Goal: Task Accomplishment & Management: Manage account settings

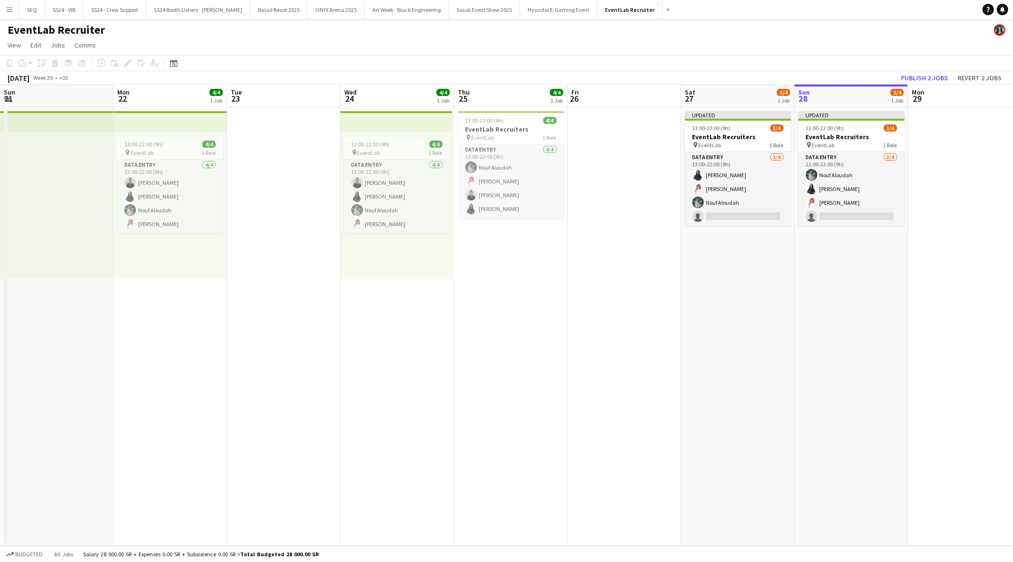
scroll to position [0, 263]
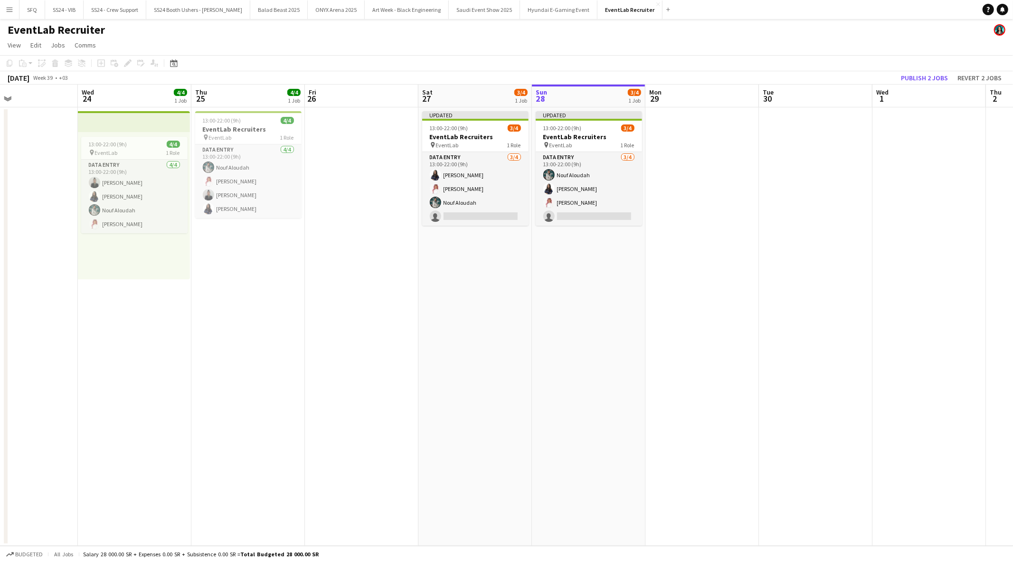
click at [11, 12] on app-icon "Menu" at bounding box center [10, 10] width 8 height 8
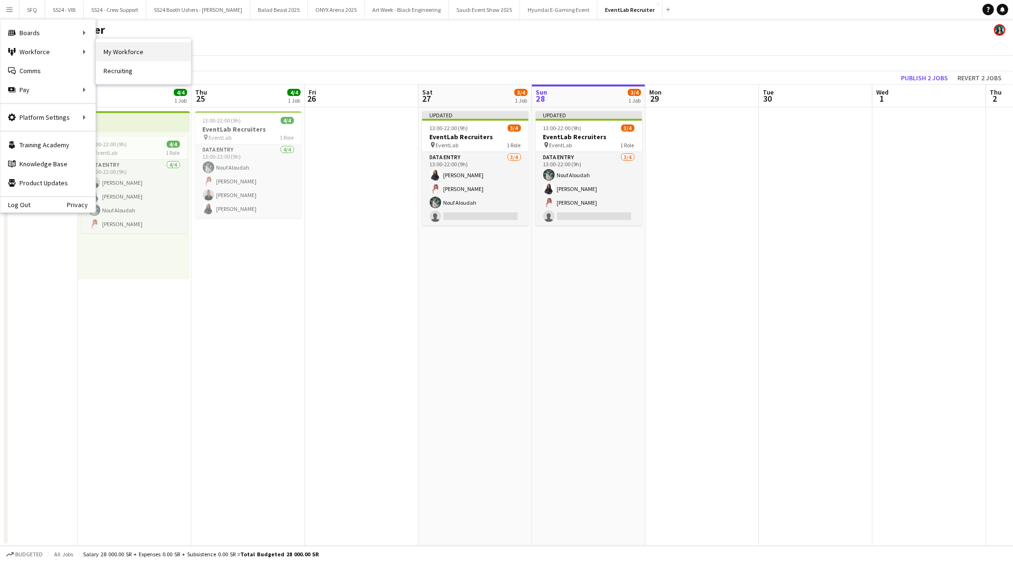
click at [118, 46] on link "My Workforce" at bounding box center [143, 51] width 95 height 19
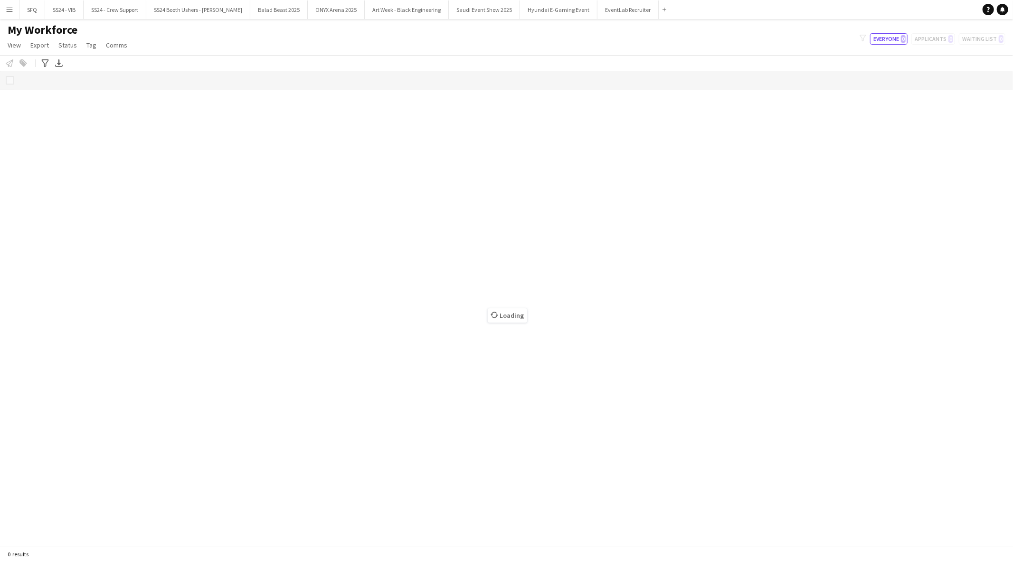
click at [196, 72] on div "Loading" at bounding box center [506, 308] width 1013 height 474
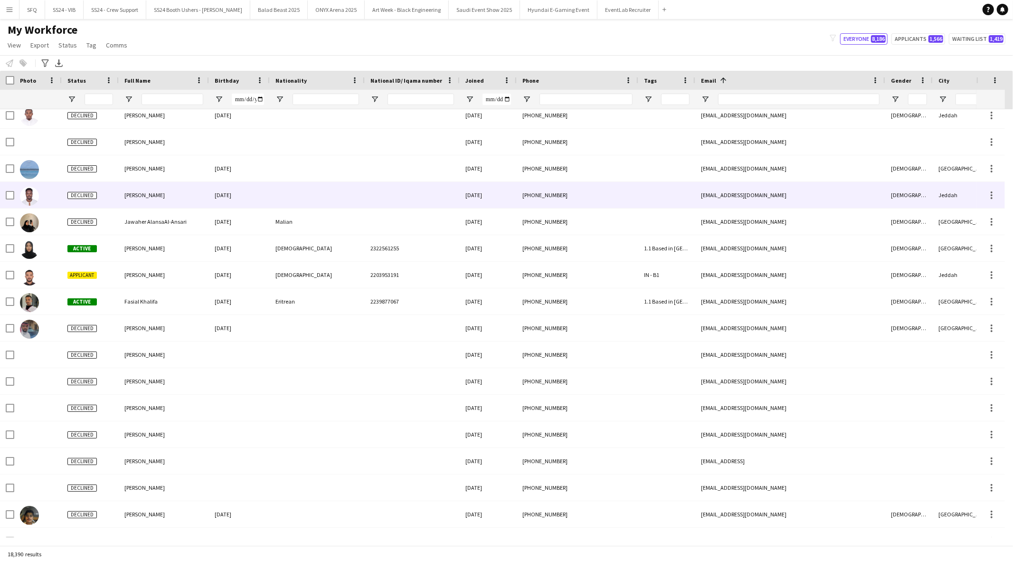
scroll to position [167, 0]
click at [248, 203] on div "10-06-1994" at bounding box center [239, 194] width 61 height 26
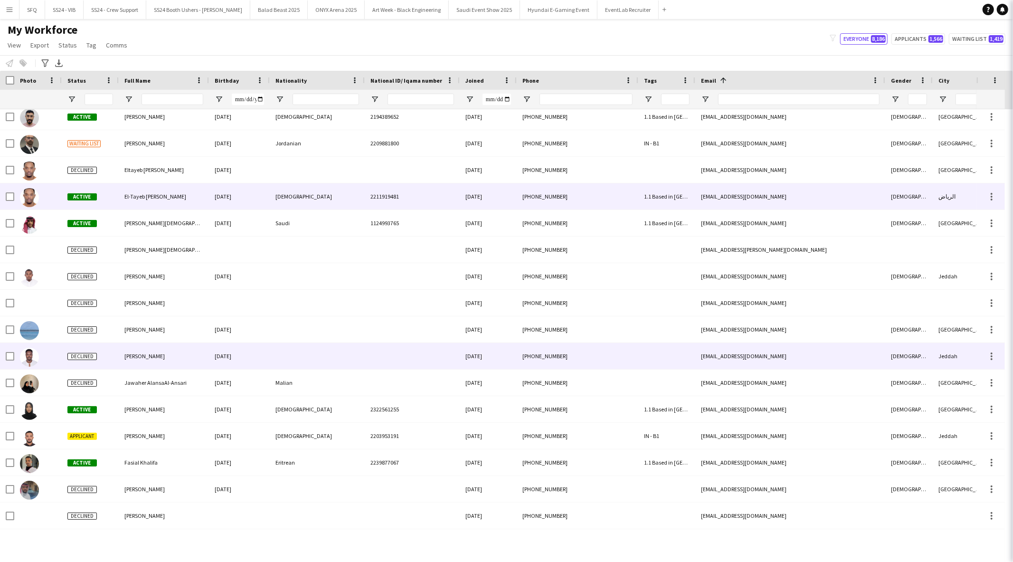
scroll to position [0, 0]
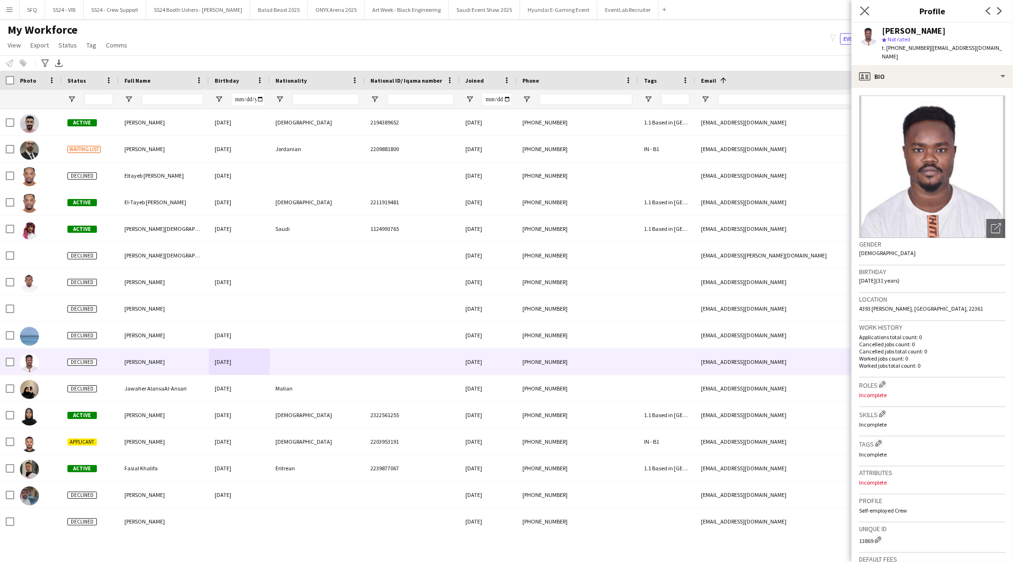
click at [870, 7] on app-icon "Close pop-in" at bounding box center [865, 11] width 14 height 14
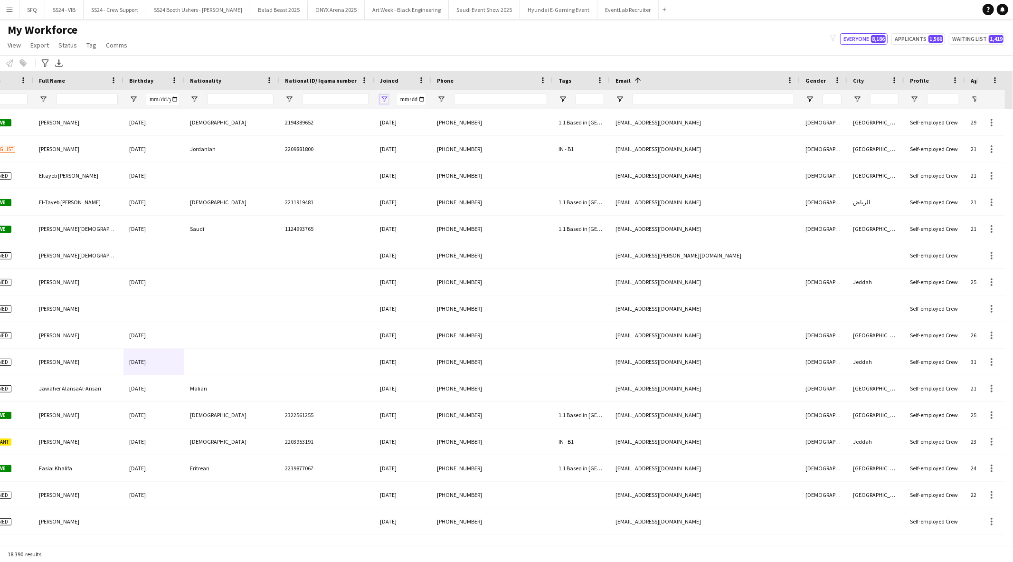
click at [384, 96] on span "Open Filter Menu" at bounding box center [384, 99] width 9 height 9
click at [453, 117] on span "Filtering operator" at bounding box center [450, 117] width 9 height 9
click at [454, 130] on input "Filter Value" at bounding box center [421, 132] width 74 height 11
click at [438, 54] on div "My Workforce View Views Default view Musab Alamri Ninar Wannos Nouf Aloudah R4v…" at bounding box center [506, 39] width 1013 height 32
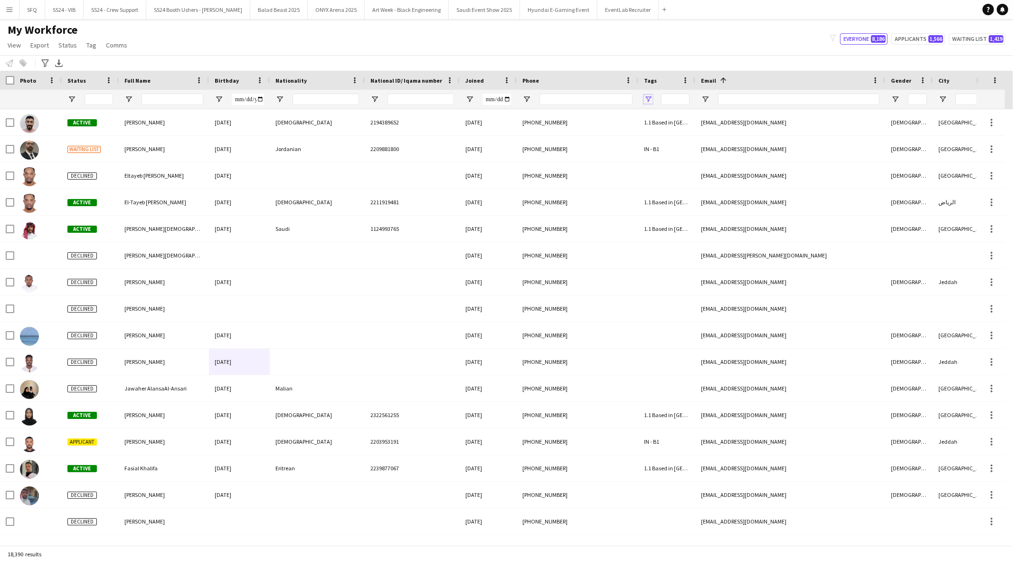
click at [649, 103] on span "Open Filter Menu" at bounding box center [648, 99] width 9 height 9
click at [724, 236] on button "Reset" at bounding box center [717, 231] width 28 height 15
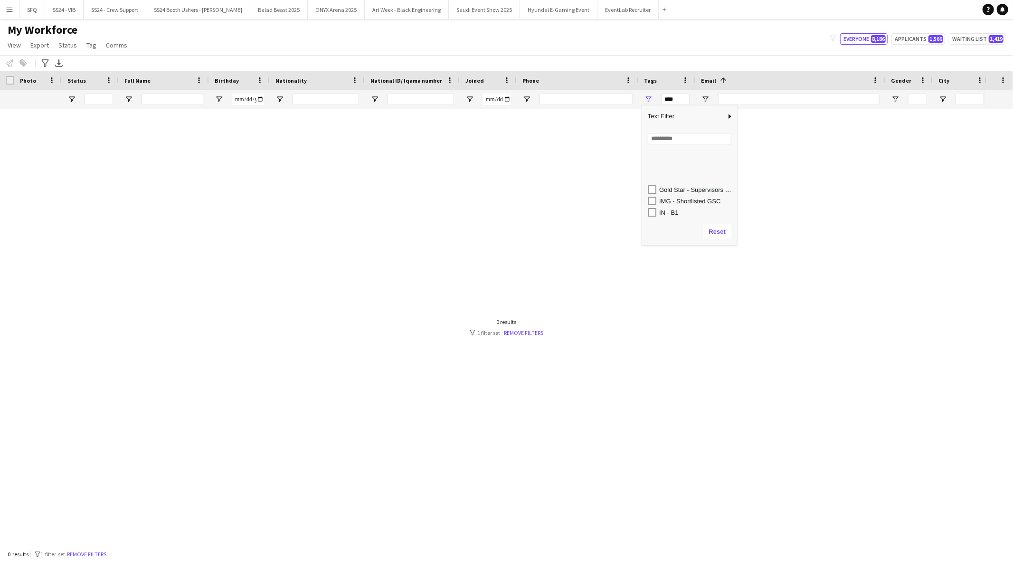
scroll to position [315, 0]
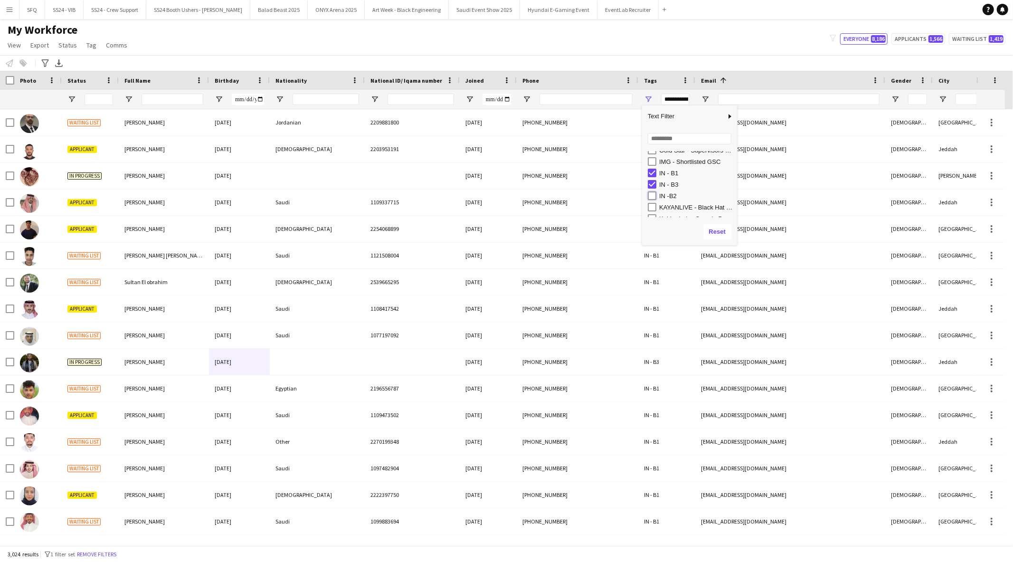
type input "**********"
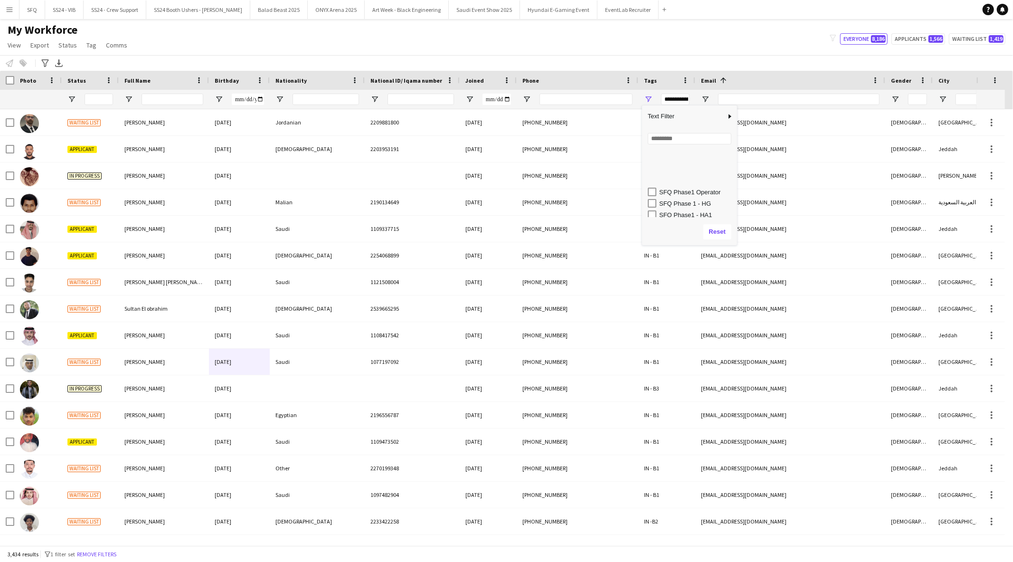
scroll to position [789, 0]
click at [644, 51] on div "My Workforce View Views Default view Musab Alamri Ninar Wannos Nouf Aloudah R4v…" at bounding box center [506, 39] width 1013 height 32
click at [69, 98] on span "Open Filter Menu" at bounding box center [71, 99] width 9 height 9
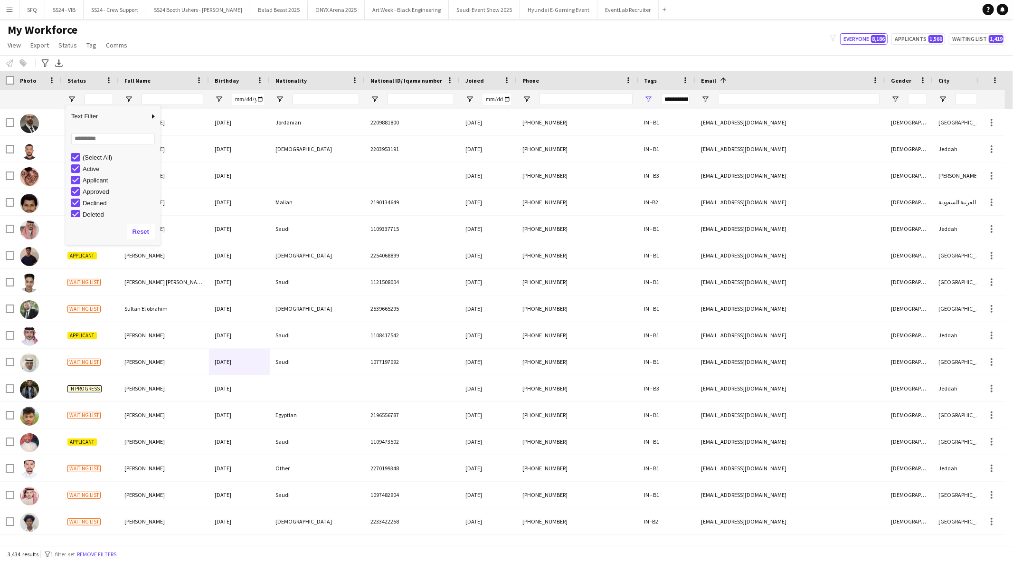
click at [99, 158] on div "(Select All)" at bounding box center [120, 157] width 75 height 7
type input "***"
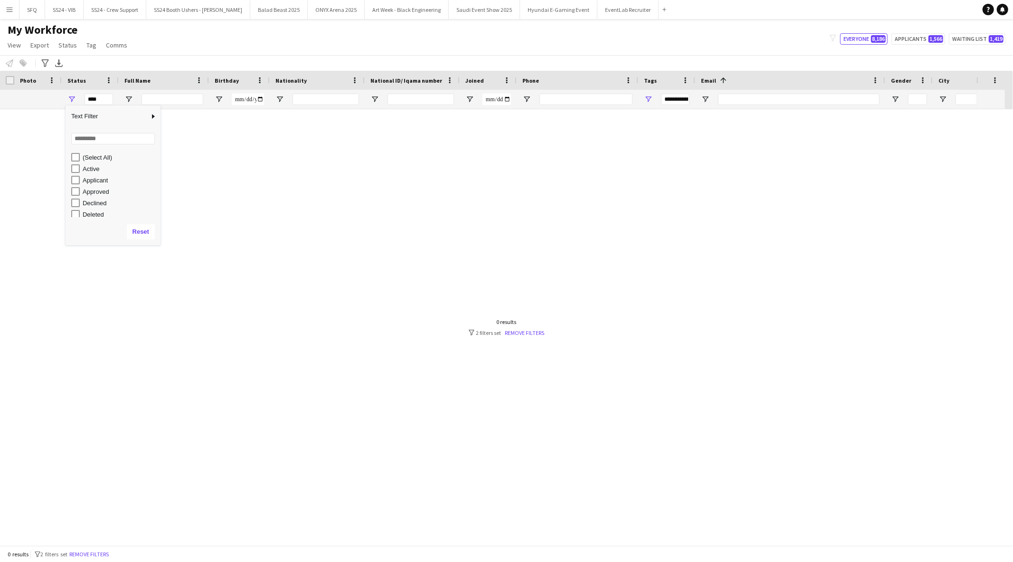
type input "***"
click at [94, 172] on div "Active" at bounding box center [120, 168] width 75 height 7
type input "**********"
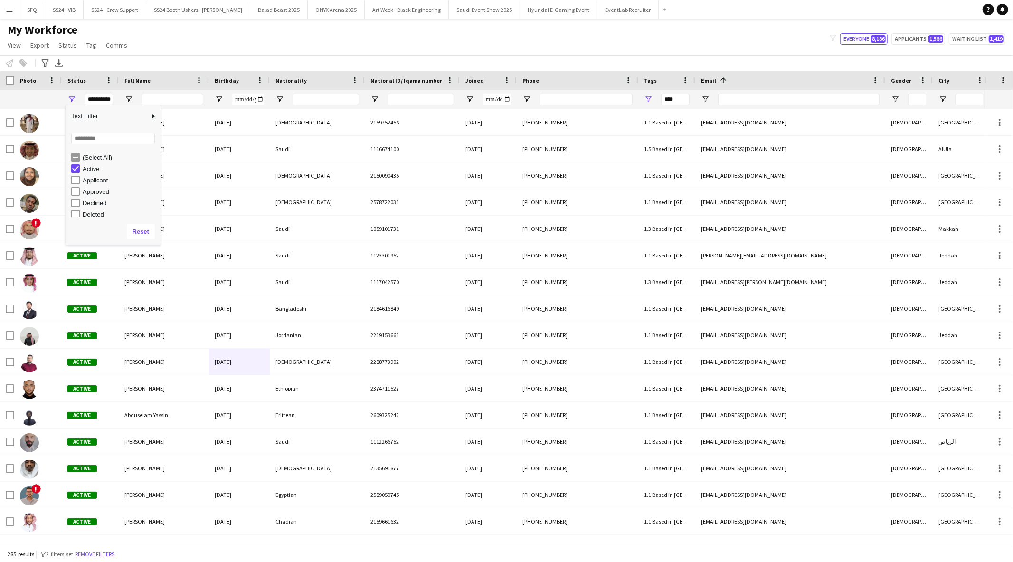
type input "**********"
click at [167, 44] on div "My Workforce View Views Default view Musab Alamri Ninar Wannos Nouf Aloudah R4v…" at bounding box center [506, 39] width 1013 height 32
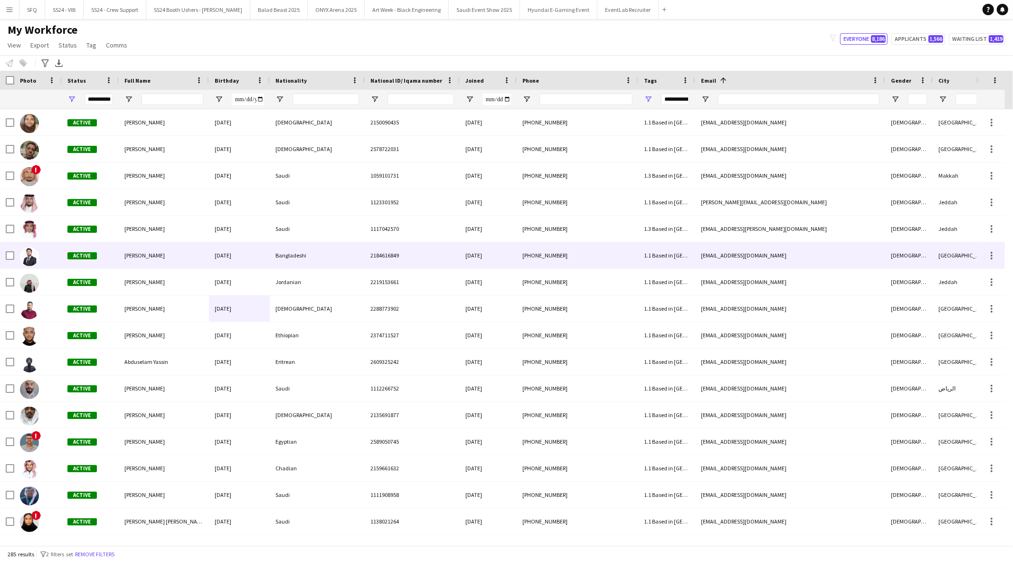
scroll to position [0, 0]
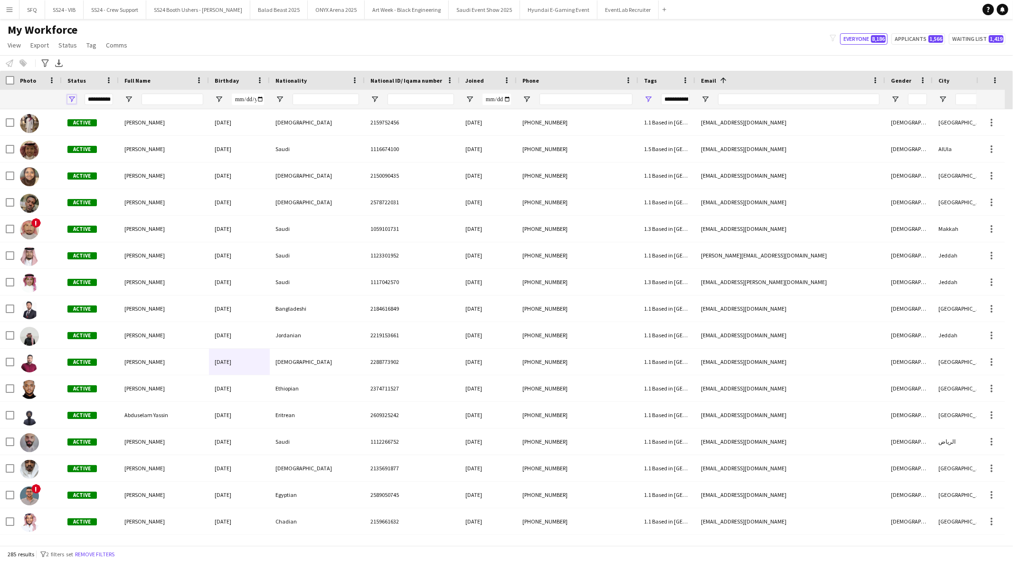
click at [74, 96] on span "Open Filter Menu" at bounding box center [71, 99] width 9 height 9
click at [95, 170] on div "Active" at bounding box center [120, 168] width 75 height 7
type input "***"
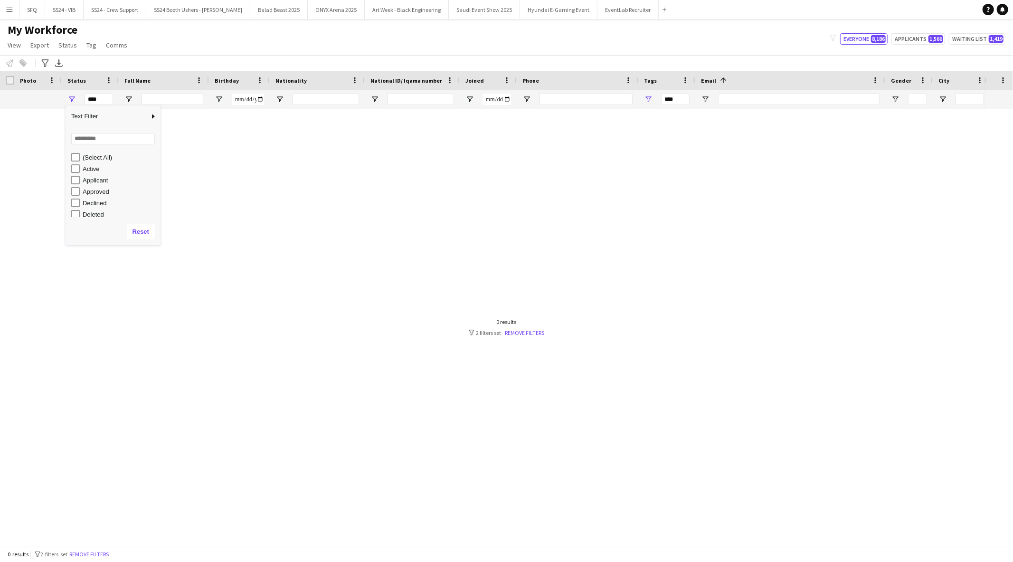
click at [95, 181] on div "Applicant" at bounding box center [120, 180] width 75 height 7
type input "**********"
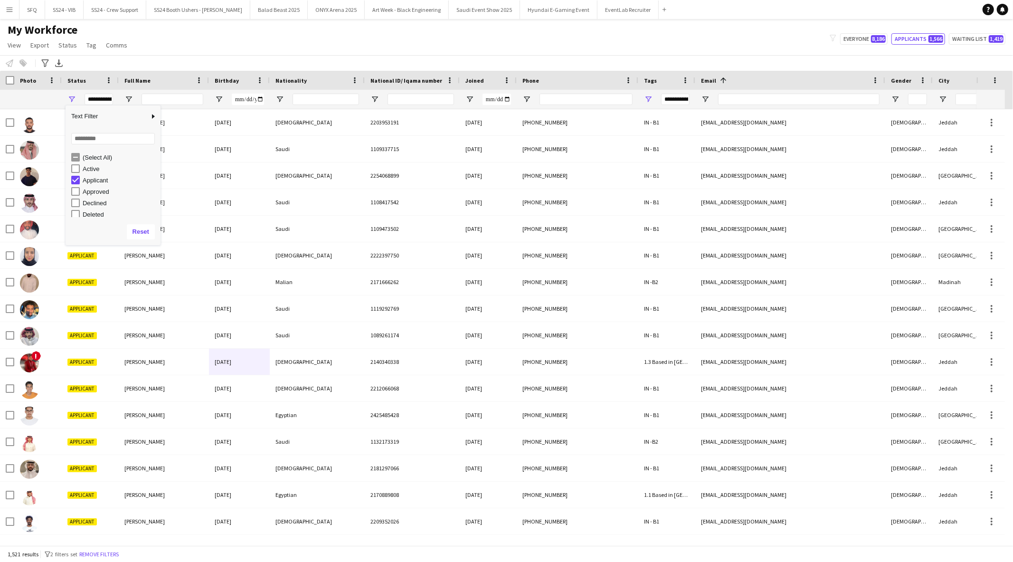
click at [95, 181] on div "Applicant" at bounding box center [120, 180] width 75 height 7
type input "***"
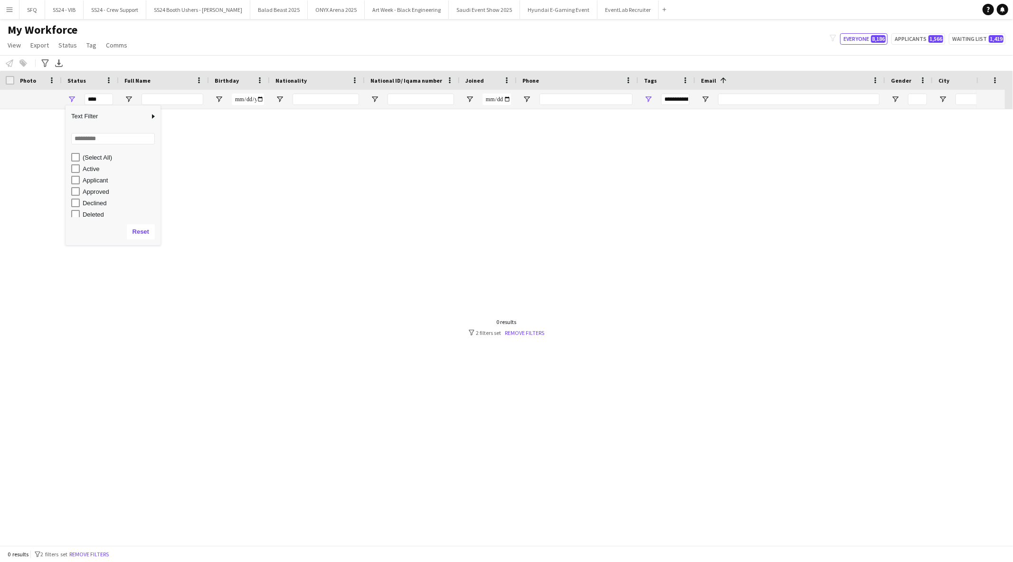
type input "***"
click at [95, 193] on div "Approved" at bounding box center [120, 191] width 75 height 7
click at [96, 205] on div "Declined" at bounding box center [120, 202] width 75 height 7
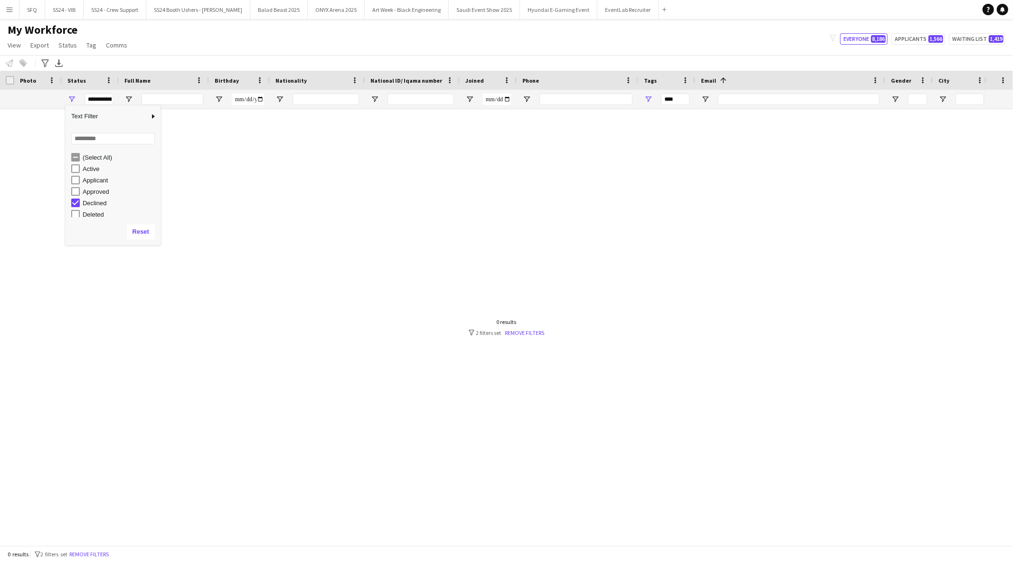
type input "***"
click at [291, 185] on div at bounding box center [492, 323] width 984 height 428
click at [648, 98] on span "Open Filter Menu" at bounding box center [648, 99] width 9 height 9
click at [97, 551] on button "Remove filters" at bounding box center [88, 554] width 43 height 10
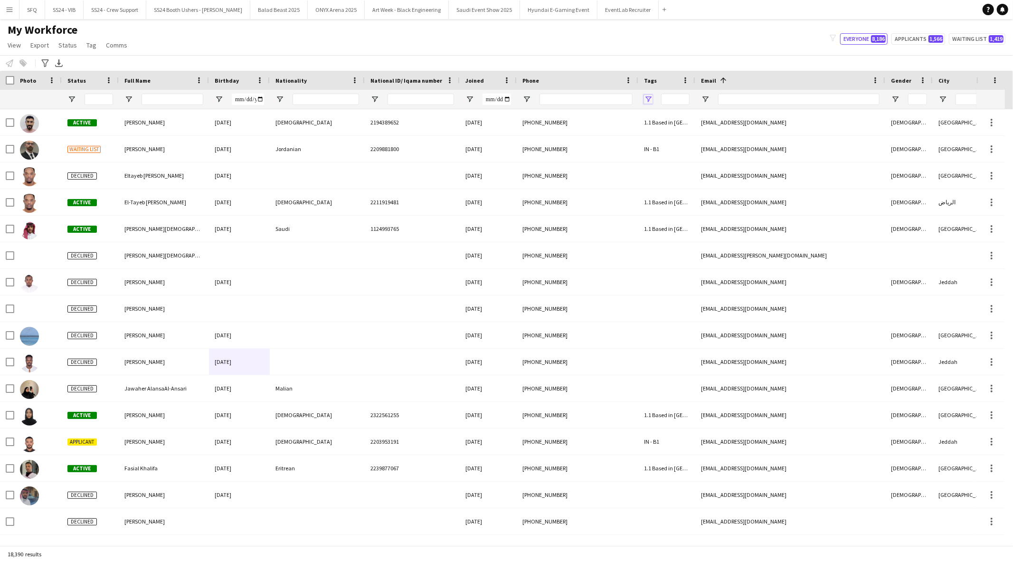
click at [647, 102] on span "Open Filter Menu" at bounding box center [648, 99] width 9 height 9
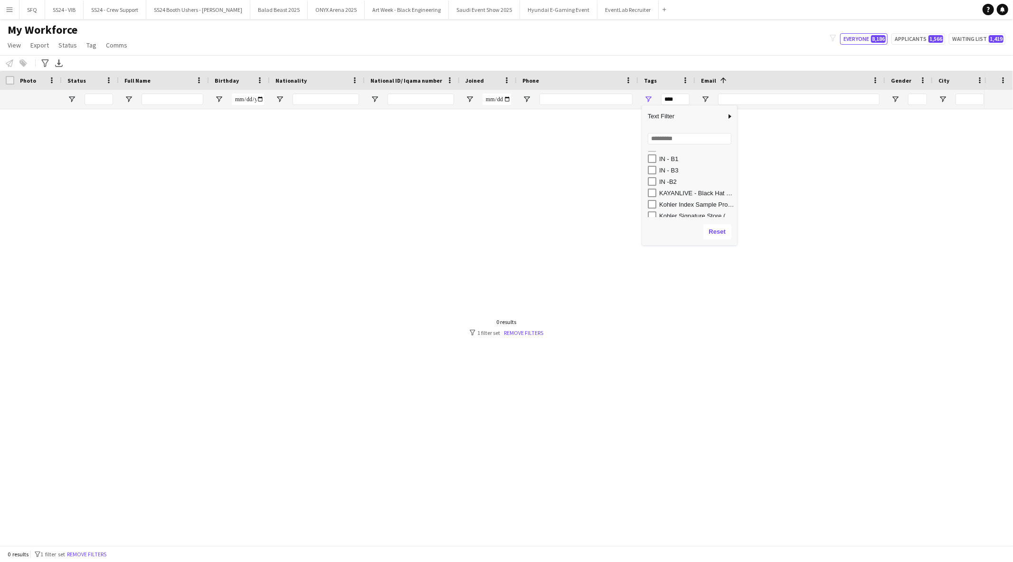
scroll to position [329, 0]
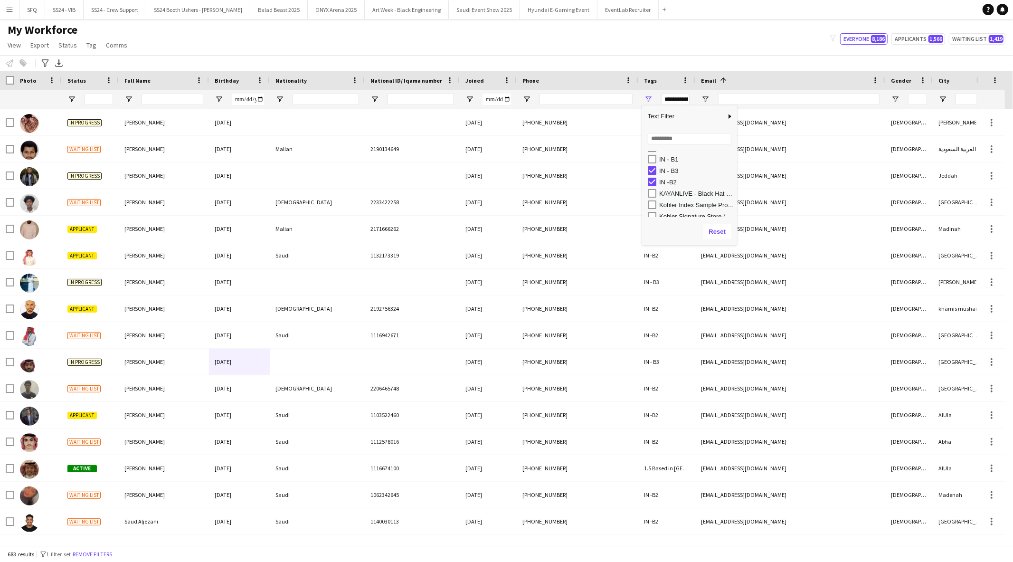
type input "**********"
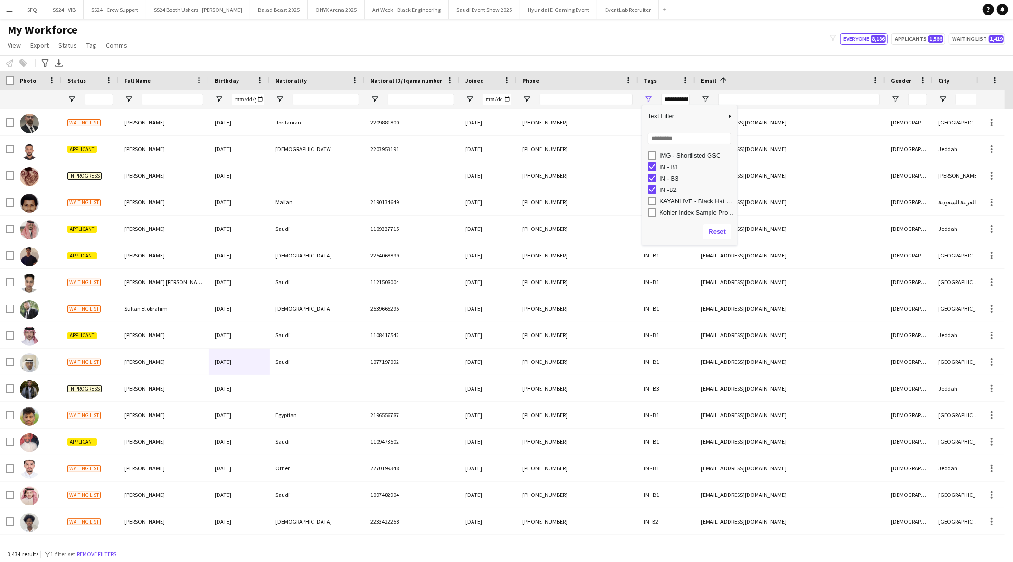
scroll to position [321, 0]
click at [482, 37] on div "My Workforce View Views Default view Musab Alamri Ninar Wannos Nouf Aloudah R4v…" at bounding box center [506, 39] width 1013 height 32
click at [67, 103] on span "Open Filter Menu" at bounding box center [71, 99] width 9 height 9
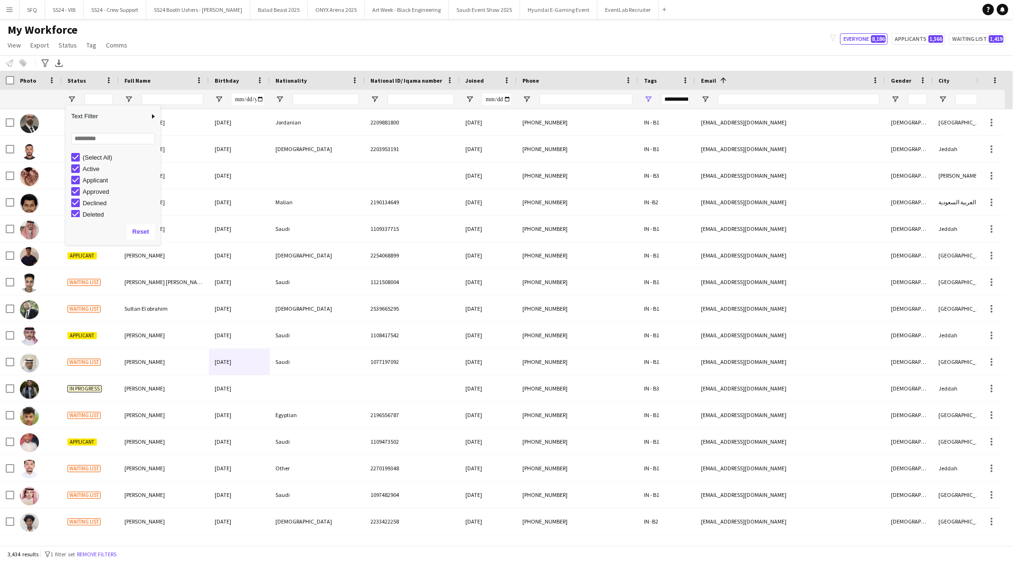
click at [84, 155] on div "(Select All)" at bounding box center [120, 157] width 75 height 7
type input "***"
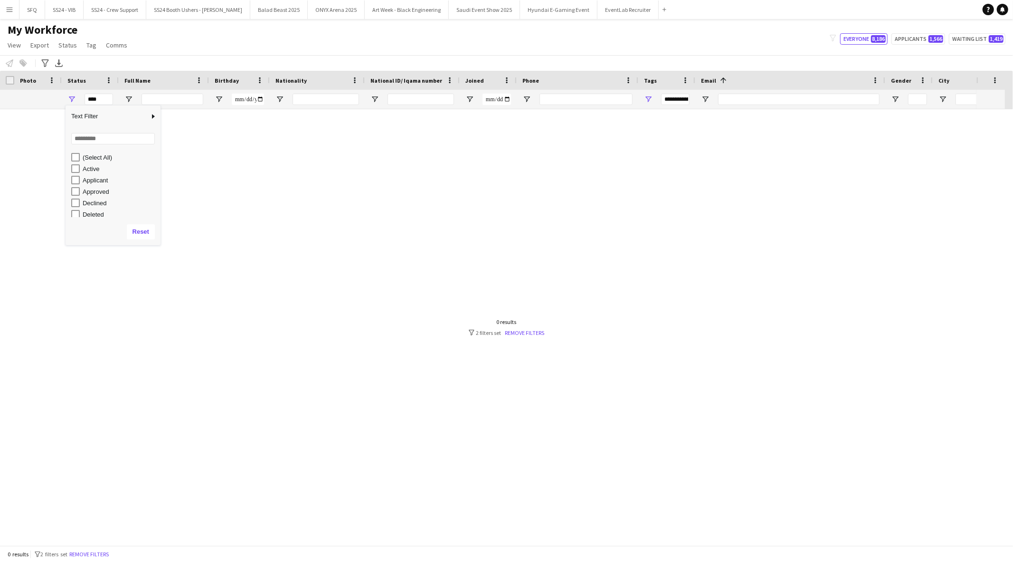
type input "***"
type input "**********"
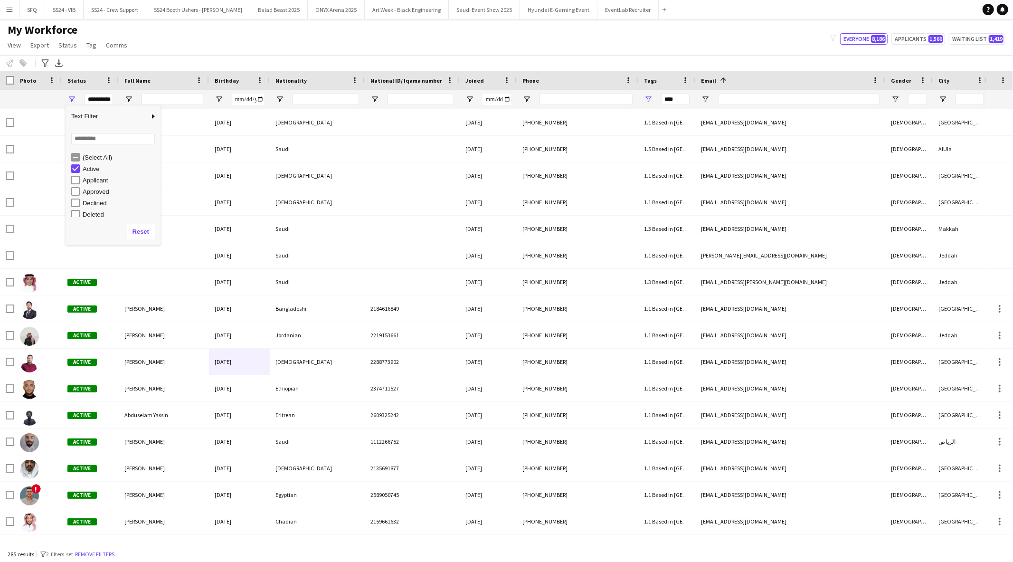
type input "**********"
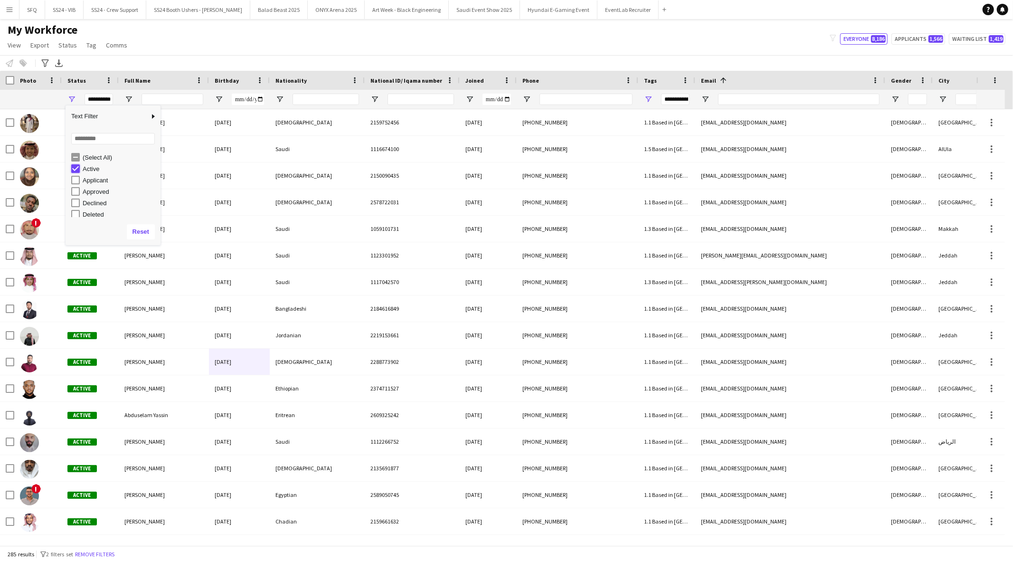
type input "***"
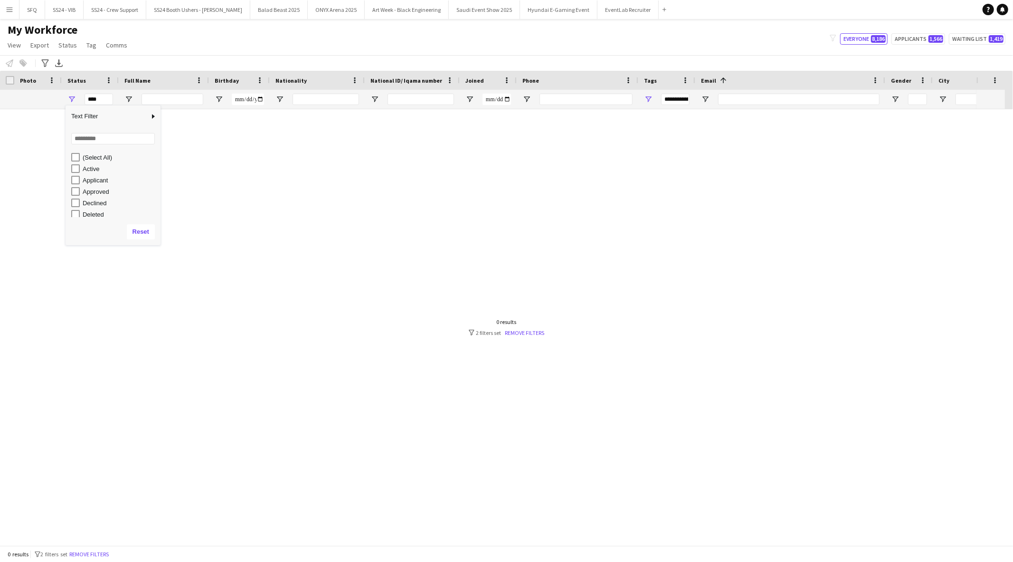
type input "***"
type input "**********"
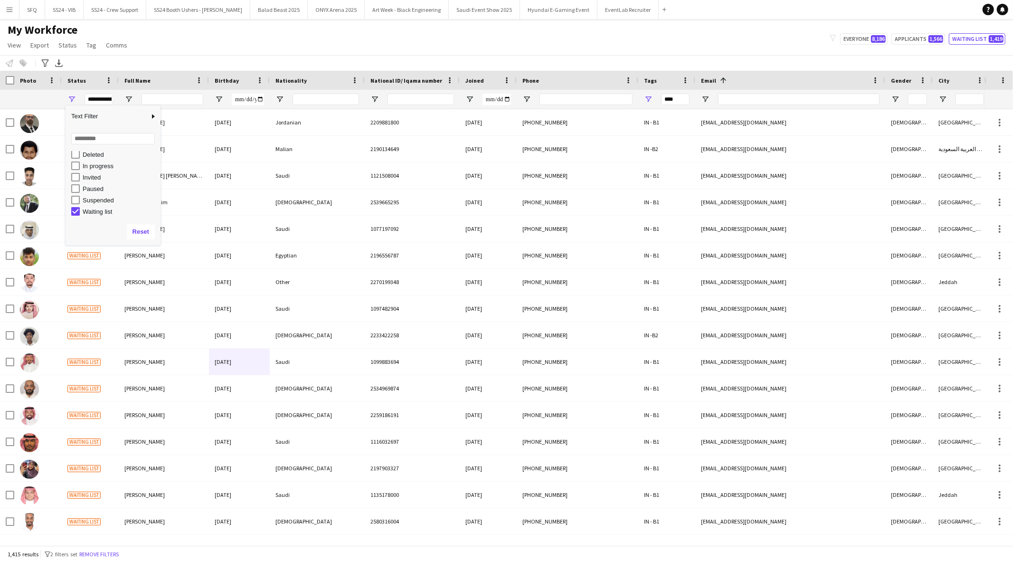
type input "**********"
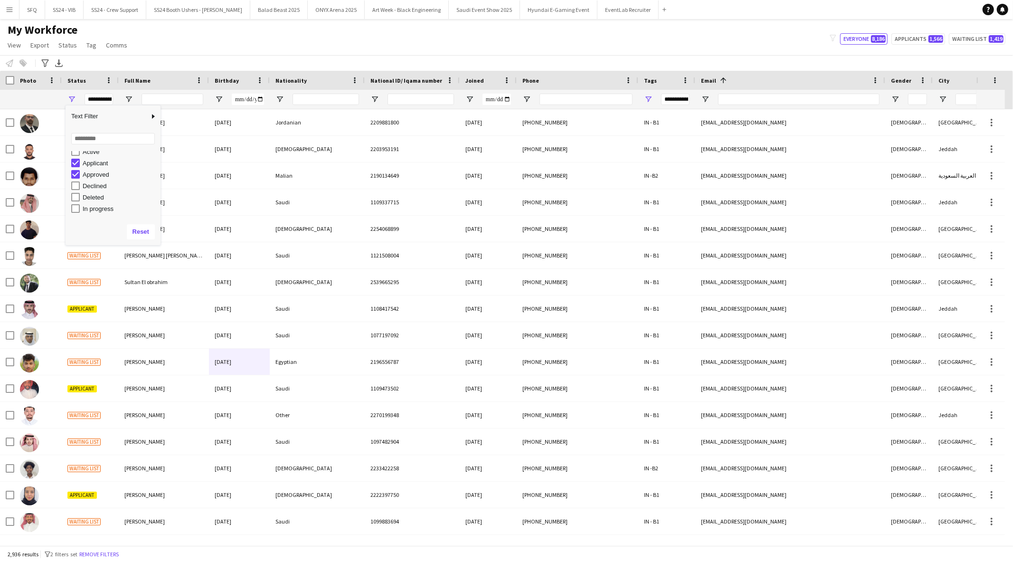
scroll to position [0, 0]
click at [240, 36] on div "My Workforce View Views Default view Musab Alamri Ninar Wannos Nouf Aloudah R4v…" at bounding box center [506, 39] width 1013 height 32
click at [20, 45] on span "View" at bounding box center [14, 45] width 13 height 9
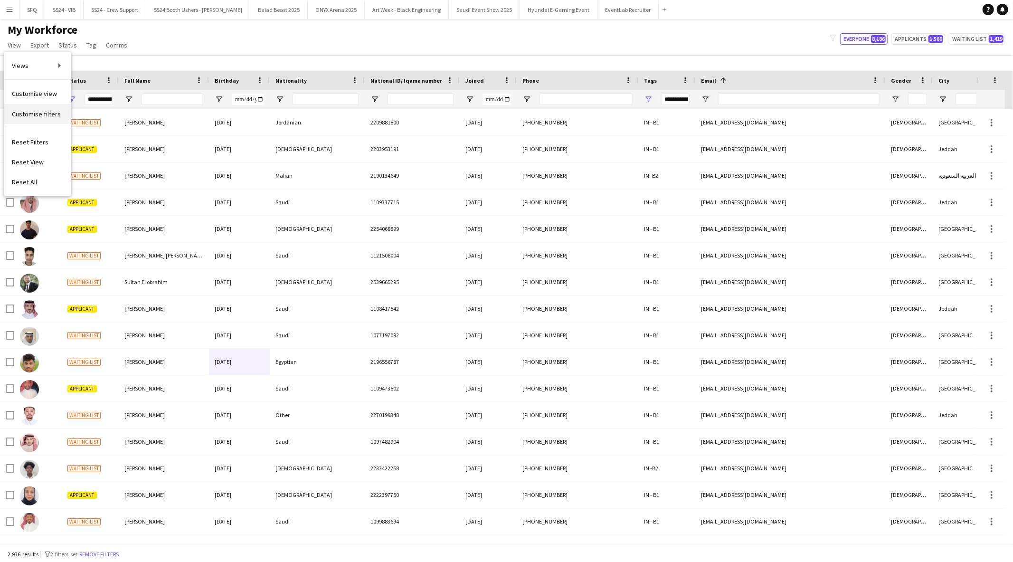
click at [48, 113] on span "Customise filters" at bounding box center [36, 114] width 49 height 9
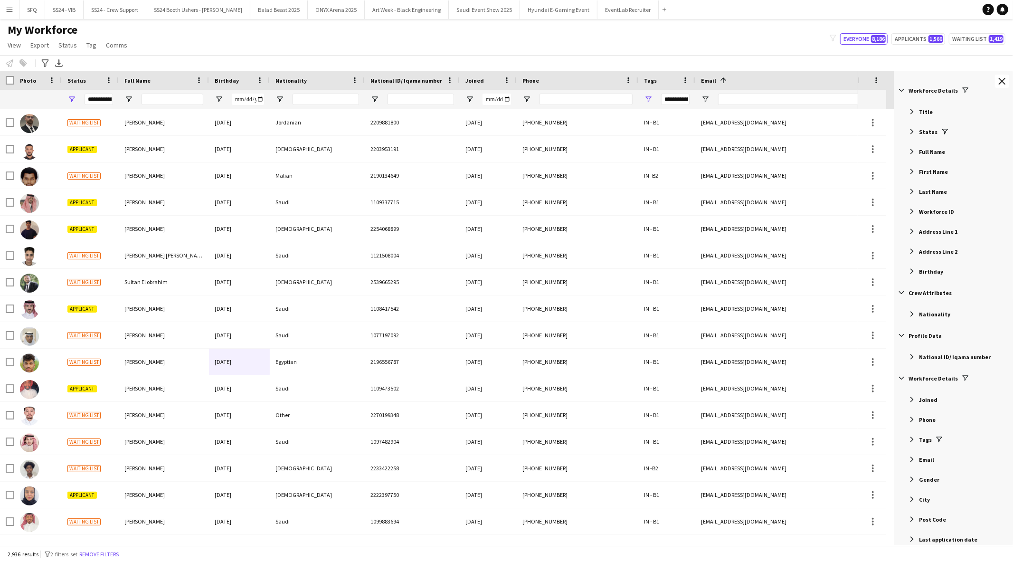
scroll to position [15, 0]
click at [15, 42] on span "View" at bounding box center [14, 45] width 13 height 9
click at [41, 96] on span "Customise view" at bounding box center [34, 93] width 45 height 9
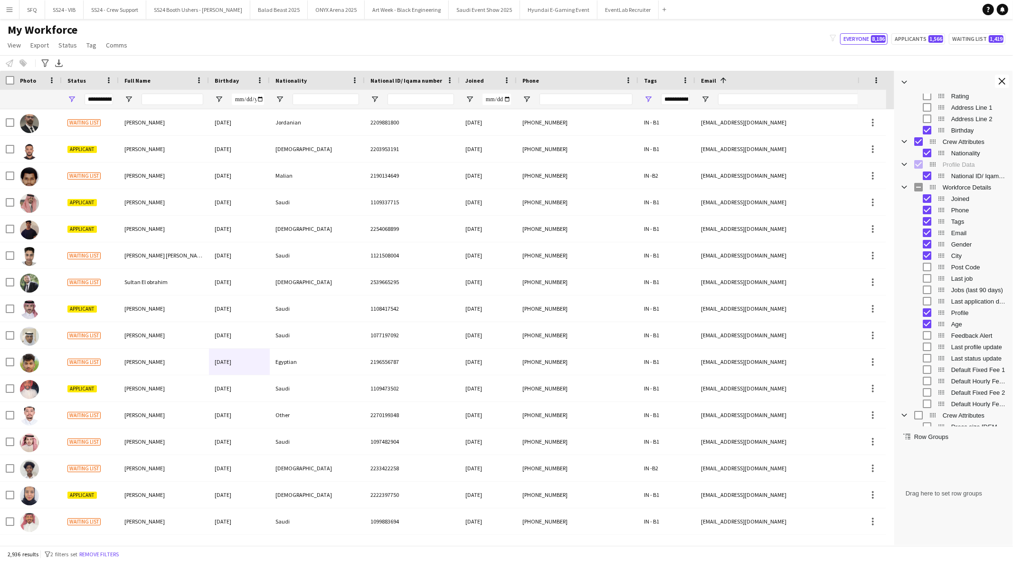
scroll to position [146, 0]
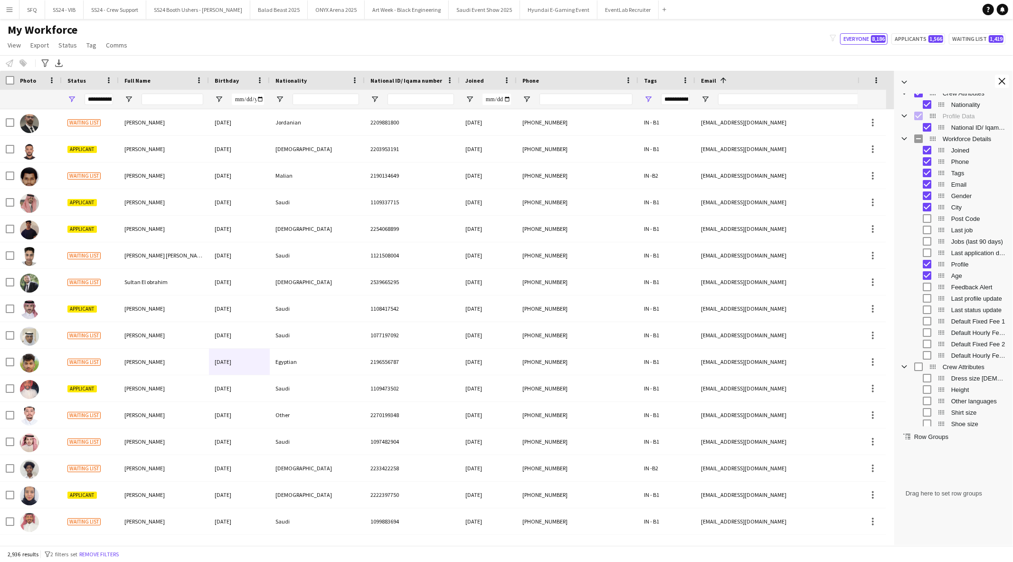
click at [967, 289] on span "Feedback Alert" at bounding box center [979, 286] width 56 height 7
click at [718, 56] on div "Notify workforce Add to tag Select at least one crew to tag him or her. Advance…" at bounding box center [506, 63] width 1013 height 16
click at [1002, 80] on app-icon "Close tool panel" at bounding box center [1002, 81] width 7 height 7
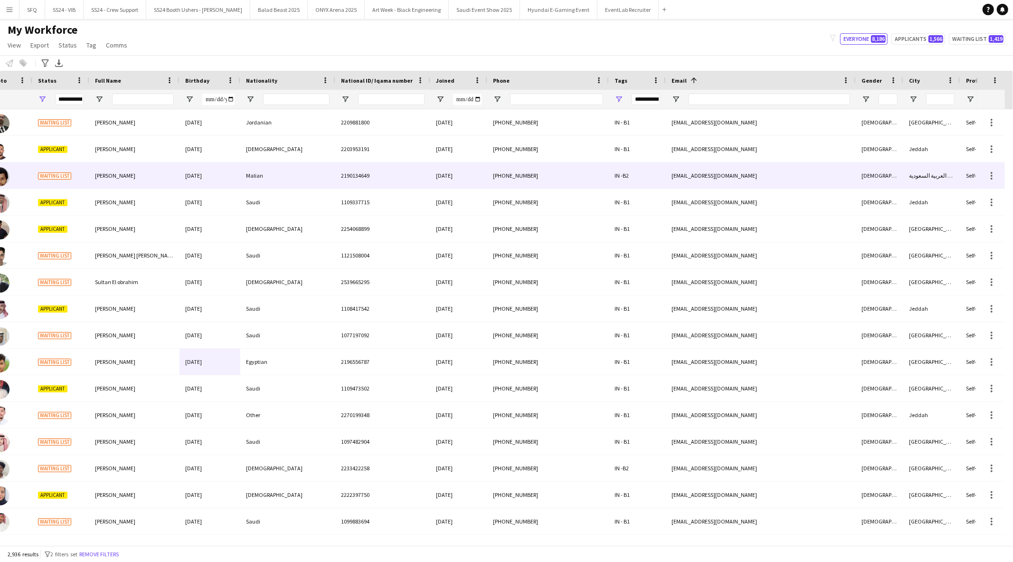
scroll to position [0, 125]
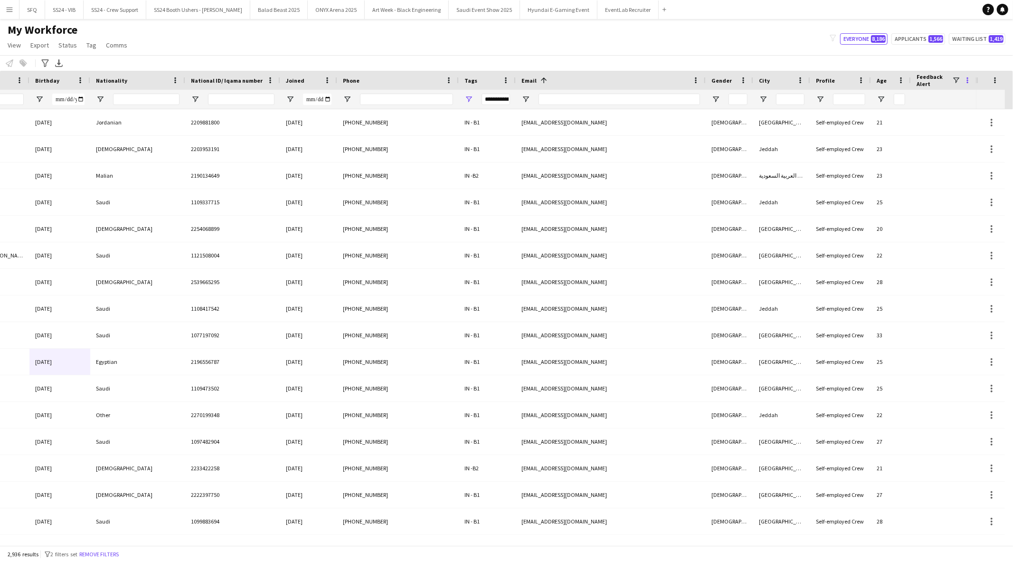
click at [966, 79] on span at bounding box center [967, 80] width 9 height 9
click at [954, 76] on span at bounding box center [956, 80] width 9 height 9
click at [939, 119] on div "(Select All)" at bounding box center [972, 116] width 75 height 7
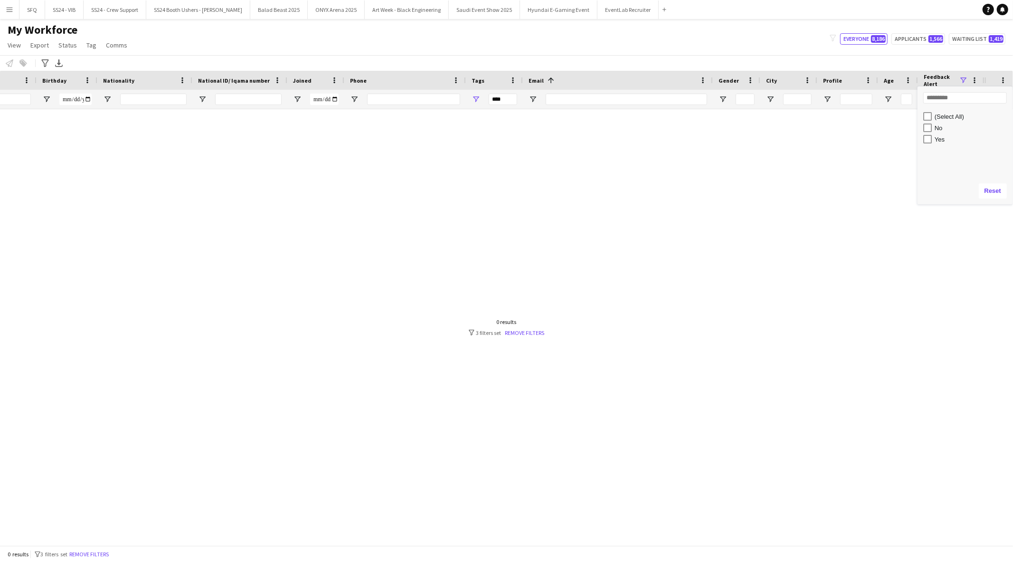
scroll to position [0, 172]
click at [934, 141] on div "Yes" at bounding box center [967, 138] width 89 height 11
type input "**********"
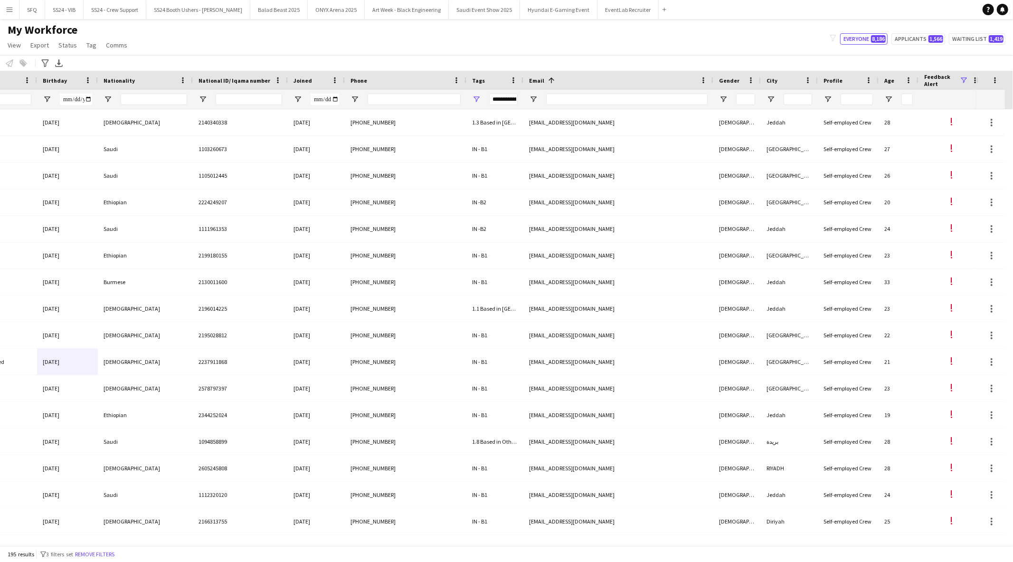
click at [809, 43] on div "My Workforce View Views Default view Musab Alamri Ninar Wannos Nouf Aloudah R4v…" at bounding box center [506, 39] width 1013 height 32
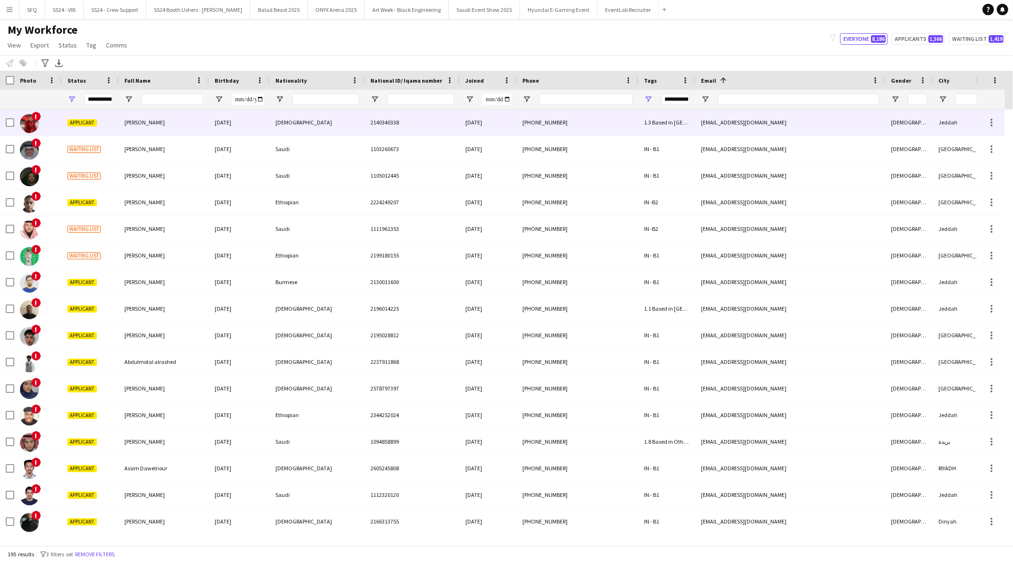
click at [85, 118] on div "Applicant" at bounding box center [90, 122] width 57 height 26
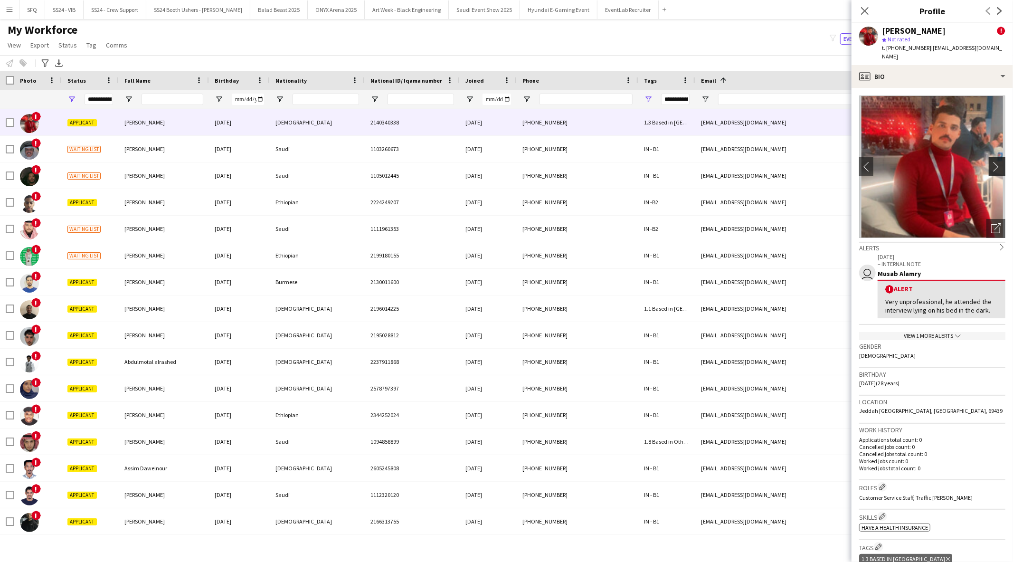
click at [993, 162] on app-icon "chevron-right" at bounding box center [998, 166] width 15 height 10
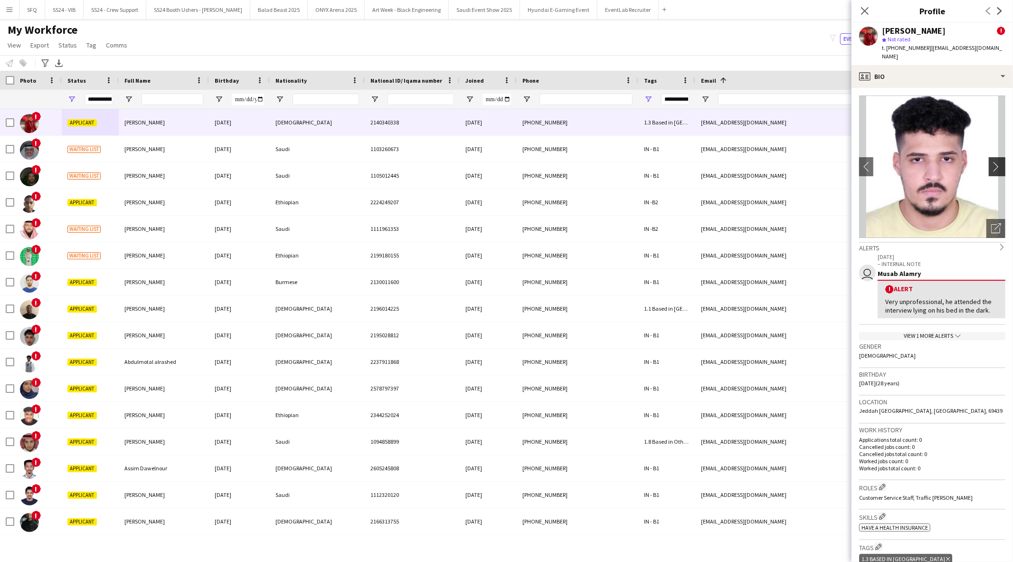
click at [993, 164] on button "chevron-right" at bounding box center [998, 166] width 19 height 19
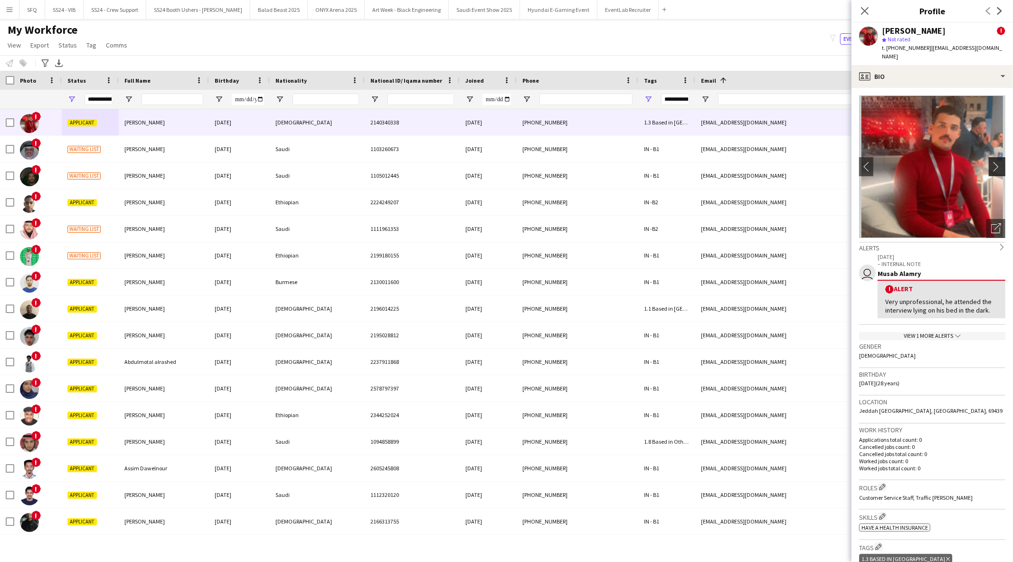
click at [993, 164] on button "chevron-right" at bounding box center [998, 166] width 19 height 19
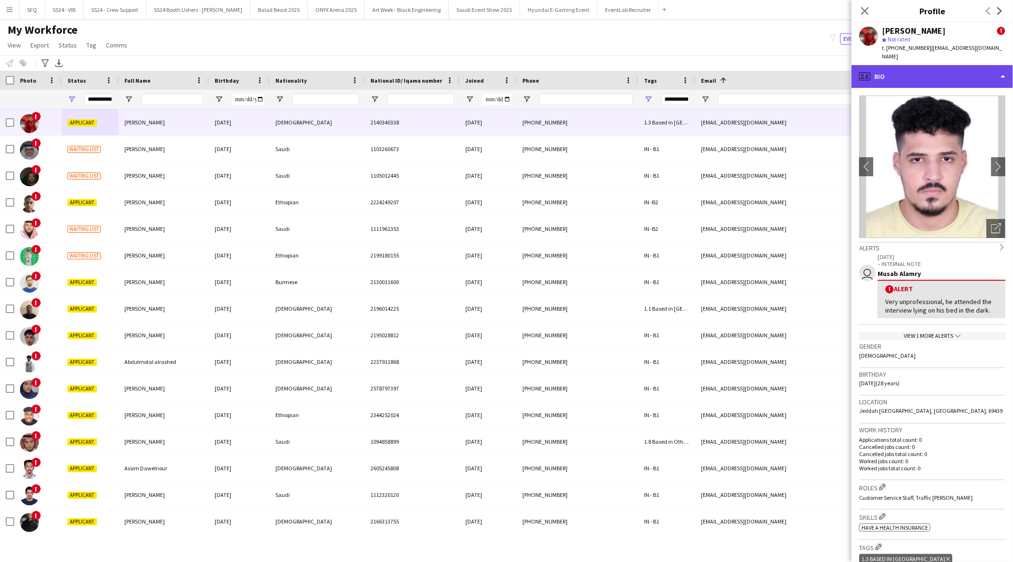
click at [956, 73] on div "profile Bio" at bounding box center [931, 76] width 161 height 23
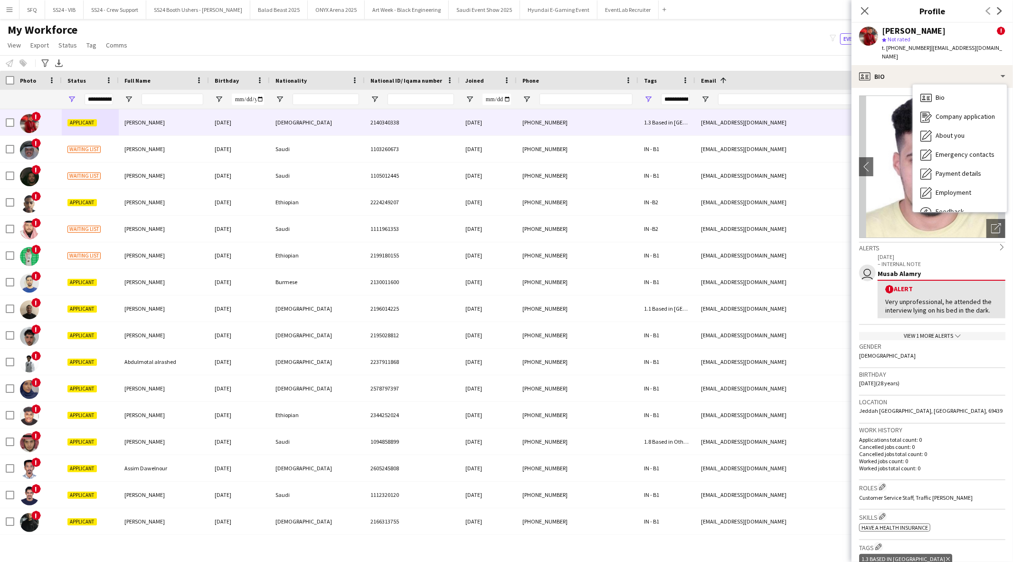
click at [973, 370] on h3 "Birthday" at bounding box center [932, 374] width 146 height 9
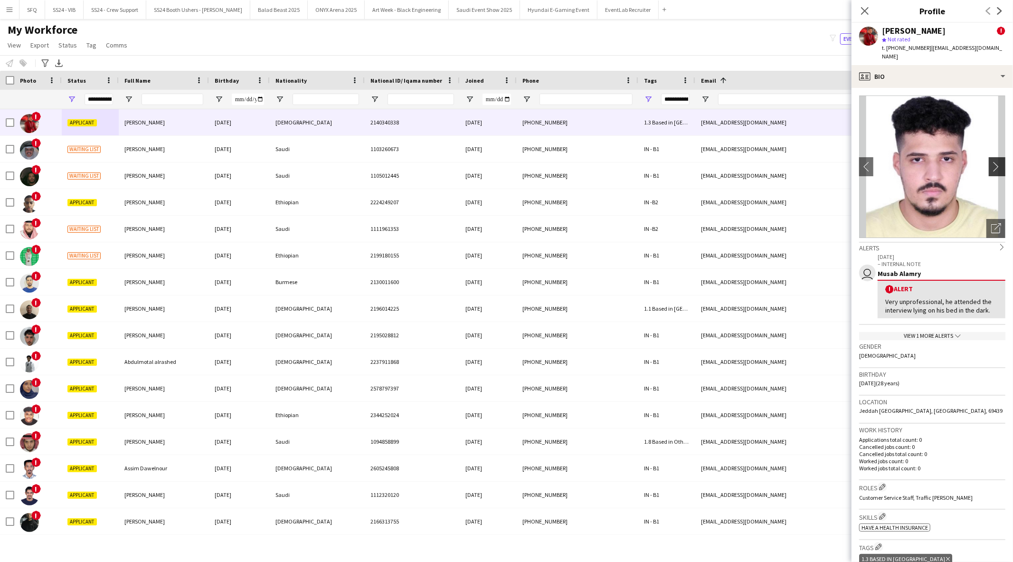
click at [996, 161] on app-icon "chevron-right" at bounding box center [998, 166] width 15 height 10
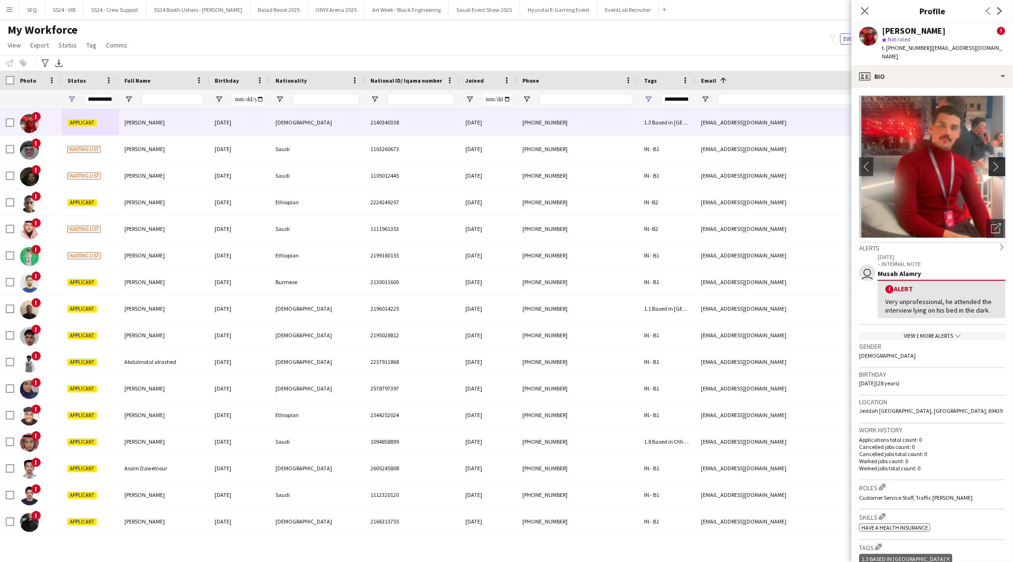
click at [996, 161] on app-icon "chevron-right" at bounding box center [998, 166] width 15 height 10
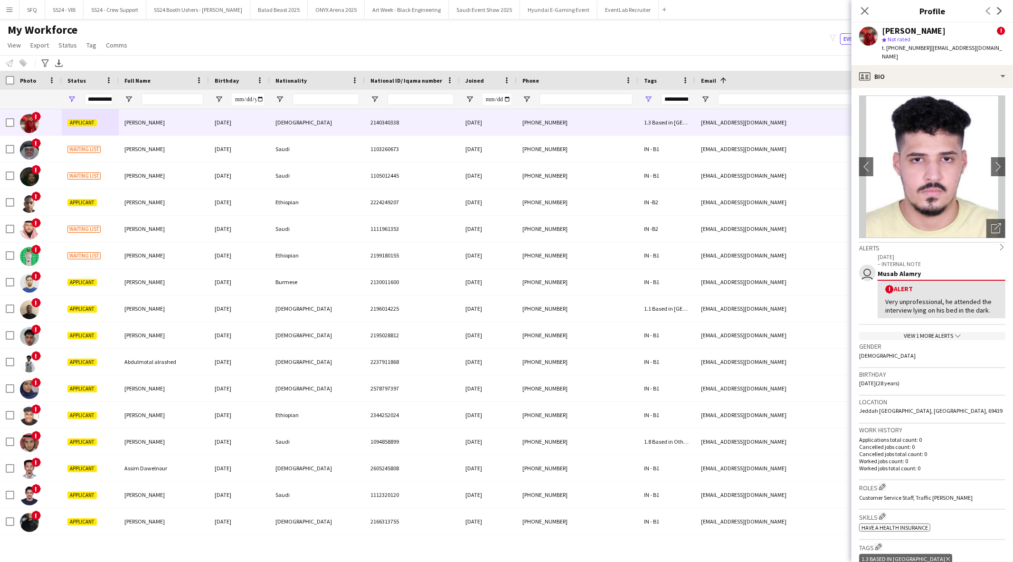
click at [933, 332] on div "View 1 more alerts chevron-down" at bounding box center [932, 336] width 146 height 8
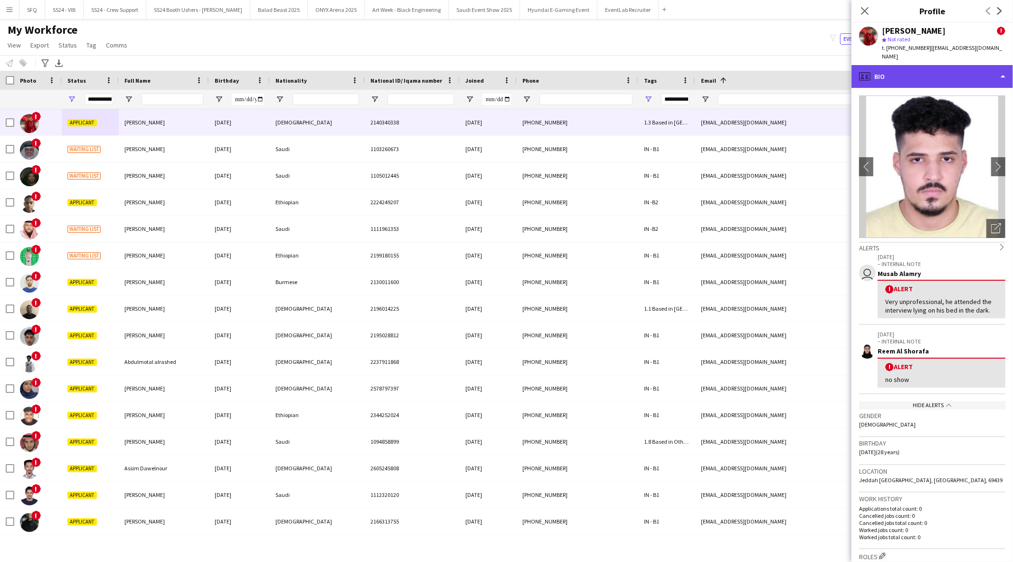
click at [982, 68] on div "profile Bio" at bounding box center [931, 76] width 161 height 23
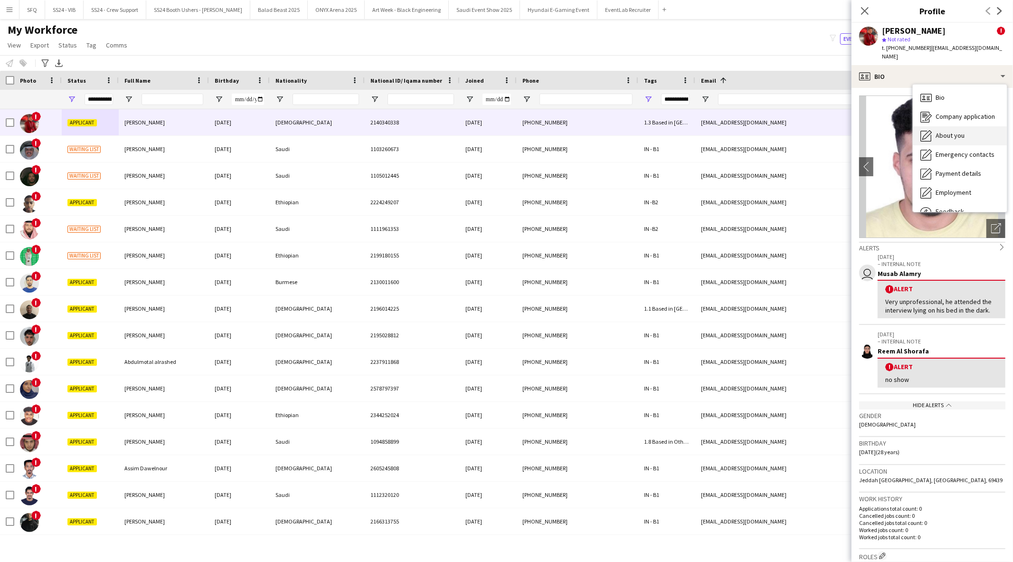
click at [980, 127] on div "About you About you" at bounding box center [960, 135] width 94 height 19
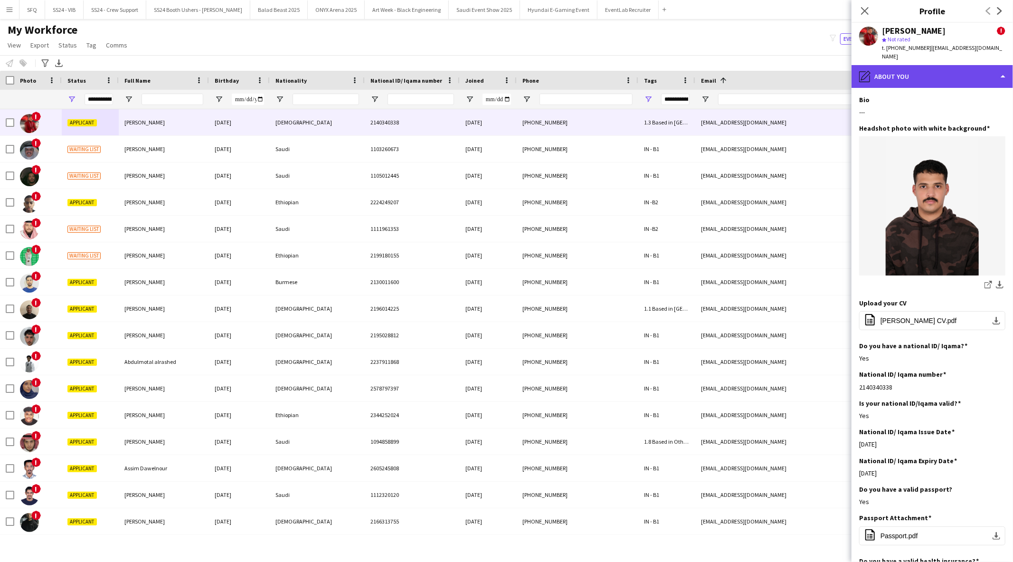
click at [950, 71] on div "pencil4 About you" at bounding box center [931, 76] width 161 height 23
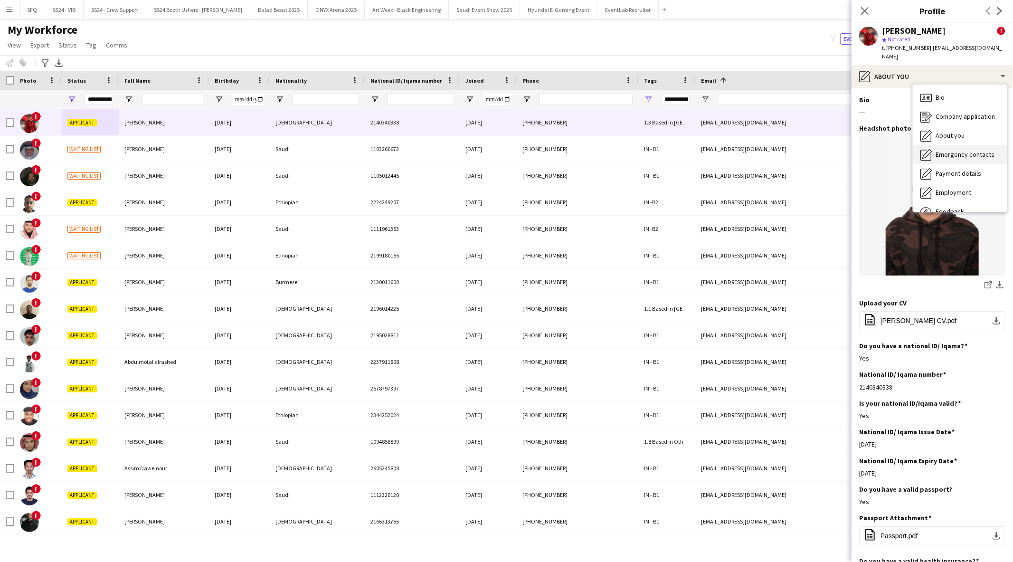
click at [947, 150] on span "Emergency contacts" at bounding box center [964, 154] width 59 height 9
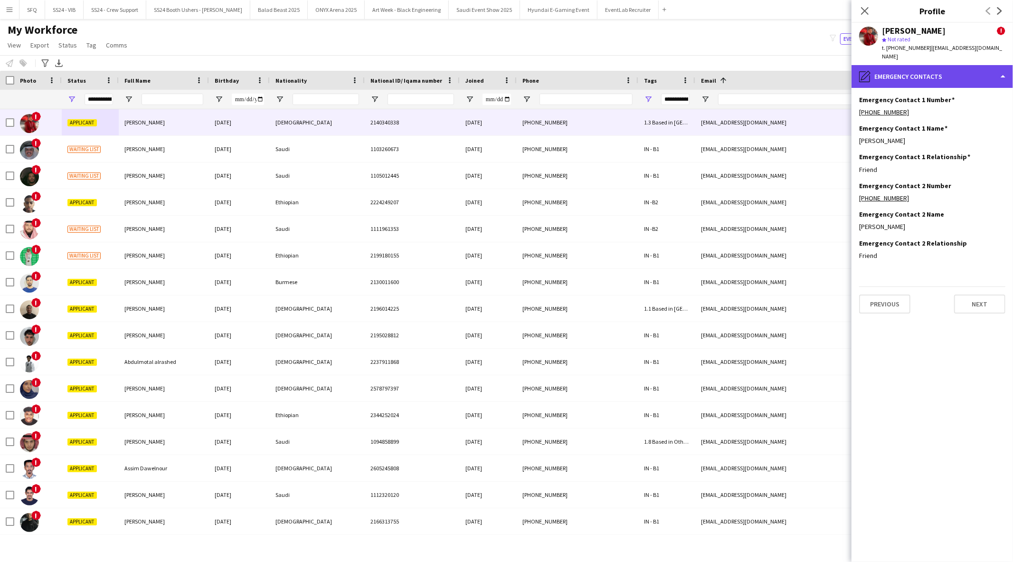
click at [927, 65] on div "pencil4 Emergency contacts" at bounding box center [931, 76] width 161 height 23
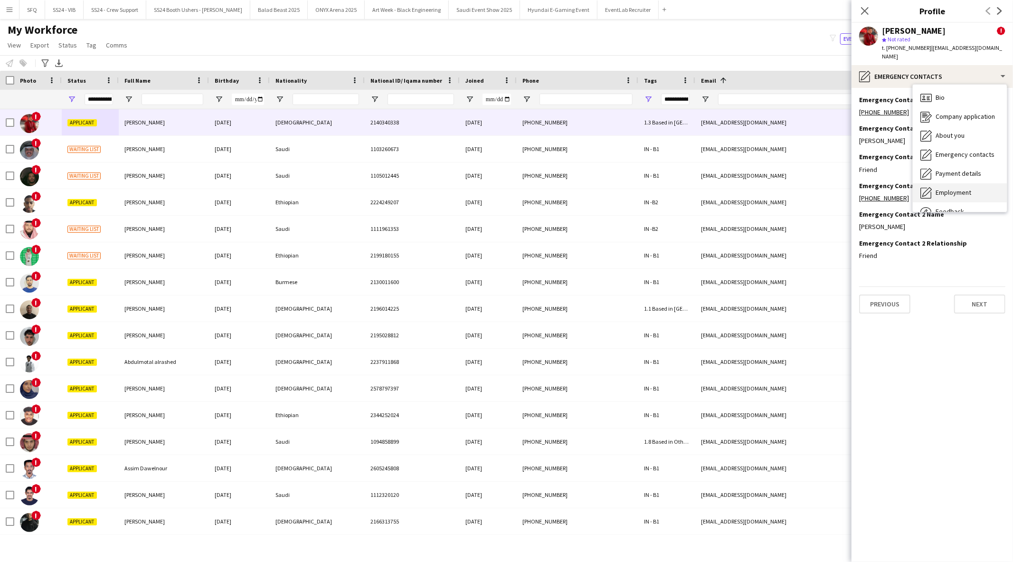
click at [947, 183] on div "Employment Employment" at bounding box center [960, 192] width 94 height 19
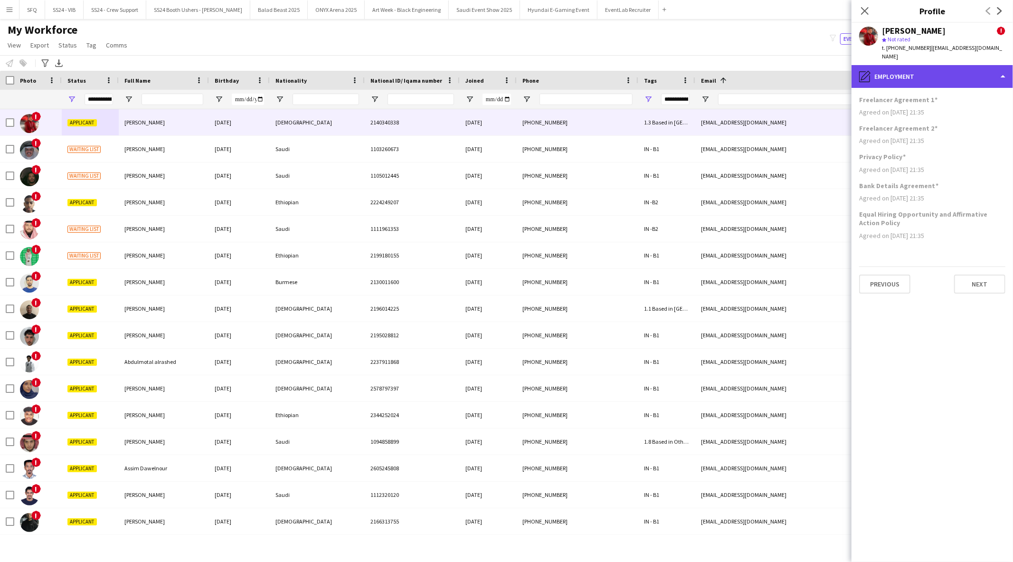
click at [961, 72] on div "pencil4 Employment" at bounding box center [931, 76] width 161 height 23
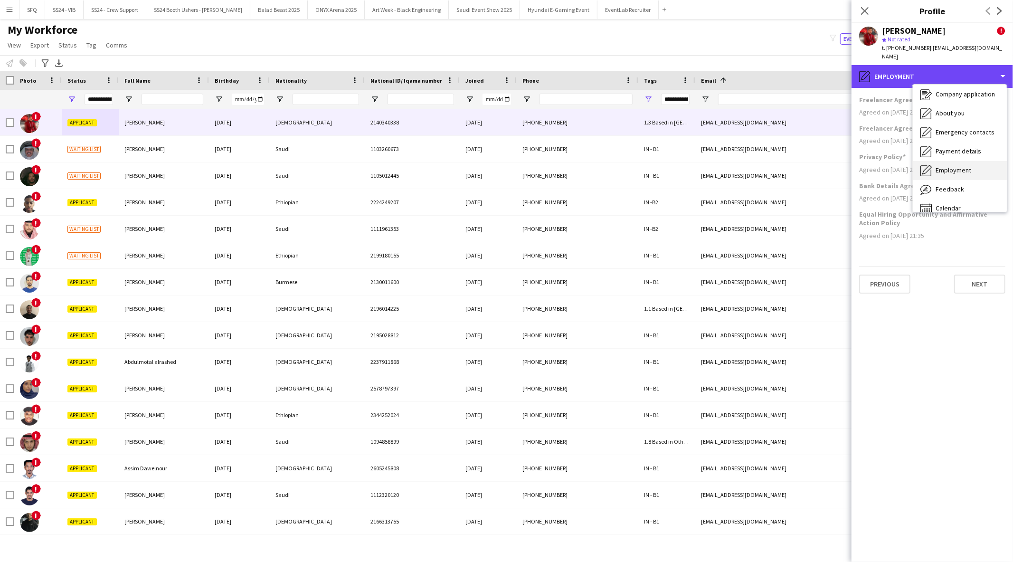
scroll to position [32, 0]
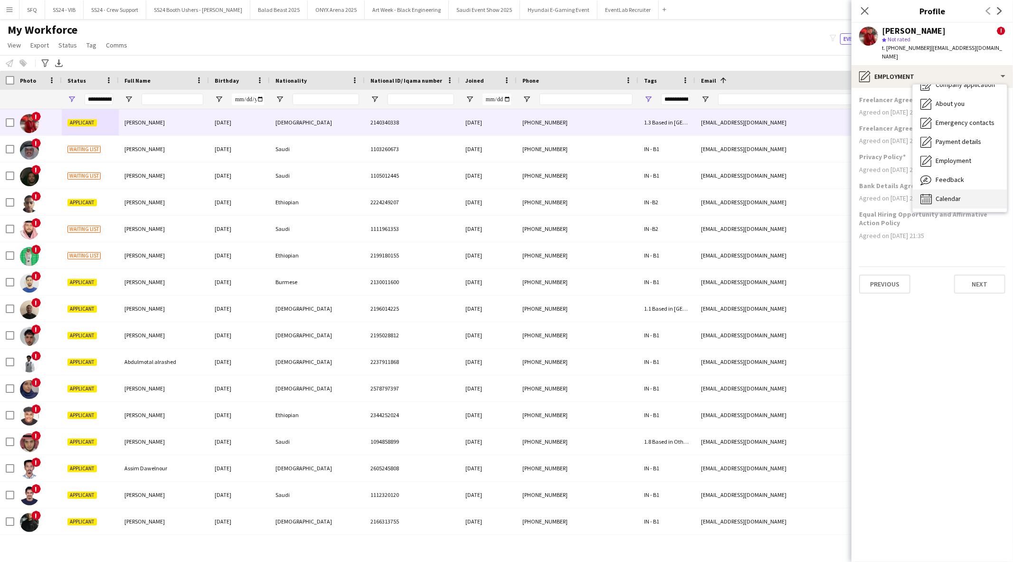
click at [947, 189] on div "Calendar Calendar" at bounding box center [960, 198] width 94 height 19
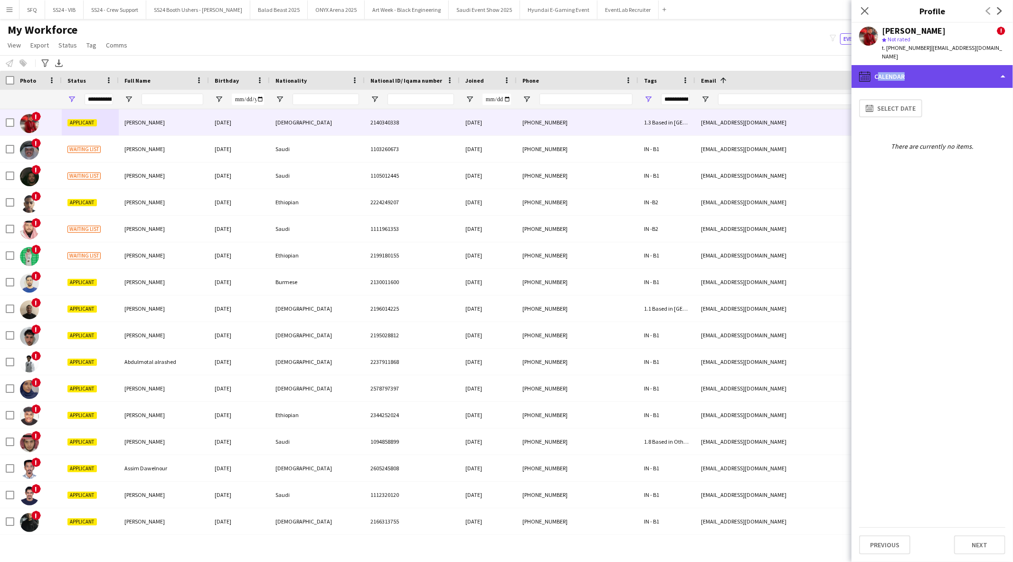
click at [900, 73] on div "calendar-full Calendar" at bounding box center [931, 76] width 161 height 23
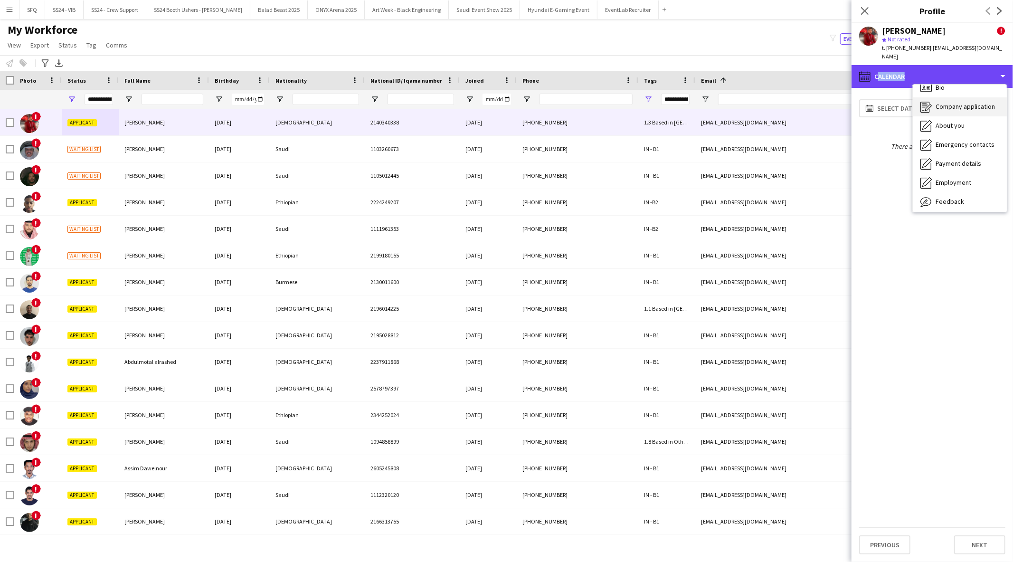
scroll to position [0, 0]
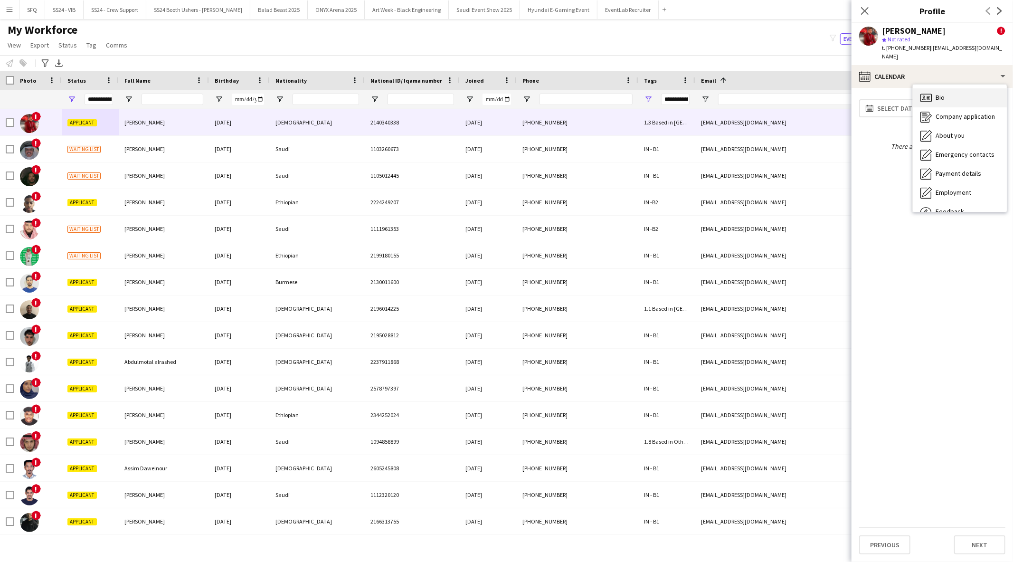
click at [946, 93] on div "Bio Bio" at bounding box center [960, 97] width 94 height 19
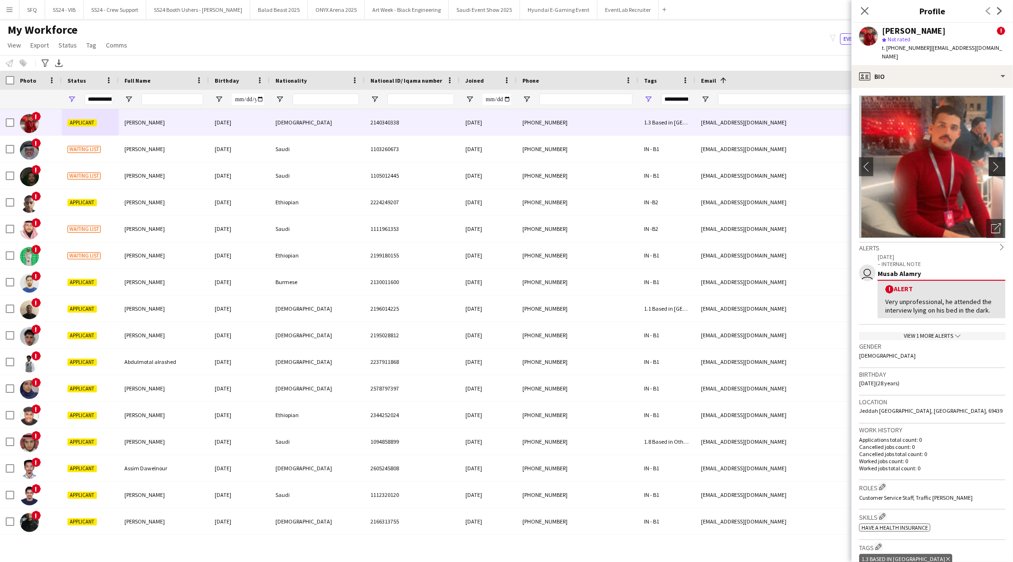
click at [995, 157] on button "chevron-right" at bounding box center [998, 166] width 19 height 19
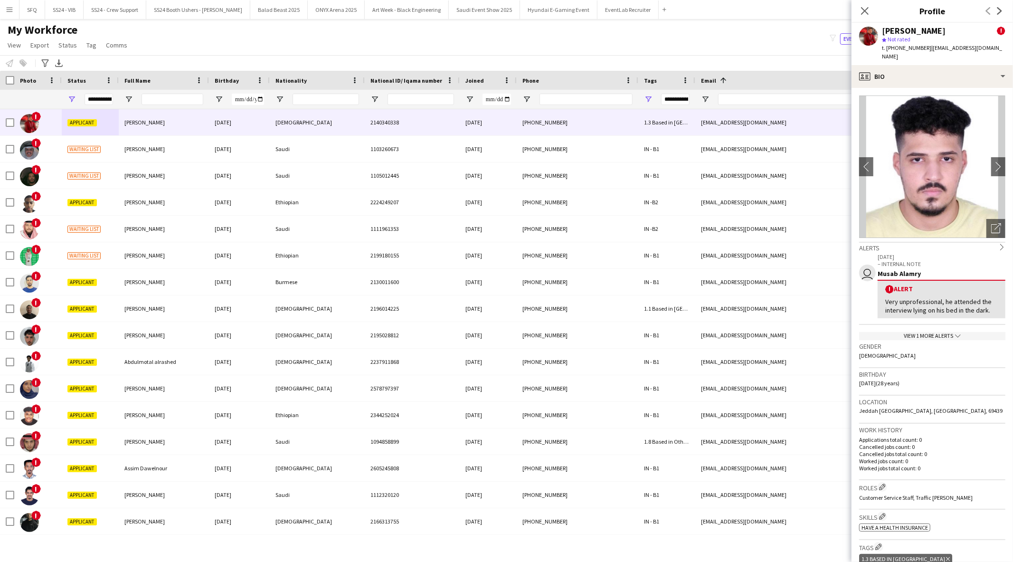
click at [977, 302] on div "Very unprofessional, he attended the interview lying on his bed in the dark." at bounding box center [941, 305] width 113 height 17
click at [911, 74] on div "profile Bio" at bounding box center [931, 76] width 161 height 23
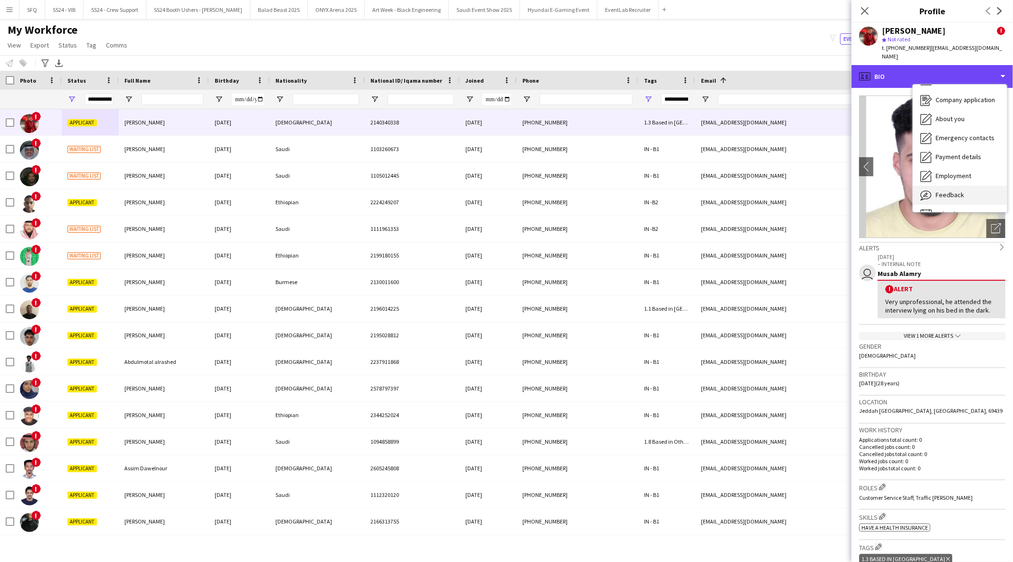
scroll to position [32, 0]
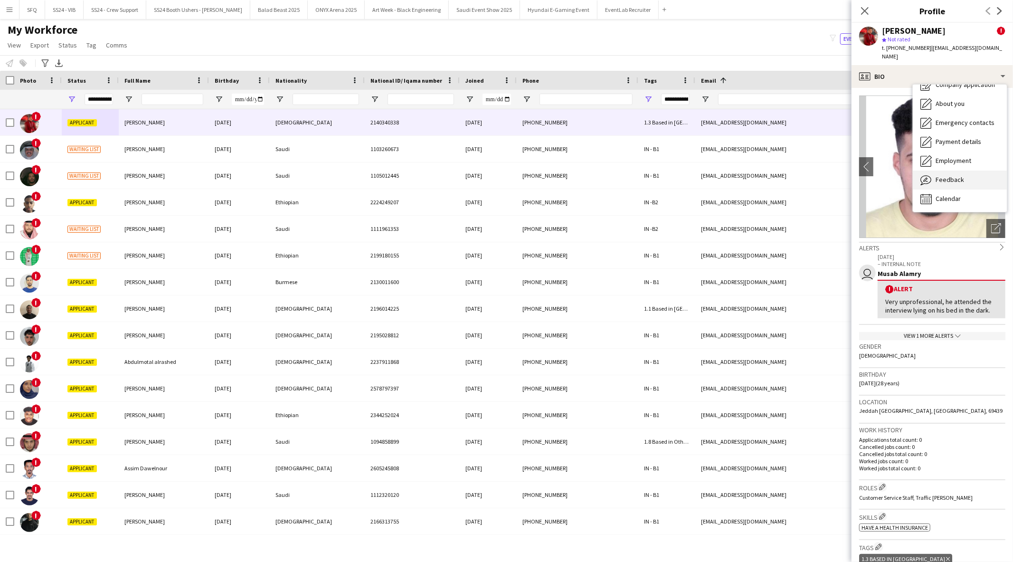
click at [955, 178] on div "Feedback Feedback" at bounding box center [960, 179] width 94 height 19
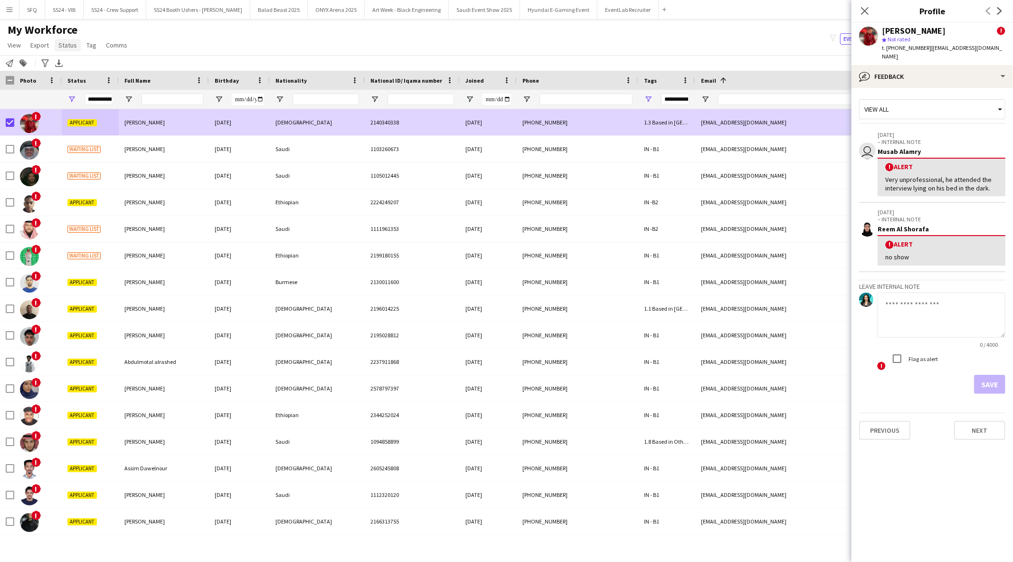
click at [60, 50] on link "Status" at bounding box center [68, 45] width 26 height 12
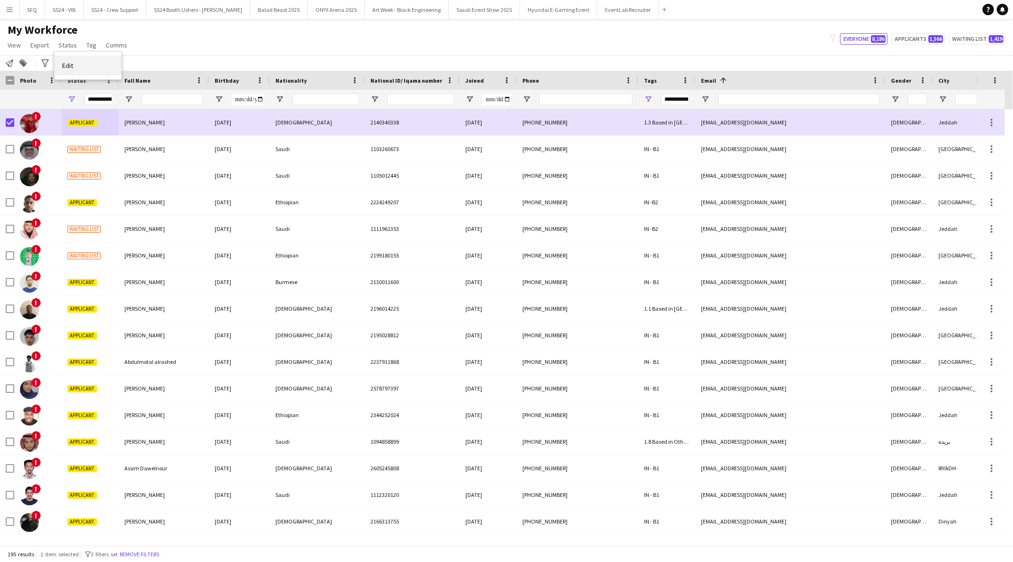
click at [72, 65] on span "Edit" at bounding box center [67, 65] width 11 height 9
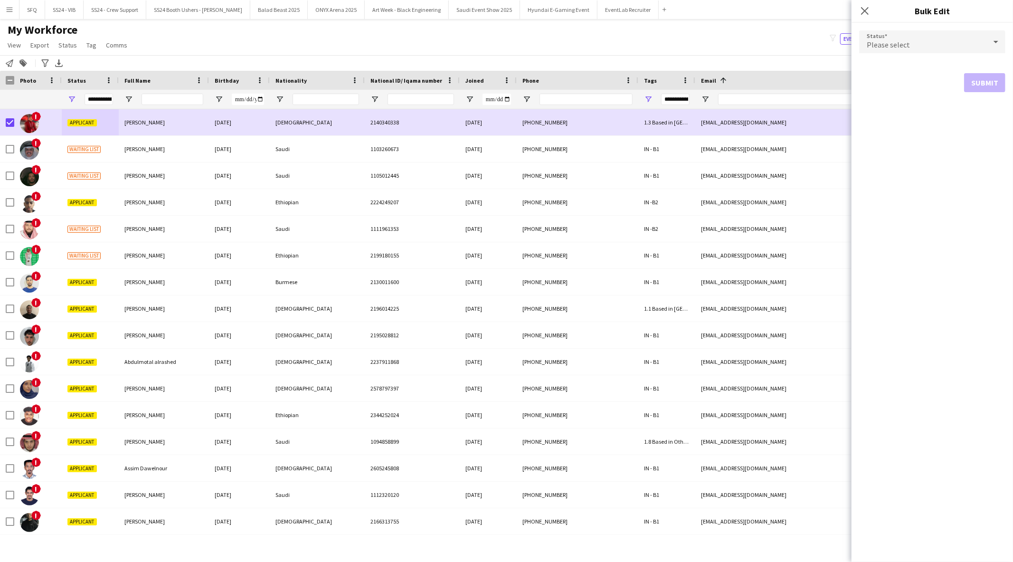
click at [924, 36] on div "Please select" at bounding box center [922, 41] width 127 height 23
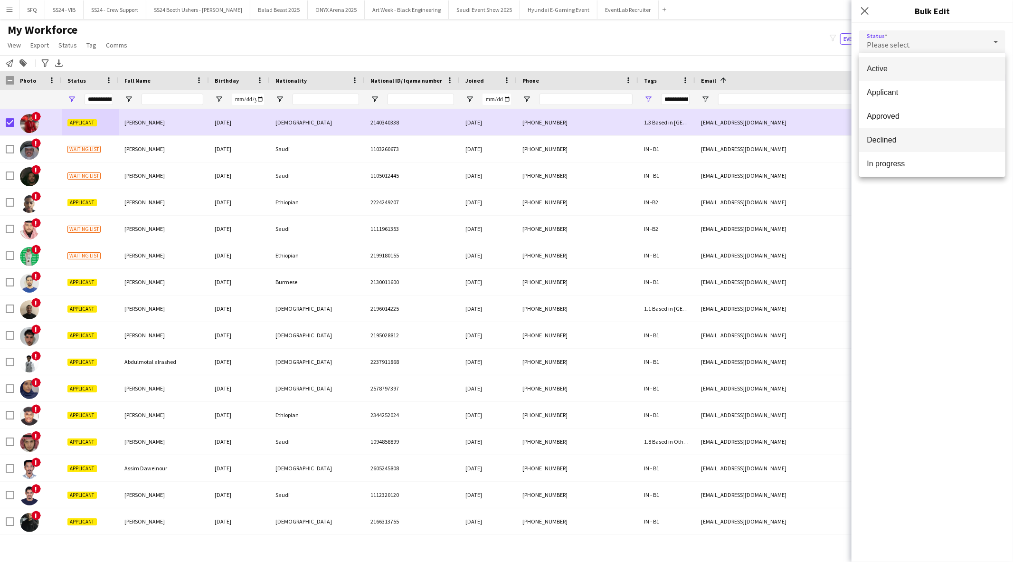
scroll to position [53, 0]
click at [892, 84] on span "Declined" at bounding box center [932, 87] width 131 height 9
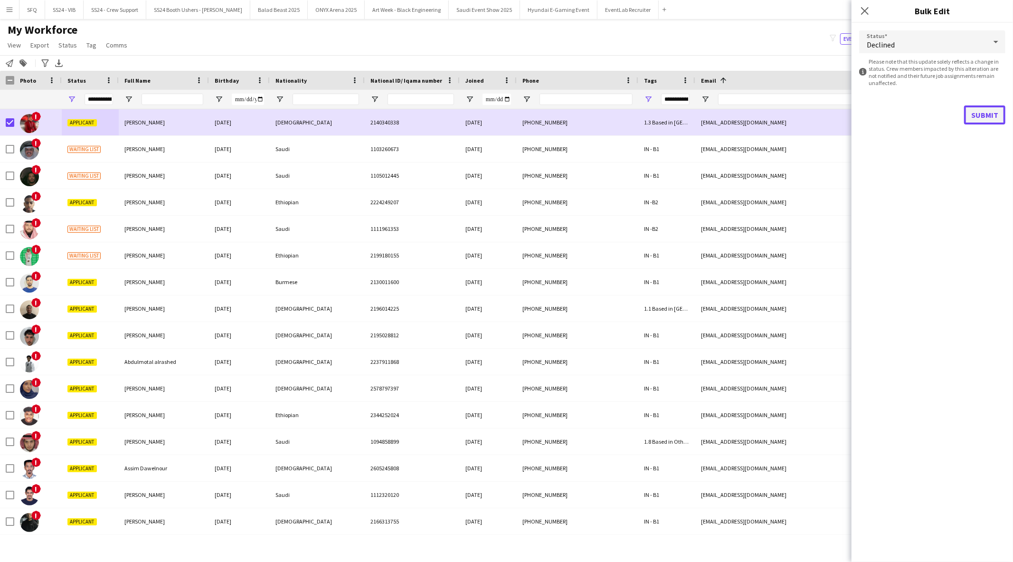
click at [976, 119] on button "Submit" at bounding box center [984, 114] width 41 height 19
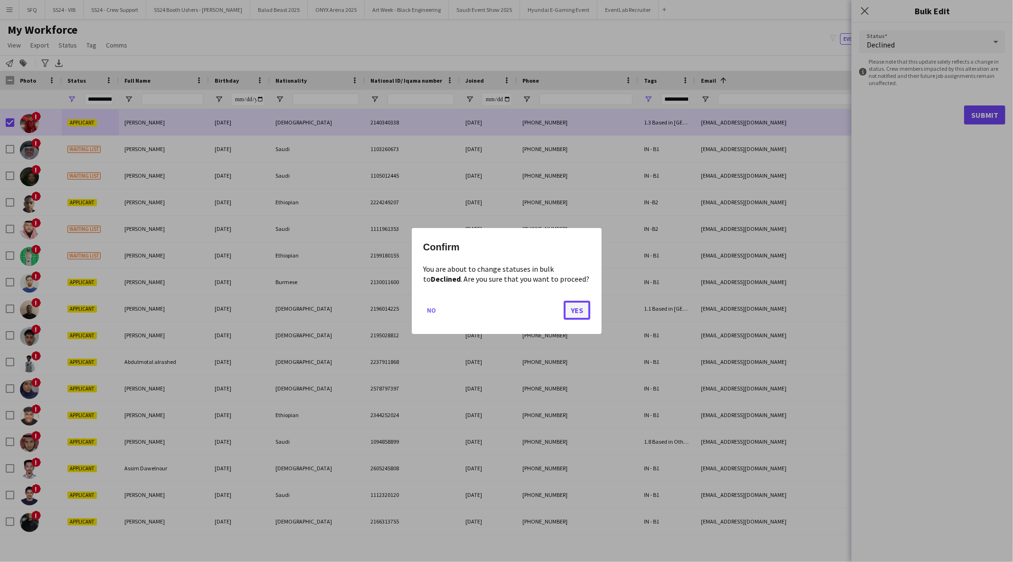
click at [584, 312] on button "Yes" at bounding box center [577, 310] width 27 height 19
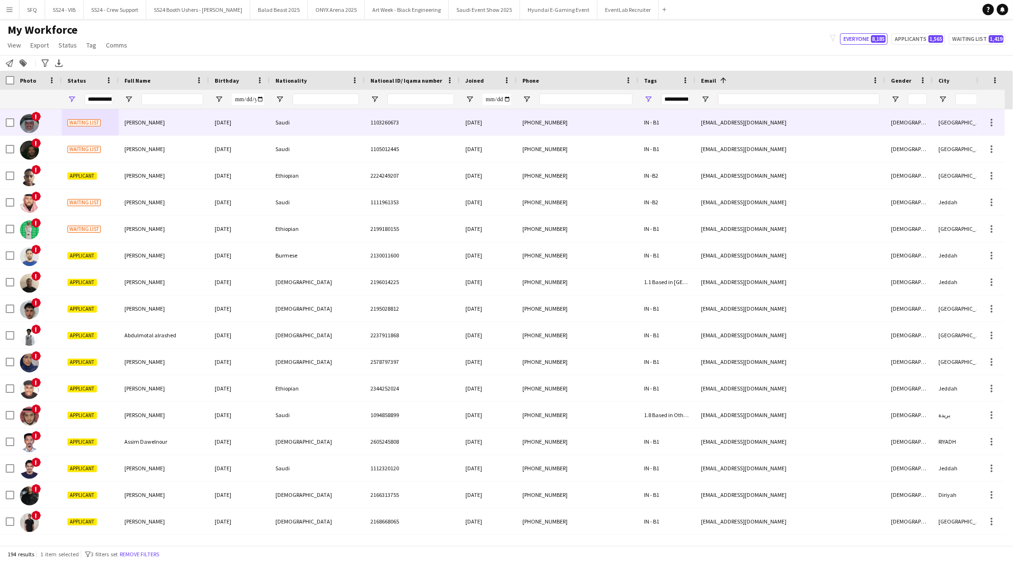
click at [59, 123] on div "!" at bounding box center [37, 122] width 47 height 26
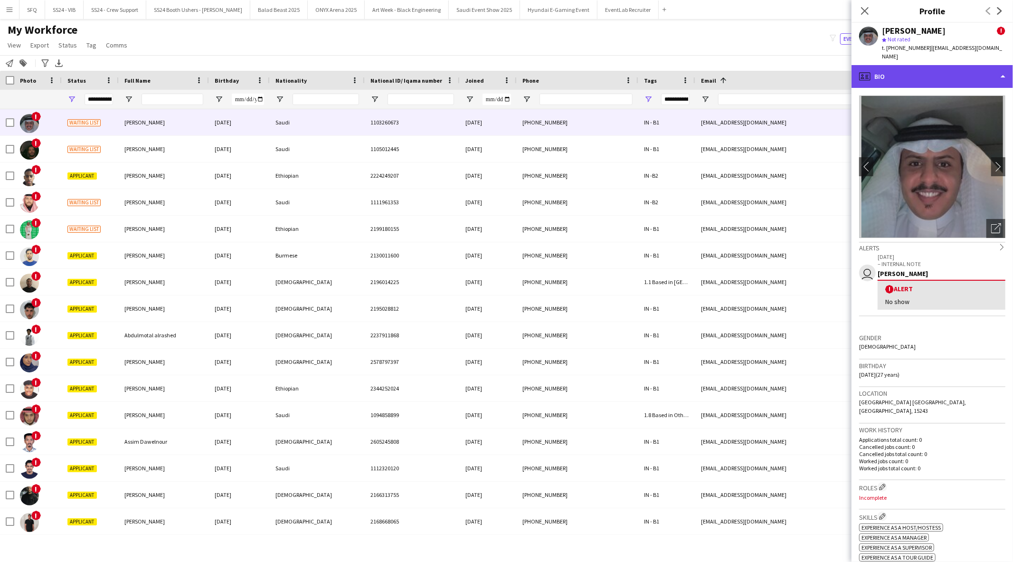
click at [898, 67] on div "profile Bio" at bounding box center [931, 76] width 161 height 23
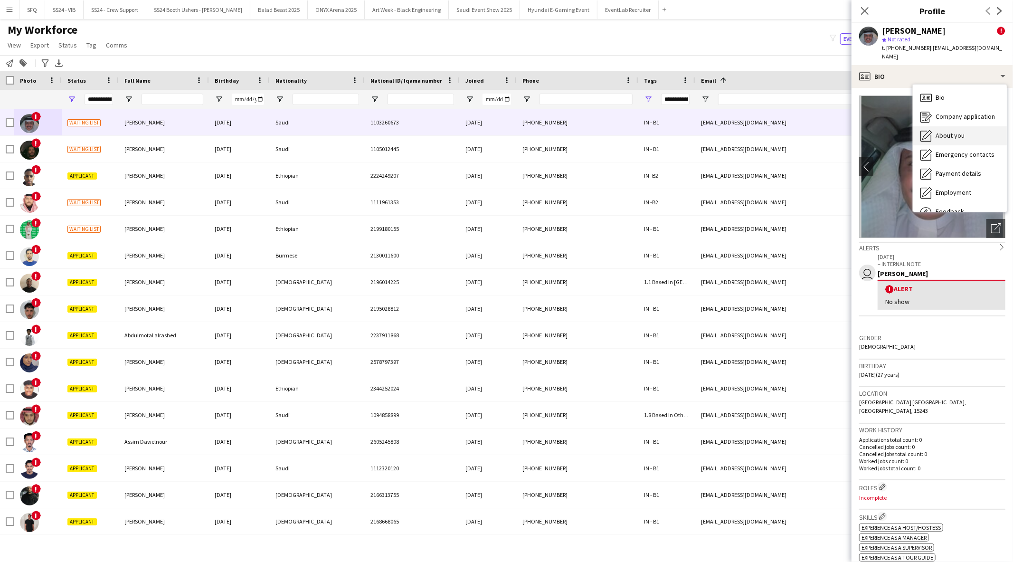
click at [931, 130] on icon "About you" at bounding box center [925, 135] width 11 height 11
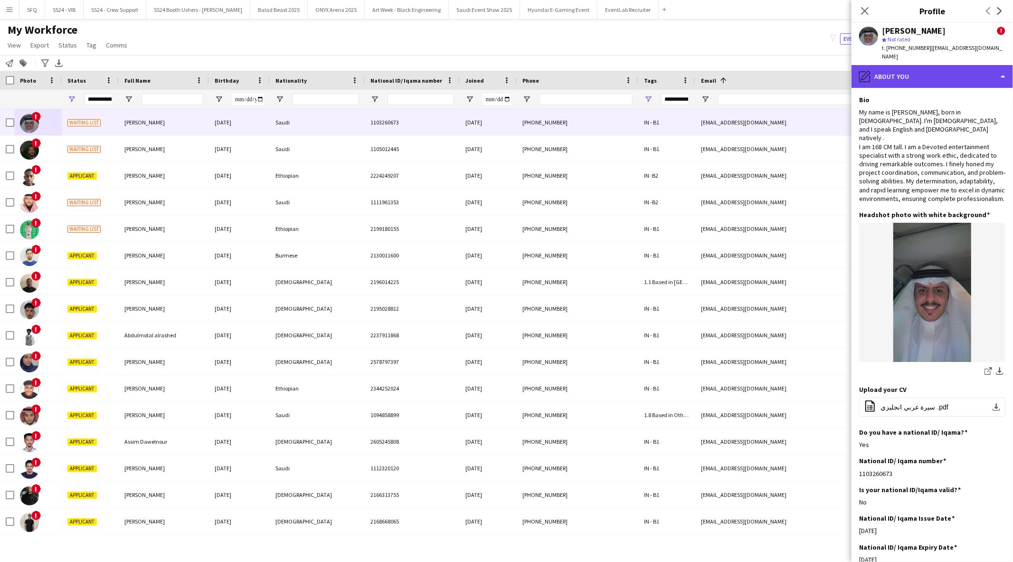
click at [890, 68] on div "pencil4 About you" at bounding box center [931, 76] width 161 height 23
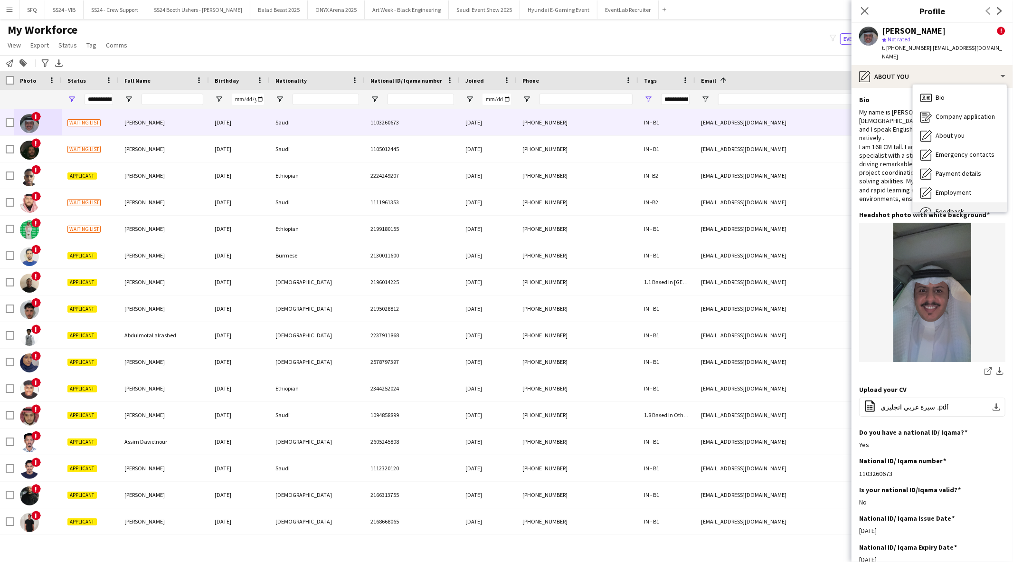
click at [934, 202] on div "Feedback Feedback" at bounding box center [960, 211] width 94 height 19
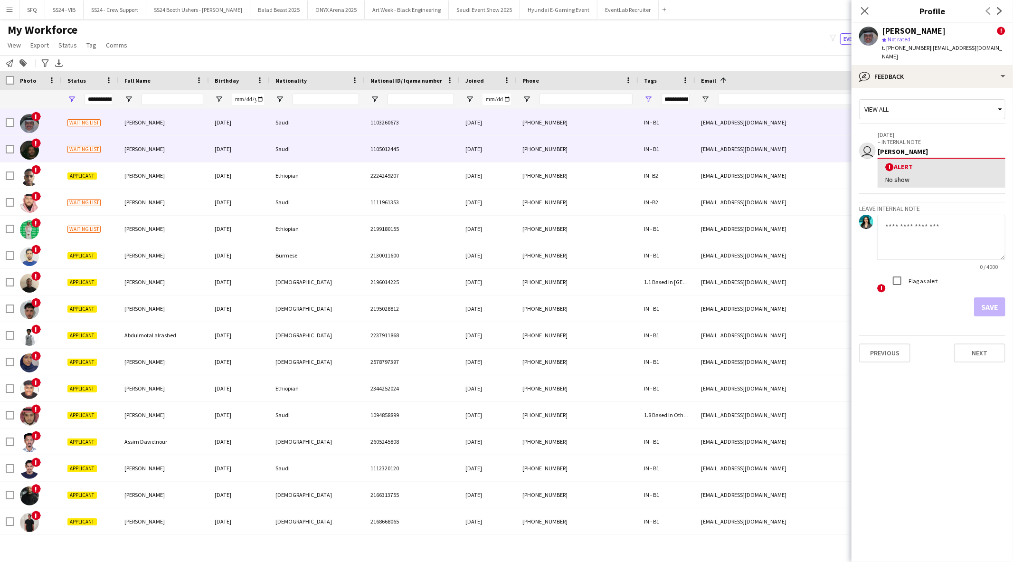
click at [44, 158] on div "!" at bounding box center [37, 149] width 47 height 26
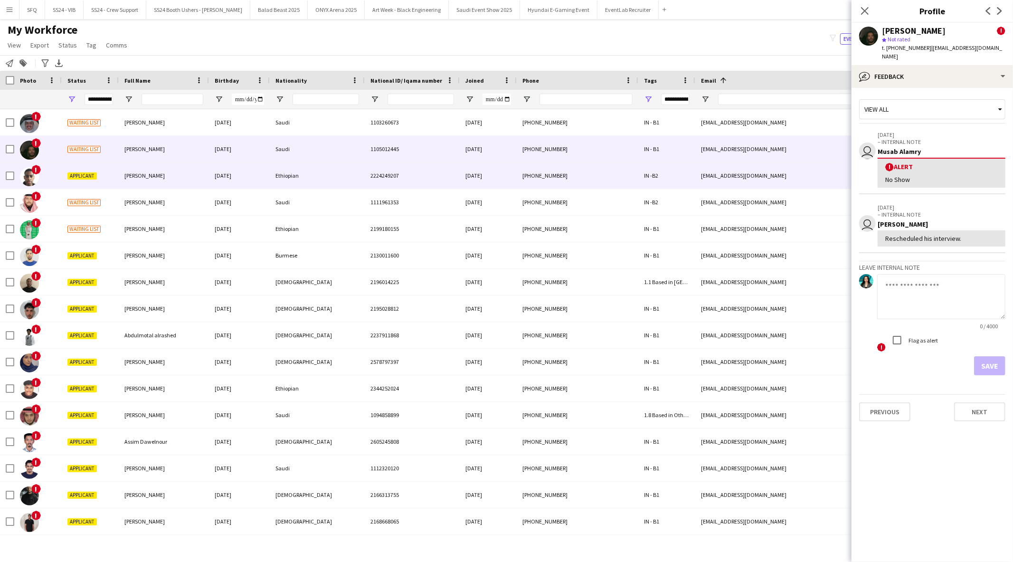
click at [58, 179] on div "!" at bounding box center [37, 175] width 47 height 26
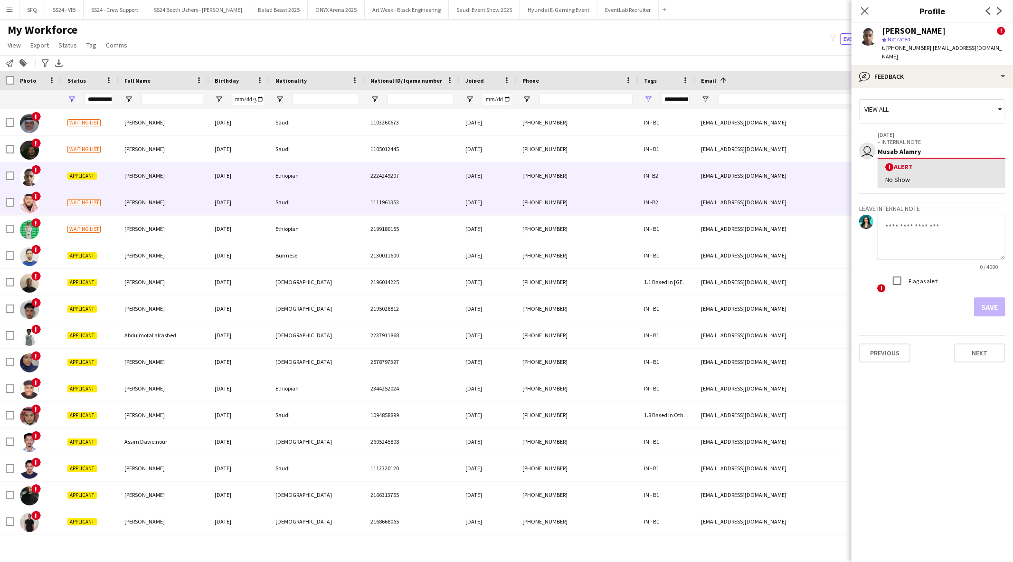
click at [59, 198] on div "!" at bounding box center [37, 202] width 47 height 26
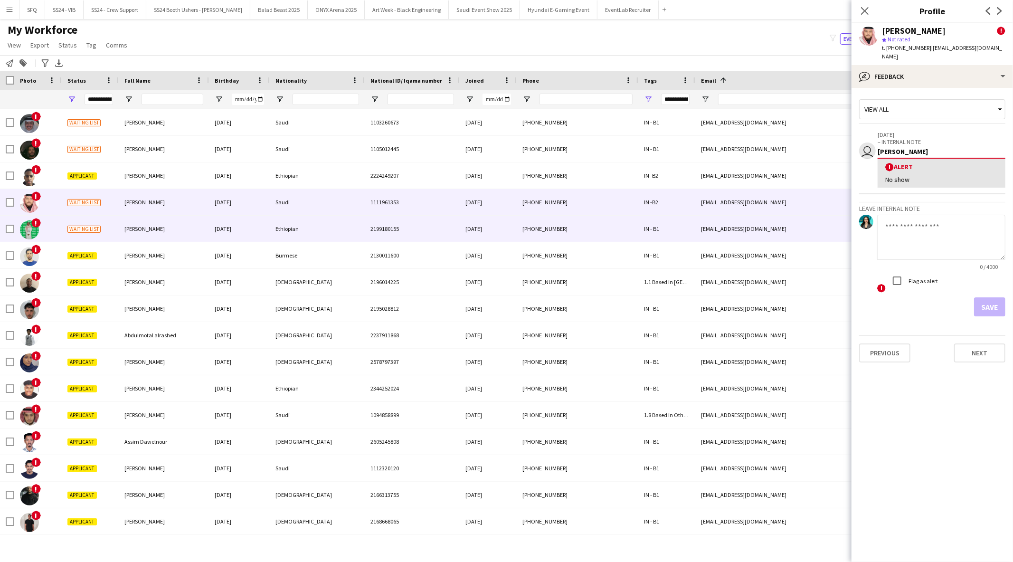
click at [53, 226] on div "!" at bounding box center [37, 229] width 47 height 26
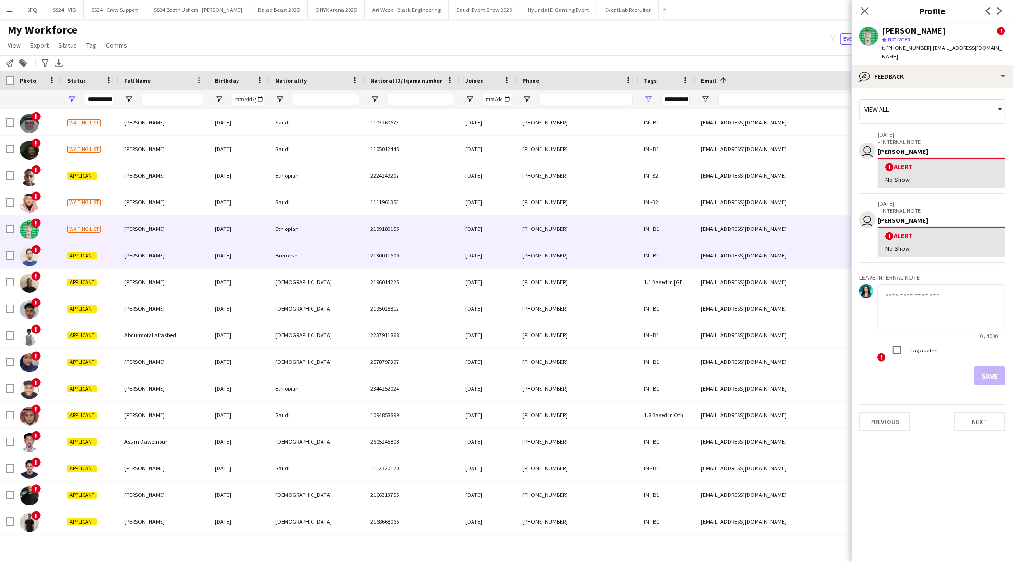
click at [46, 257] on div "!" at bounding box center [37, 255] width 47 height 26
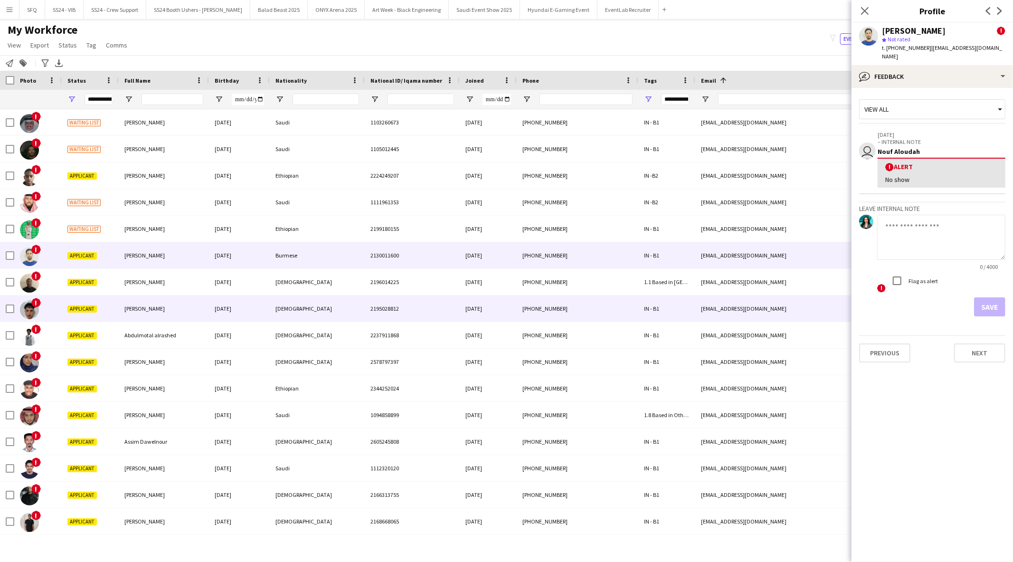
click at [47, 306] on div "!" at bounding box center [37, 308] width 47 height 26
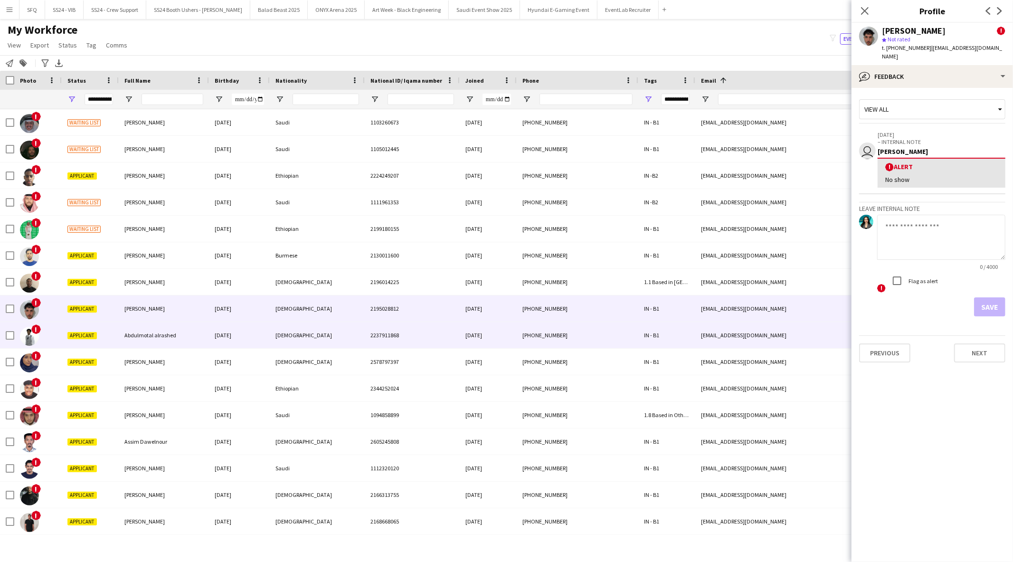
click at [55, 342] on div "!" at bounding box center [37, 335] width 47 height 26
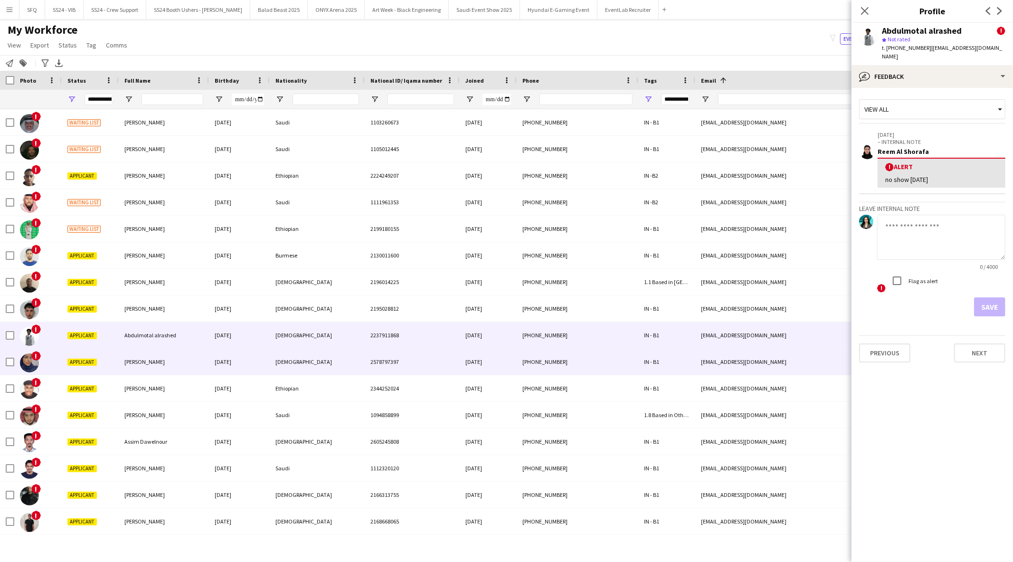
click at [52, 360] on div "!" at bounding box center [37, 362] width 47 height 26
click at [48, 338] on div "!" at bounding box center [37, 335] width 47 height 26
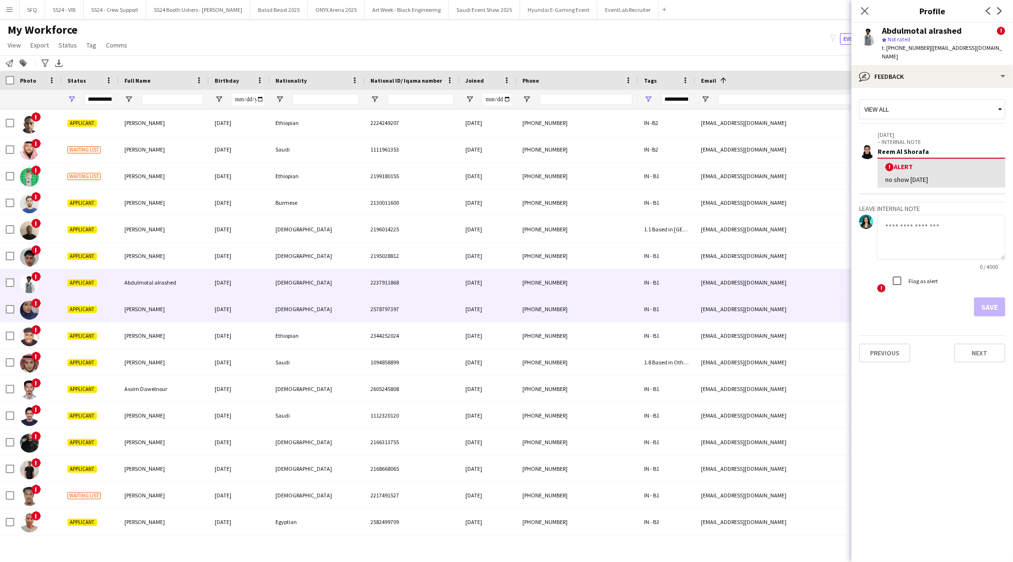
click at [48, 318] on div "!" at bounding box center [37, 309] width 47 height 26
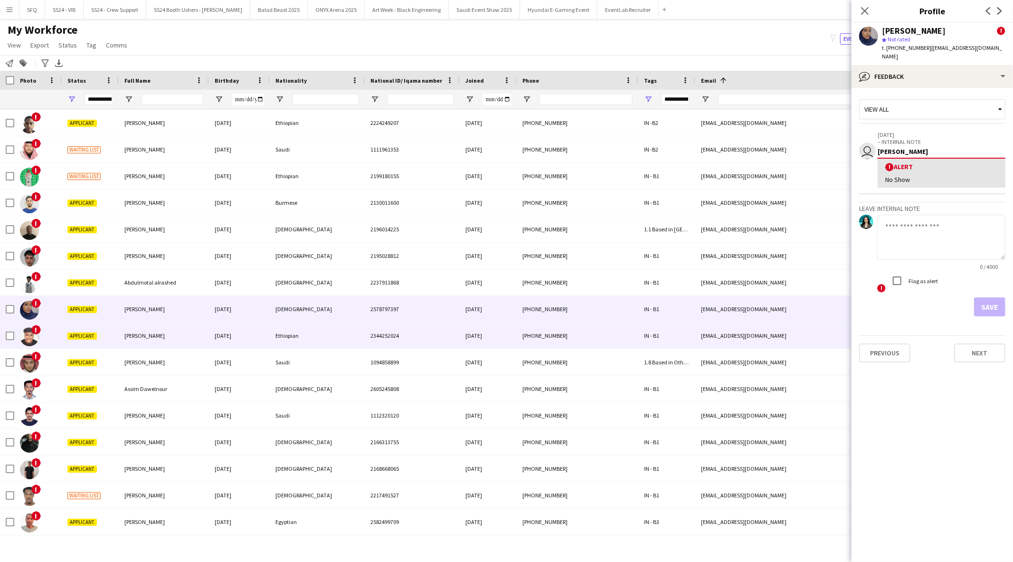
click at [51, 331] on div "!" at bounding box center [37, 335] width 47 height 26
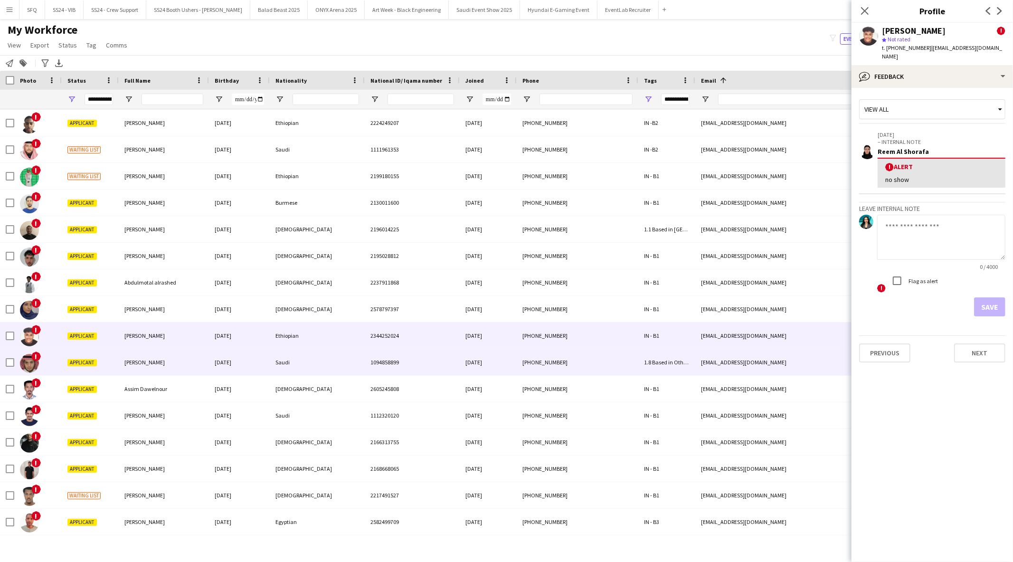
click at [49, 350] on div "!" at bounding box center [37, 362] width 47 height 26
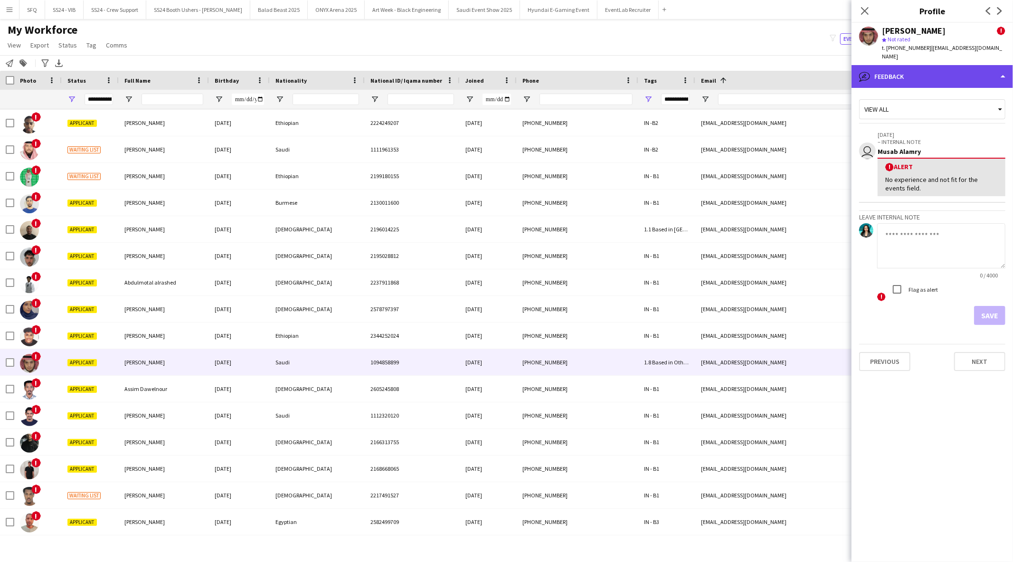
click at [882, 78] on div "bubble-pencil Feedback" at bounding box center [931, 76] width 161 height 23
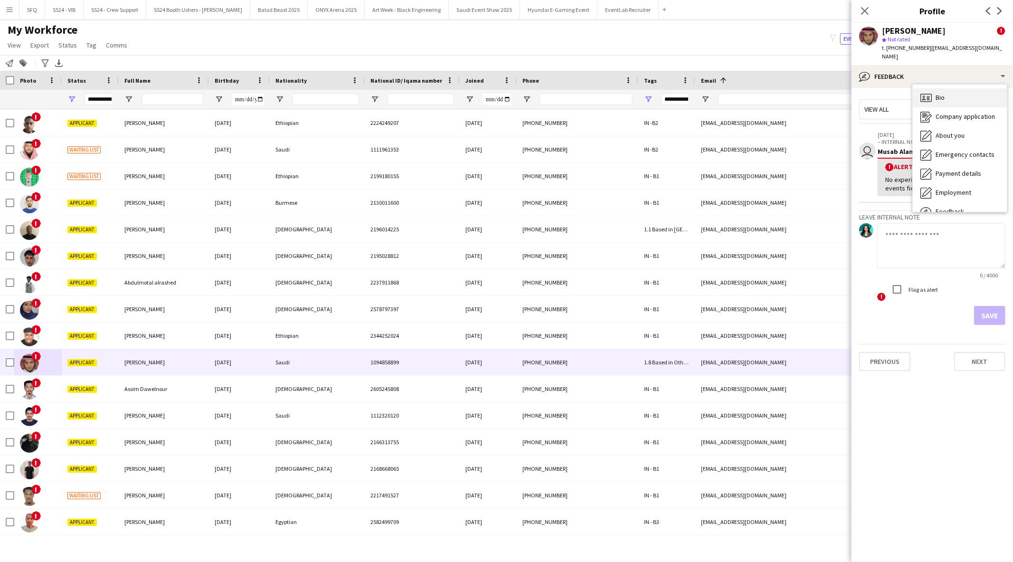
click at [945, 88] on div "Bio Bio" at bounding box center [960, 97] width 94 height 19
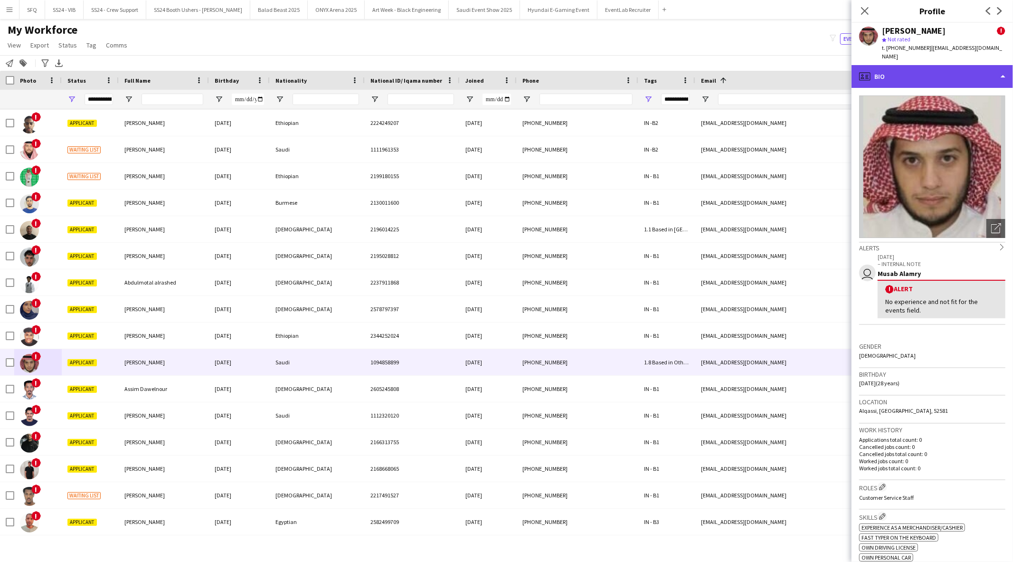
click at [908, 65] on div "profile Bio" at bounding box center [931, 76] width 161 height 23
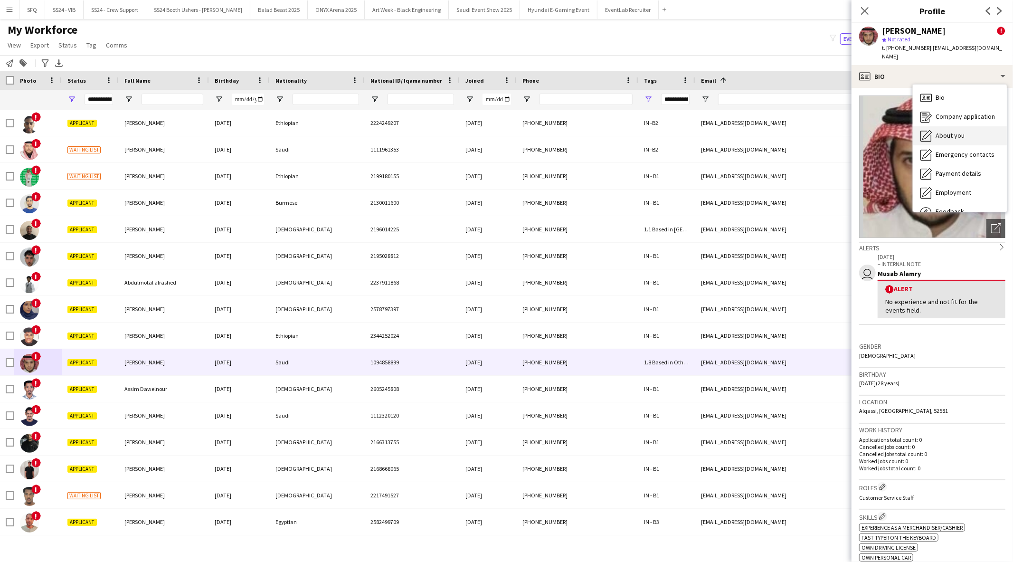
click at [945, 131] on span "About you" at bounding box center [949, 135] width 29 height 9
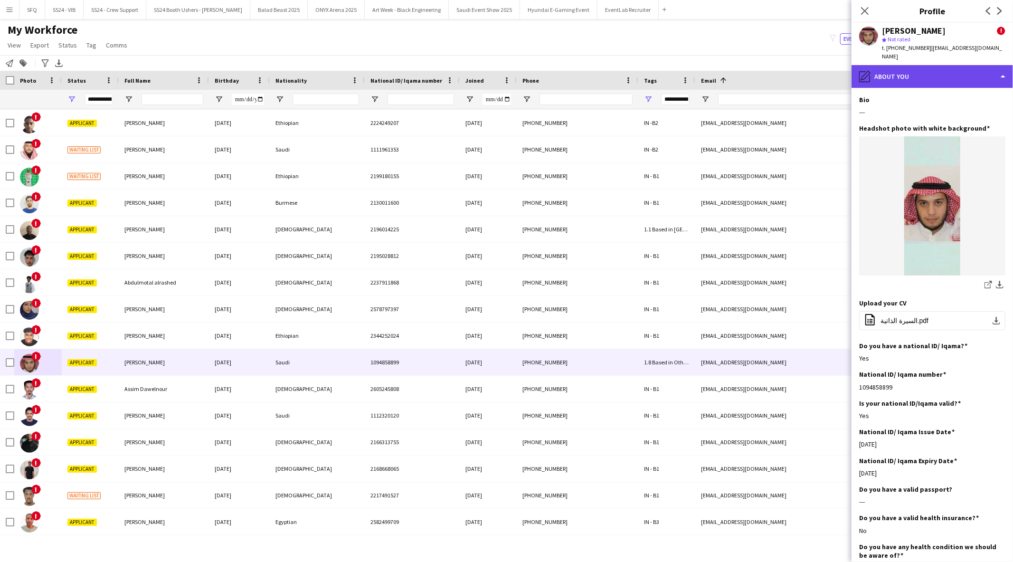
click at [888, 65] on div "pencil4 About you" at bounding box center [931, 76] width 161 height 23
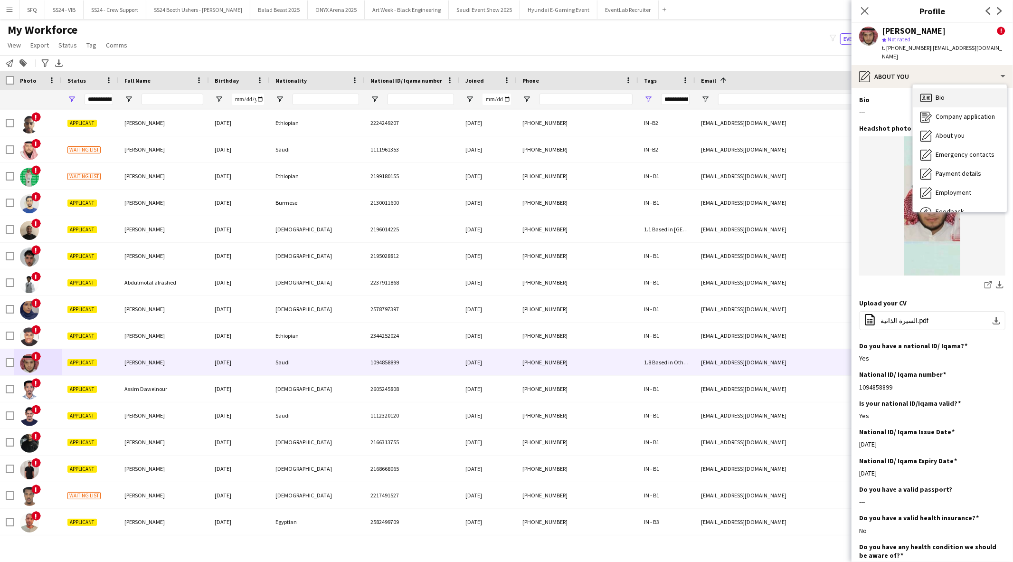
click at [939, 93] on span "Bio" at bounding box center [939, 97] width 9 height 9
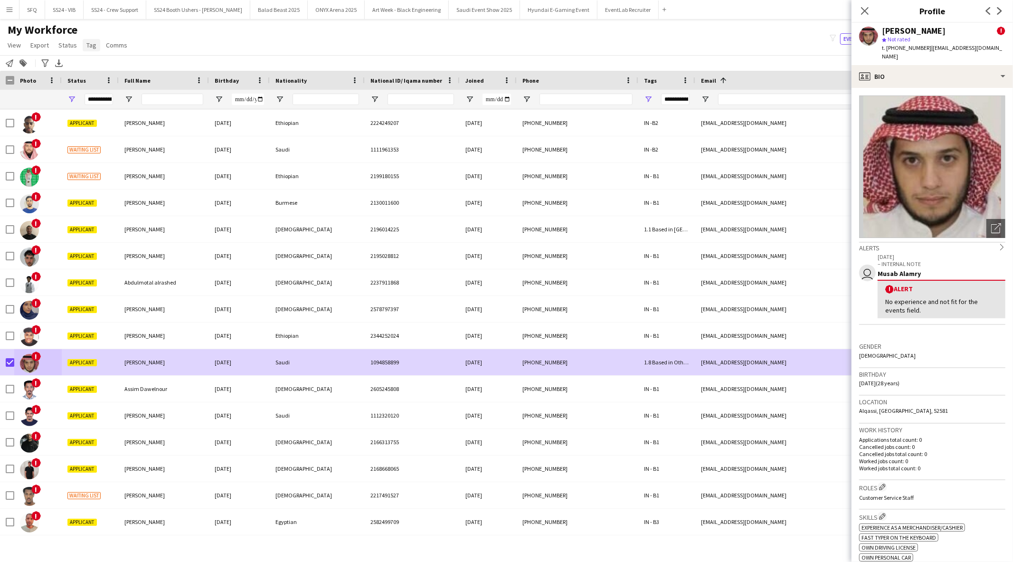
click at [89, 48] on span "Tag" at bounding box center [91, 45] width 10 height 9
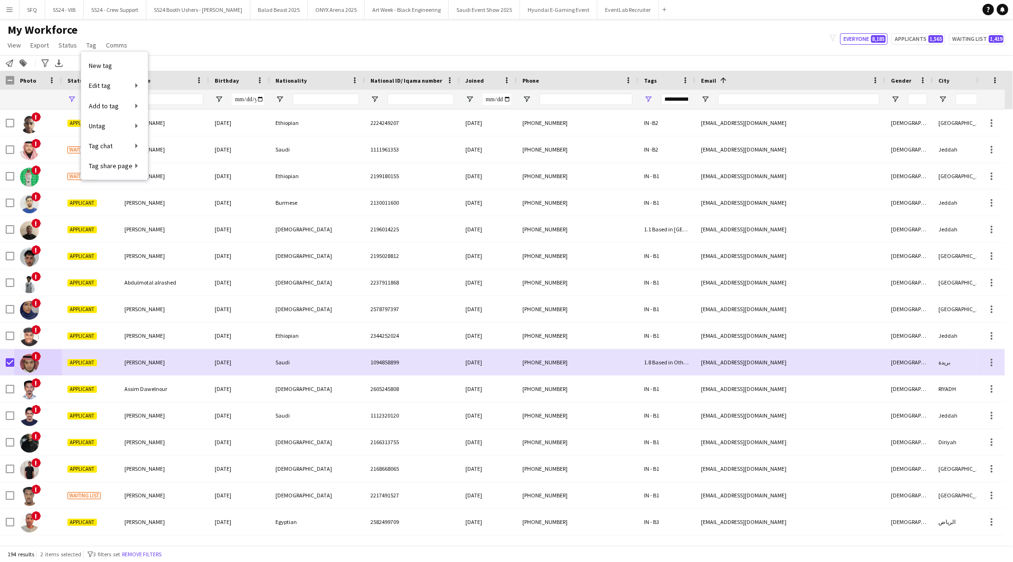
click at [167, 45] on div "My Workforce View Views Default view Musab Alamri Ninar Wannos Nouf Aloudah R4v…" at bounding box center [506, 39] width 1013 height 32
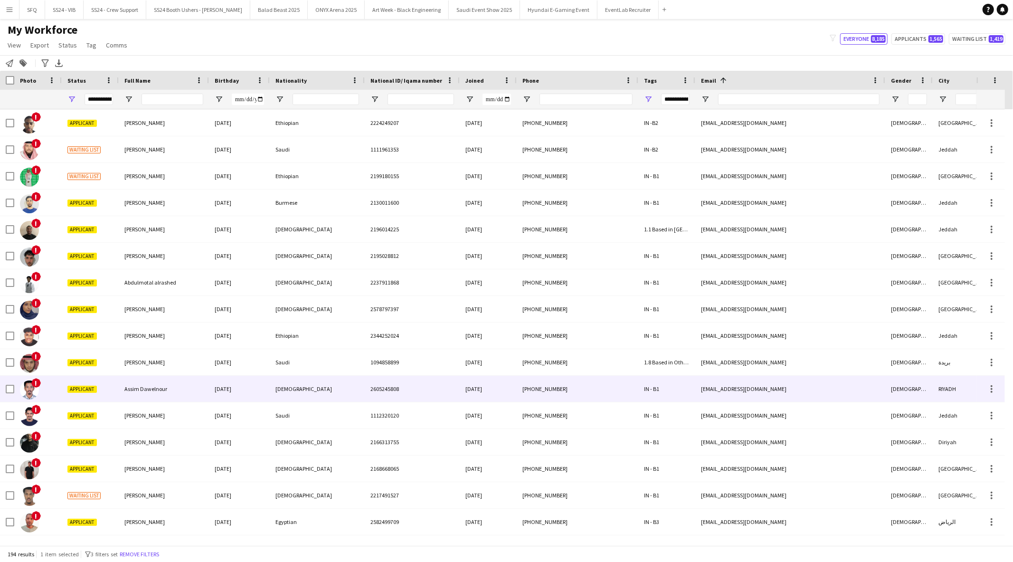
click at [133, 390] on span "Assim Dawelnour" at bounding box center [145, 388] width 43 height 7
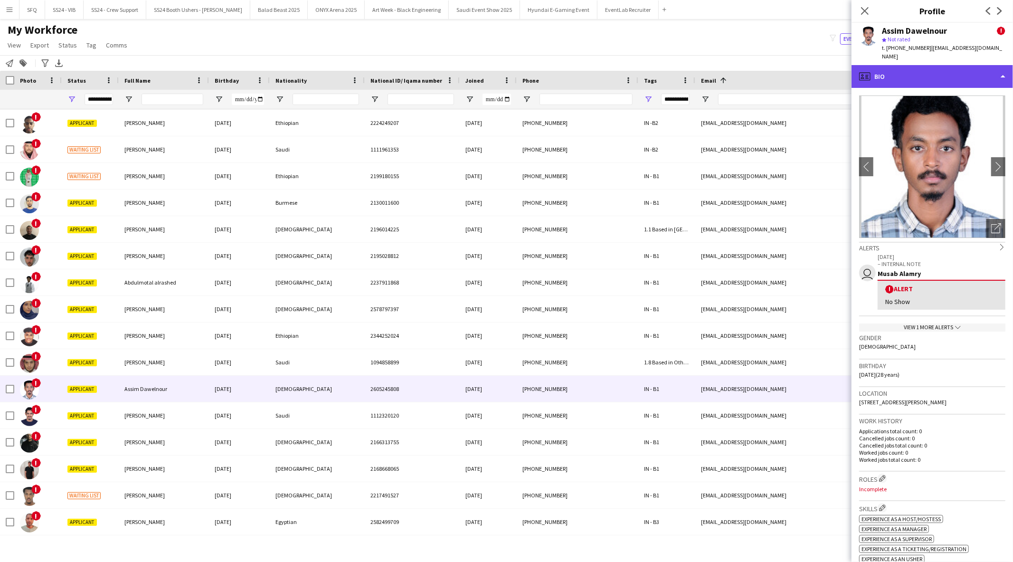
click at [900, 72] on div "profile Bio" at bounding box center [931, 76] width 161 height 23
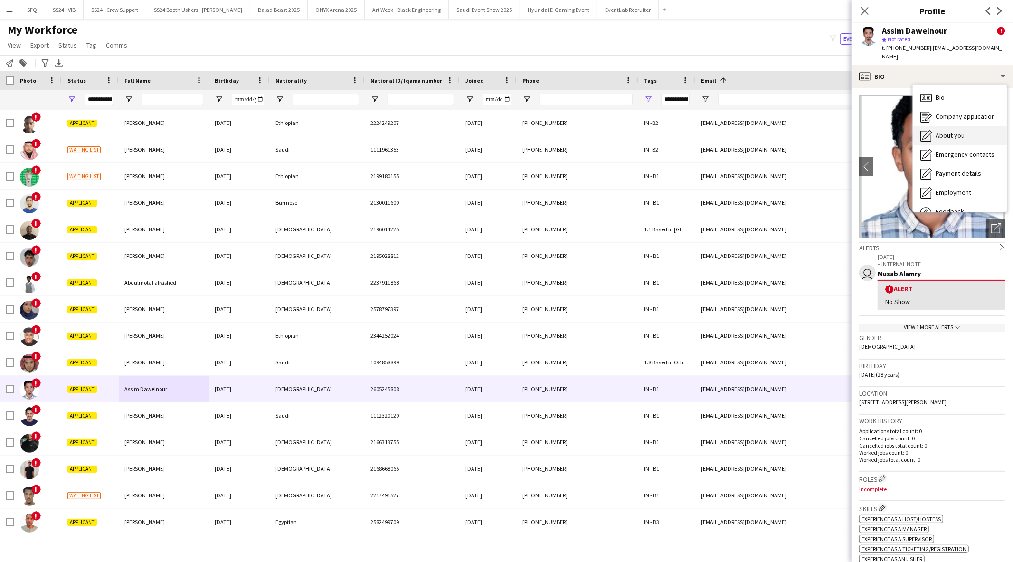
click at [929, 130] on icon "About you" at bounding box center [925, 135] width 11 height 11
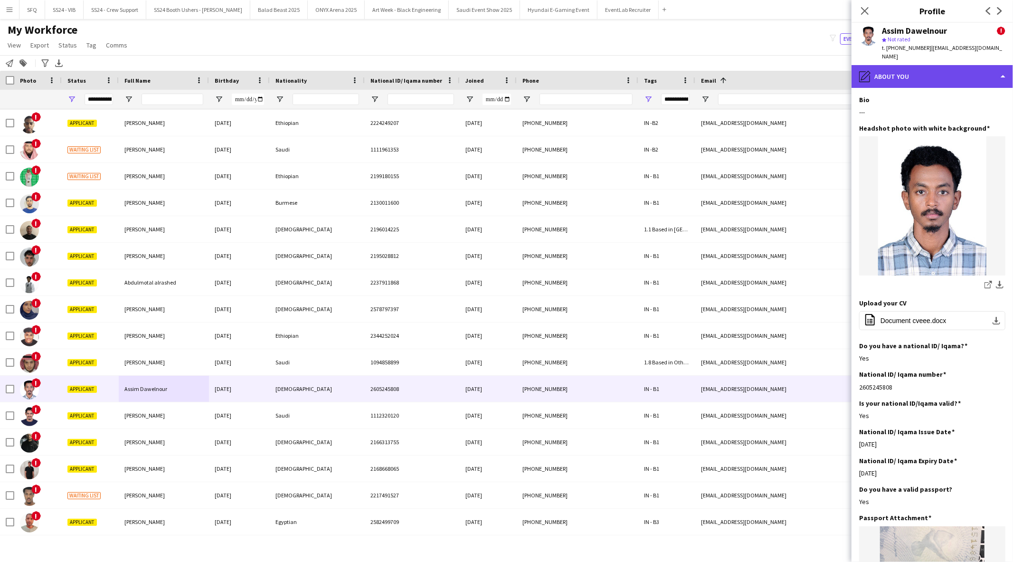
click at [915, 65] on div "pencil4 About you" at bounding box center [931, 76] width 161 height 23
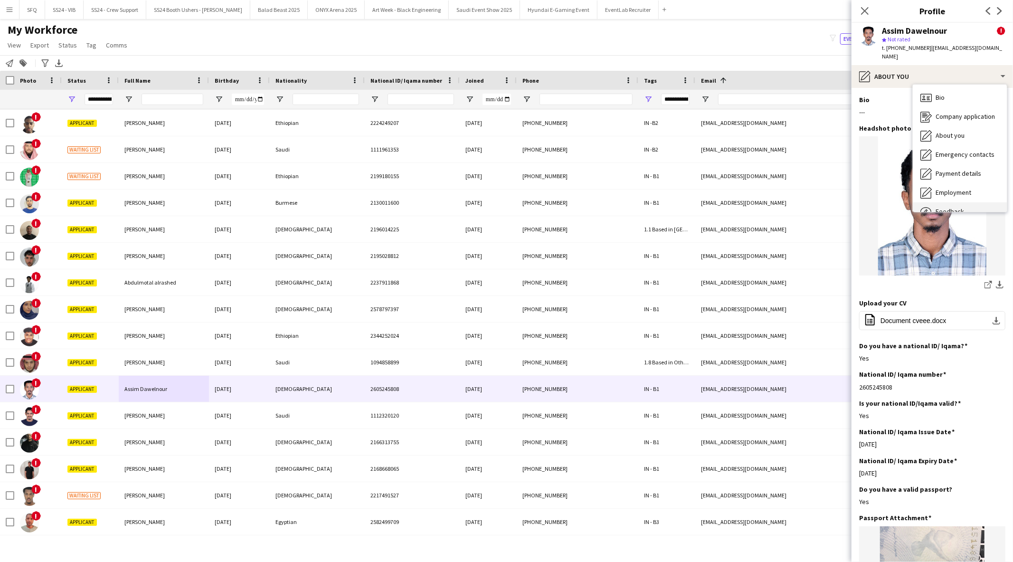
click at [959, 207] on span "Feedback" at bounding box center [949, 211] width 28 height 9
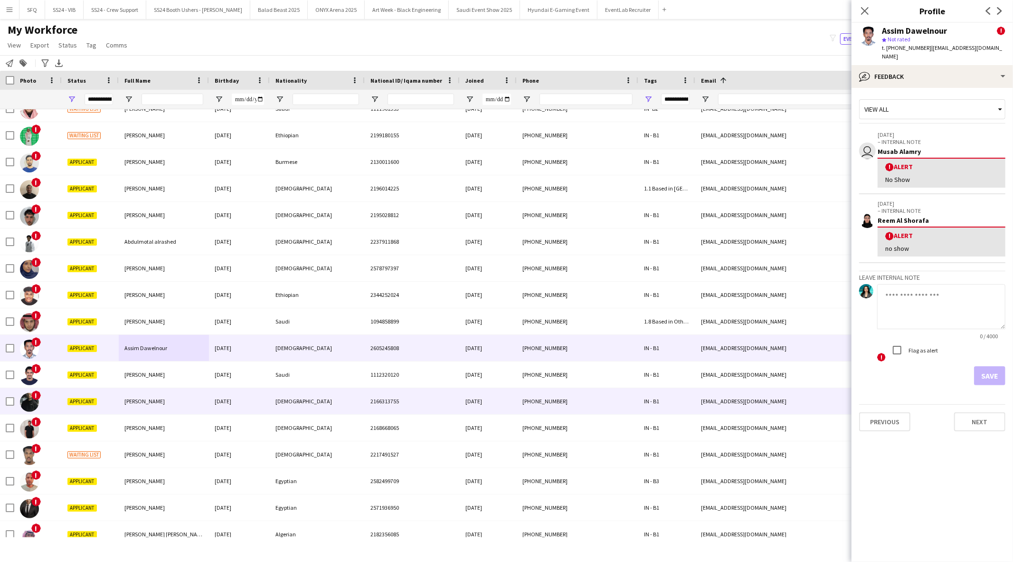
scroll to position [158, 0]
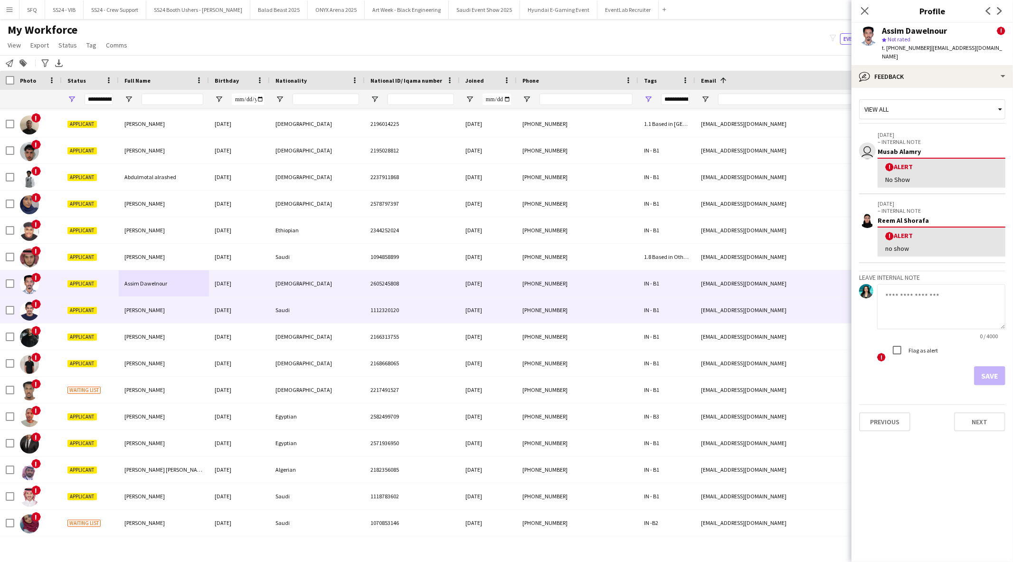
click at [38, 310] on img at bounding box center [29, 311] width 19 height 19
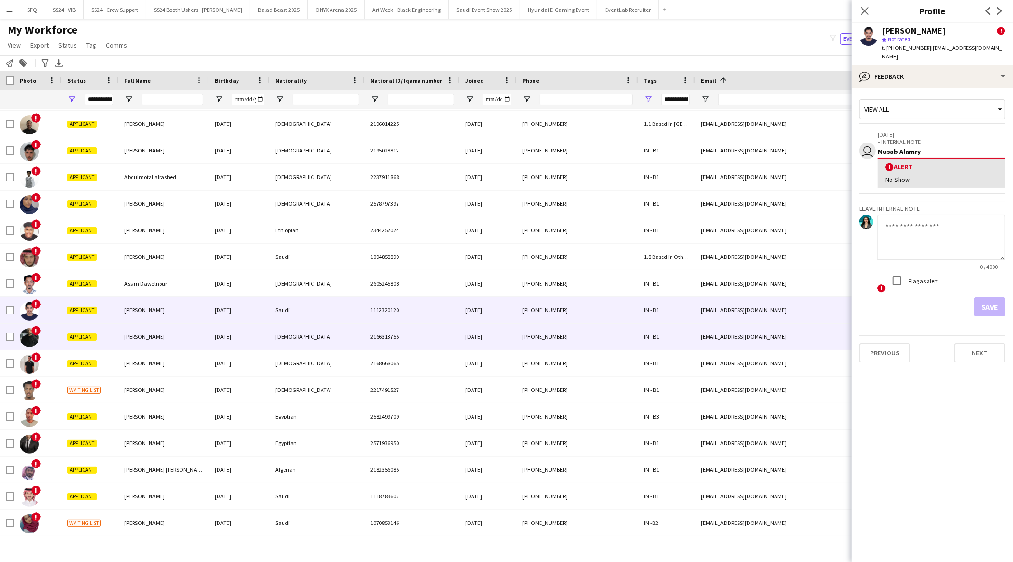
click at [60, 344] on div "!" at bounding box center [37, 336] width 47 height 26
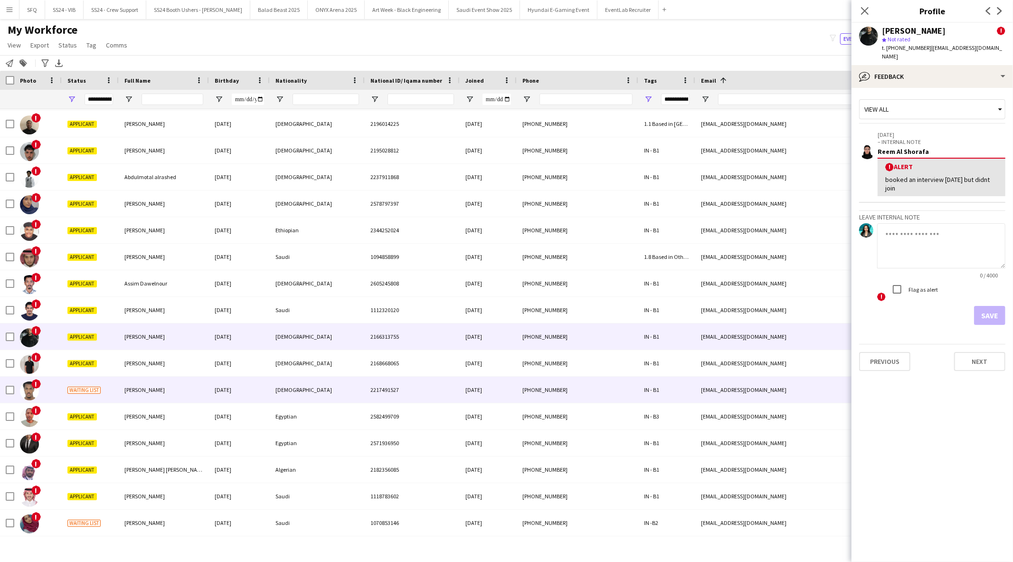
click at [56, 396] on div "!" at bounding box center [37, 390] width 47 height 26
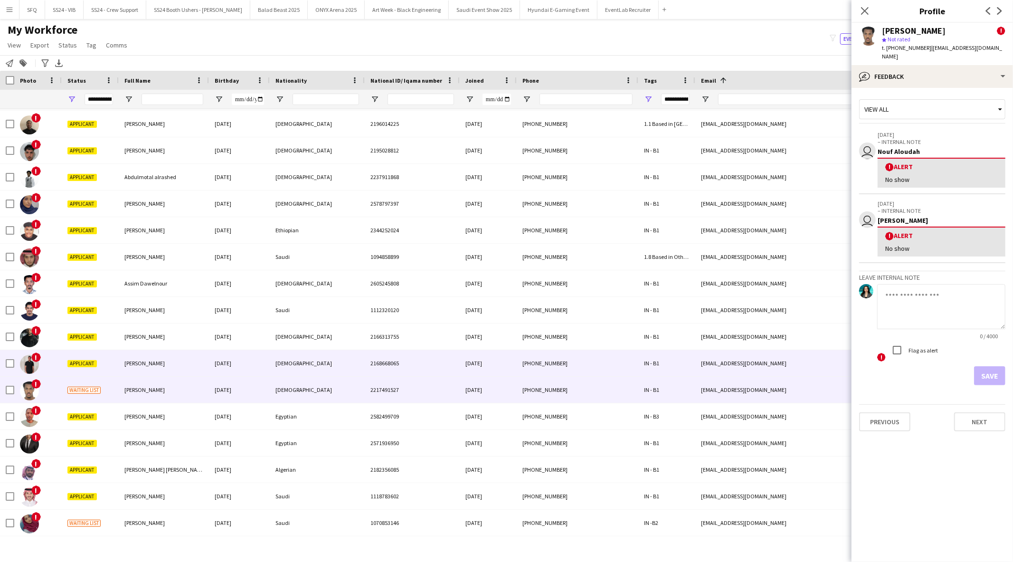
click at [49, 367] on div "!" at bounding box center [37, 363] width 47 height 26
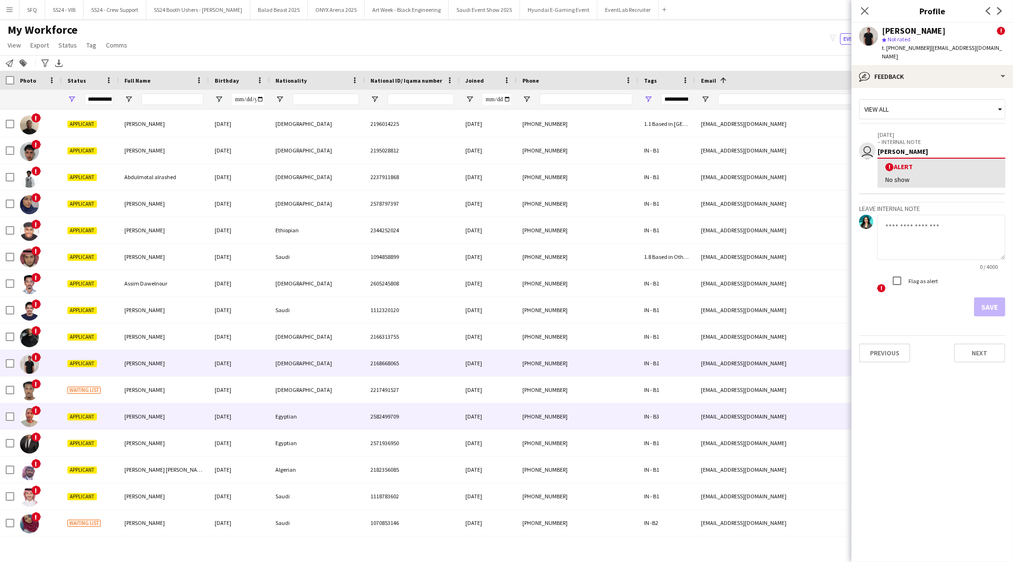
click at [56, 420] on div "!" at bounding box center [37, 416] width 47 height 26
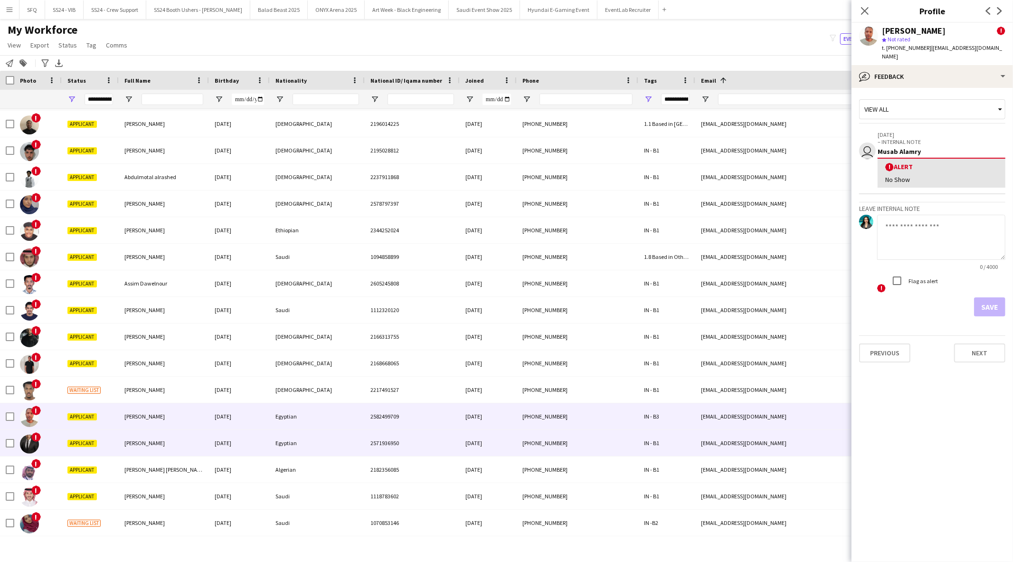
click at [54, 441] on div "!" at bounding box center [37, 443] width 47 height 26
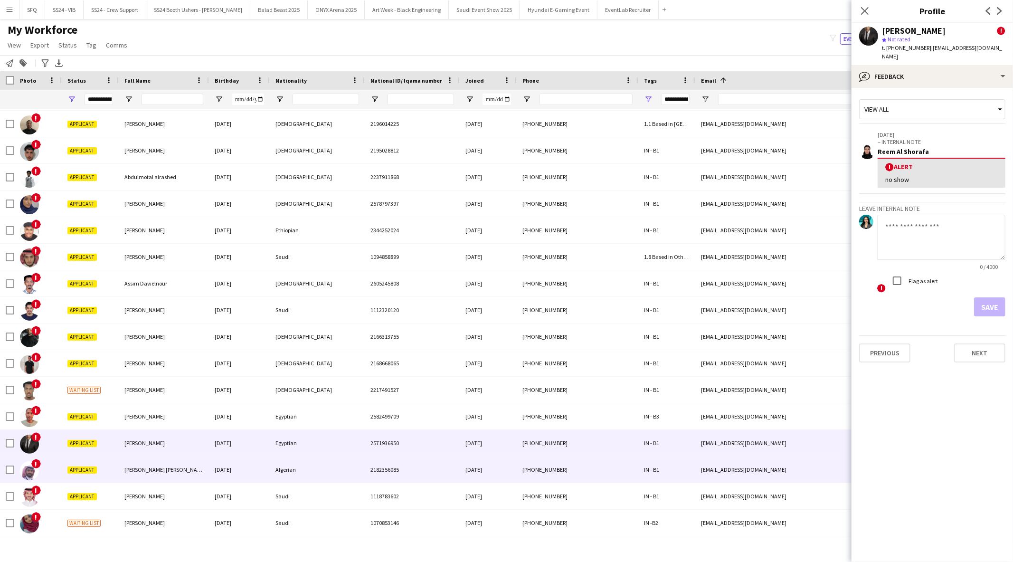
click at [50, 465] on div "!" at bounding box center [37, 469] width 47 height 26
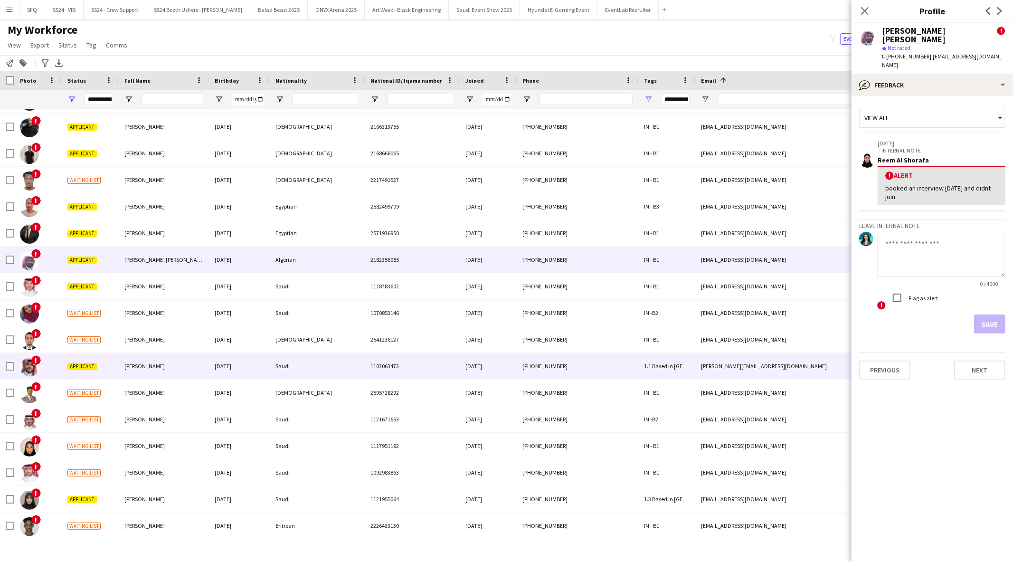
scroll to position [369, 0]
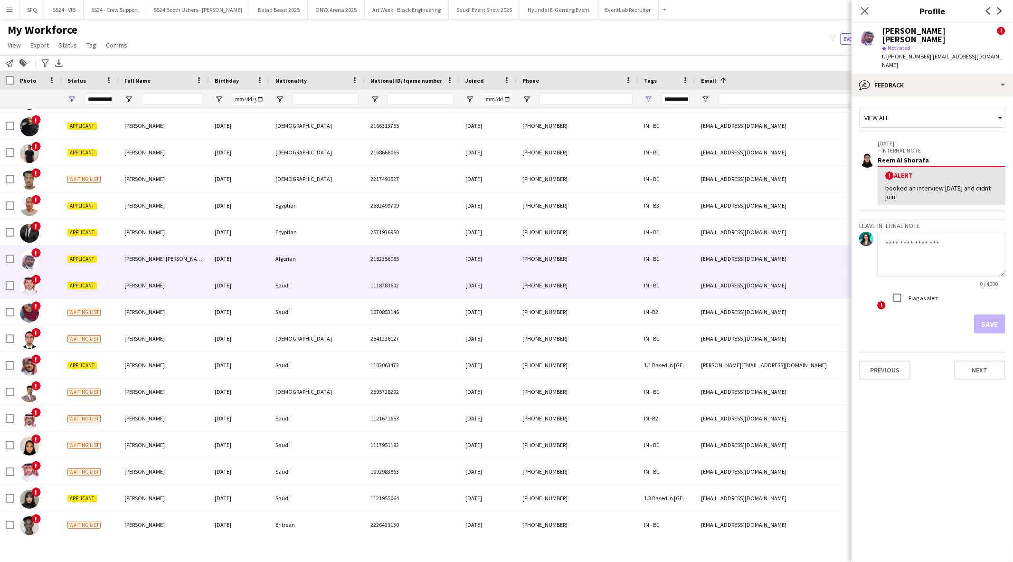
click at [48, 293] on div "!" at bounding box center [37, 285] width 47 height 26
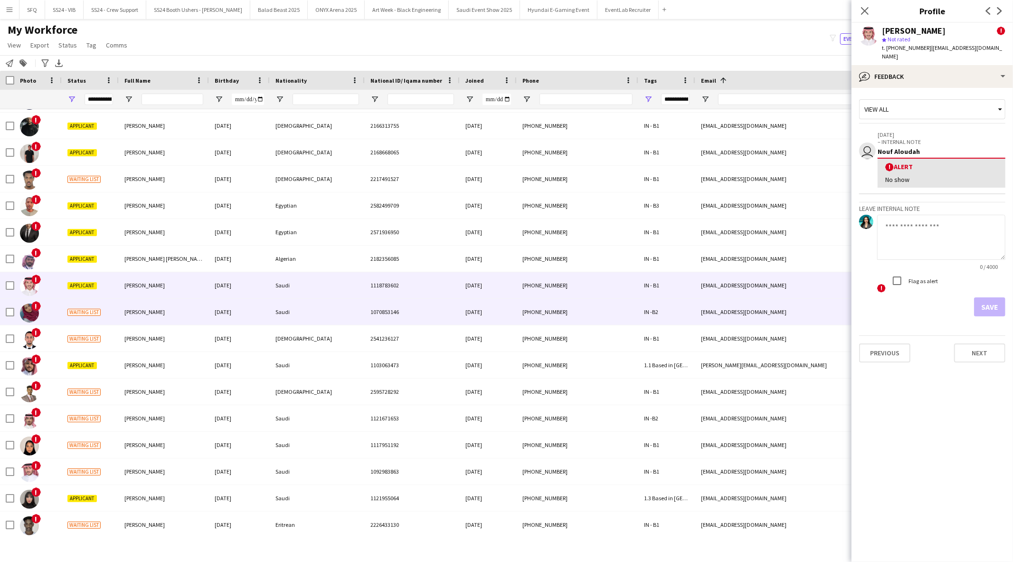
click at [49, 315] on div "!" at bounding box center [37, 312] width 47 height 26
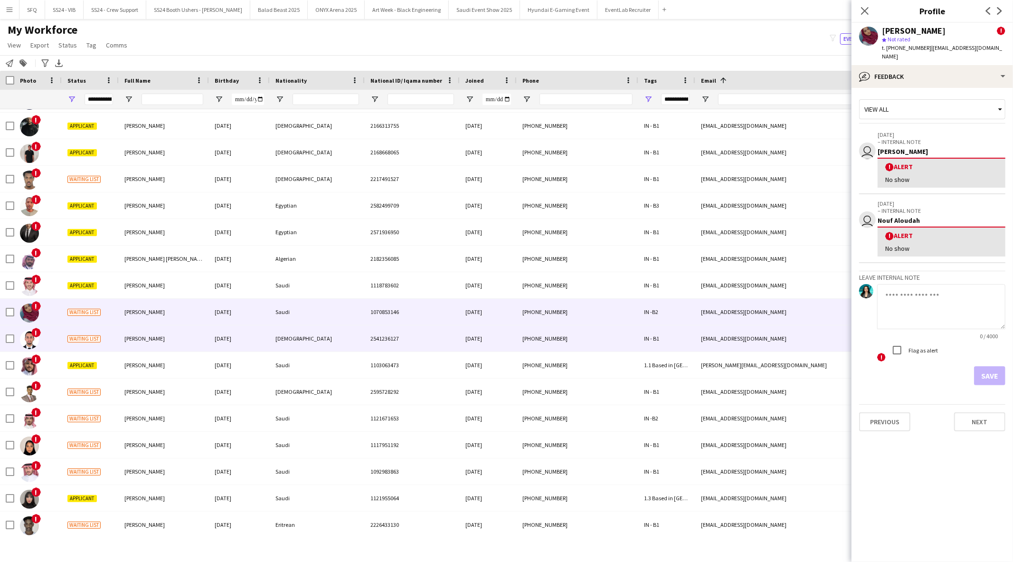
click at [35, 343] on img at bounding box center [29, 339] width 19 height 19
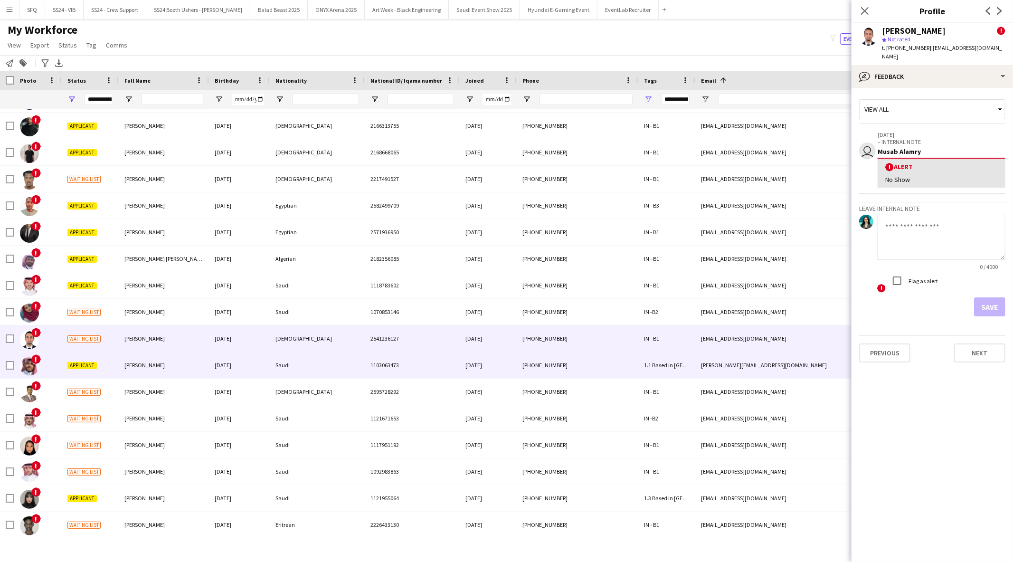
click at [51, 362] on div "!" at bounding box center [37, 365] width 47 height 26
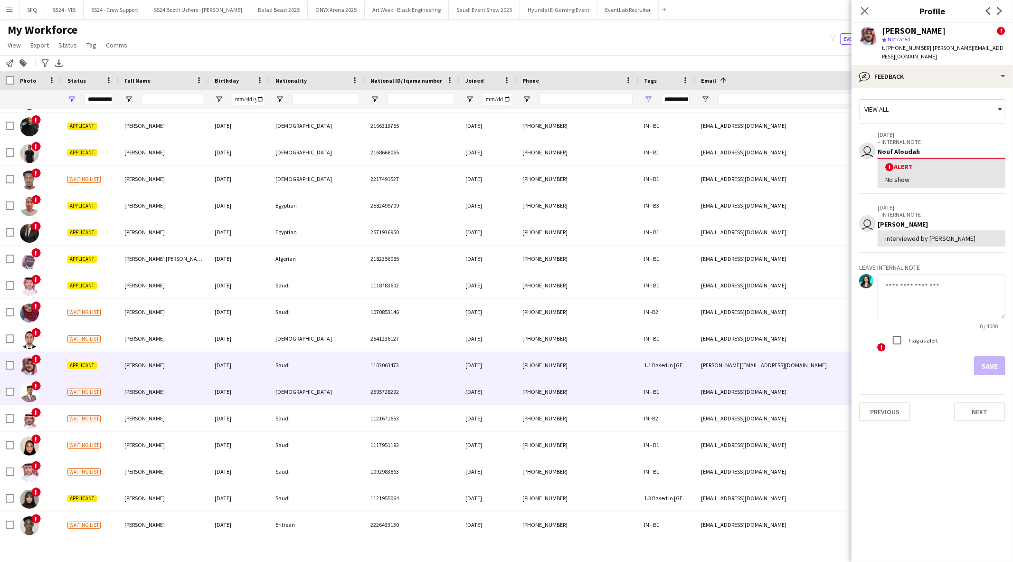
click at [52, 390] on div "!" at bounding box center [37, 391] width 47 height 26
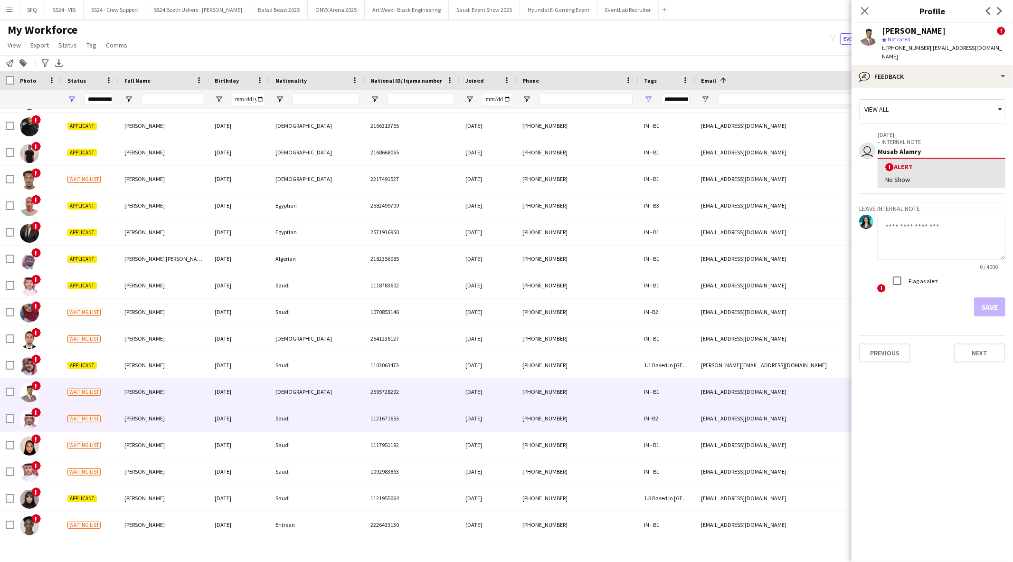
click at [57, 425] on div "!" at bounding box center [37, 418] width 47 height 26
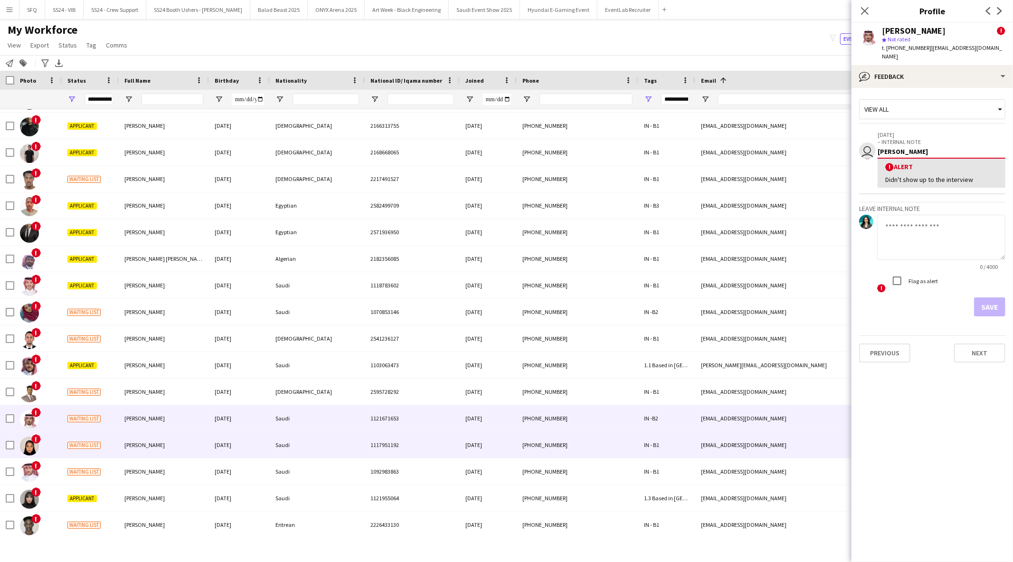
click at [48, 445] on div "!" at bounding box center [37, 445] width 47 height 26
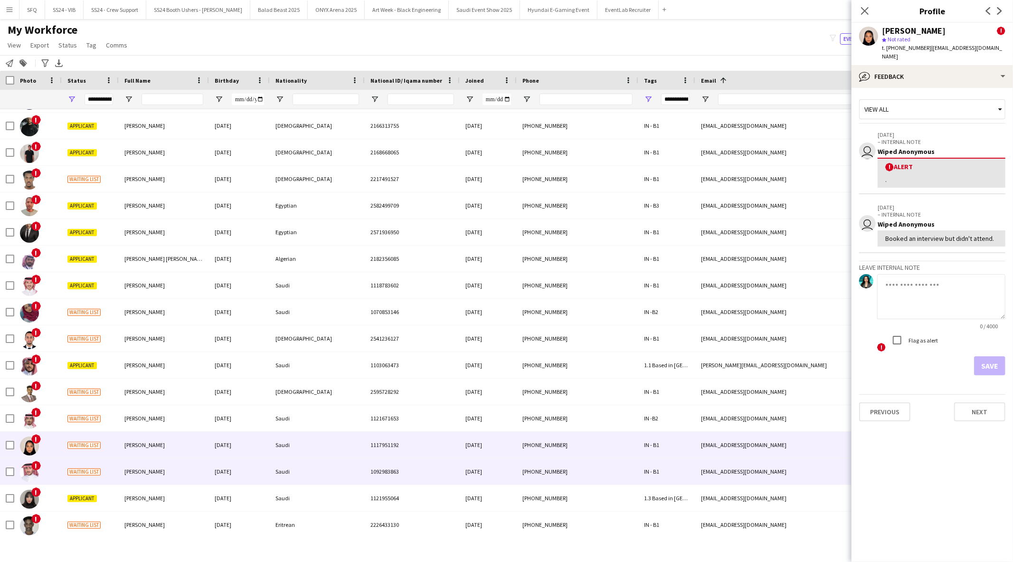
click at [53, 464] on div "!" at bounding box center [37, 471] width 47 height 26
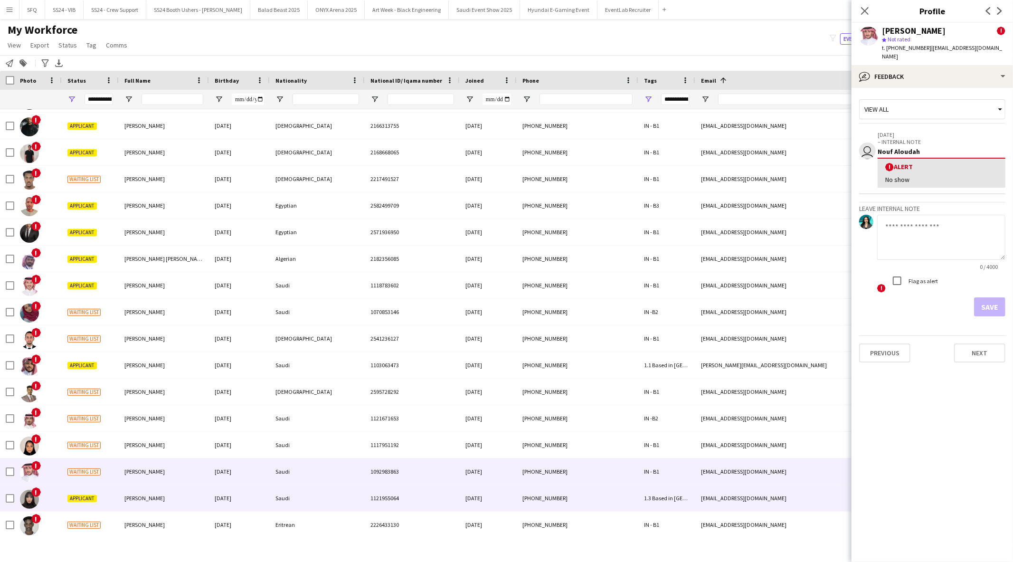
click at [51, 494] on div "!" at bounding box center [37, 498] width 47 height 26
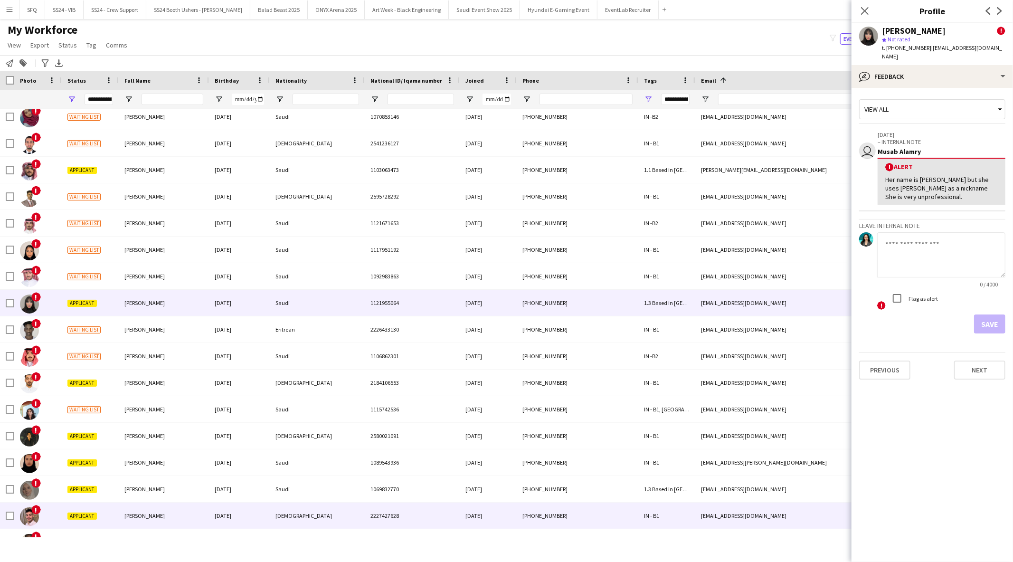
scroll to position [580, 0]
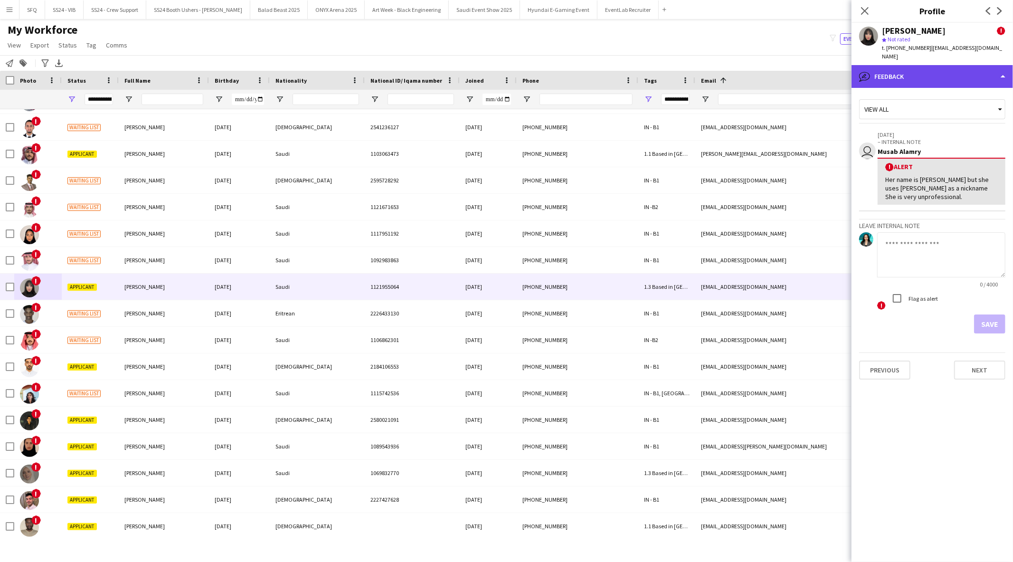
click at [891, 69] on div "bubble-pencil Feedback" at bounding box center [931, 76] width 161 height 23
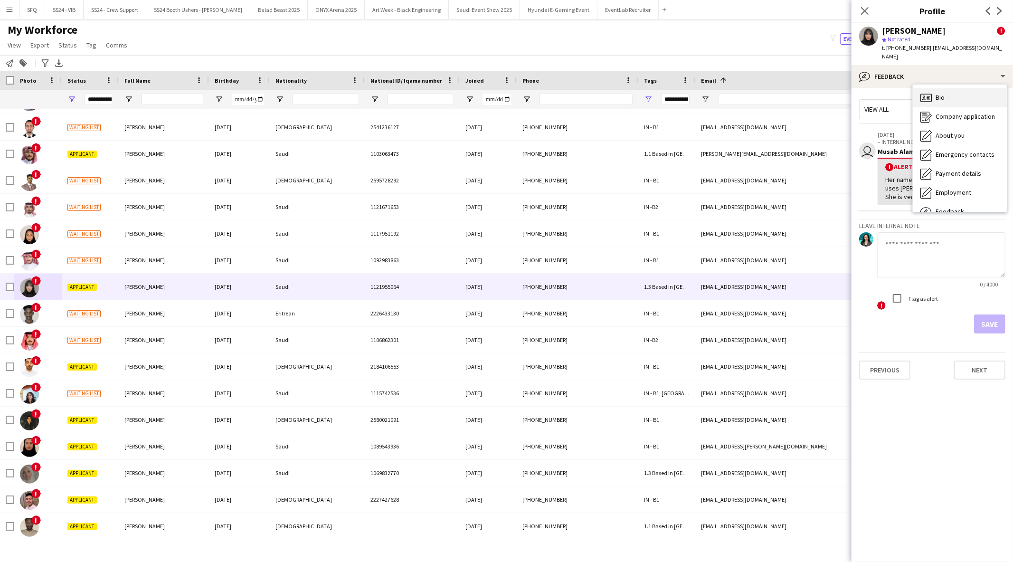
click at [934, 88] on div "Bio Bio" at bounding box center [960, 97] width 94 height 19
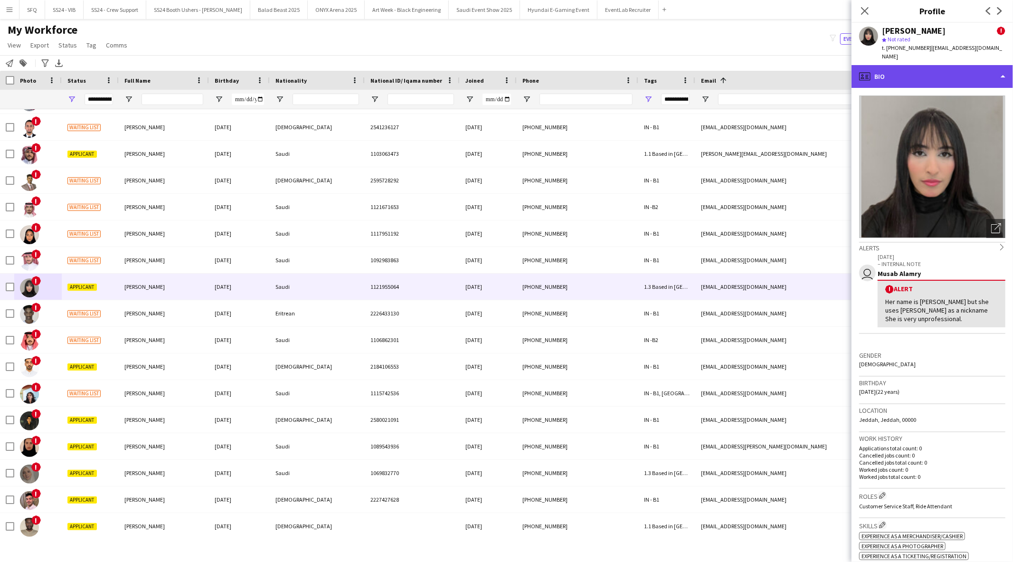
click at [892, 75] on div "profile Bio" at bounding box center [931, 76] width 161 height 23
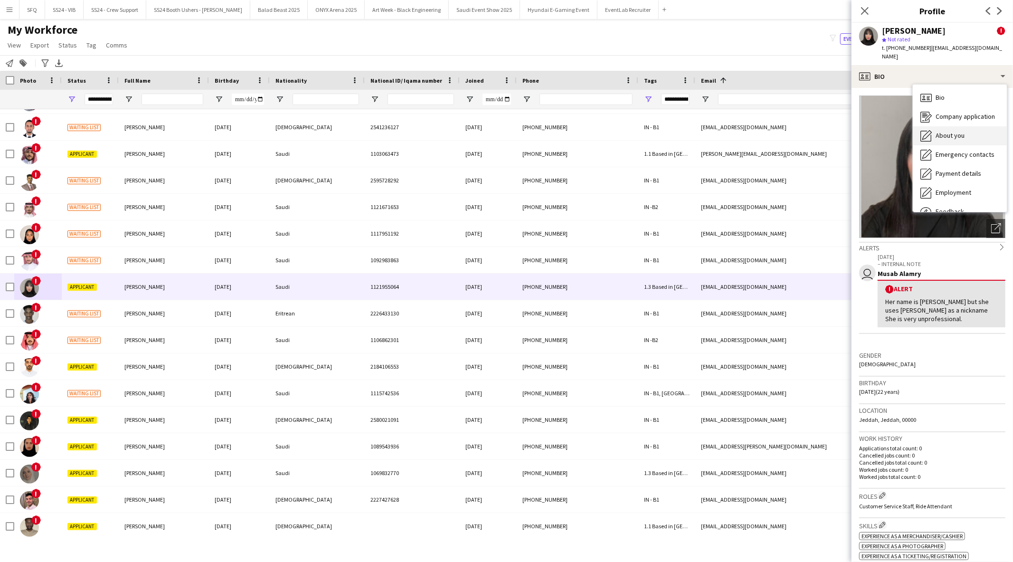
click at [964, 126] on div "About you About you" at bounding box center [960, 135] width 94 height 19
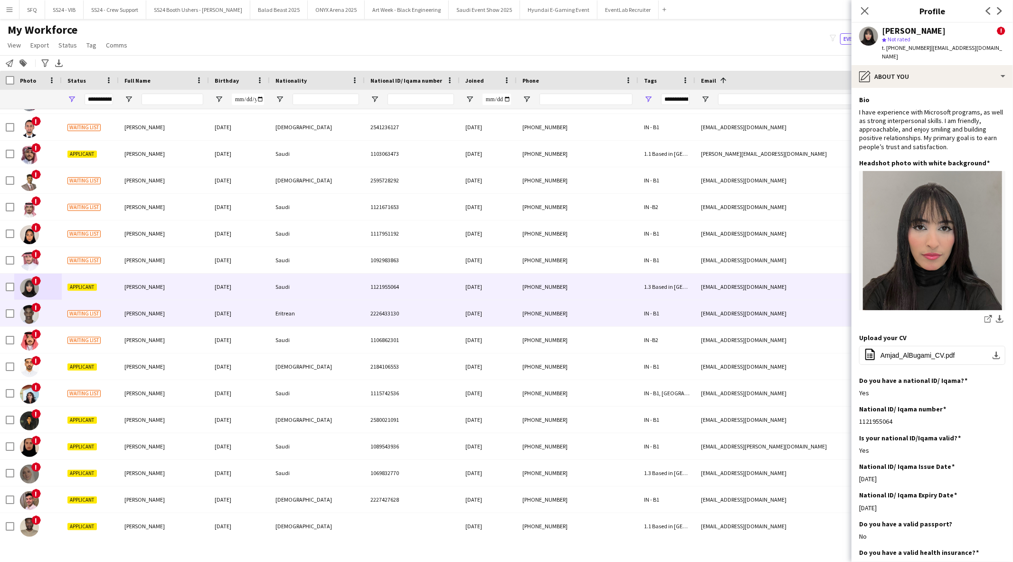
click at [54, 316] on div "!" at bounding box center [37, 313] width 47 height 26
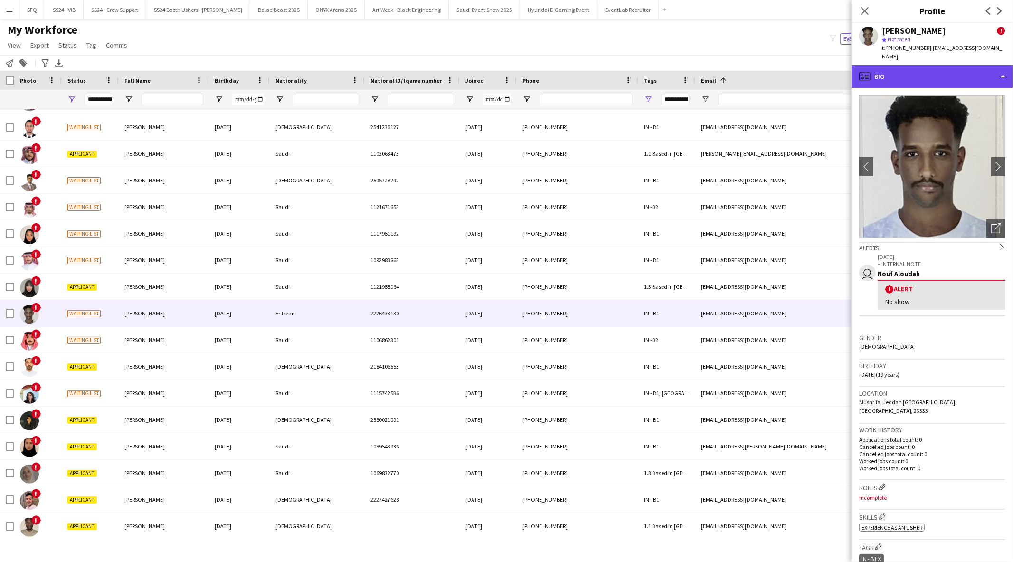
click at [949, 74] on div "profile Bio" at bounding box center [931, 76] width 161 height 23
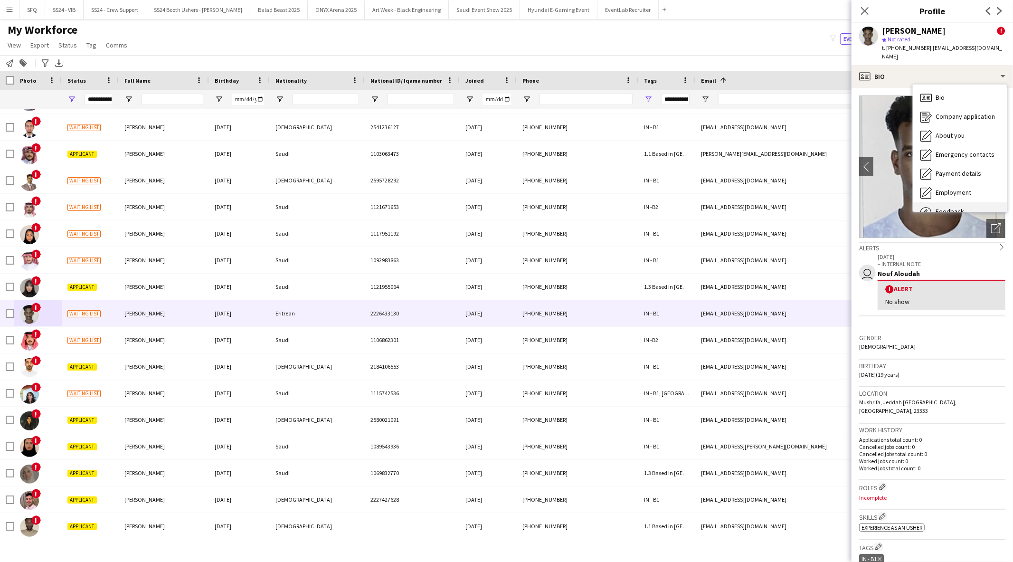
click at [962, 207] on span "Feedback" at bounding box center [949, 211] width 28 height 9
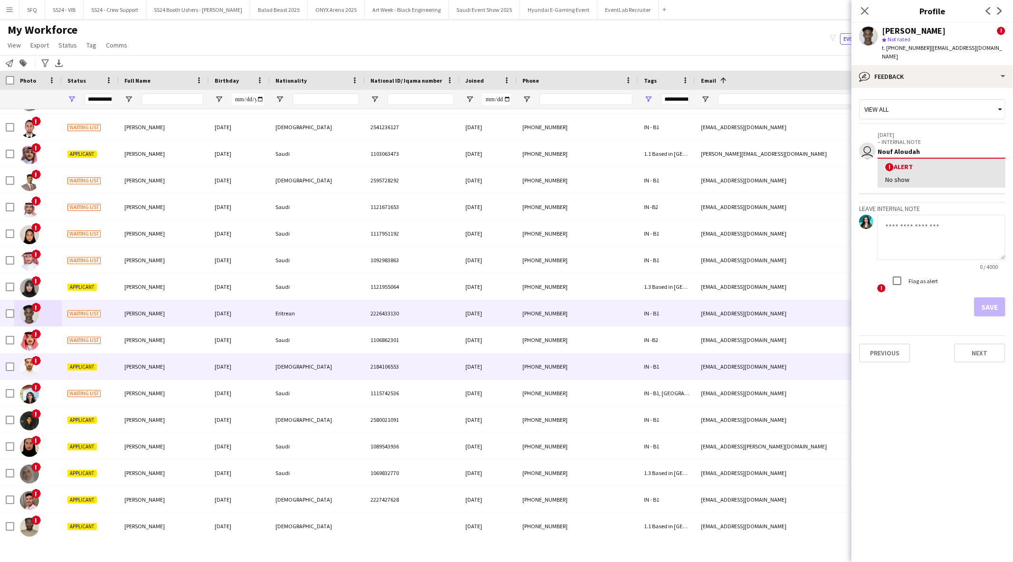
click at [39, 371] on div "!" at bounding box center [37, 366] width 47 height 26
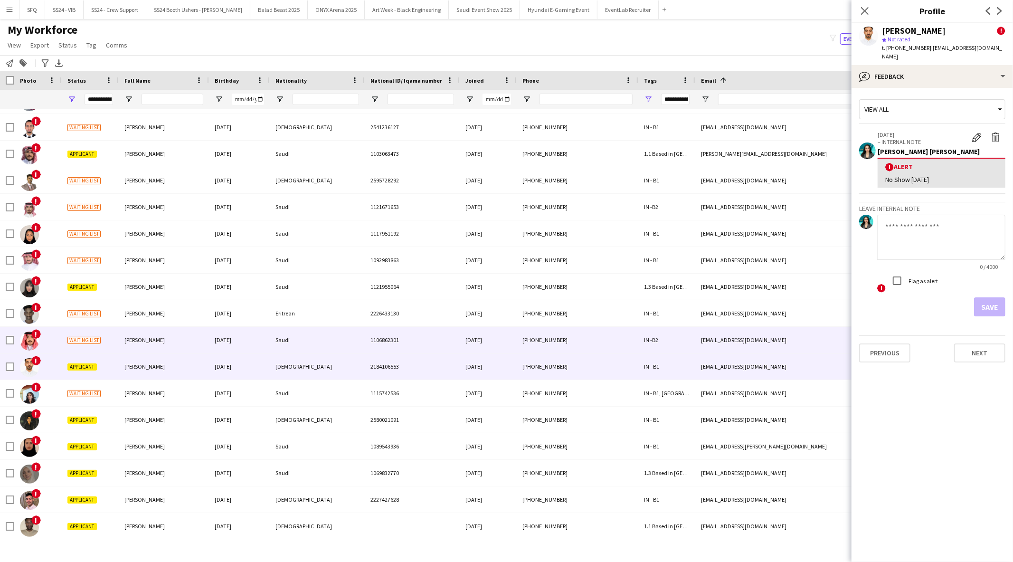
click at [62, 341] on div "Waiting list" at bounding box center [90, 340] width 57 height 26
click at [59, 358] on div "!" at bounding box center [37, 366] width 47 height 26
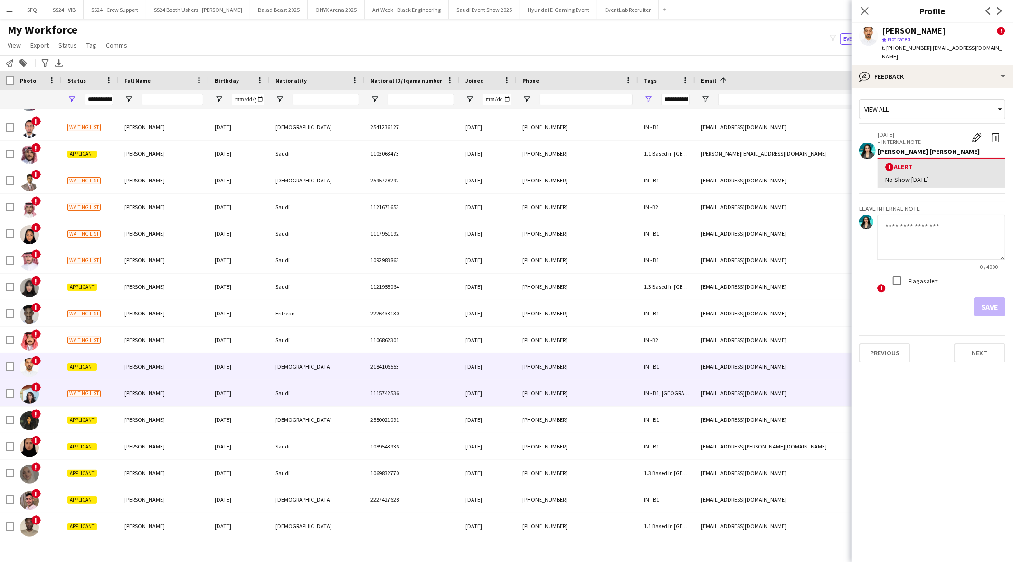
click at [70, 394] on span "Waiting list" at bounding box center [83, 393] width 33 height 7
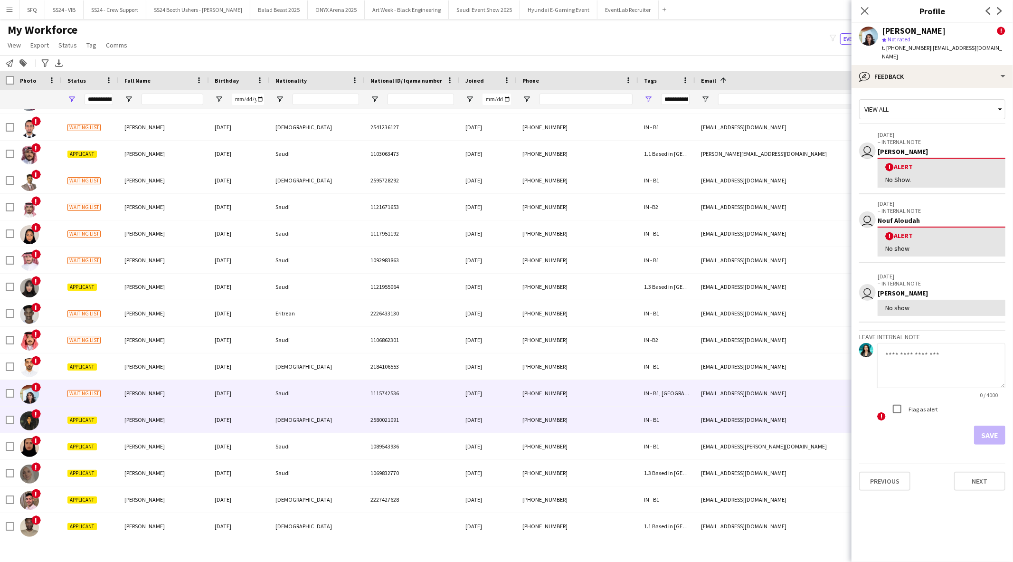
click at [65, 423] on div "Applicant" at bounding box center [90, 419] width 57 height 26
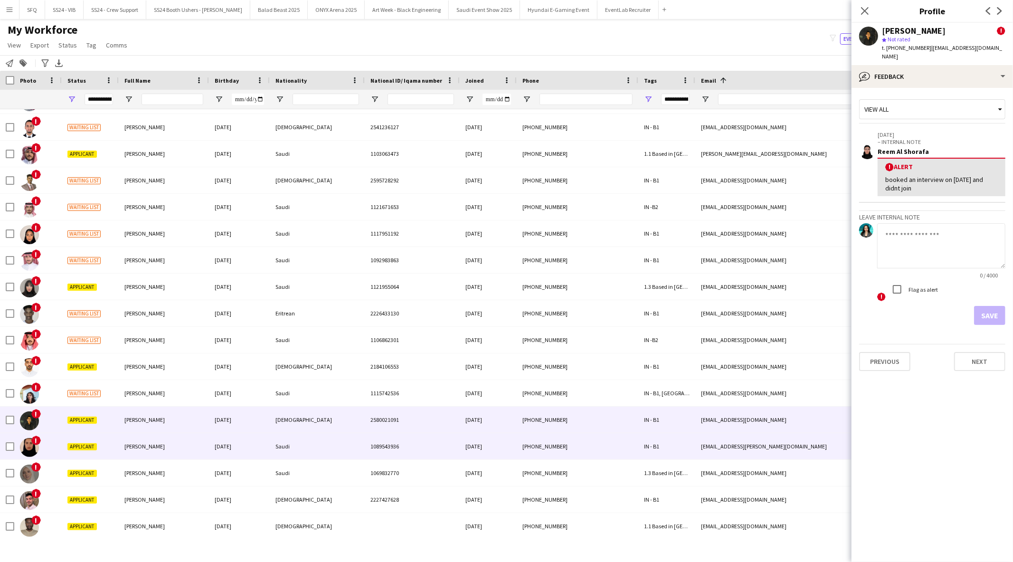
click at [37, 444] on img at bounding box center [29, 447] width 19 height 19
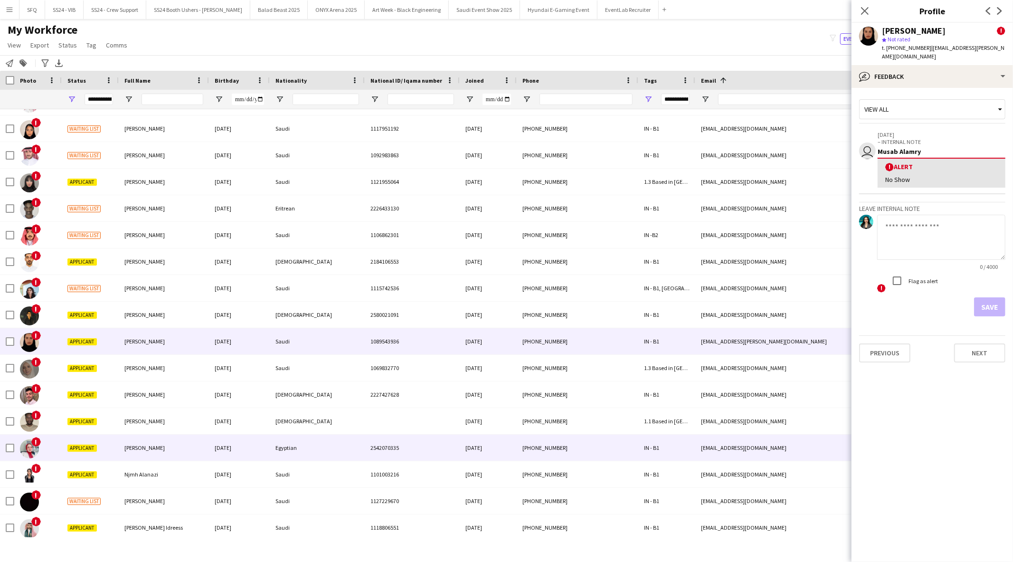
scroll to position [686, 0]
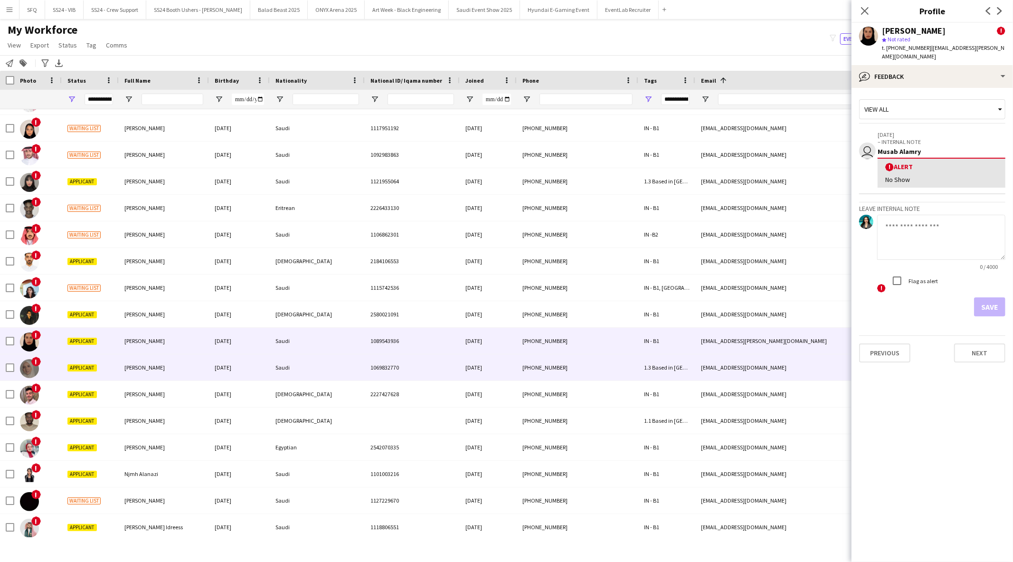
click at [51, 372] on div "!" at bounding box center [37, 367] width 47 height 26
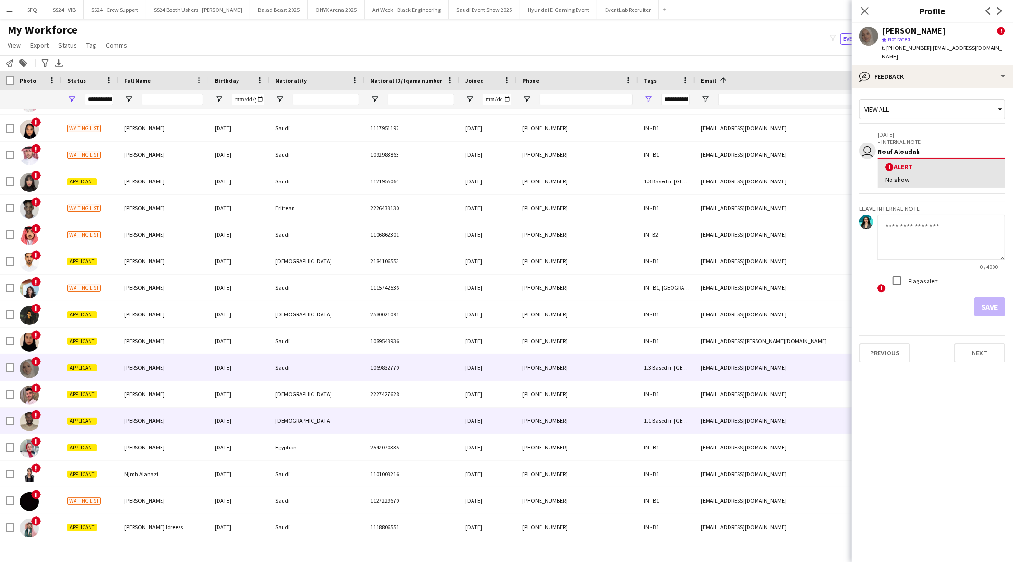
click at [52, 425] on div "!" at bounding box center [37, 420] width 47 height 26
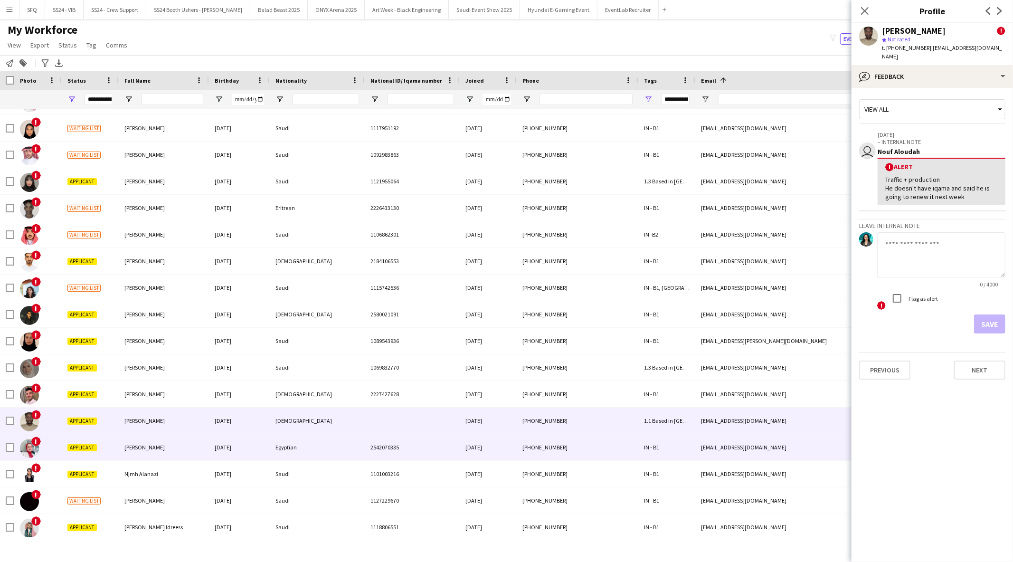
click at [52, 449] on div "!" at bounding box center [37, 447] width 47 height 26
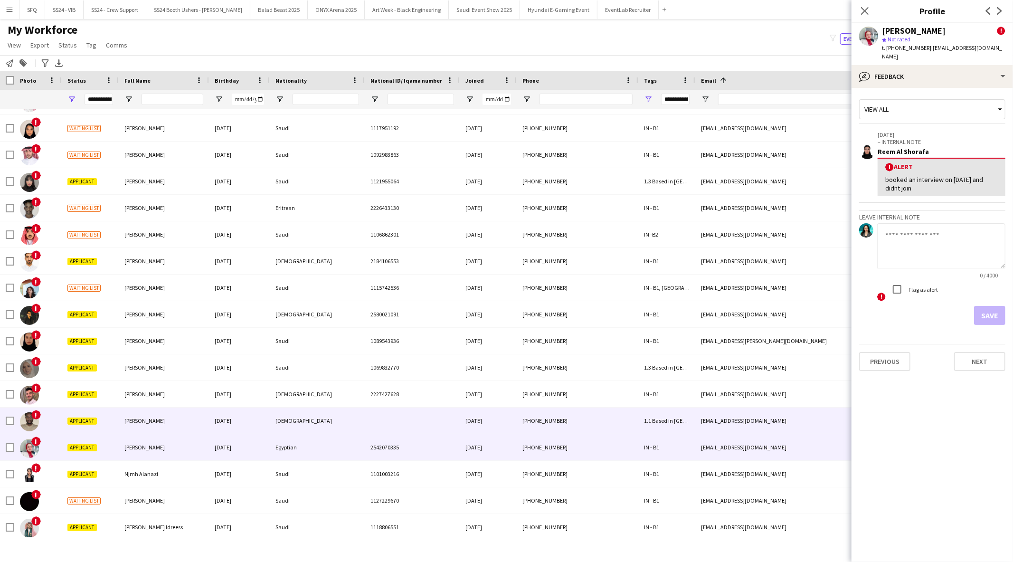
click at [49, 426] on div "!" at bounding box center [37, 420] width 47 height 26
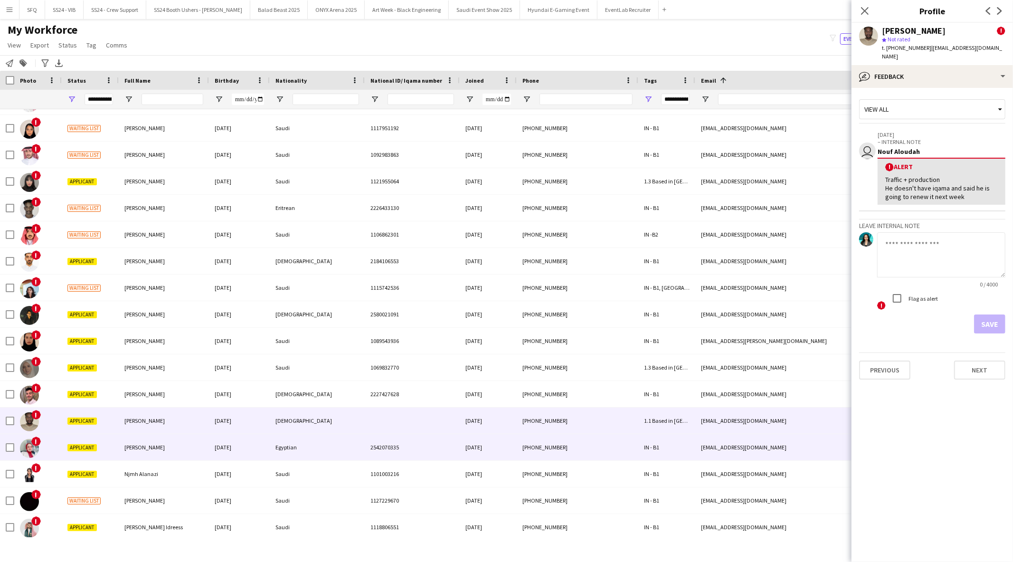
click at [68, 449] on span "Applicant" at bounding box center [81, 447] width 29 height 7
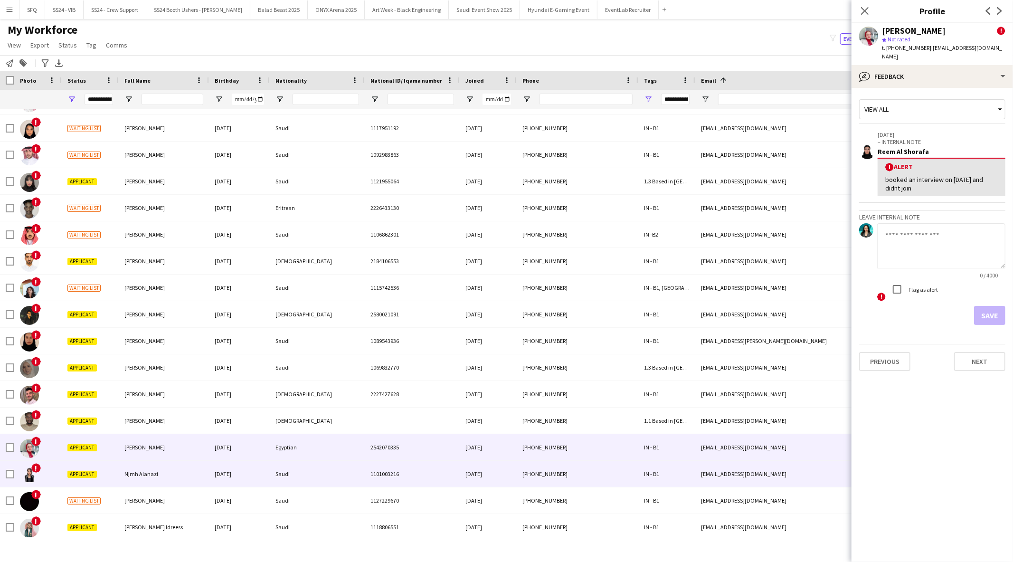
click at [70, 484] on div "Applicant" at bounding box center [90, 474] width 57 height 26
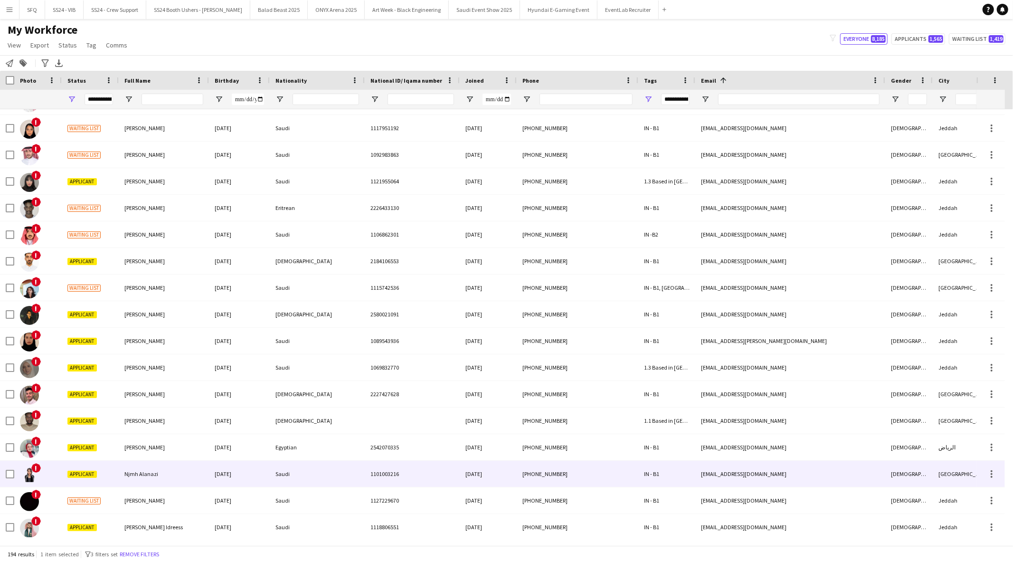
click at [62, 470] on div "Applicant" at bounding box center [90, 474] width 57 height 26
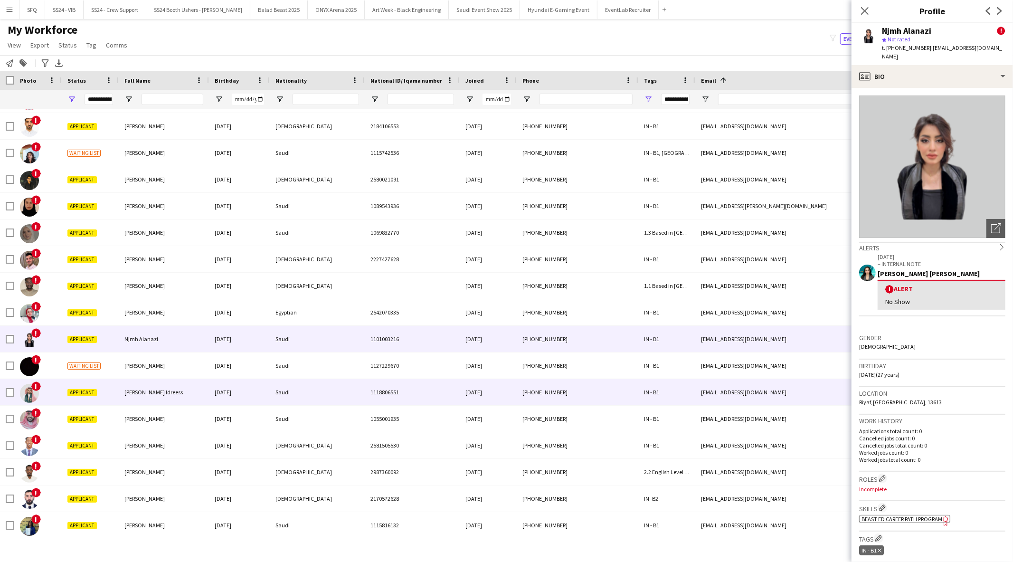
scroll to position [844, 0]
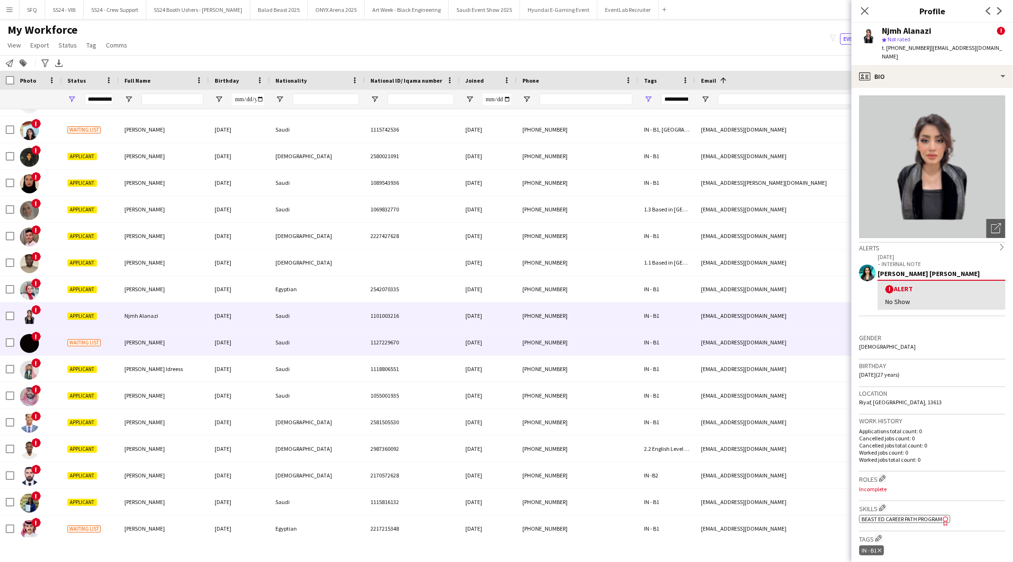
click at [53, 340] on div "!" at bounding box center [37, 342] width 47 height 26
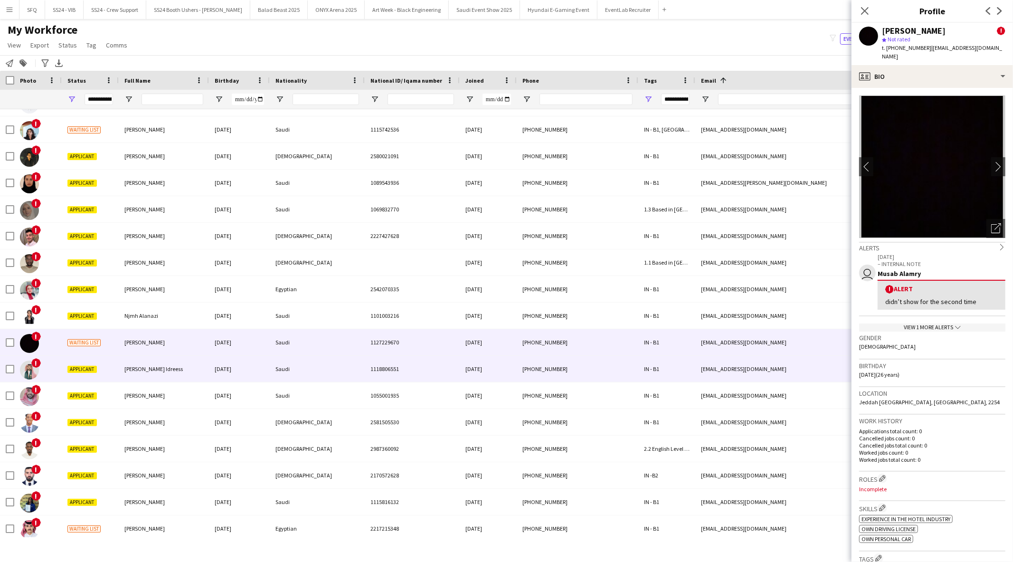
click at [60, 364] on div "!" at bounding box center [37, 369] width 47 height 26
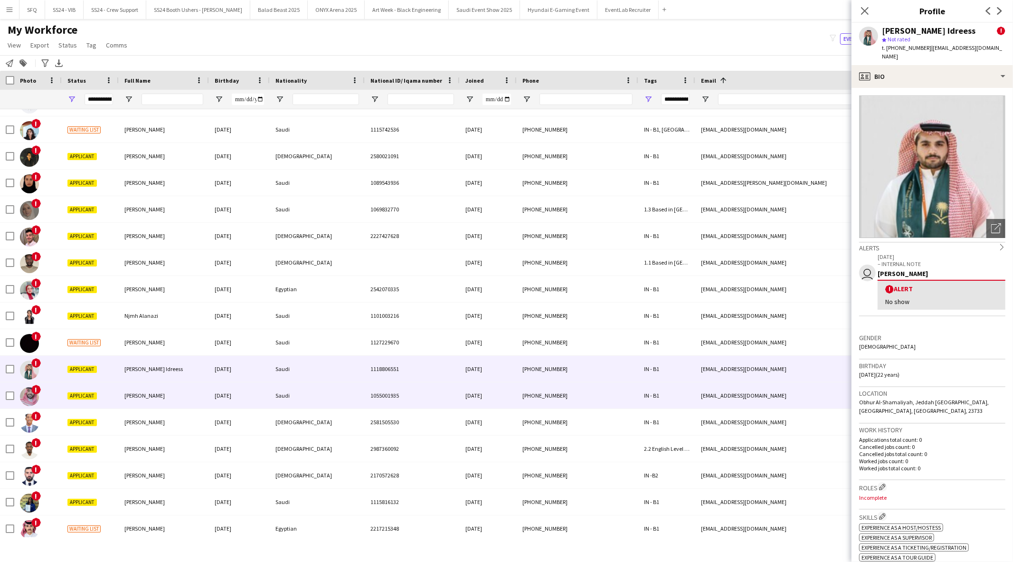
click at [60, 390] on div "!" at bounding box center [37, 395] width 47 height 26
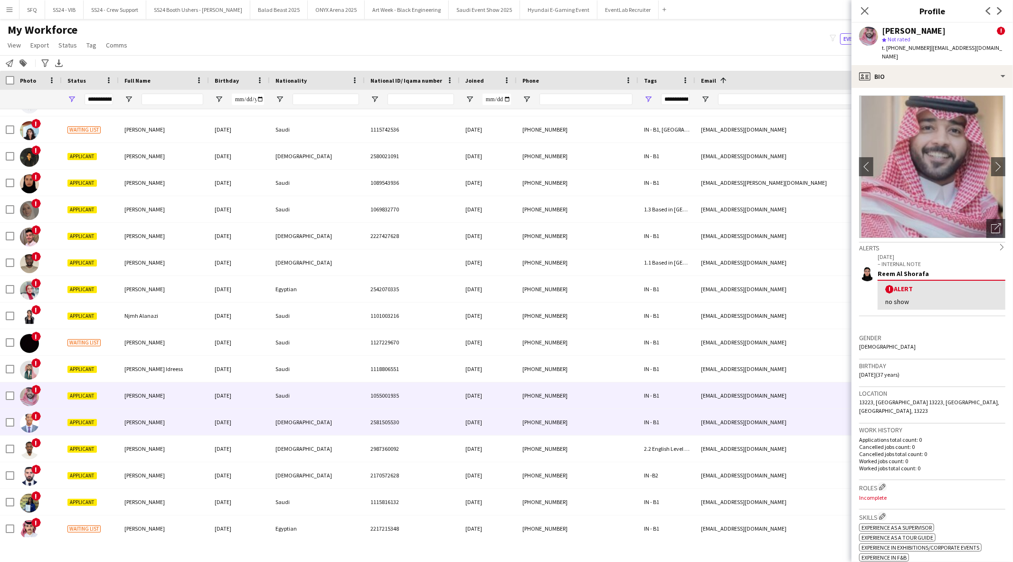
click at [68, 421] on span "Applicant" at bounding box center [81, 422] width 29 height 7
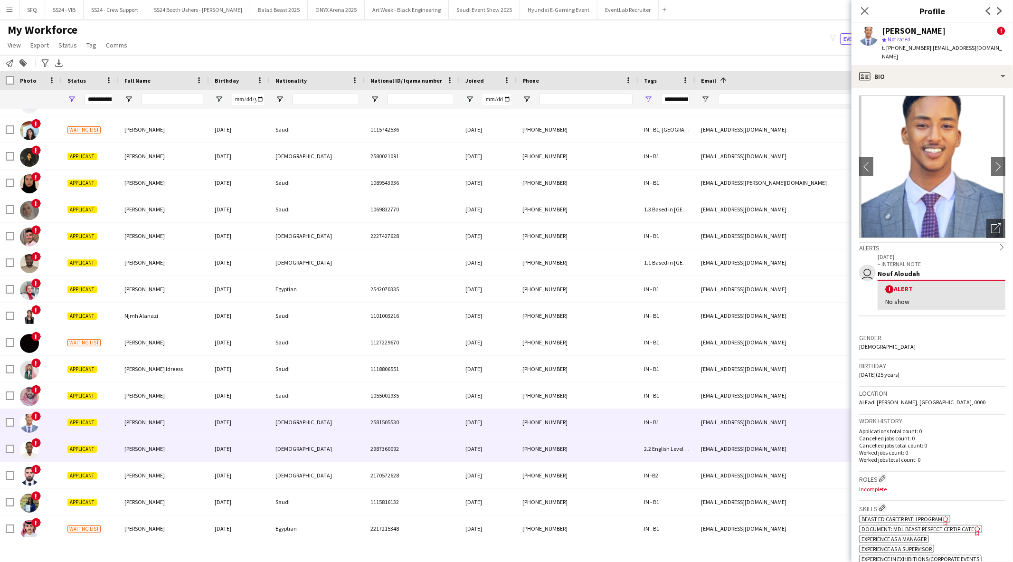
click at [68, 448] on span "Applicant" at bounding box center [81, 448] width 29 height 7
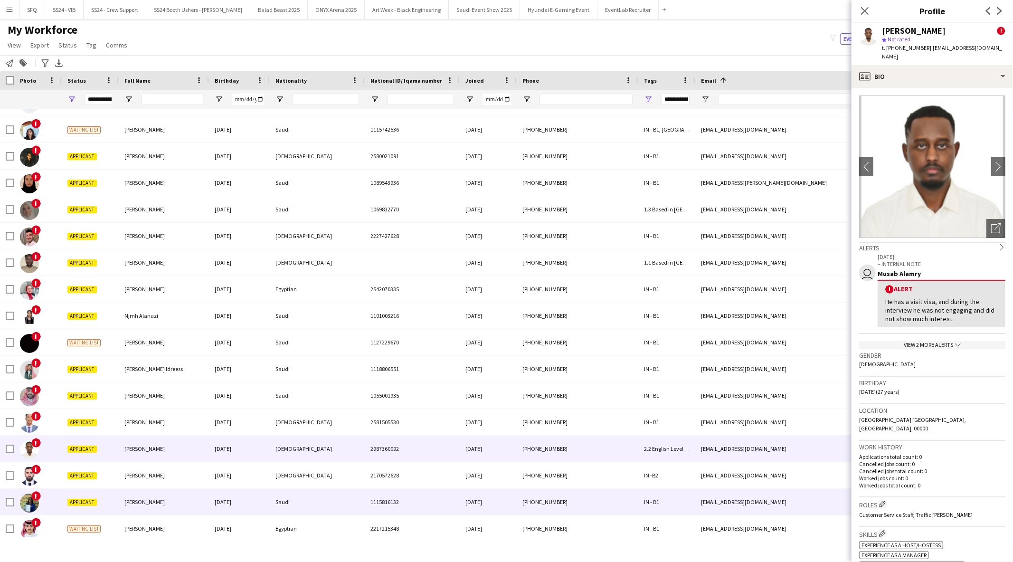
scroll to position [1002, 0]
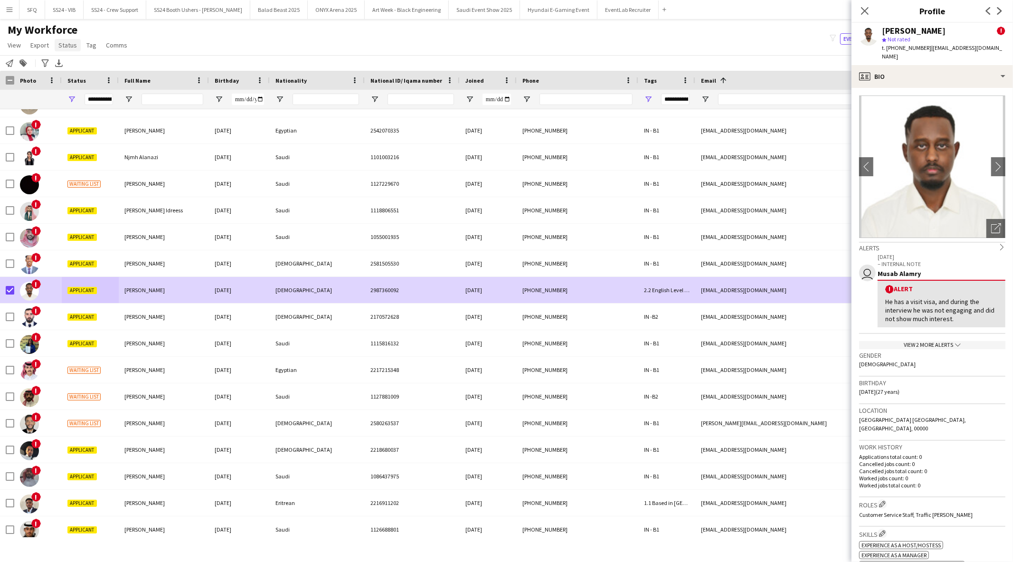
click at [72, 44] on span "Status" at bounding box center [67, 45] width 19 height 9
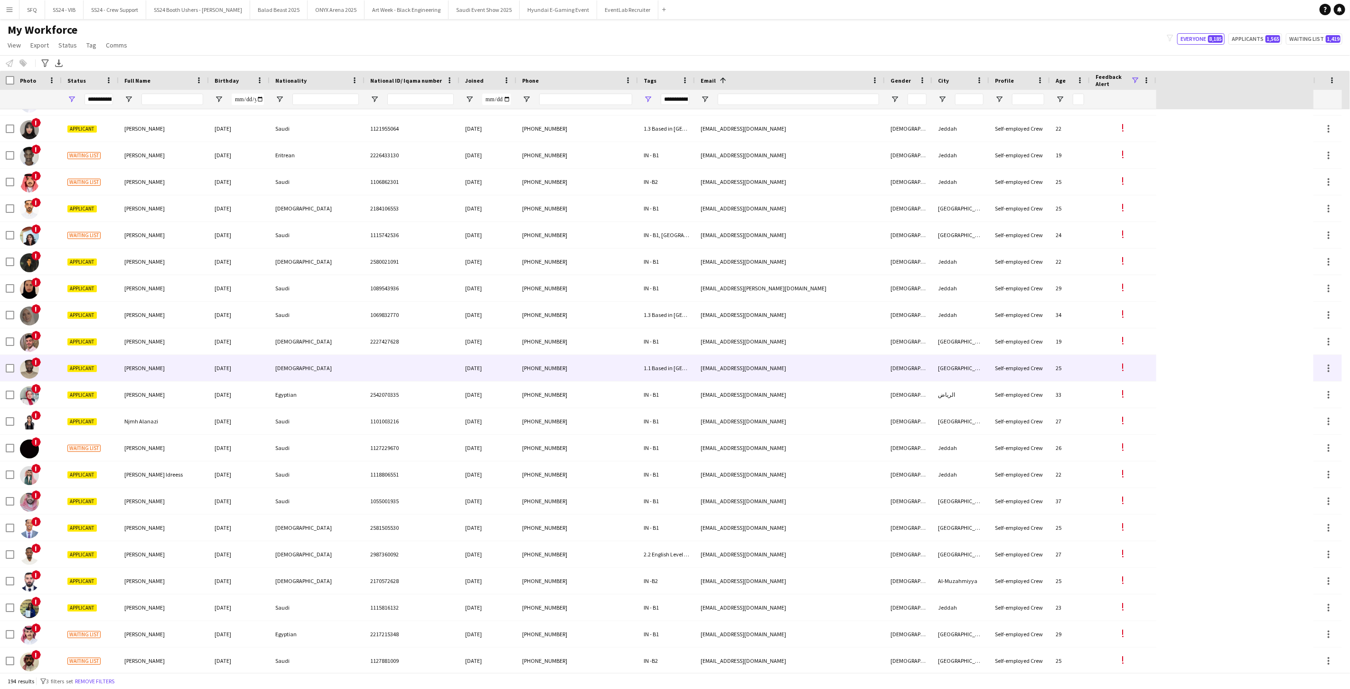
scroll to position [844, 0]
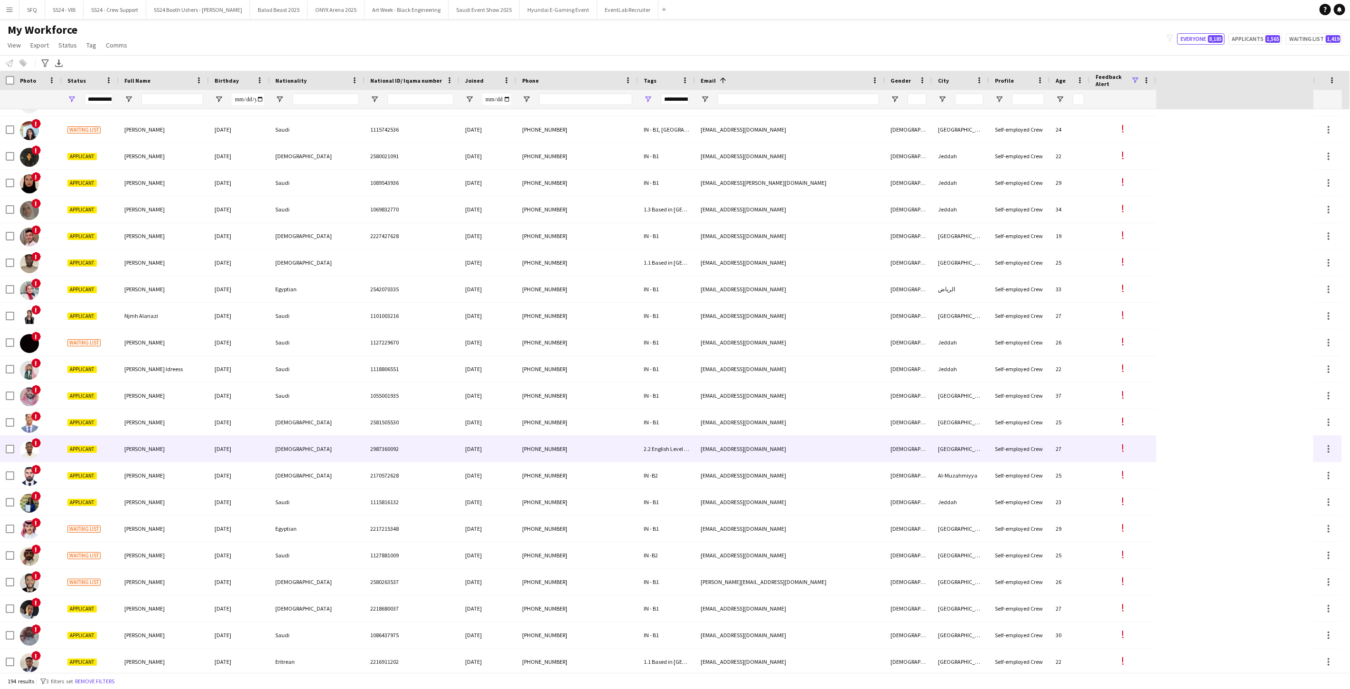
click at [81, 448] on span "Applicant" at bounding box center [81, 448] width 29 height 7
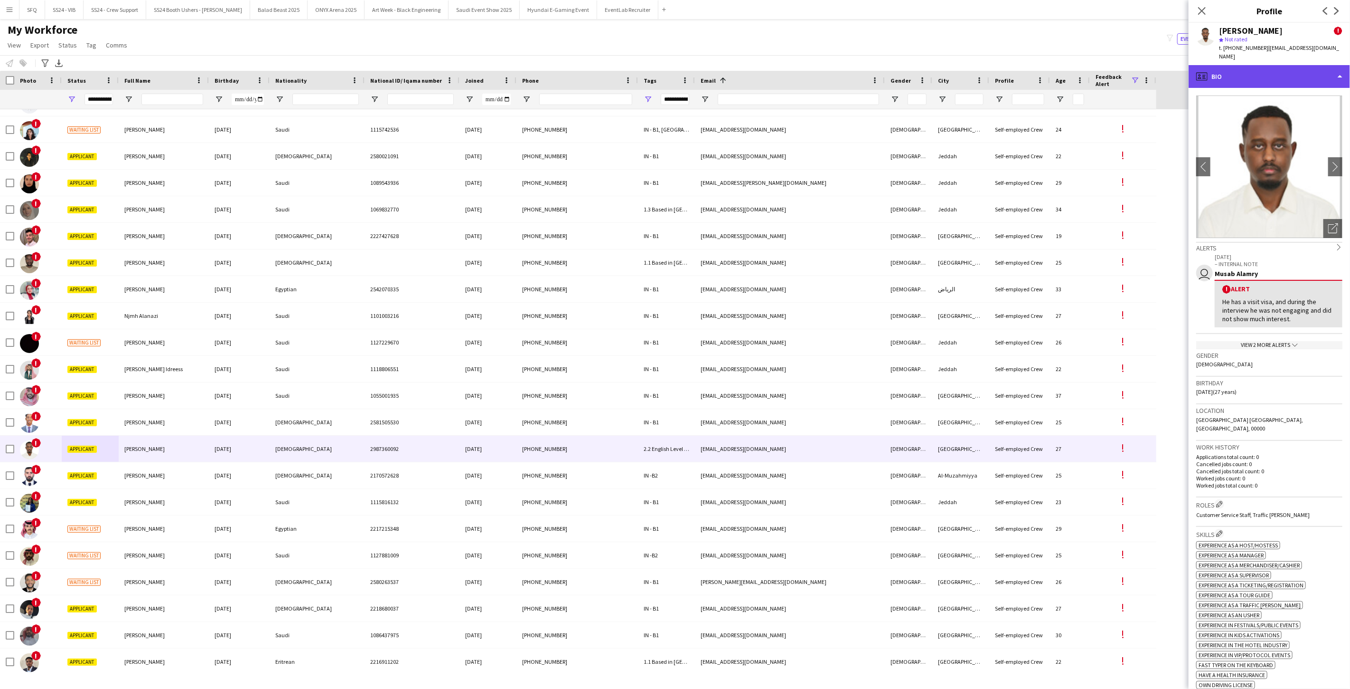
click at [1012, 67] on div "profile Bio" at bounding box center [1269, 76] width 161 height 23
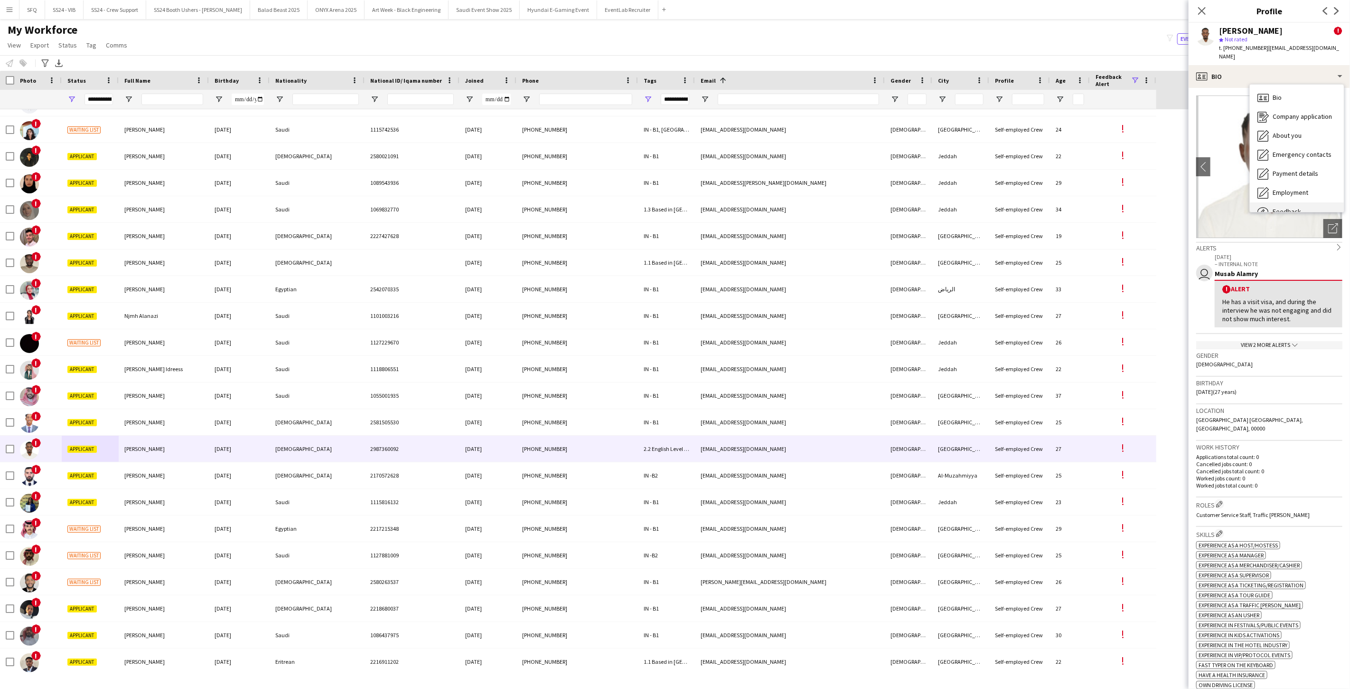
click at [1012, 202] on div "Feedback Feedback" at bounding box center [1297, 211] width 94 height 19
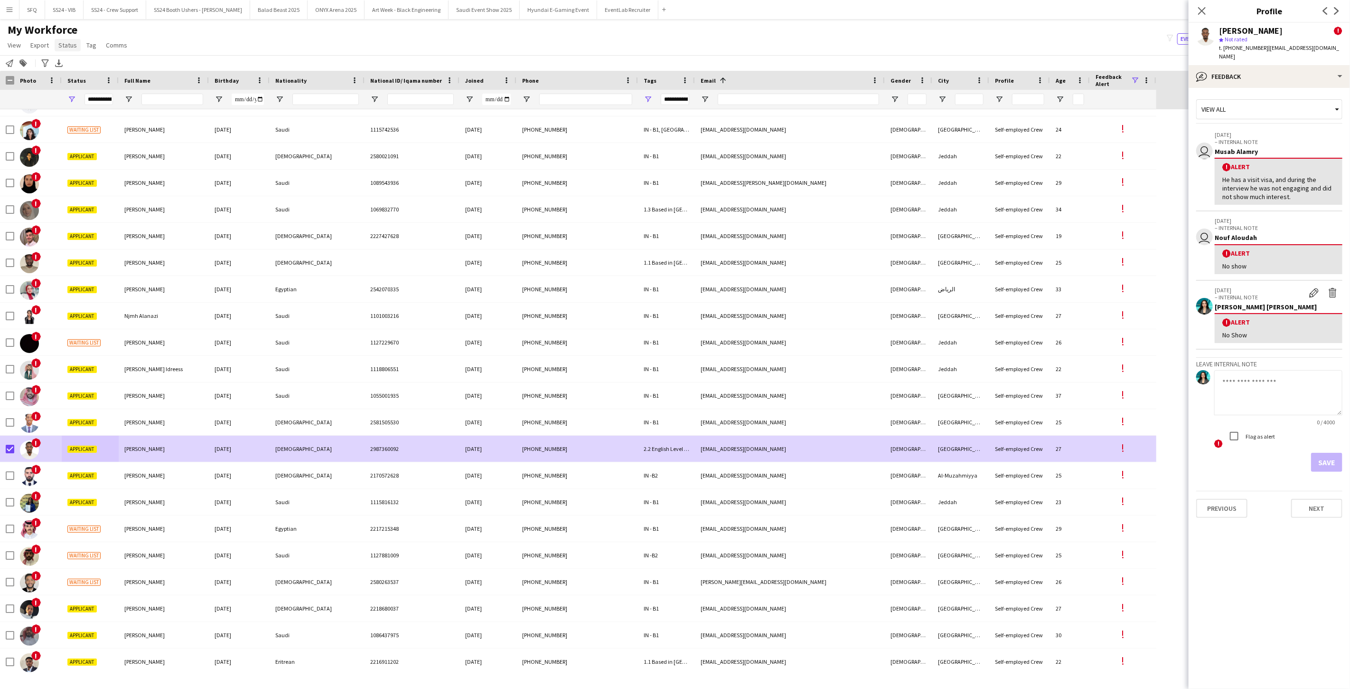
click at [69, 45] on span "Status" at bounding box center [67, 45] width 19 height 9
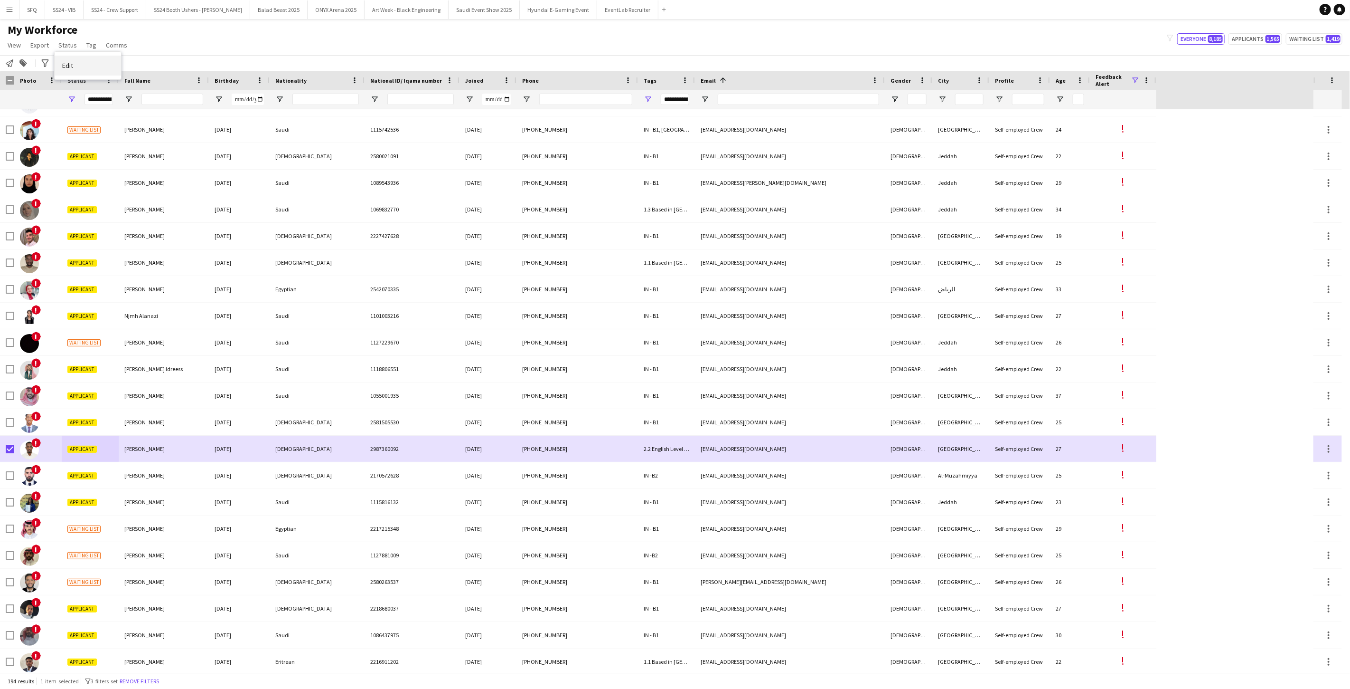
click at [93, 71] on link "Edit" at bounding box center [88, 66] width 66 height 20
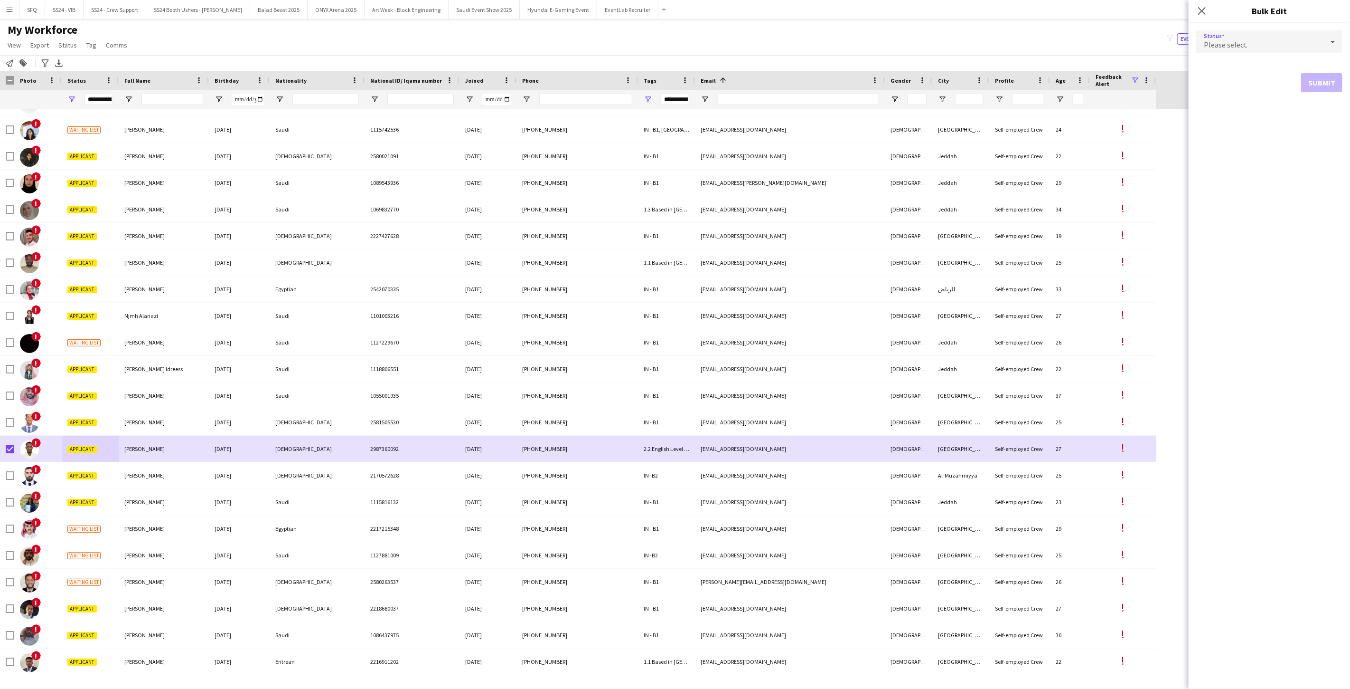
click at [1012, 37] on div "Please select" at bounding box center [1260, 41] width 127 height 23
click at [1012, 136] on span "Declined" at bounding box center [1269, 139] width 131 height 9
click at [1012, 118] on button "Submit" at bounding box center [1322, 114] width 41 height 19
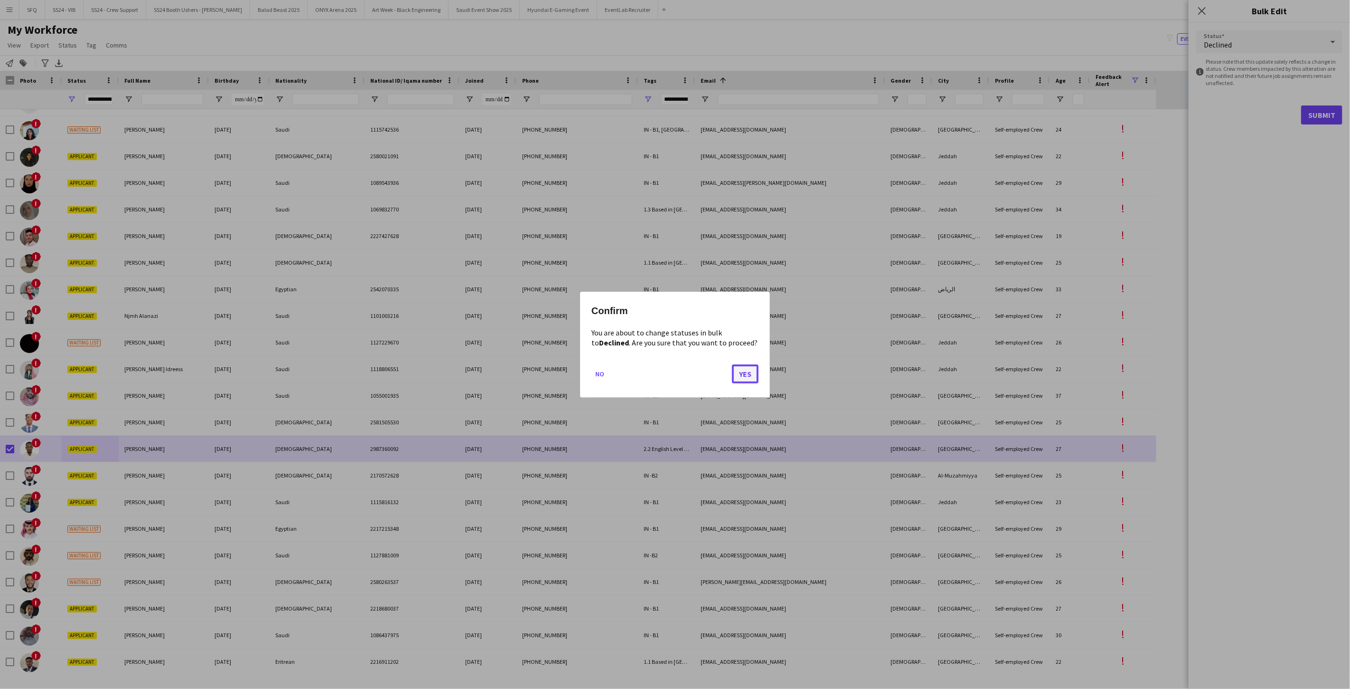
click at [747, 375] on button "Yes" at bounding box center [745, 373] width 27 height 19
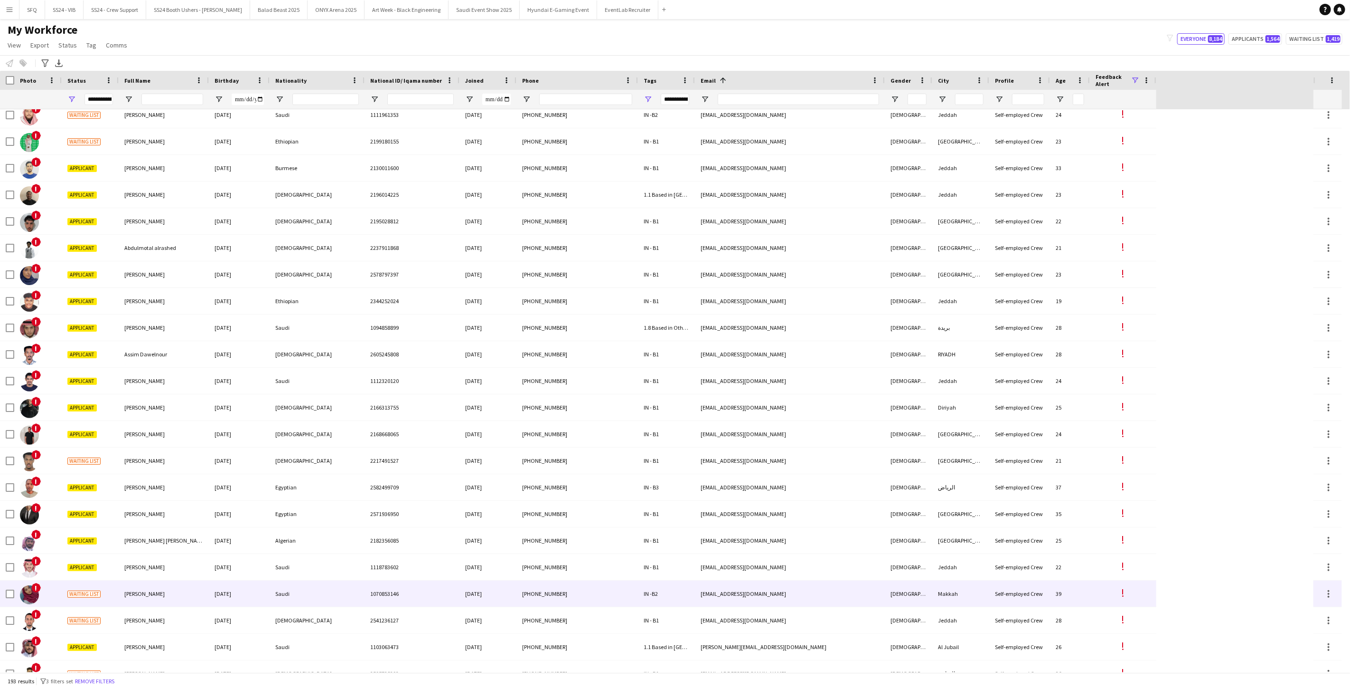
scroll to position [105, 0]
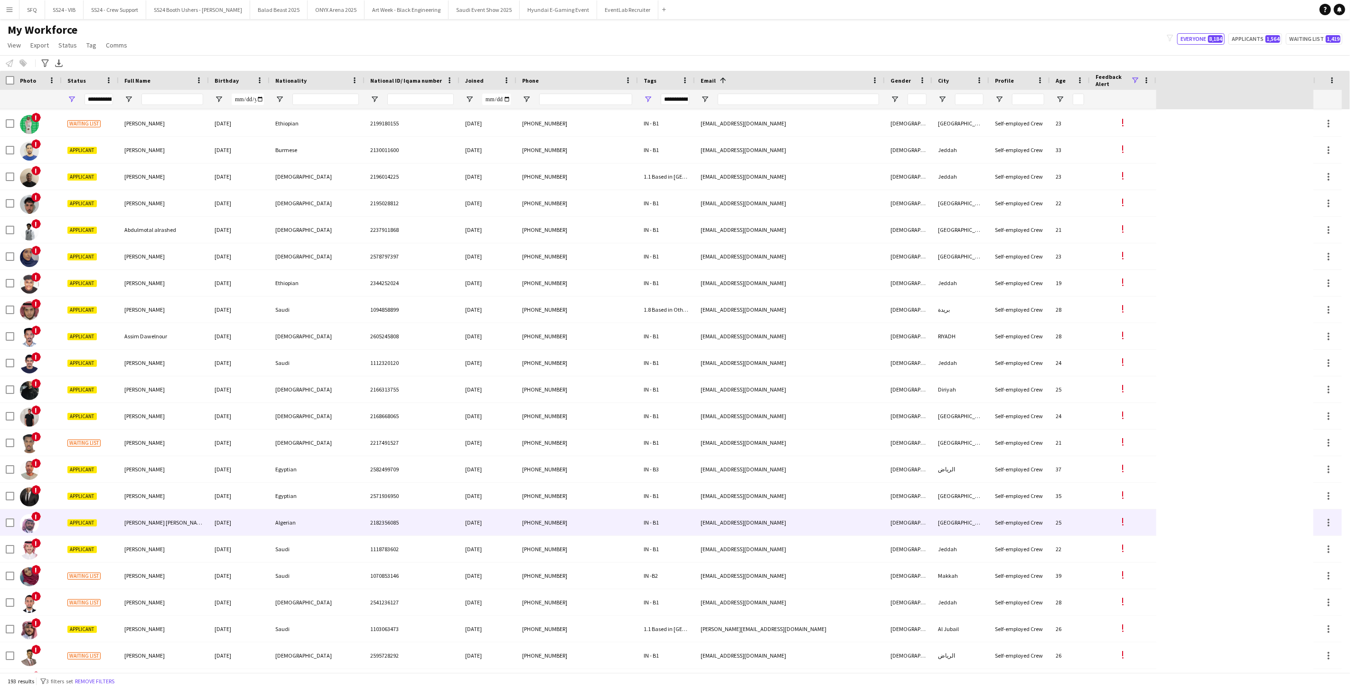
click at [65, 514] on div "Applicant" at bounding box center [90, 522] width 57 height 26
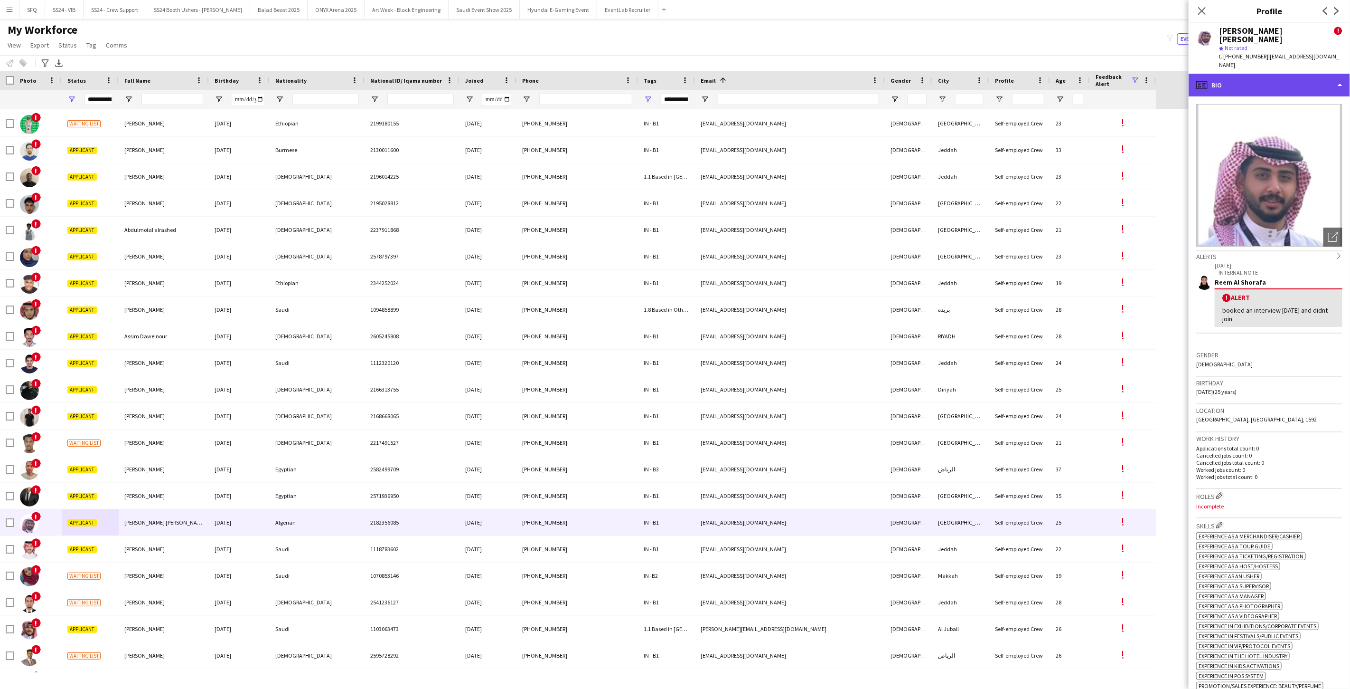
click at [1256, 74] on div "profile Bio" at bounding box center [1269, 85] width 161 height 23
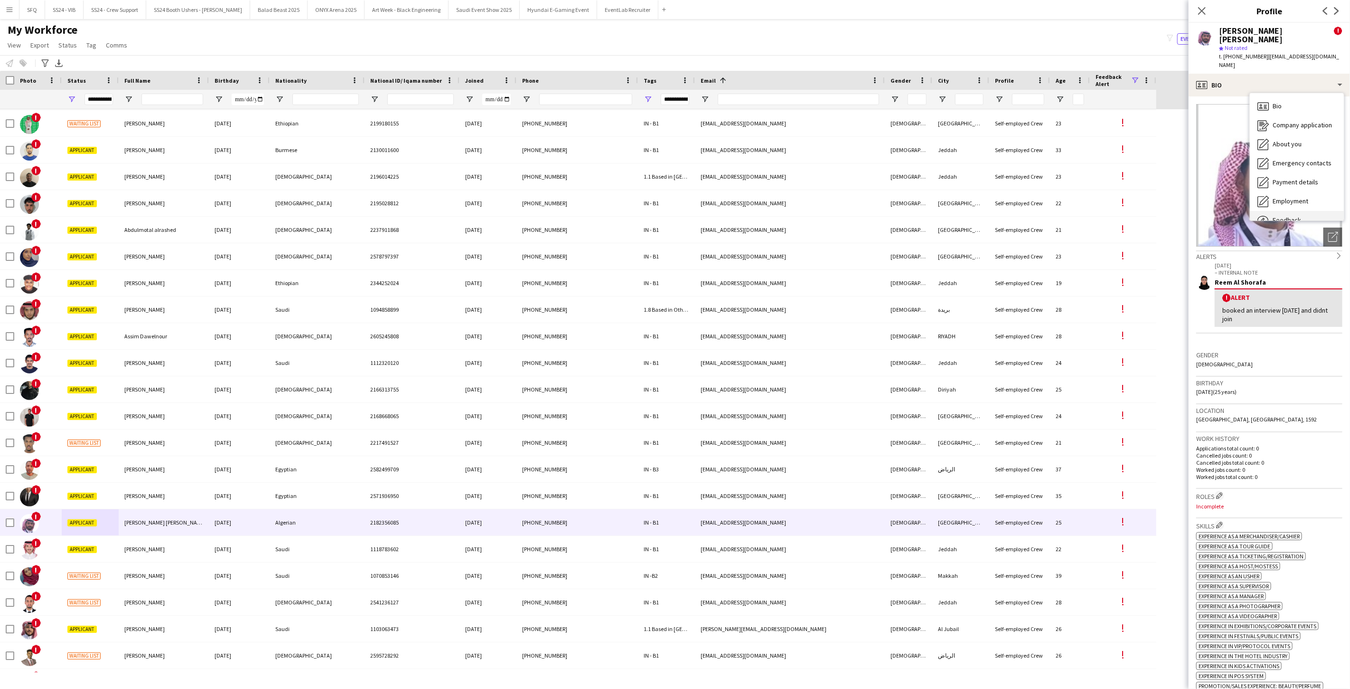
click at [1300, 211] on div "Feedback Feedback" at bounding box center [1297, 220] width 94 height 19
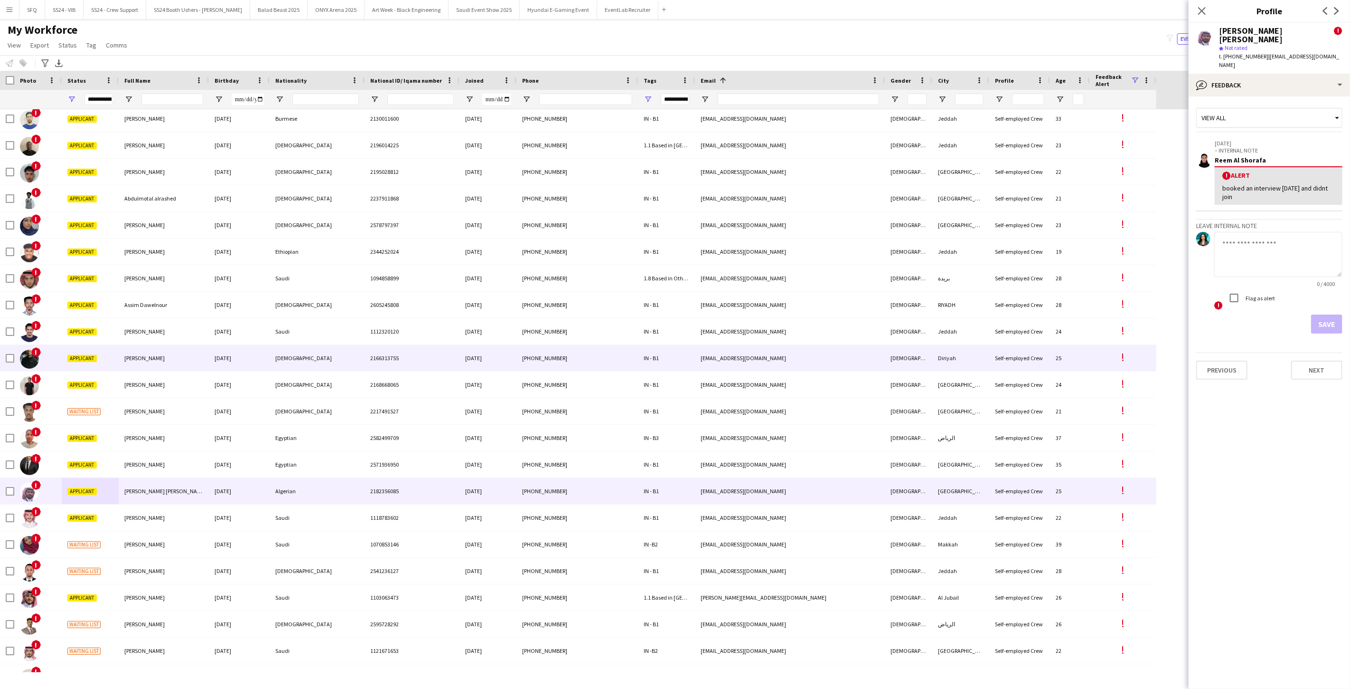
scroll to position [264, 0]
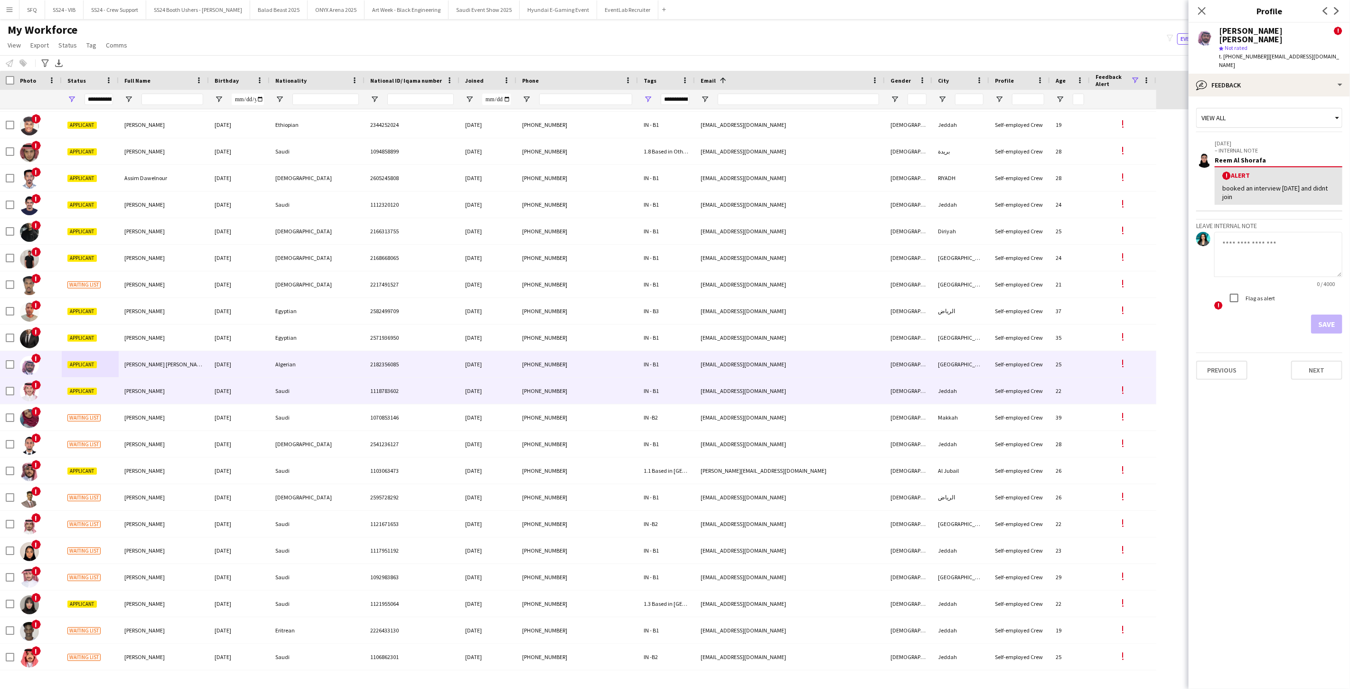
click at [50, 391] on div "!" at bounding box center [37, 391] width 47 height 26
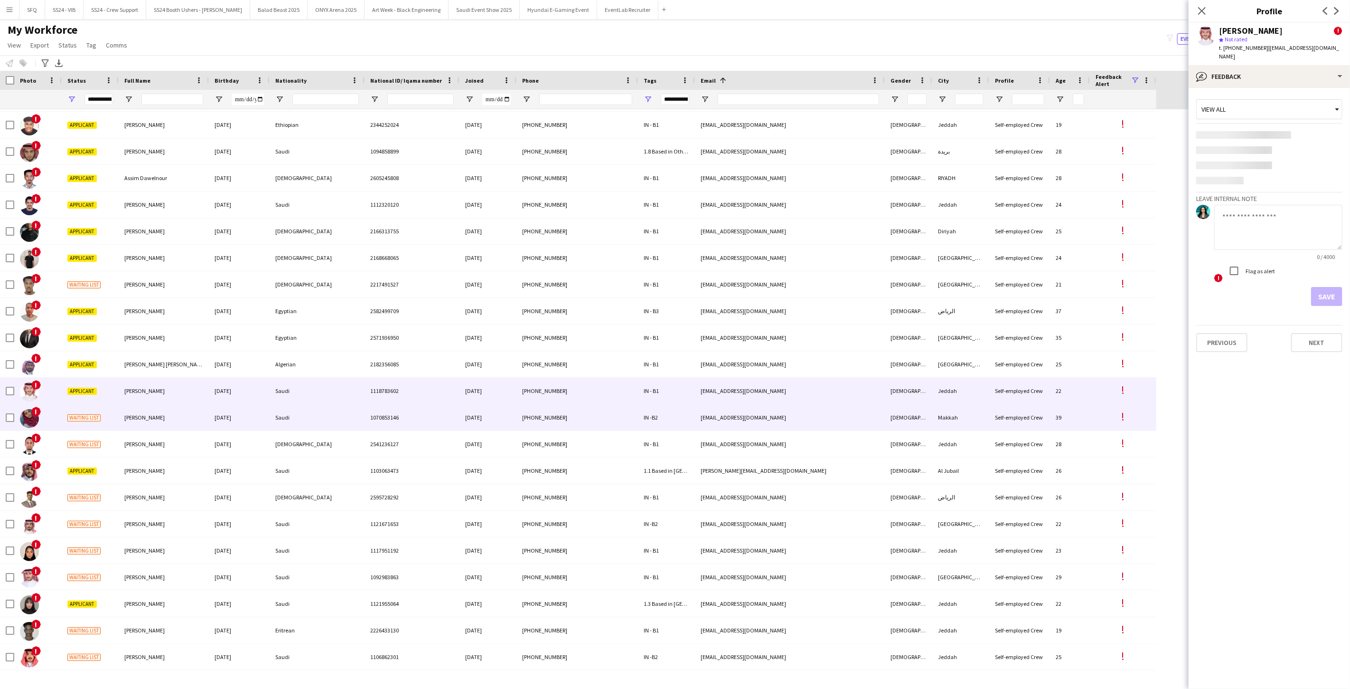
click at [66, 418] on div "Waiting list" at bounding box center [90, 417] width 57 height 26
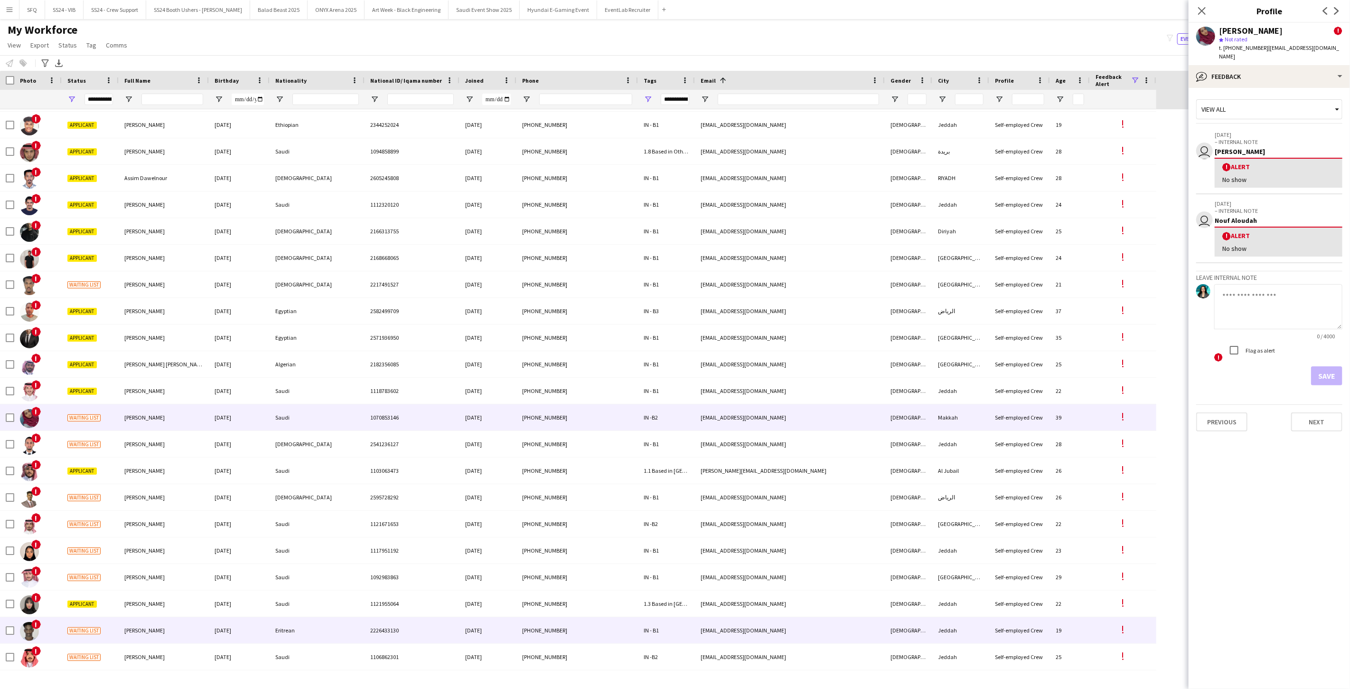
click at [86, 627] on span "Waiting list" at bounding box center [83, 630] width 33 height 7
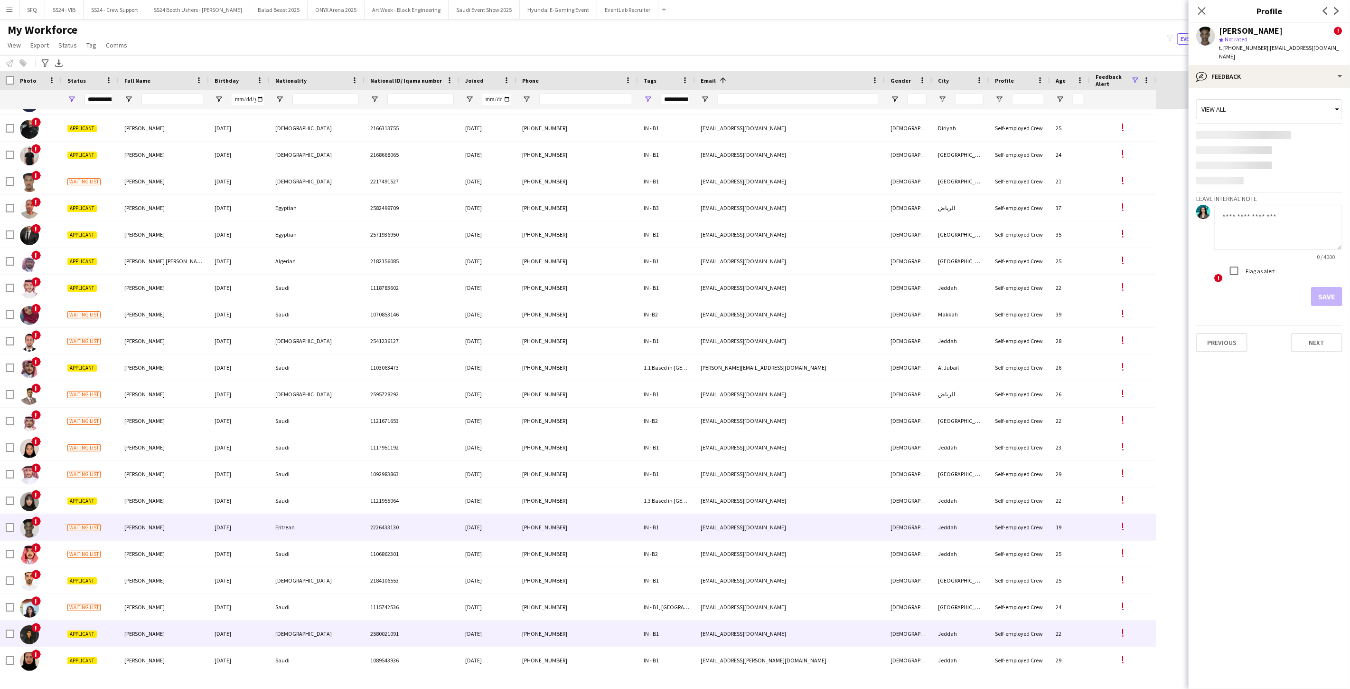
scroll to position [369, 0]
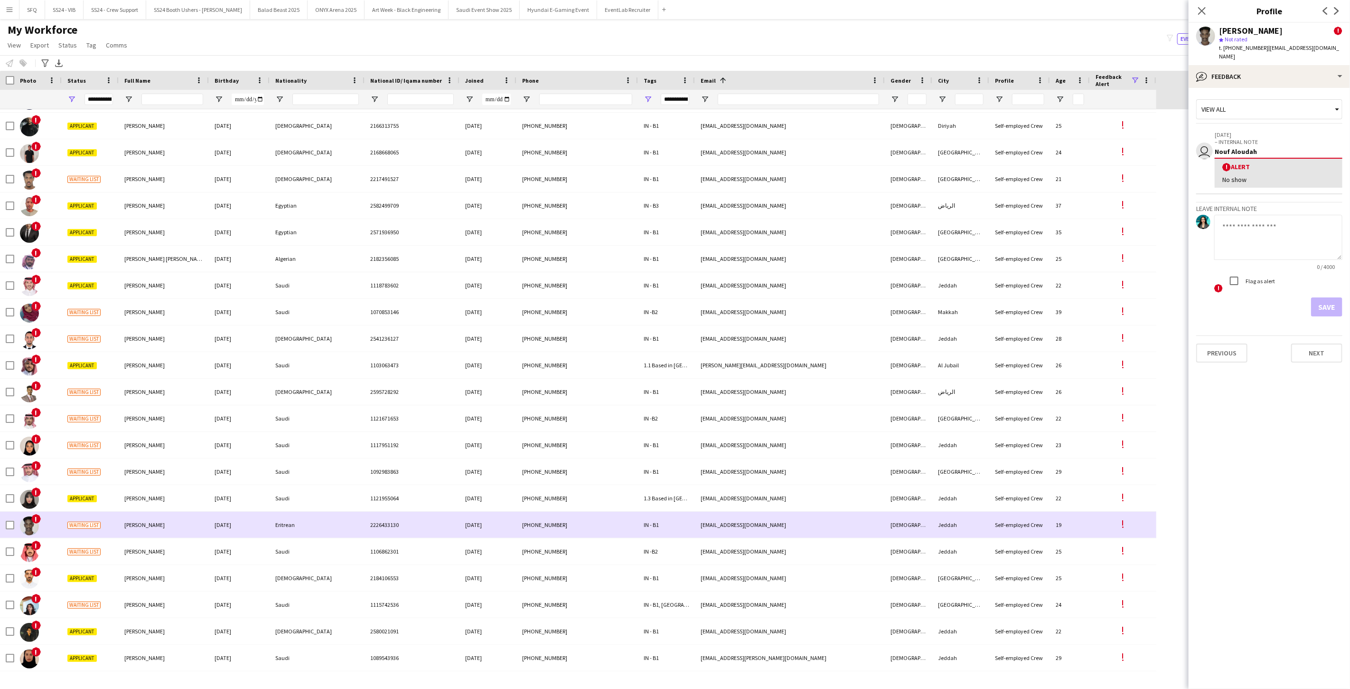
click at [50, 531] on div "!" at bounding box center [37, 524] width 47 height 26
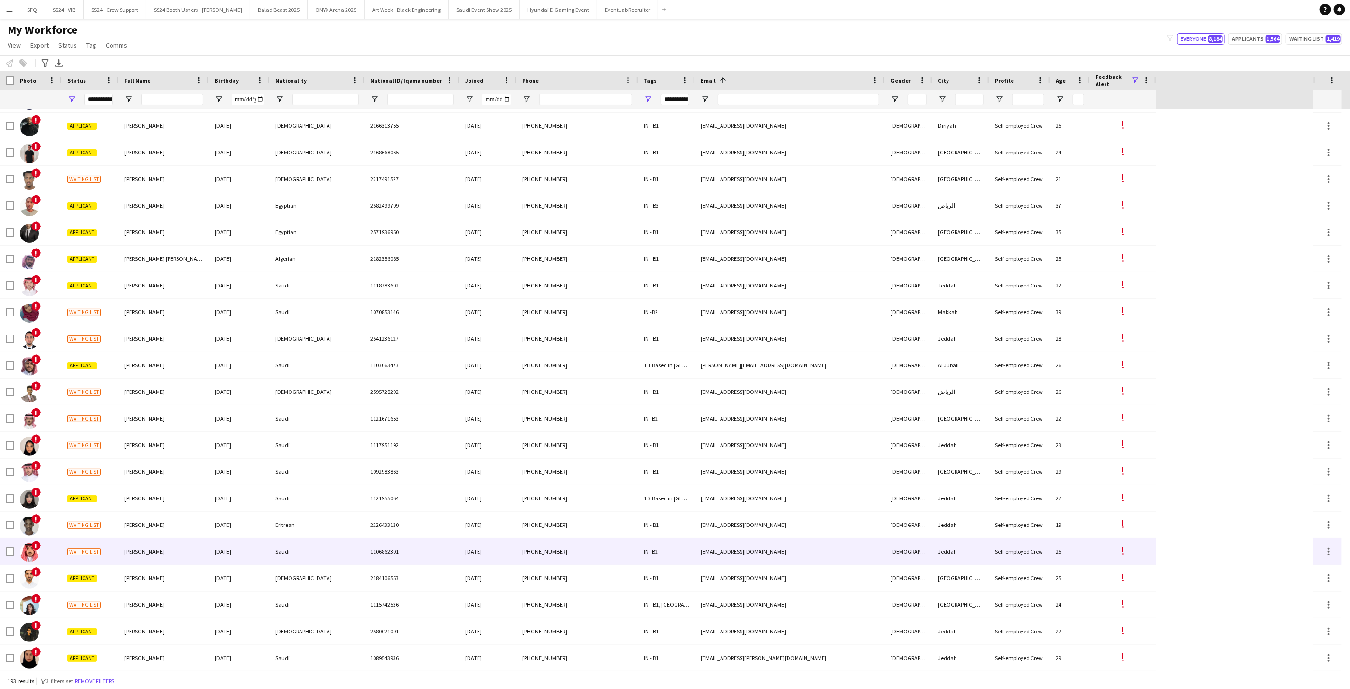
click at [51, 548] on div "!" at bounding box center [37, 551] width 47 height 26
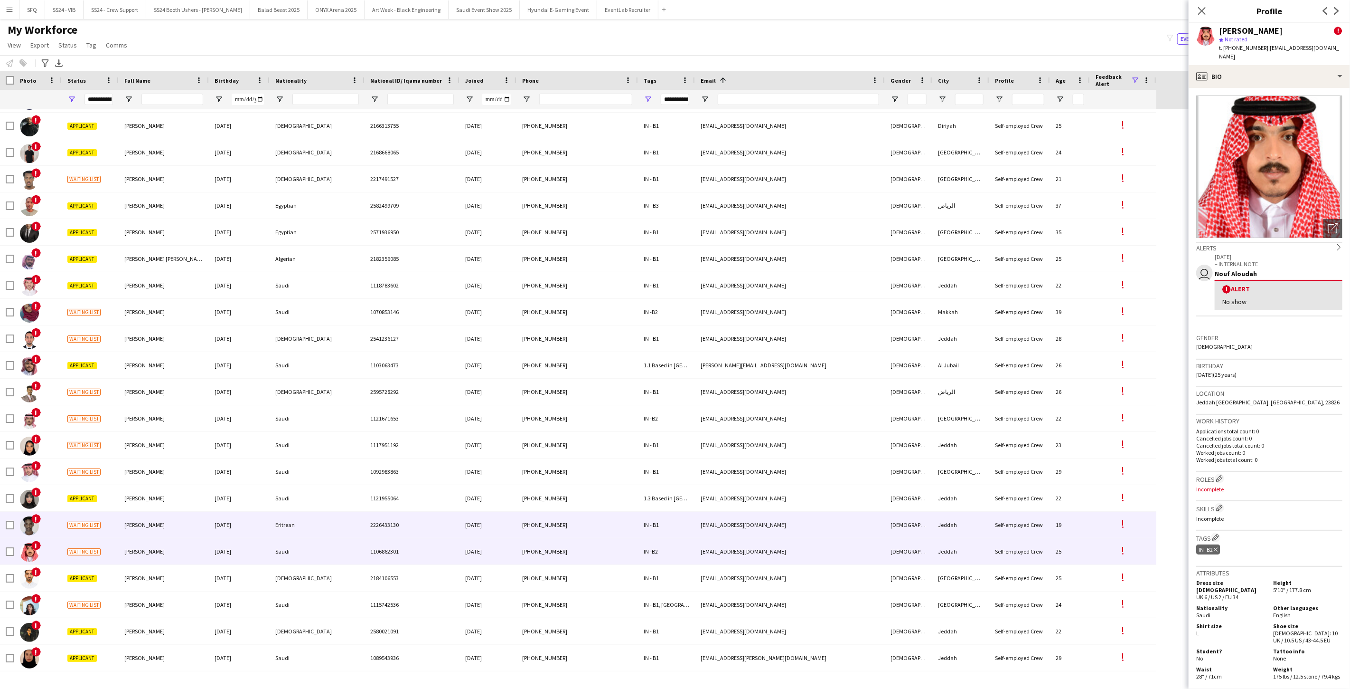
click at [48, 527] on div "!" at bounding box center [37, 524] width 47 height 26
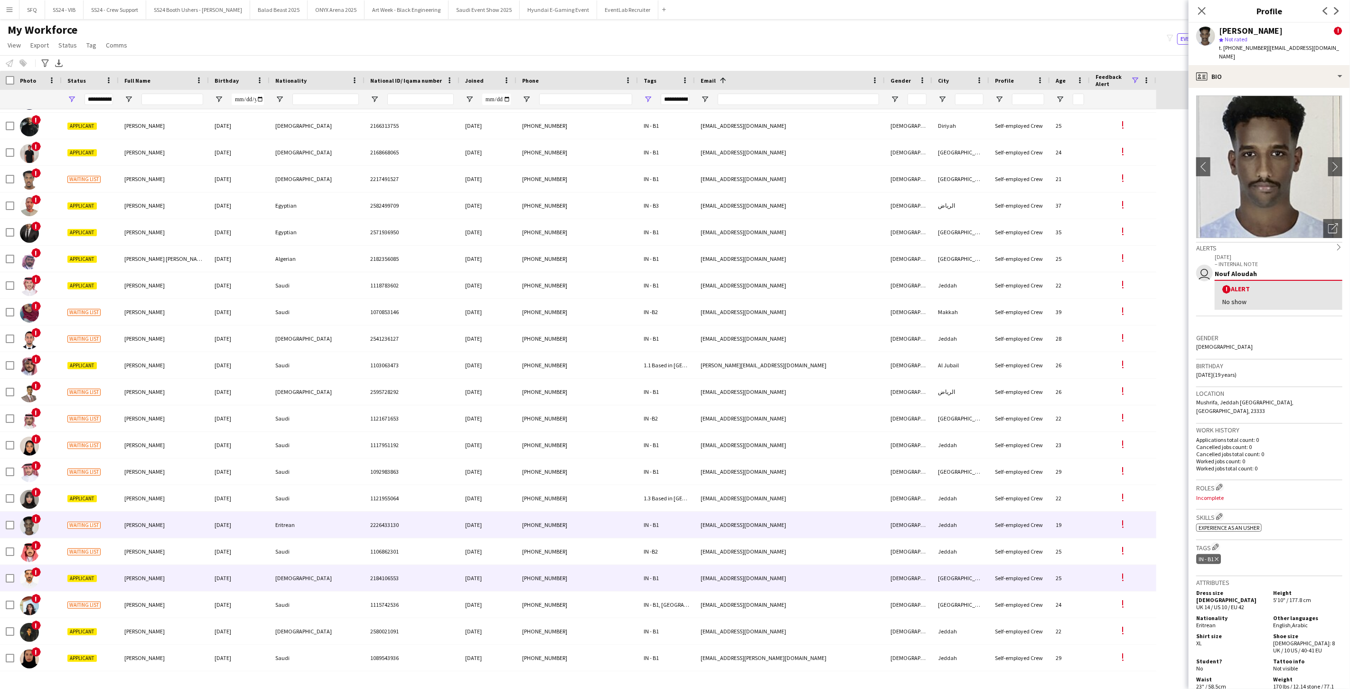
click at [49, 583] on div "!" at bounding box center [37, 578] width 47 height 26
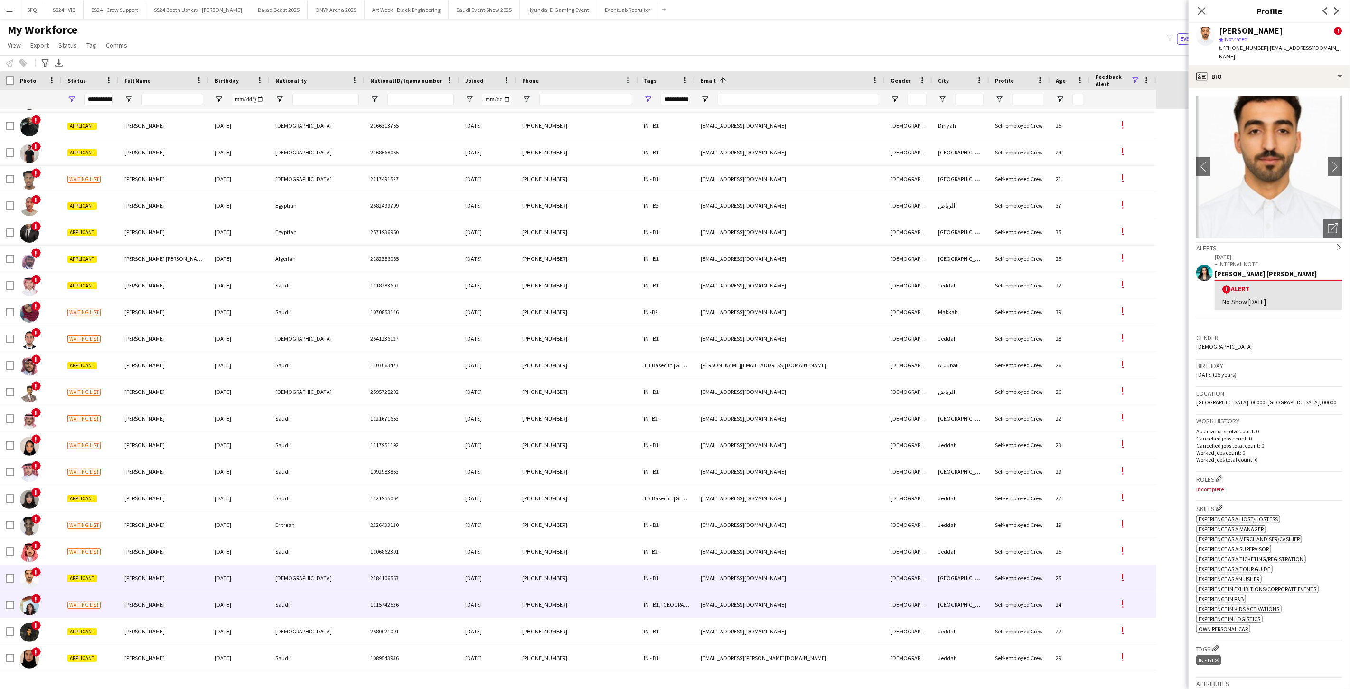
click at [49, 606] on div "!" at bounding box center [37, 604] width 47 height 26
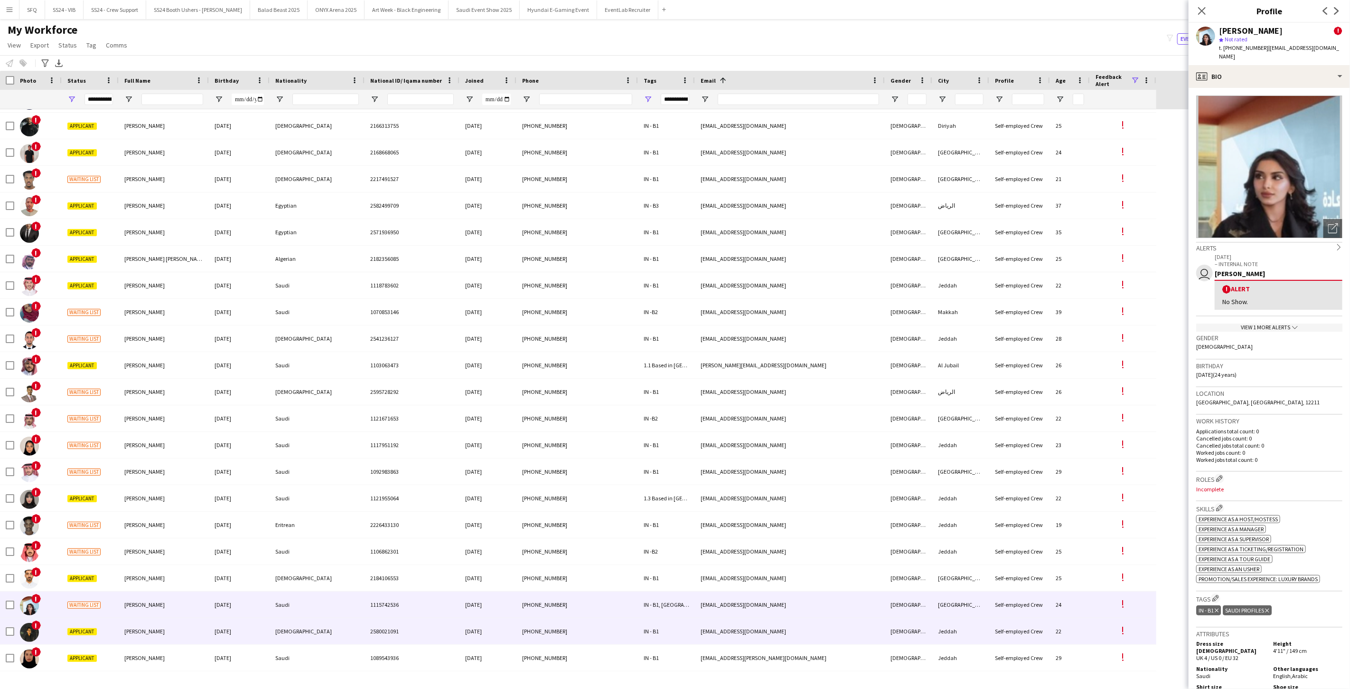
click at [53, 627] on div "!" at bounding box center [37, 631] width 47 height 26
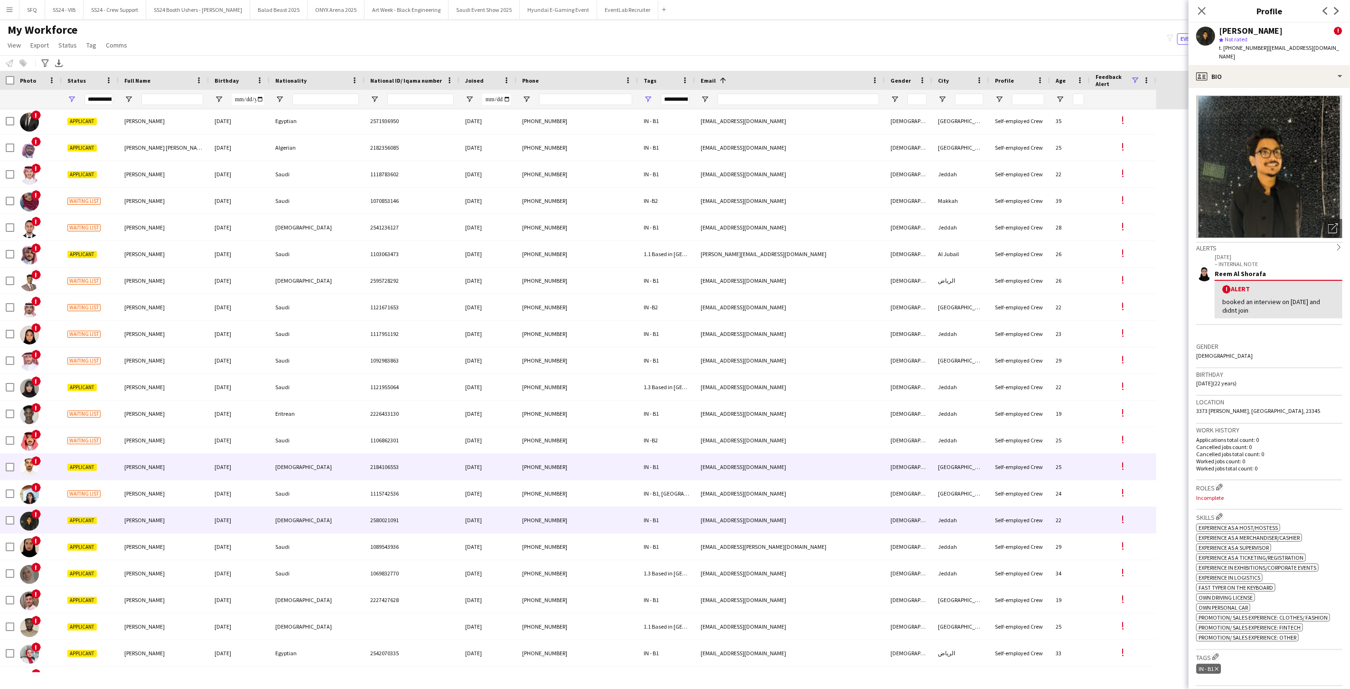
scroll to position [528, 0]
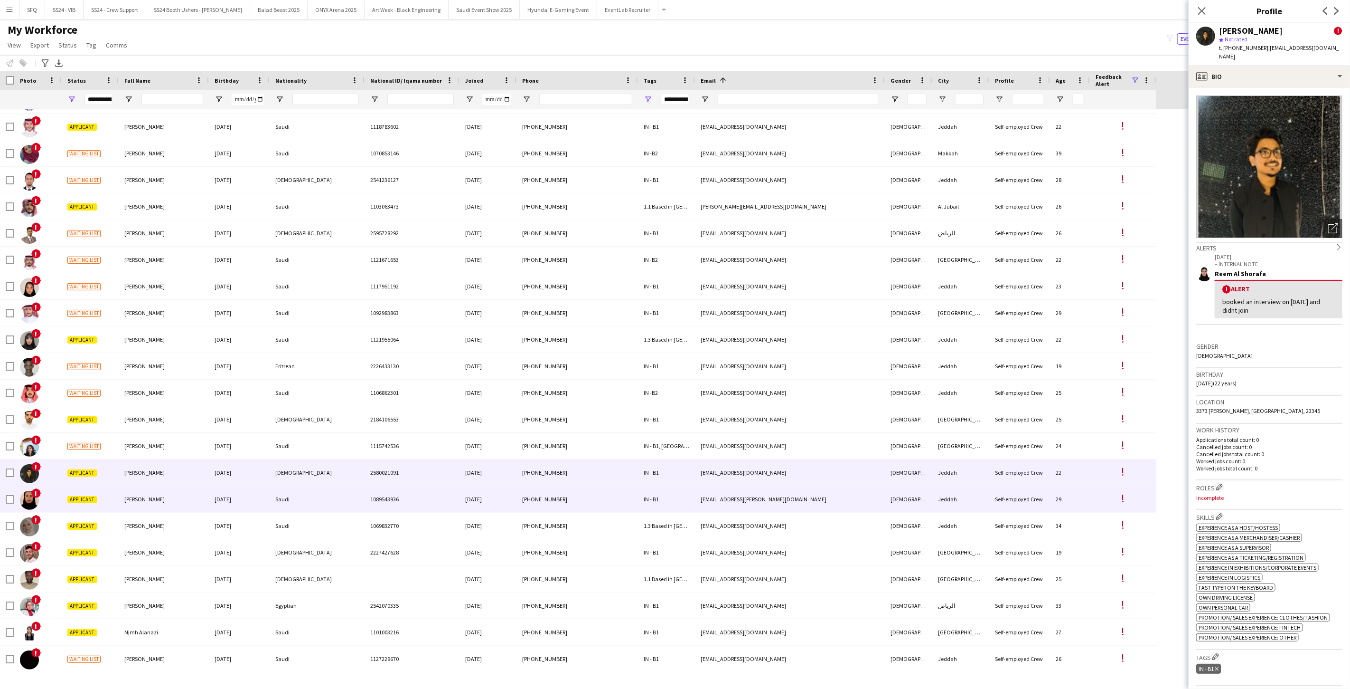
click at [45, 496] on div "!" at bounding box center [37, 499] width 47 height 26
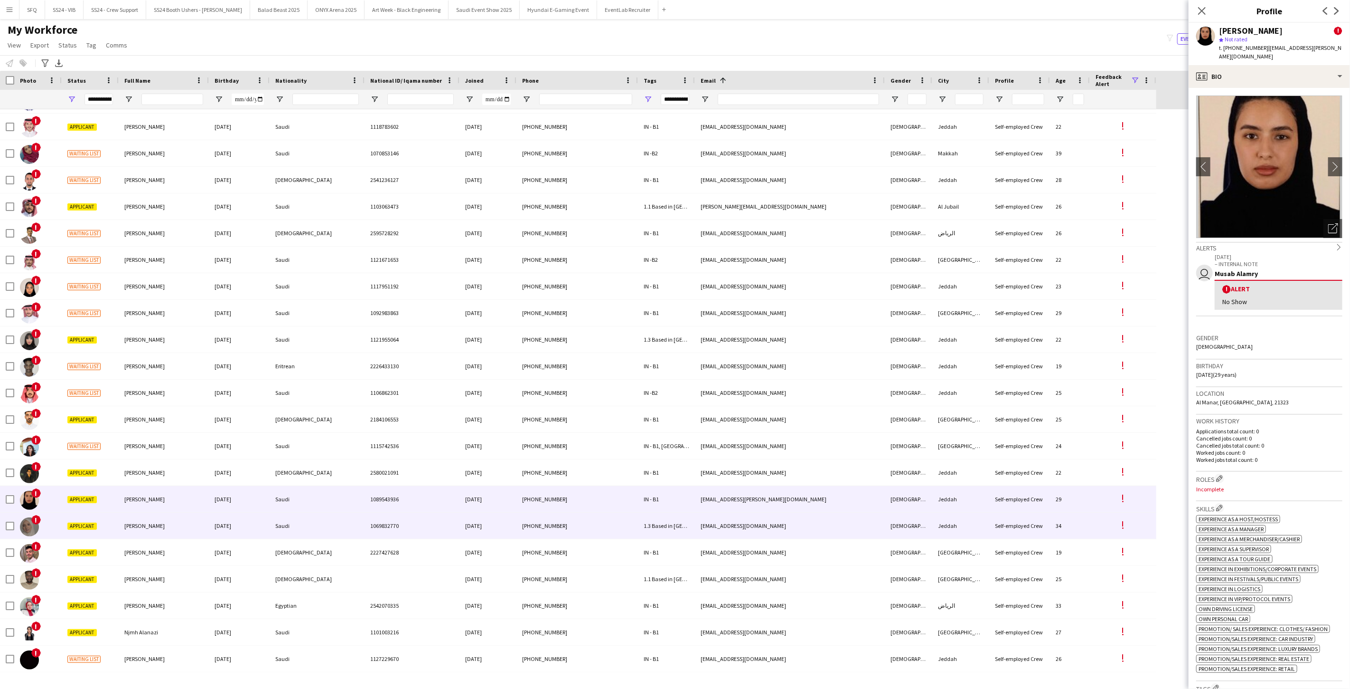
click at [113, 530] on div "Applicant" at bounding box center [90, 525] width 57 height 26
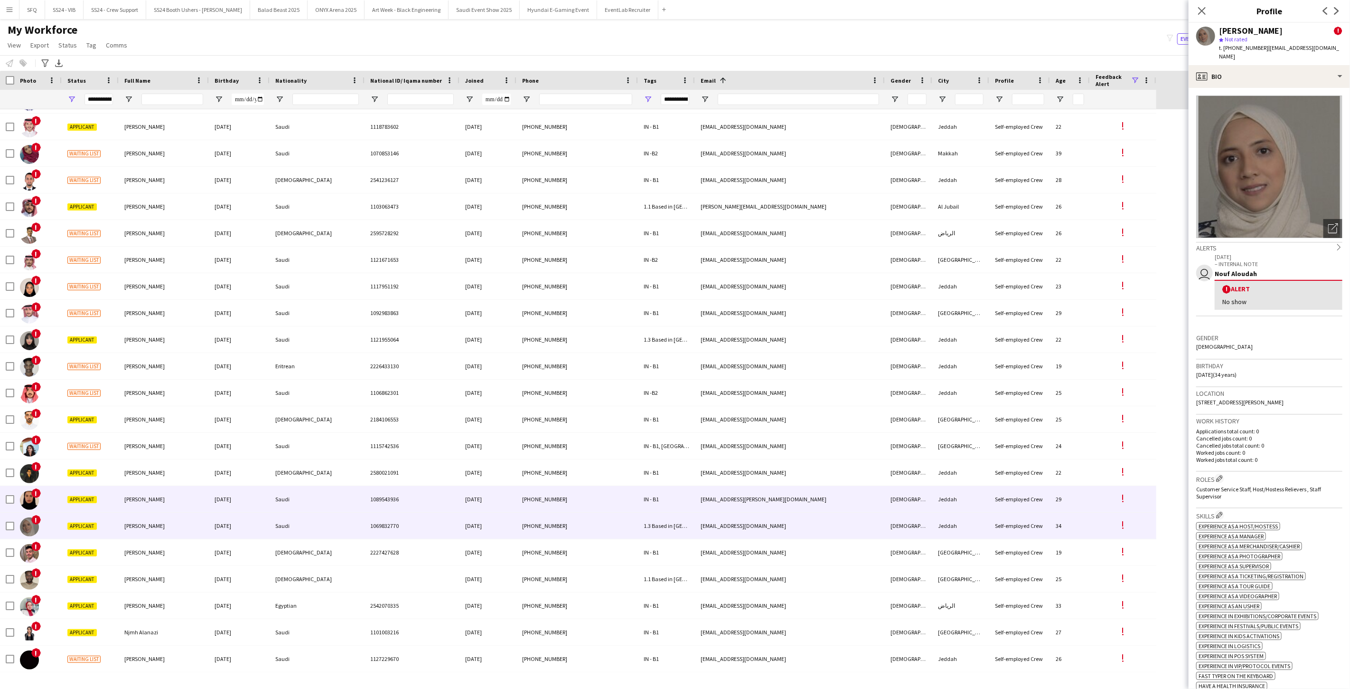
click at [110, 494] on div "Applicant" at bounding box center [90, 499] width 57 height 26
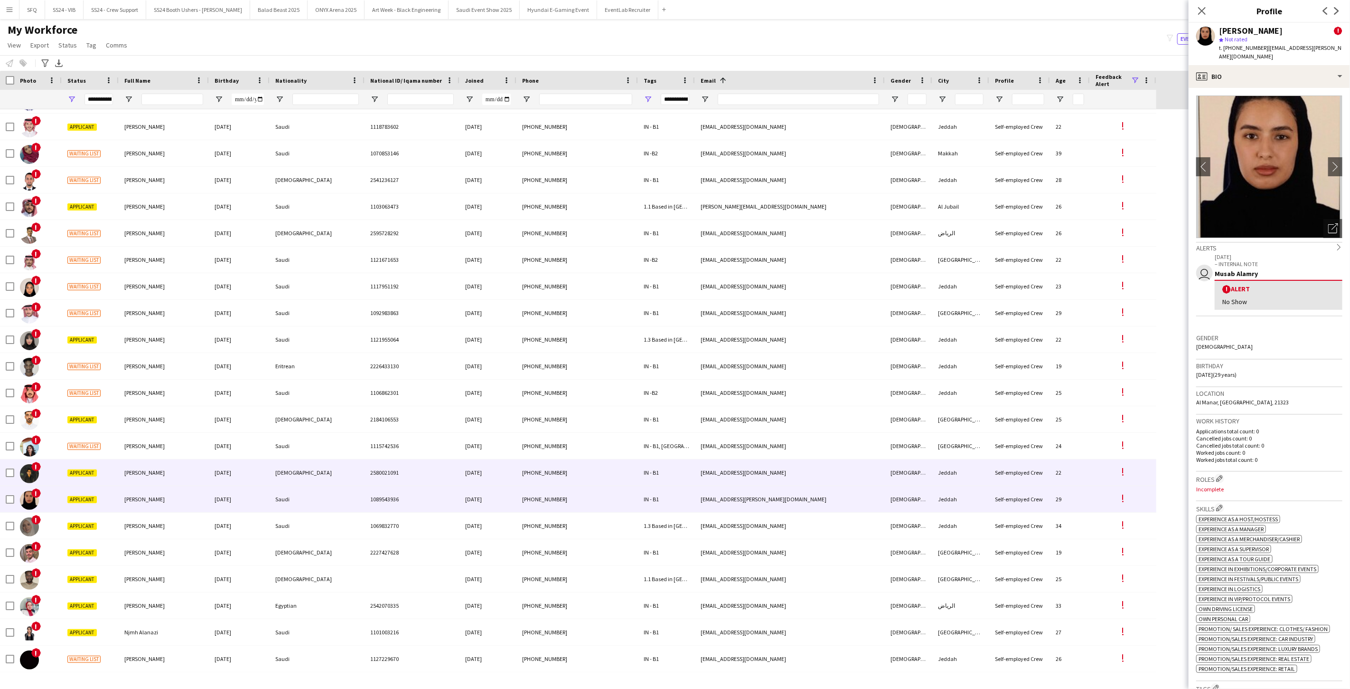
click at [124, 467] on div "[PERSON_NAME]" at bounding box center [164, 472] width 90 height 26
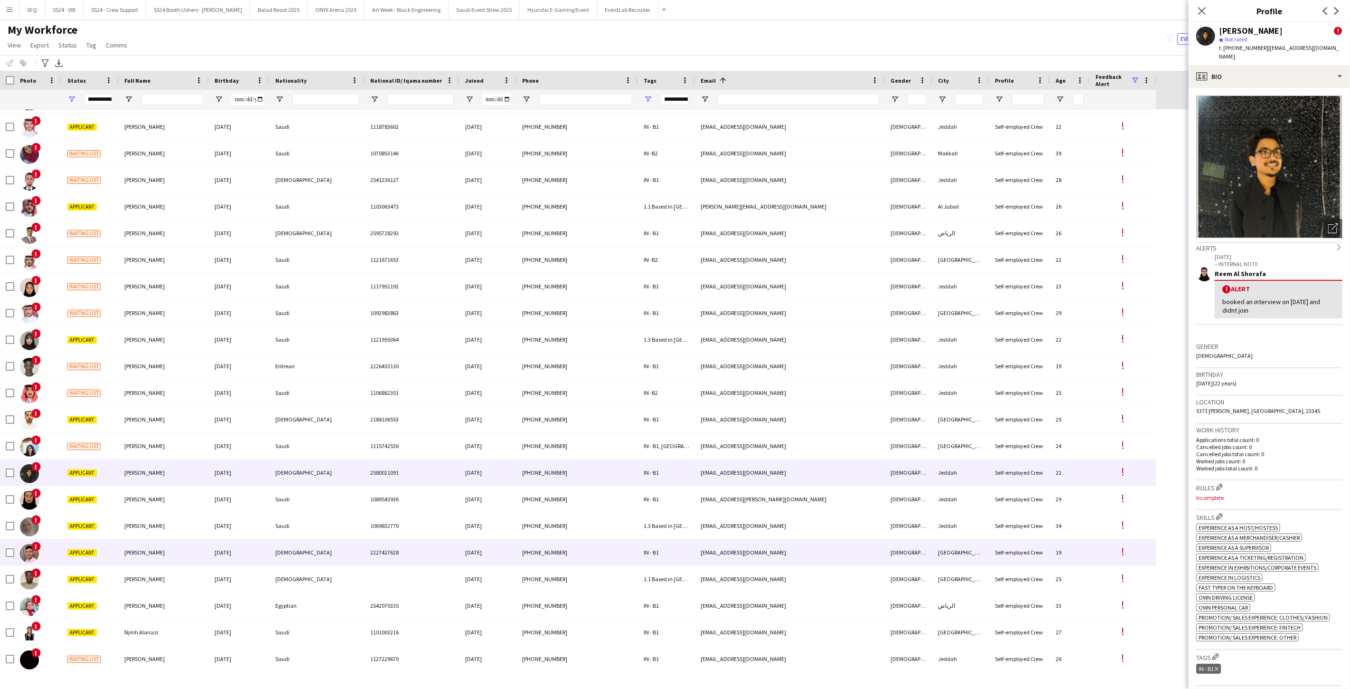
click at [83, 562] on div "Applicant" at bounding box center [90, 552] width 57 height 26
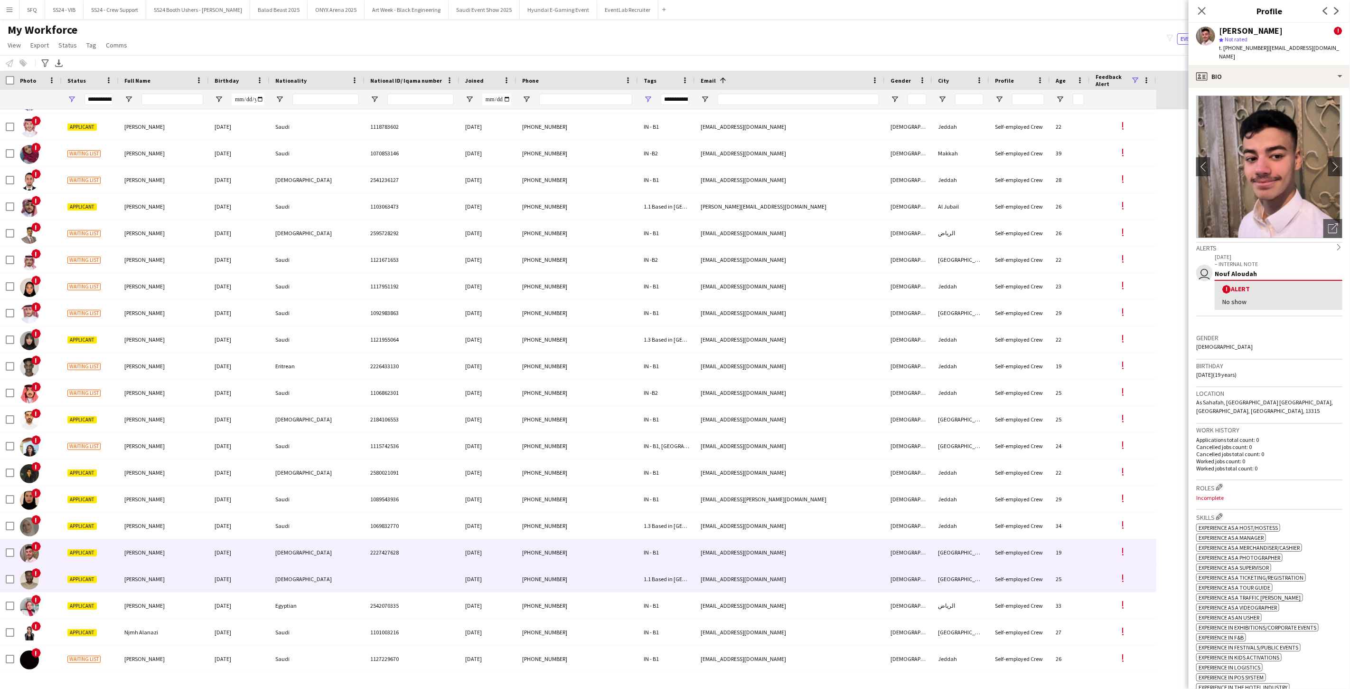
click at [111, 577] on div "Applicant" at bounding box center [90, 579] width 57 height 26
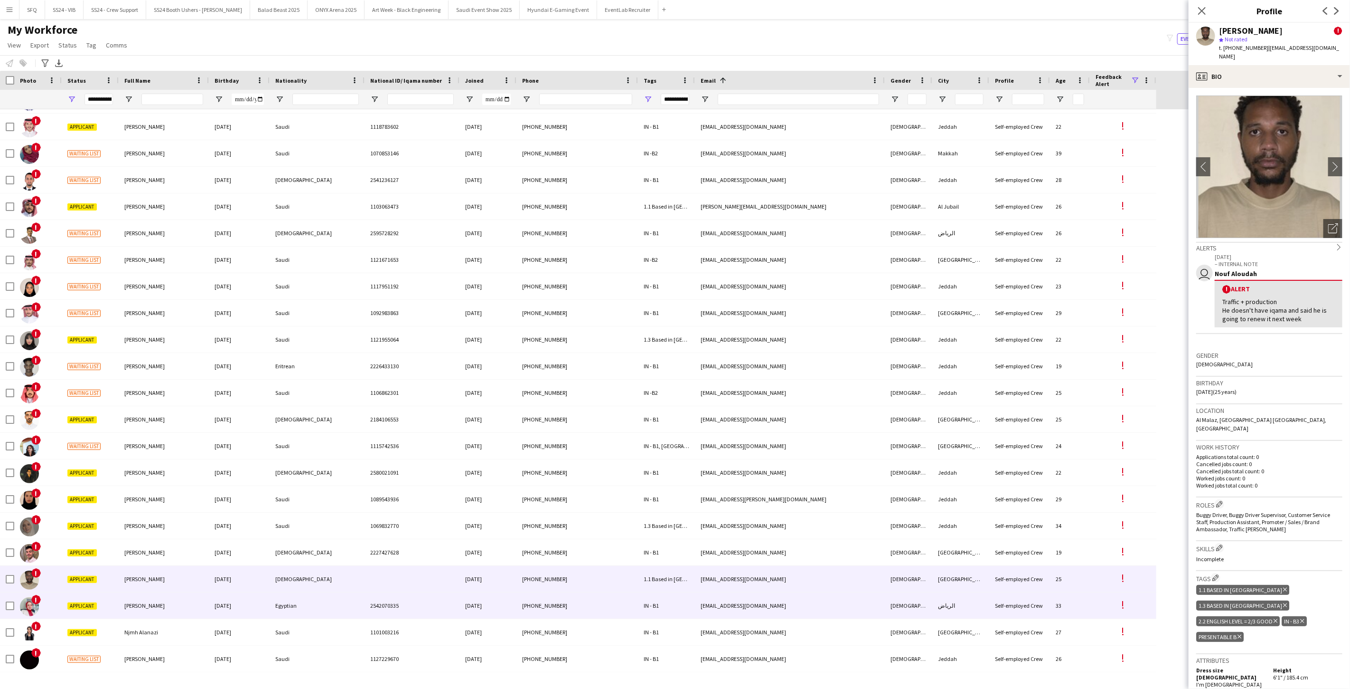
click at [148, 604] on div "[PERSON_NAME]" at bounding box center [164, 605] width 90 height 26
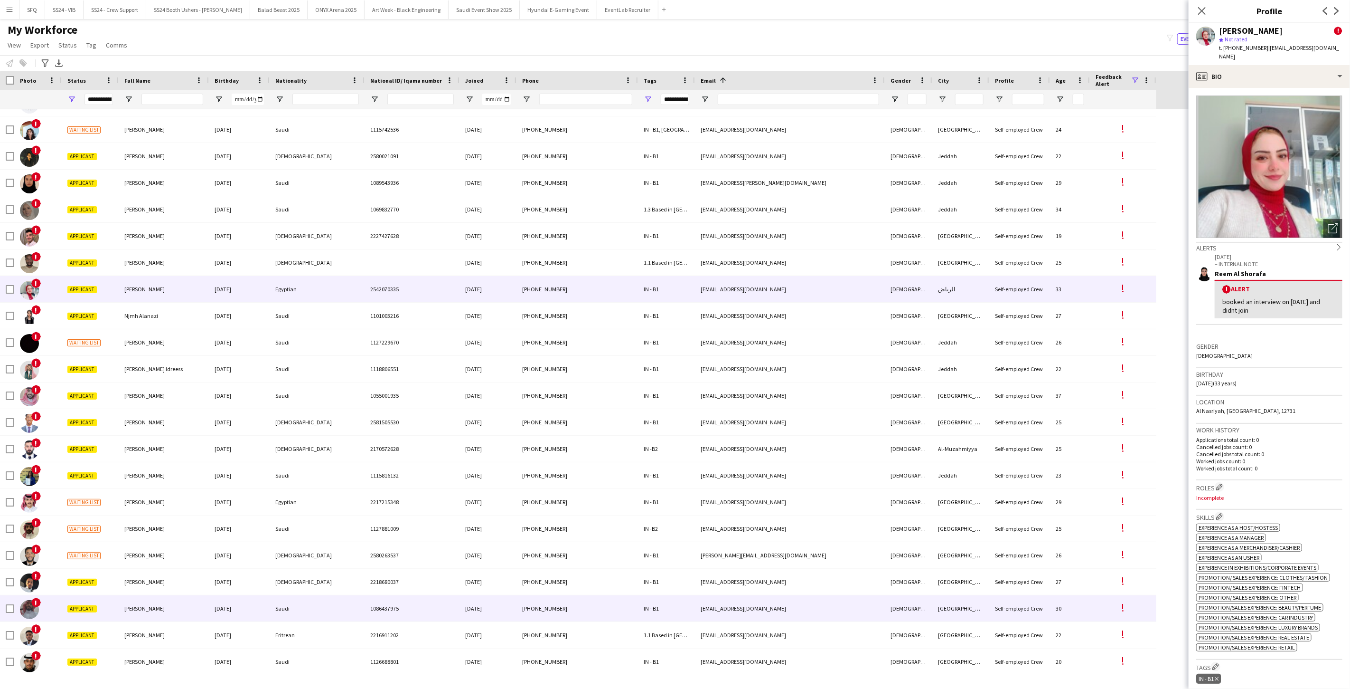
scroll to position [844, 0]
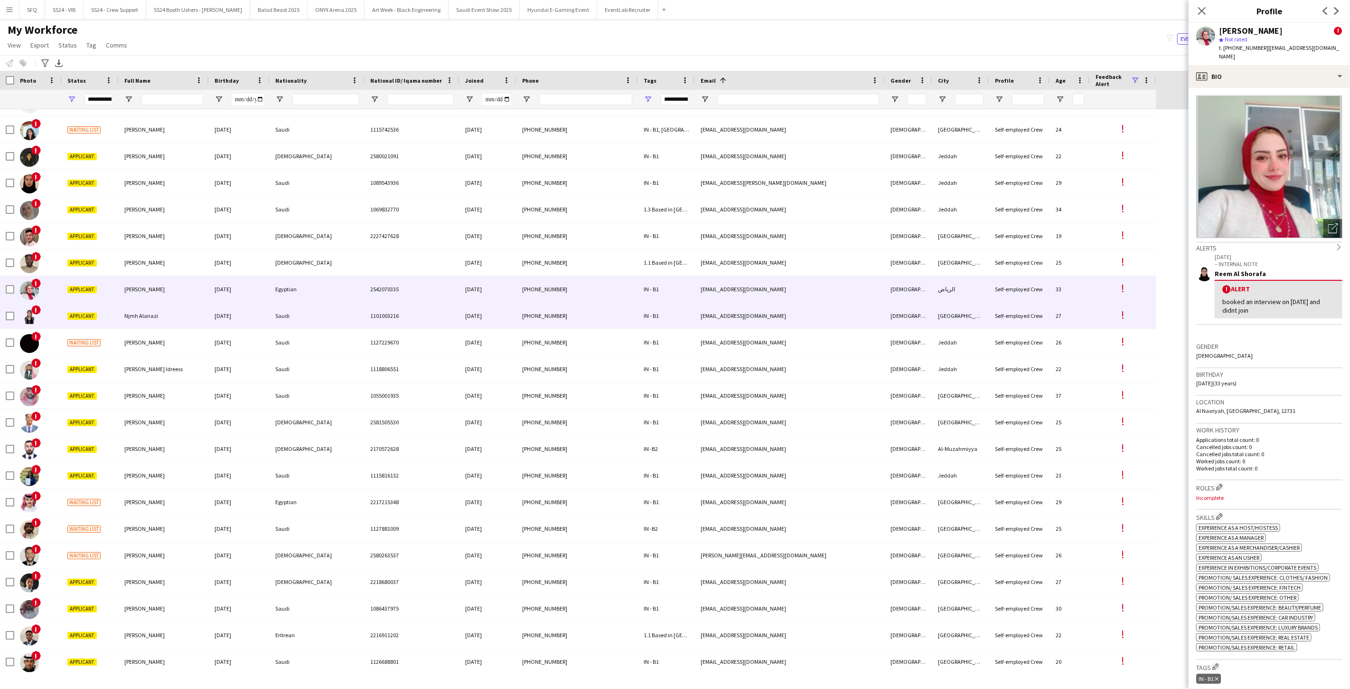
click at [56, 313] on div "!" at bounding box center [37, 315] width 47 height 26
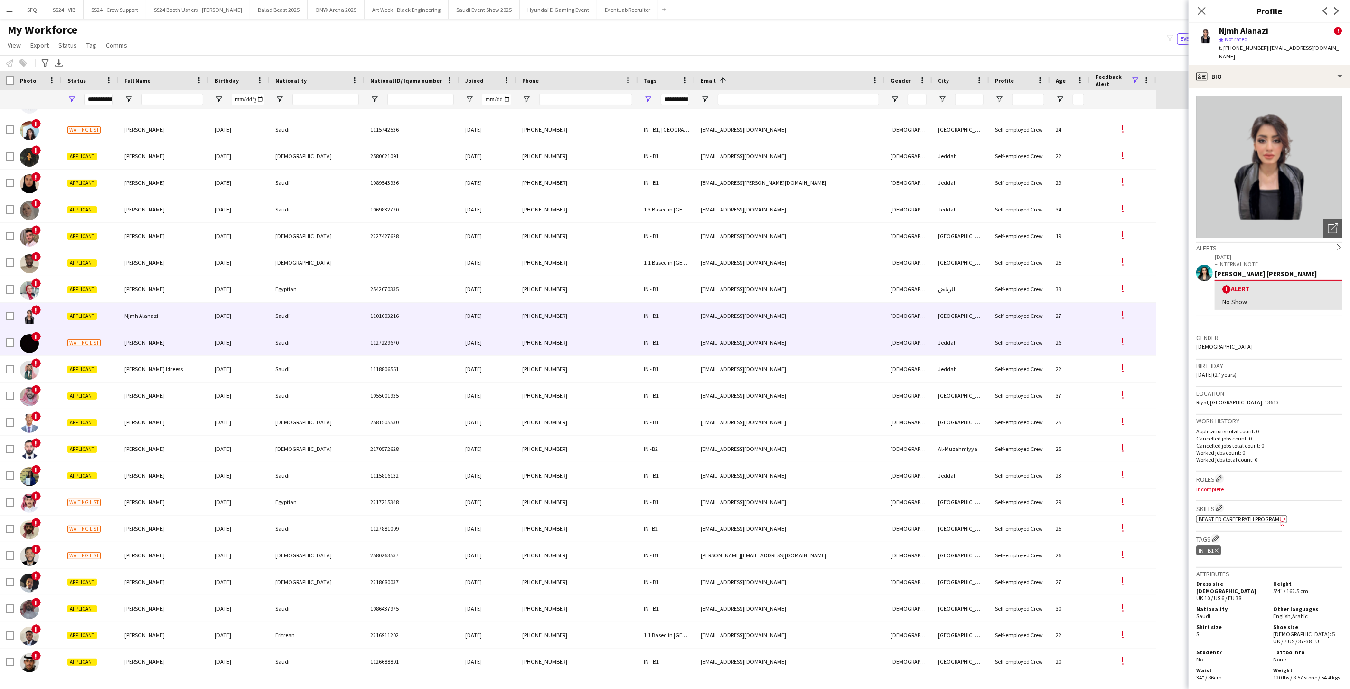
click at [57, 338] on div "!" at bounding box center [37, 342] width 47 height 26
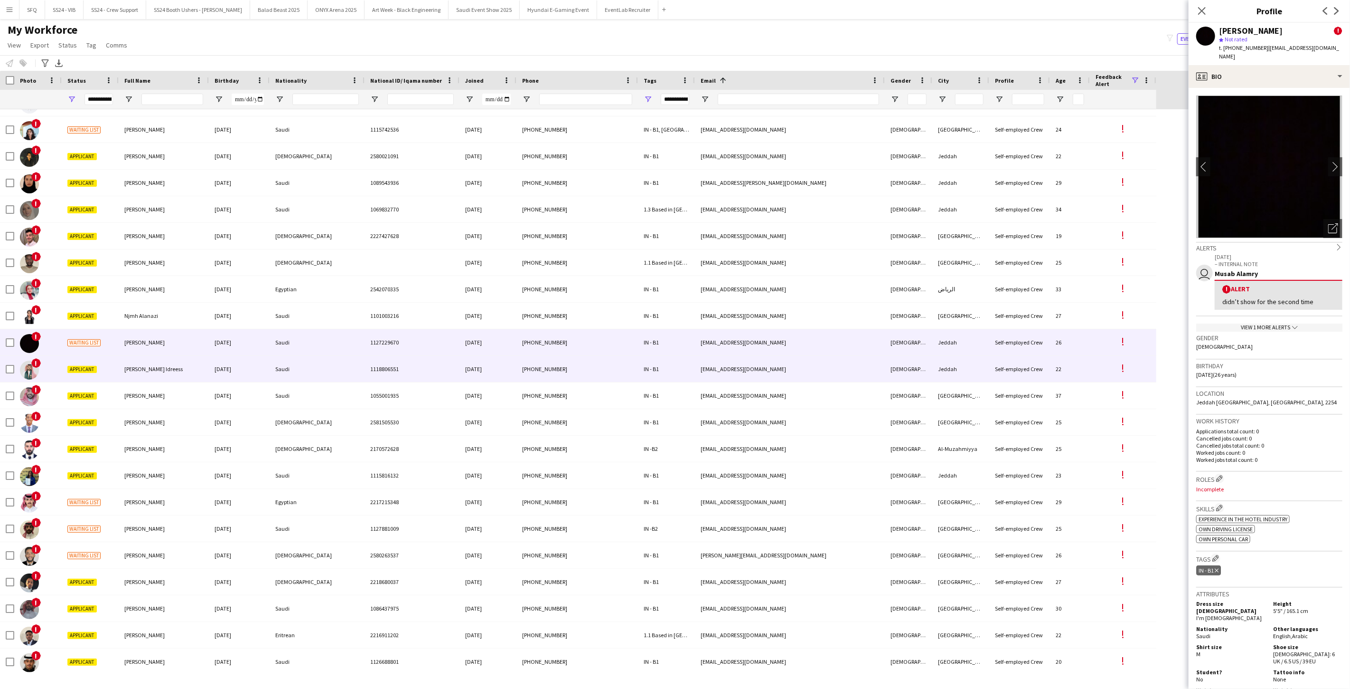
click at [59, 359] on div "!" at bounding box center [37, 369] width 47 height 26
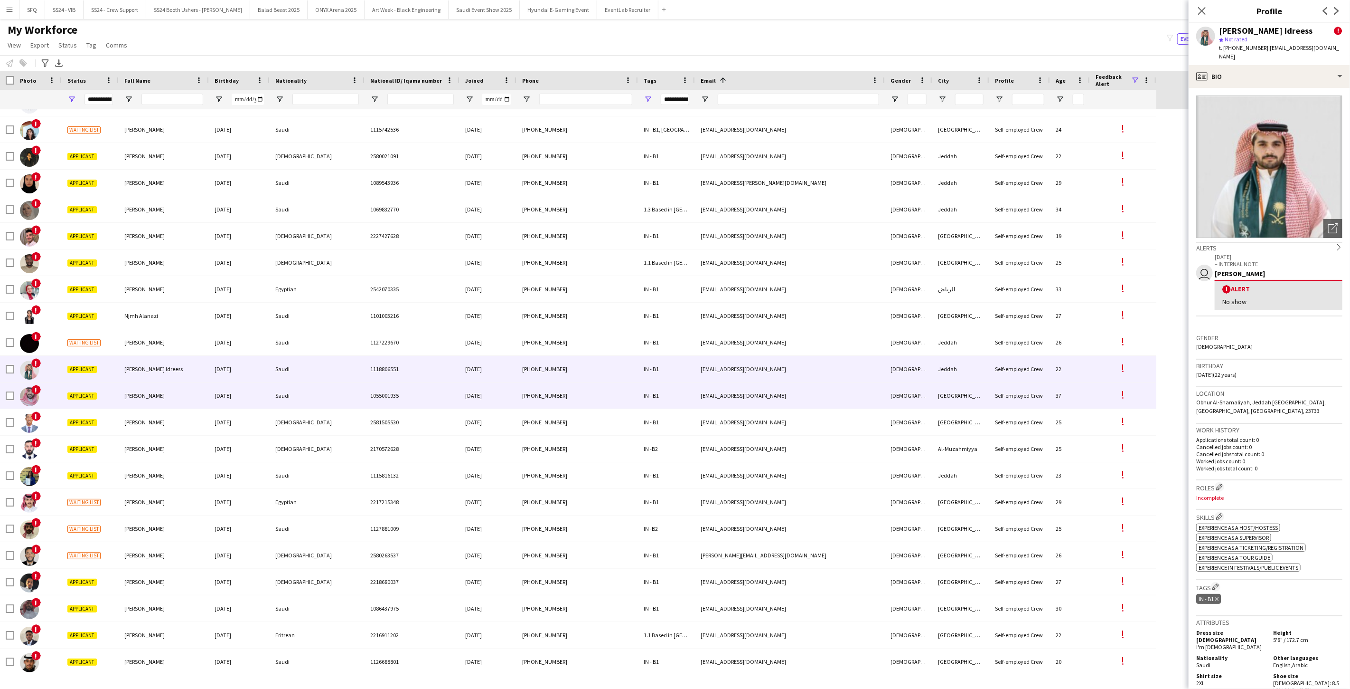
click at [53, 400] on div "!" at bounding box center [37, 395] width 47 height 26
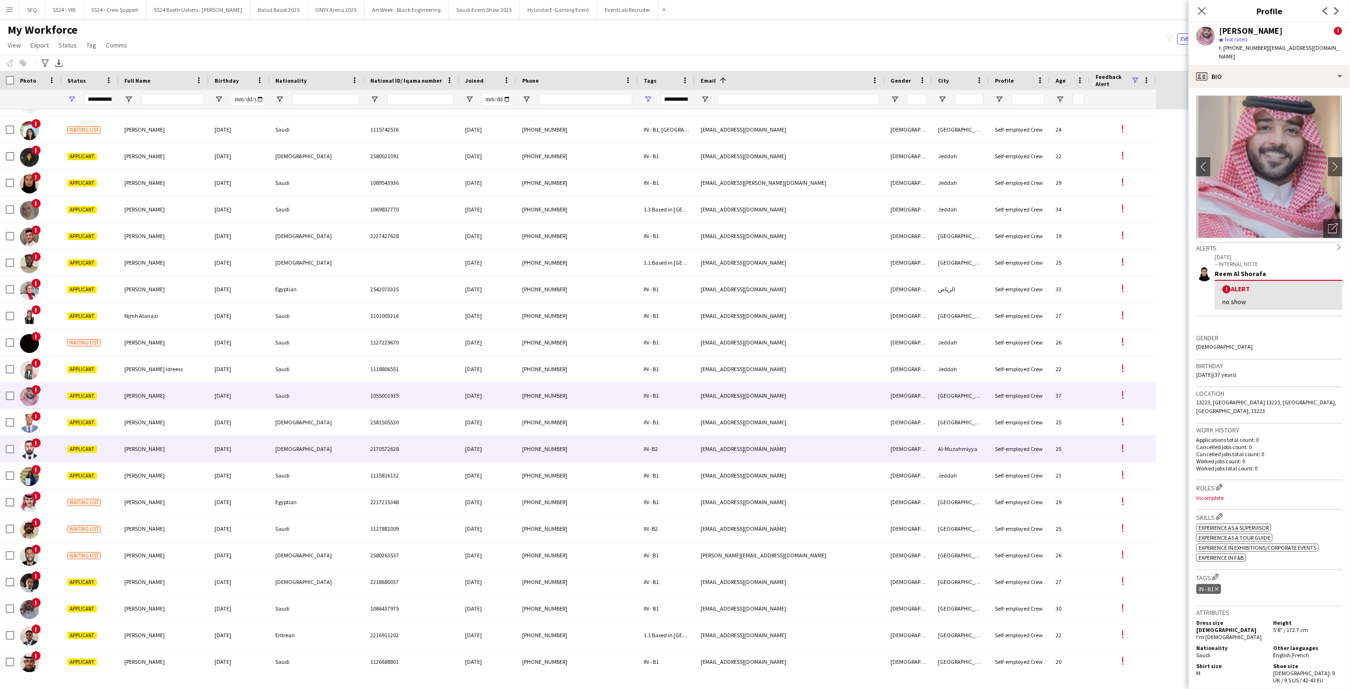
click at [47, 435] on div "!" at bounding box center [37, 448] width 47 height 26
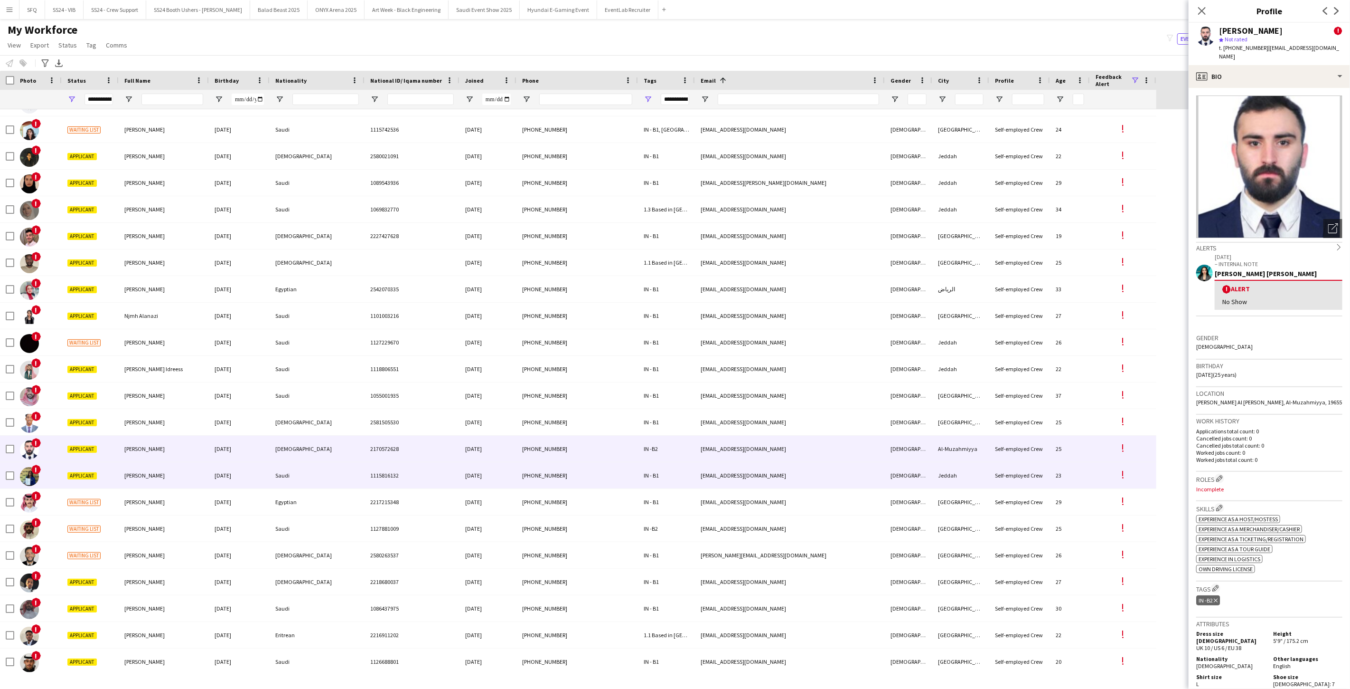
click at [56, 476] on div "!" at bounding box center [37, 475] width 47 height 26
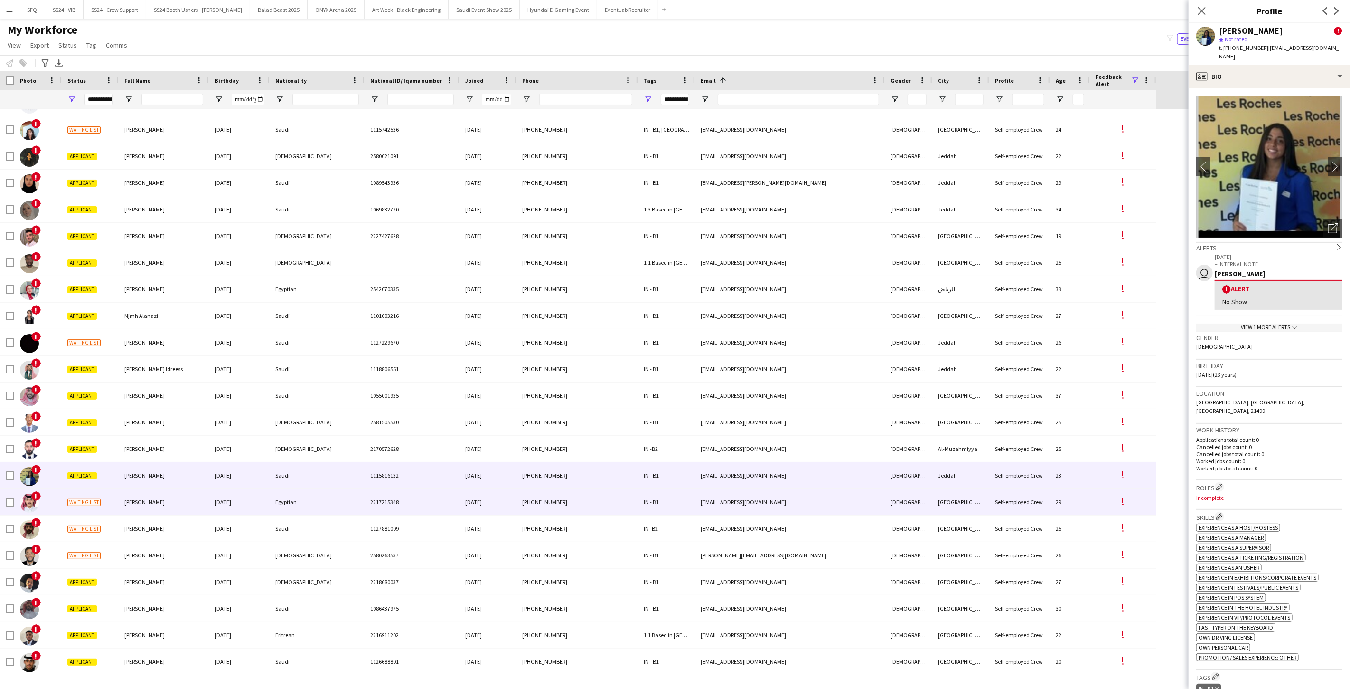
click at [63, 507] on div "Waiting list" at bounding box center [90, 502] width 57 height 26
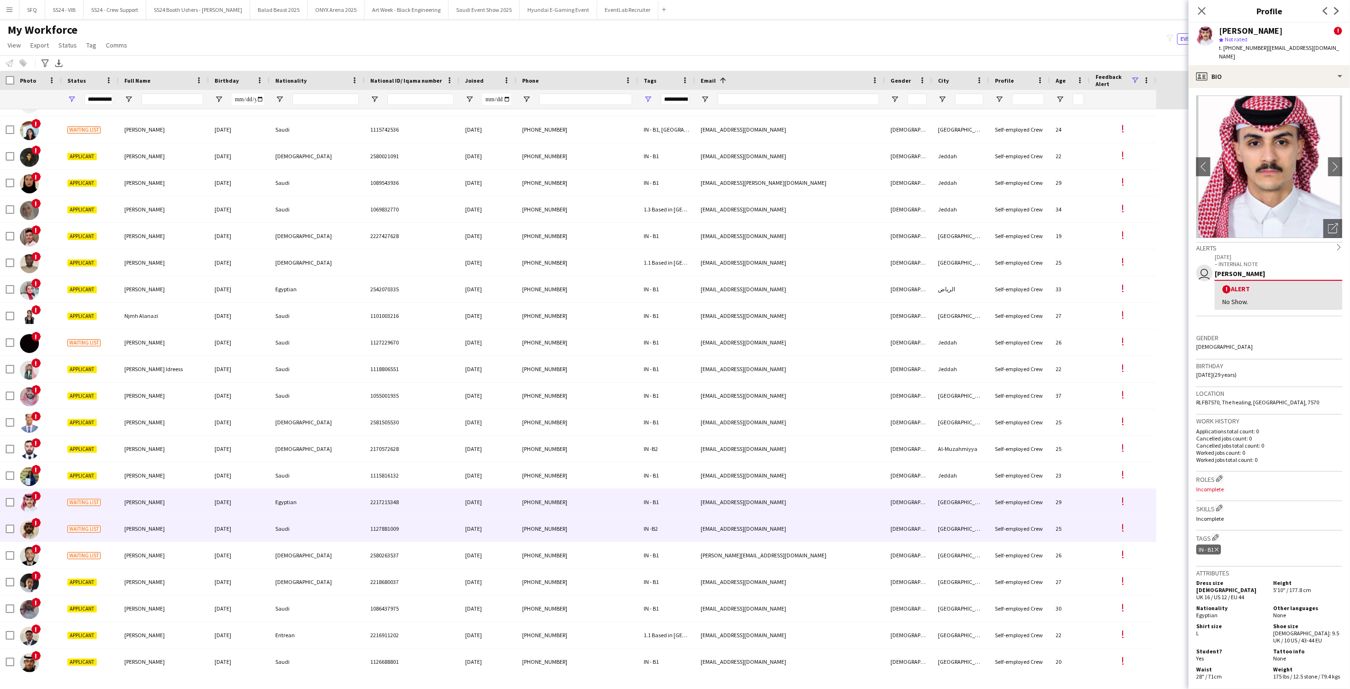
click at [66, 538] on div "Waiting list" at bounding box center [90, 528] width 57 height 26
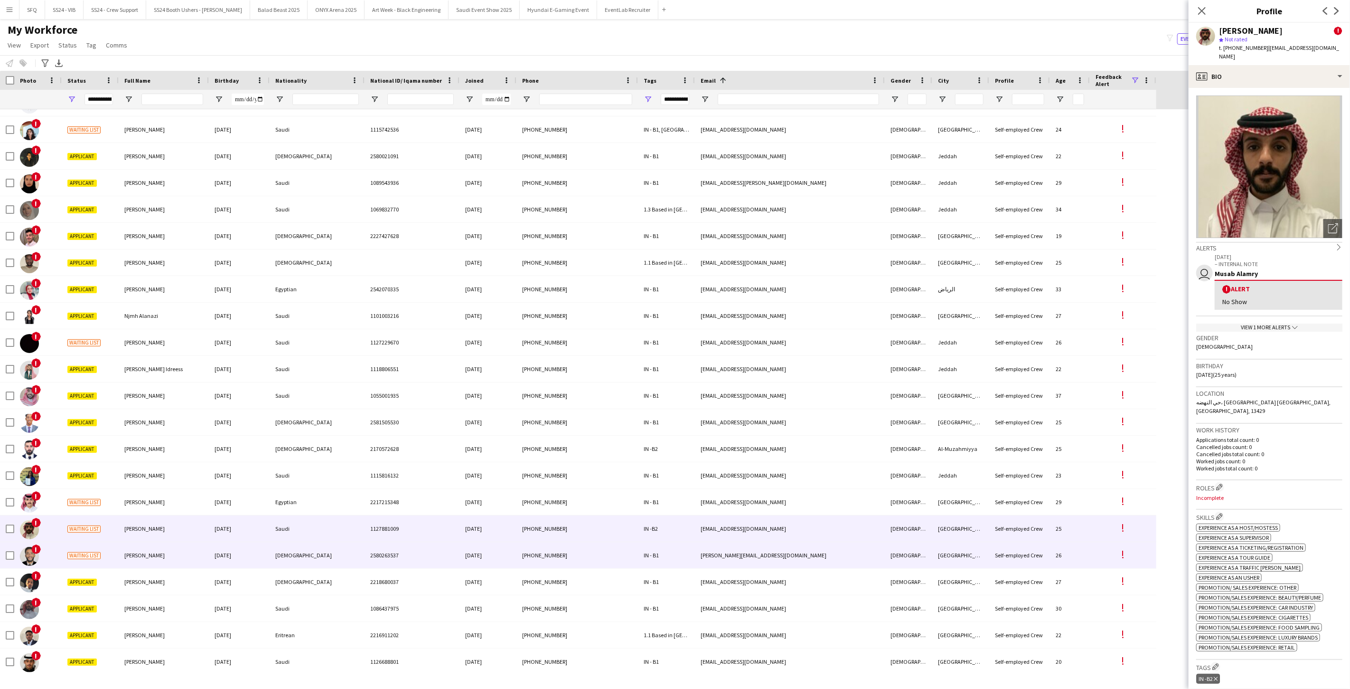
click at [75, 566] on div "Waiting list" at bounding box center [90, 555] width 57 height 26
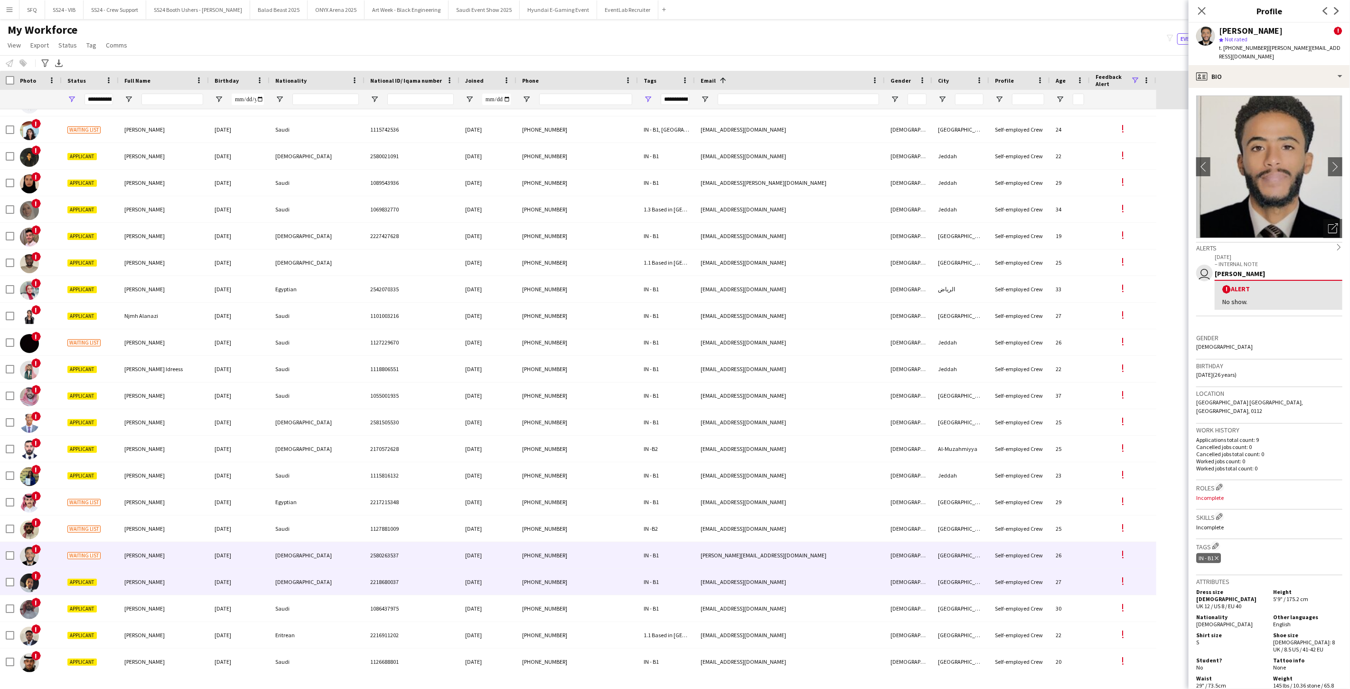
click at [76, 593] on div "Applicant" at bounding box center [90, 581] width 57 height 26
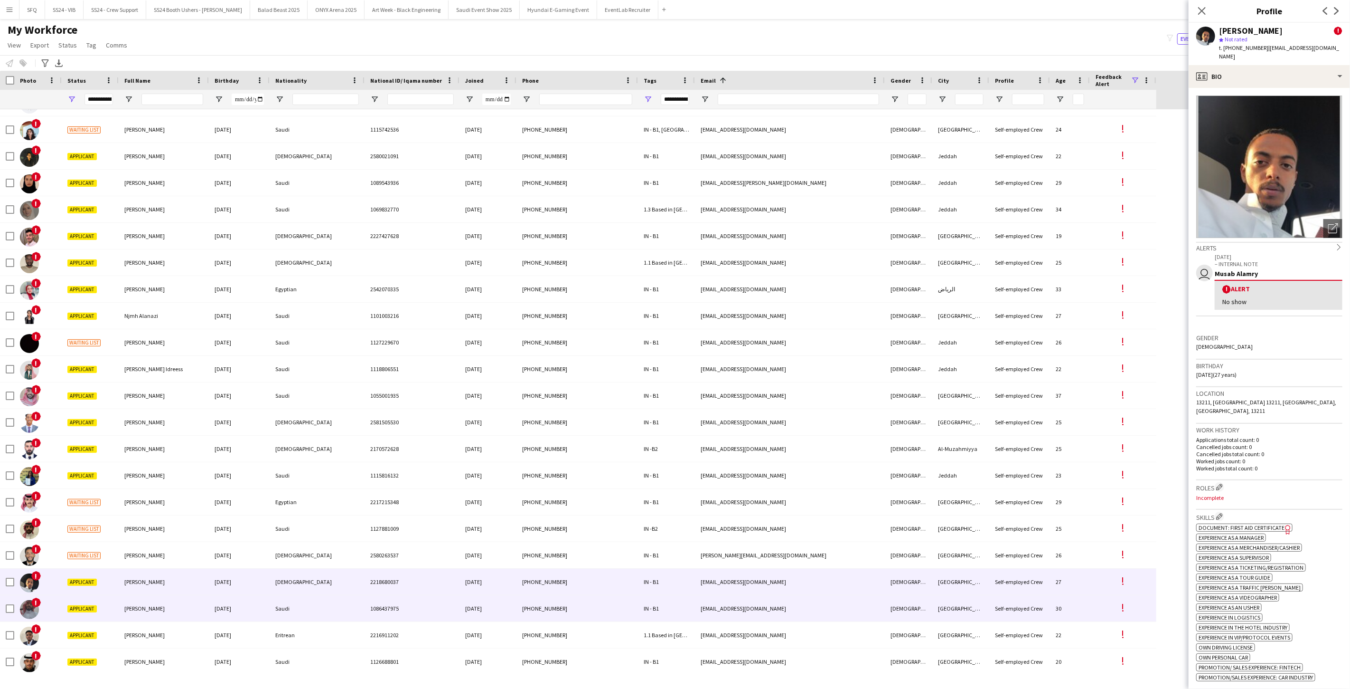
click at [64, 614] on div "Applicant" at bounding box center [90, 608] width 57 height 26
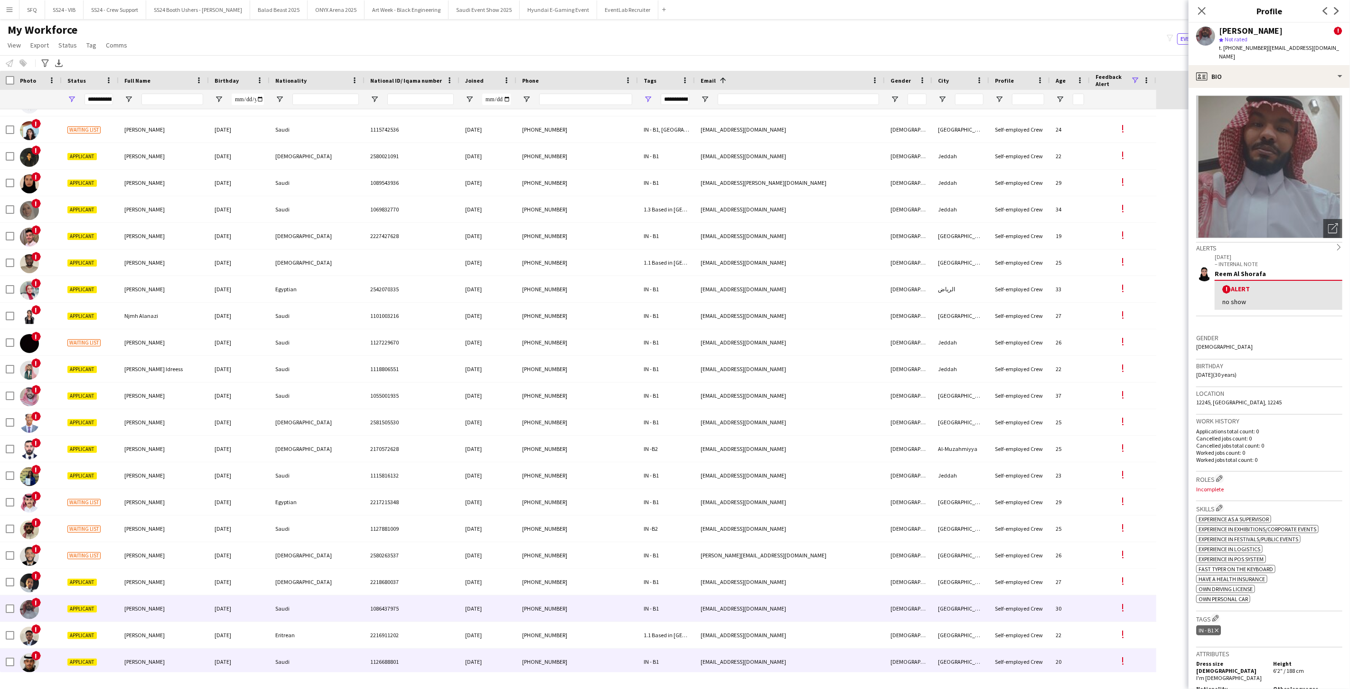
click at [64, 650] on div "Applicant" at bounding box center [90, 661] width 57 height 26
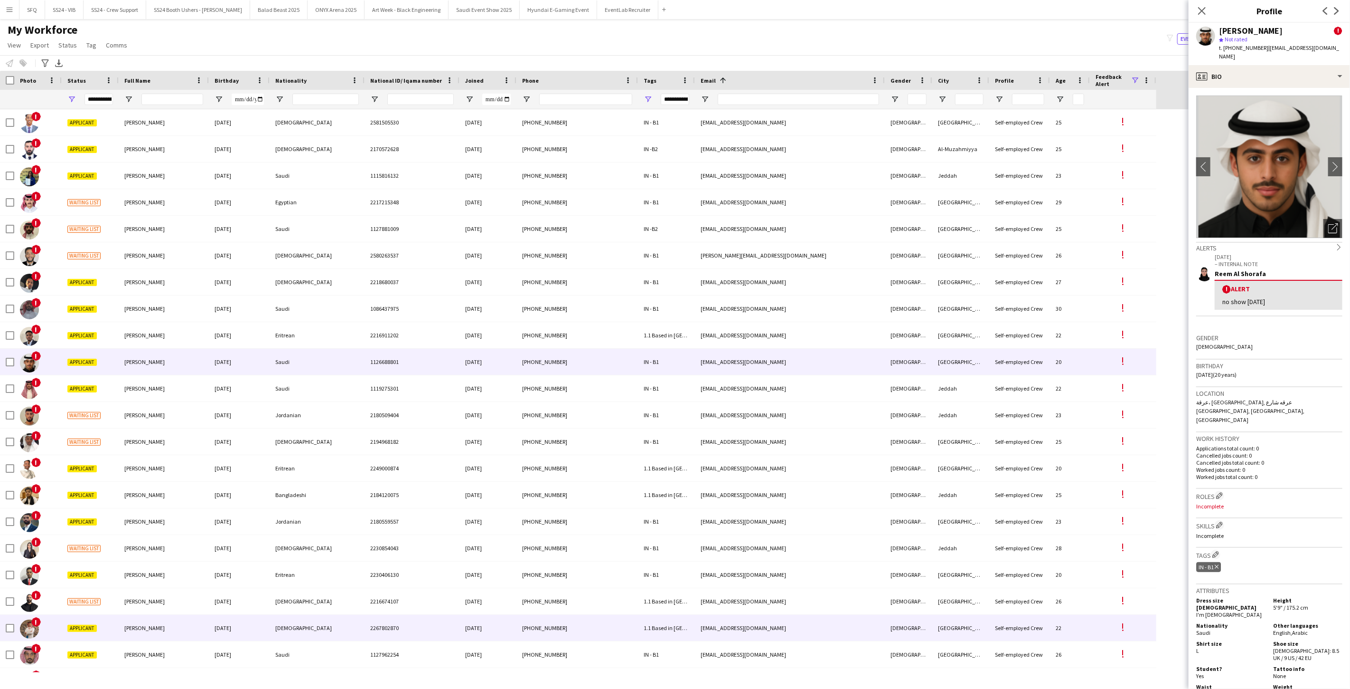
scroll to position [1266, 0]
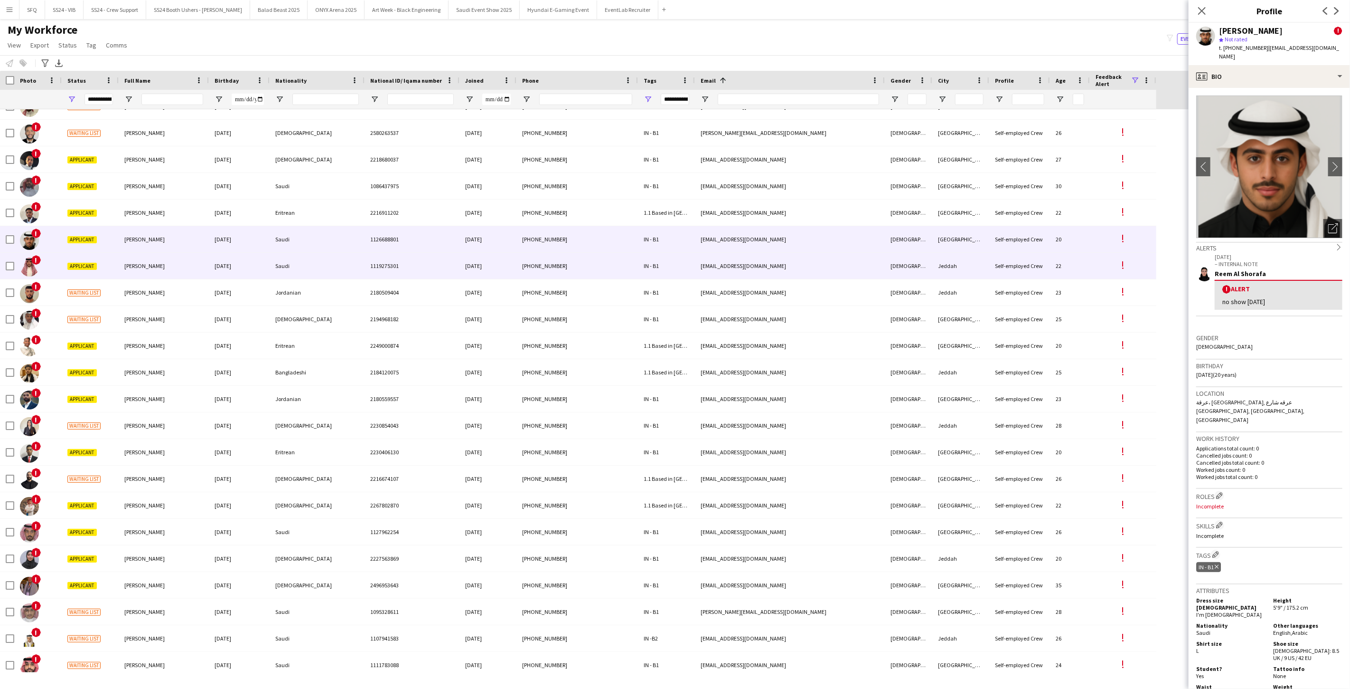
click at [53, 261] on div "!" at bounding box center [37, 266] width 47 height 26
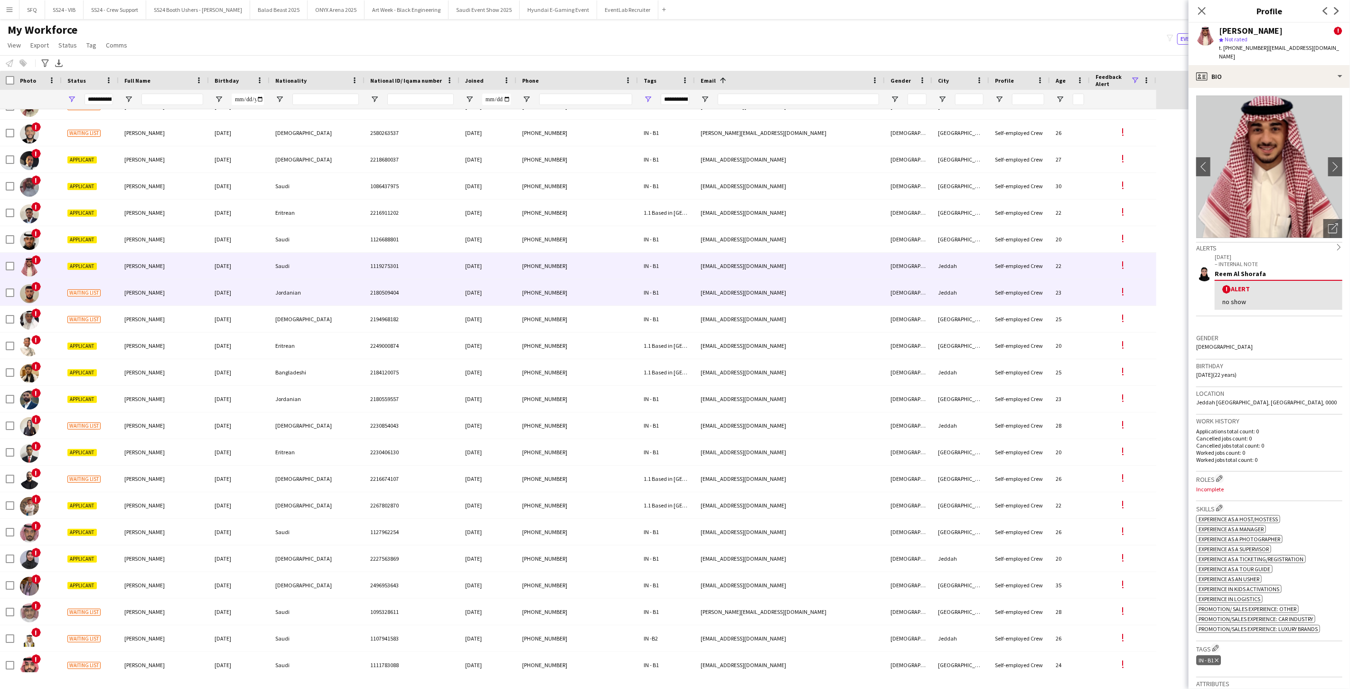
click at [59, 290] on div "!" at bounding box center [37, 292] width 47 height 26
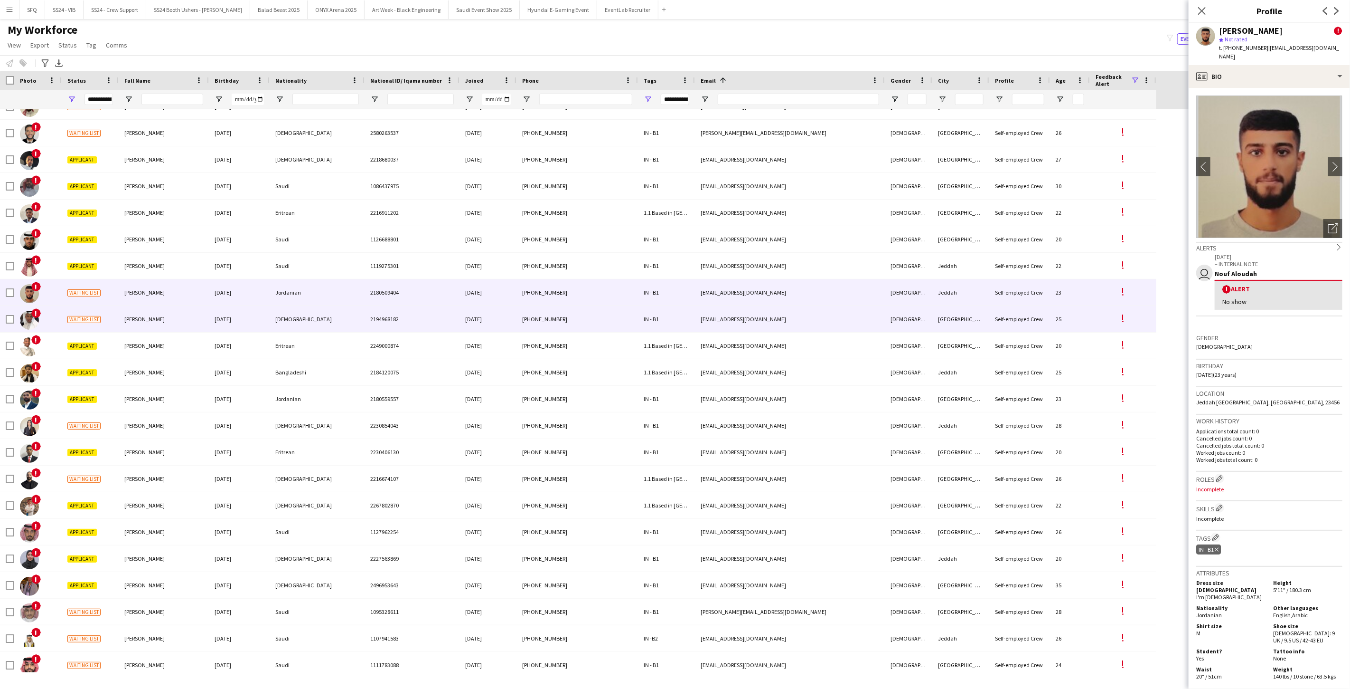
click at [64, 321] on div "Waiting list" at bounding box center [90, 319] width 57 height 26
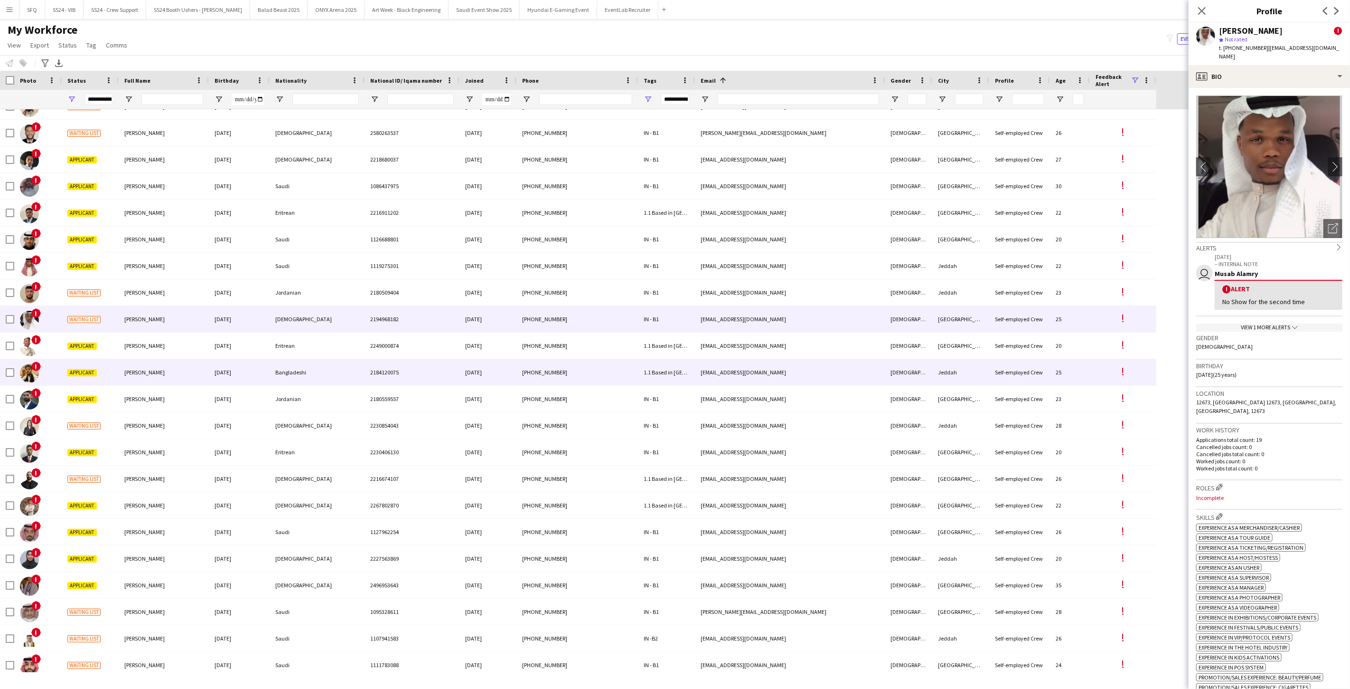
click at [68, 360] on div "Applicant" at bounding box center [90, 372] width 57 height 26
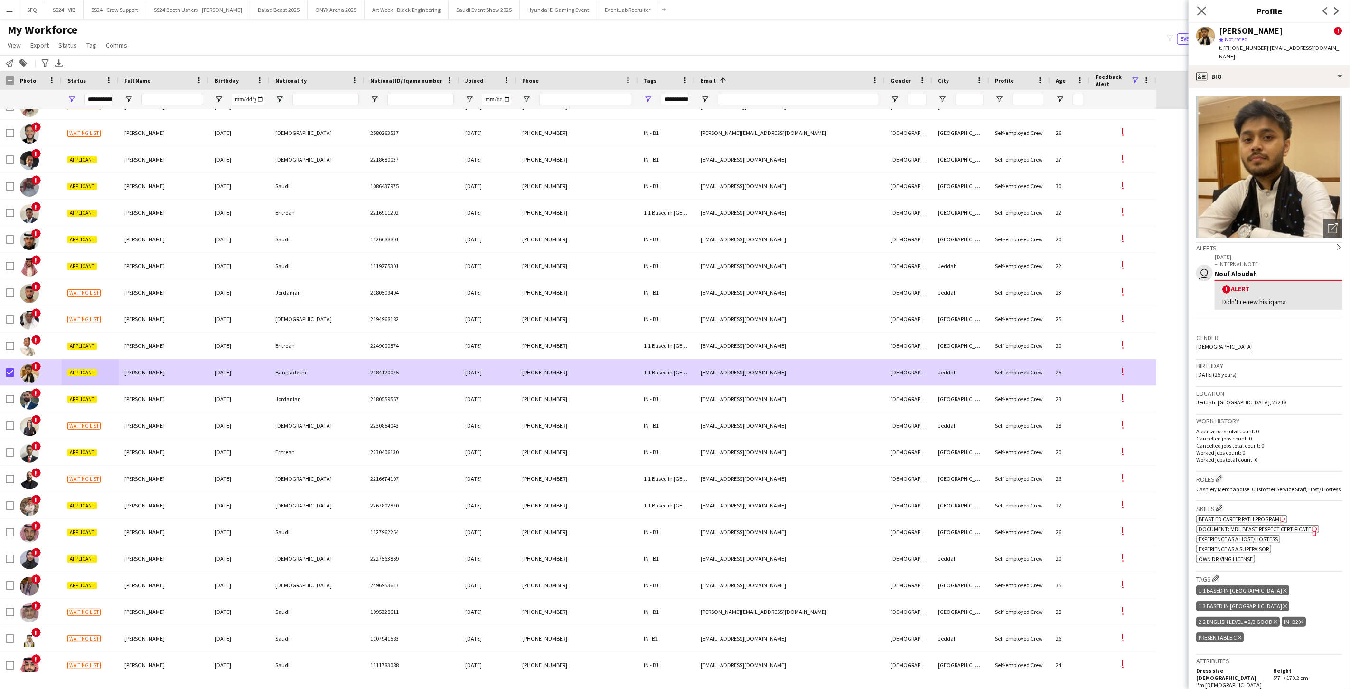
click at [1198, 10] on icon "Close pop-in" at bounding box center [1202, 10] width 9 height 9
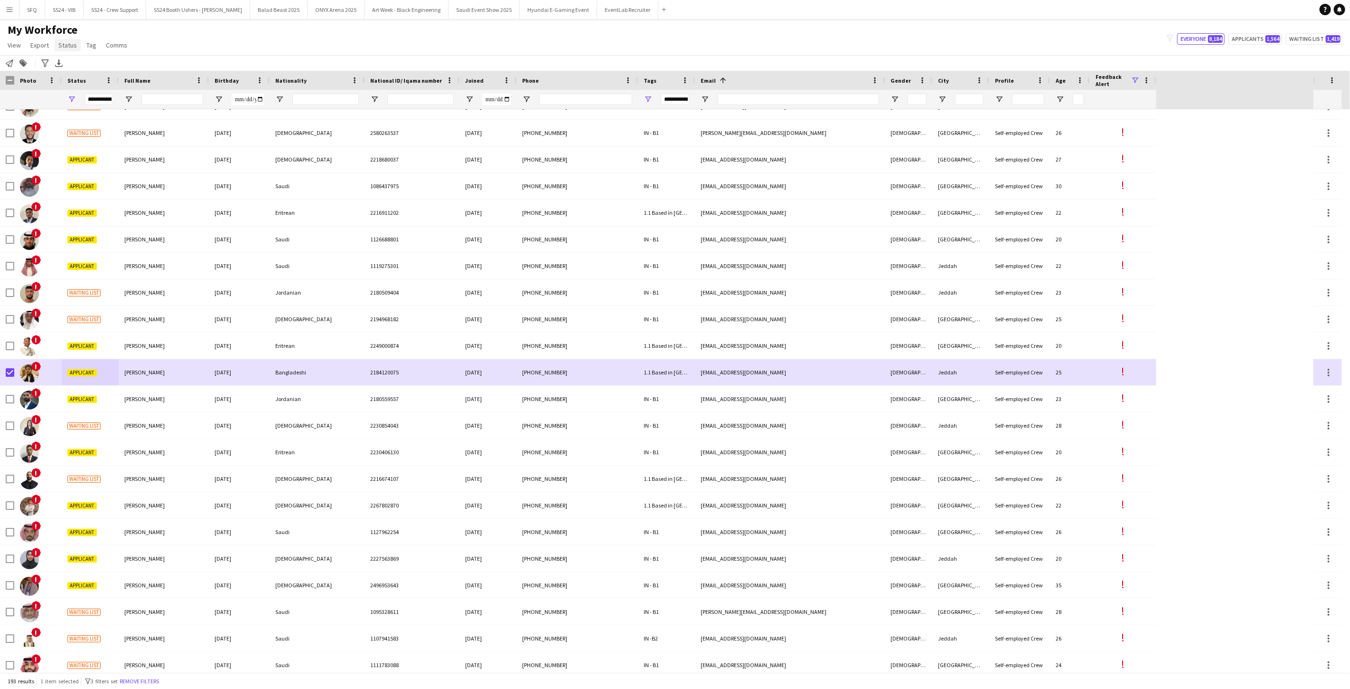
click at [74, 42] on span "Status" at bounding box center [67, 45] width 19 height 9
click at [98, 67] on link "Edit" at bounding box center [88, 66] width 66 height 20
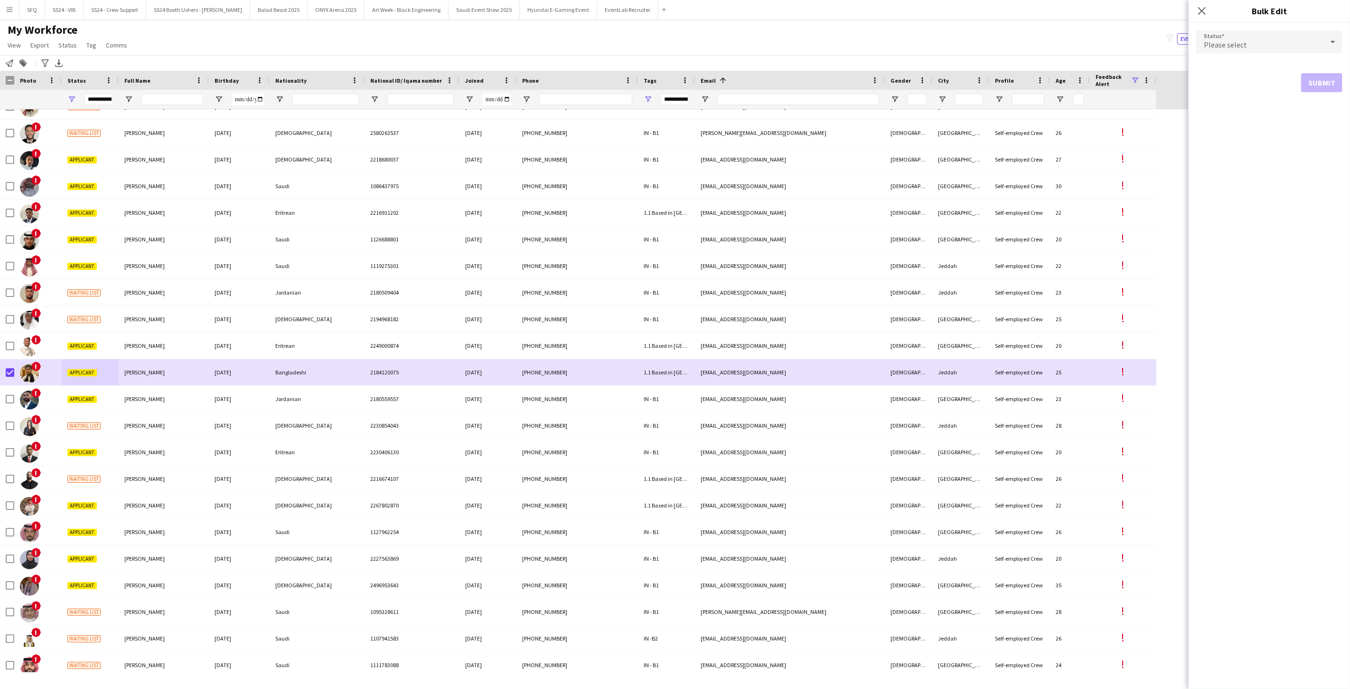
click at [1223, 25] on form "Status Please select Submit" at bounding box center [1270, 61] width 146 height 77
click at [1224, 38] on div "Please select" at bounding box center [1260, 41] width 127 height 23
click at [1237, 143] on span "Declined" at bounding box center [1269, 139] width 131 height 9
click at [1322, 111] on button "Submit" at bounding box center [1322, 114] width 41 height 19
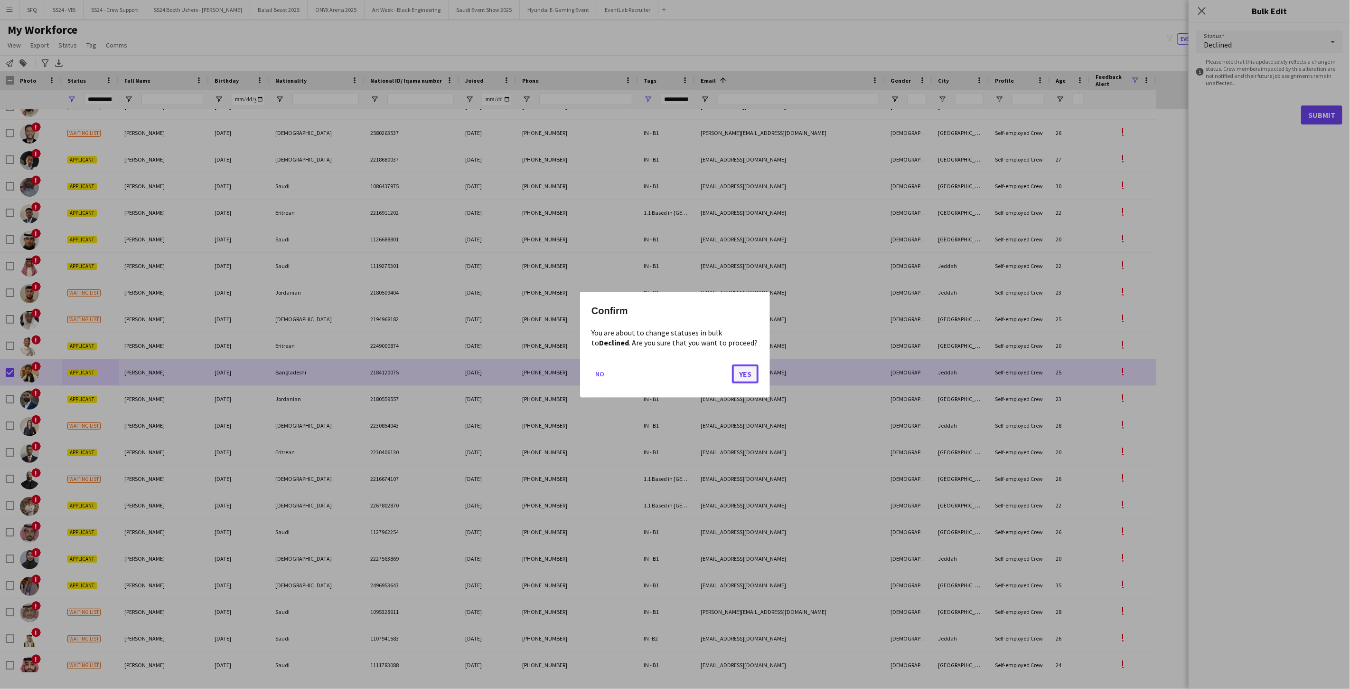
click at [742, 377] on button "Yes" at bounding box center [745, 373] width 27 height 19
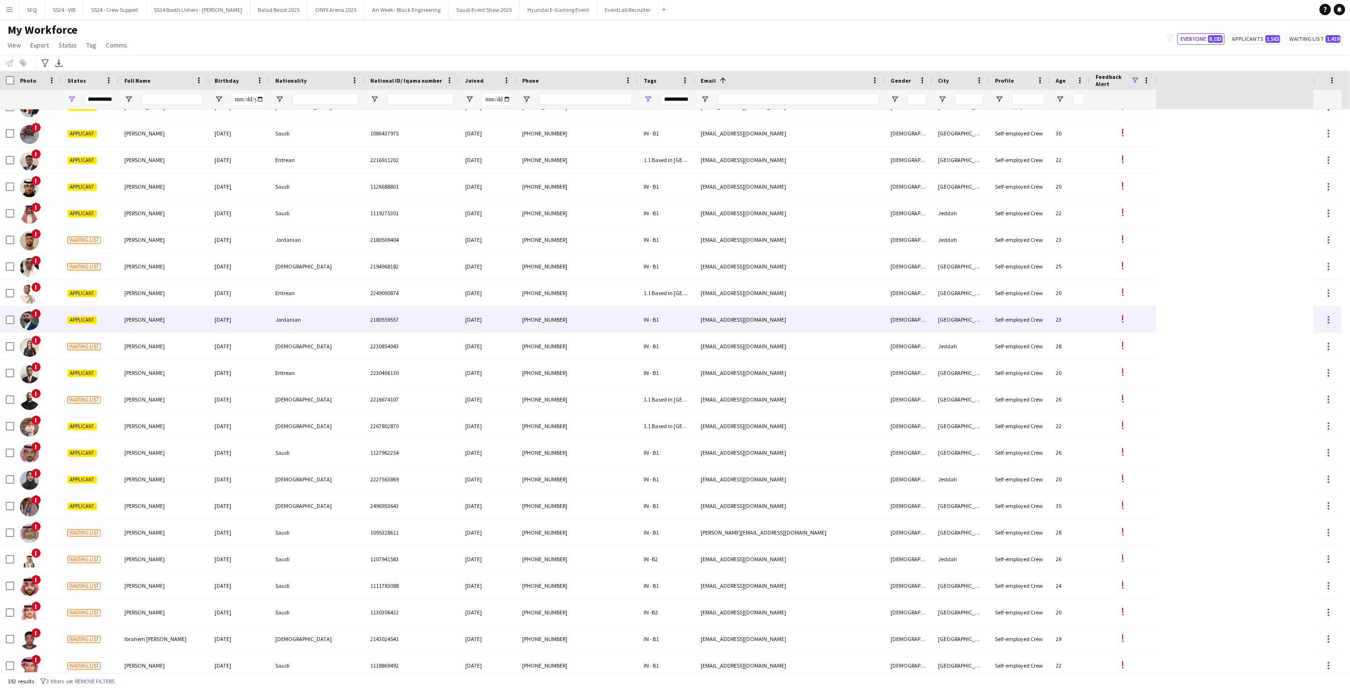
click at [106, 319] on div "Applicant" at bounding box center [90, 319] width 57 height 26
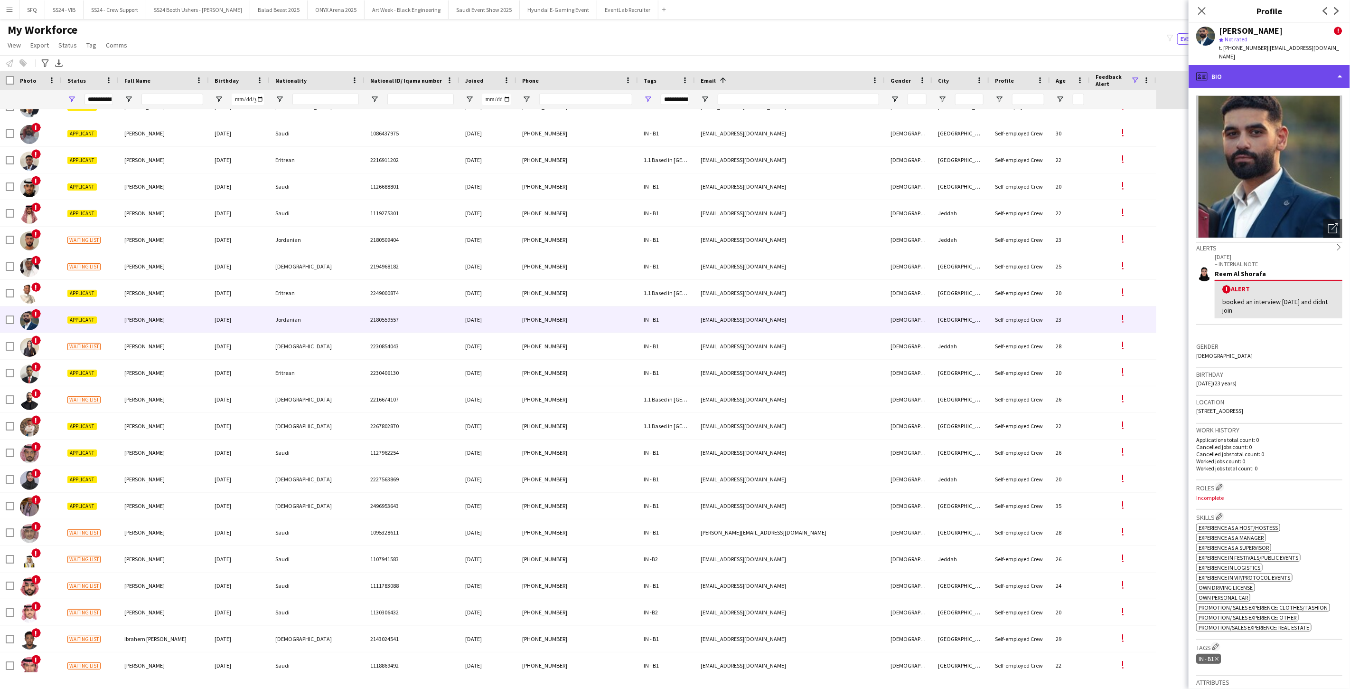
click at [1216, 77] on div "profile Bio" at bounding box center [1269, 76] width 161 height 23
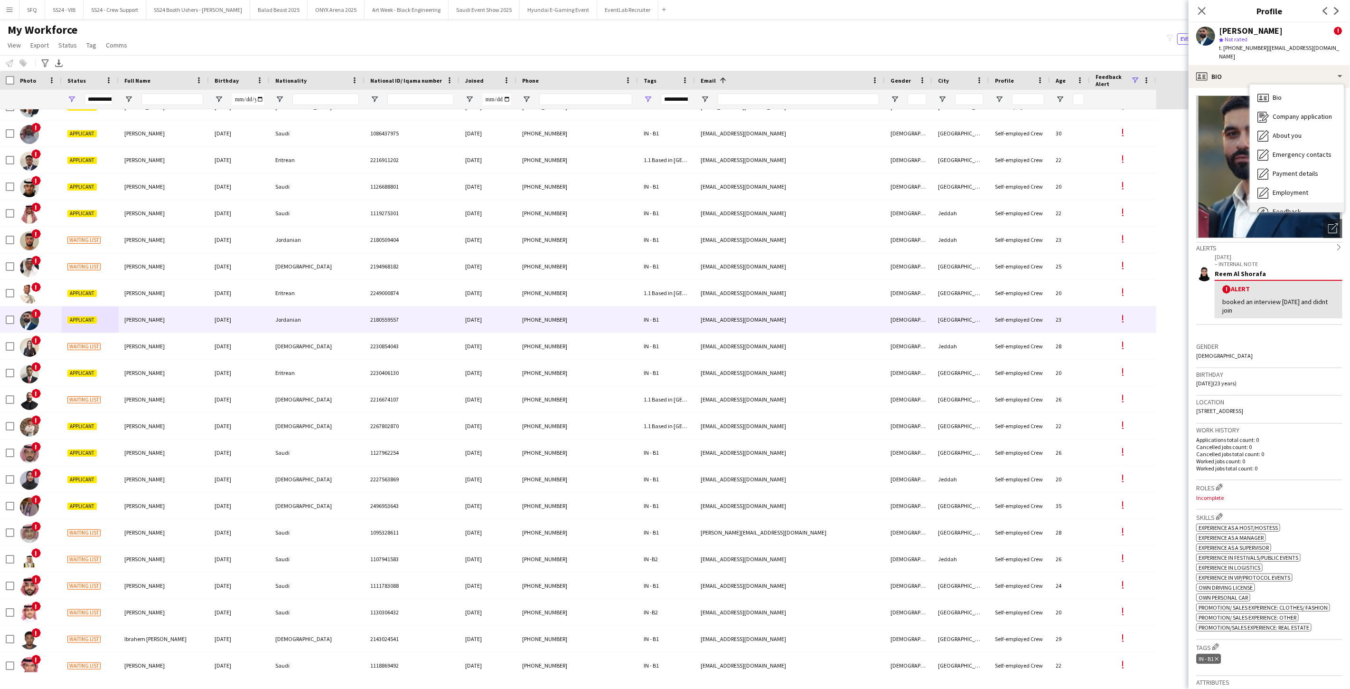
click at [1269, 206] on icon "Feedback" at bounding box center [1263, 211] width 11 height 11
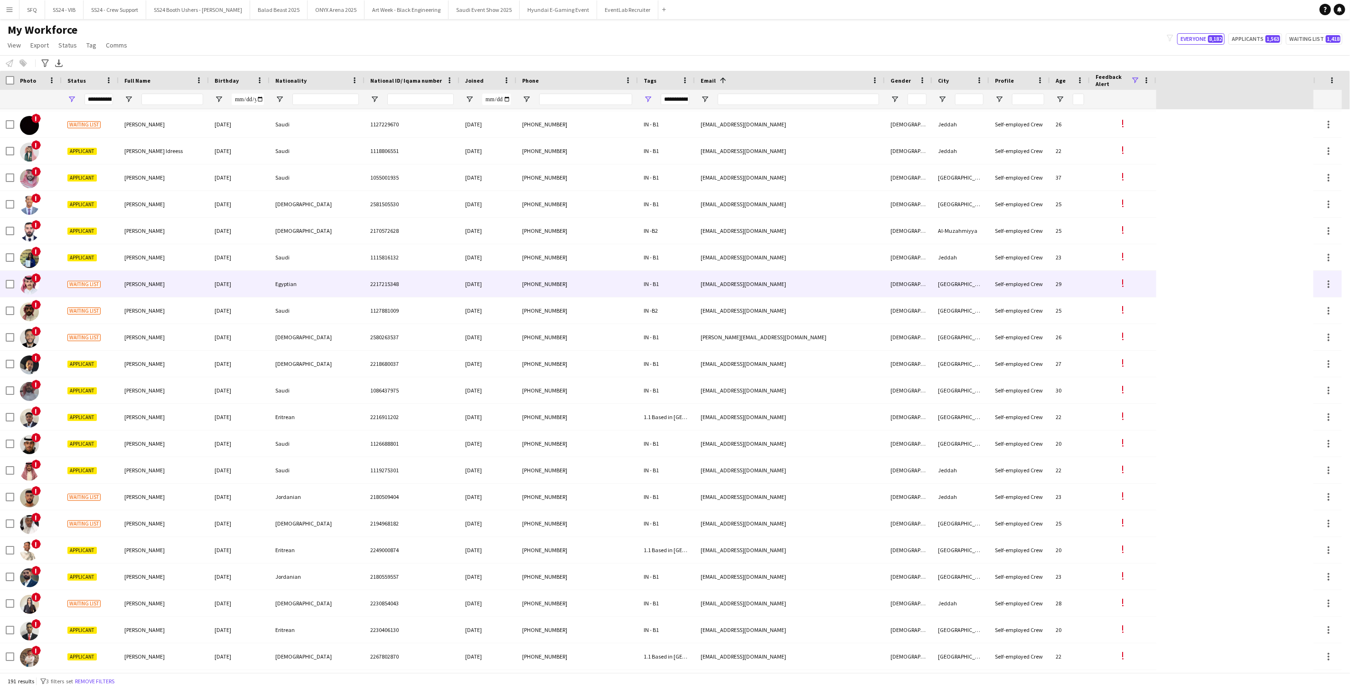
scroll to position [1161, 0]
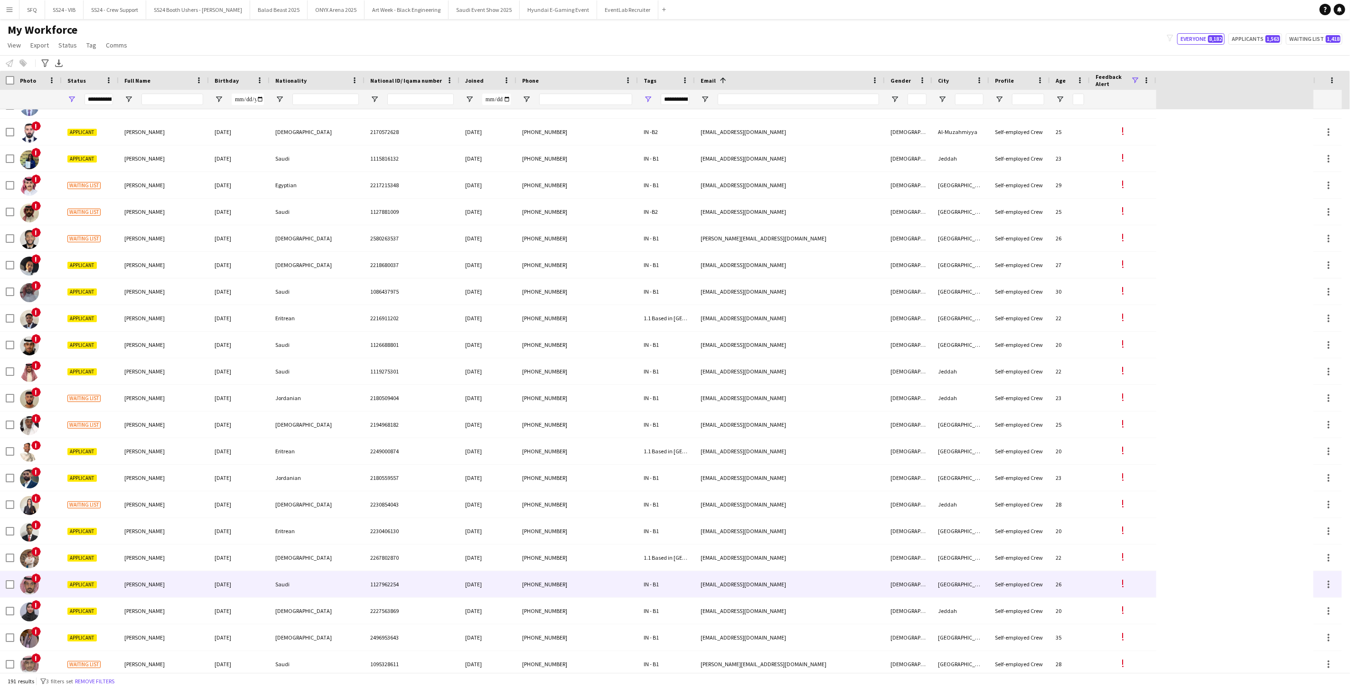
click at [158, 573] on div "[PERSON_NAME]" at bounding box center [164, 584] width 90 height 26
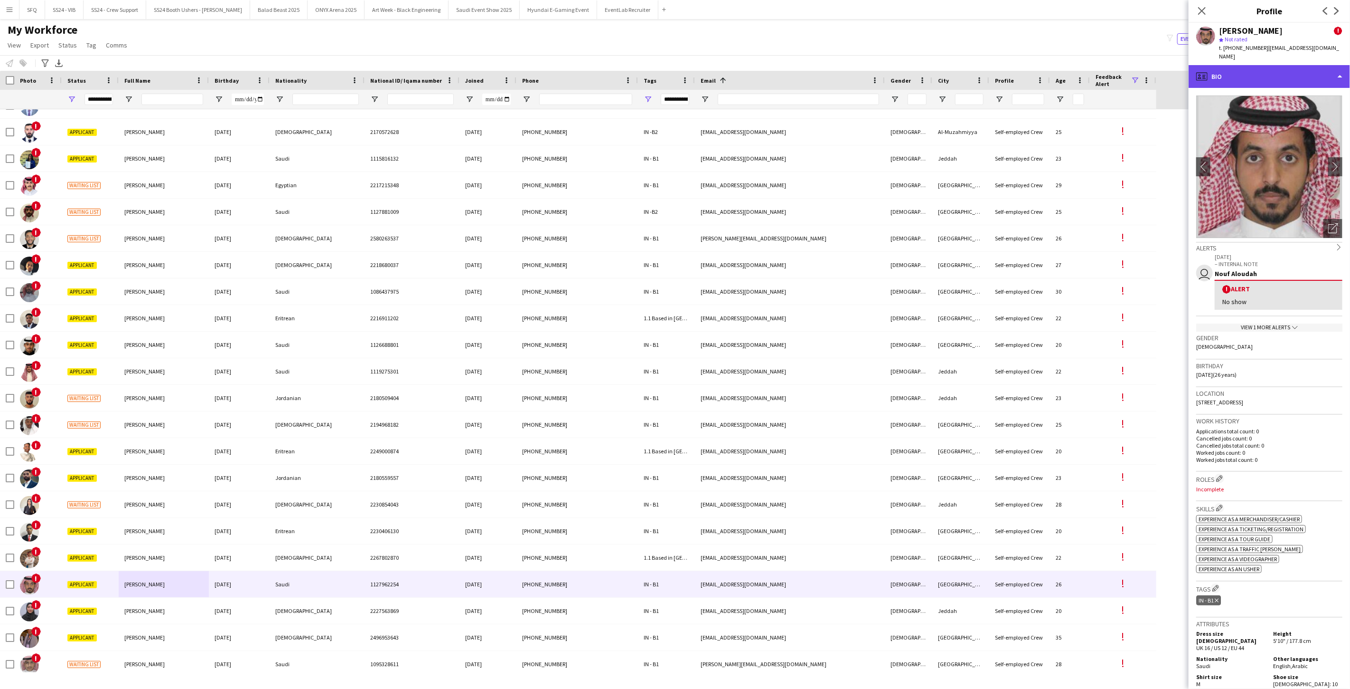
click at [1248, 72] on div "profile Bio" at bounding box center [1269, 76] width 161 height 23
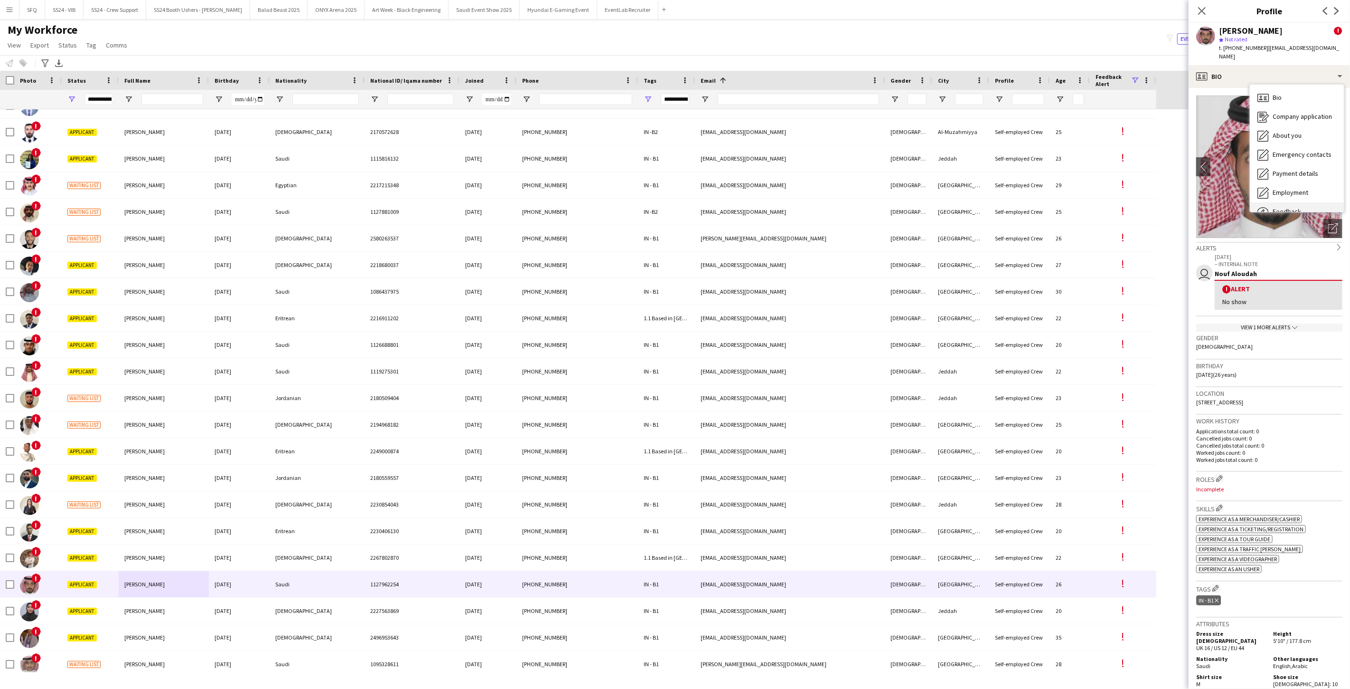
click at [1285, 202] on div "Feedback Feedback" at bounding box center [1297, 211] width 94 height 19
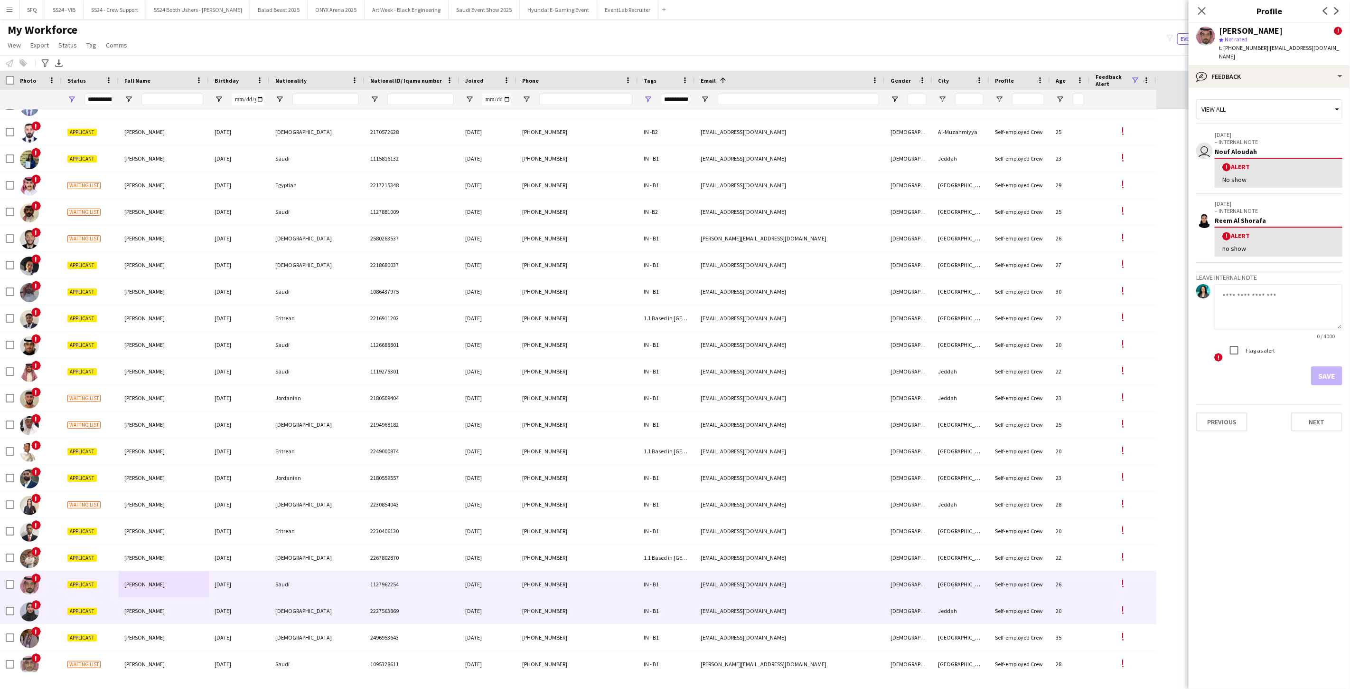
click at [85, 607] on span "Applicant" at bounding box center [81, 610] width 29 height 7
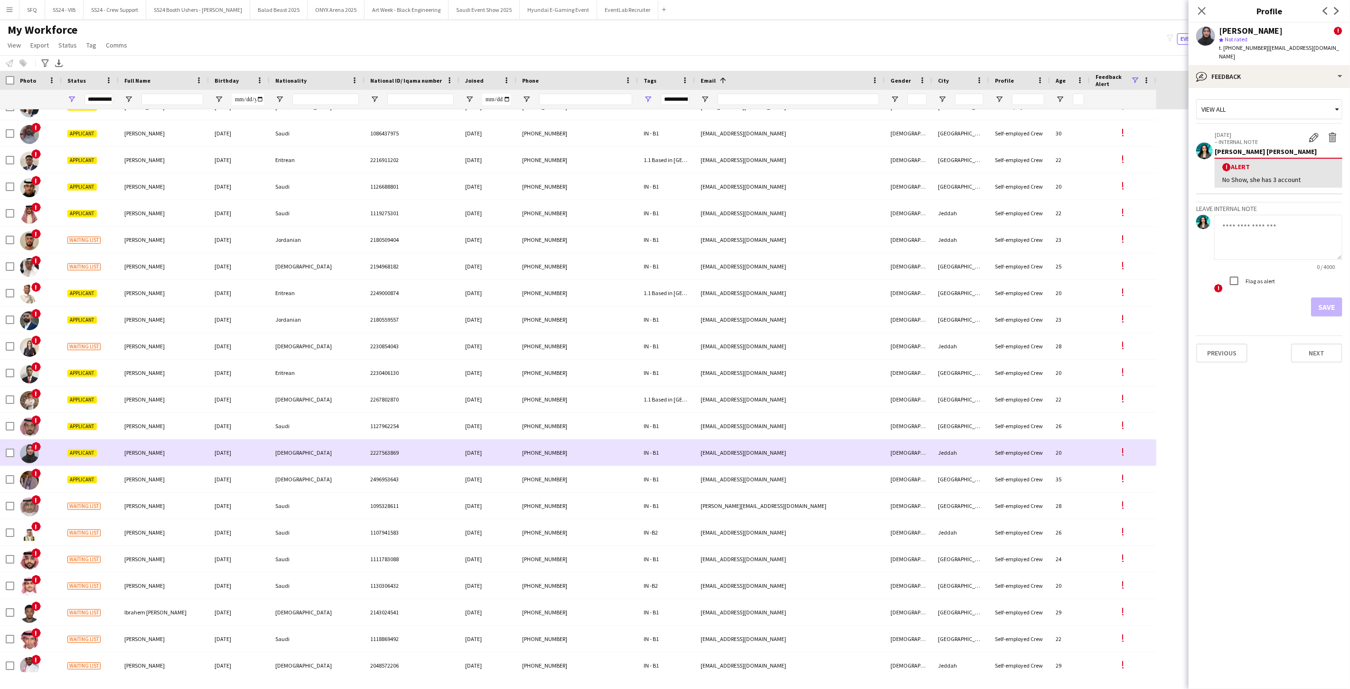
scroll to position [1371, 0]
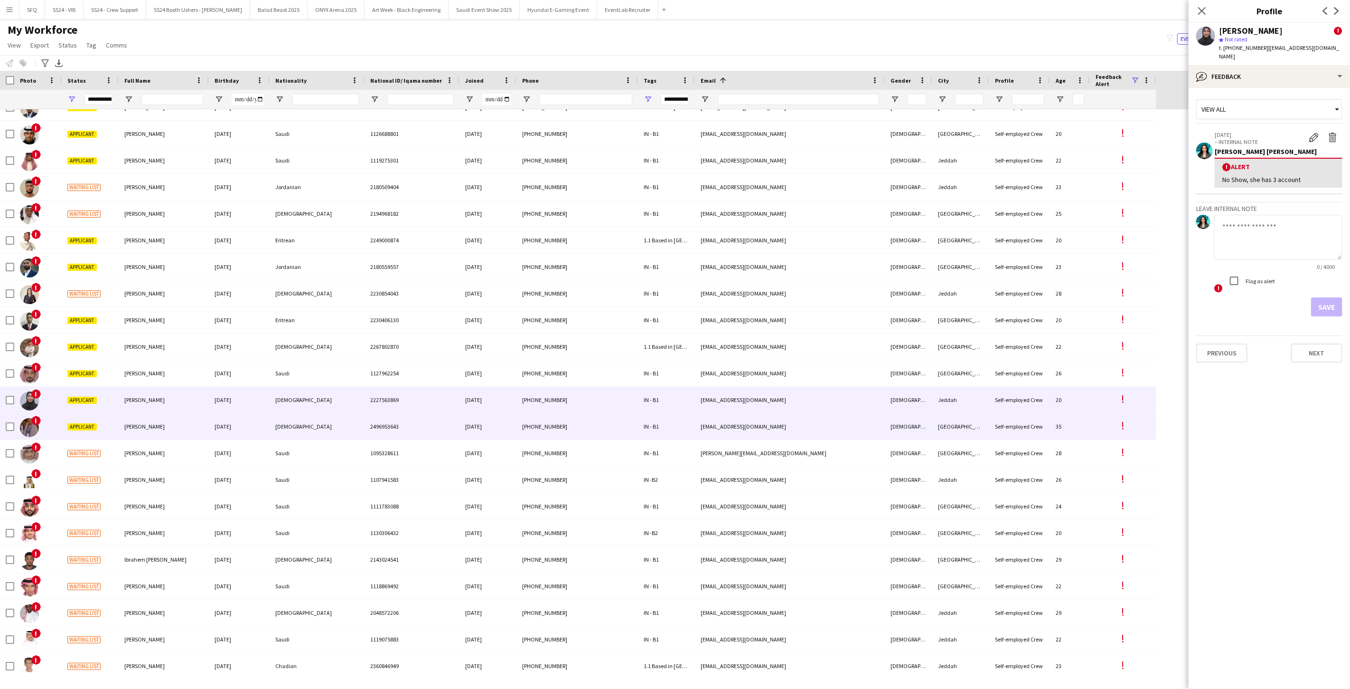
click at [162, 430] on div "[PERSON_NAME]" at bounding box center [164, 426] width 90 height 26
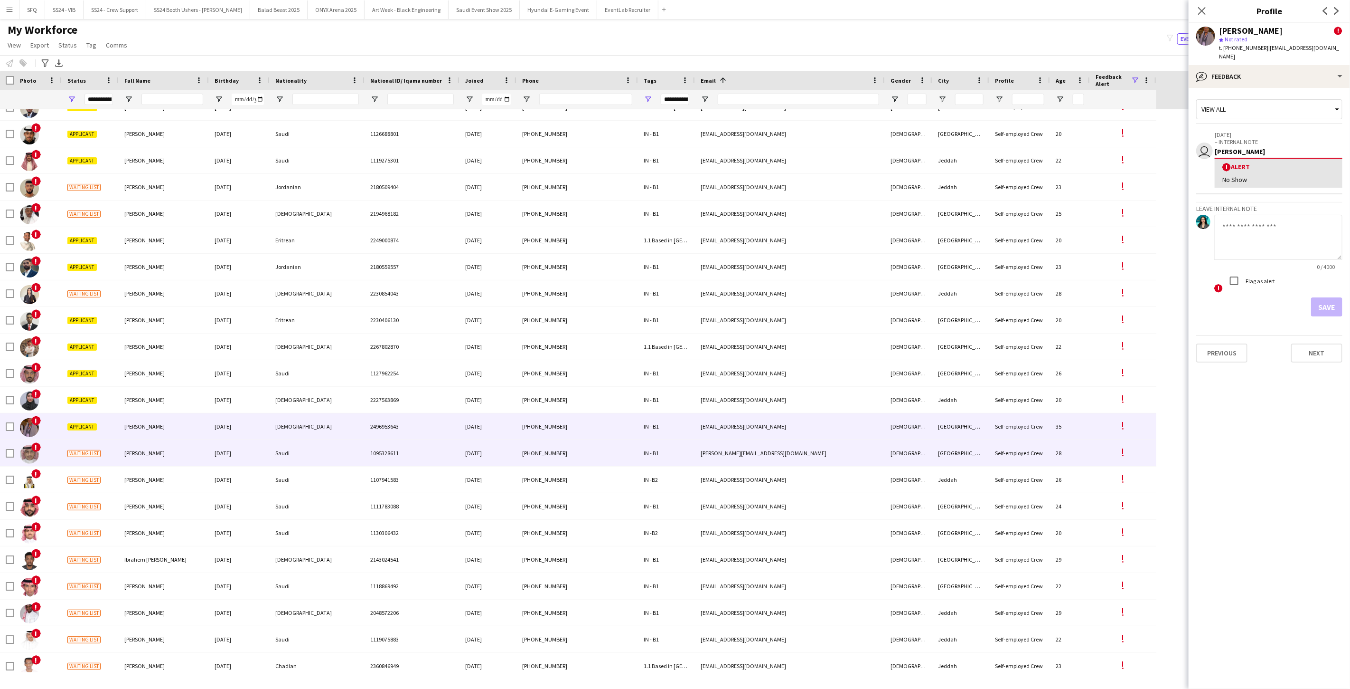
click at [162, 447] on div "[PERSON_NAME]" at bounding box center [164, 453] width 90 height 26
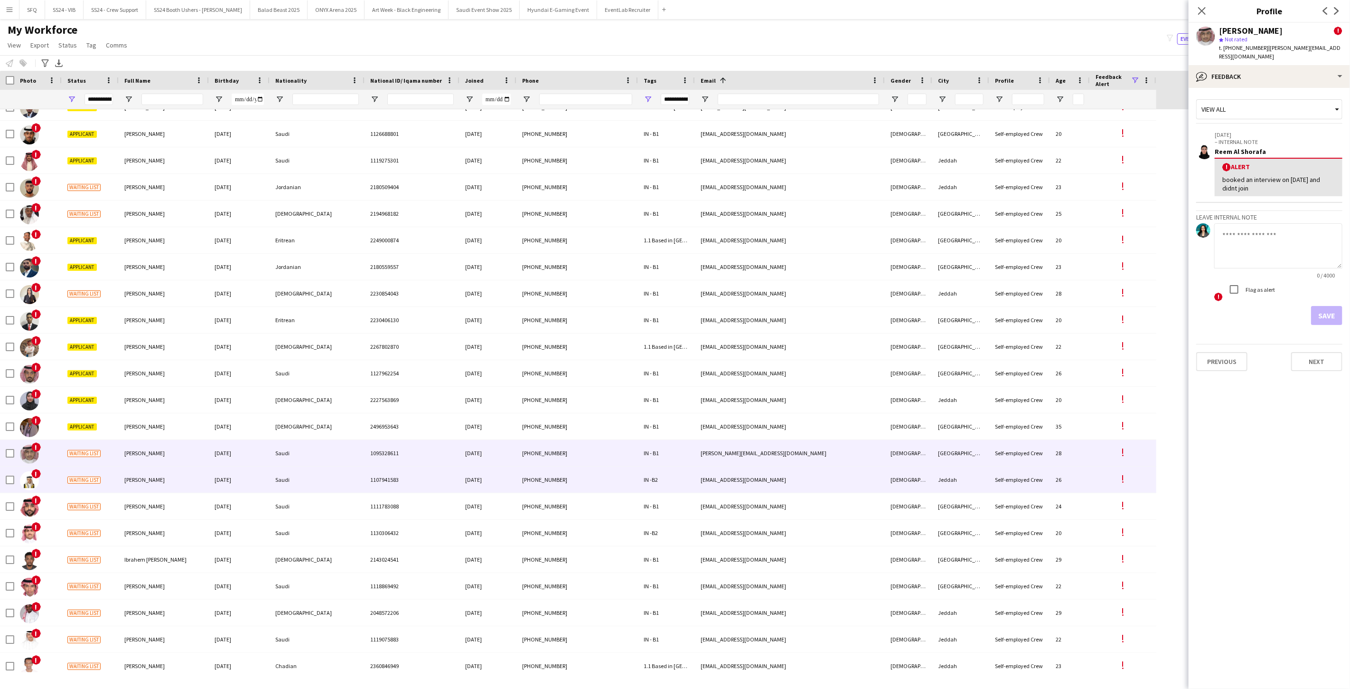
click at [159, 474] on div "[PERSON_NAME]" at bounding box center [164, 479] width 90 height 26
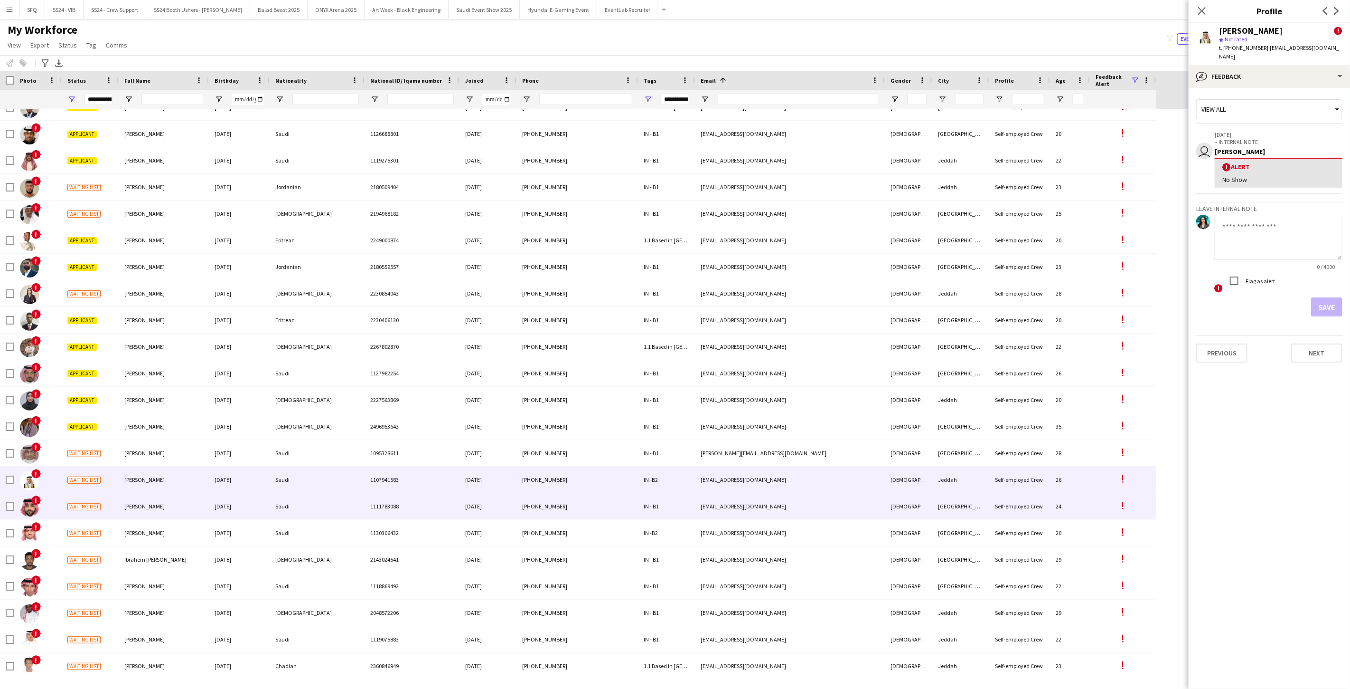
click at [145, 502] on span "[PERSON_NAME]" at bounding box center [144, 505] width 40 height 7
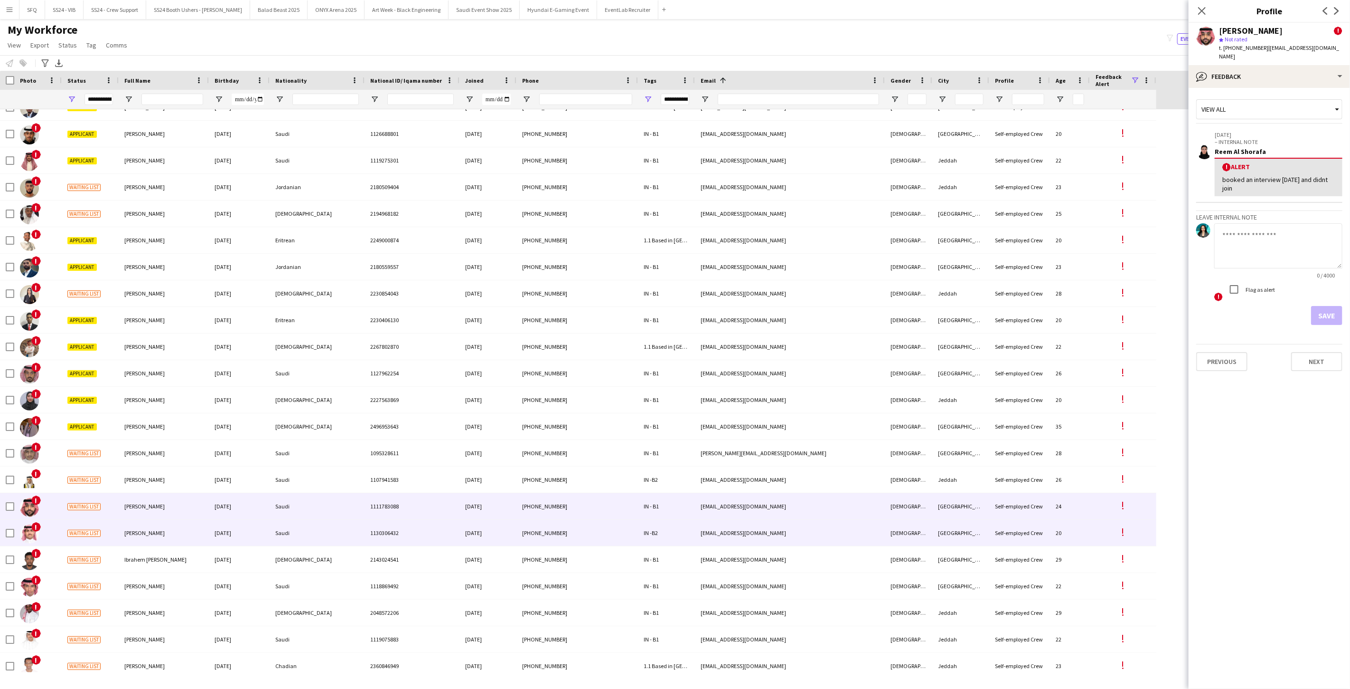
click at [145, 531] on span "[PERSON_NAME]" at bounding box center [144, 532] width 40 height 7
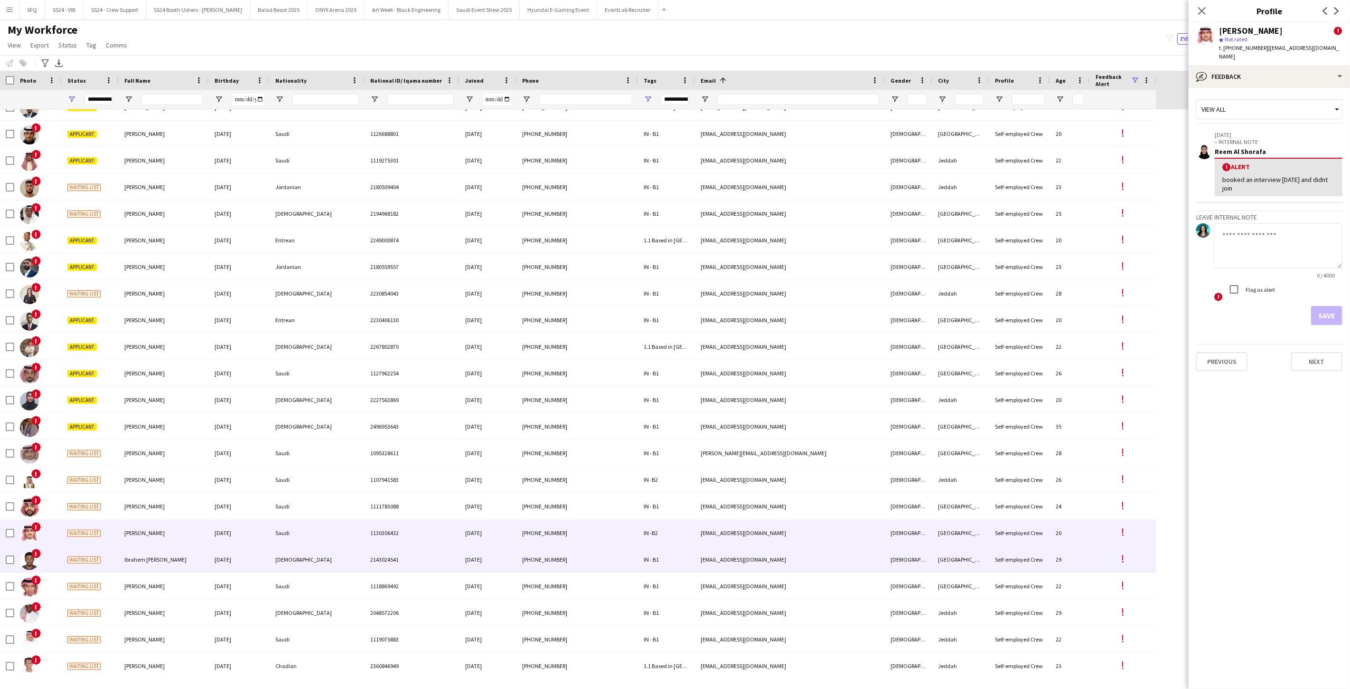
click at [143, 567] on div "Ibrahem [PERSON_NAME]" at bounding box center [164, 559] width 90 height 26
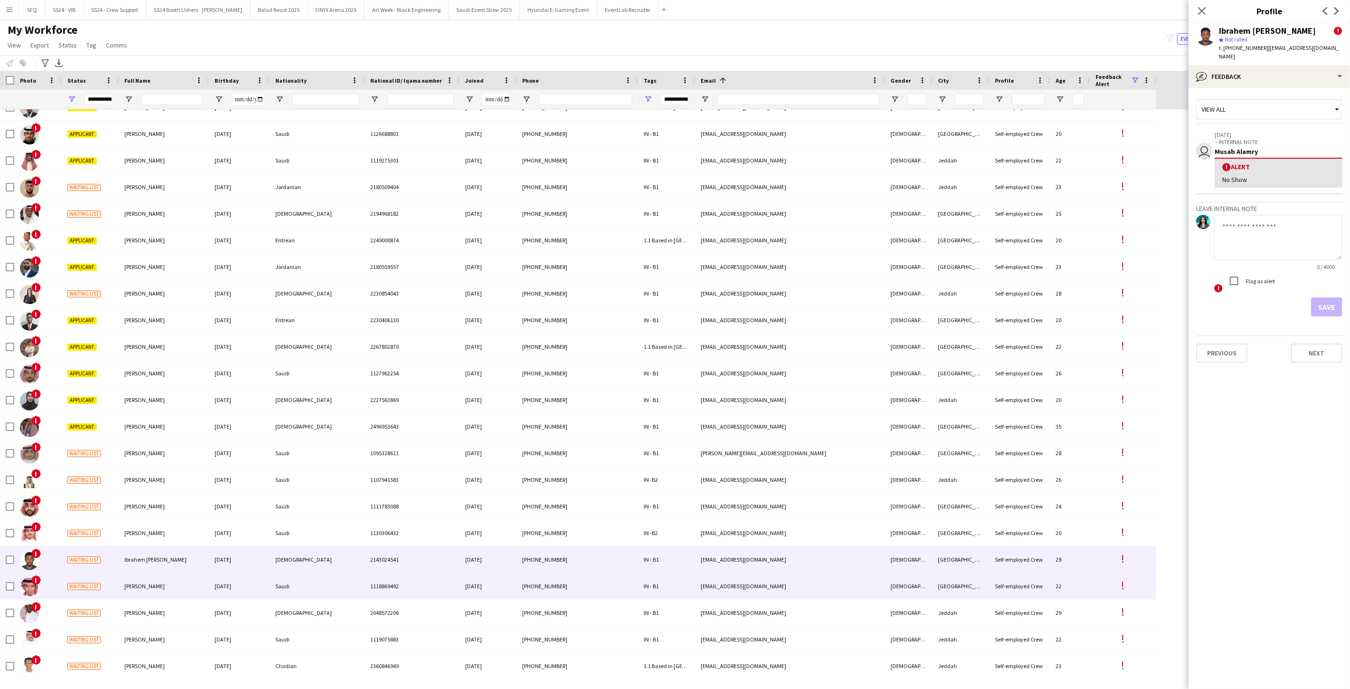
click at [140, 580] on div "[PERSON_NAME]" at bounding box center [164, 586] width 90 height 26
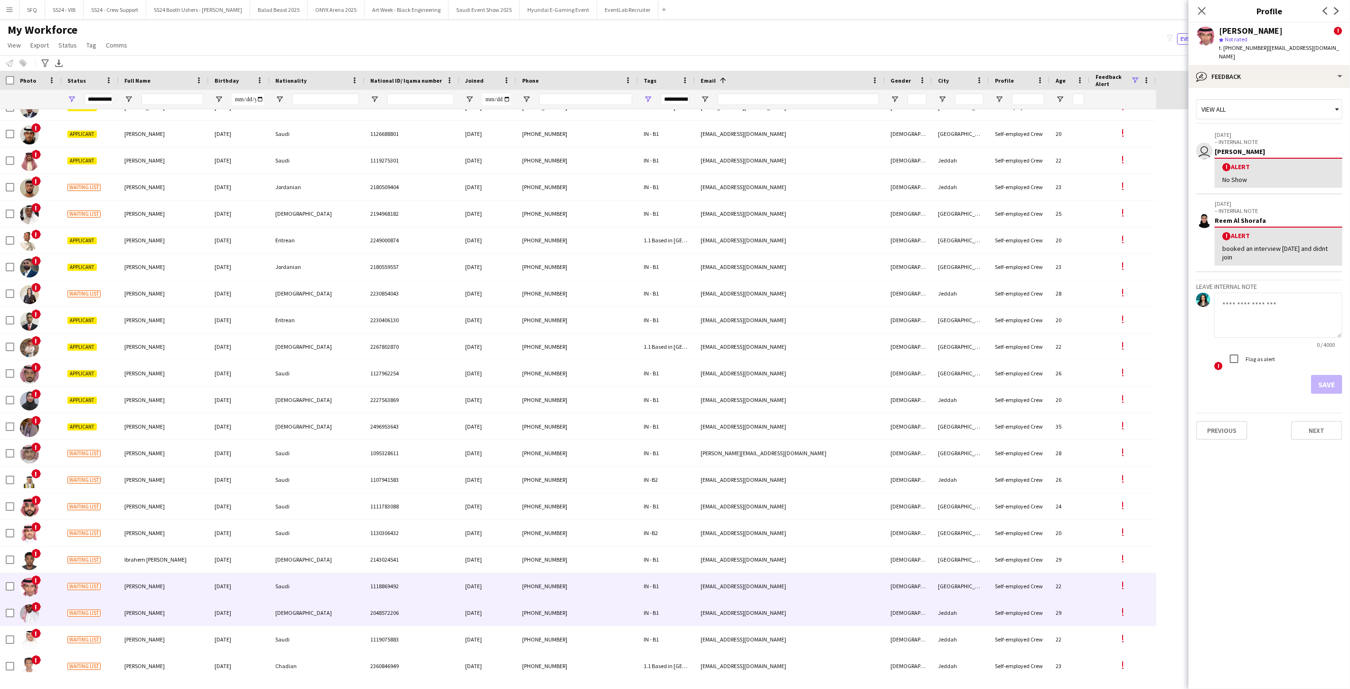
click at [138, 609] on span "[PERSON_NAME]" at bounding box center [144, 612] width 40 height 7
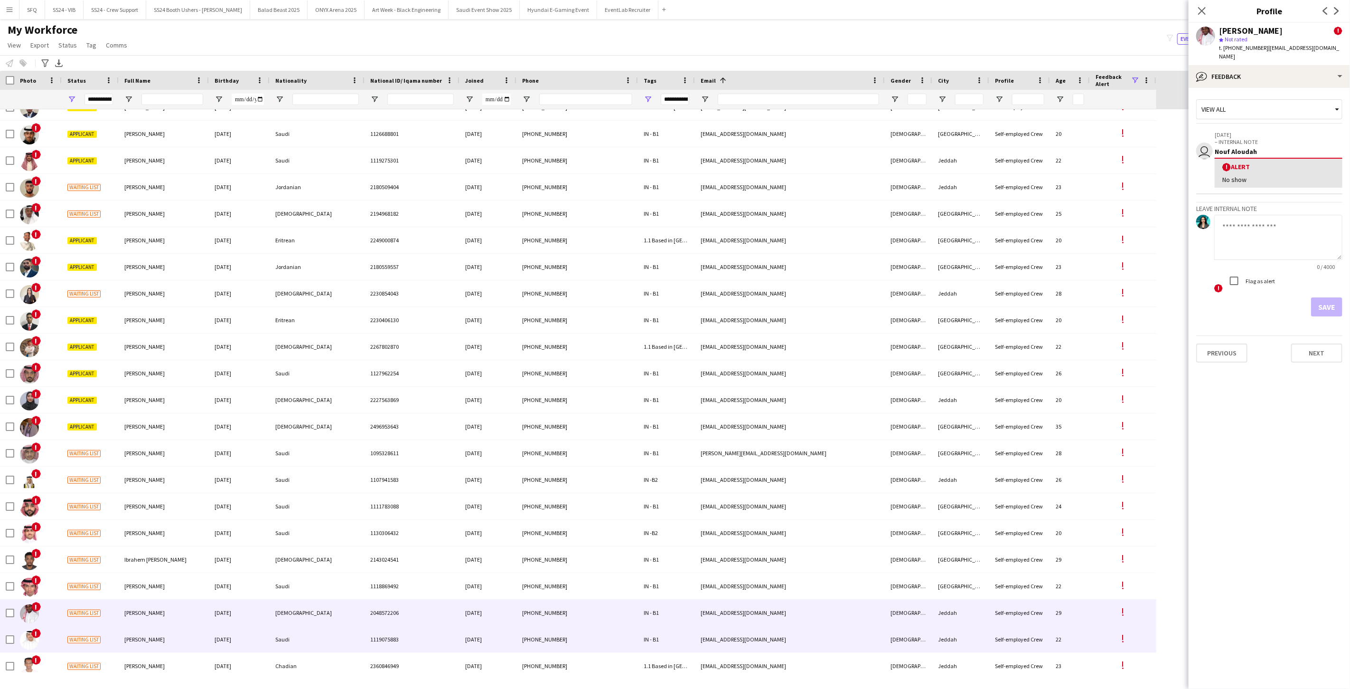
scroll to position [0, 0]
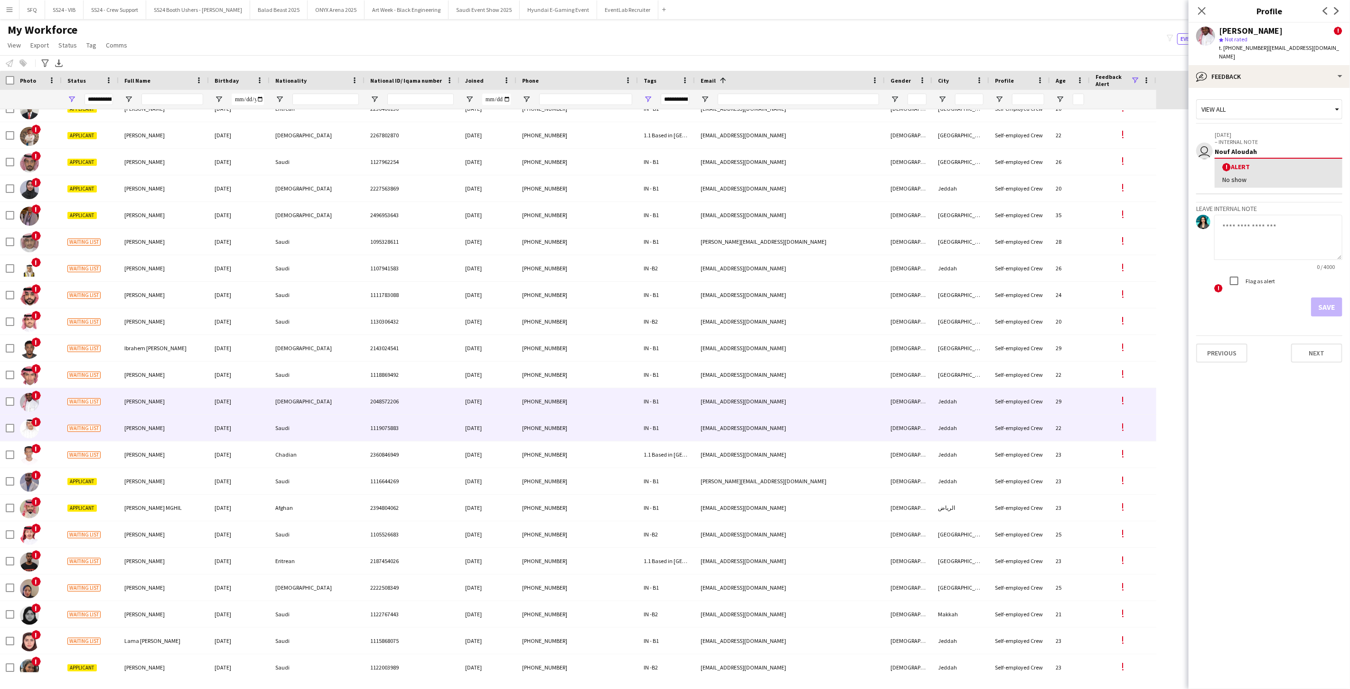
click at [123, 434] on div "[PERSON_NAME]" at bounding box center [164, 428] width 90 height 26
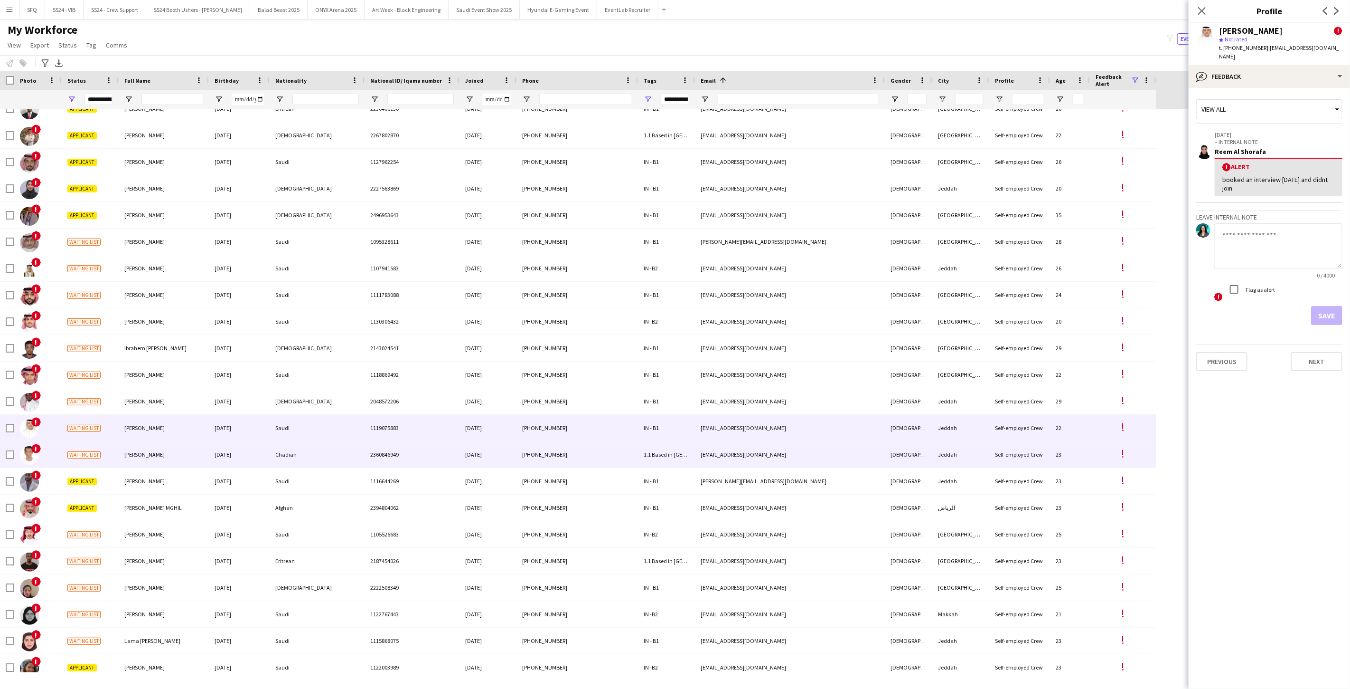
click at [128, 454] on span "[PERSON_NAME]" at bounding box center [144, 454] width 40 height 7
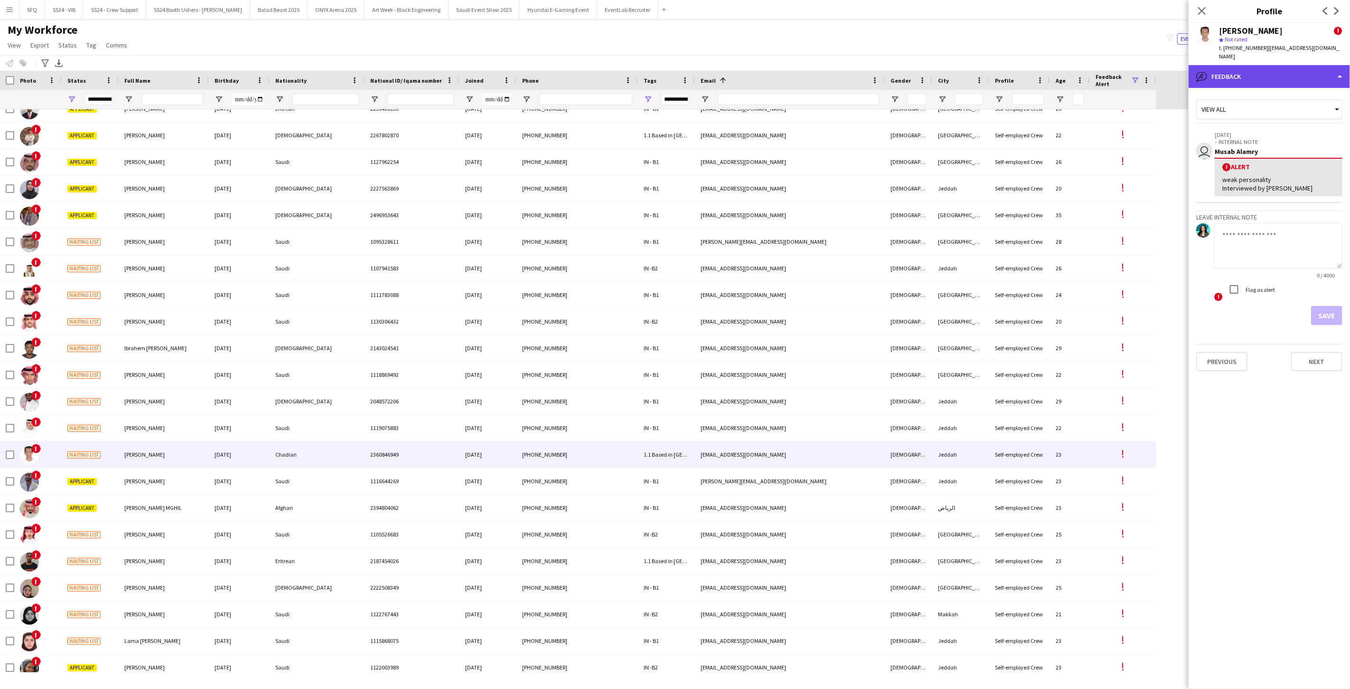
click at [1224, 70] on div "bubble-pencil Feedback" at bounding box center [1269, 76] width 161 height 23
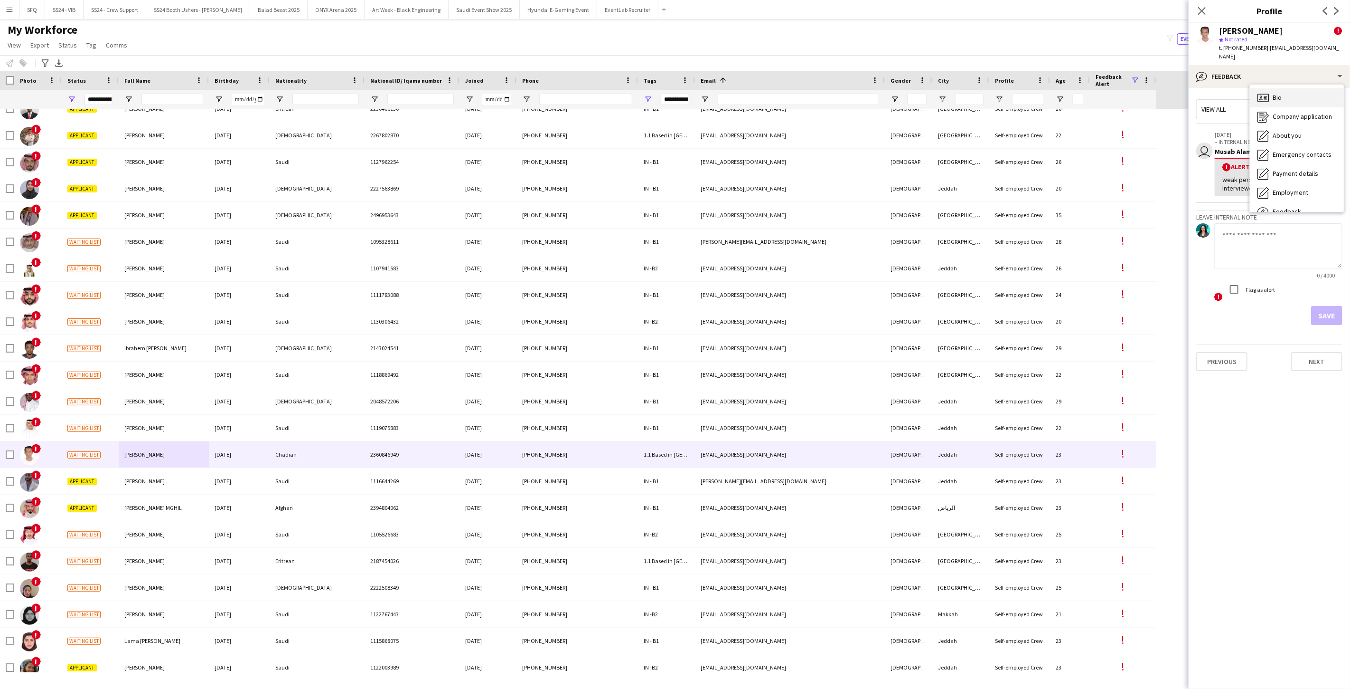
click at [1273, 94] on div "Bio Bio" at bounding box center [1297, 97] width 94 height 19
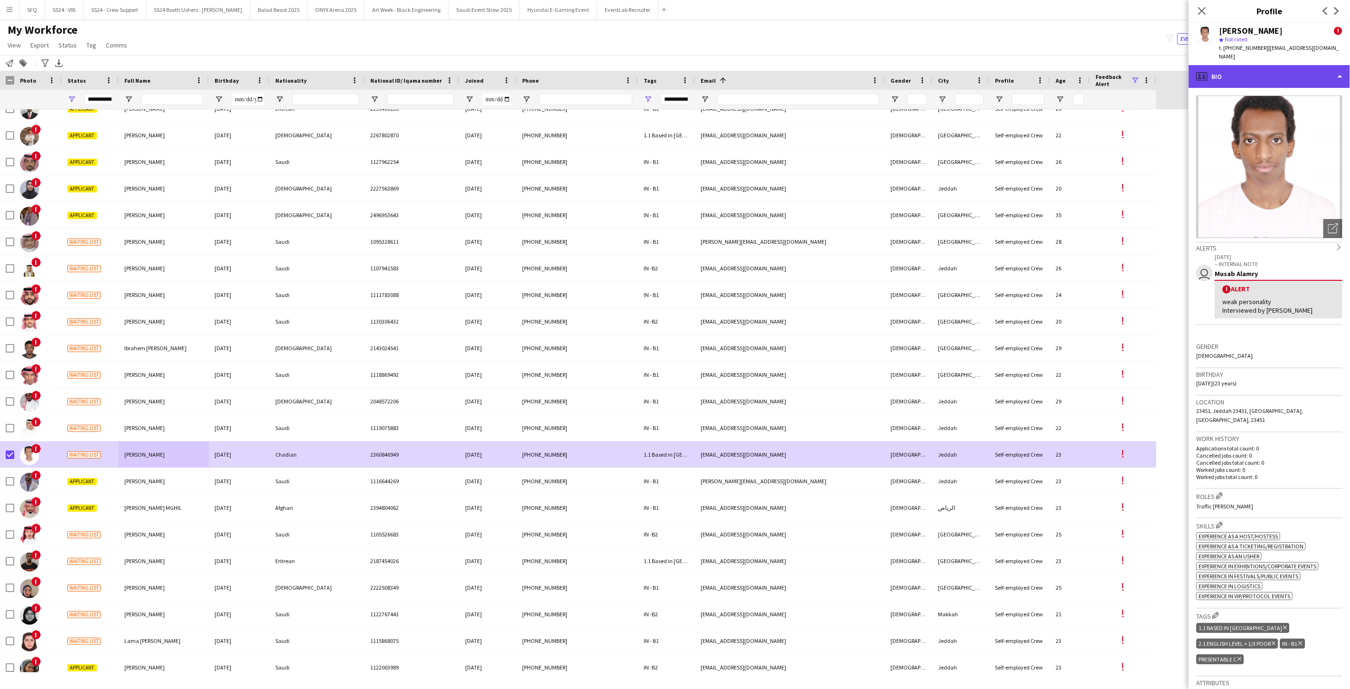
click at [1270, 68] on div "profile Bio" at bounding box center [1269, 76] width 161 height 23
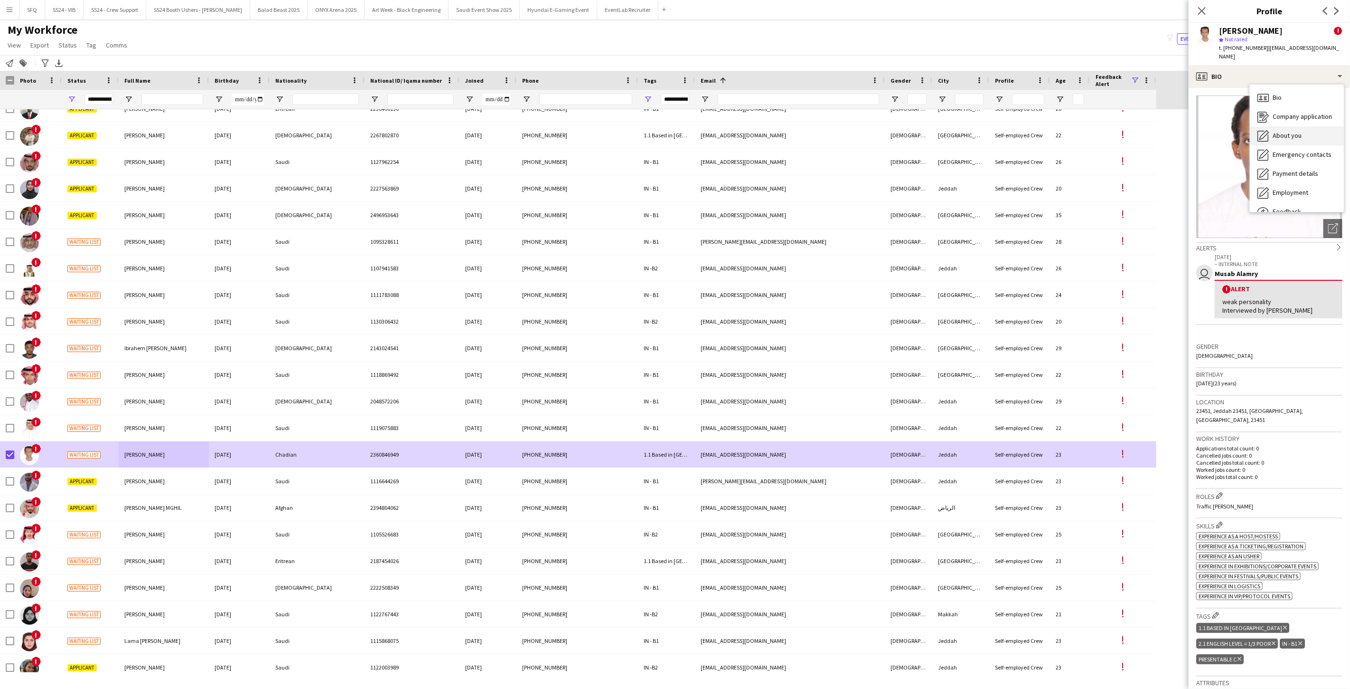
click at [1294, 131] on span "About you" at bounding box center [1287, 135] width 29 height 9
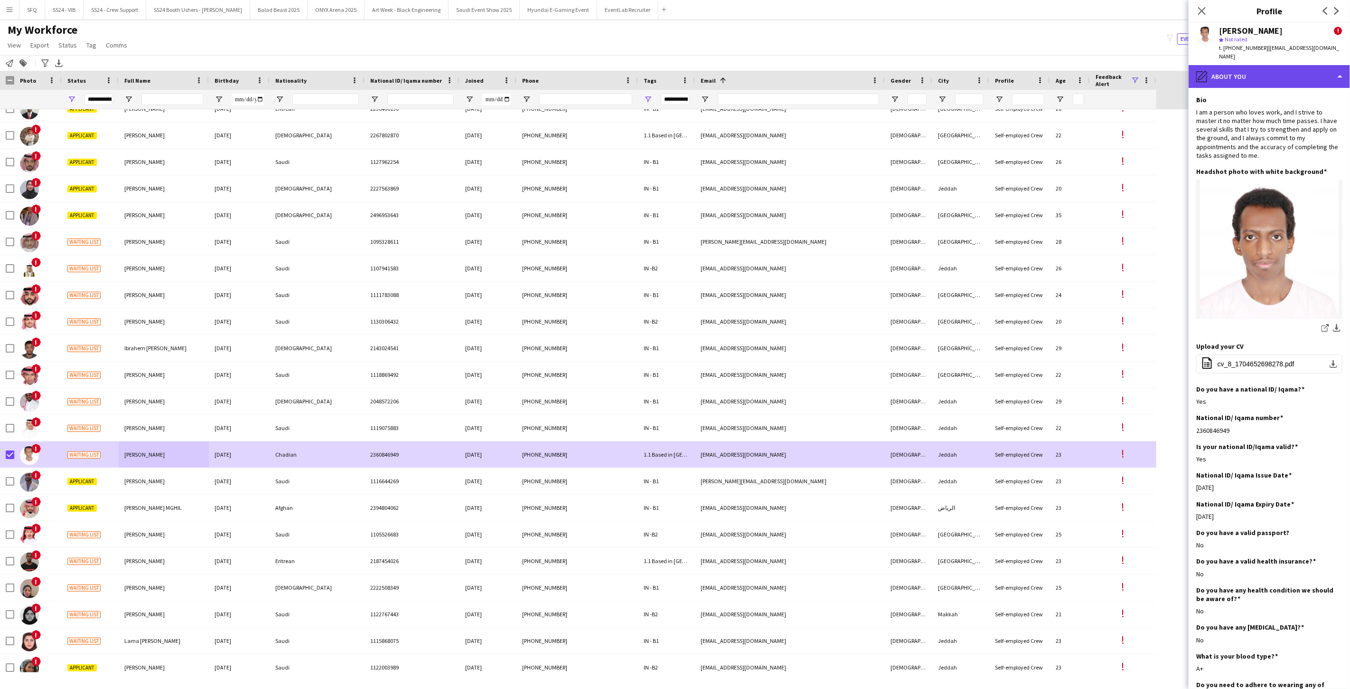
click at [1239, 75] on div "pencil4 About you" at bounding box center [1269, 76] width 161 height 23
click at [1271, 88] on div "Bio Bio" at bounding box center [1297, 97] width 94 height 19
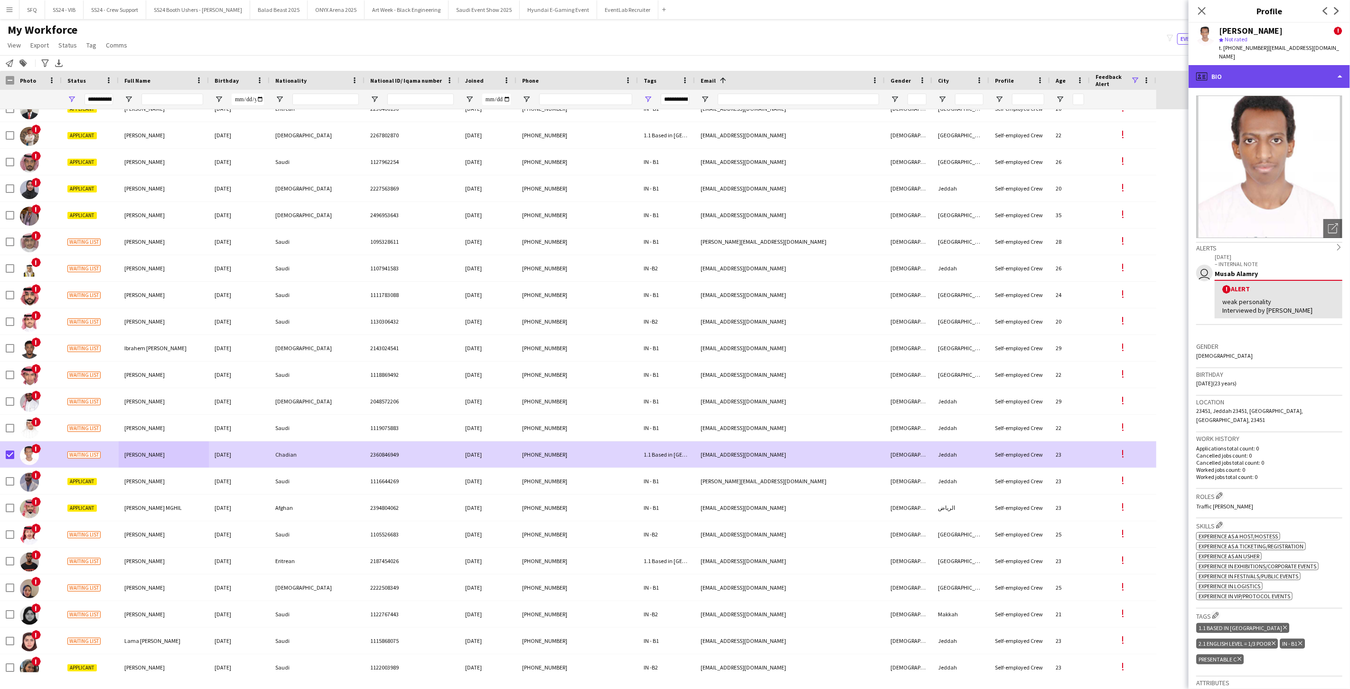
click at [1262, 76] on div "profile Bio" at bounding box center [1269, 76] width 161 height 23
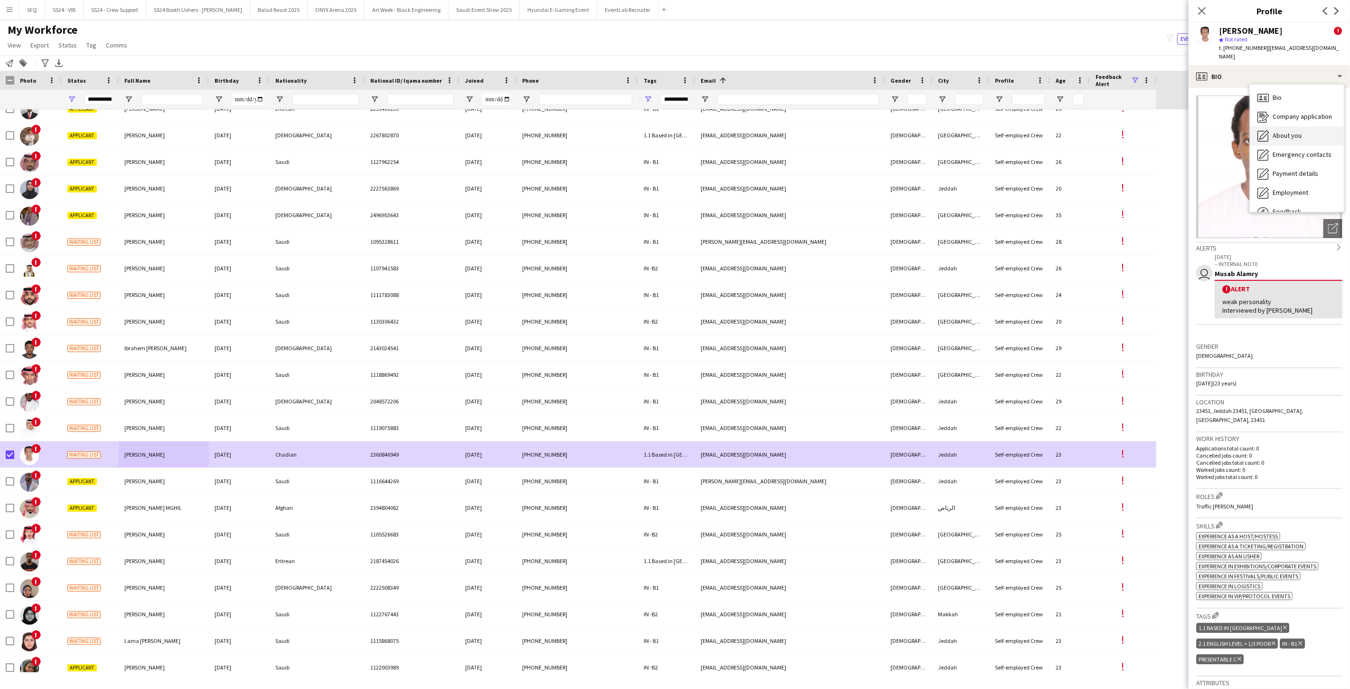
click at [1274, 131] on span "About you" at bounding box center [1287, 135] width 29 height 9
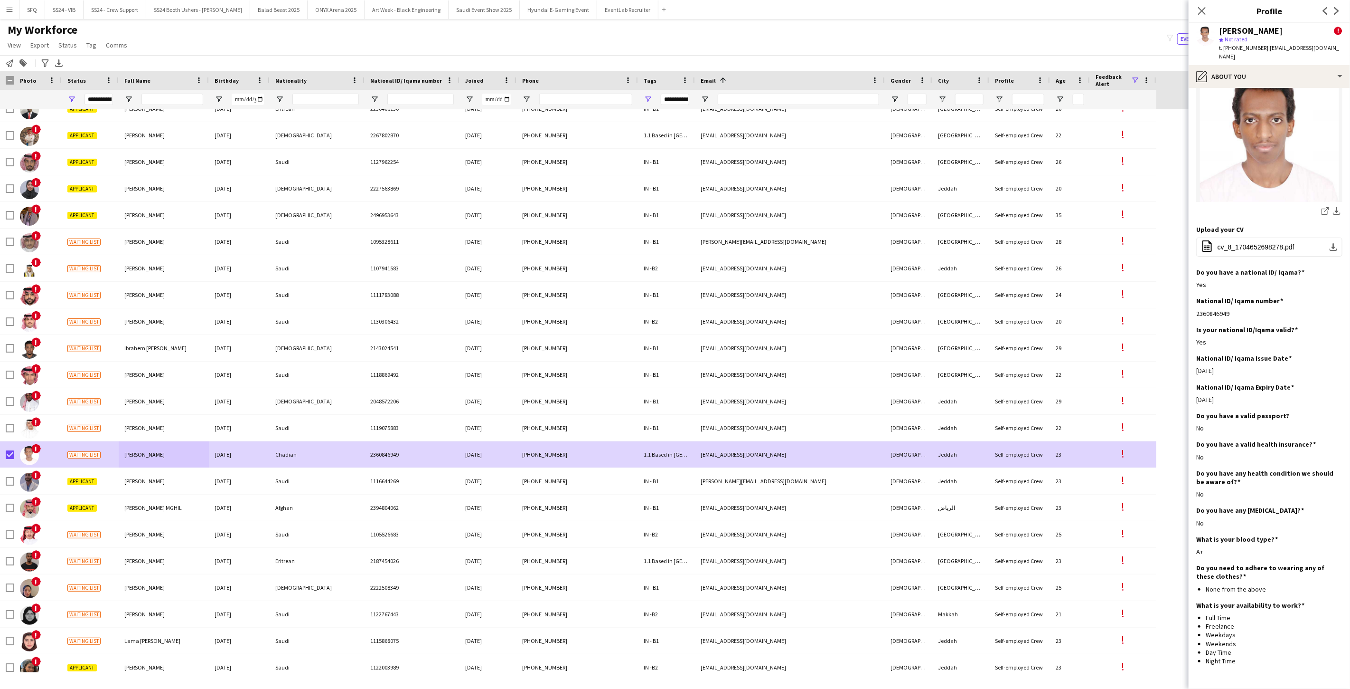
scroll to position [144, 0]
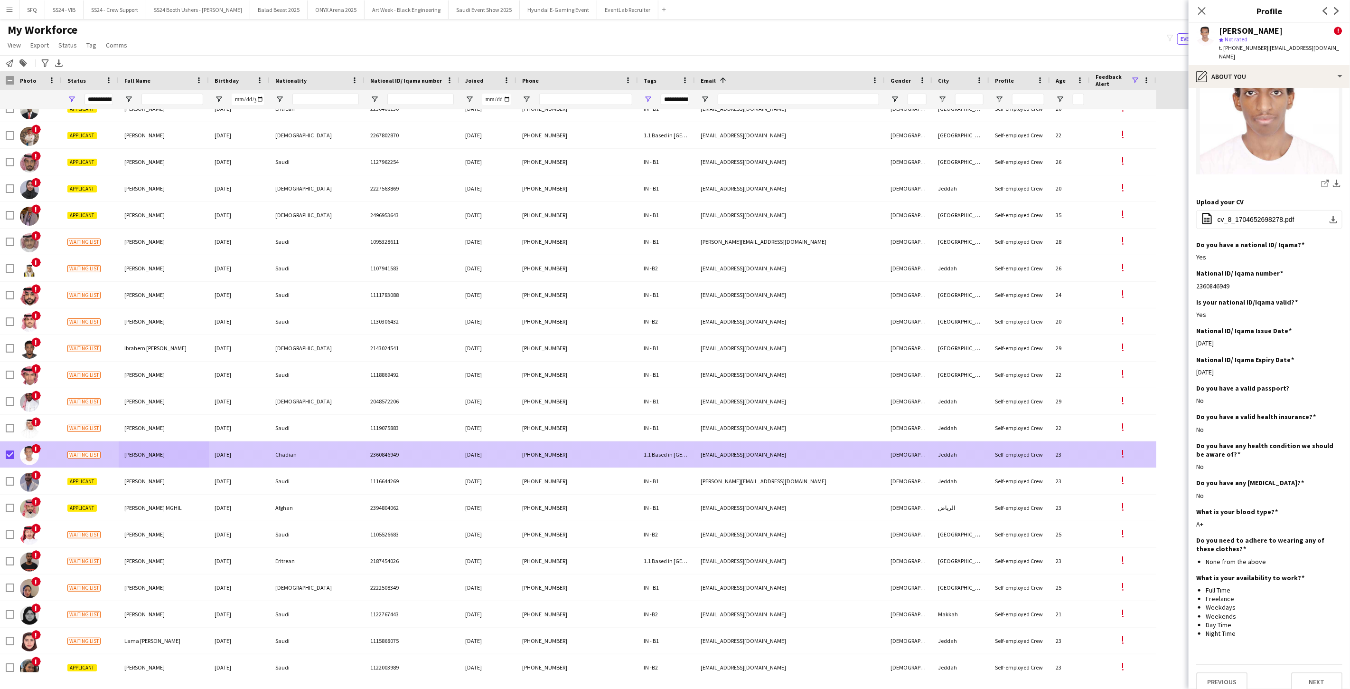
click at [5, 456] on div at bounding box center [7, 454] width 14 height 26
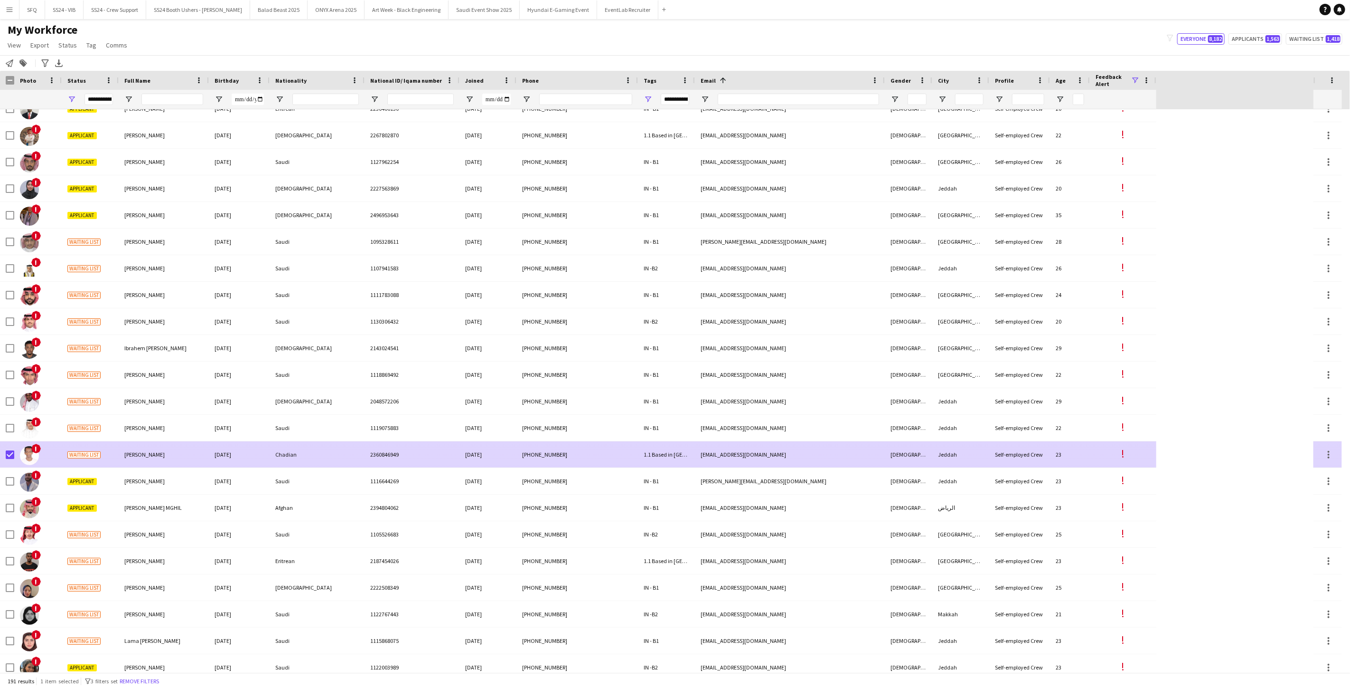
click at [2, 455] on div at bounding box center [7, 454] width 14 height 26
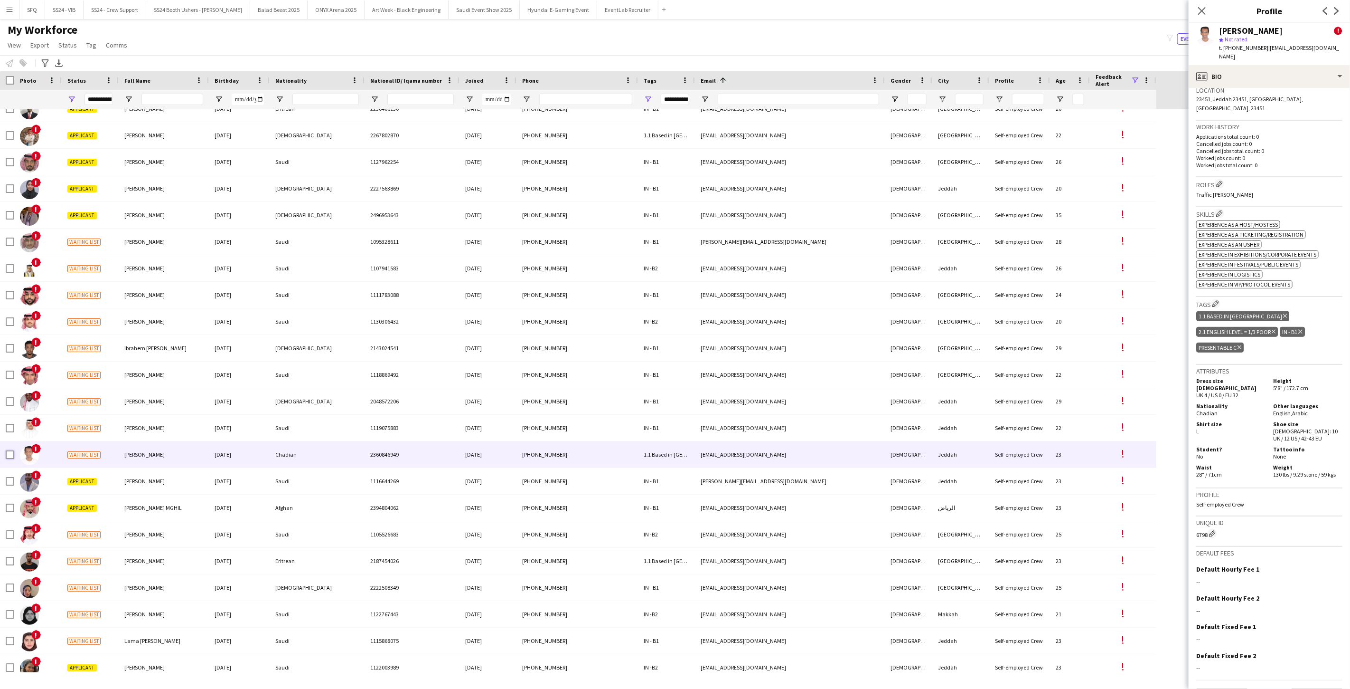
scroll to position [0, 0]
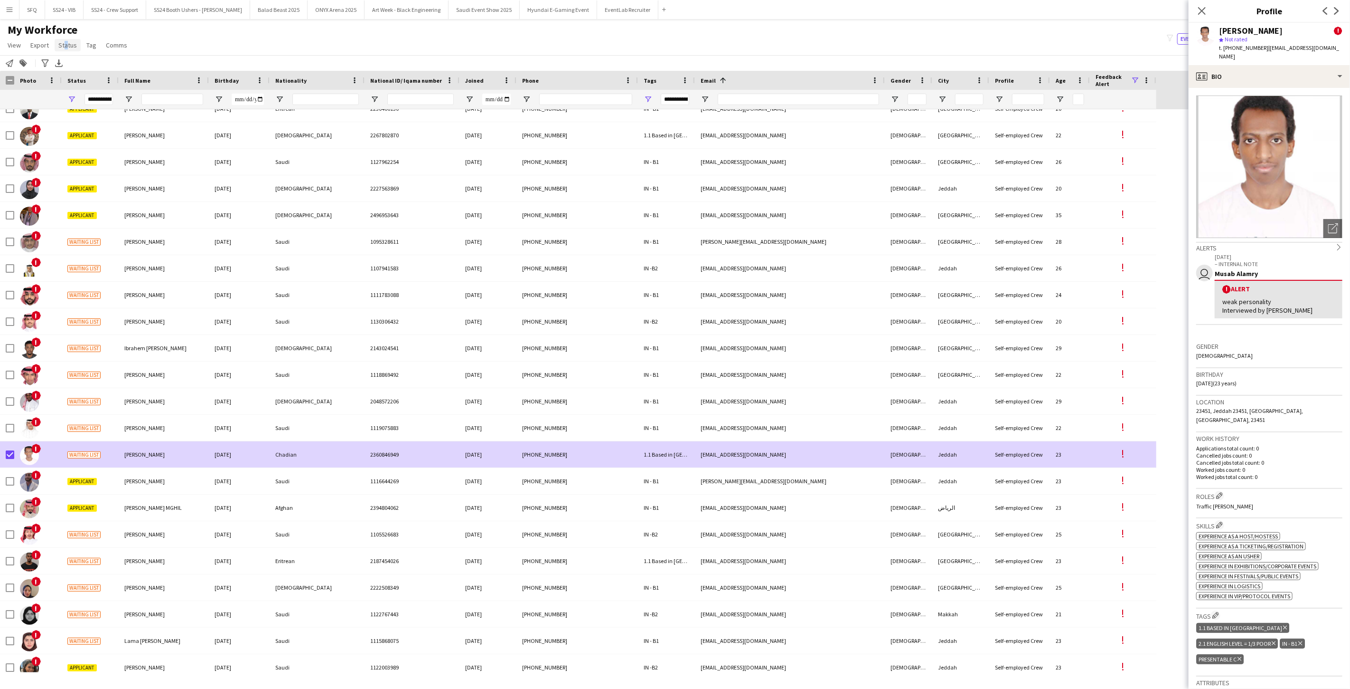
click at [63, 44] on span "Status" at bounding box center [67, 45] width 19 height 9
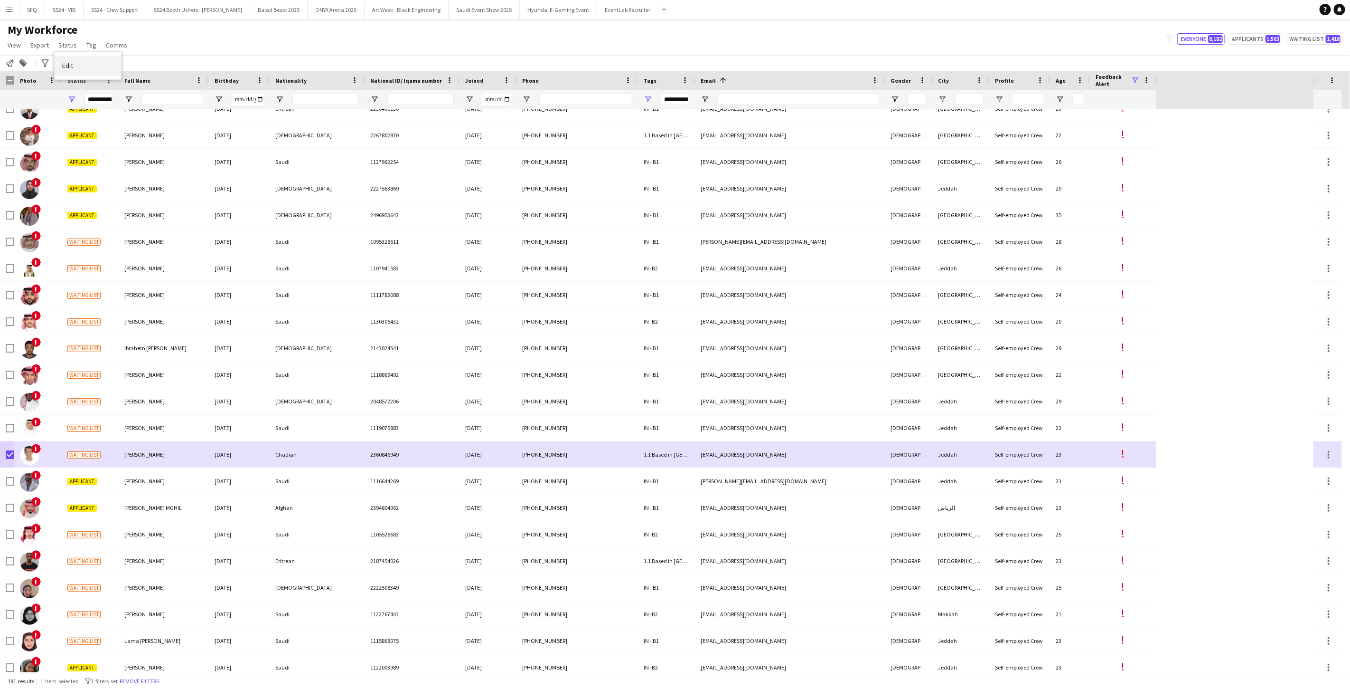
click at [87, 60] on link "Edit" at bounding box center [88, 66] width 66 height 20
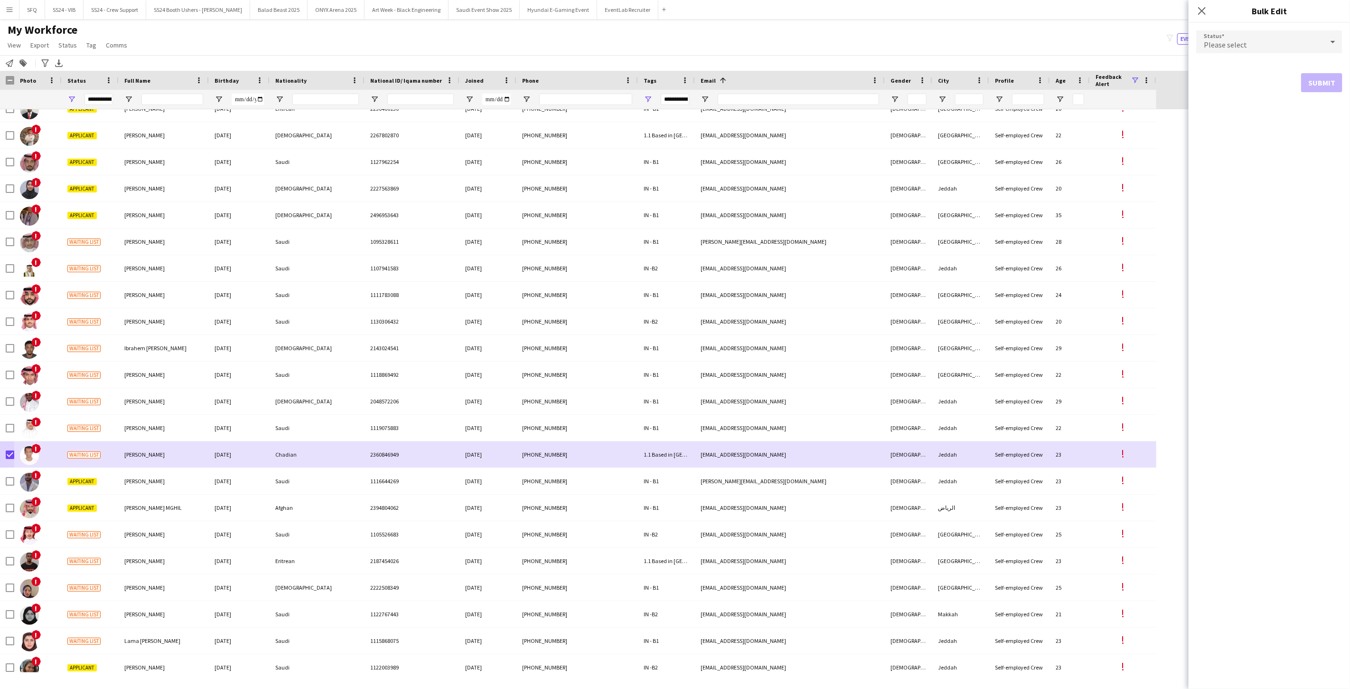
click at [1337, 45] on icon at bounding box center [1333, 41] width 11 height 19
click at [1269, 69] on span "Active" at bounding box center [1269, 68] width 131 height 9
click at [1312, 115] on button "Submit" at bounding box center [1322, 114] width 41 height 19
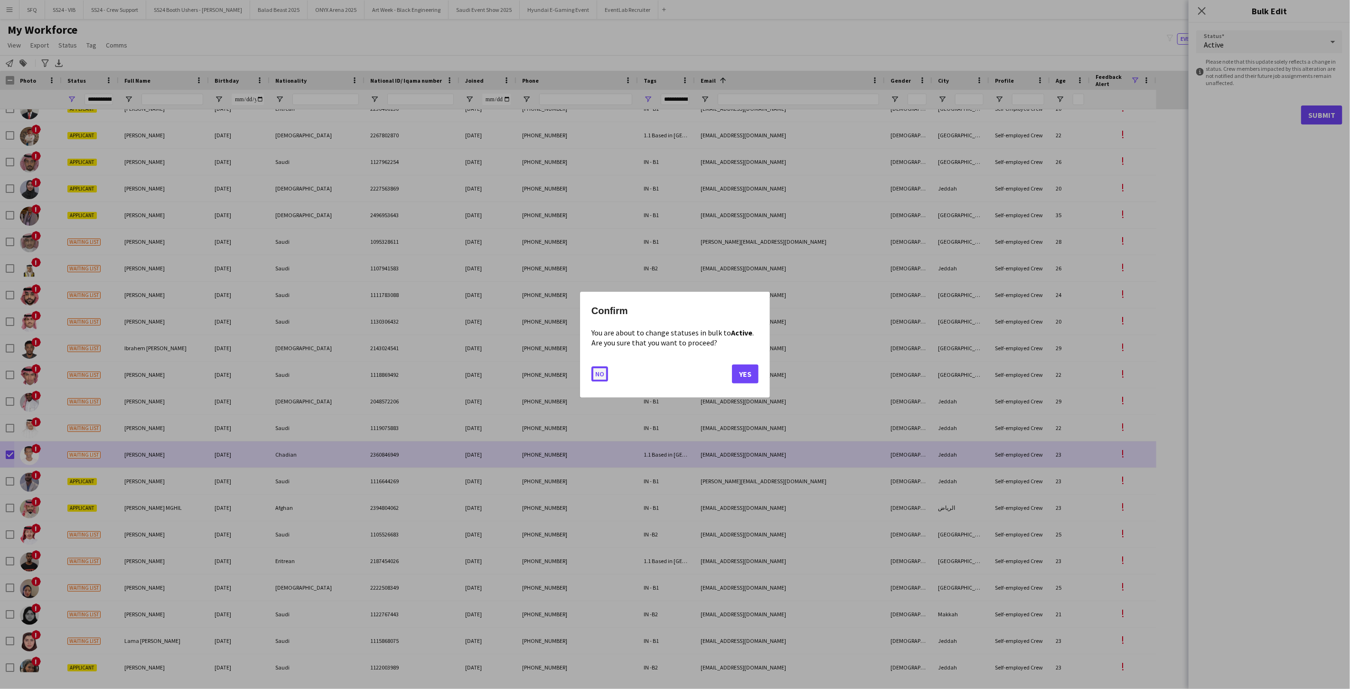
click at [594, 373] on button "No" at bounding box center [600, 373] width 17 height 15
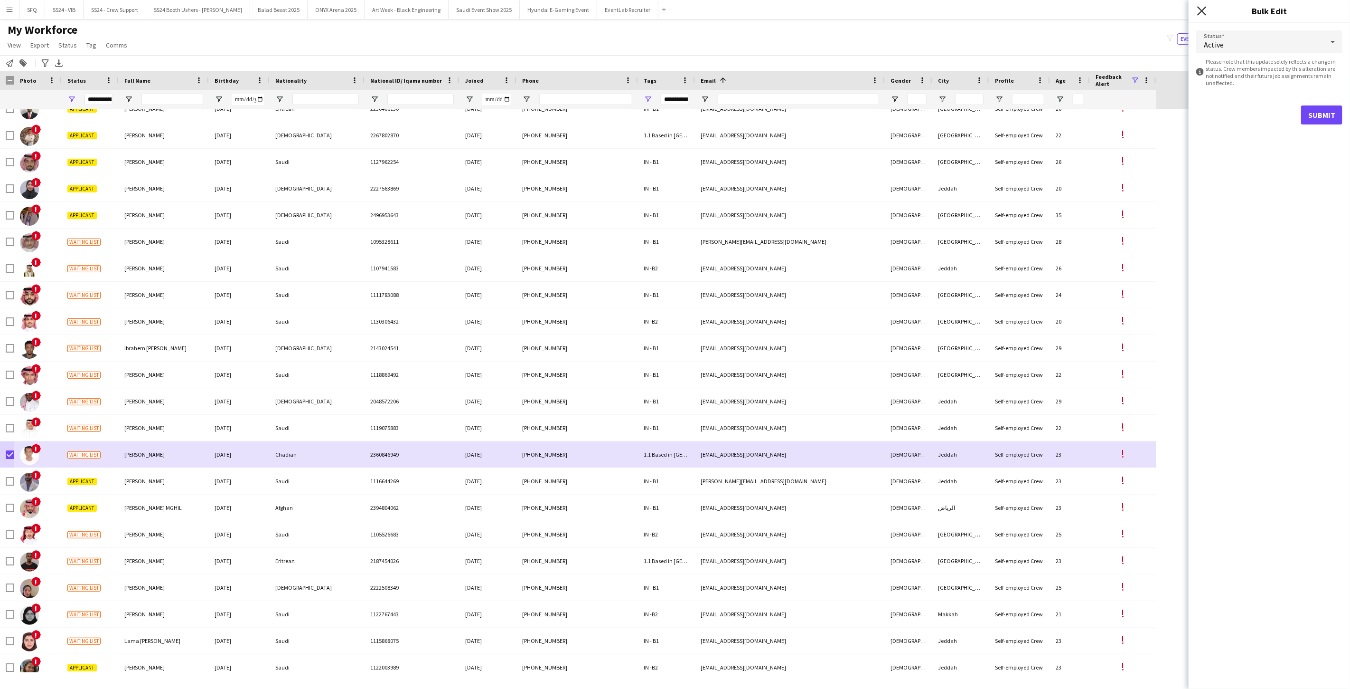
click at [1203, 15] on icon "Close pop-in" at bounding box center [1202, 10] width 9 height 9
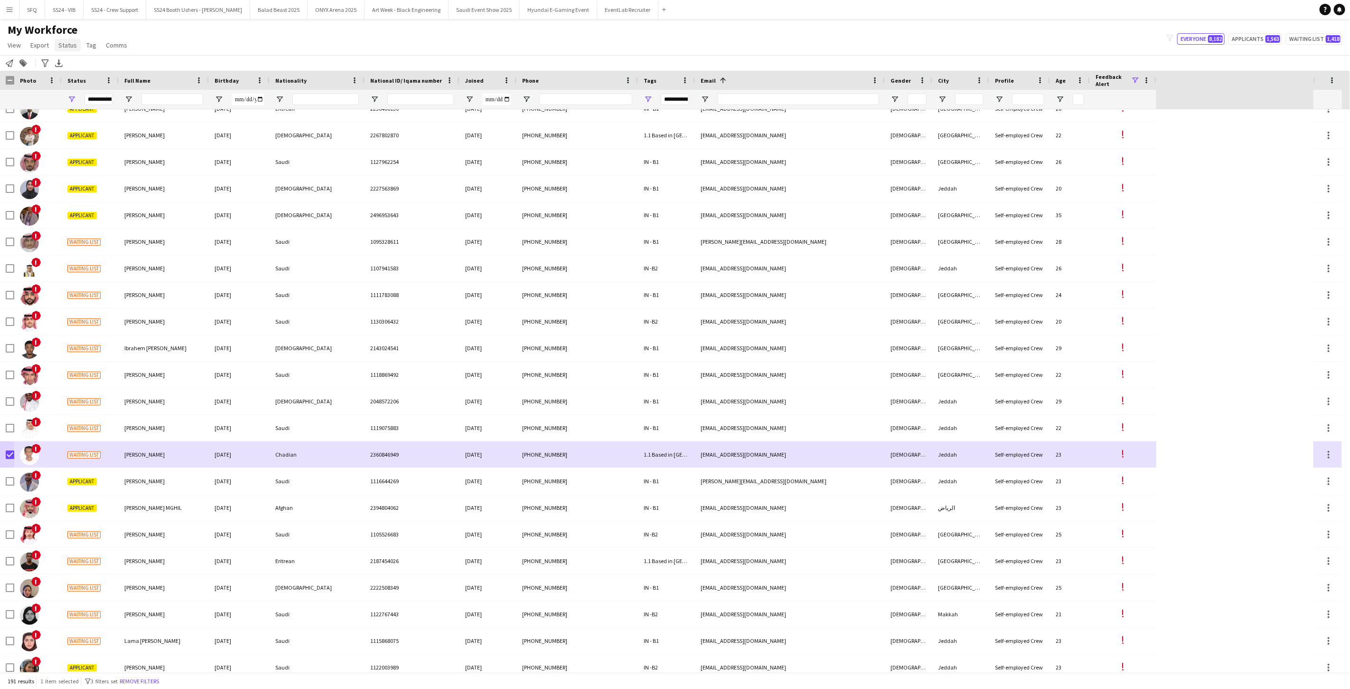
click at [63, 48] on span "Status" at bounding box center [67, 45] width 19 height 9
click at [100, 66] on link "Edit" at bounding box center [88, 66] width 66 height 20
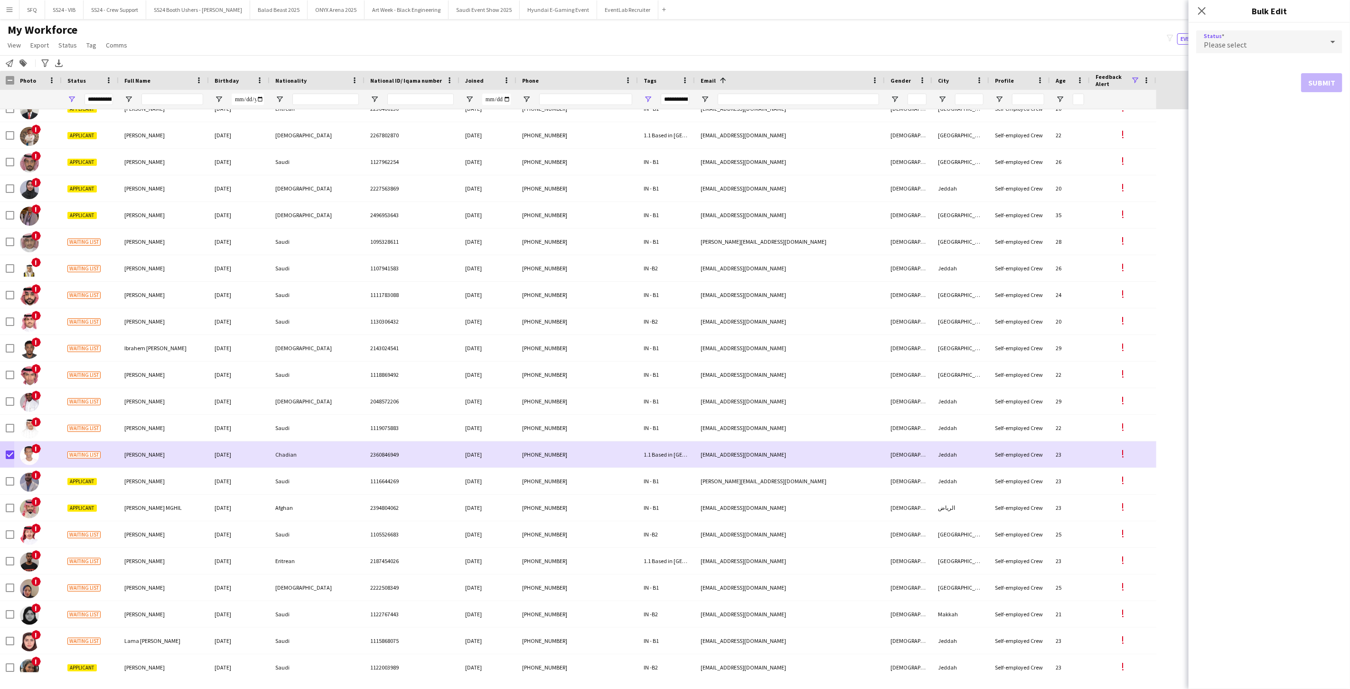
click at [1287, 50] on div "Please select" at bounding box center [1260, 41] width 127 height 23
click at [1283, 68] on span "Active" at bounding box center [1269, 68] width 131 height 9
click at [1325, 115] on button "Submit" at bounding box center [1322, 114] width 41 height 19
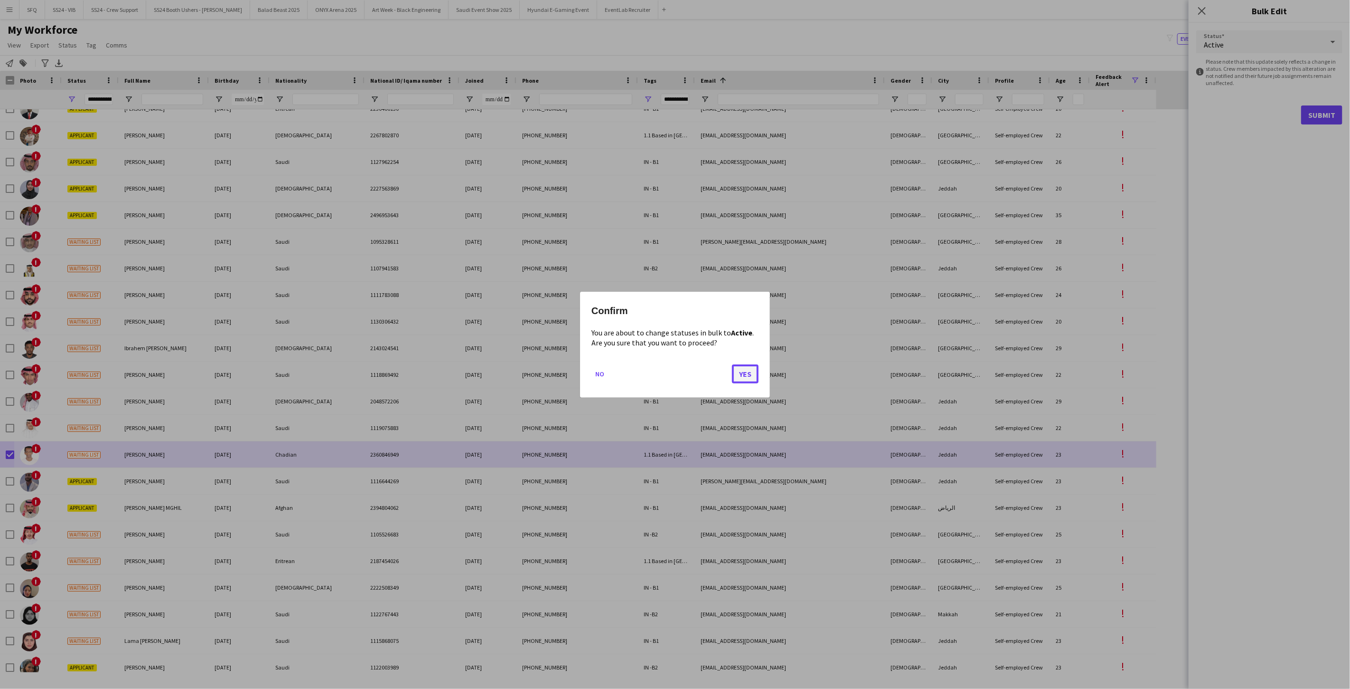
click at [751, 374] on button "Yes" at bounding box center [745, 373] width 27 height 19
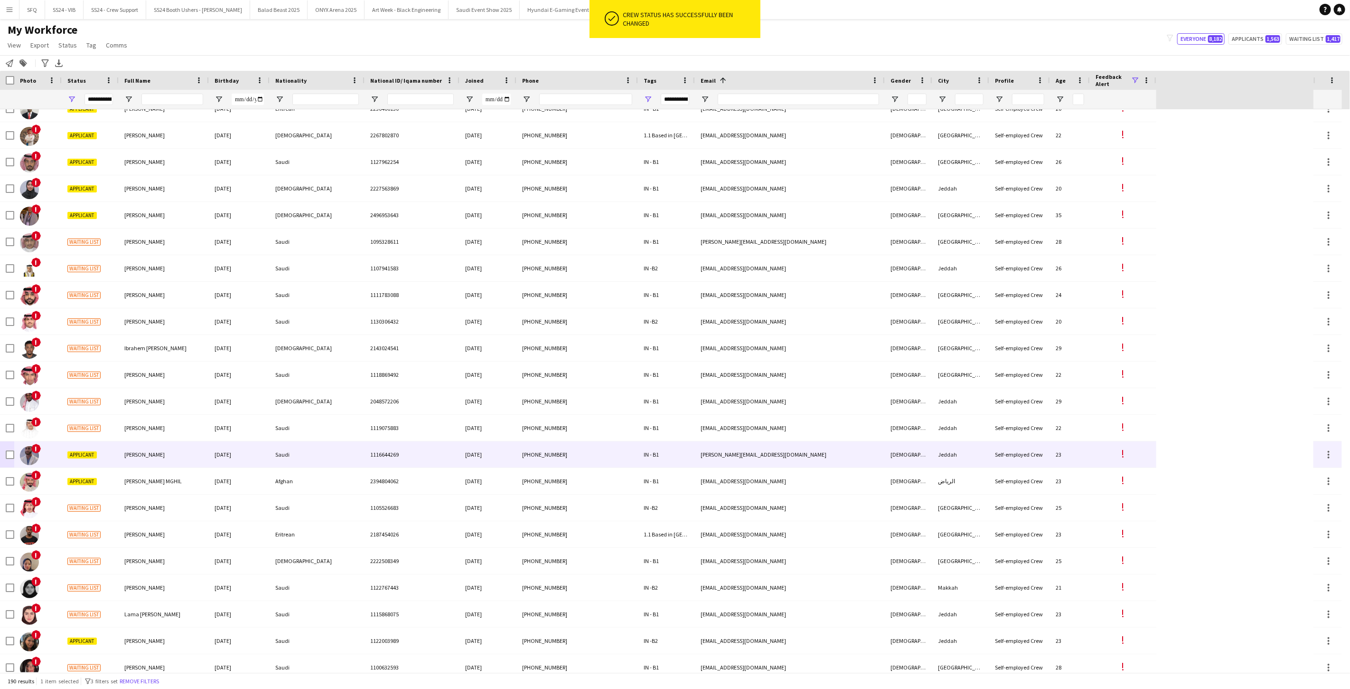
click at [58, 458] on div "!" at bounding box center [37, 454] width 47 height 26
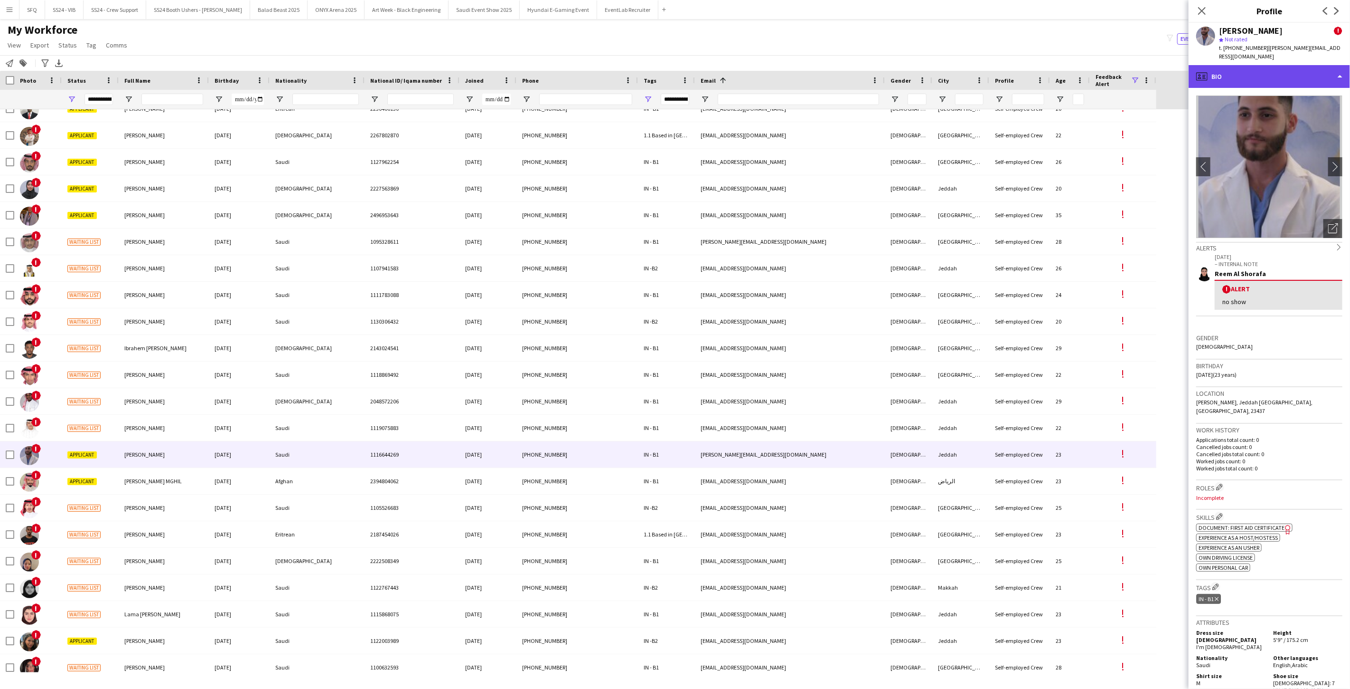
click at [1292, 65] on div "profile Bio" at bounding box center [1269, 76] width 161 height 23
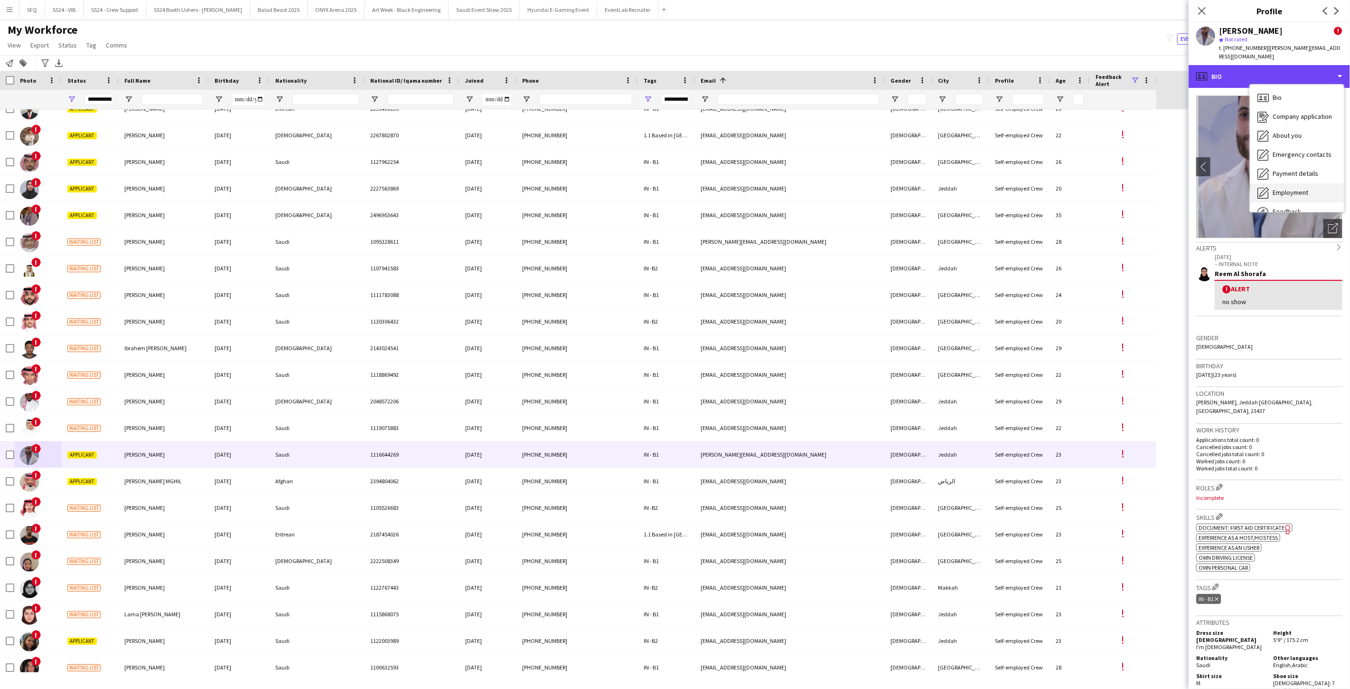
scroll to position [32, 0]
click at [1296, 175] on span "Feedback" at bounding box center [1287, 179] width 28 height 9
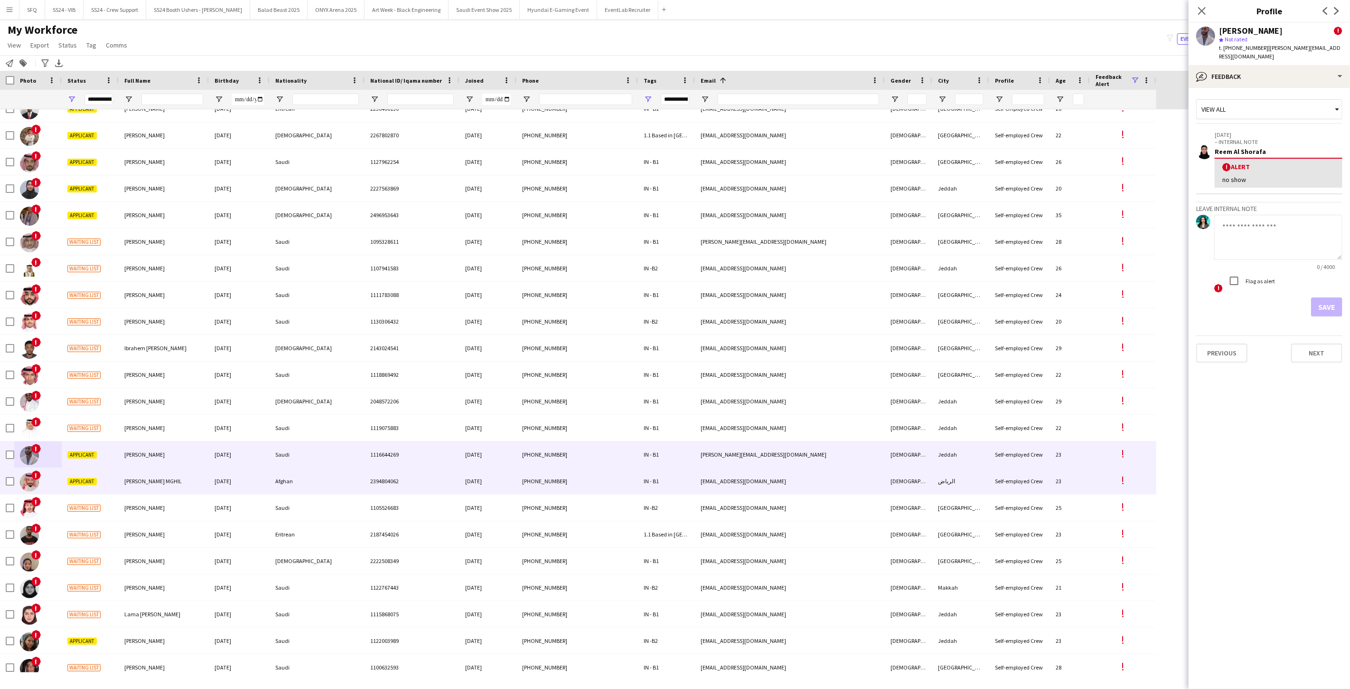
click at [57, 486] on div "!" at bounding box center [37, 481] width 47 height 26
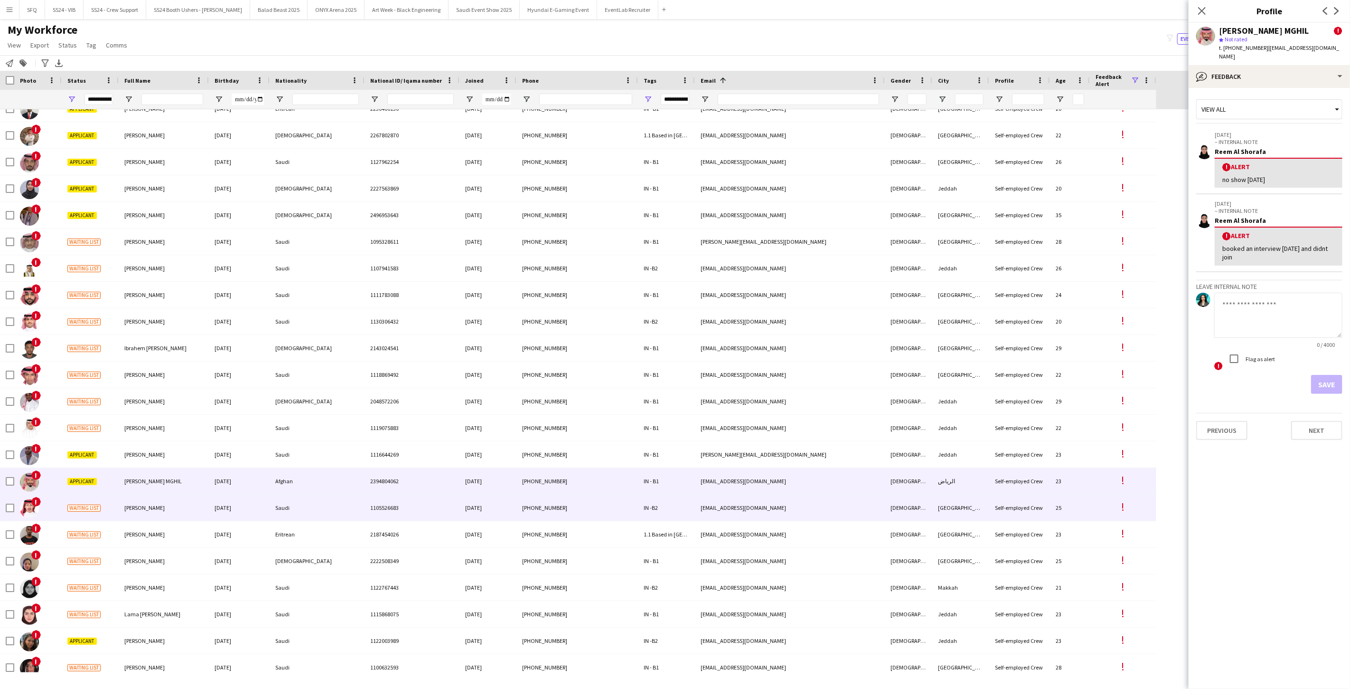
click at [63, 515] on div "Waiting list" at bounding box center [90, 507] width 57 height 26
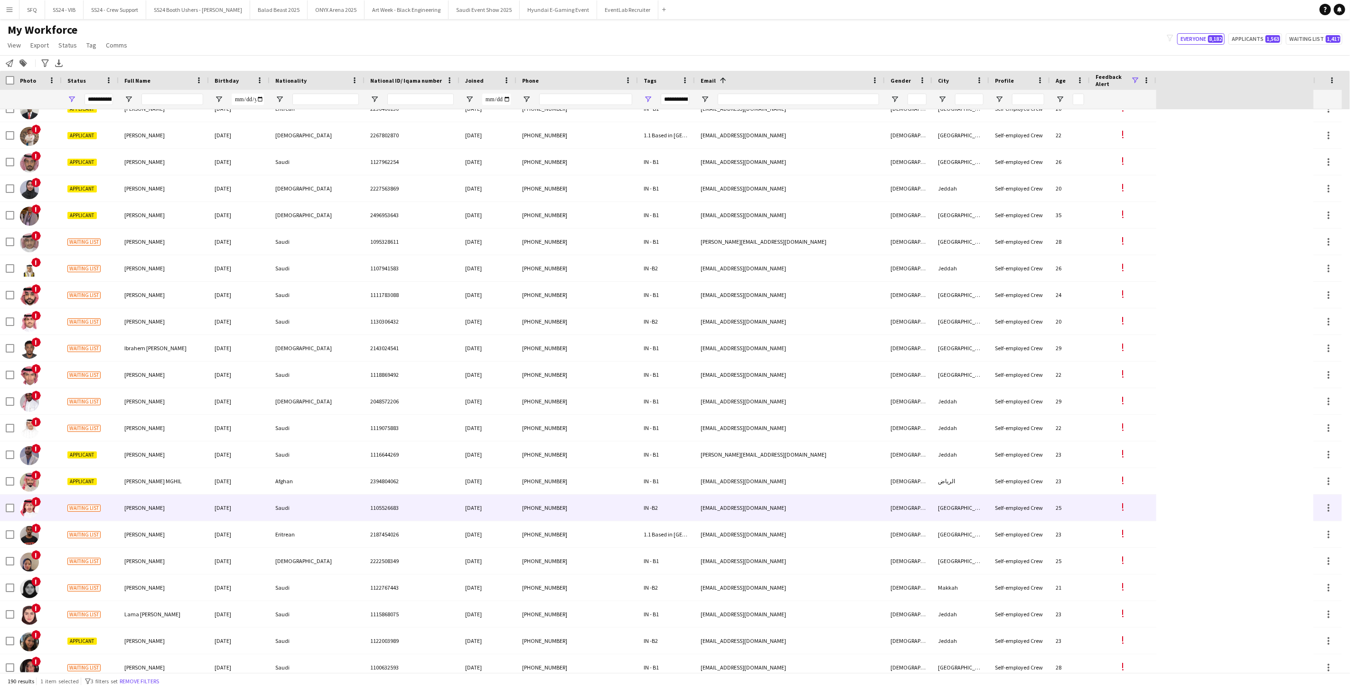
click at [68, 507] on span "Waiting list" at bounding box center [83, 507] width 33 height 7
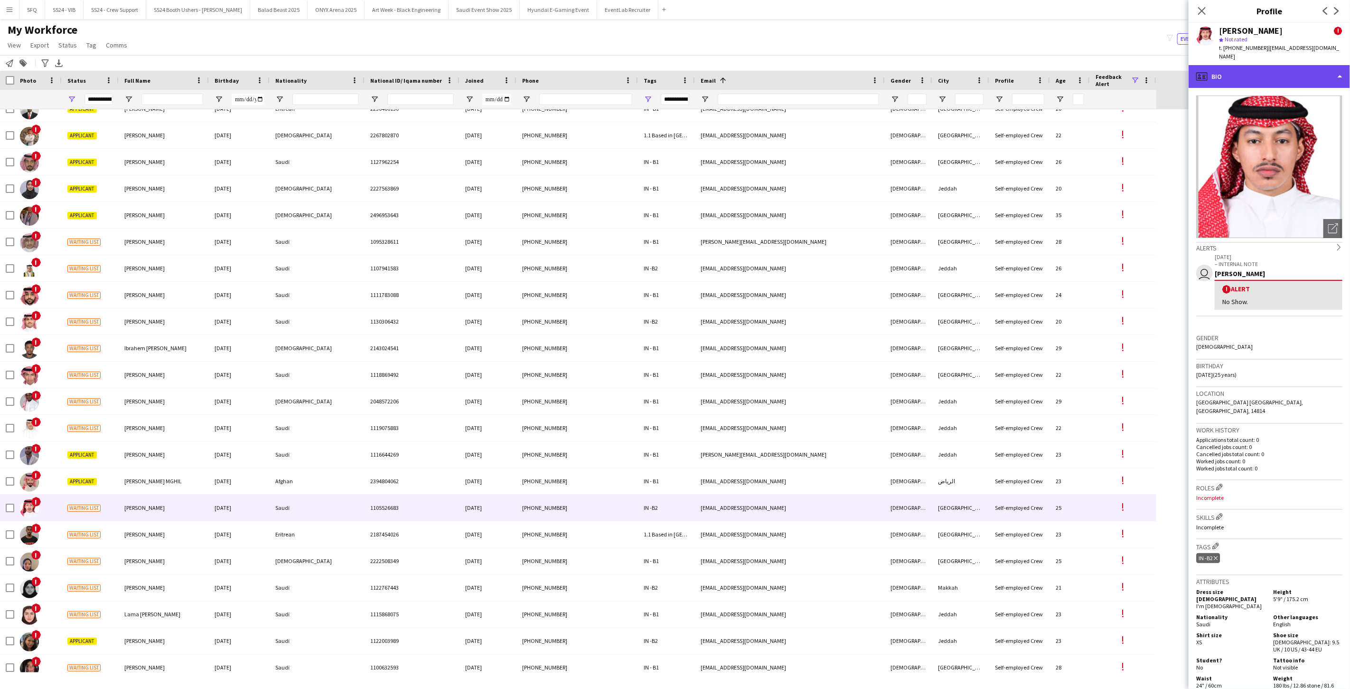
click at [1228, 68] on div "profile Bio" at bounding box center [1269, 76] width 161 height 23
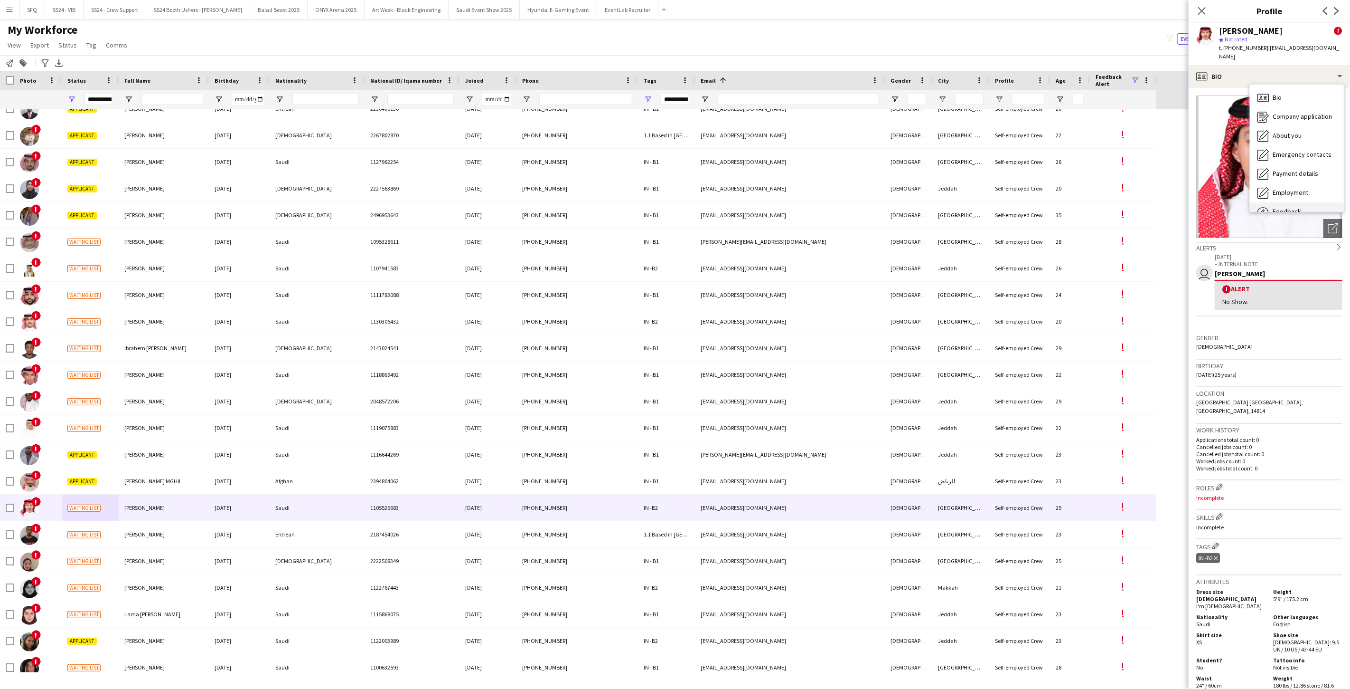
click at [1286, 202] on div "Feedback Feedback" at bounding box center [1297, 211] width 94 height 19
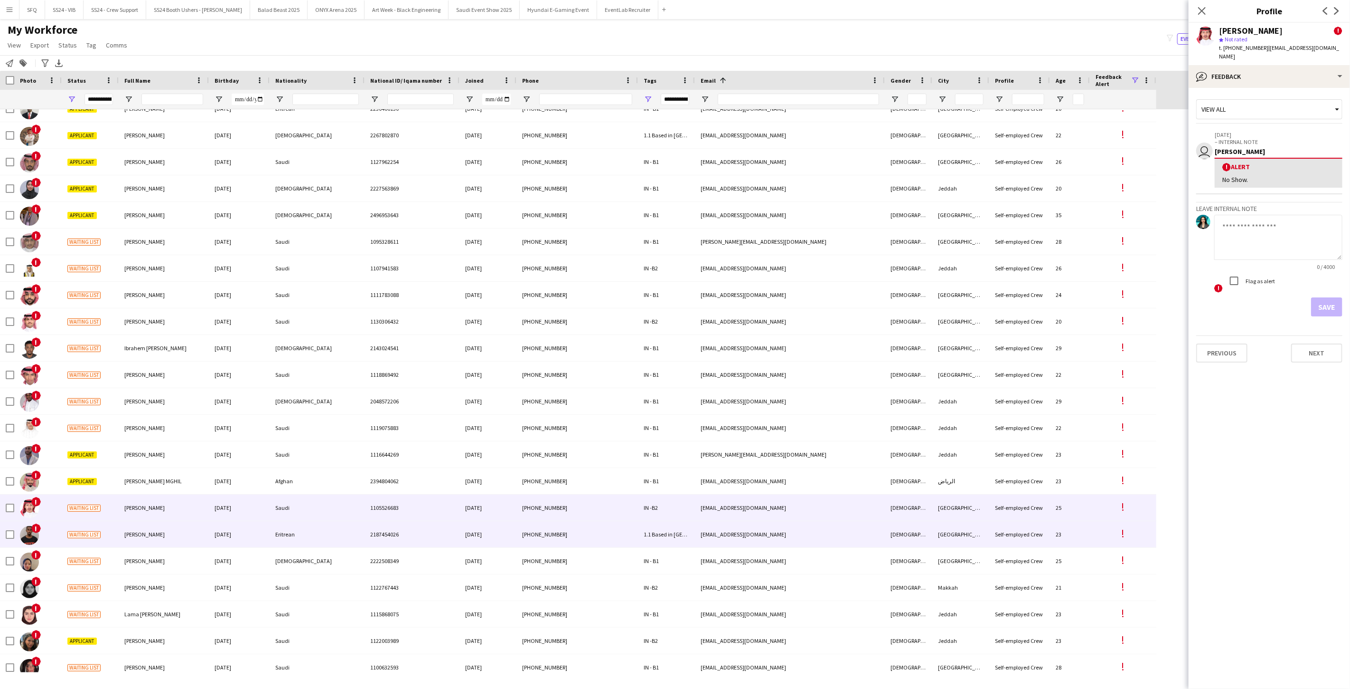
click at [47, 540] on div "!" at bounding box center [37, 534] width 47 height 26
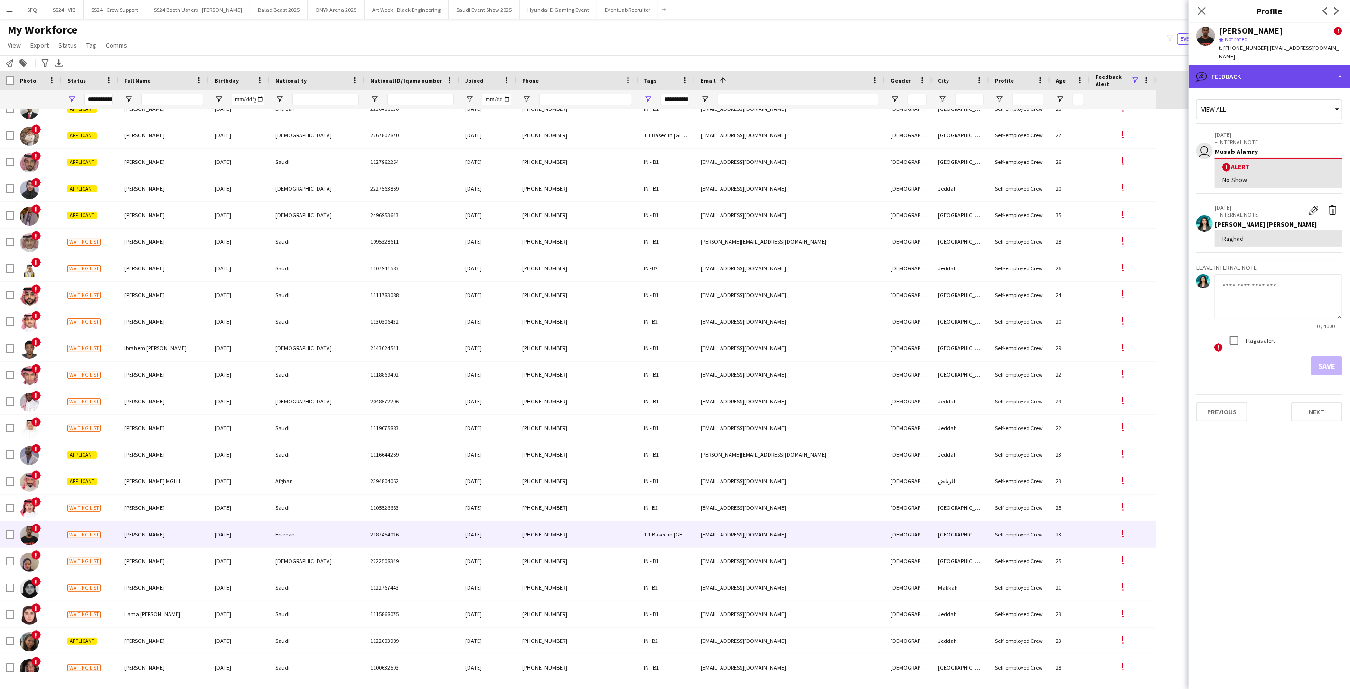
click at [1265, 65] on div "bubble-pencil Feedback" at bounding box center [1269, 76] width 161 height 23
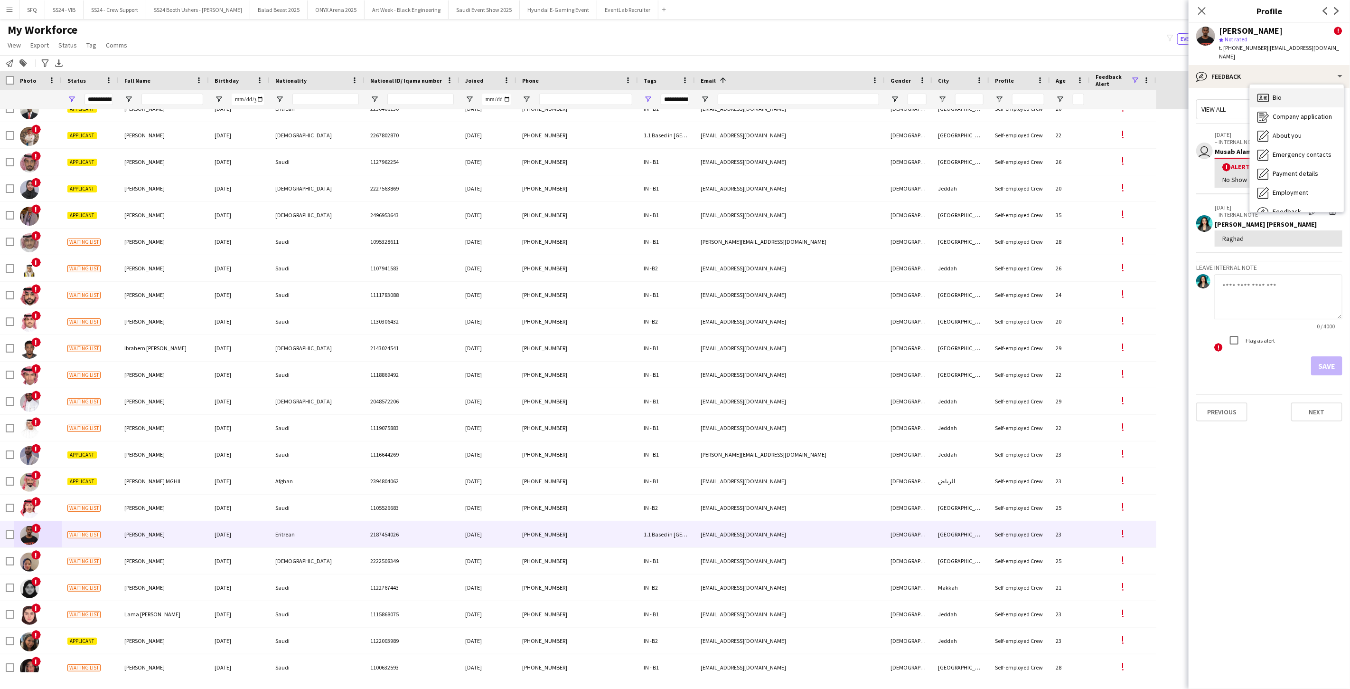
click at [1272, 89] on div "Bio Bio" at bounding box center [1297, 97] width 94 height 19
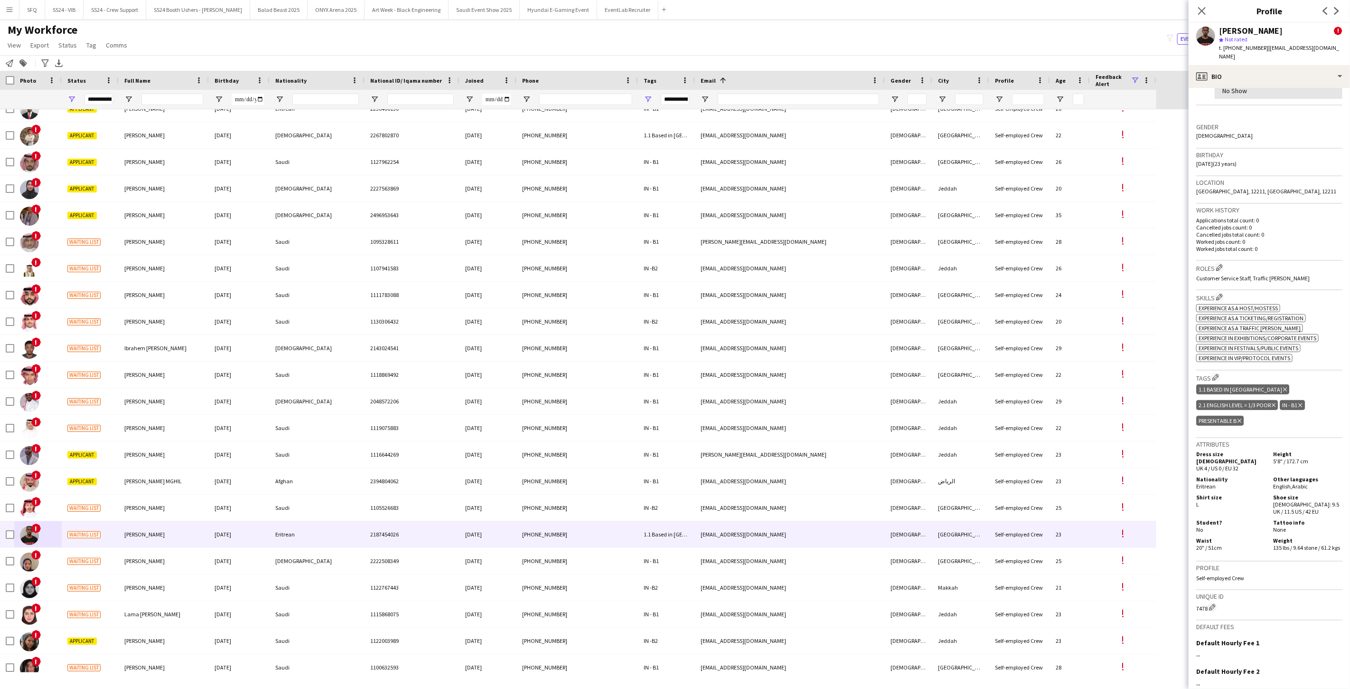
scroll to position [0, 0]
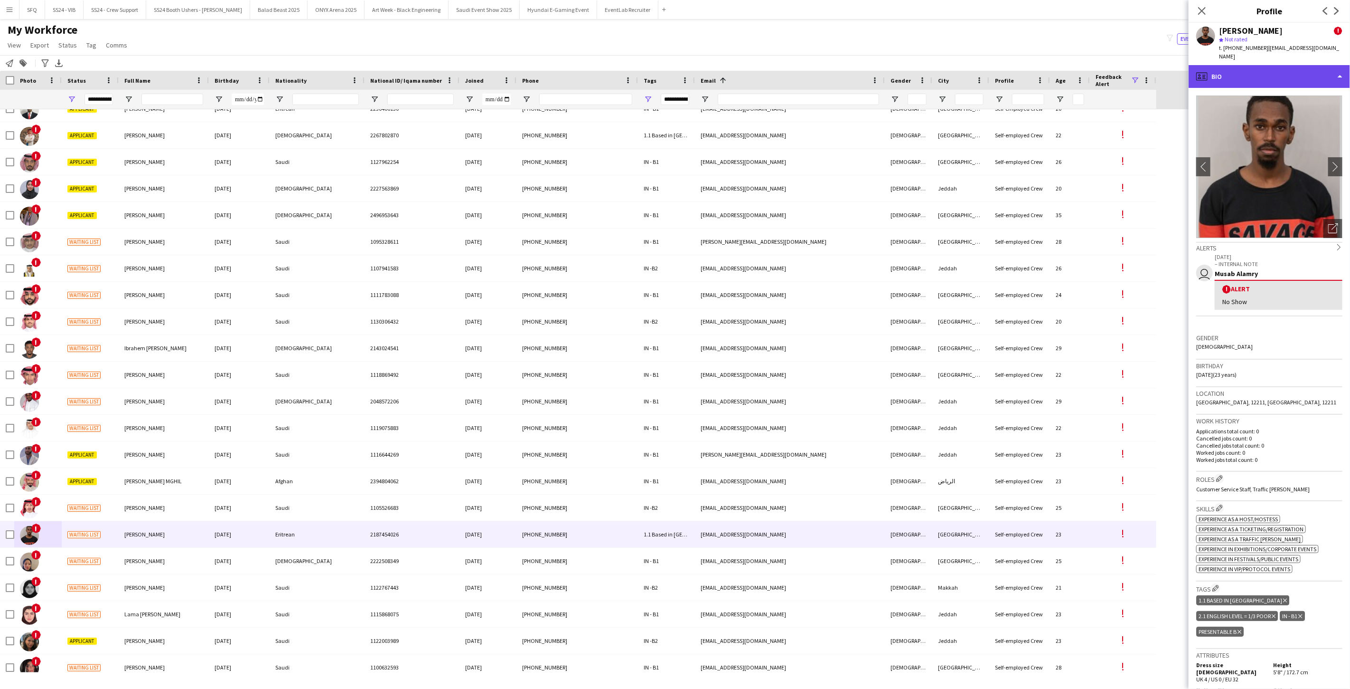
click at [1240, 78] on div "profile Bio" at bounding box center [1269, 76] width 161 height 23
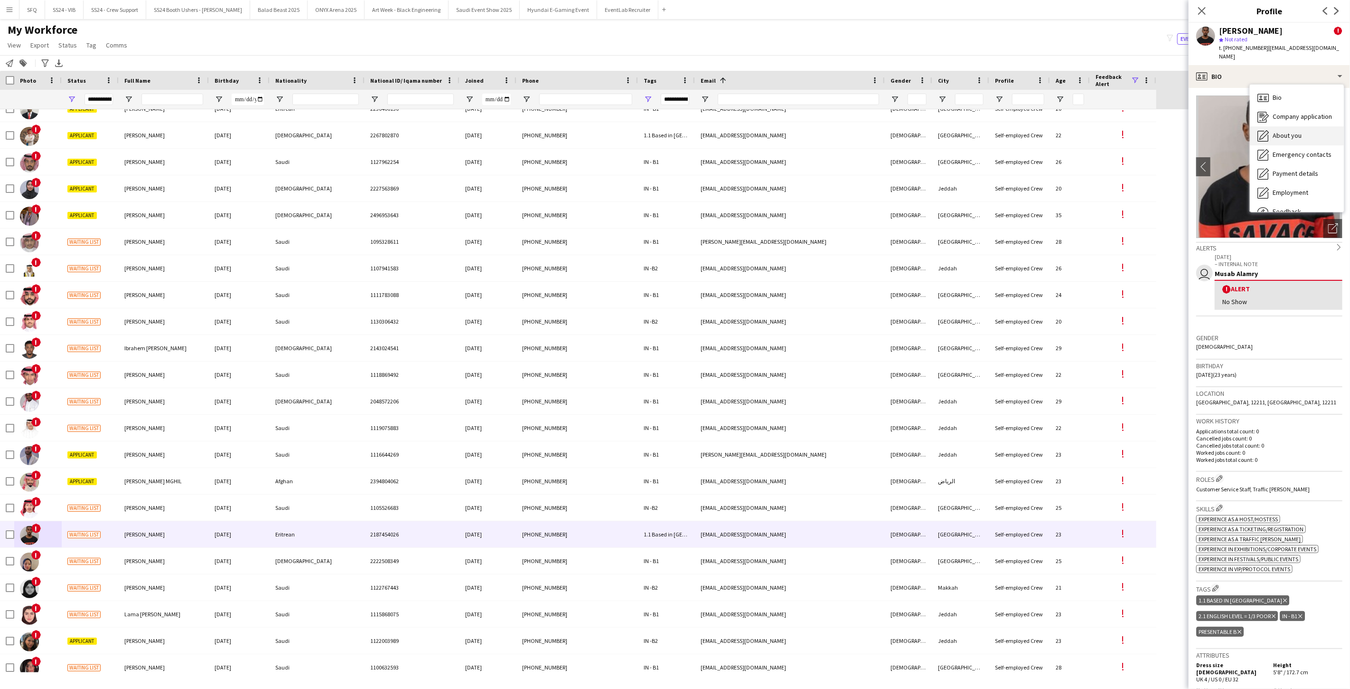
click at [1274, 131] on span "About you" at bounding box center [1287, 135] width 29 height 9
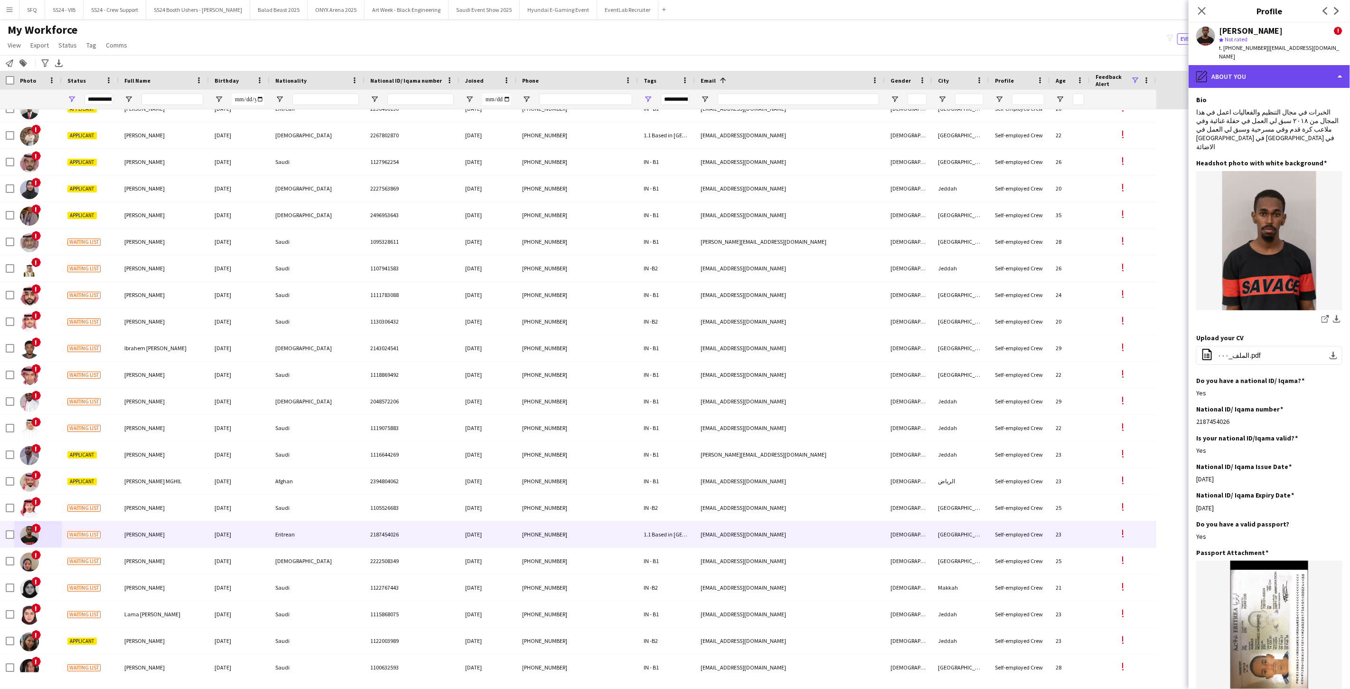
click at [1250, 70] on div "pencil4 About you" at bounding box center [1269, 76] width 161 height 23
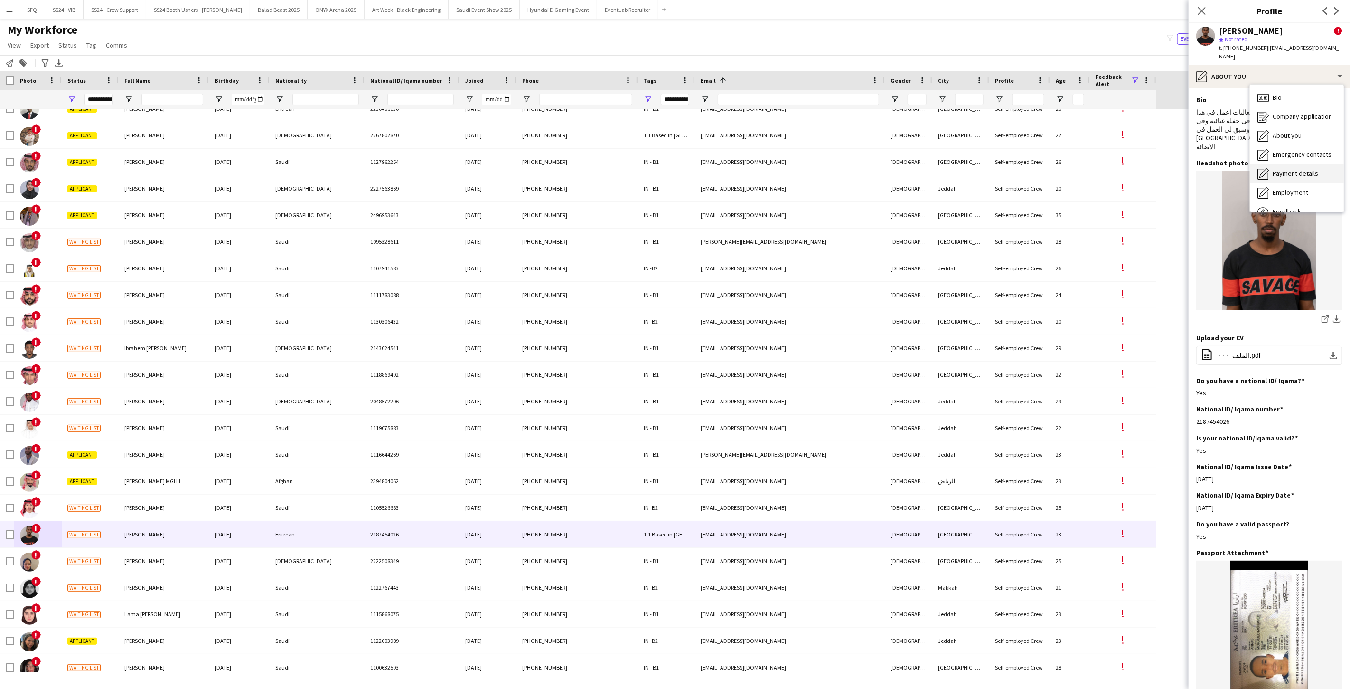
click at [1278, 169] on span "Payment details" at bounding box center [1296, 173] width 46 height 9
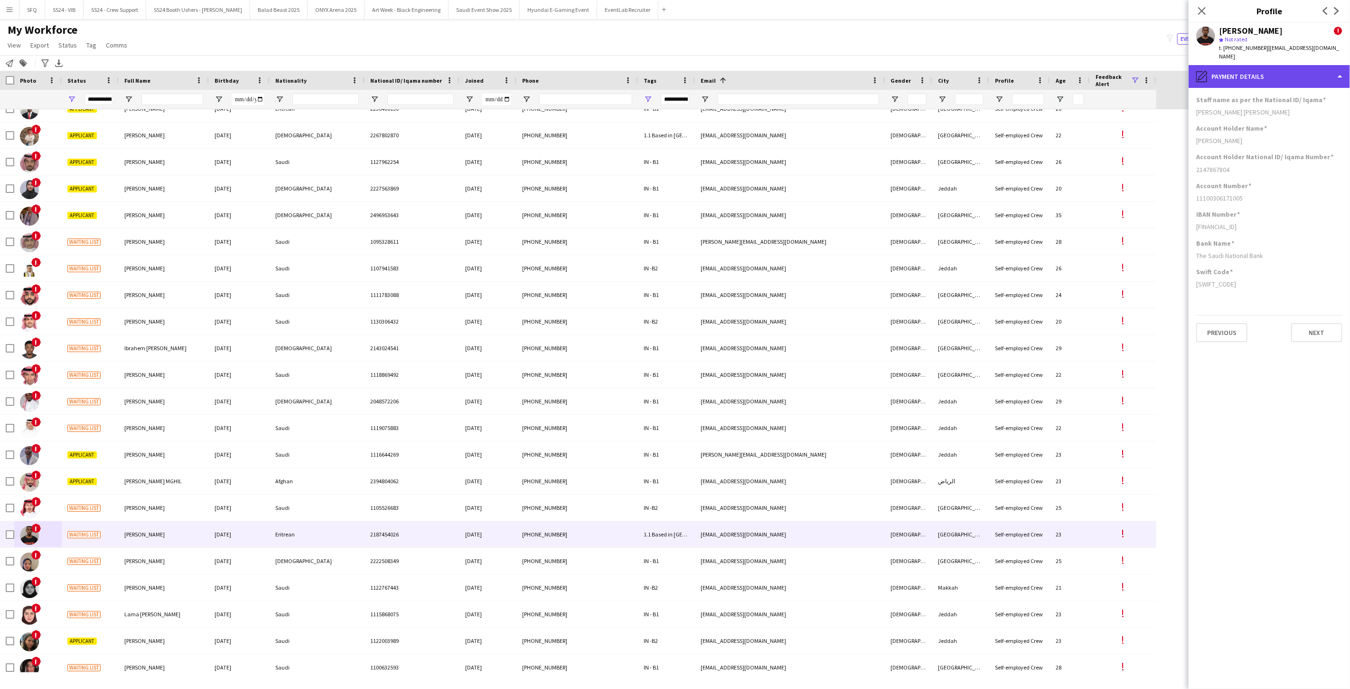
click at [1241, 67] on div "pencil4 Payment details" at bounding box center [1269, 76] width 161 height 23
click at [1286, 202] on div "Feedback Feedback" at bounding box center [1297, 211] width 94 height 19
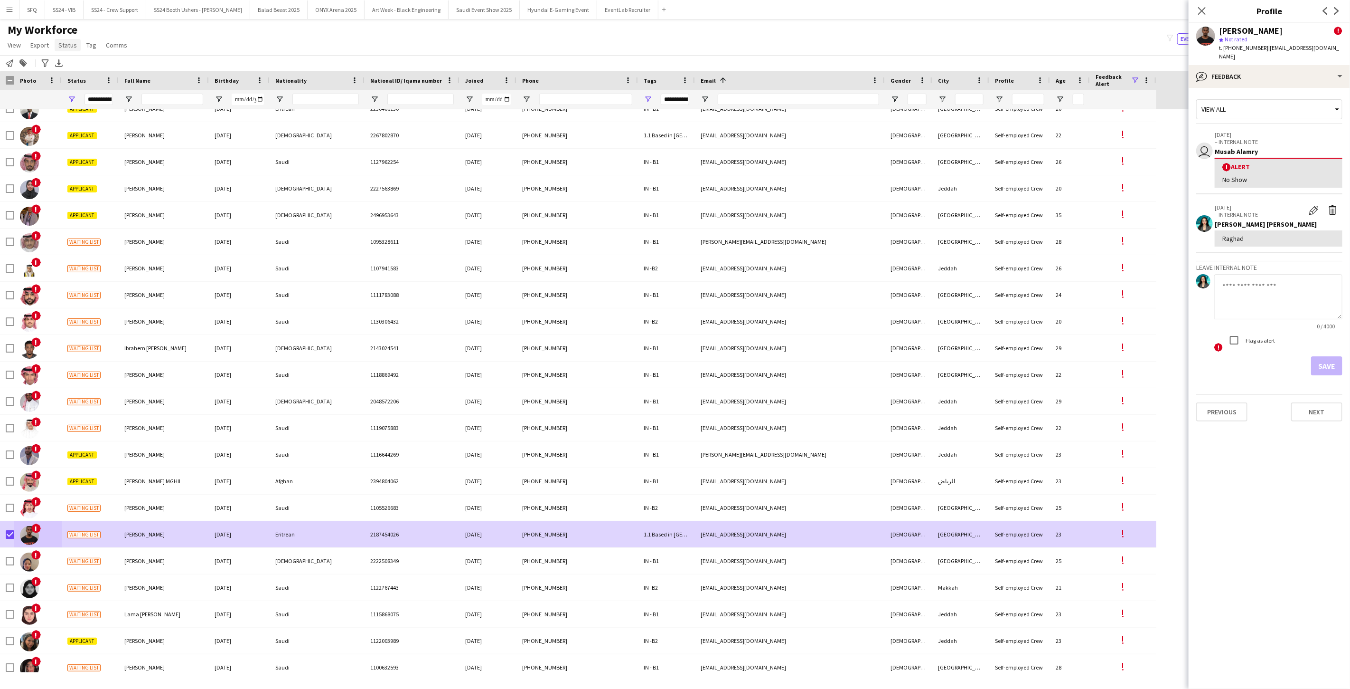
click at [75, 50] on link "Status" at bounding box center [68, 45] width 26 height 12
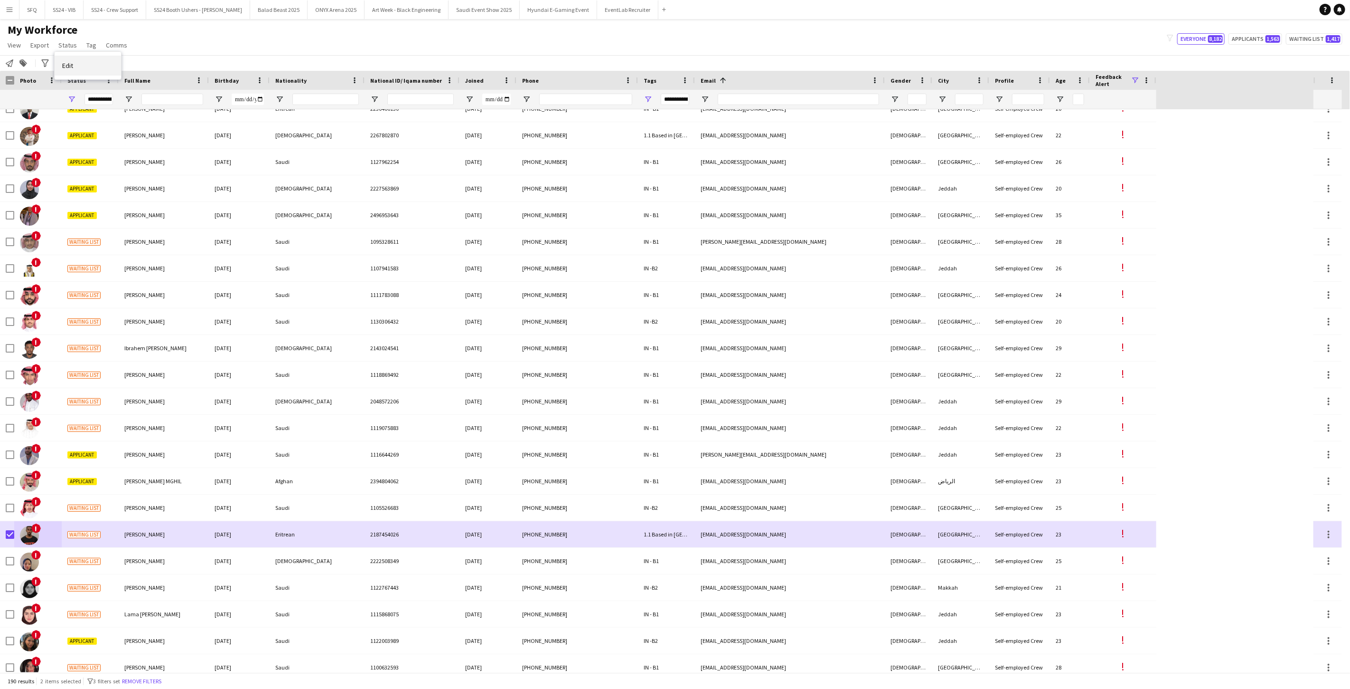
click at [92, 71] on link "Edit" at bounding box center [88, 66] width 66 height 20
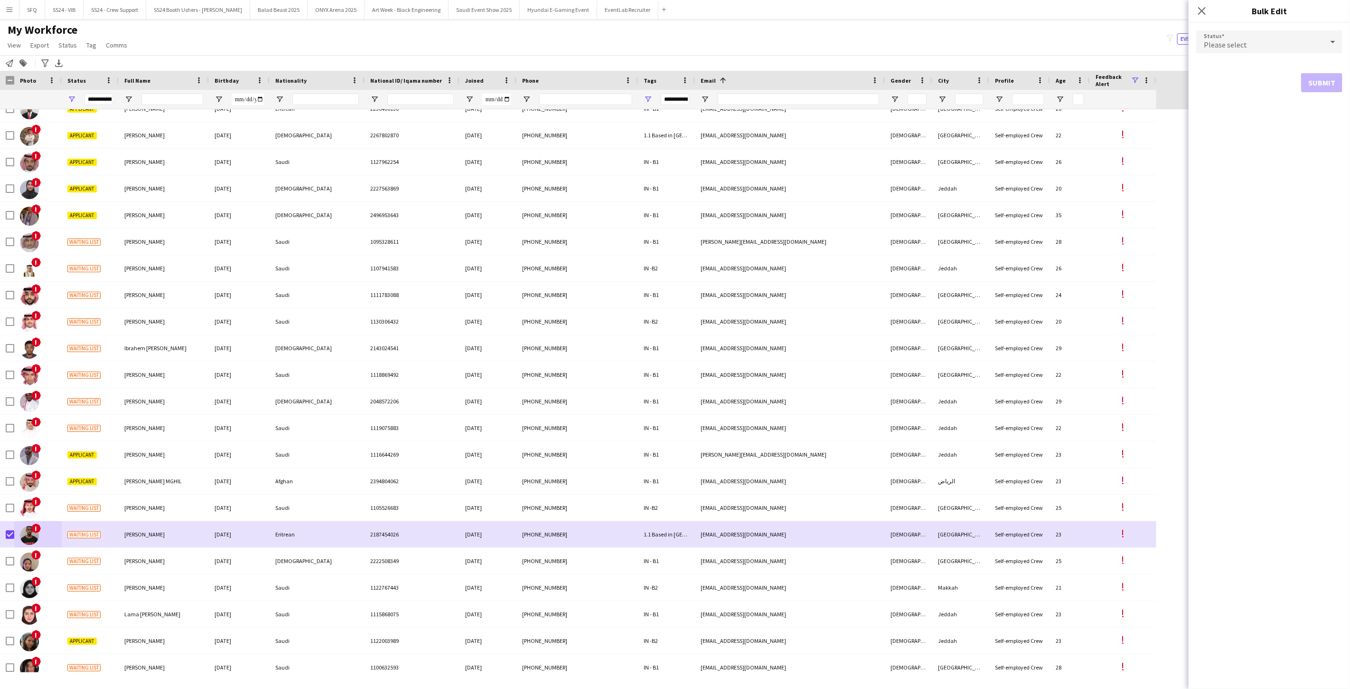
click at [1272, 42] on div "Please select" at bounding box center [1260, 41] width 127 height 23
click at [1265, 64] on span "Active" at bounding box center [1269, 68] width 131 height 9
click at [1325, 114] on button "Submit" at bounding box center [1322, 114] width 41 height 19
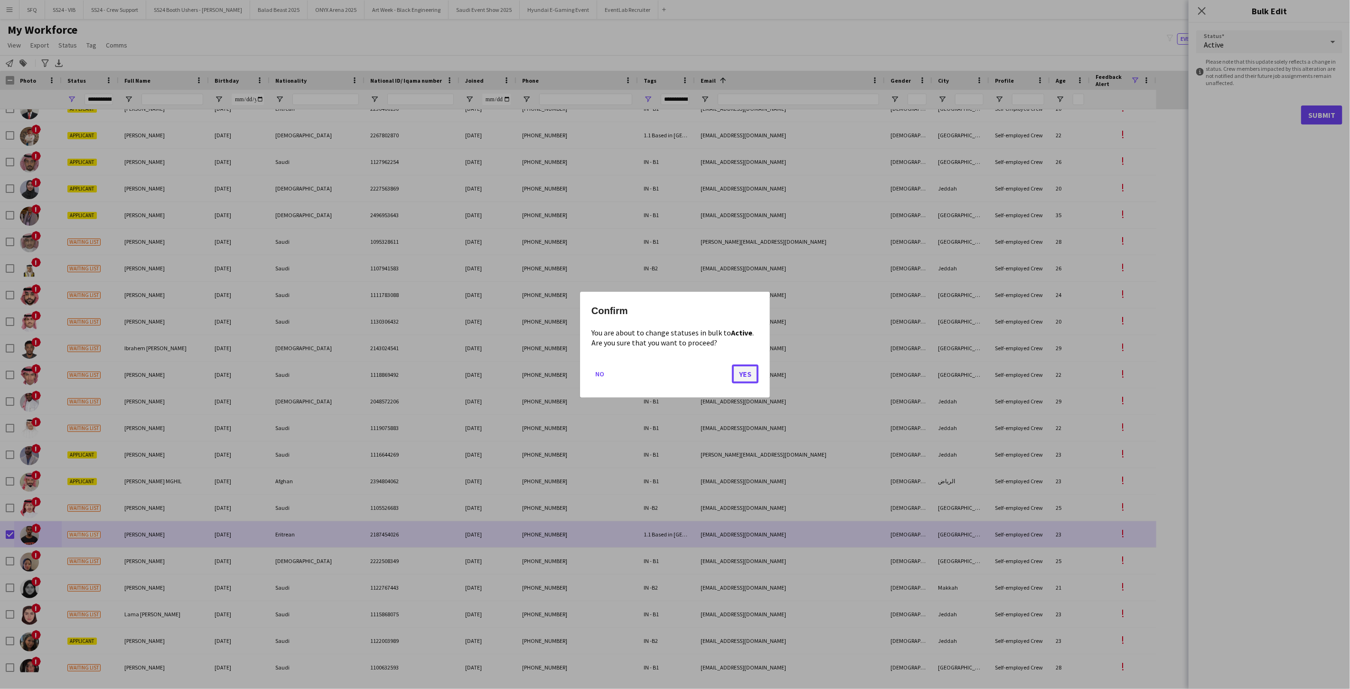
click at [749, 379] on button "Yes" at bounding box center [745, 373] width 27 height 19
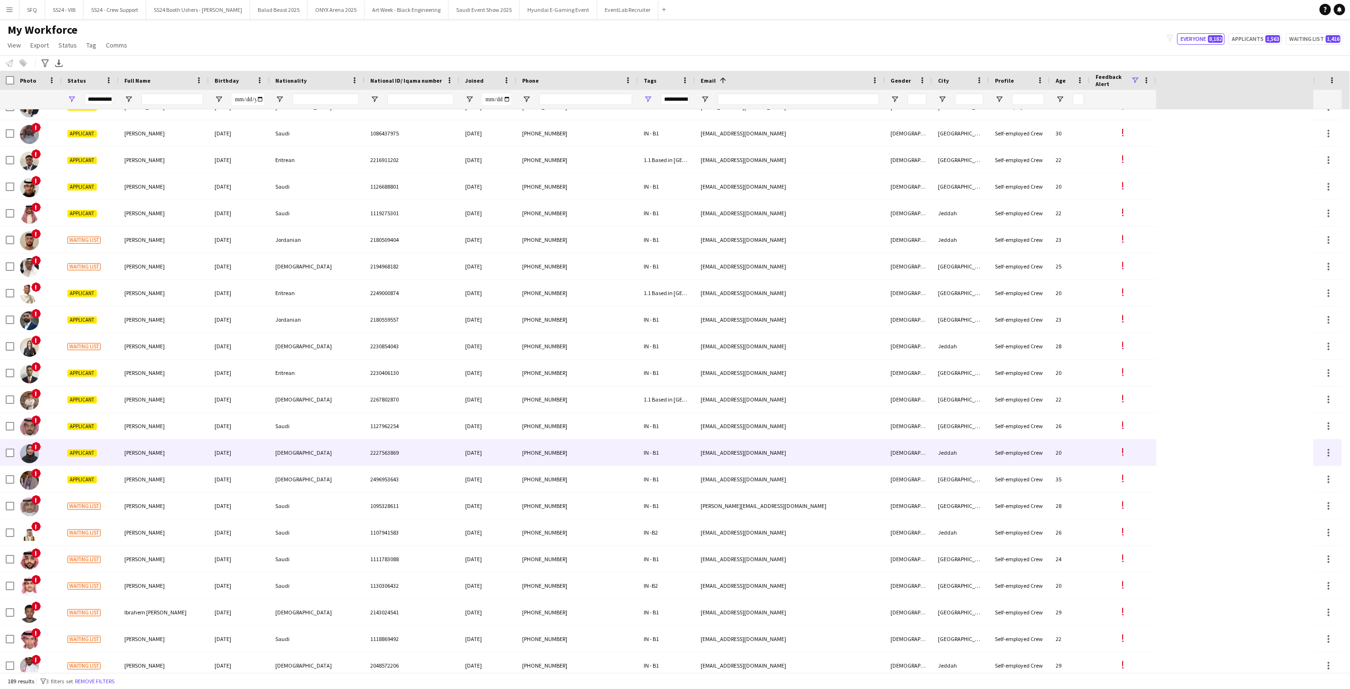
click at [150, 463] on div "[PERSON_NAME]" at bounding box center [164, 452] width 90 height 26
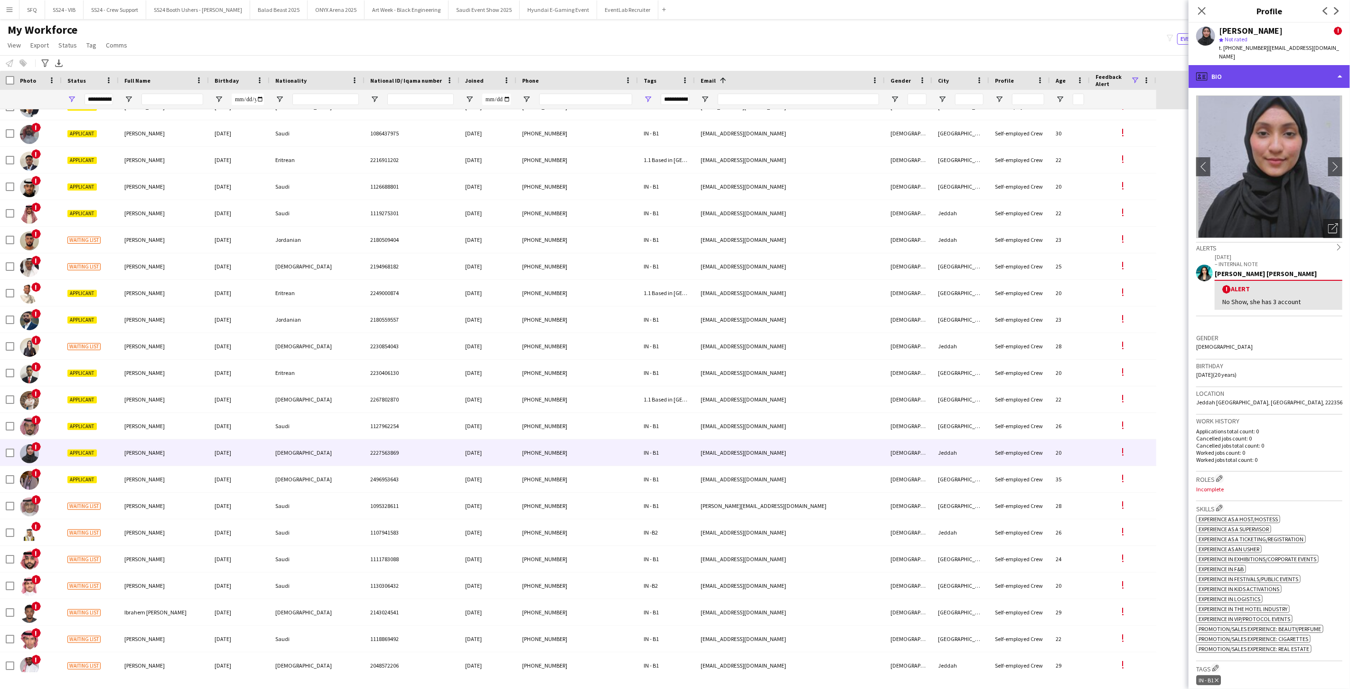
click at [1212, 69] on div "profile Bio" at bounding box center [1269, 76] width 161 height 23
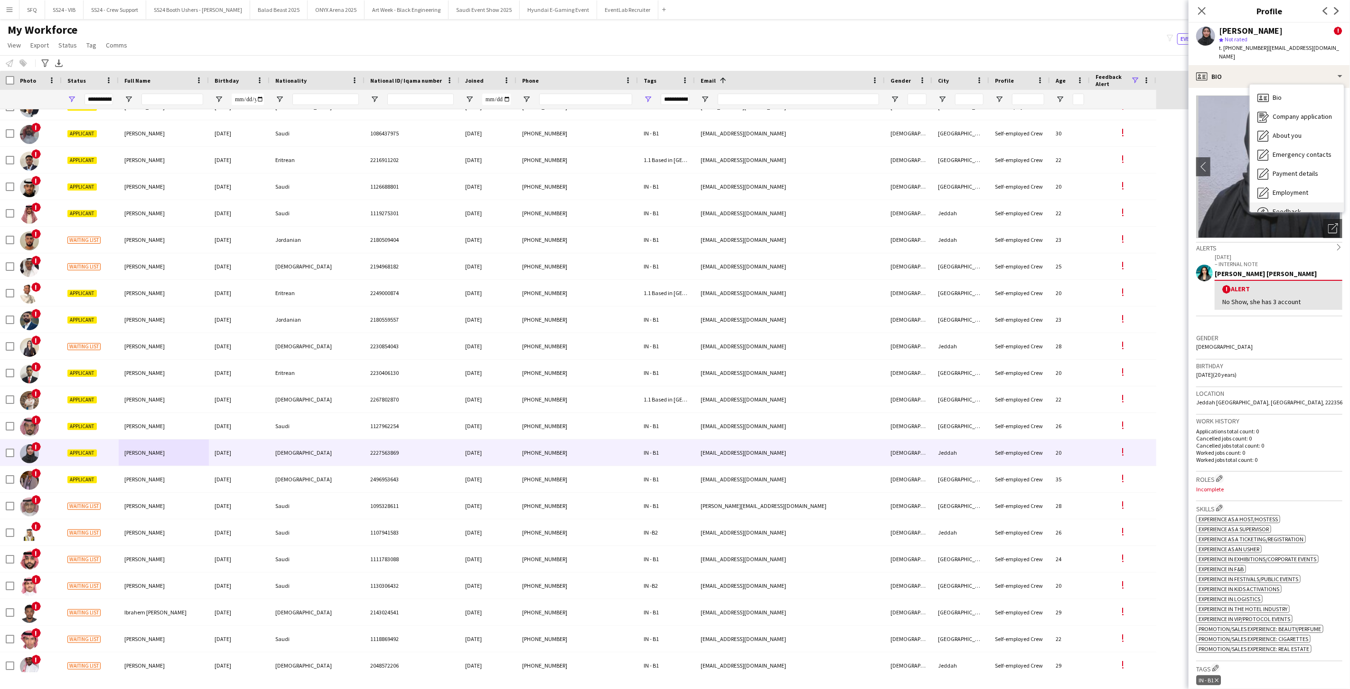
click at [1281, 202] on div "Feedback Feedback" at bounding box center [1297, 211] width 94 height 19
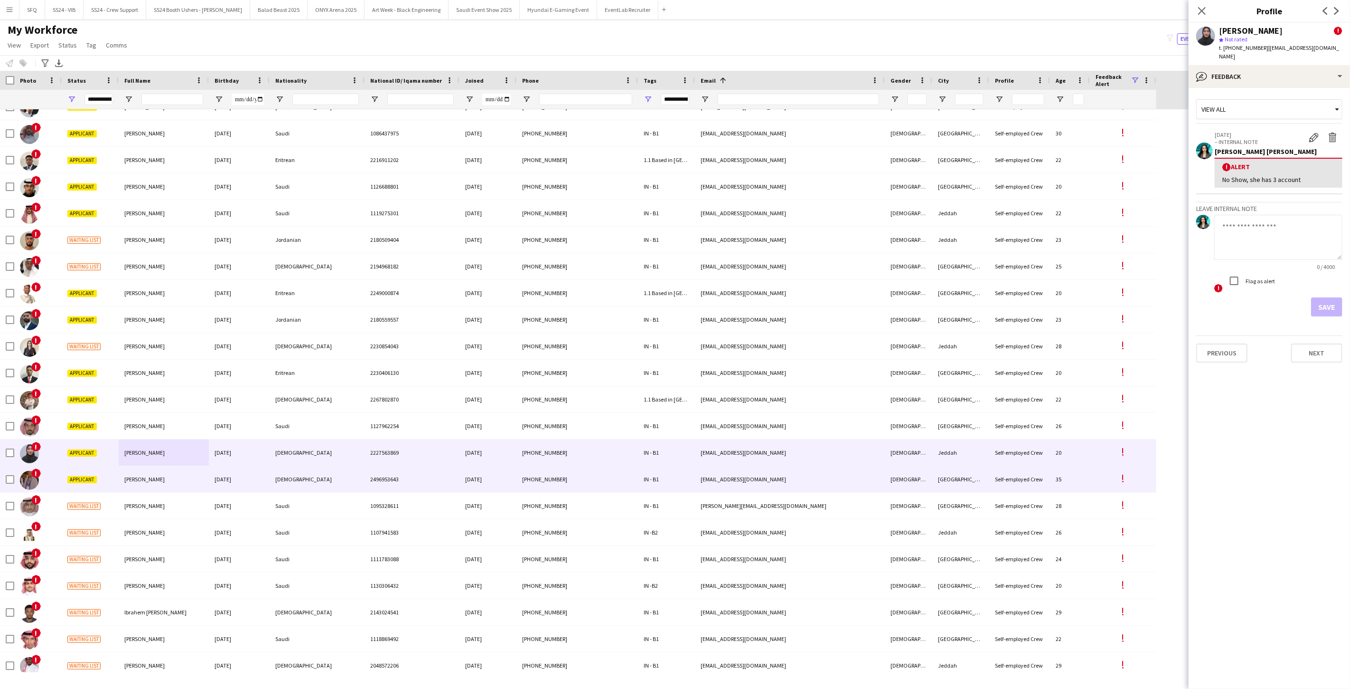
click at [122, 481] on div "[PERSON_NAME]" at bounding box center [164, 479] width 90 height 26
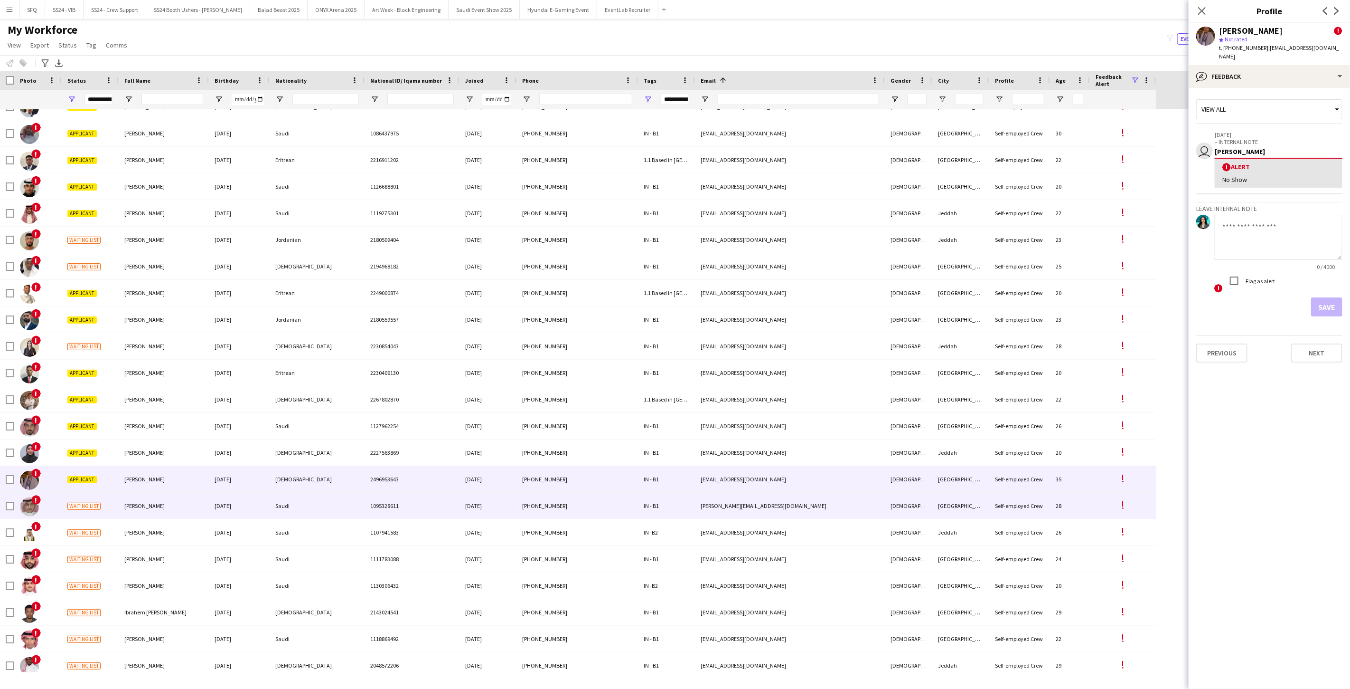
click at [127, 515] on div "[PERSON_NAME]" at bounding box center [164, 505] width 90 height 26
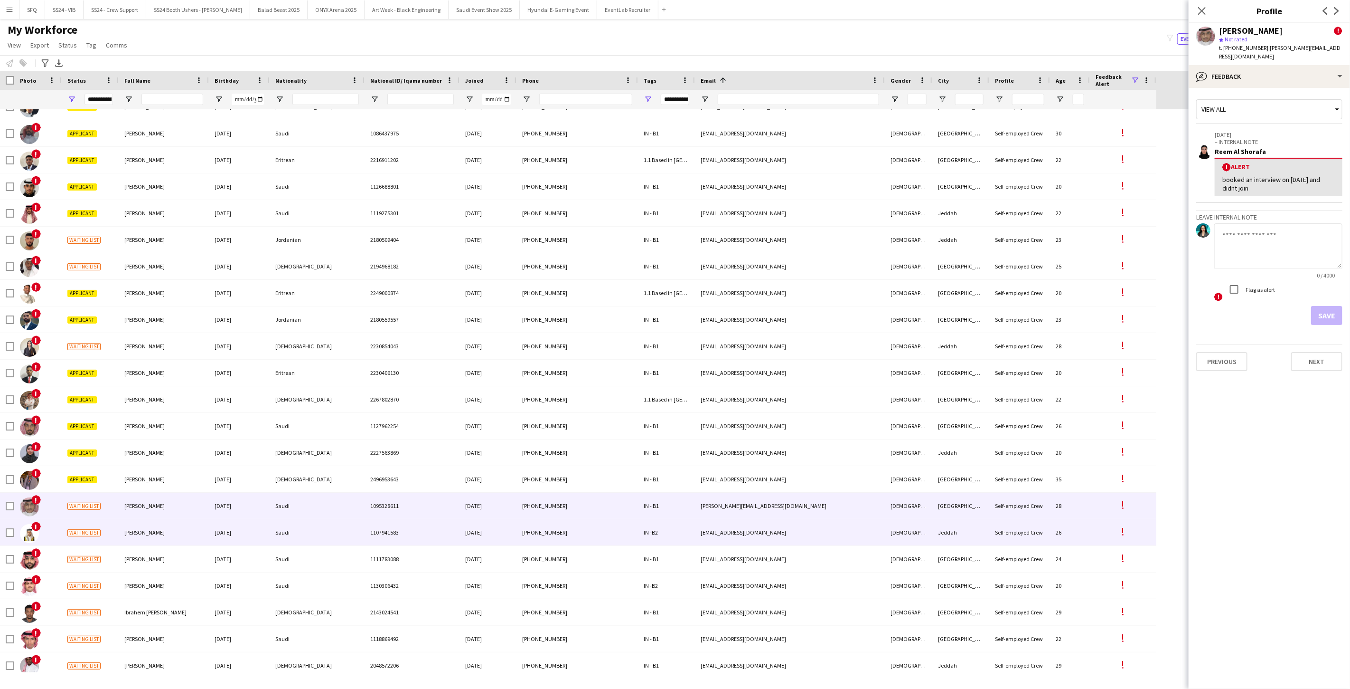
click at [133, 530] on span "[PERSON_NAME]" at bounding box center [144, 532] width 40 height 7
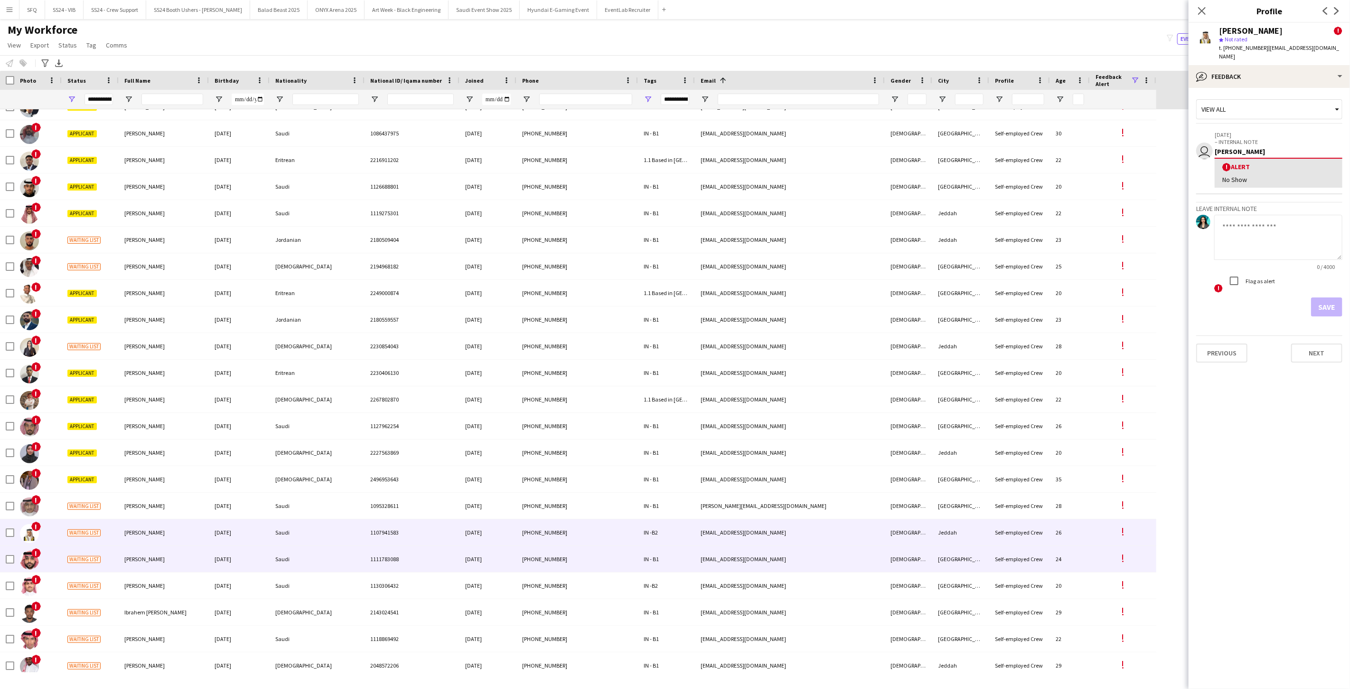
click at [132, 549] on div "[PERSON_NAME]" at bounding box center [164, 559] width 90 height 26
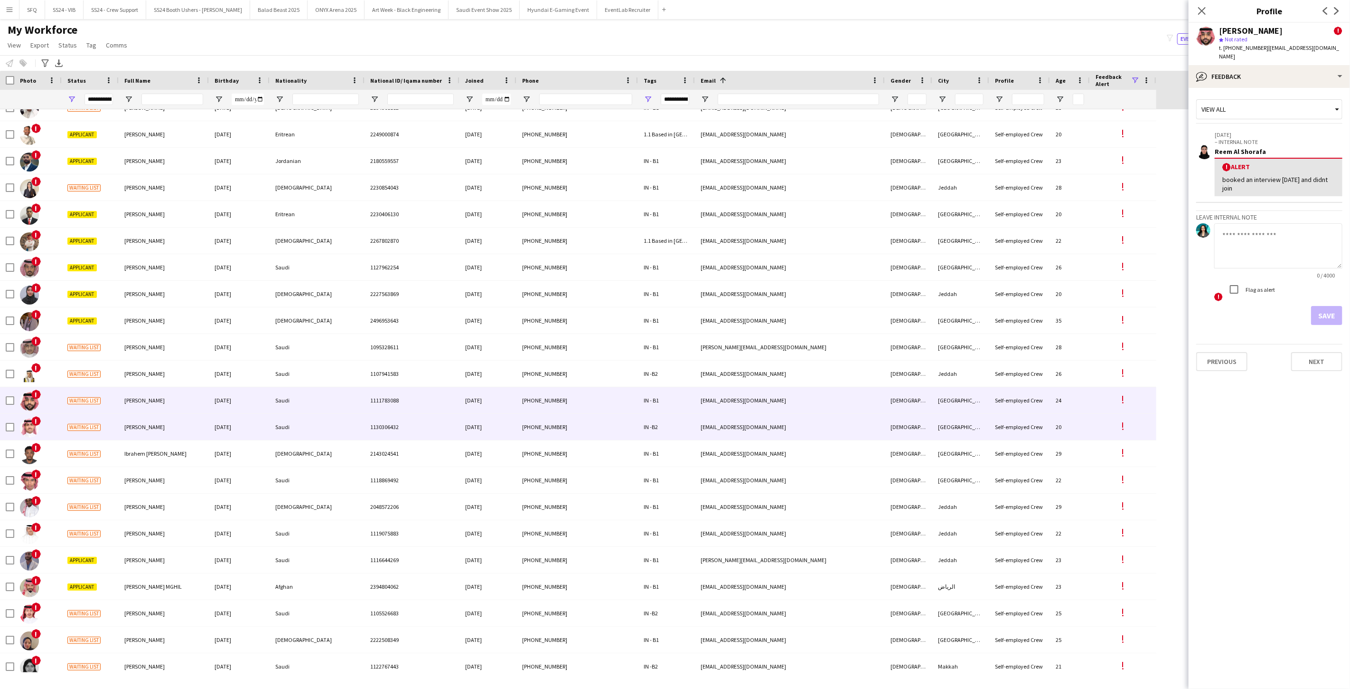
click at [116, 433] on div "Waiting list" at bounding box center [90, 427] width 57 height 26
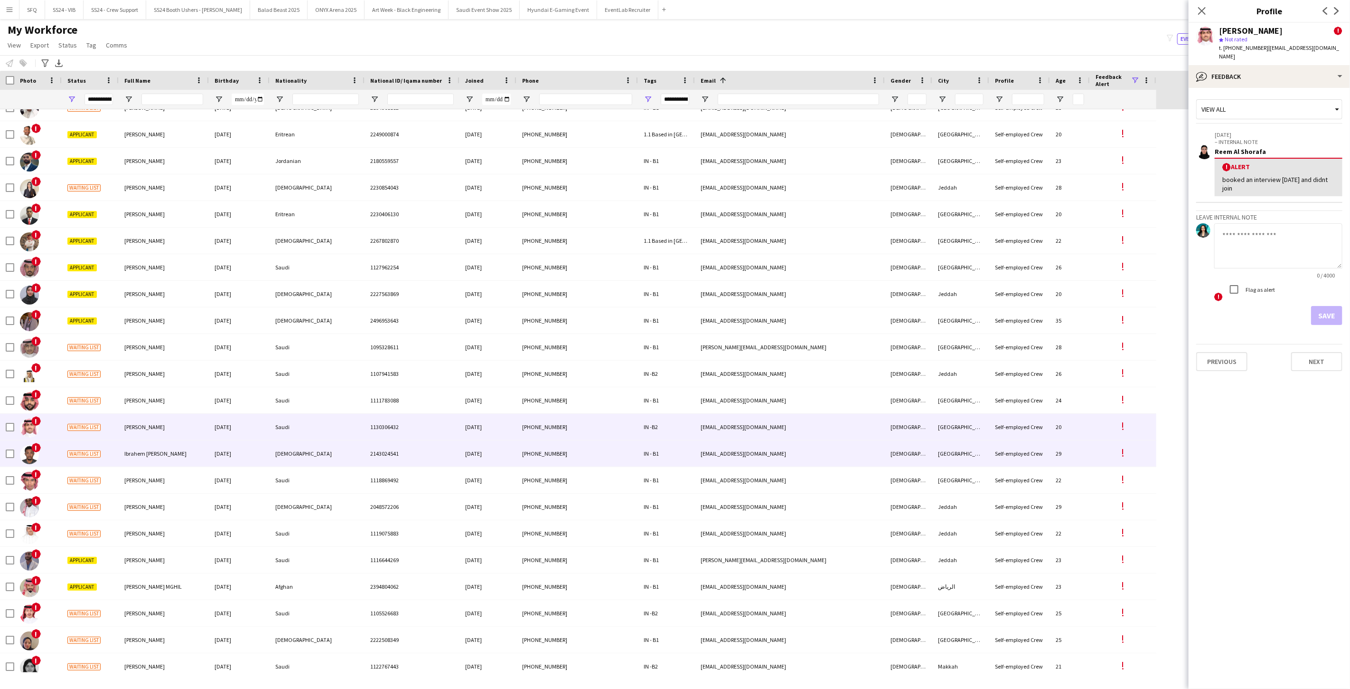
click at [116, 453] on div "Waiting list" at bounding box center [90, 453] width 57 height 26
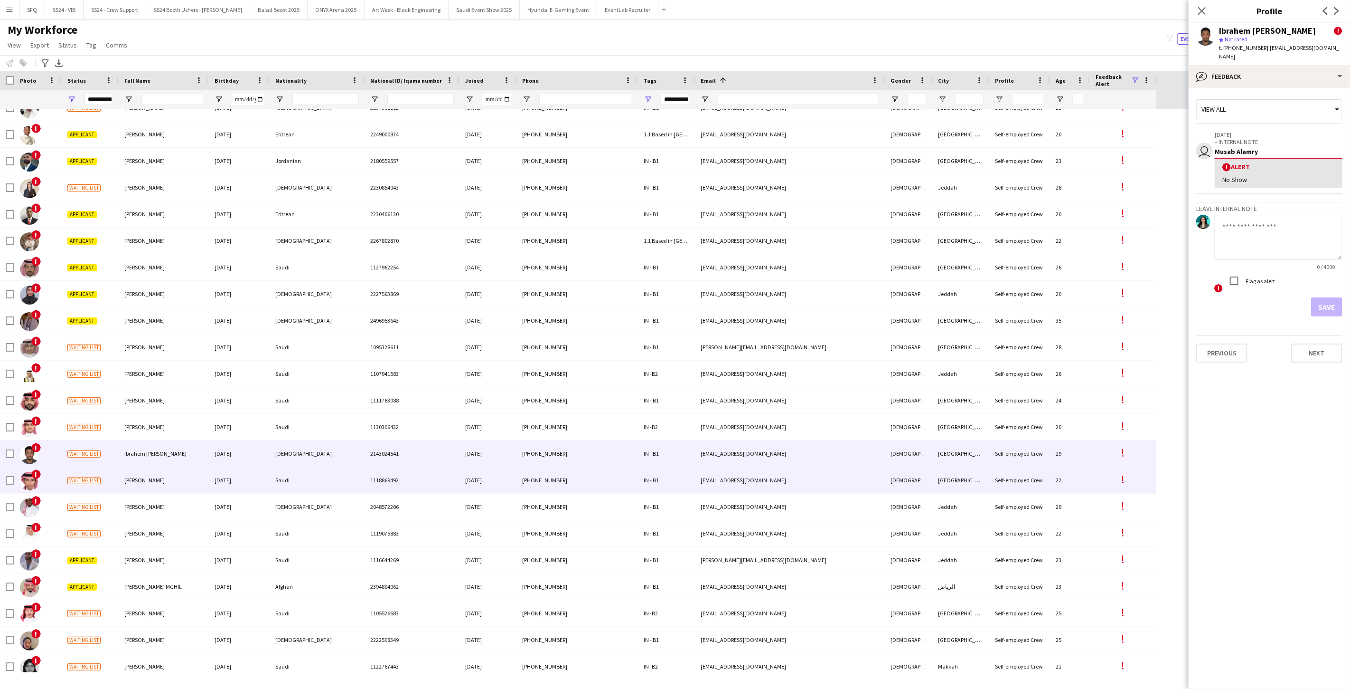
click at [114, 475] on div "Waiting list" at bounding box center [90, 480] width 57 height 26
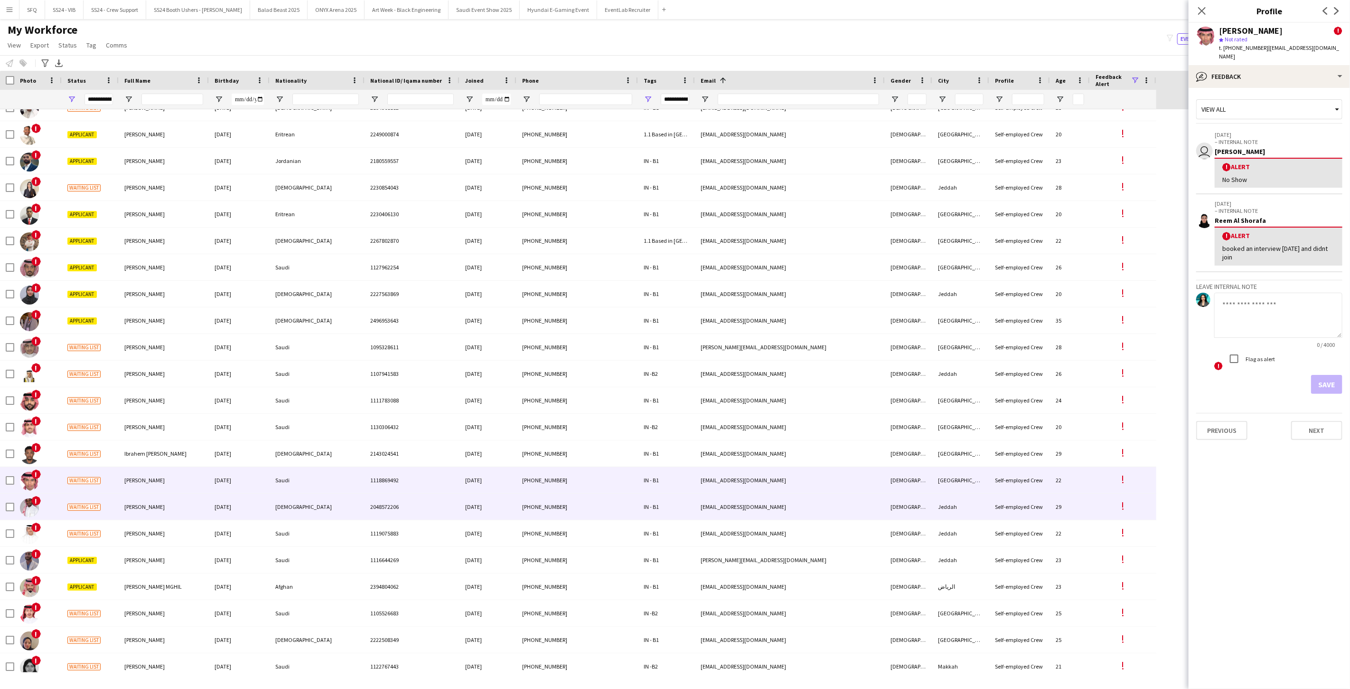
click at [128, 509] on span "[PERSON_NAME]" at bounding box center [144, 506] width 40 height 7
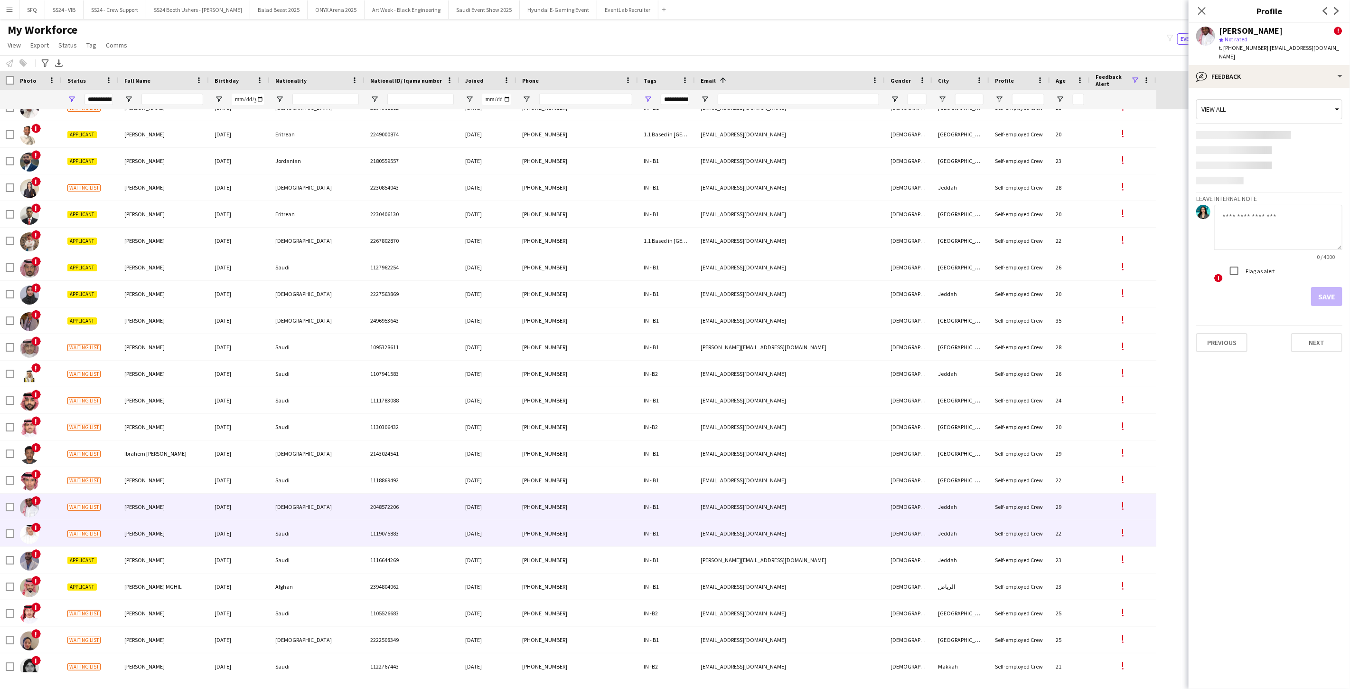
click at [126, 529] on div "[PERSON_NAME]" at bounding box center [164, 533] width 90 height 26
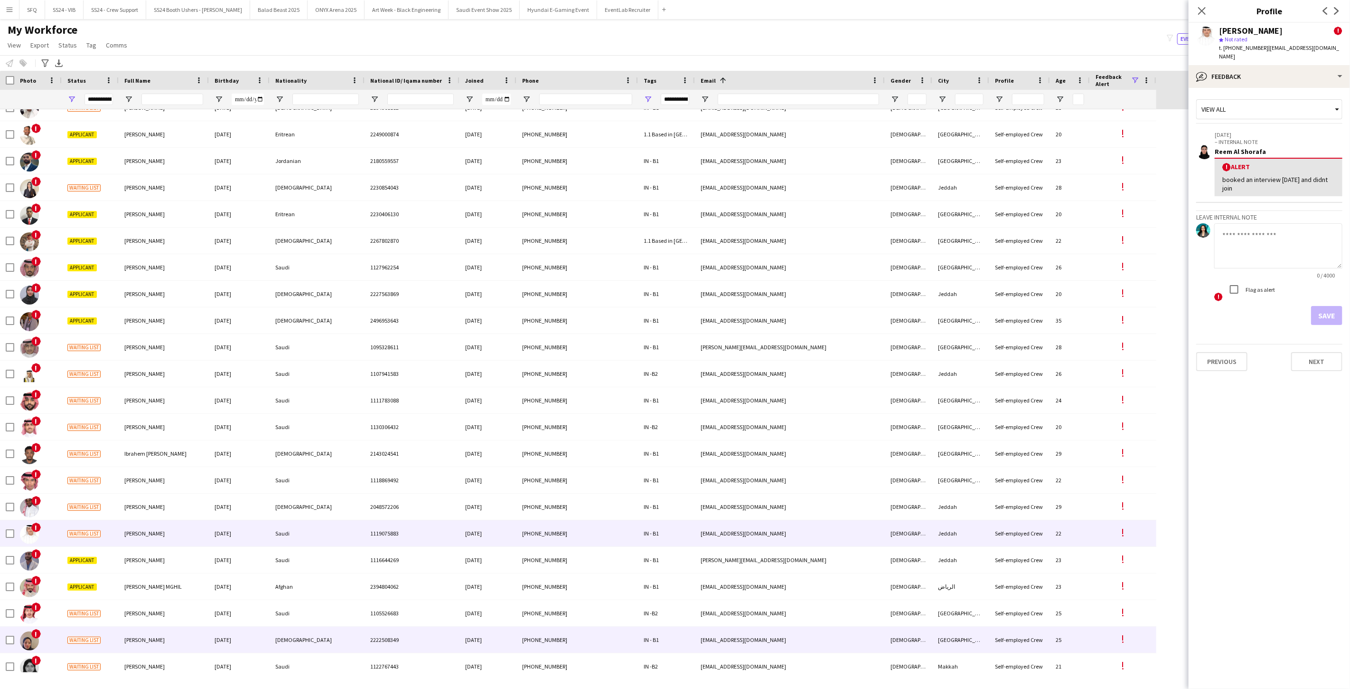
click at [144, 639] on span "[PERSON_NAME]" at bounding box center [144, 639] width 40 height 7
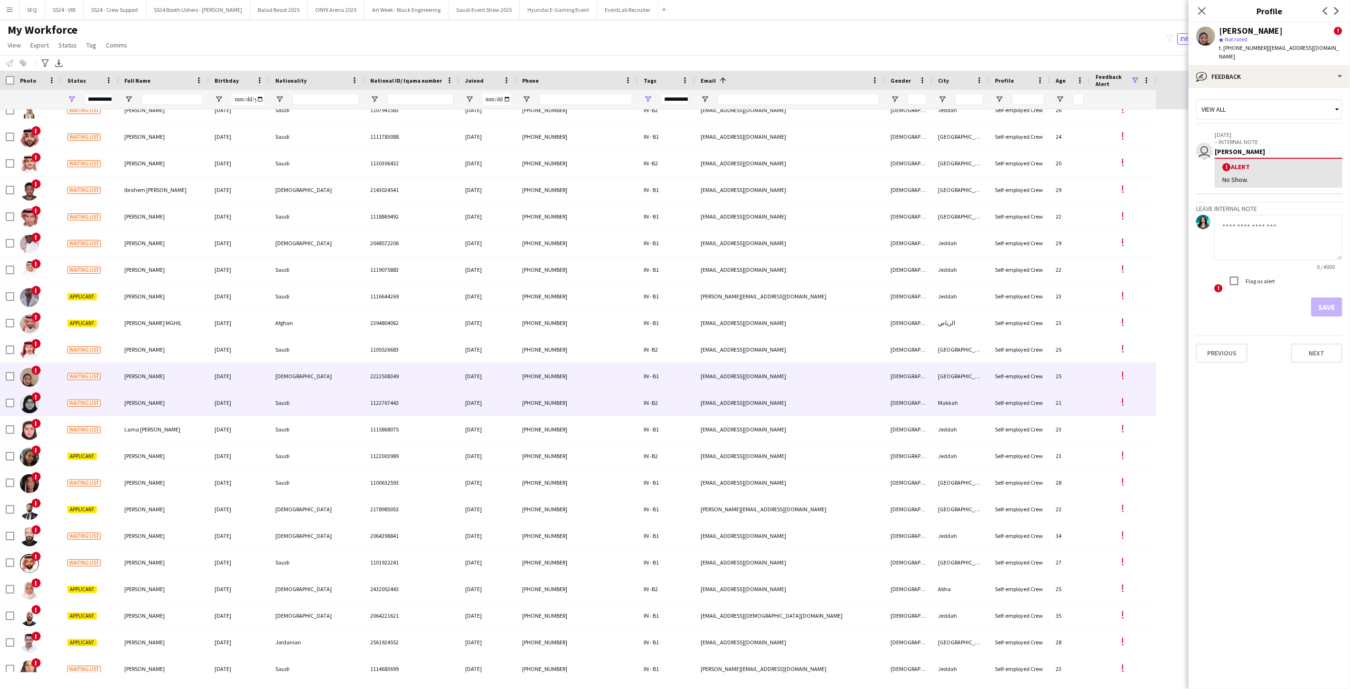
click at [100, 405] on span "Waiting list" at bounding box center [83, 402] width 33 height 7
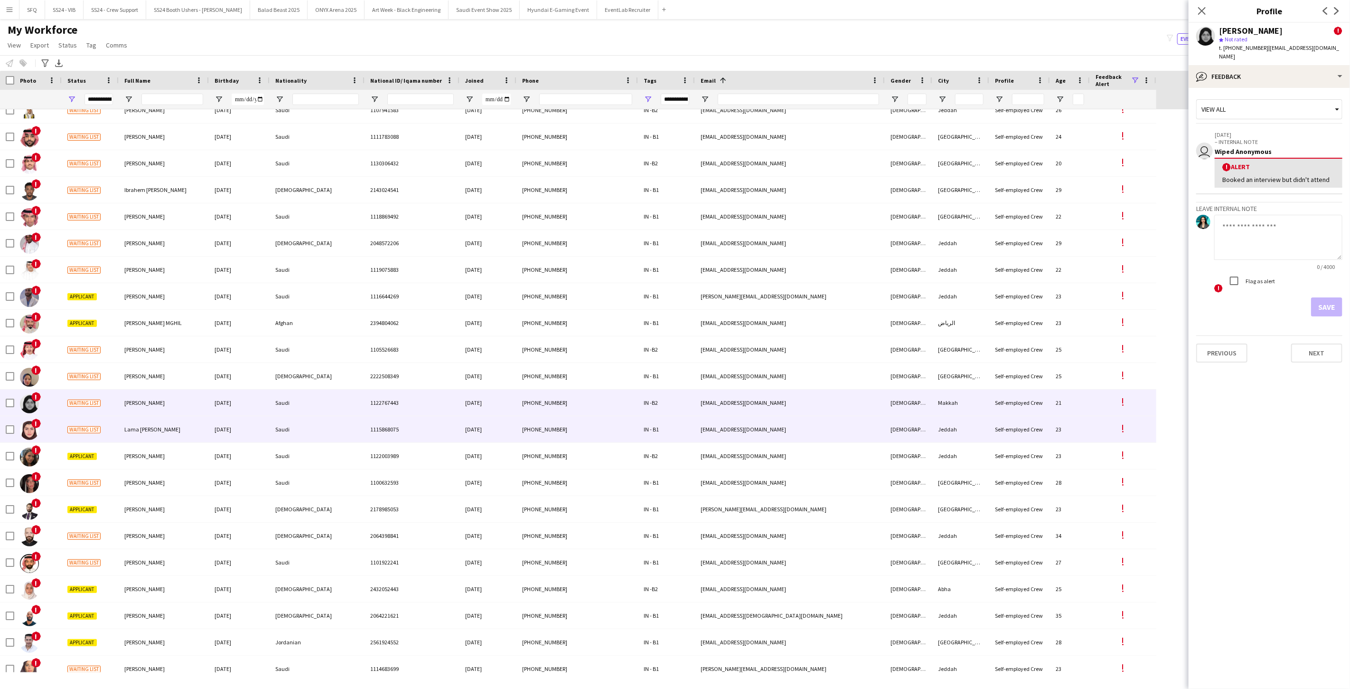
click at [107, 418] on div "Waiting list" at bounding box center [90, 429] width 57 height 26
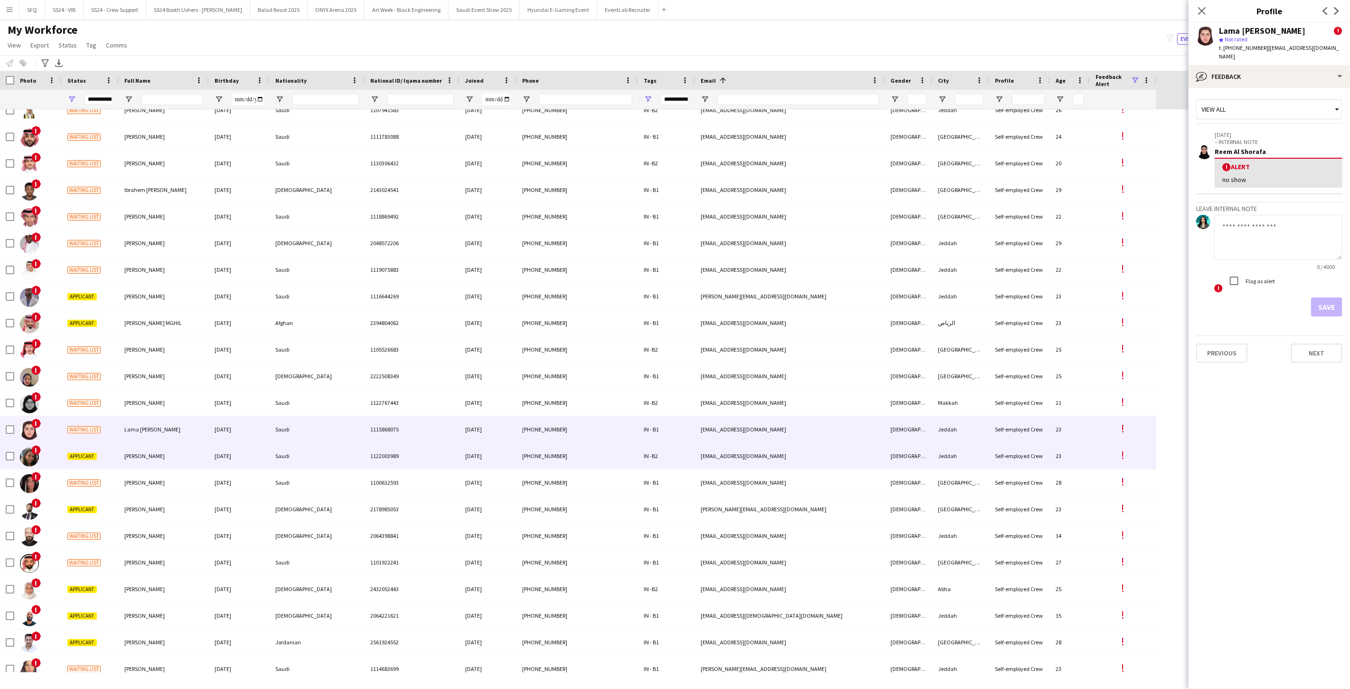
click at [111, 451] on div "Applicant" at bounding box center [90, 456] width 57 height 26
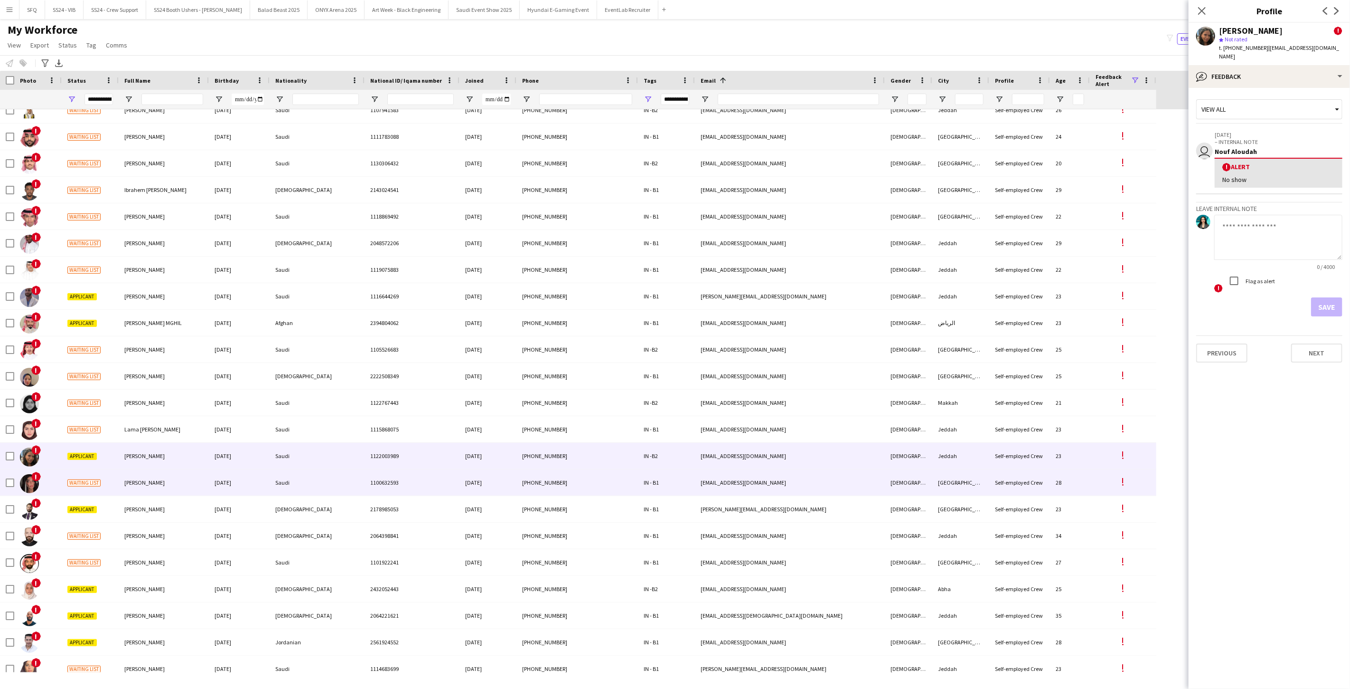
click at [103, 484] on div "Waiting list" at bounding box center [90, 482] width 57 height 26
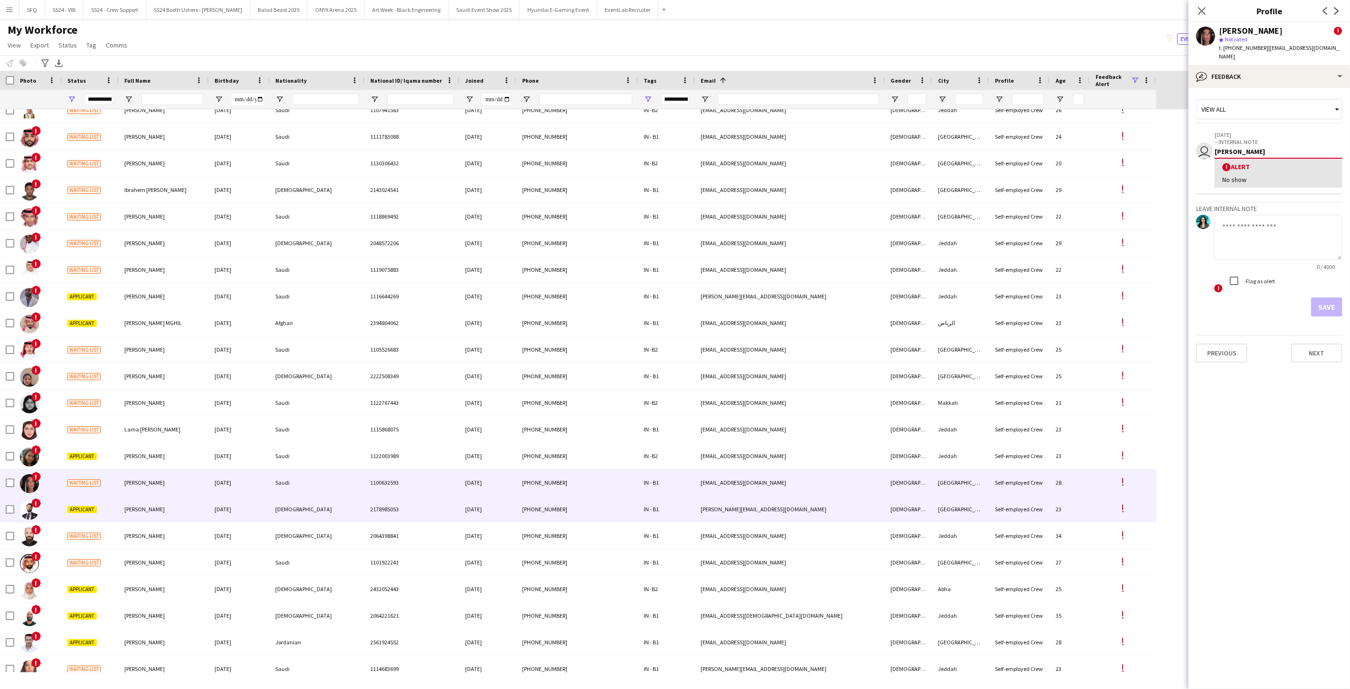
click at [112, 511] on div "Applicant" at bounding box center [90, 509] width 57 height 26
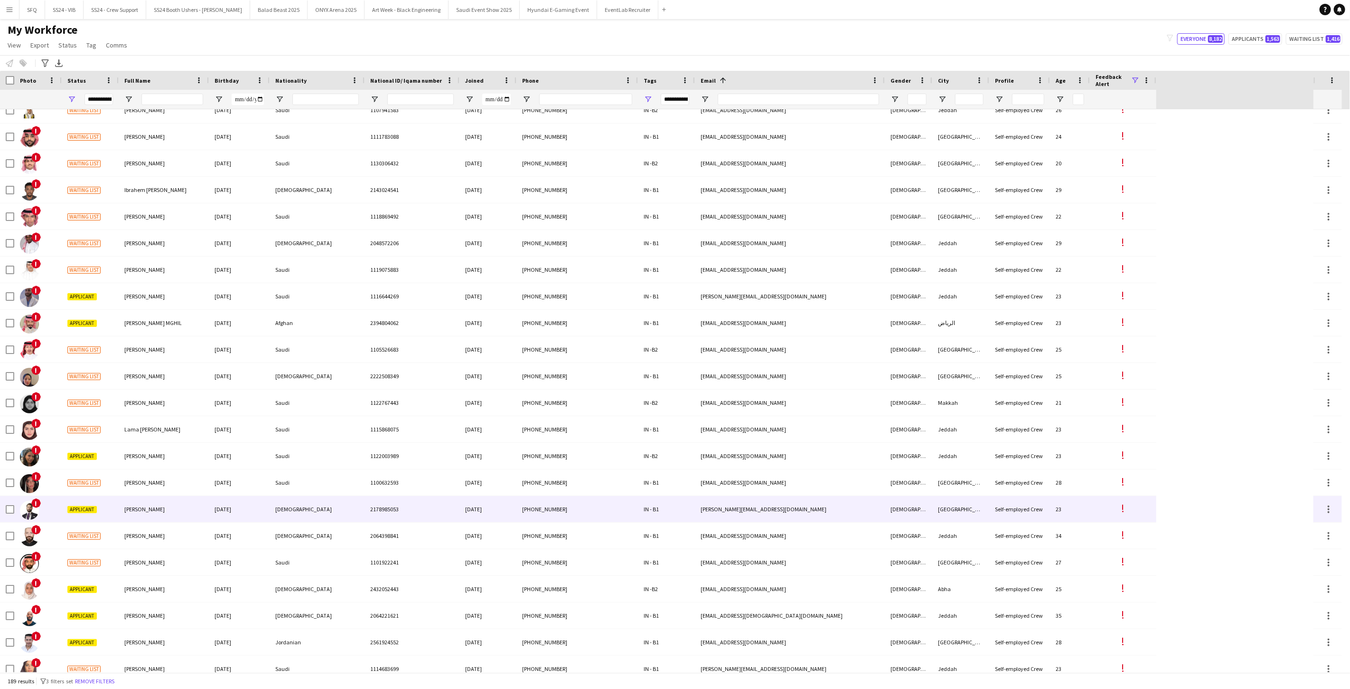
click at [114, 509] on div "Applicant" at bounding box center [90, 509] width 57 height 26
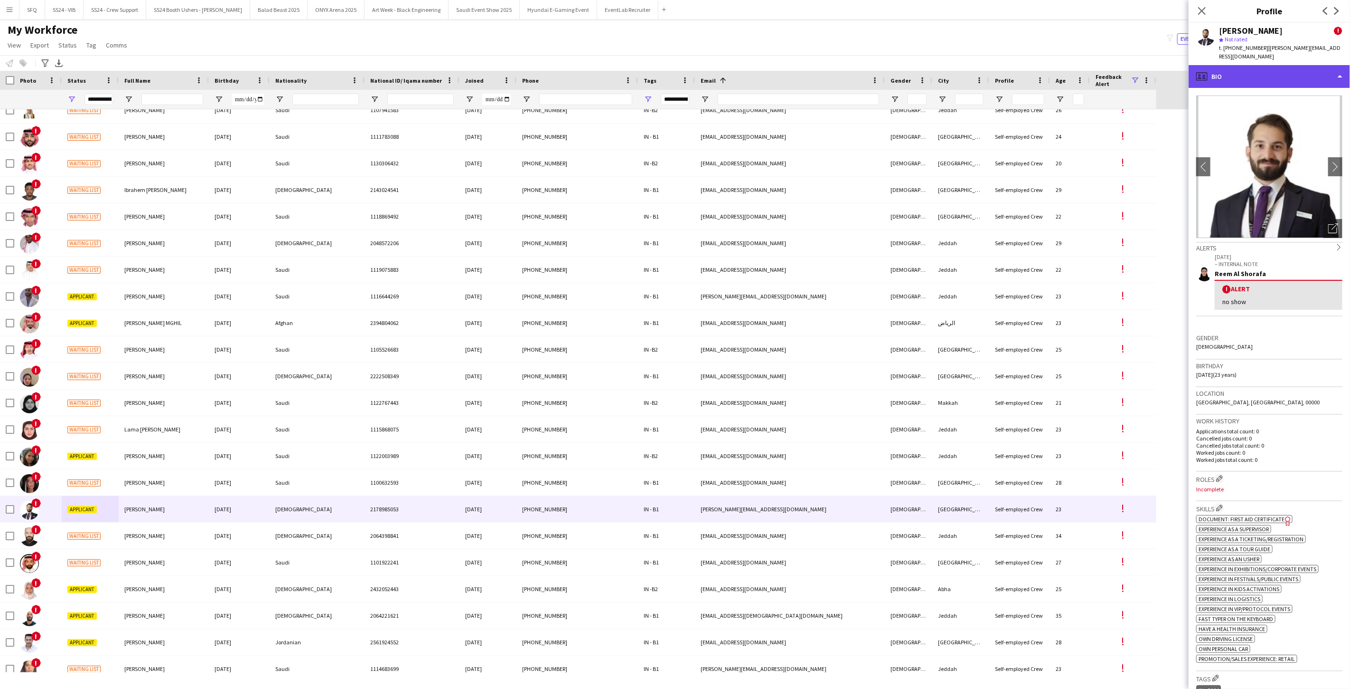
click at [1265, 69] on div "profile Bio" at bounding box center [1269, 76] width 161 height 23
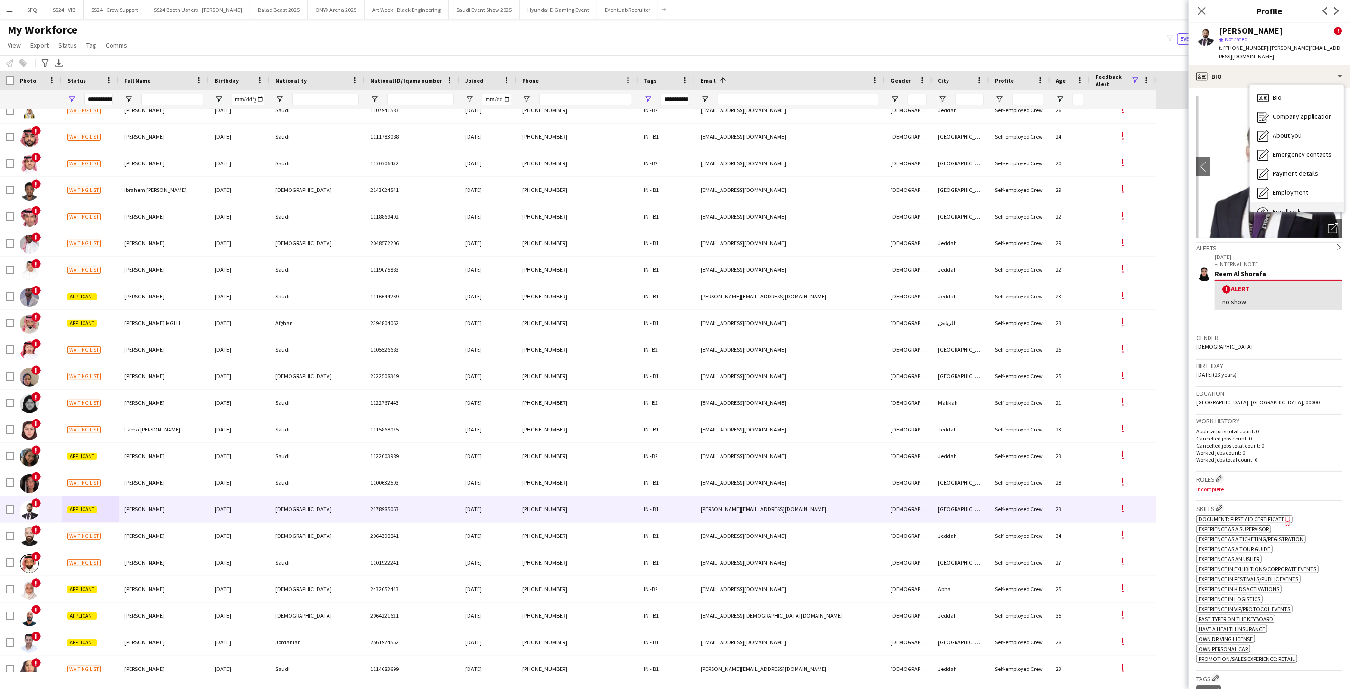
click at [1294, 202] on div "Feedback Feedback" at bounding box center [1297, 211] width 94 height 19
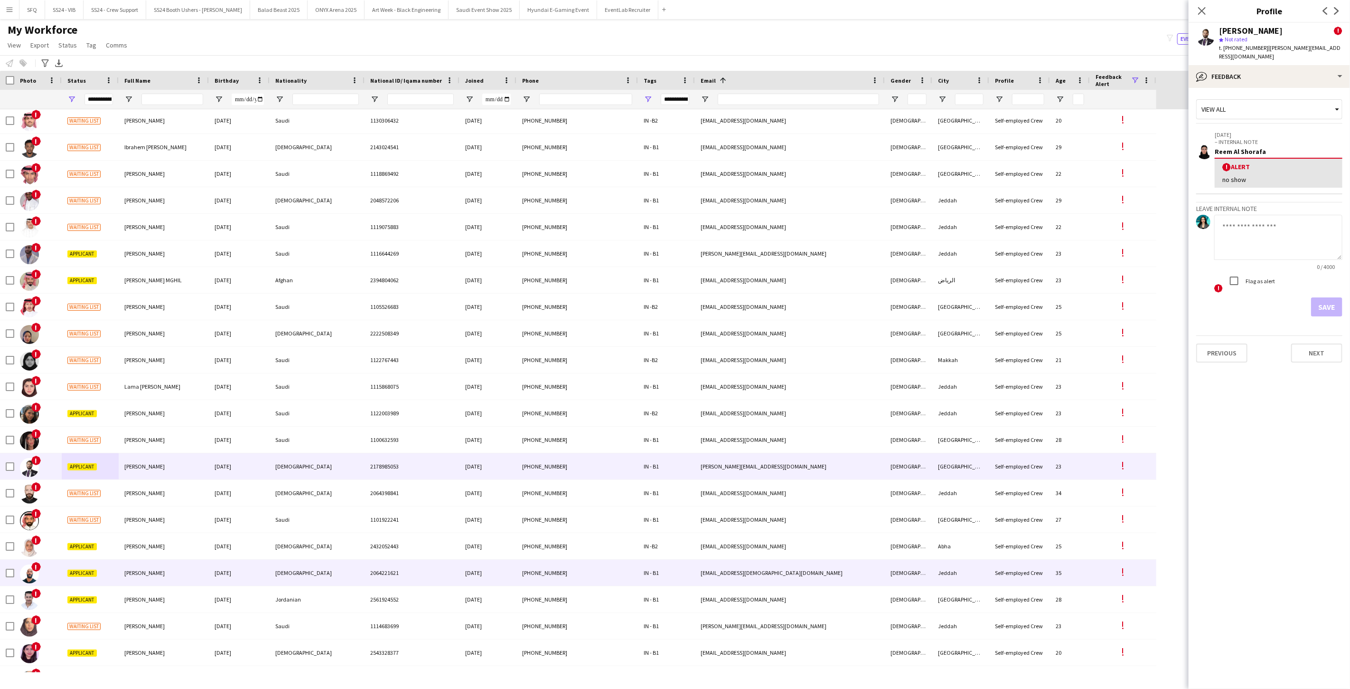
scroll to position [1846, 0]
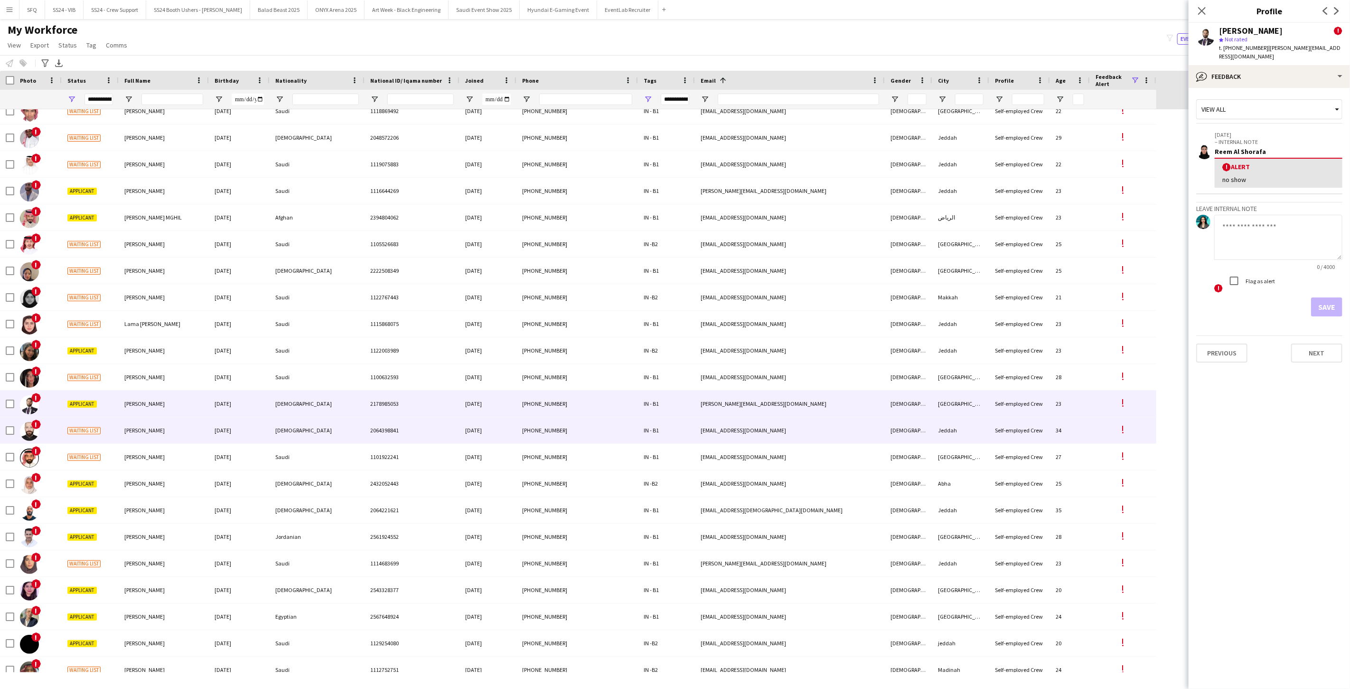
click at [103, 426] on div "Waiting list" at bounding box center [90, 430] width 57 height 26
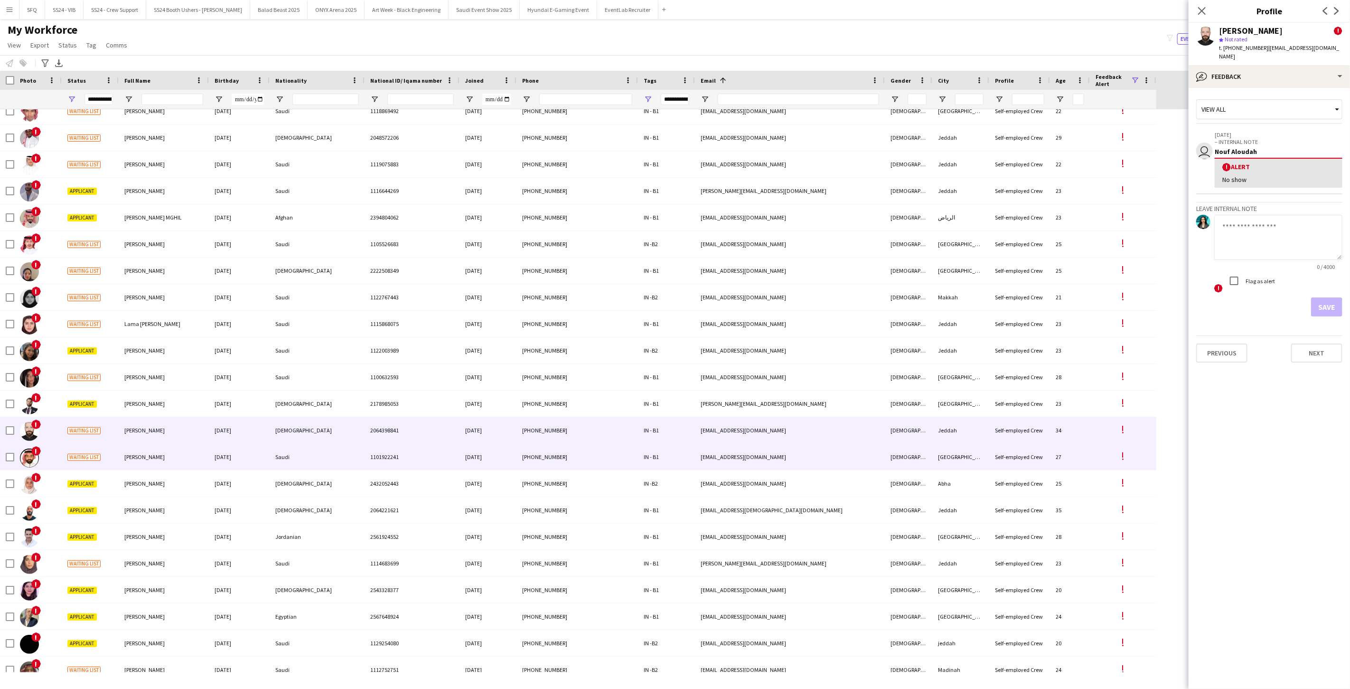
click at [90, 466] on div "Waiting list" at bounding box center [90, 457] width 57 height 26
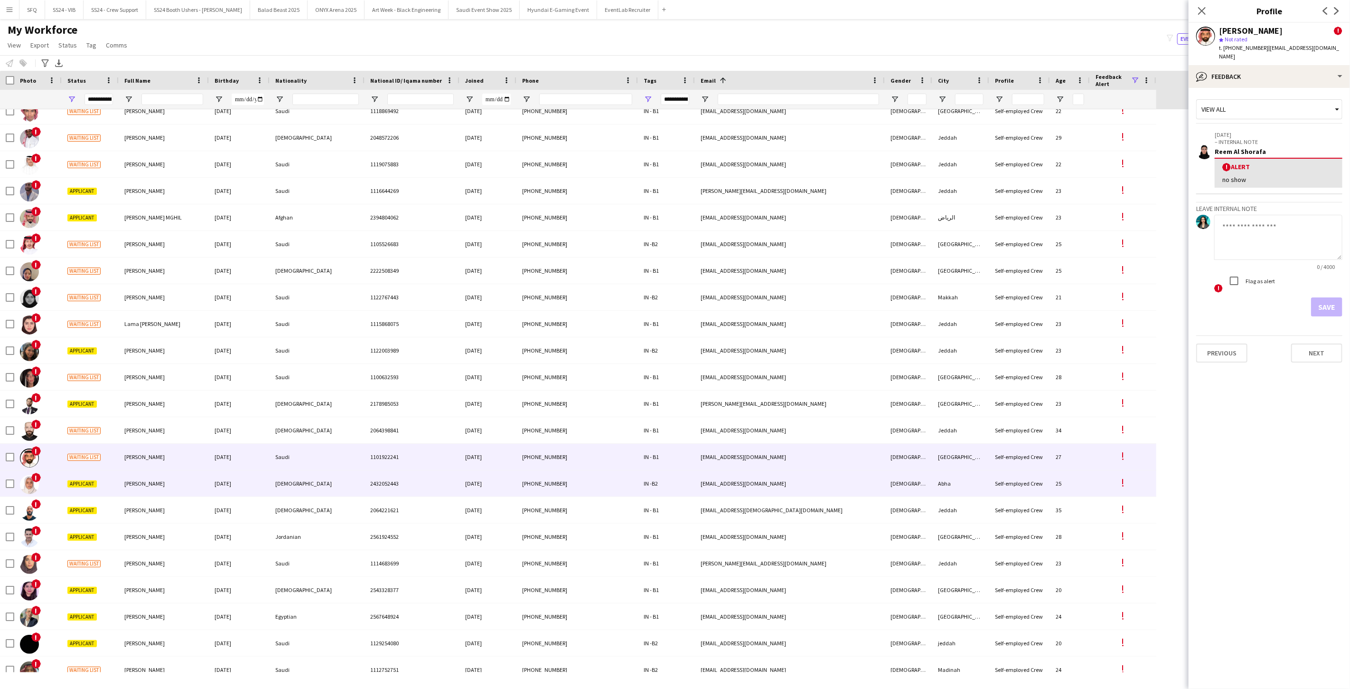
click at [93, 482] on span "Applicant" at bounding box center [81, 483] width 29 height 7
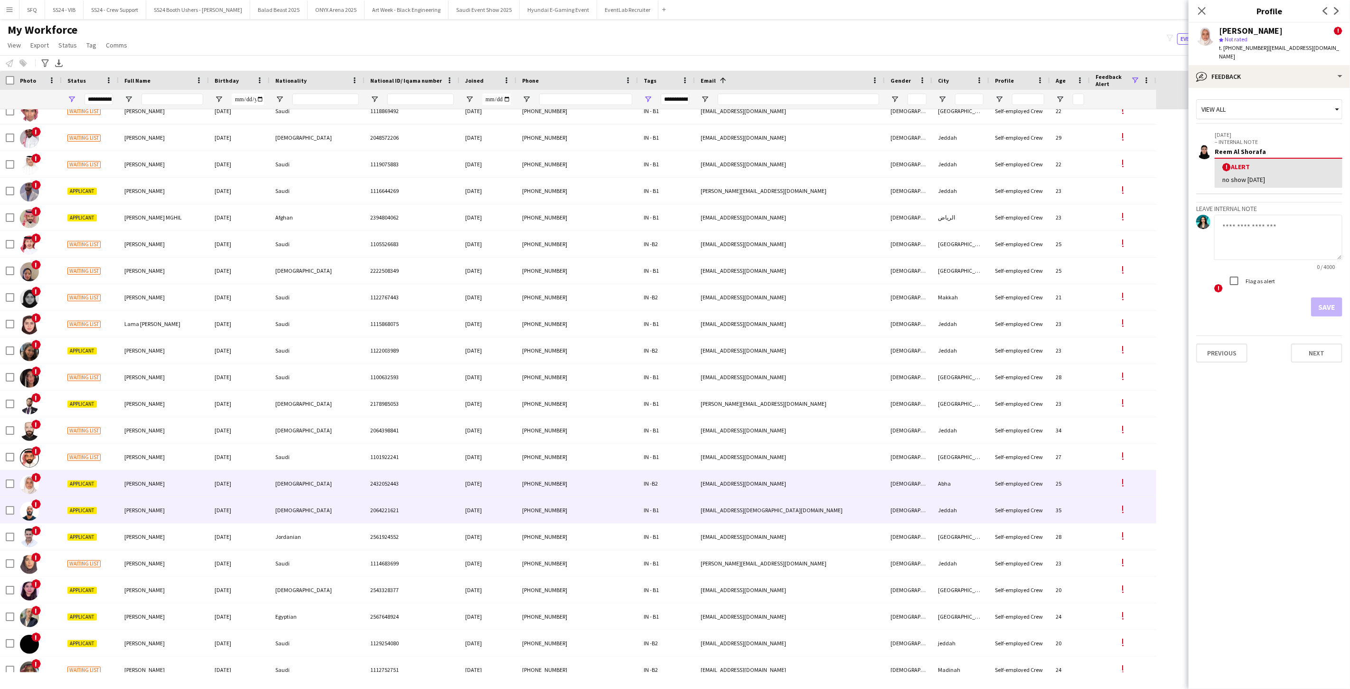
click at [95, 510] on span "Applicant" at bounding box center [81, 510] width 29 height 7
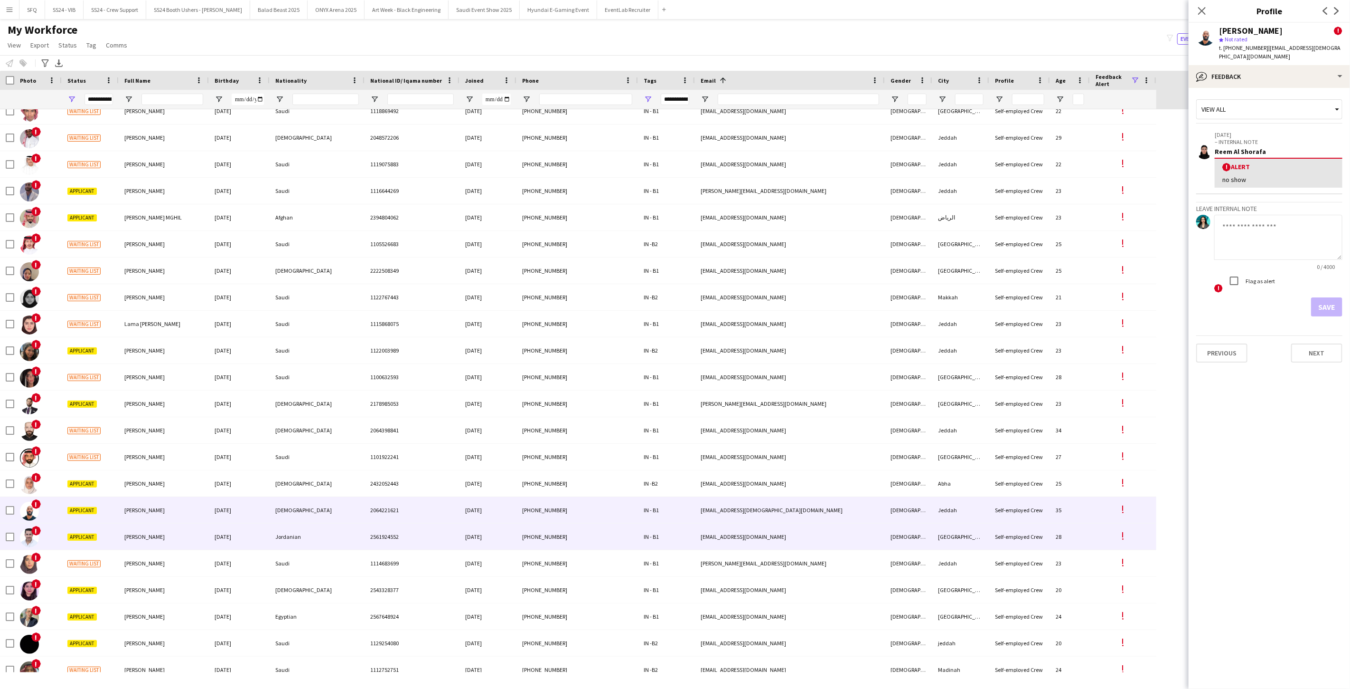
click at [103, 543] on div "Applicant" at bounding box center [90, 536] width 57 height 26
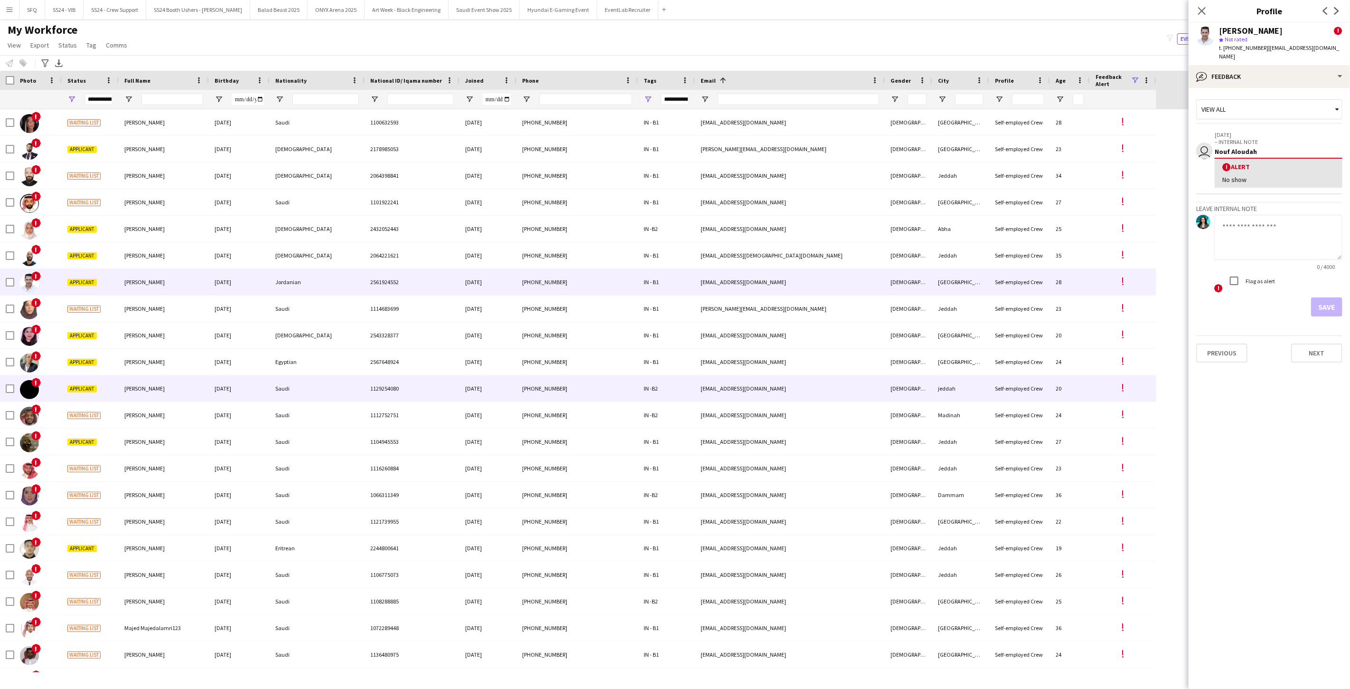
scroll to position [2110, 0]
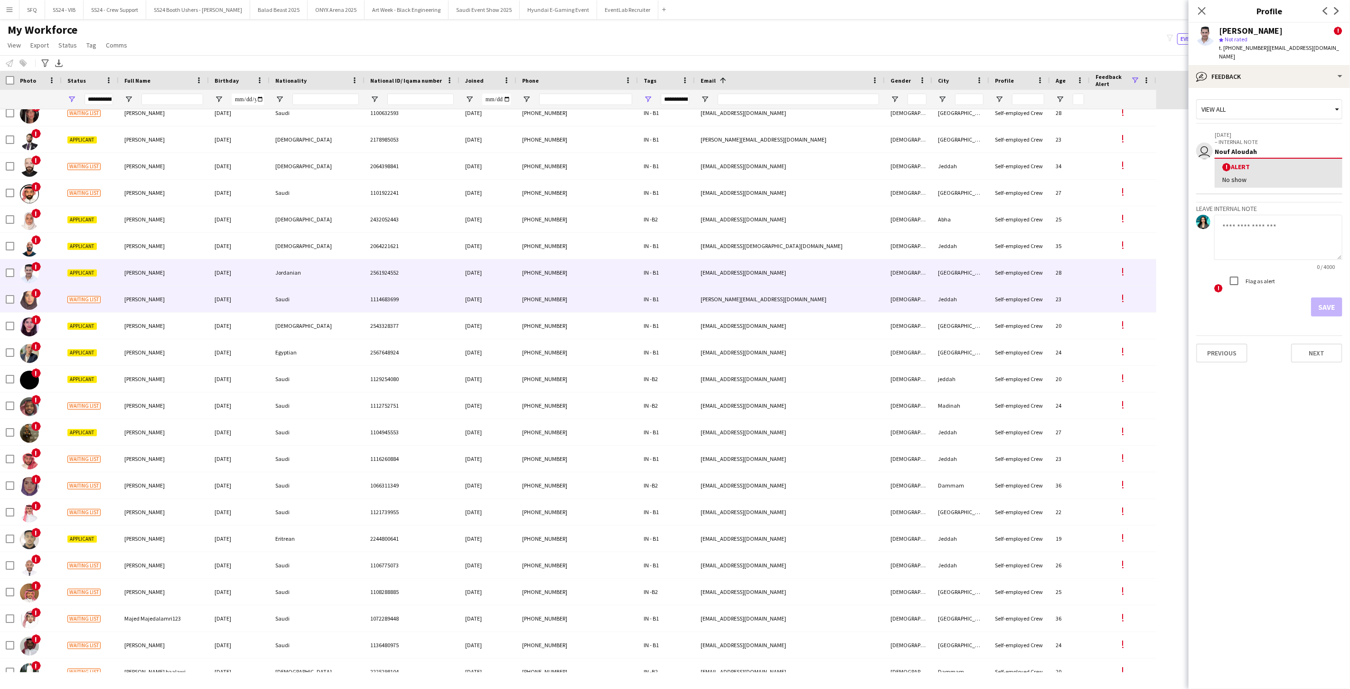
click at [48, 296] on div "!" at bounding box center [37, 299] width 47 height 26
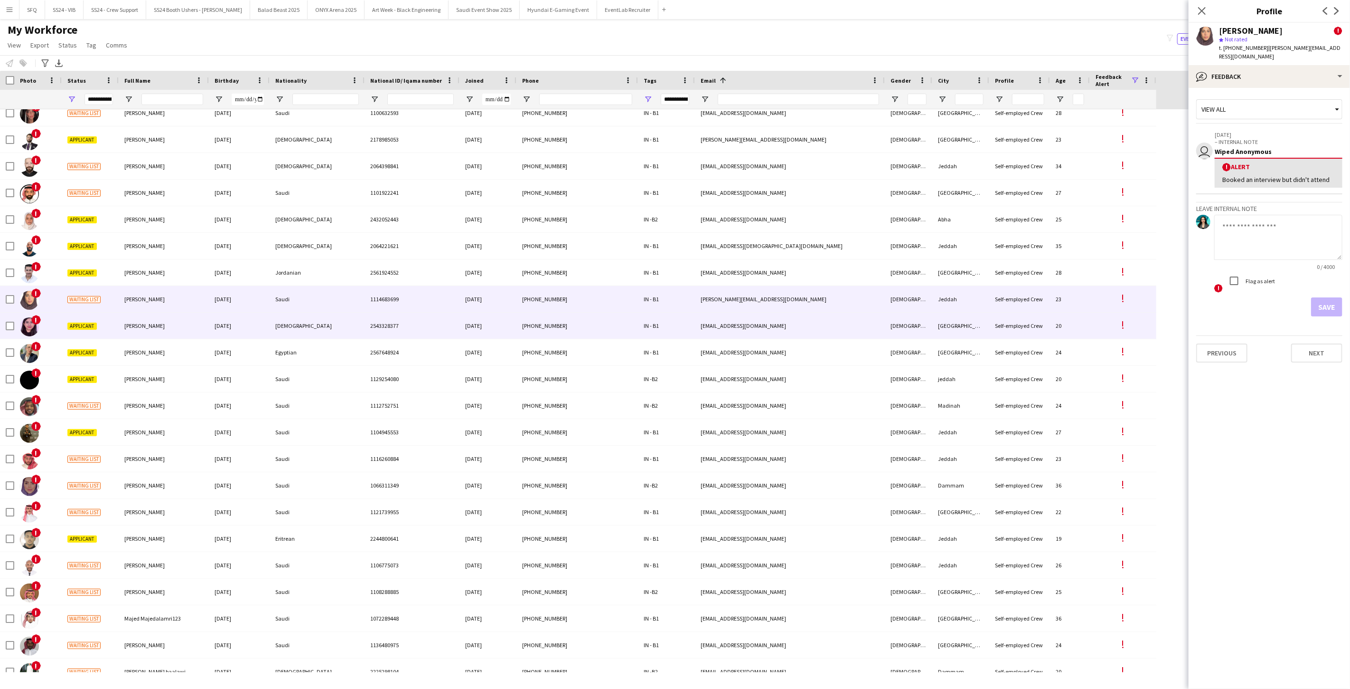
click at [62, 326] on div "Applicant" at bounding box center [90, 325] width 57 height 26
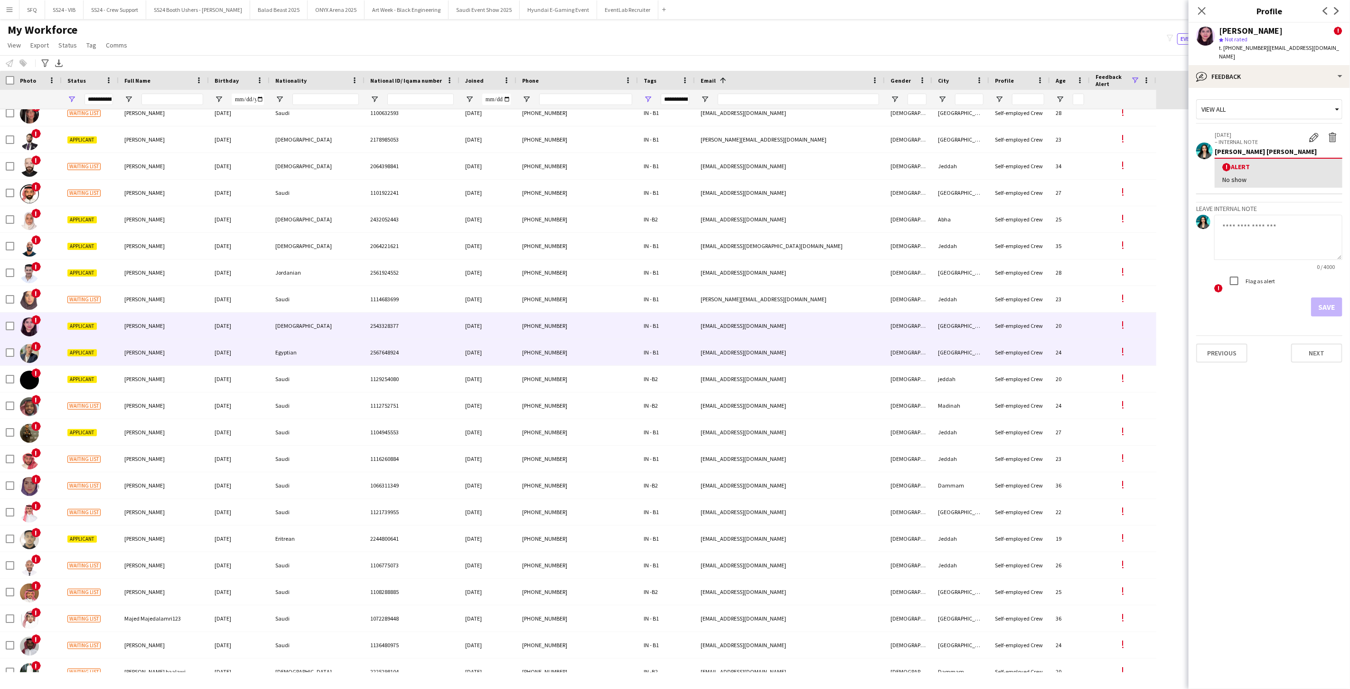
click at [59, 349] on div "!" at bounding box center [37, 352] width 47 height 26
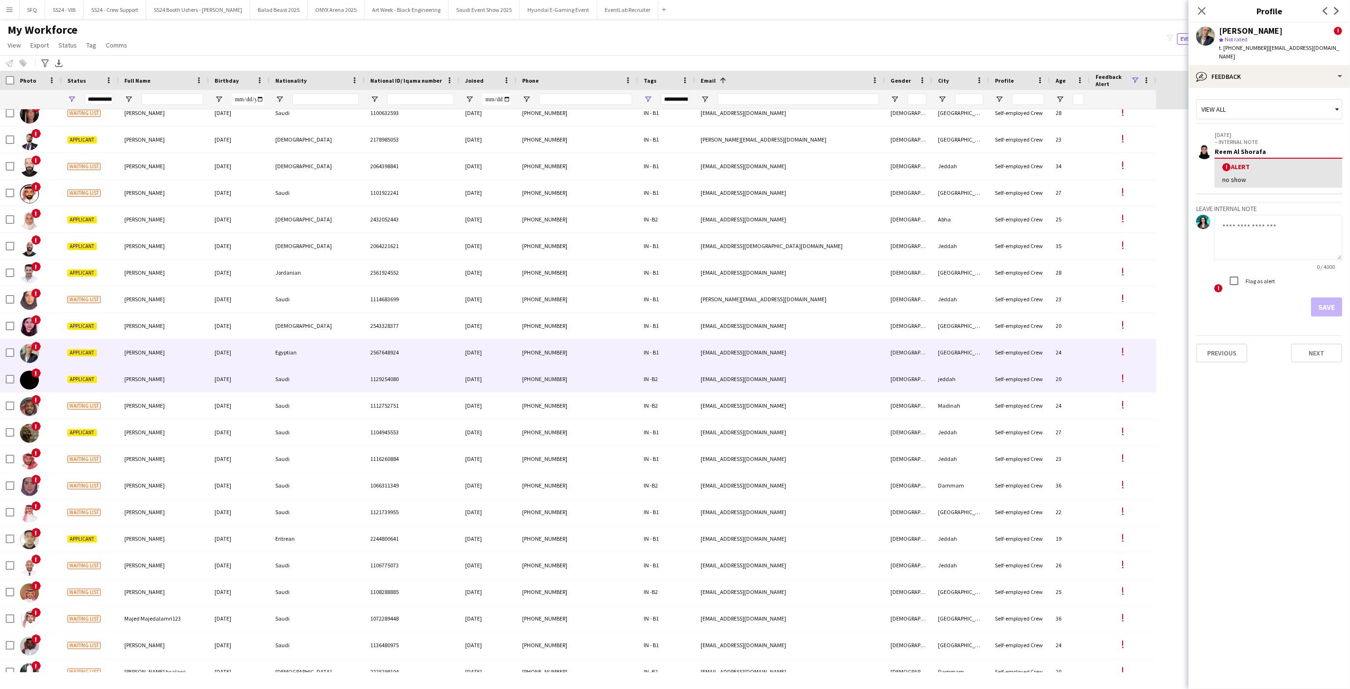
click at [60, 370] on div "!" at bounding box center [37, 379] width 47 height 26
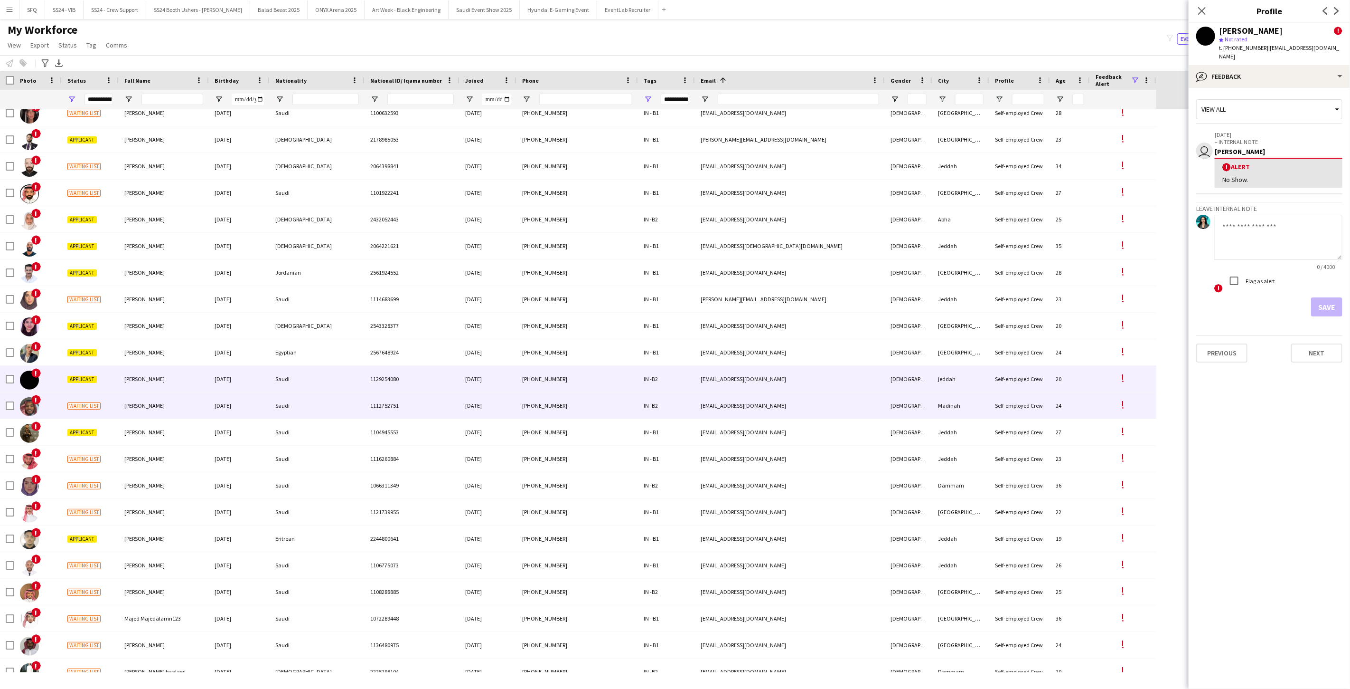
click at [58, 405] on div "!" at bounding box center [37, 405] width 47 height 26
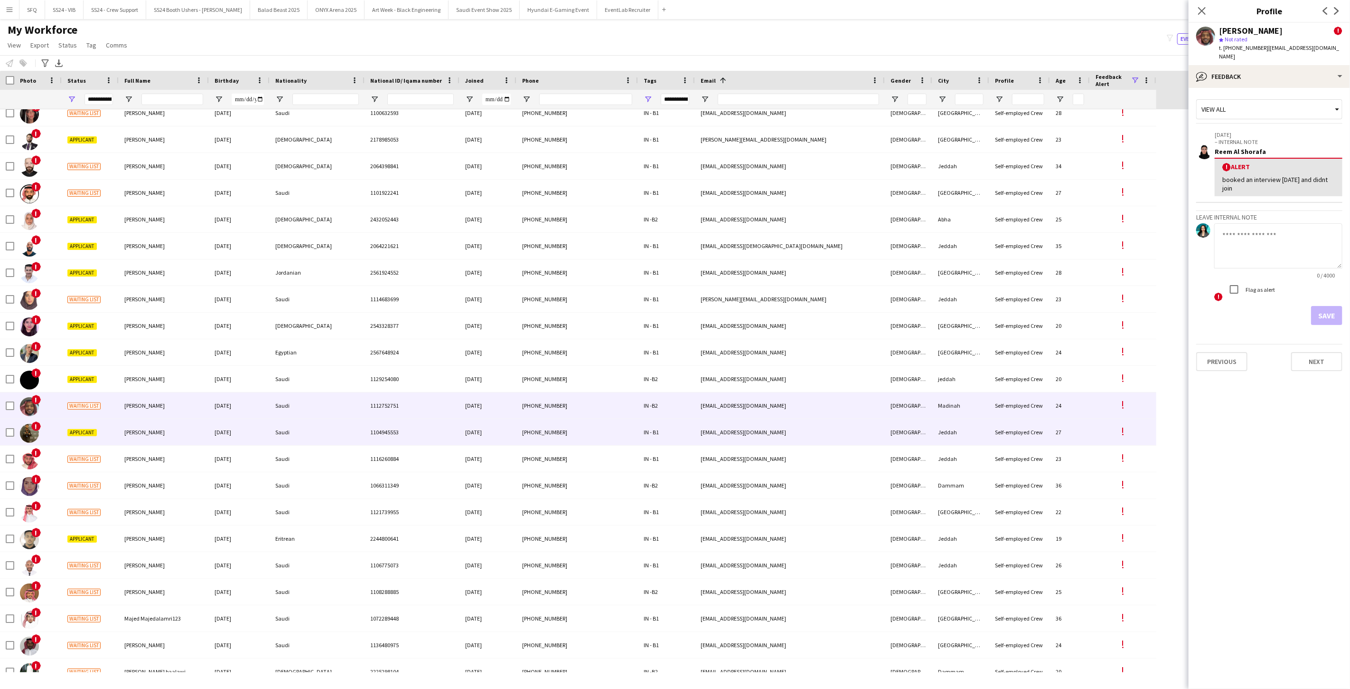
click at [57, 423] on div "!" at bounding box center [37, 432] width 47 height 26
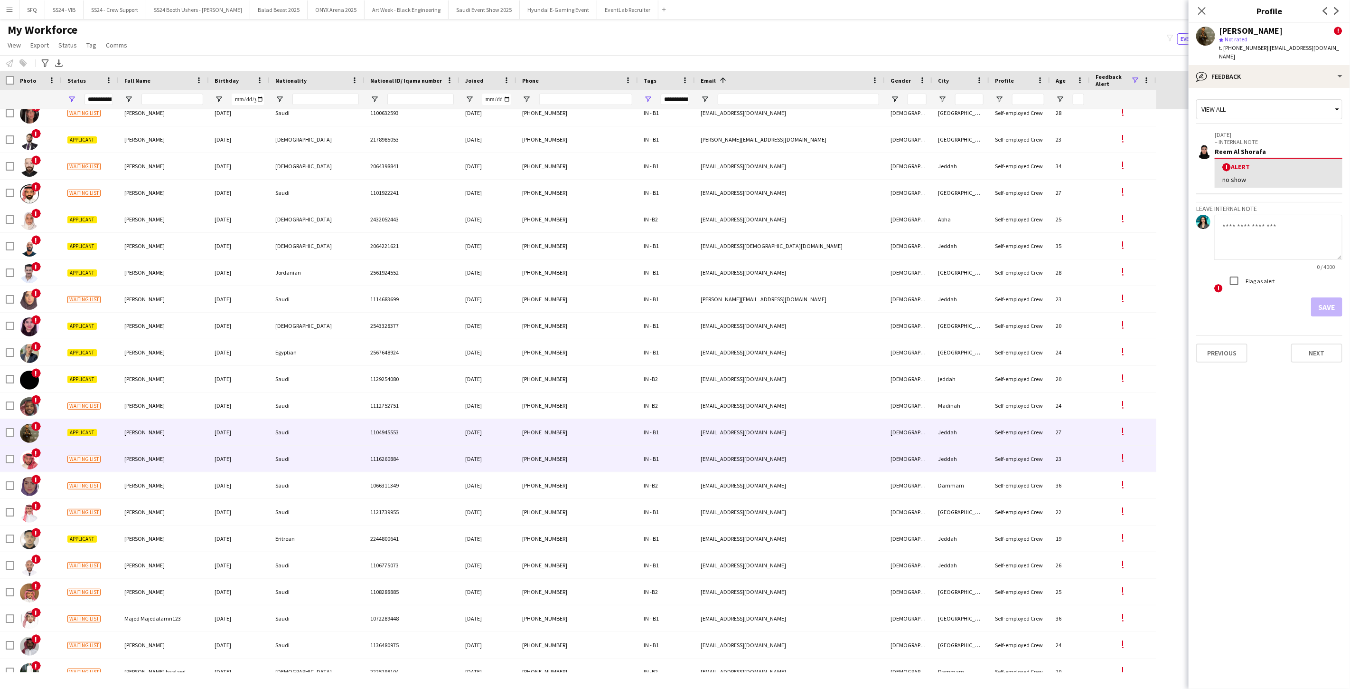
click at [58, 450] on div "!" at bounding box center [37, 458] width 47 height 26
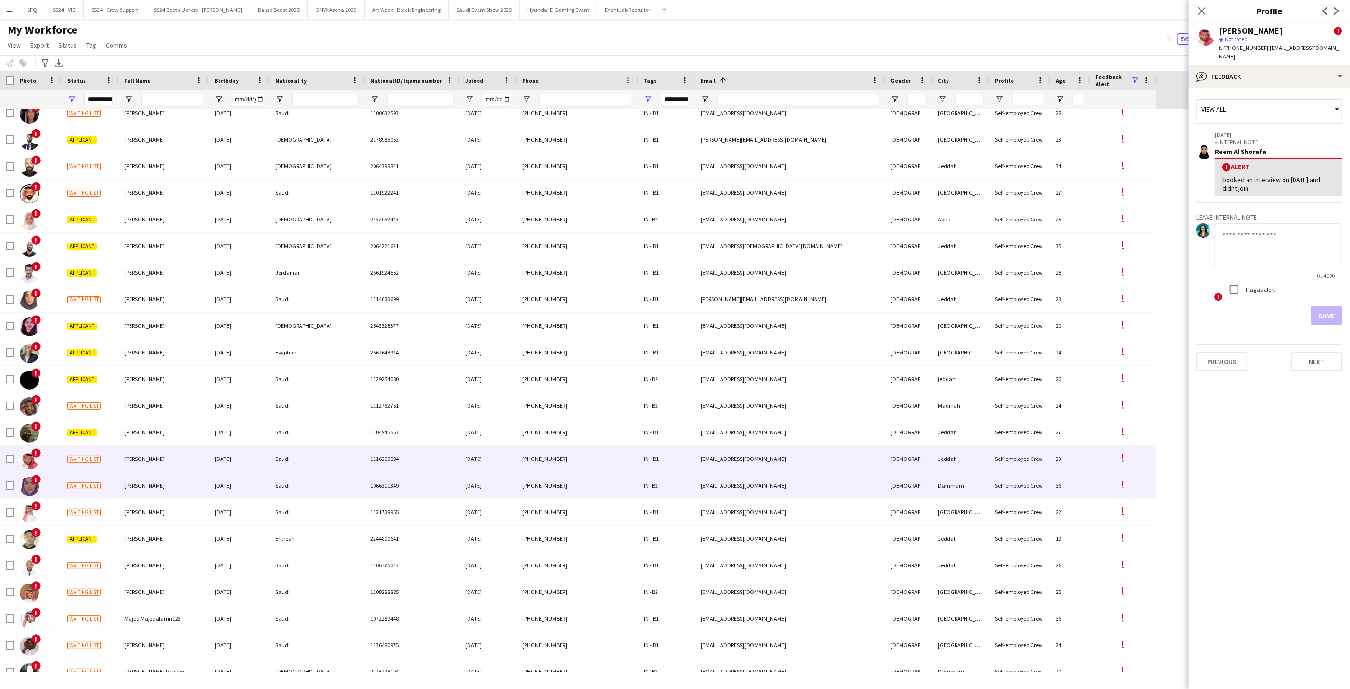
click at [62, 486] on div "Waiting list" at bounding box center [90, 485] width 57 height 26
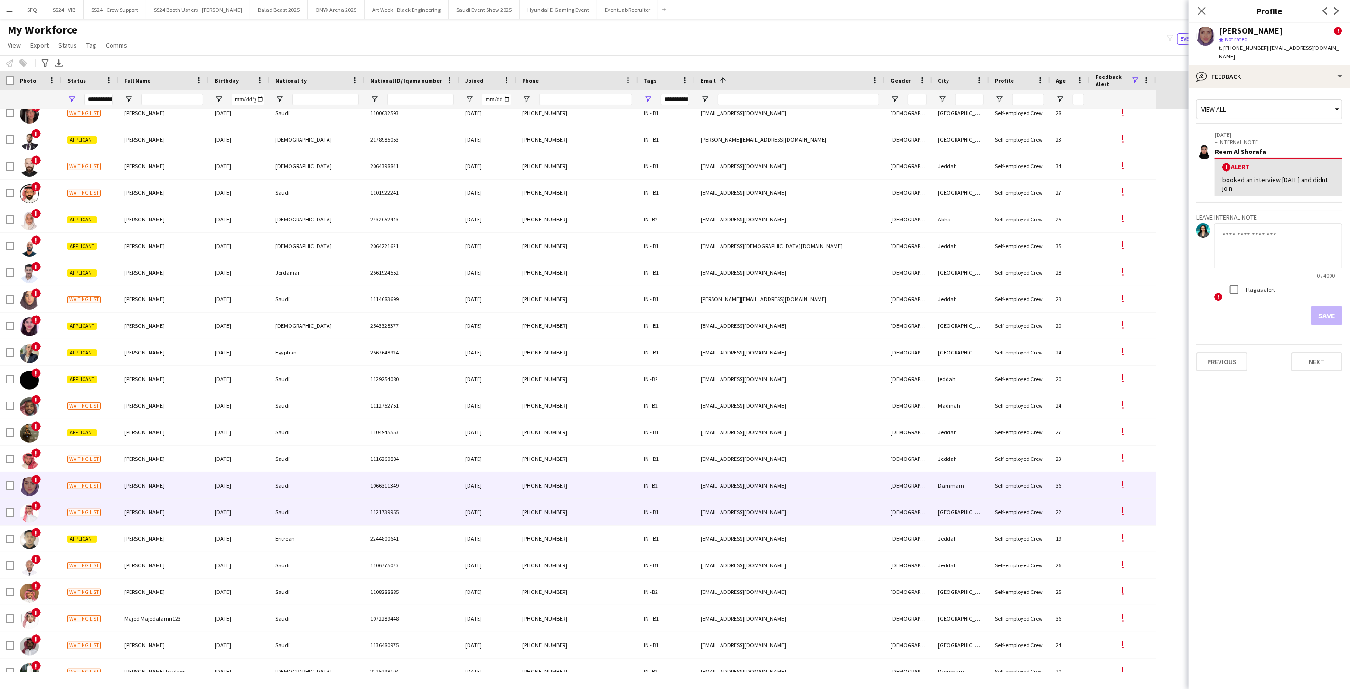
click at [58, 507] on div "!" at bounding box center [37, 512] width 47 height 26
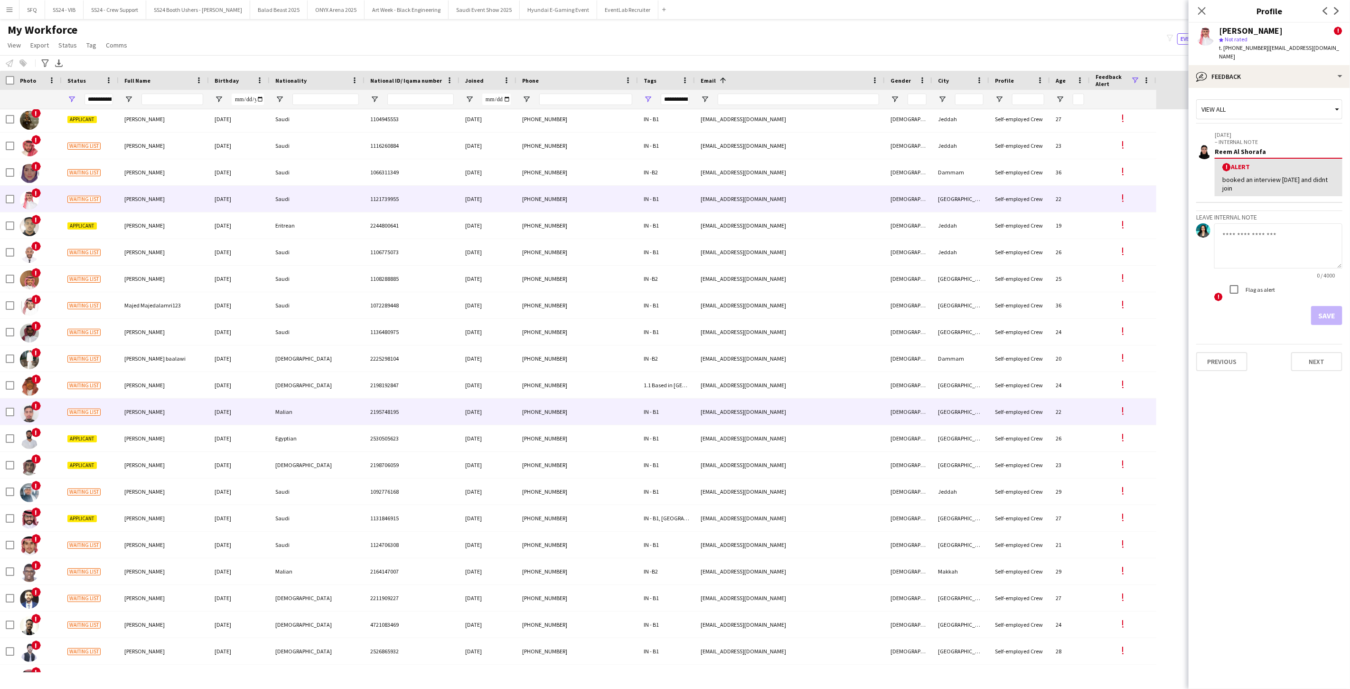
scroll to position [2427, 0]
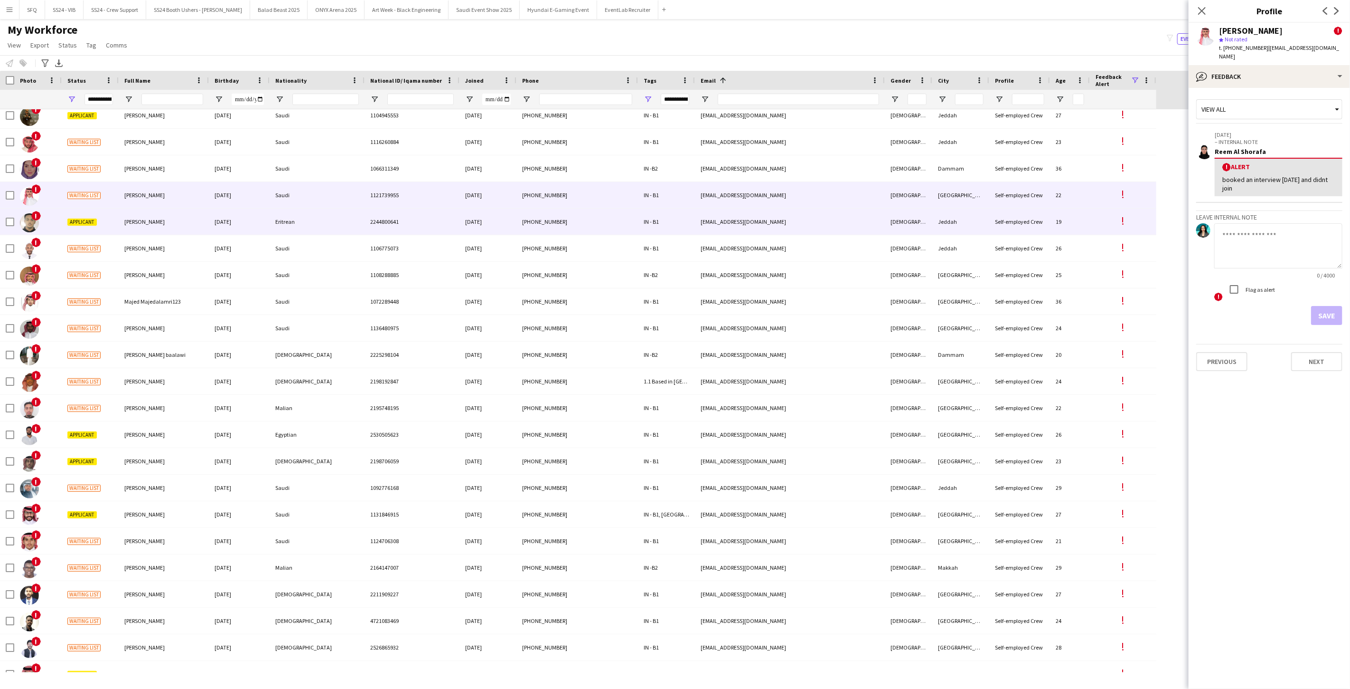
click at [63, 226] on div "Applicant" at bounding box center [90, 221] width 57 height 26
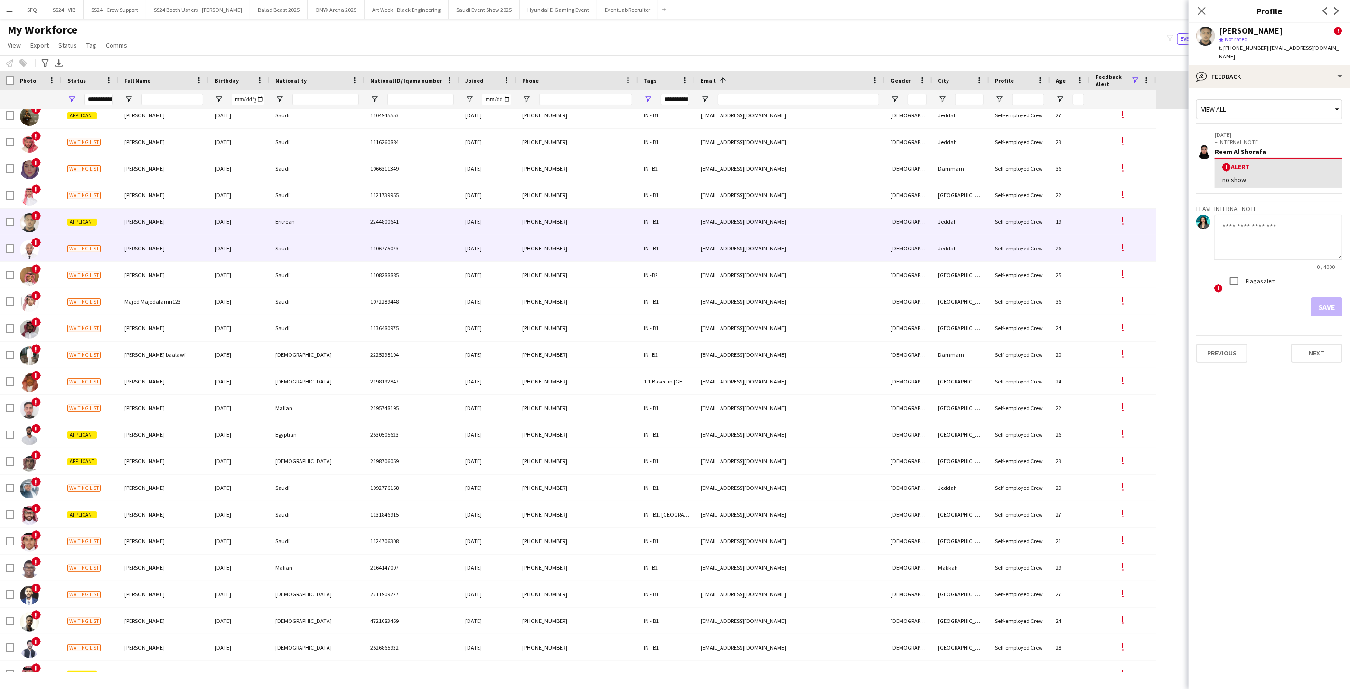
click at [63, 256] on div "Waiting list" at bounding box center [90, 248] width 57 height 26
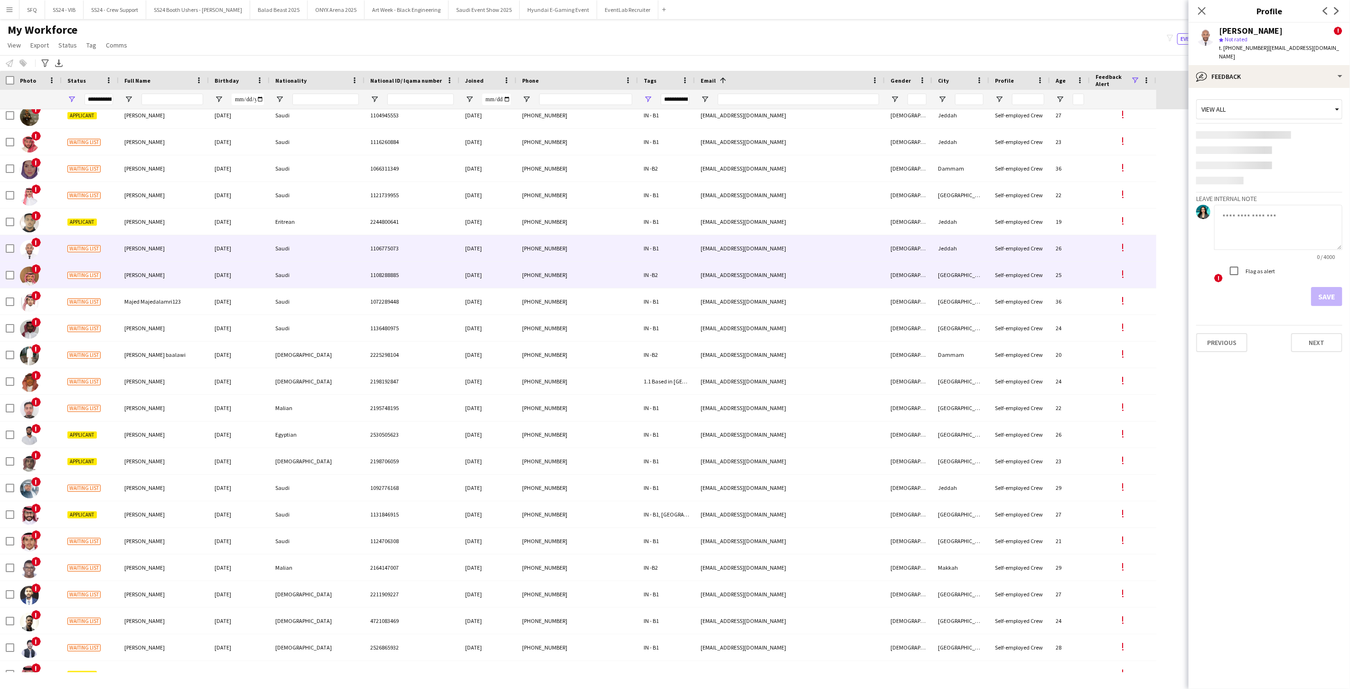
click at [63, 267] on div "Waiting list" at bounding box center [90, 275] width 57 height 26
click at [63, 245] on div "Waiting list" at bounding box center [90, 248] width 57 height 26
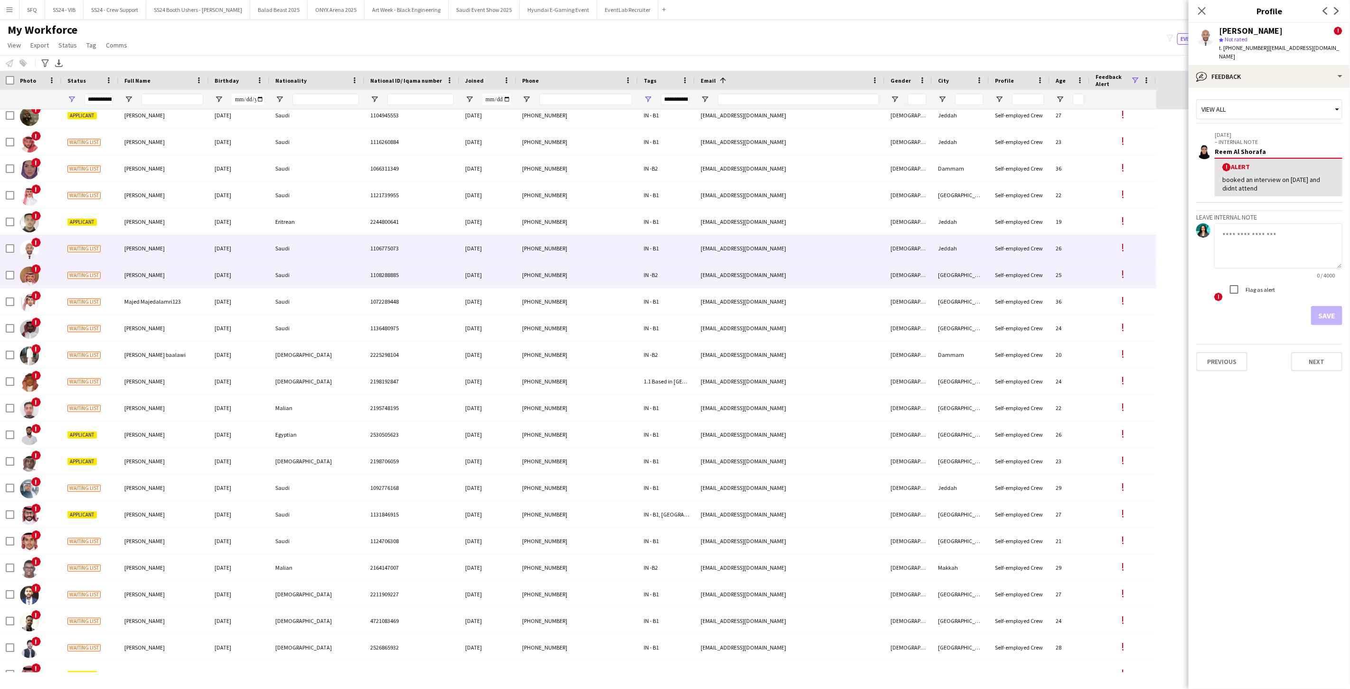
click at [63, 264] on div "Waiting list" at bounding box center [90, 275] width 57 height 26
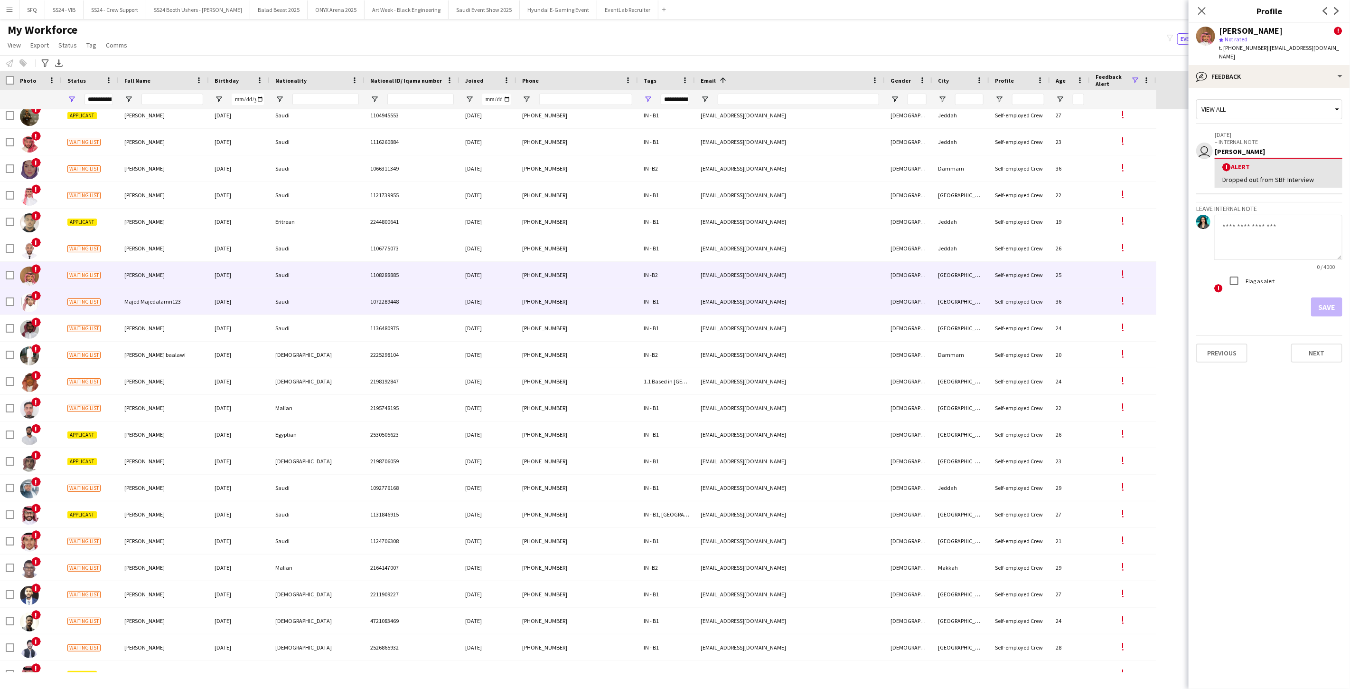
click at [63, 288] on div "Waiting list" at bounding box center [90, 301] width 57 height 26
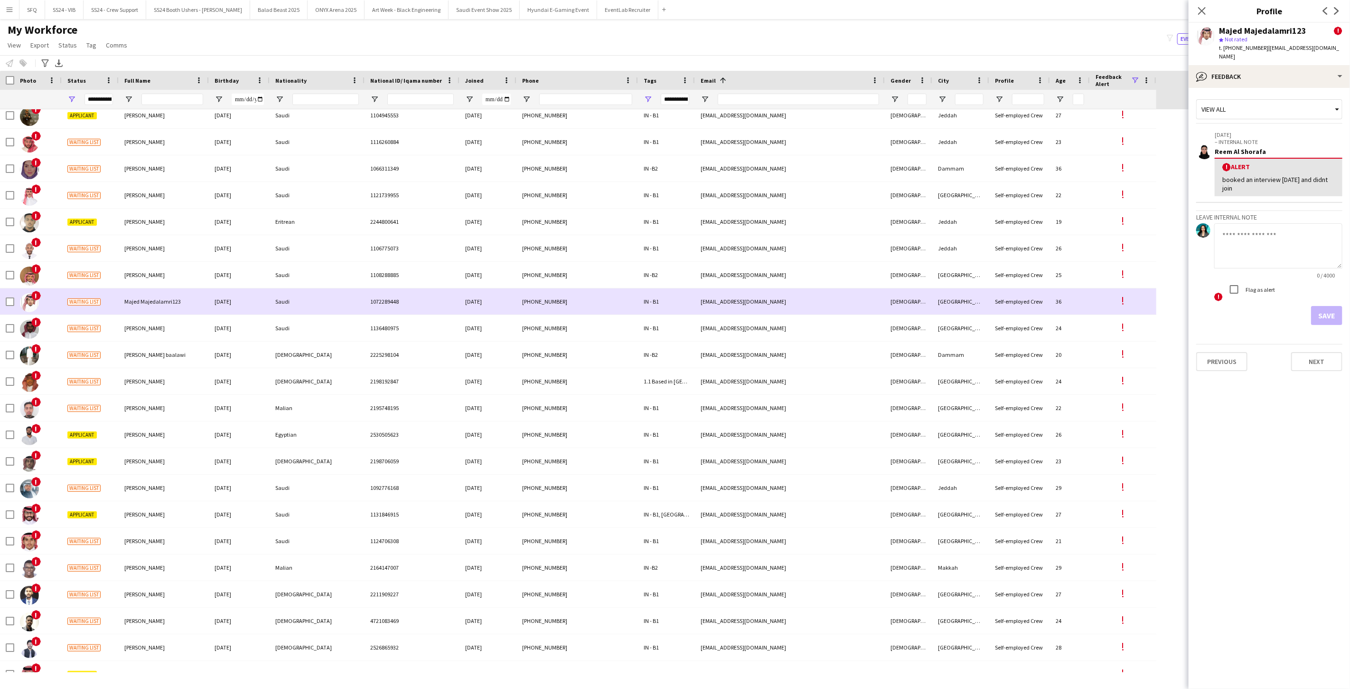
click at [63, 302] on div "Waiting list" at bounding box center [90, 301] width 57 height 26
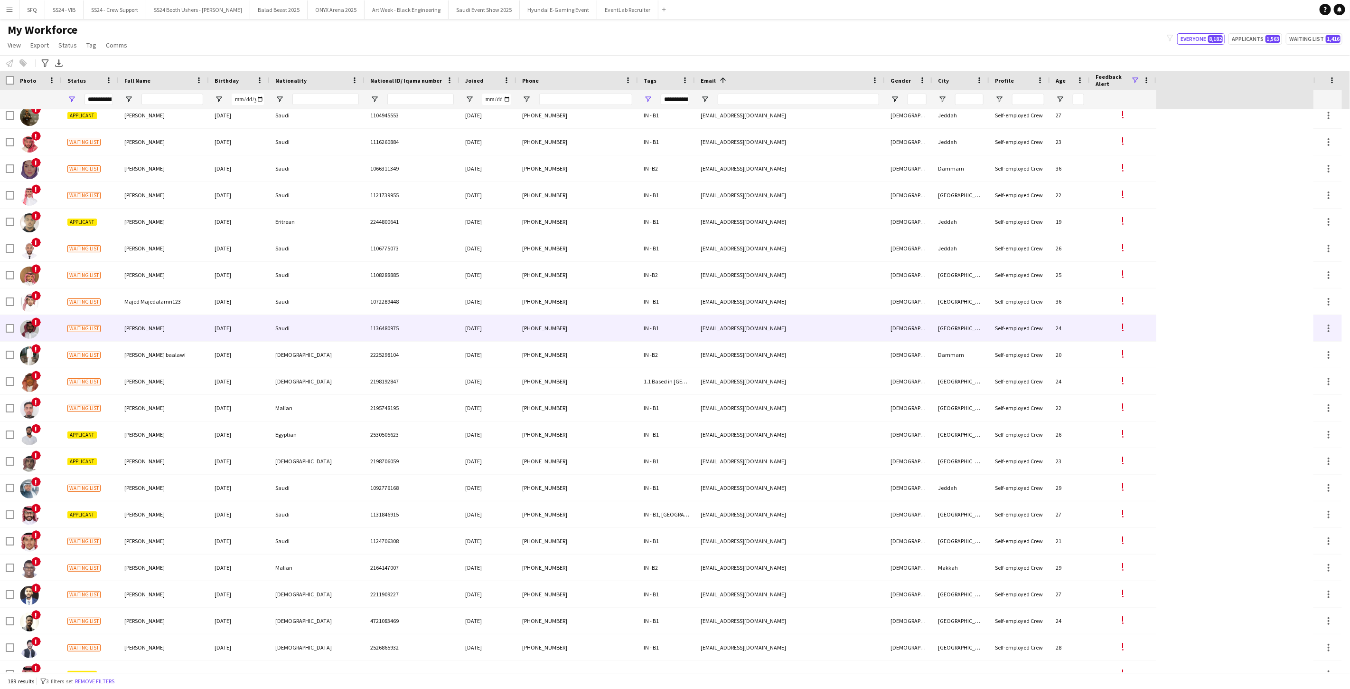
click at [63, 315] on div "Waiting list" at bounding box center [90, 328] width 57 height 26
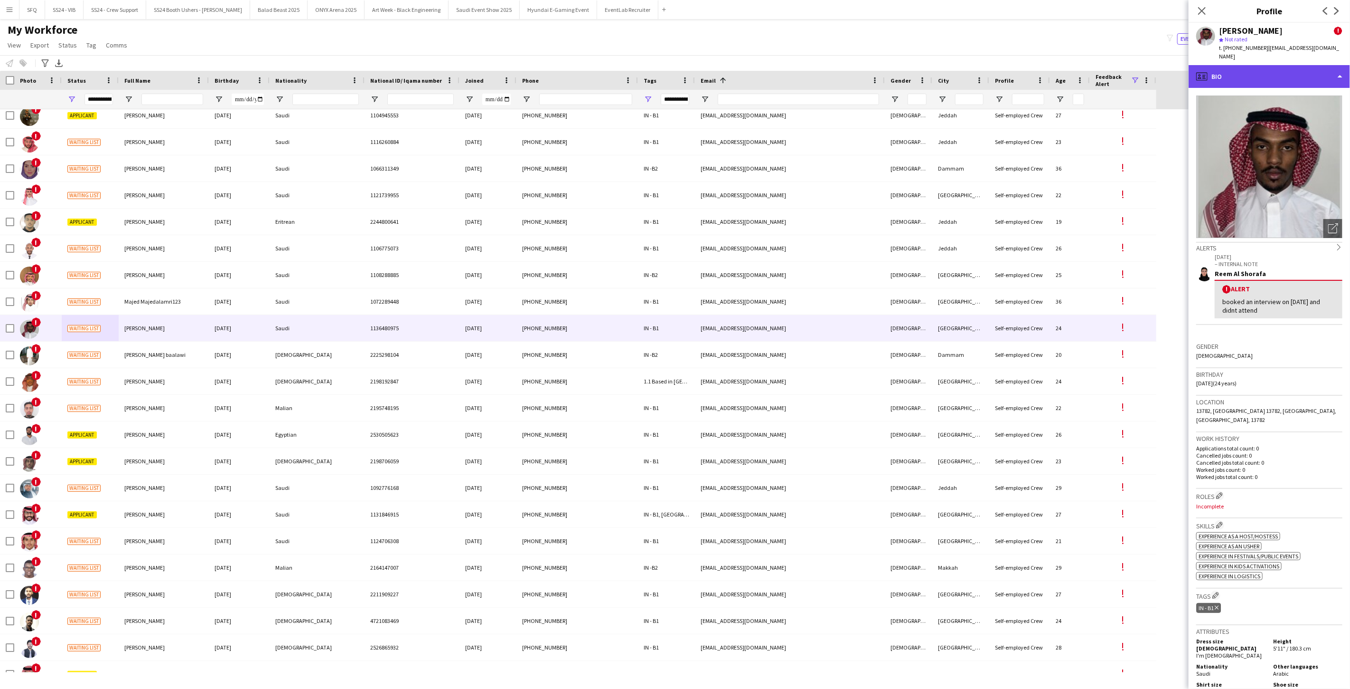
click at [1207, 71] on icon "profile" at bounding box center [1202, 76] width 11 height 11
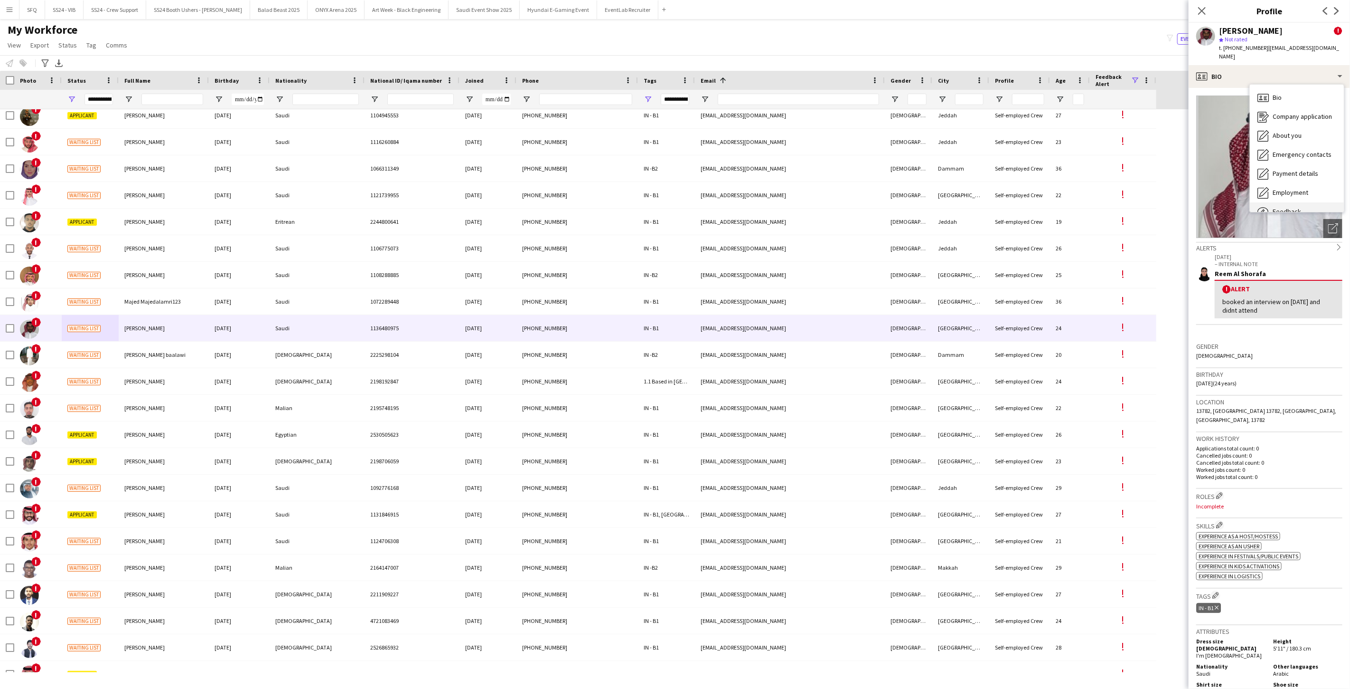
click at [1271, 202] on div "Feedback Feedback" at bounding box center [1297, 211] width 94 height 19
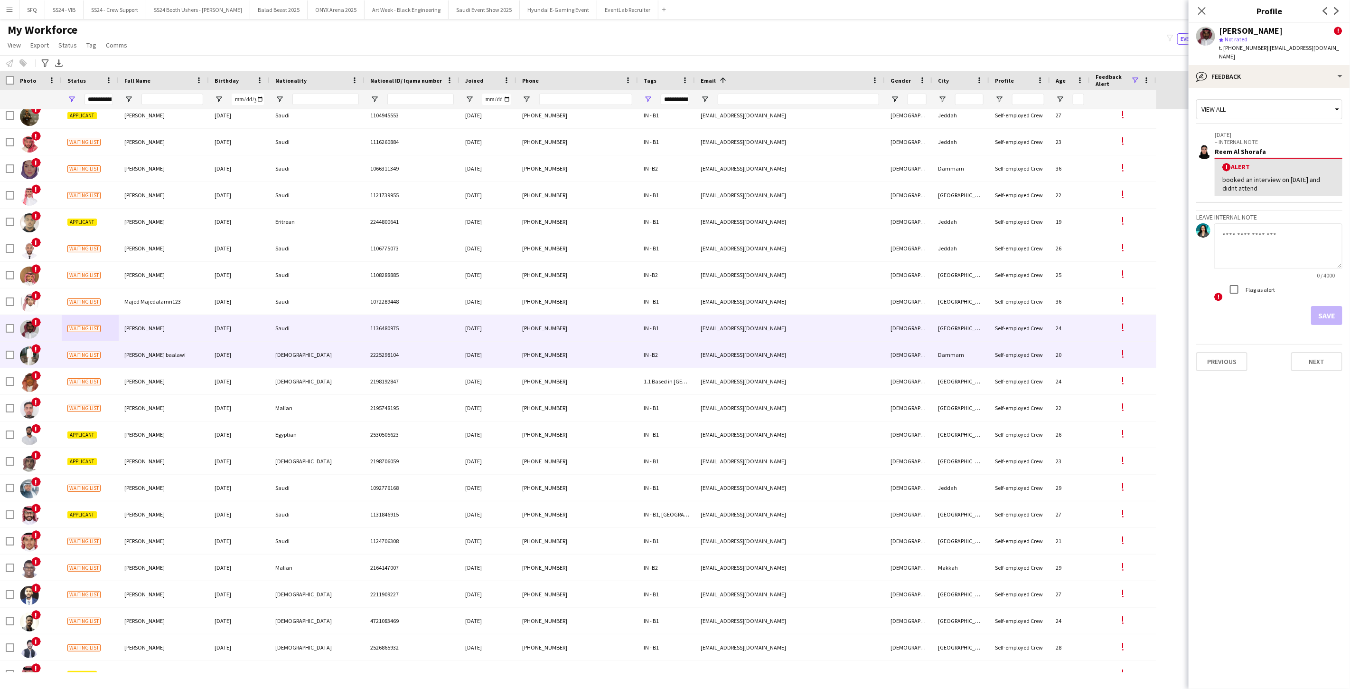
click at [49, 355] on div "!" at bounding box center [37, 354] width 47 height 26
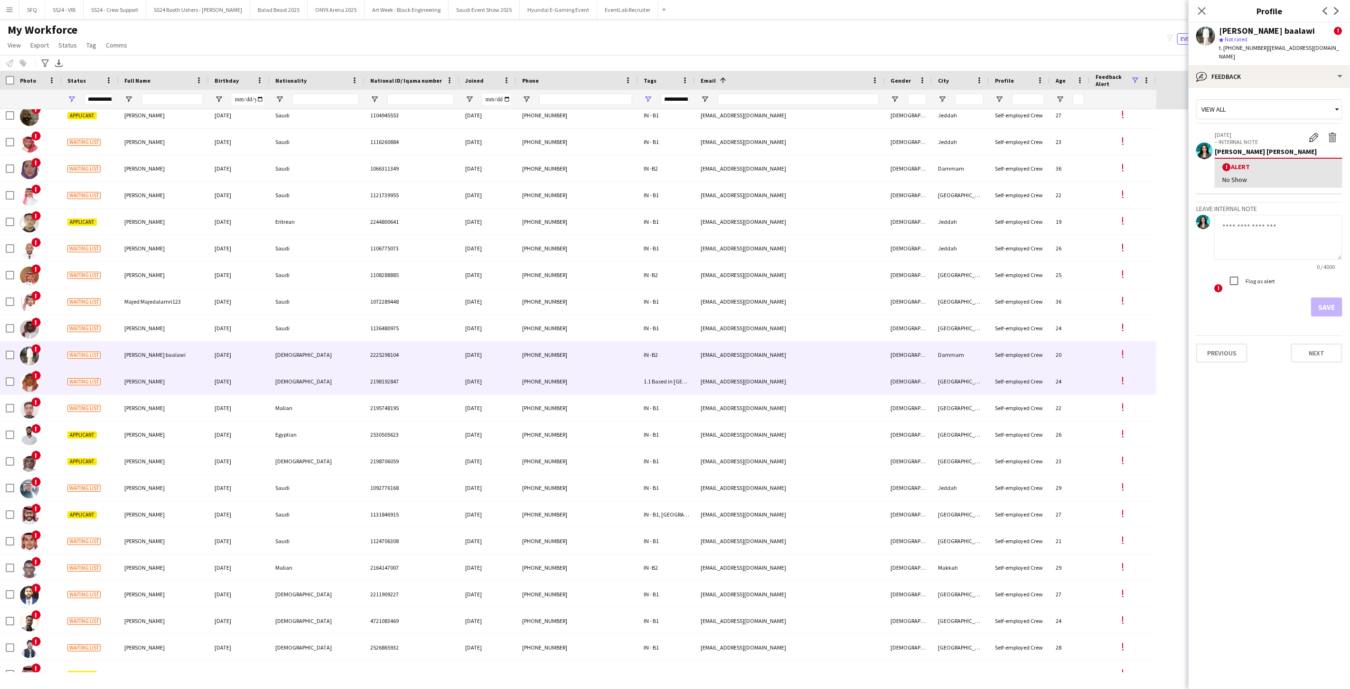
click at [59, 389] on div "!" at bounding box center [37, 381] width 47 height 26
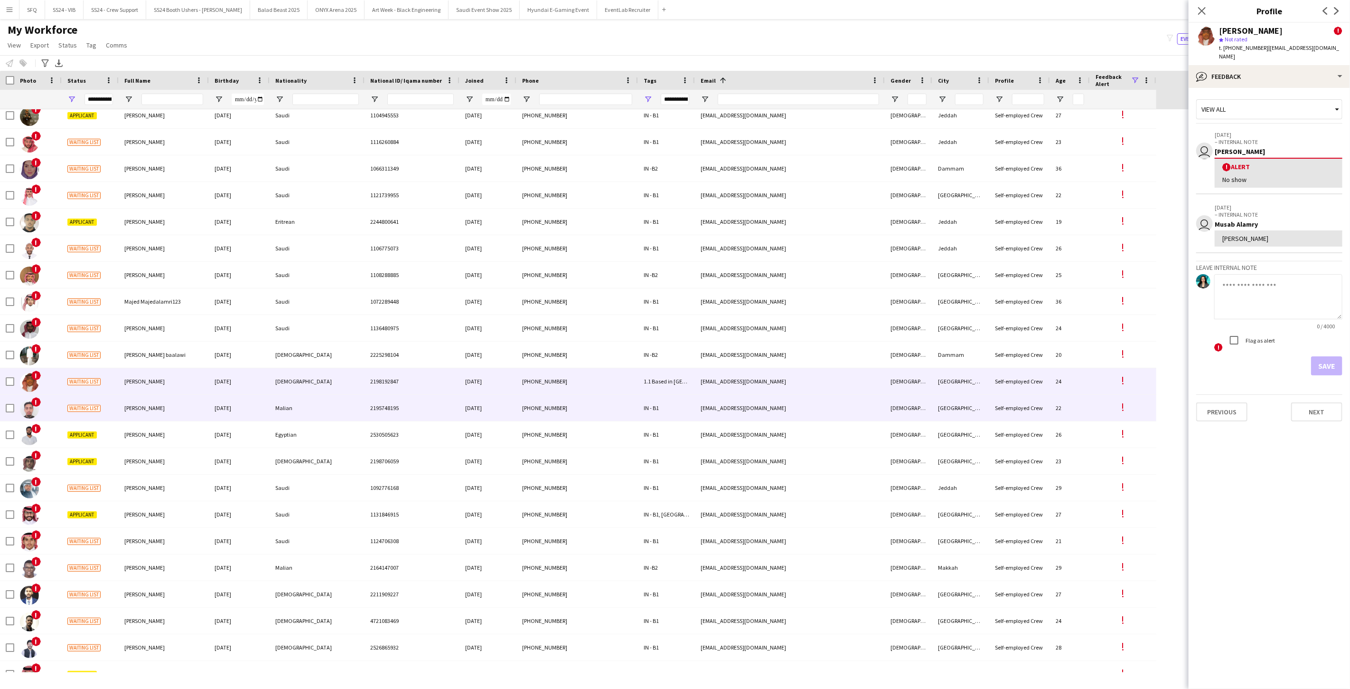
click at [59, 400] on div "!" at bounding box center [37, 408] width 47 height 26
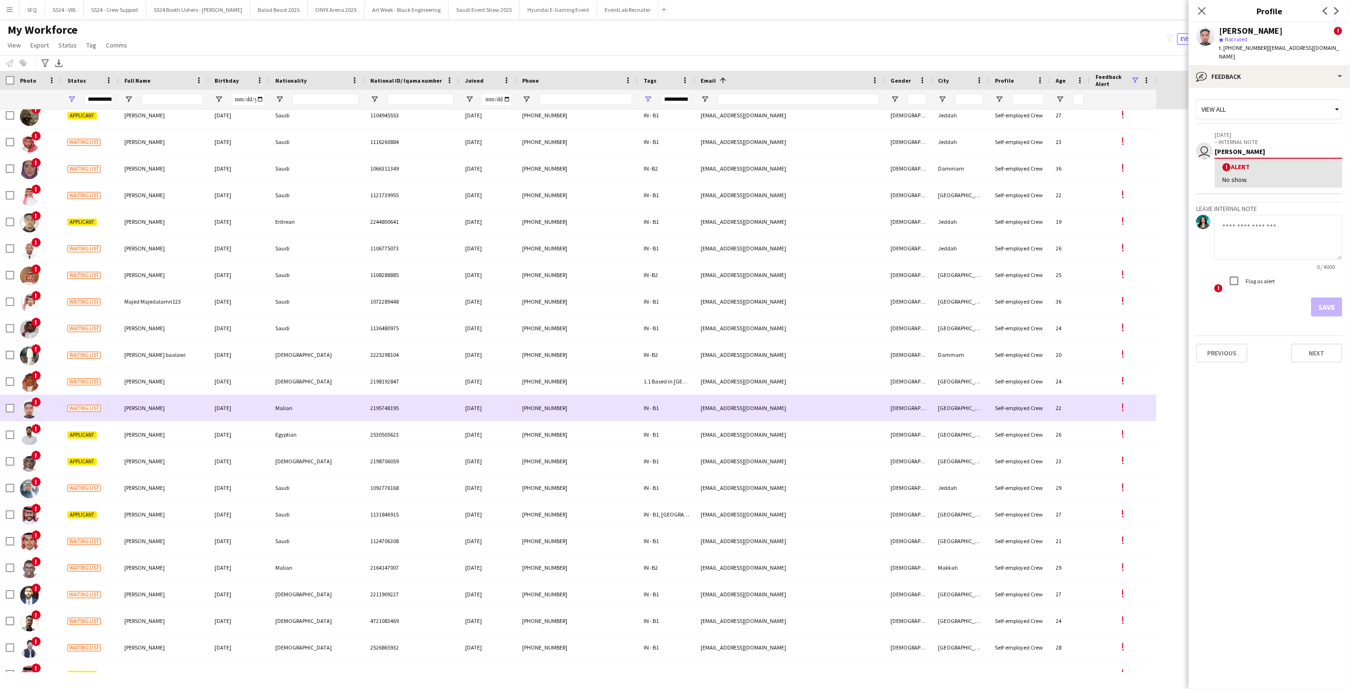
click at [57, 416] on div "!" at bounding box center [37, 408] width 47 height 26
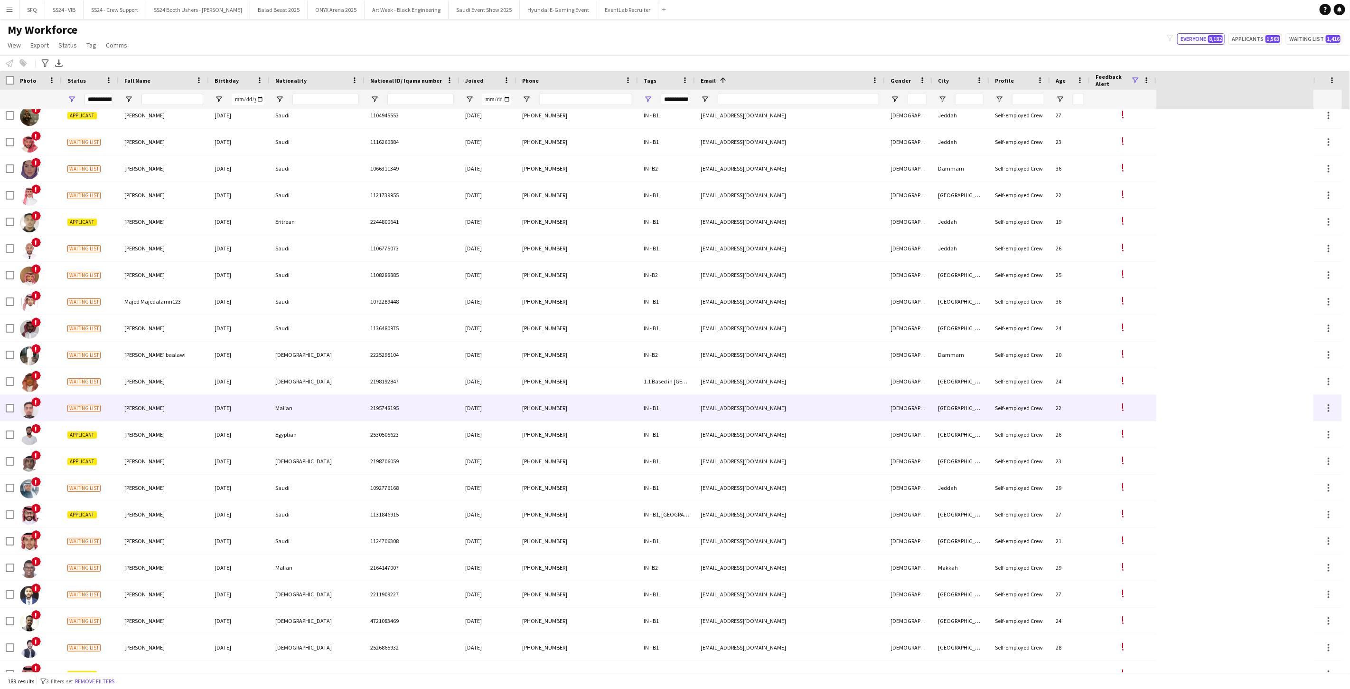
click at [58, 410] on div "!" at bounding box center [37, 408] width 47 height 26
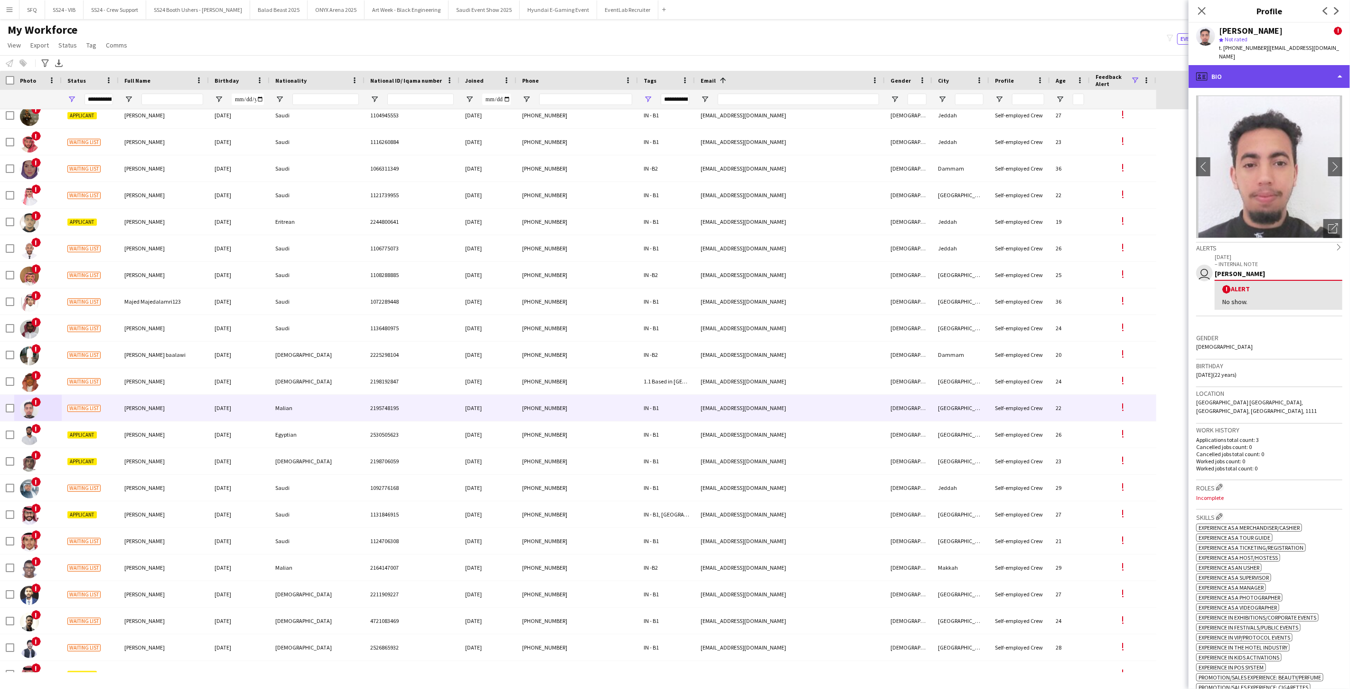
click at [1223, 73] on div "profile Bio" at bounding box center [1269, 76] width 161 height 23
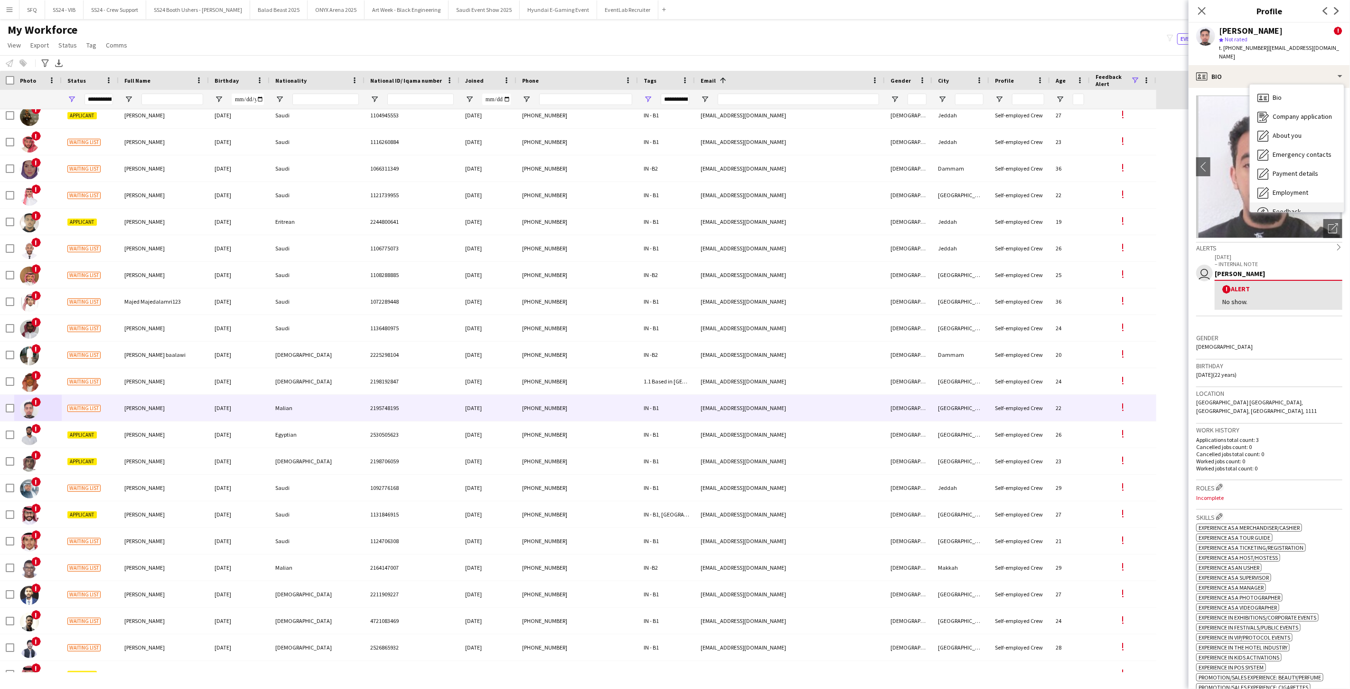
click at [1277, 208] on span "Feedback" at bounding box center [1287, 211] width 28 height 9
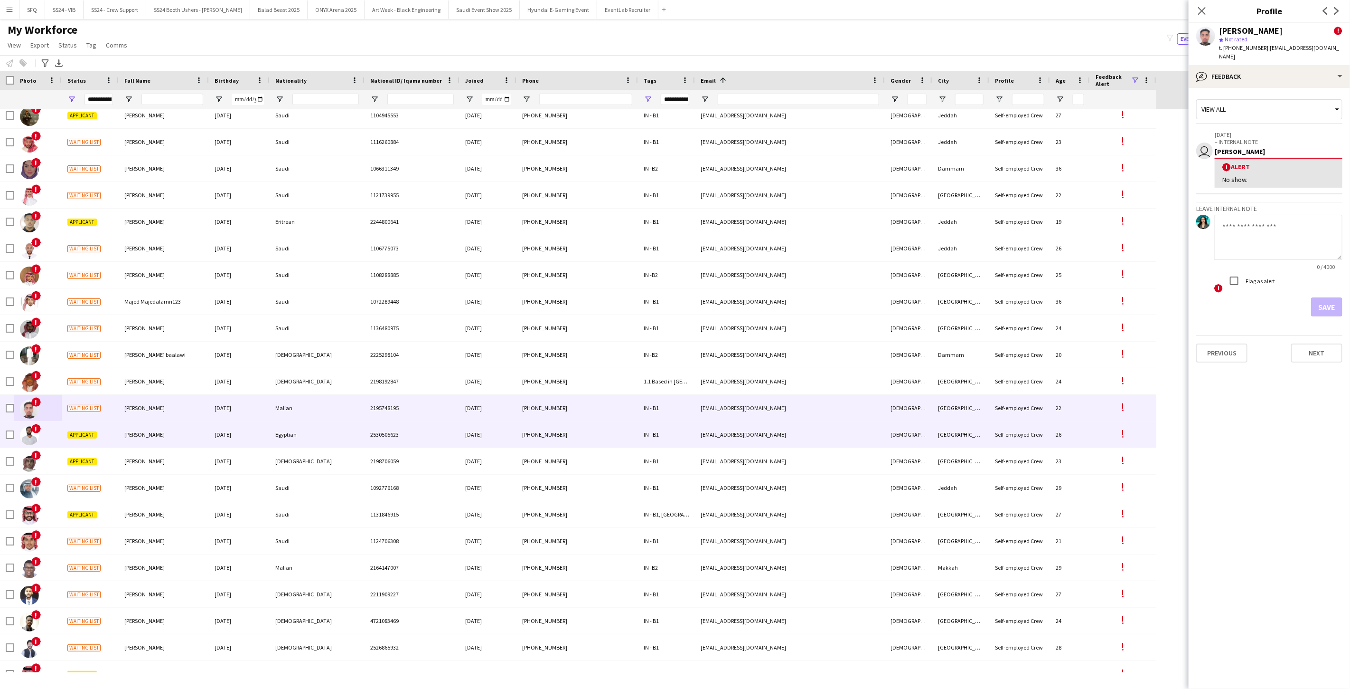
click at [51, 434] on div "!" at bounding box center [37, 434] width 47 height 26
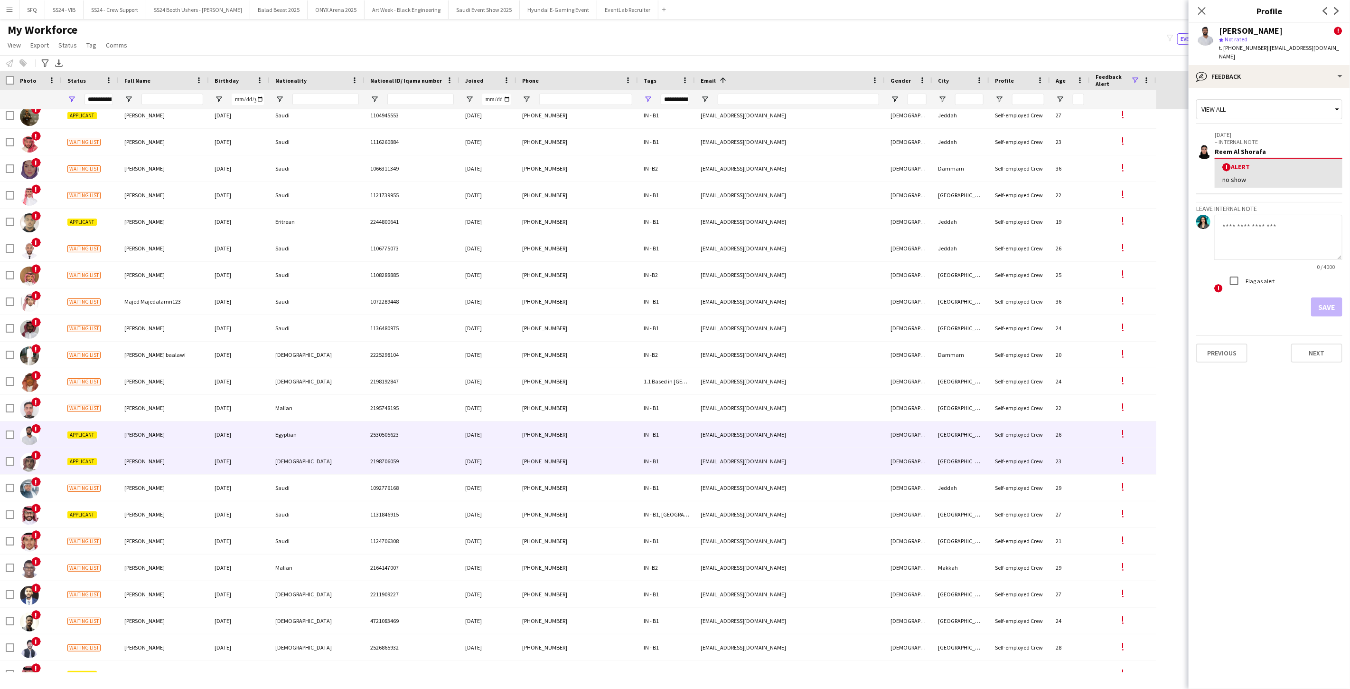
click at [58, 467] on div "!" at bounding box center [37, 461] width 47 height 26
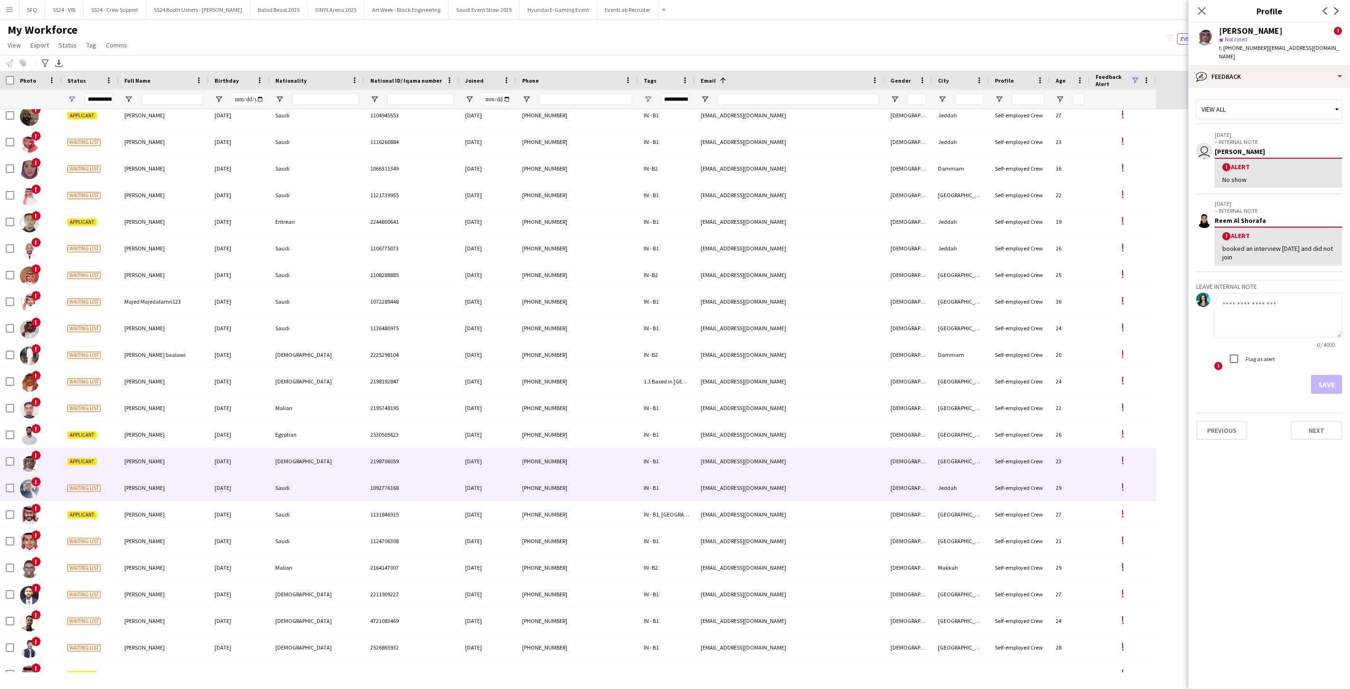
click at [62, 485] on div "Waiting list" at bounding box center [90, 487] width 57 height 26
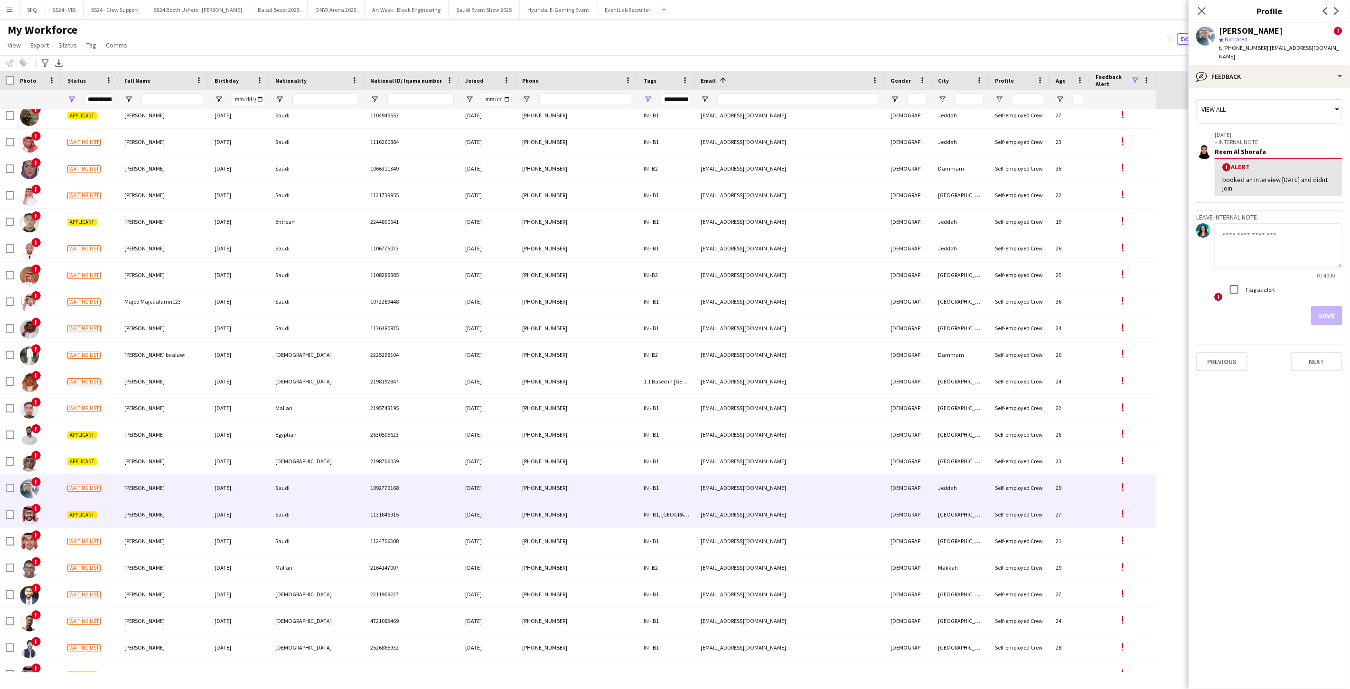
click at [61, 507] on div "!" at bounding box center [37, 514] width 47 height 26
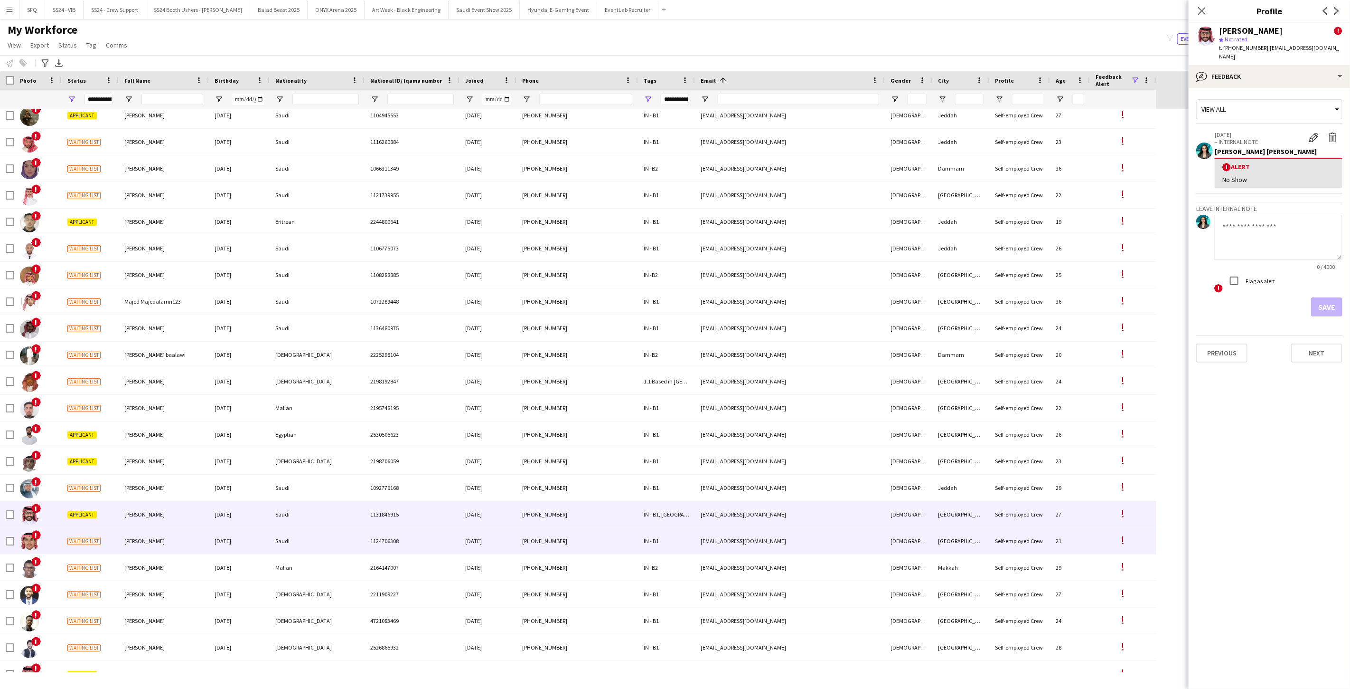
click at [62, 538] on div "Waiting list" at bounding box center [90, 541] width 57 height 26
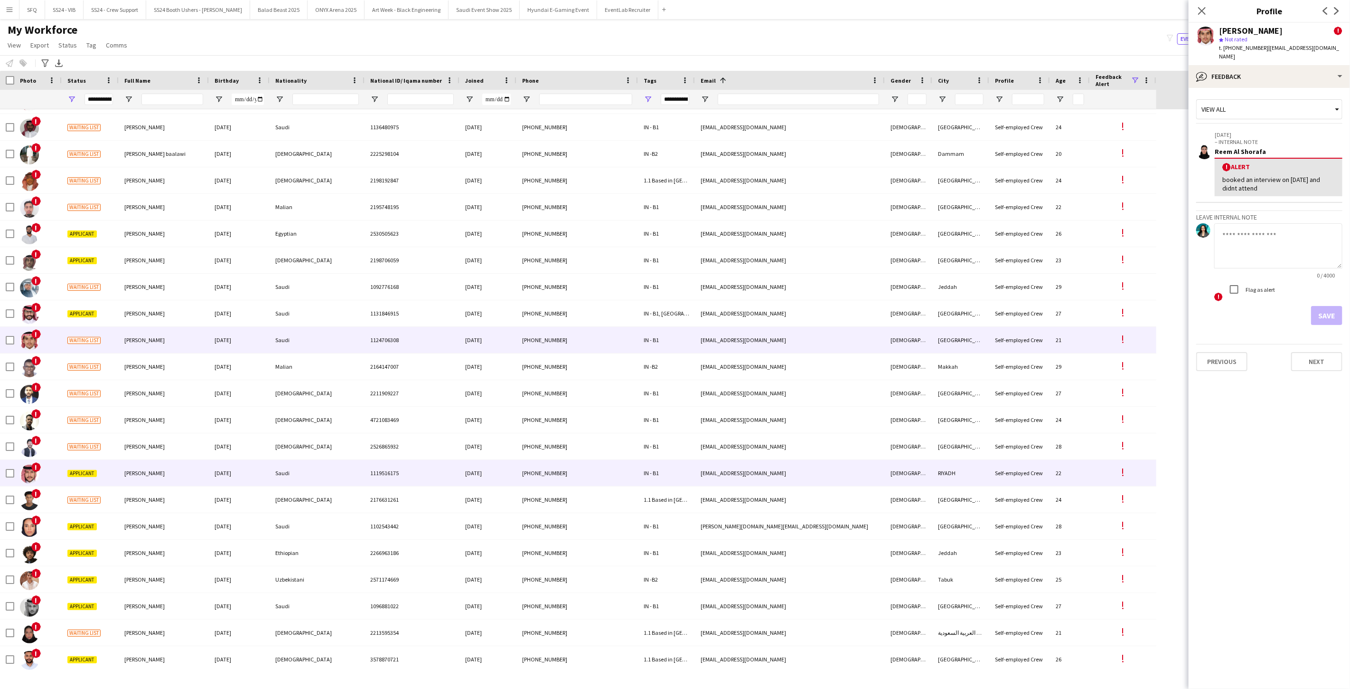
scroll to position [2638, 0]
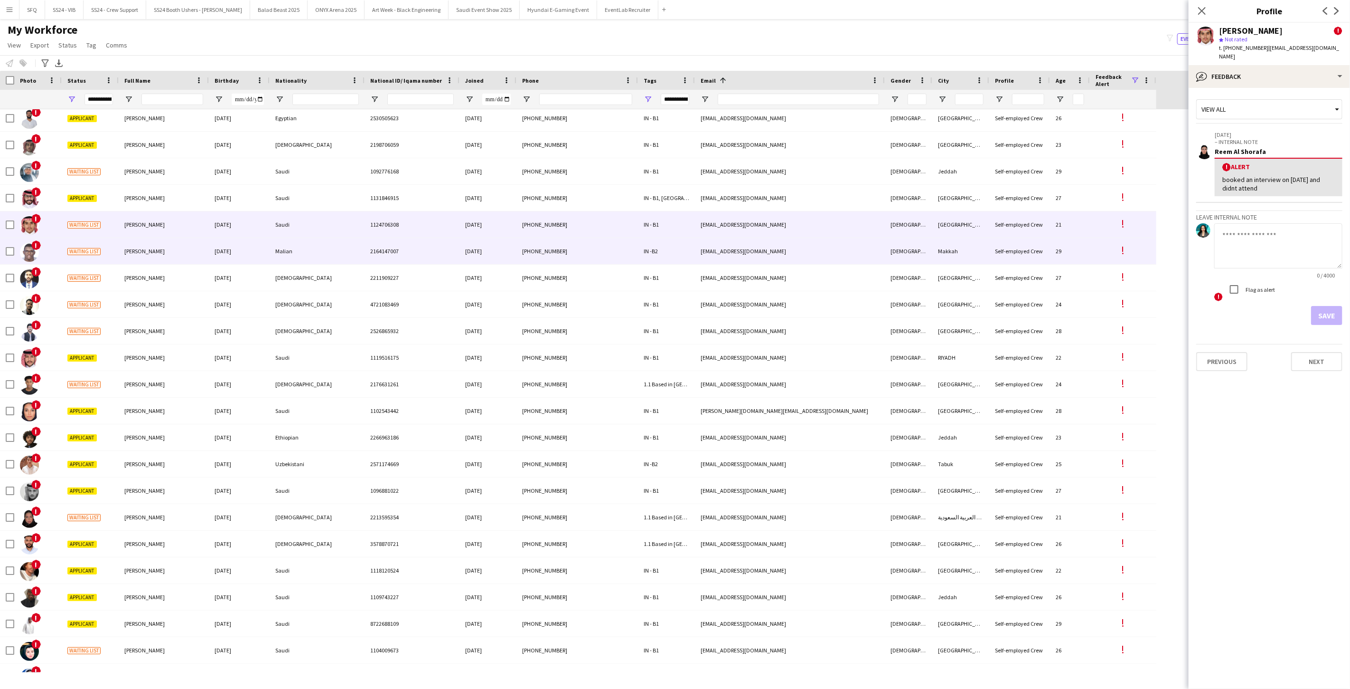
click at [50, 250] on div "!" at bounding box center [37, 251] width 47 height 26
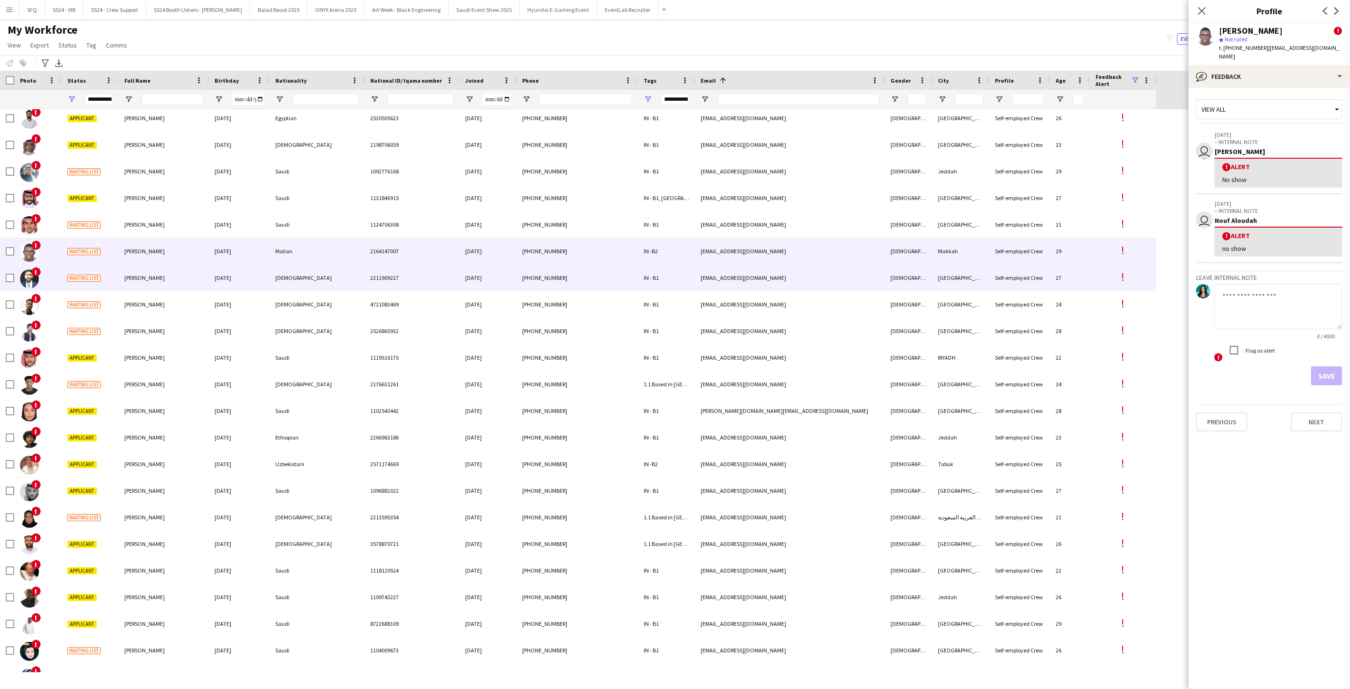
click at [52, 281] on div "!" at bounding box center [37, 277] width 47 height 26
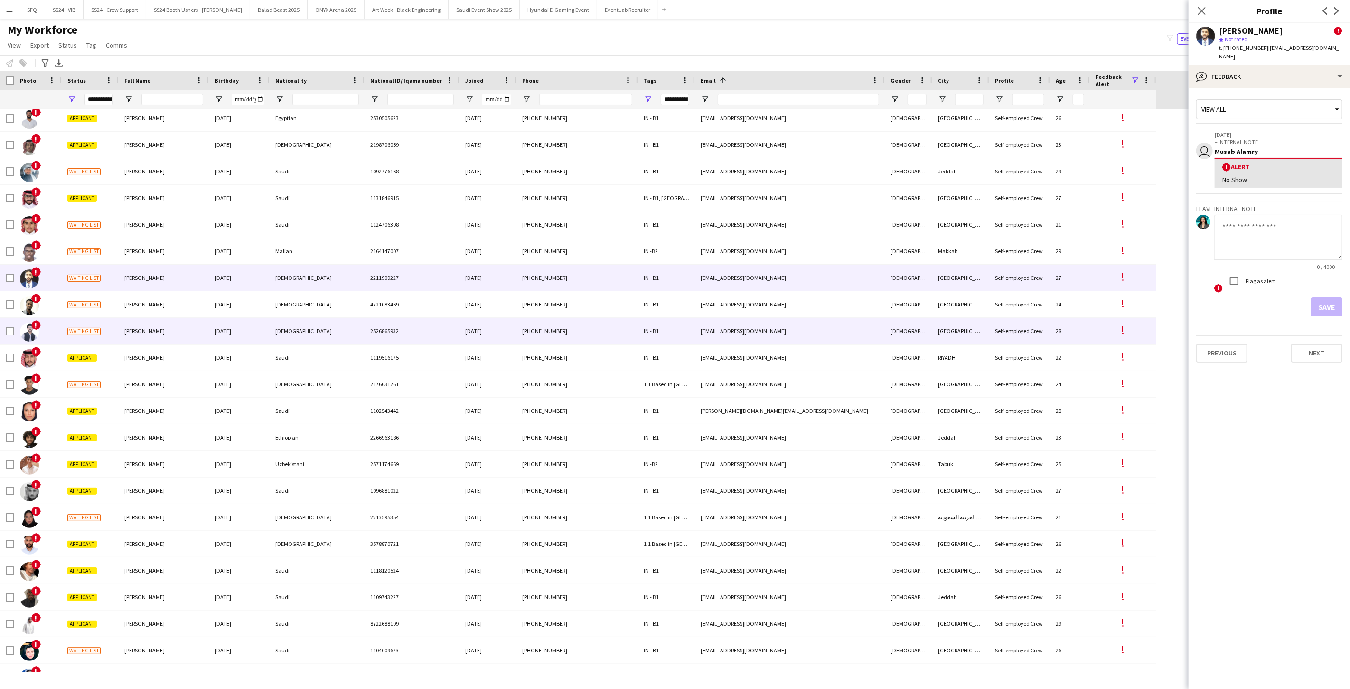
click at [55, 321] on div "!" at bounding box center [37, 331] width 47 height 26
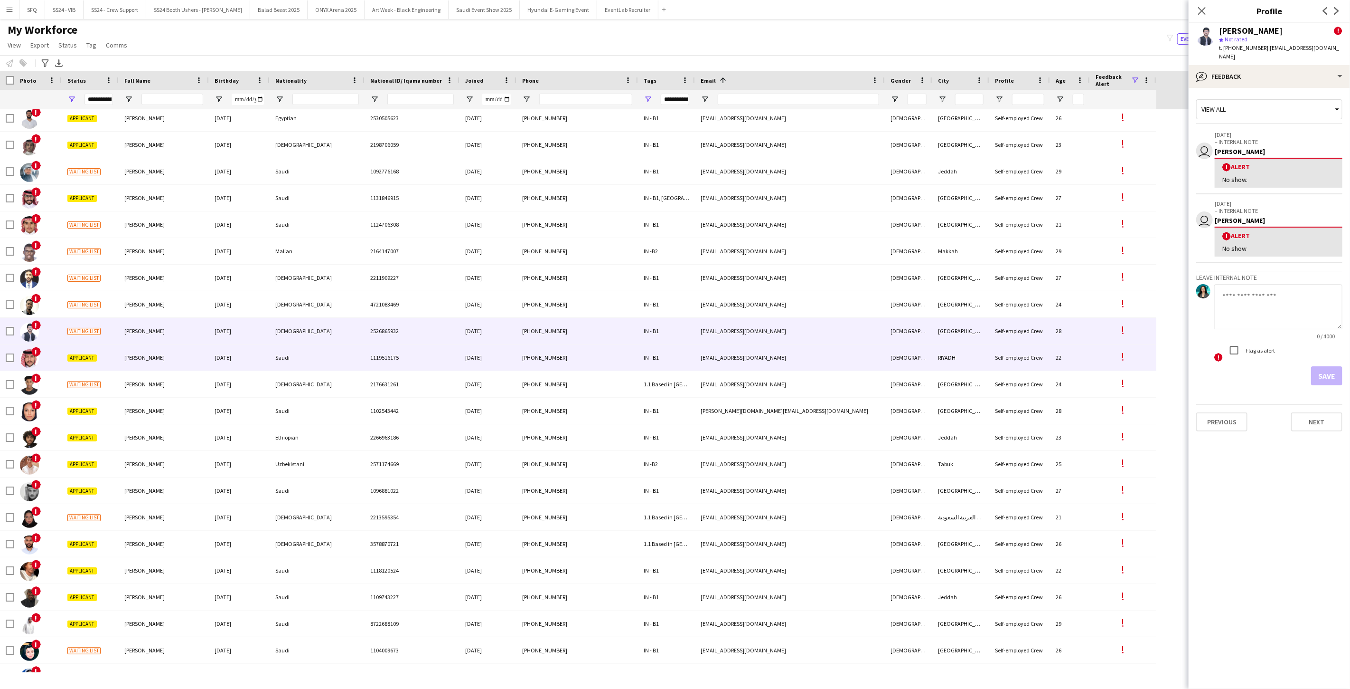
click at [56, 352] on div "!" at bounding box center [37, 357] width 47 height 26
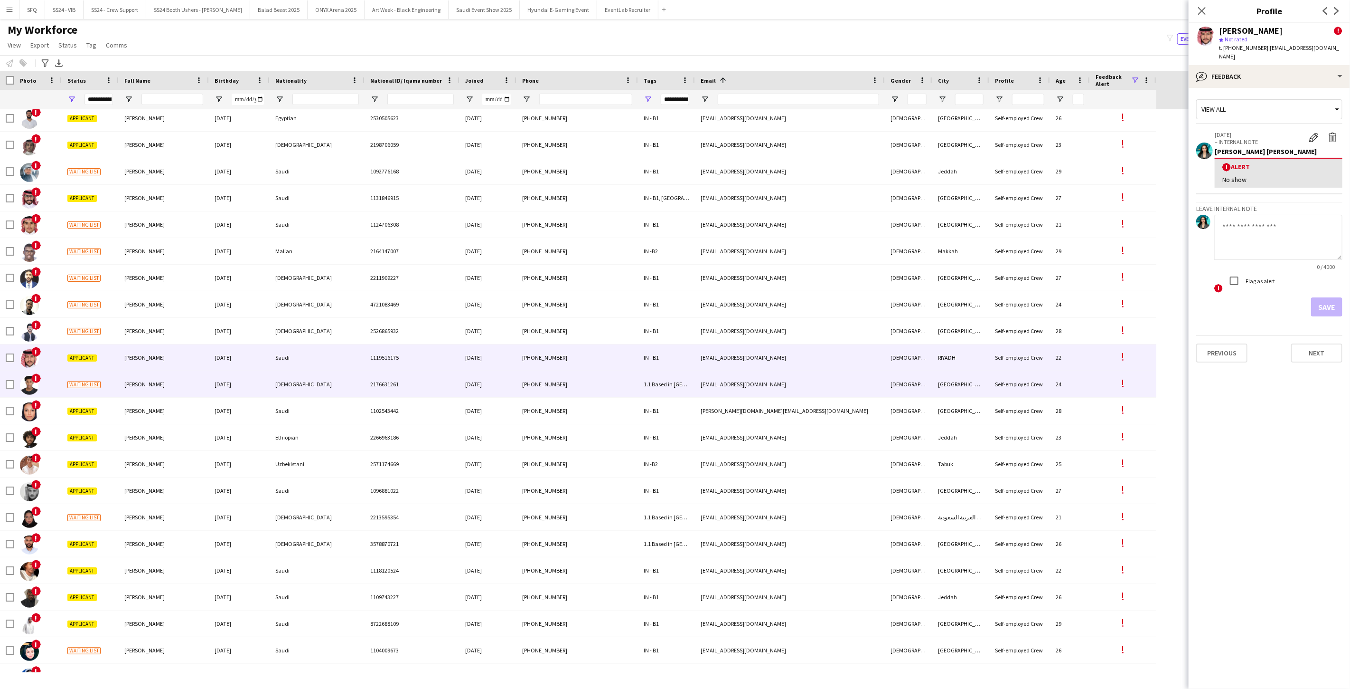
click at [58, 377] on div "!" at bounding box center [37, 384] width 47 height 26
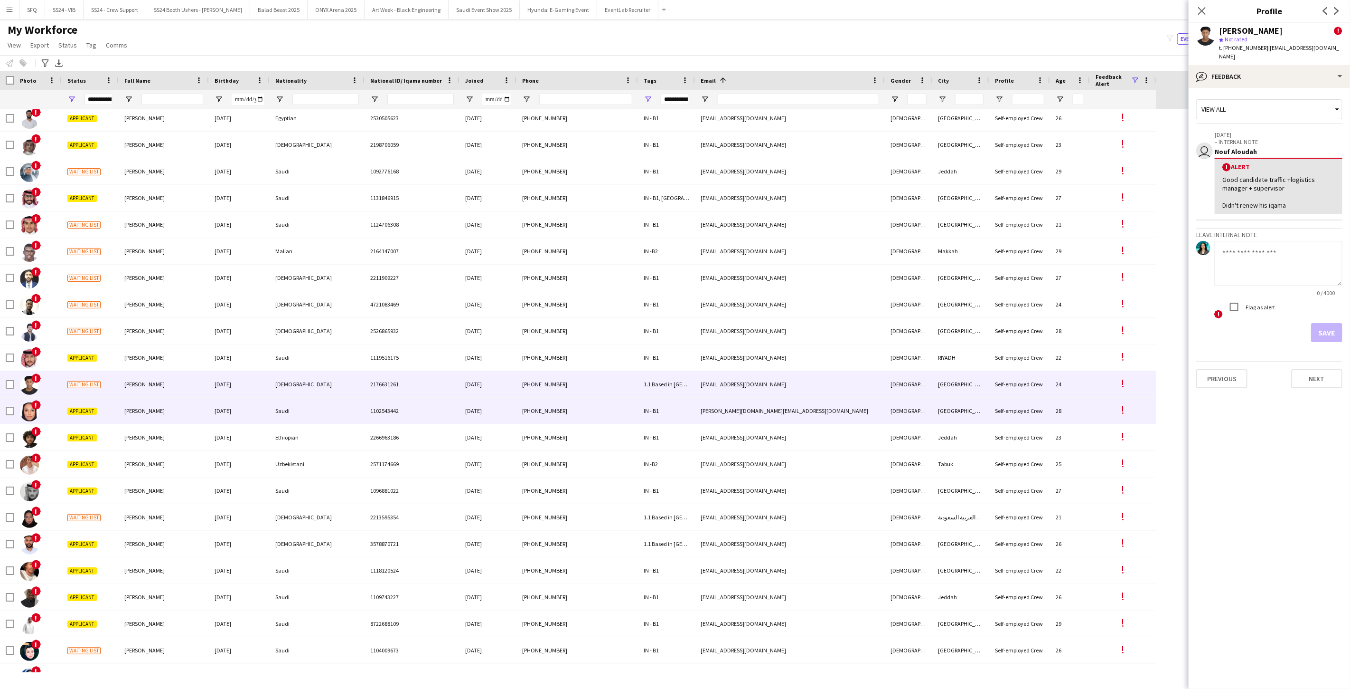
click at [44, 416] on div "!" at bounding box center [37, 410] width 47 height 26
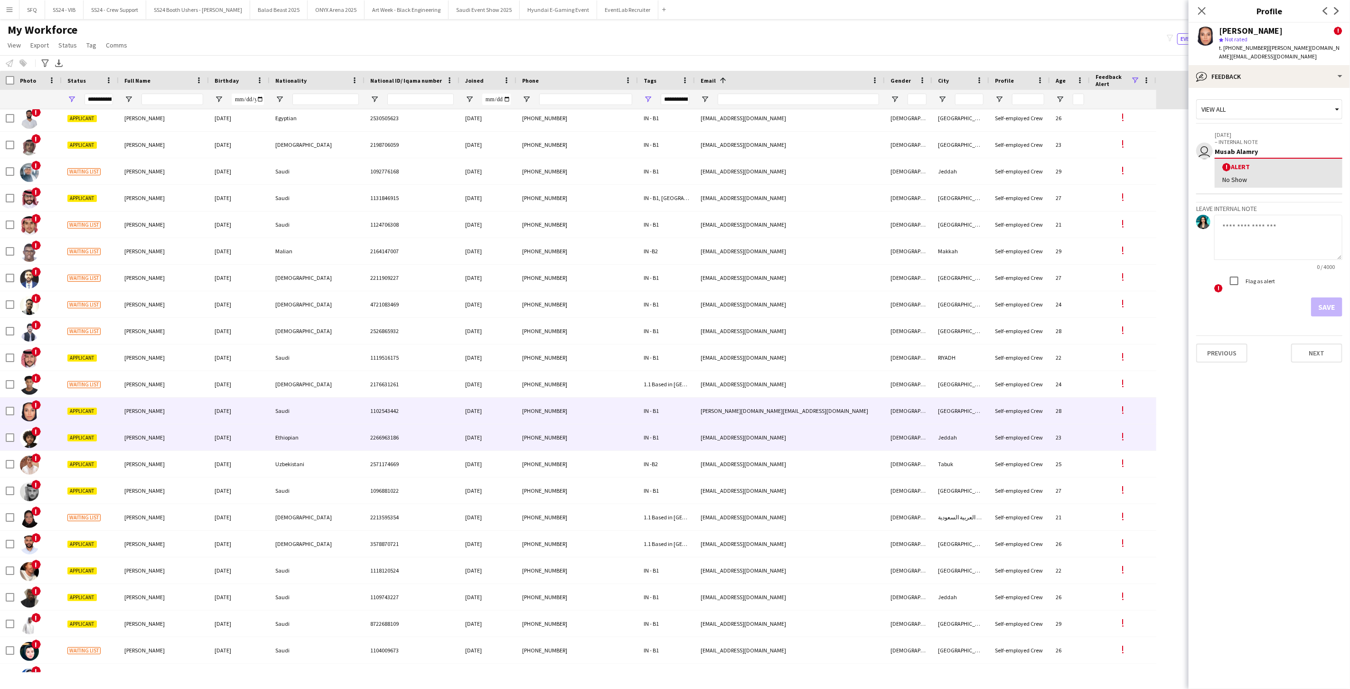
click at [48, 425] on div "!" at bounding box center [37, 437] width 47 height 26
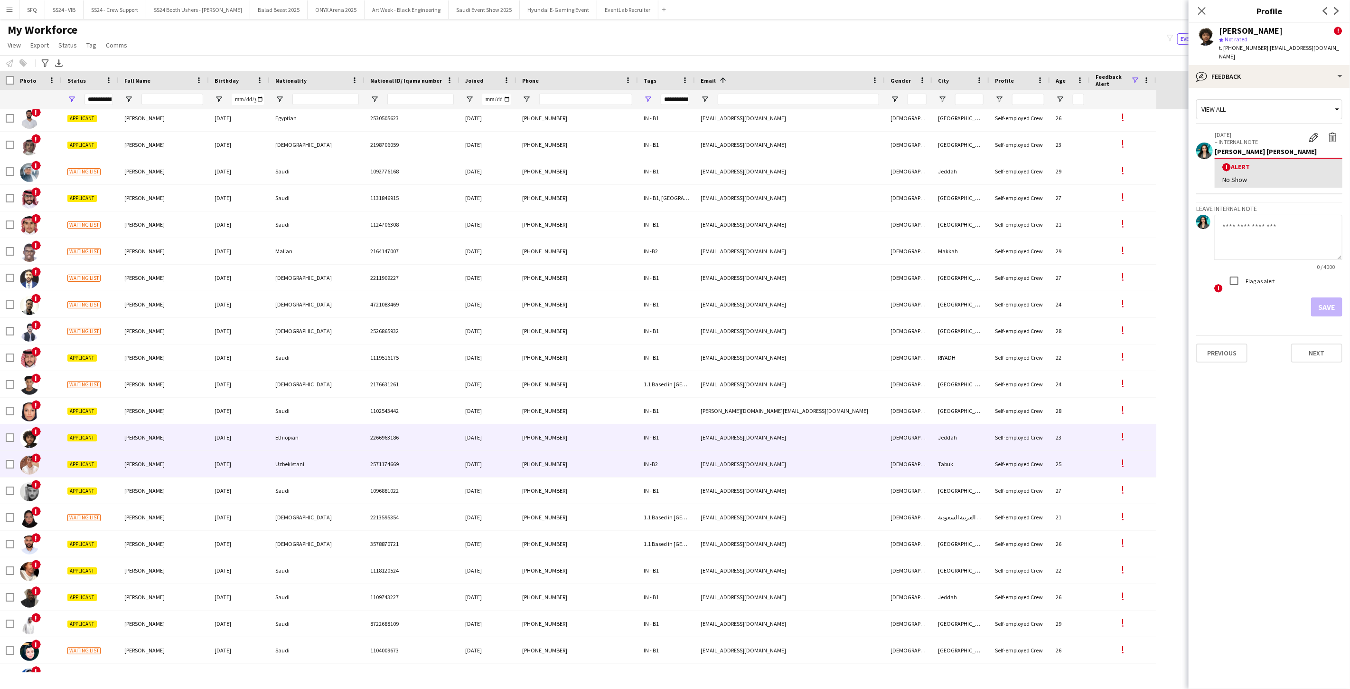
click at [44, 457] on div "!" at bounding box center [37, 464] width 47 height 26
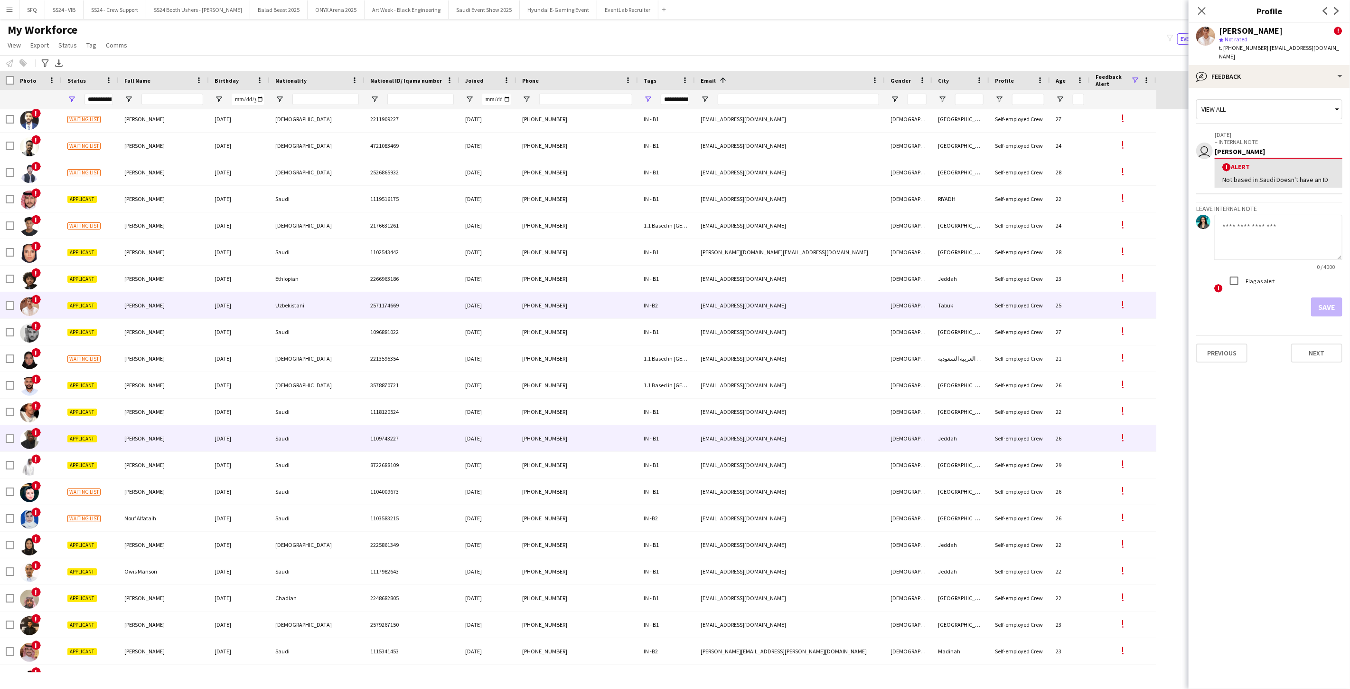
scroll to position [2943, 0]
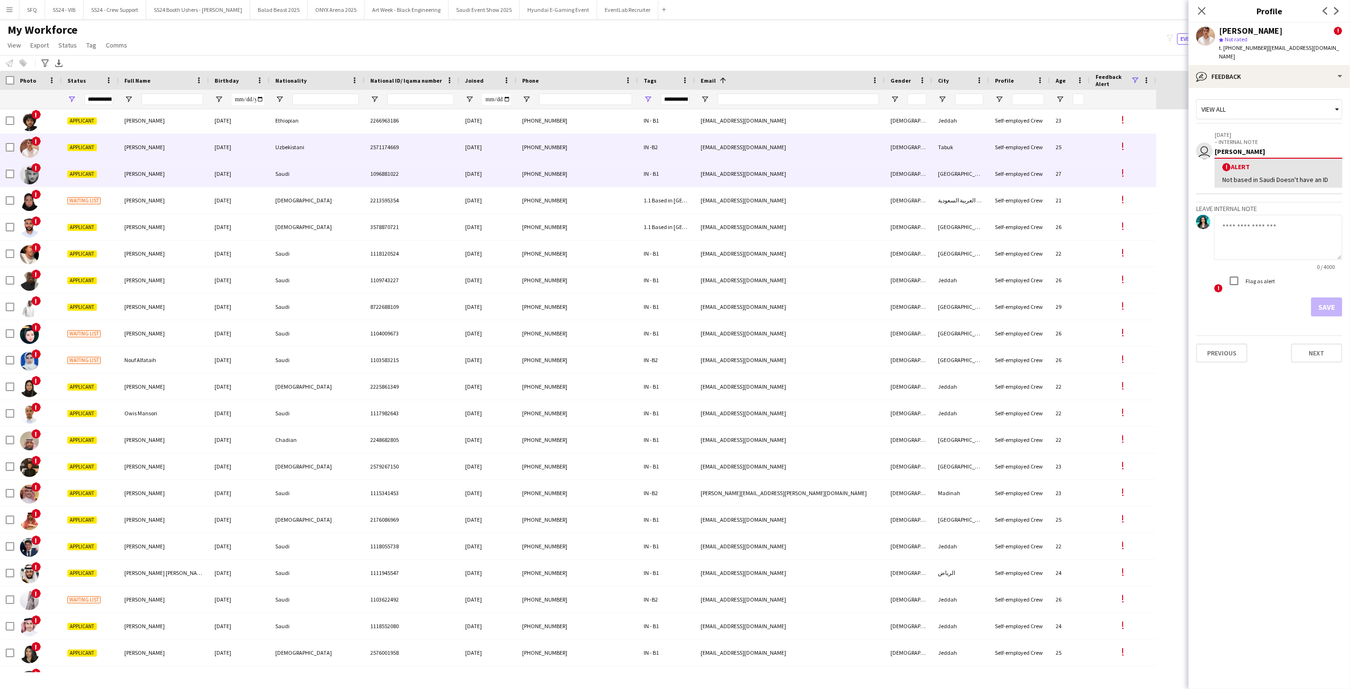
click at [103, 174] on div "Applicant" at bounding box center [90, 174] width 57 height 26
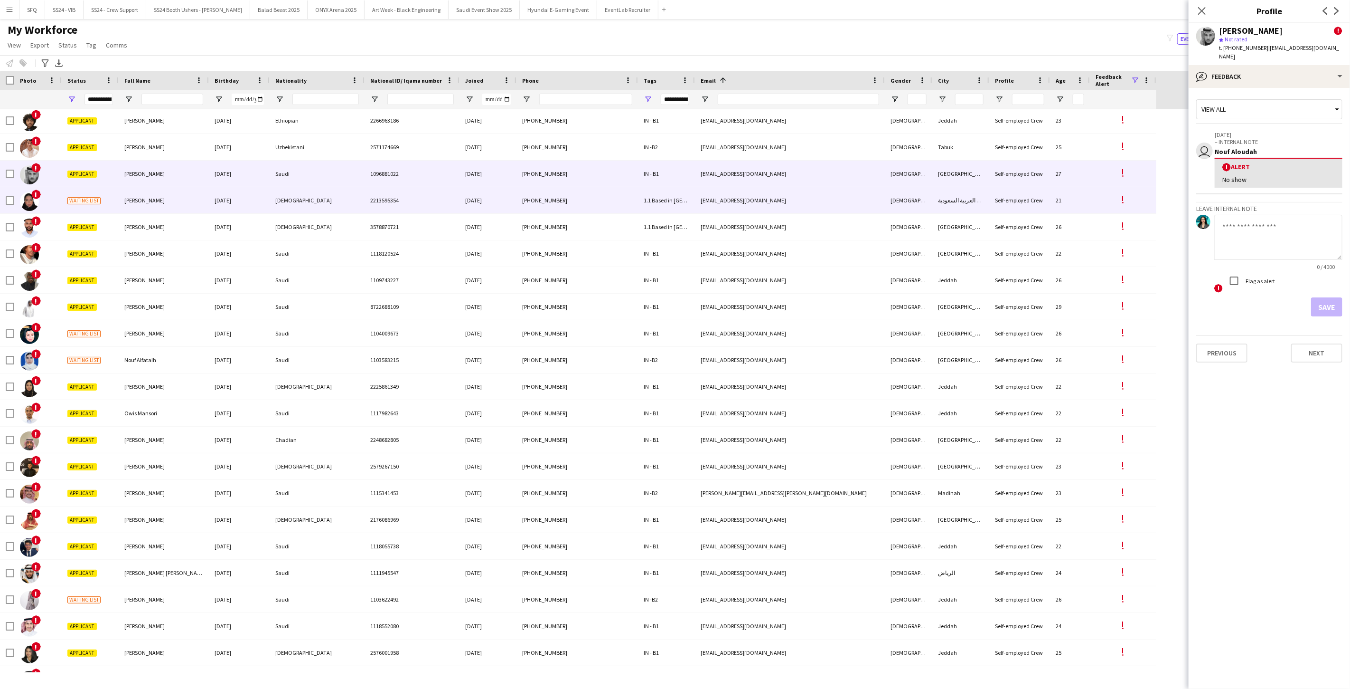
click at [104, 197] on div "Waiting list" at bounding box center [90, 200] width 57 height 26
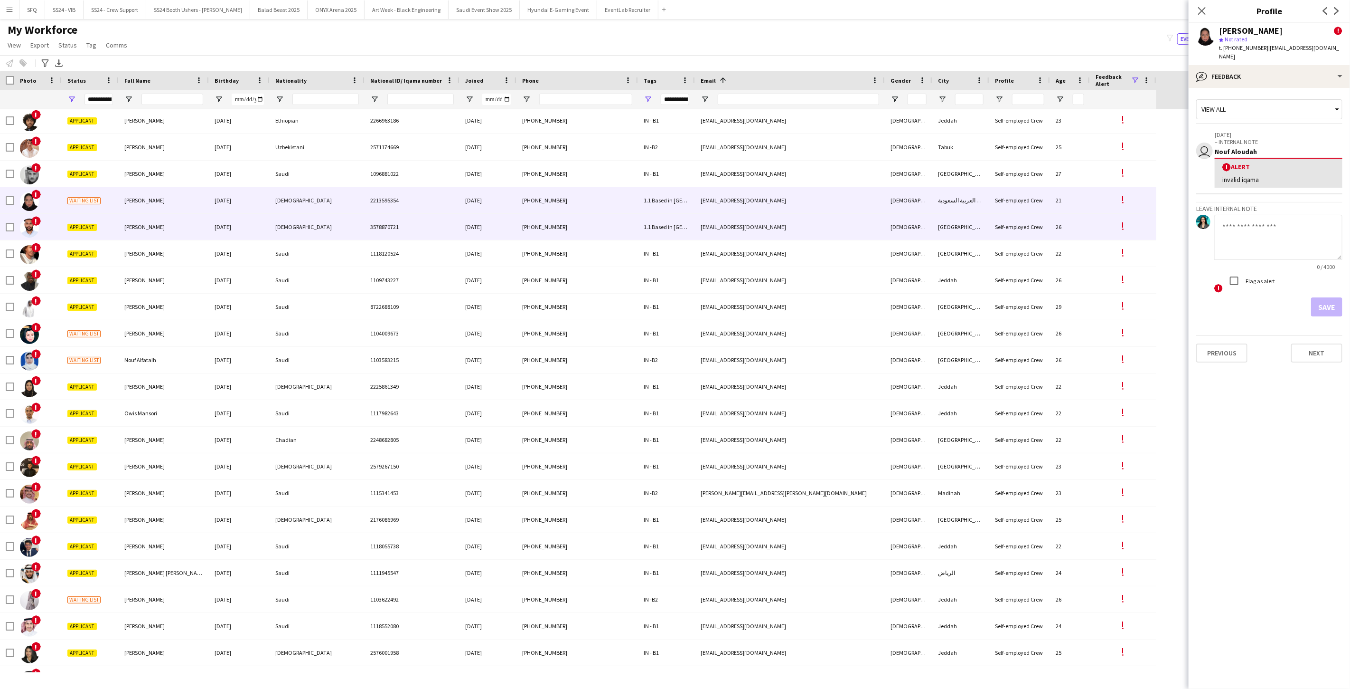
click at [120, 228] on div "Nader Albager" at bounding box center [164, 227] width 90 height 26
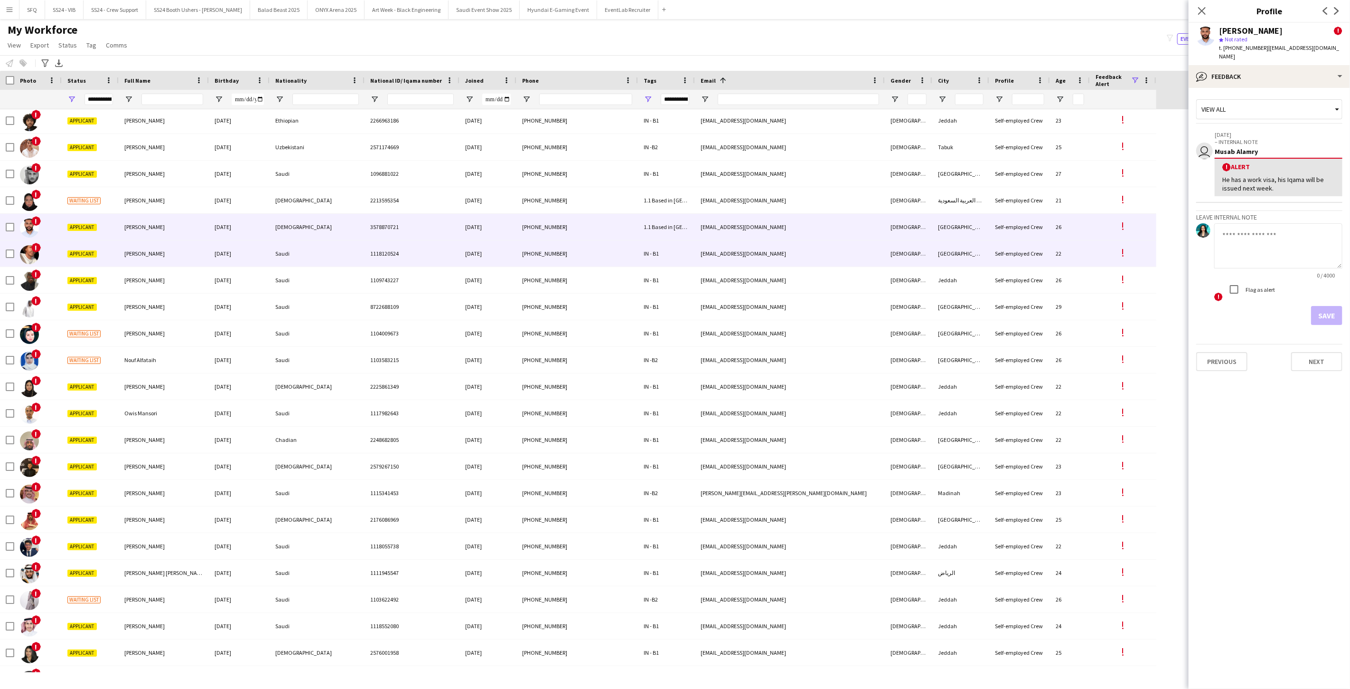
click at [108, 253] on div "Applicant" at bounding box center [90, 253] width 57 height 26
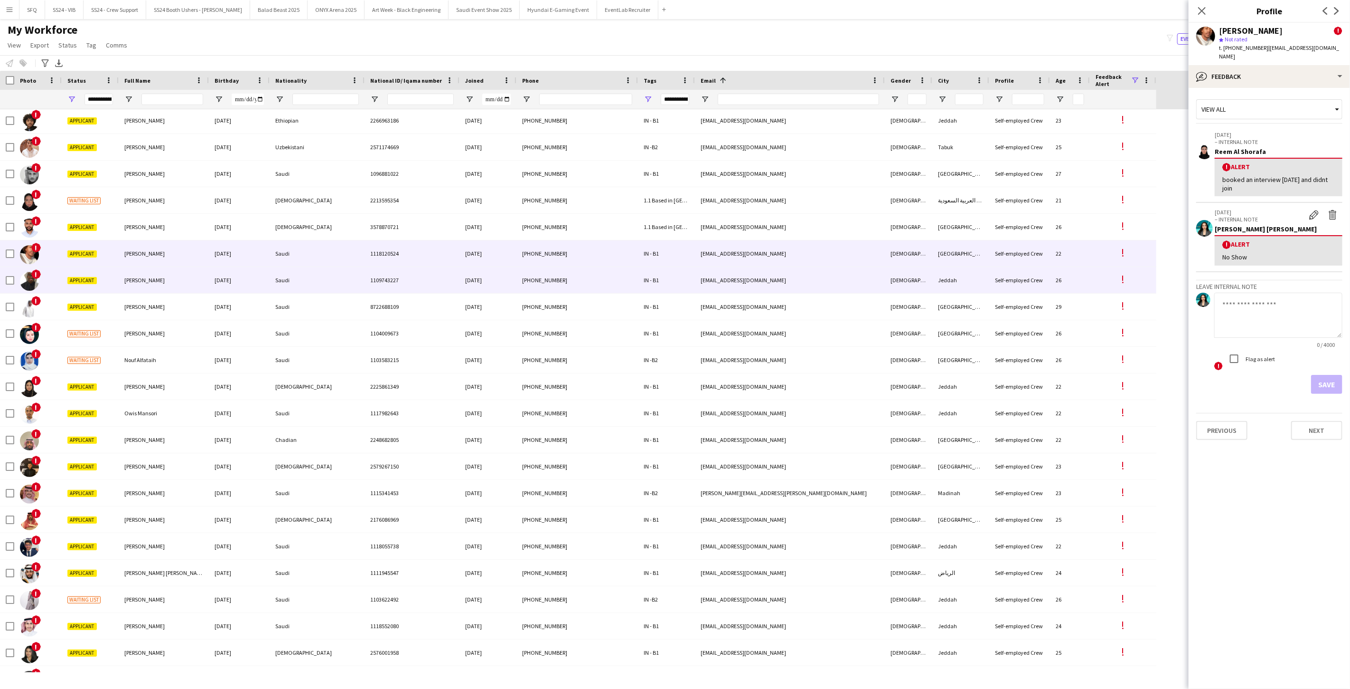
click at [110, 276] on div "Applicant" at bounding box center [90, 280] width 57 height 26
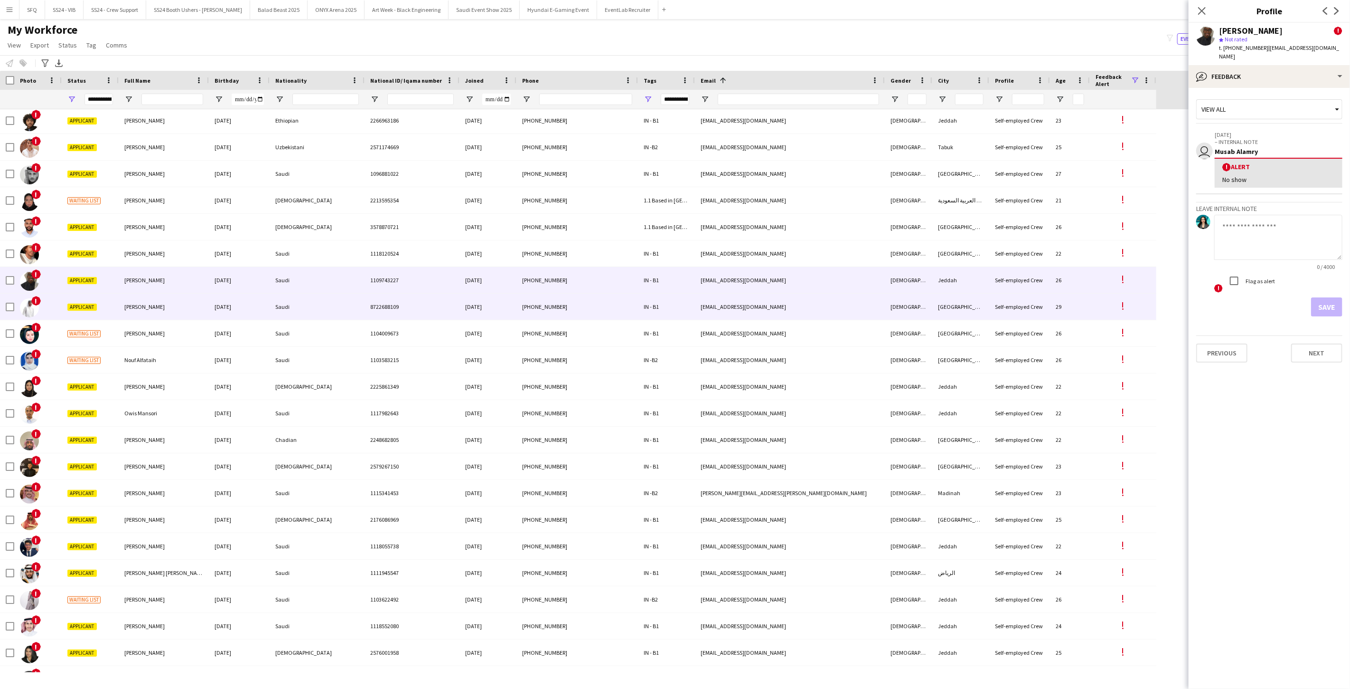
click at [104, 304] on div "Applicant" at bounding box center [90, 306] width 57 height 26
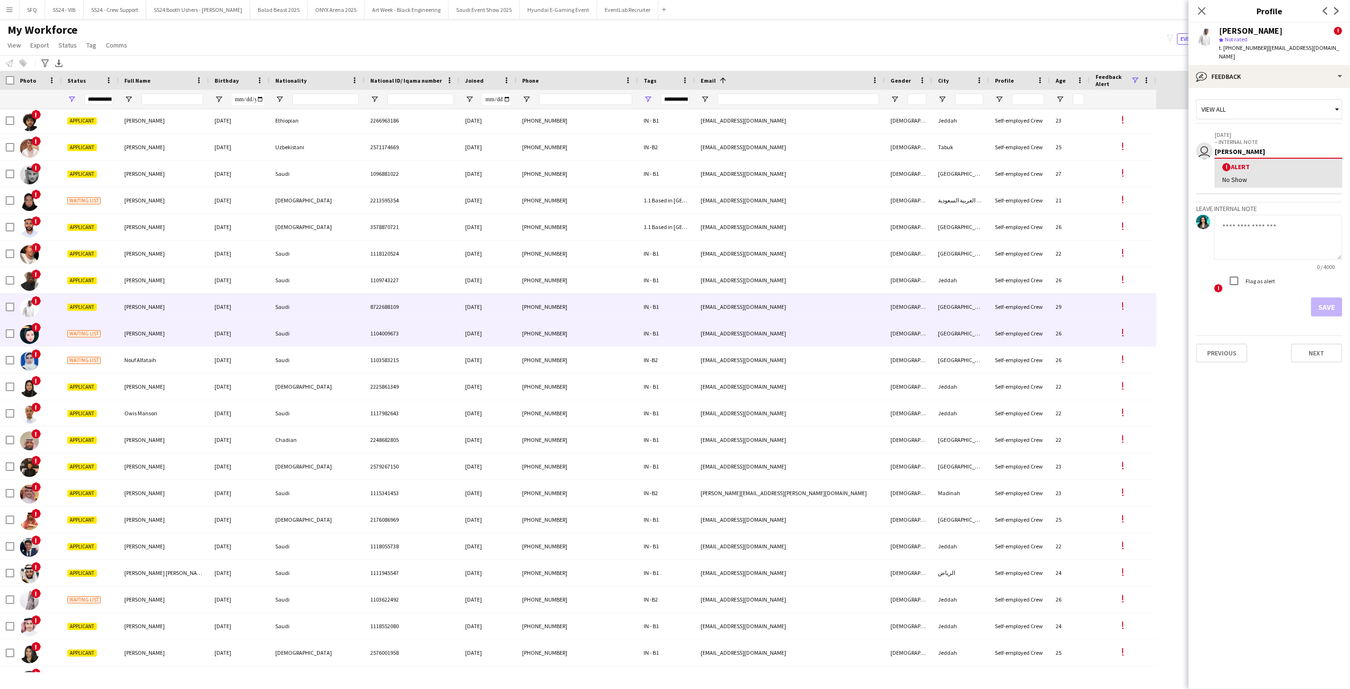
click at [108, 339] on div "Waiting list" at bounding box center [90, 333] width 57 height 26
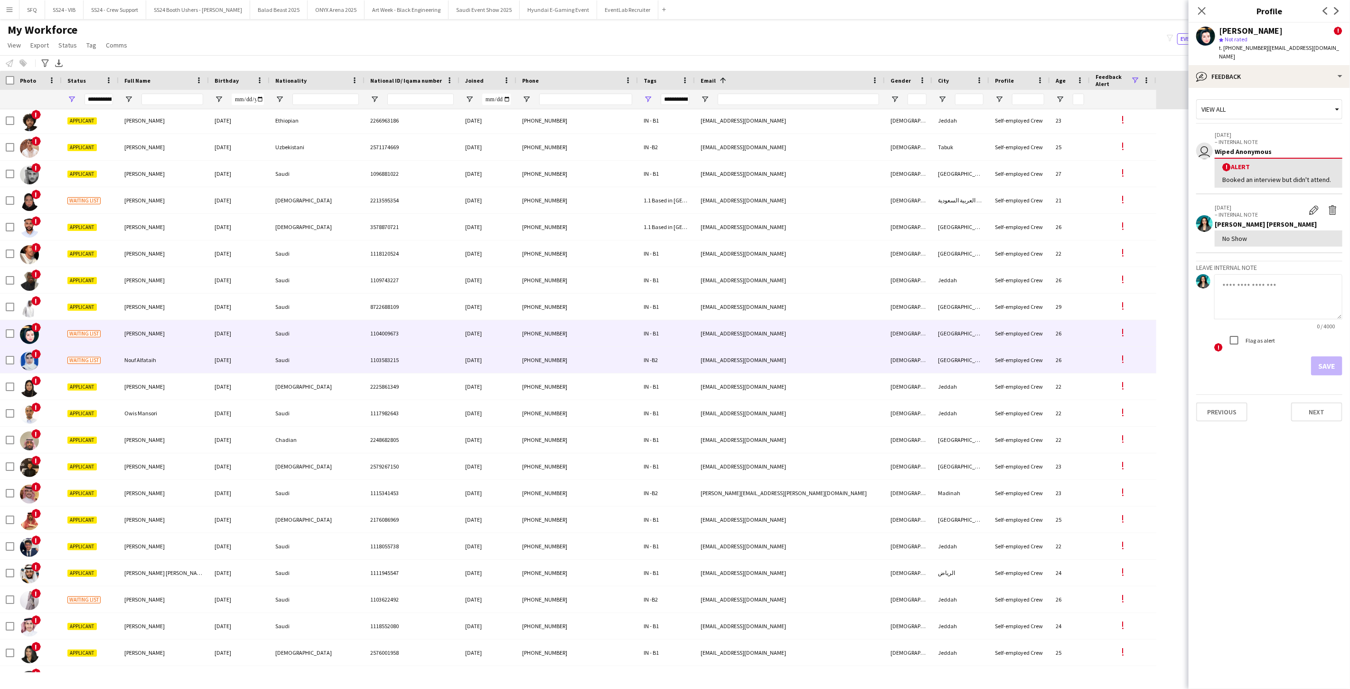
click at [49, 361] on div "!" at bounding box center [37, 360] width 47 height 26
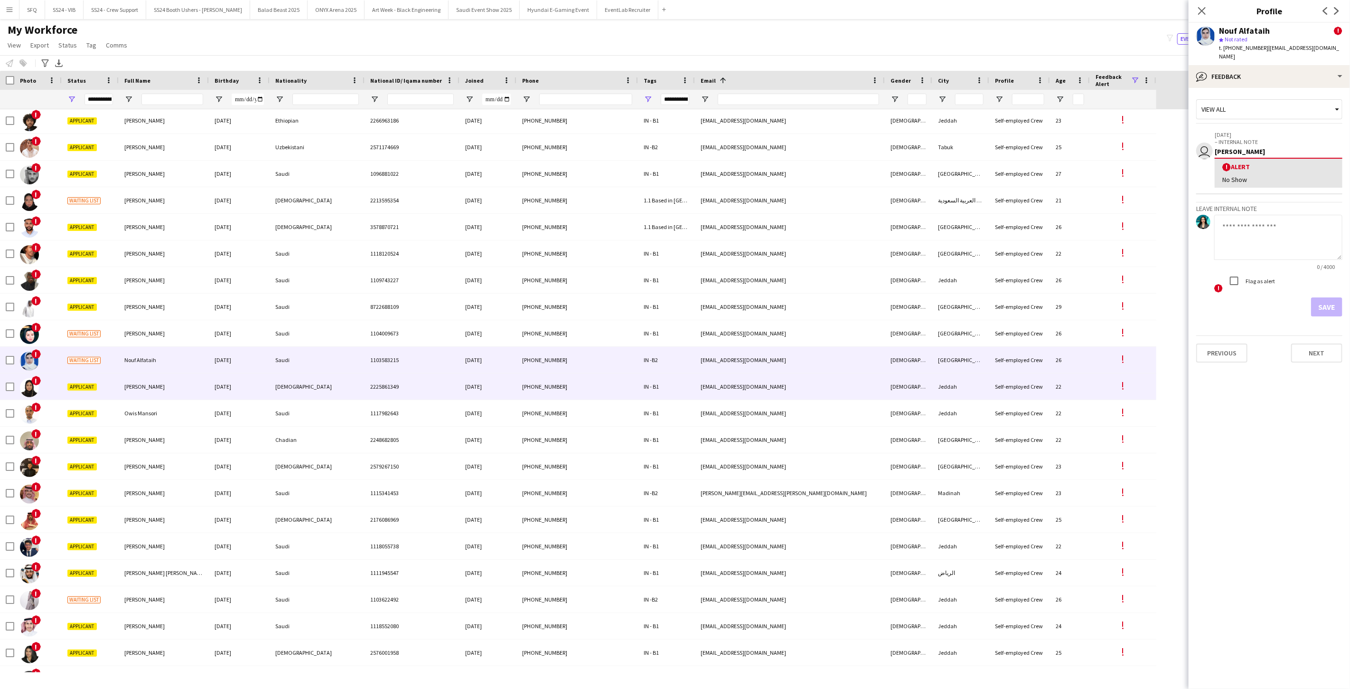
click at [49, 380] on div "!" at bounding box center [37, 386] width 47 height 26
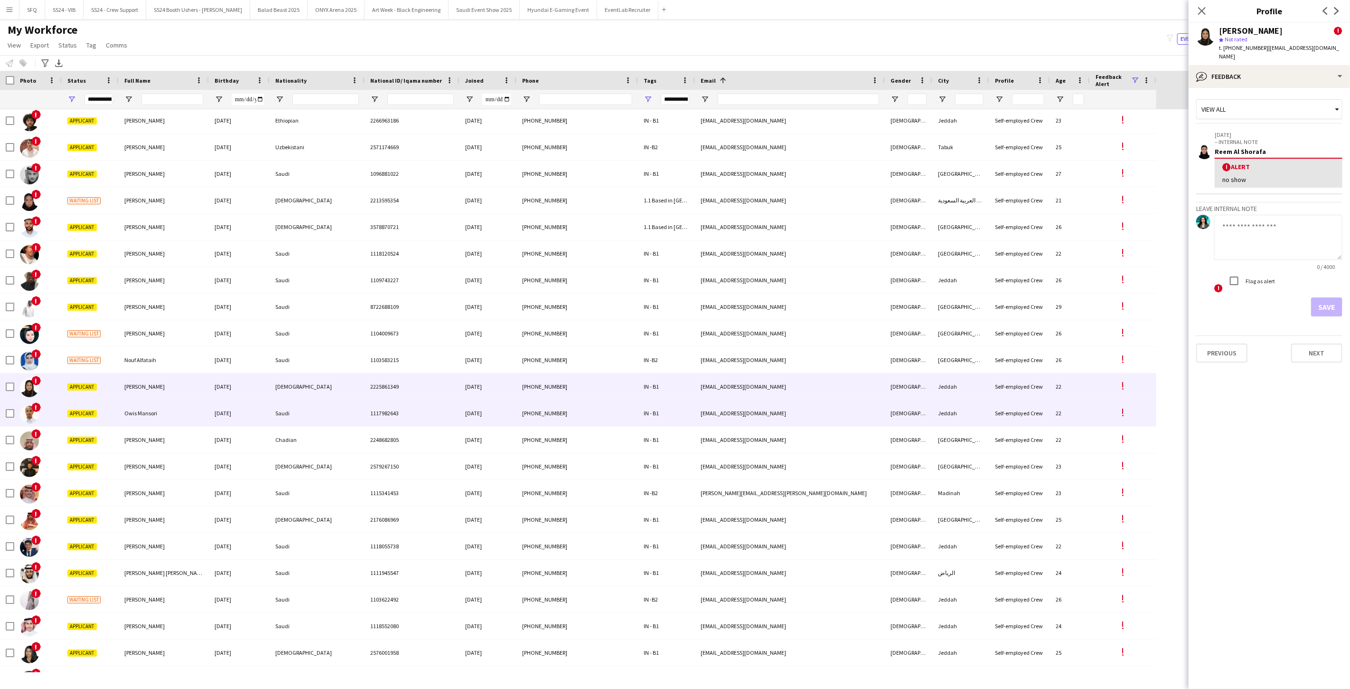
click at [57, 411] on div "!" at bounding box center [37, 413] width 47 height 26
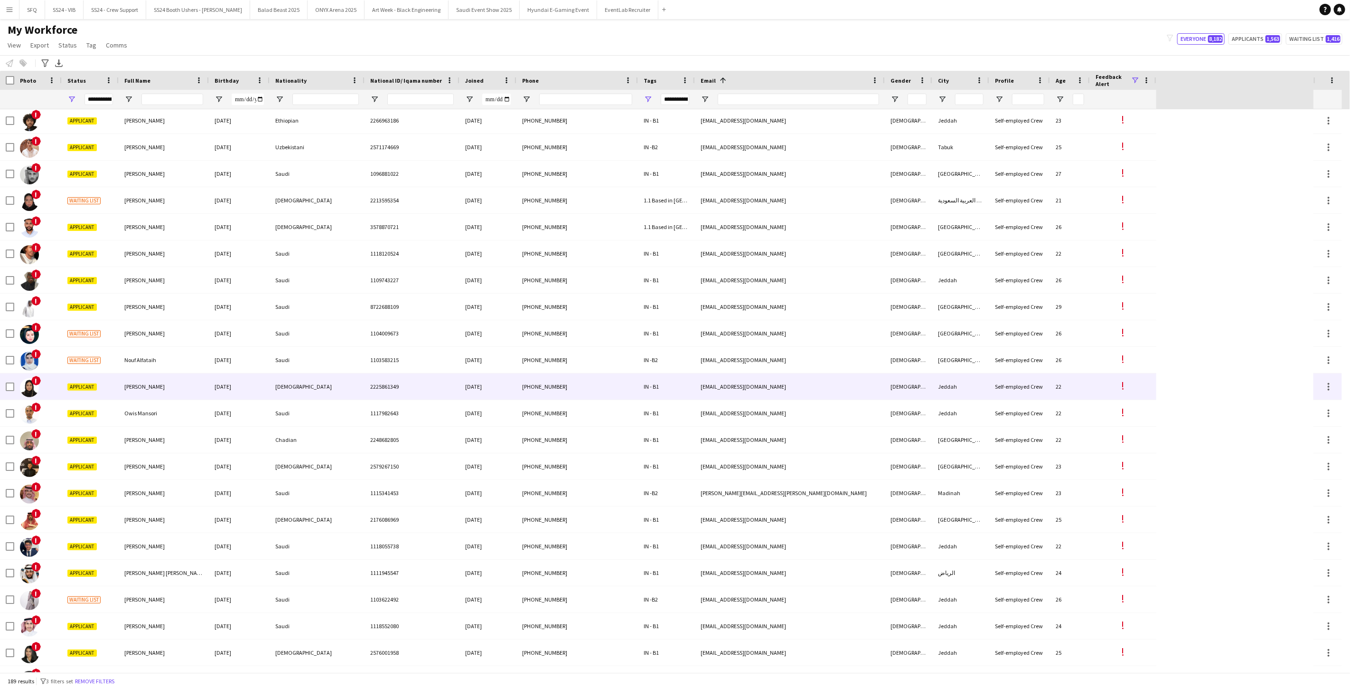
click at [56, 395] on div "!" at bounding box center [37, 386] width 47 height 26
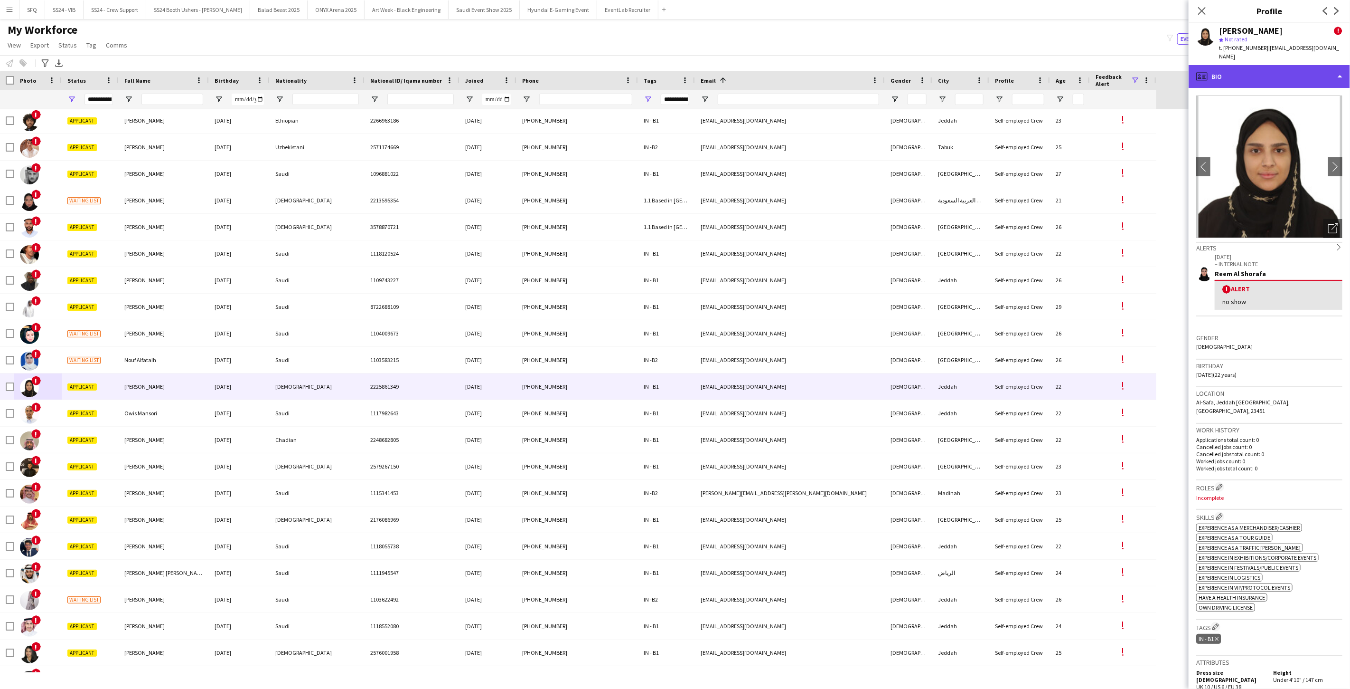
click at [1262, 65] on div "profile Bio" at bounding box center [1269, 76] width 161 height 23
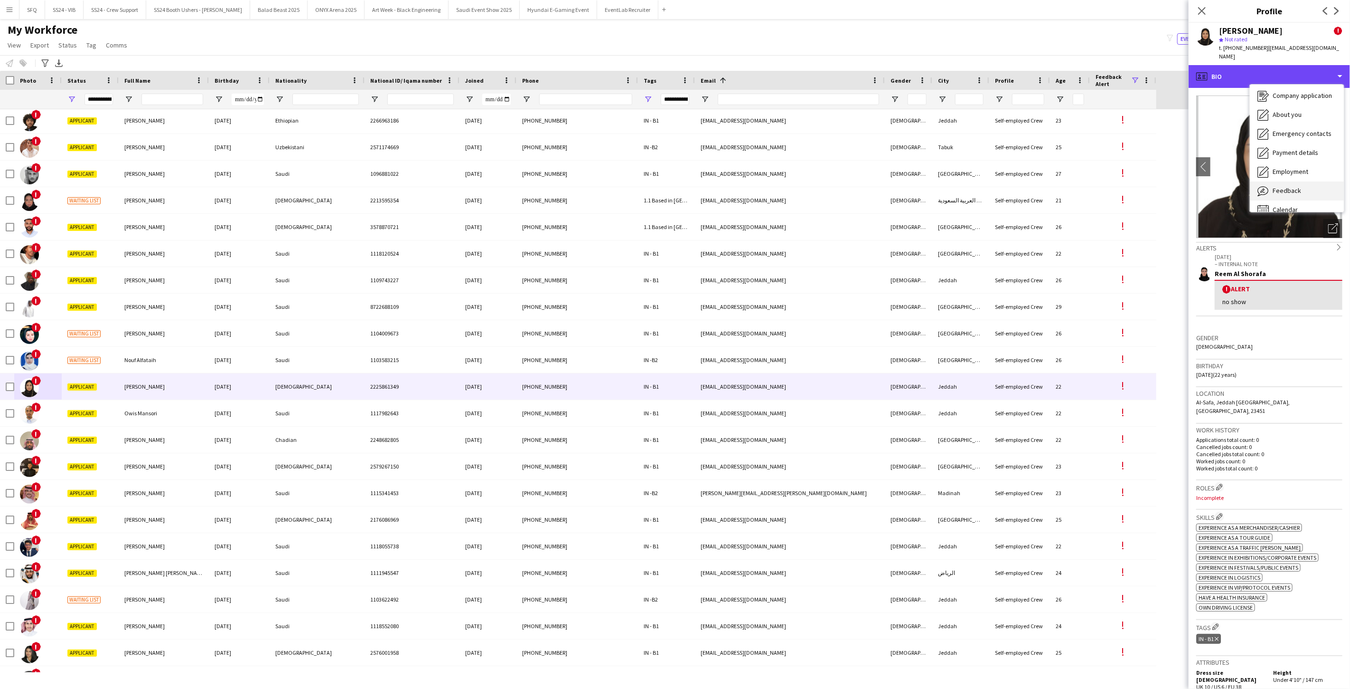
scroll to position [32, 0]
click at [1282, 175] on span "Feedback" at bounding box center [1287, 179] width 28 height 9
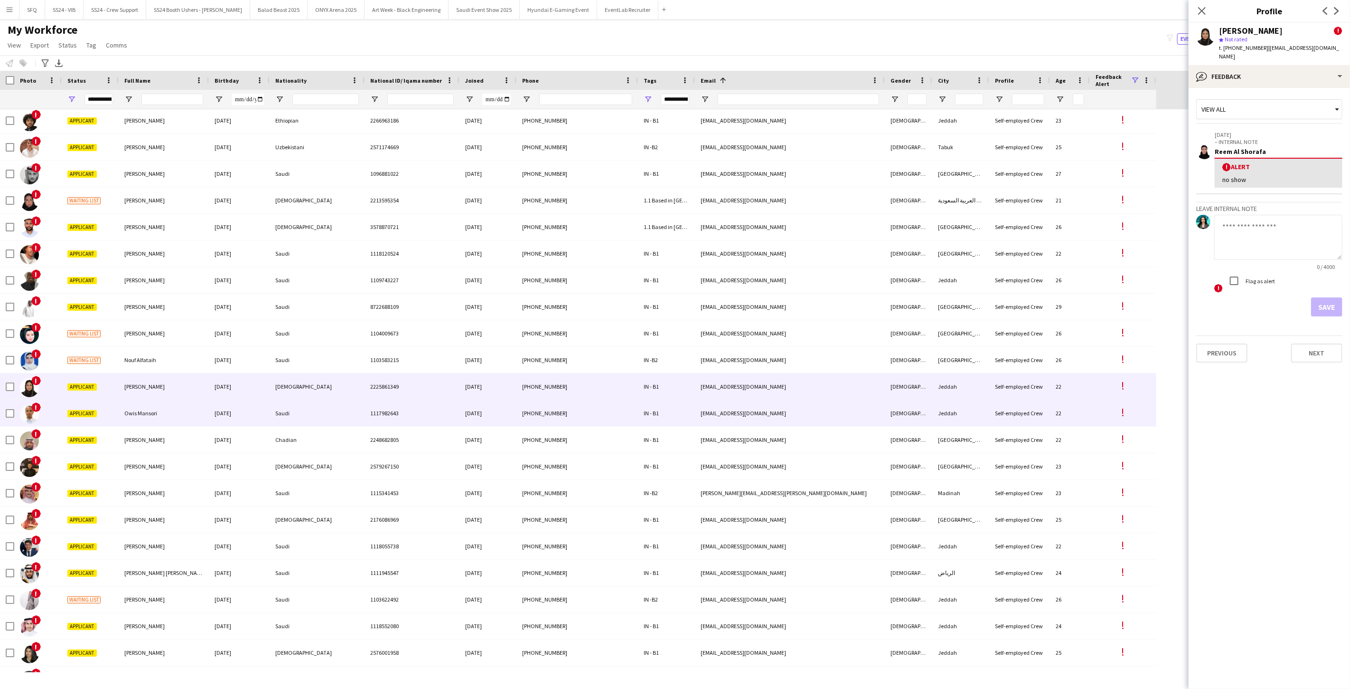
click at [57, 406] on div "!" at bounding box center [37, 413] width 47 height 26
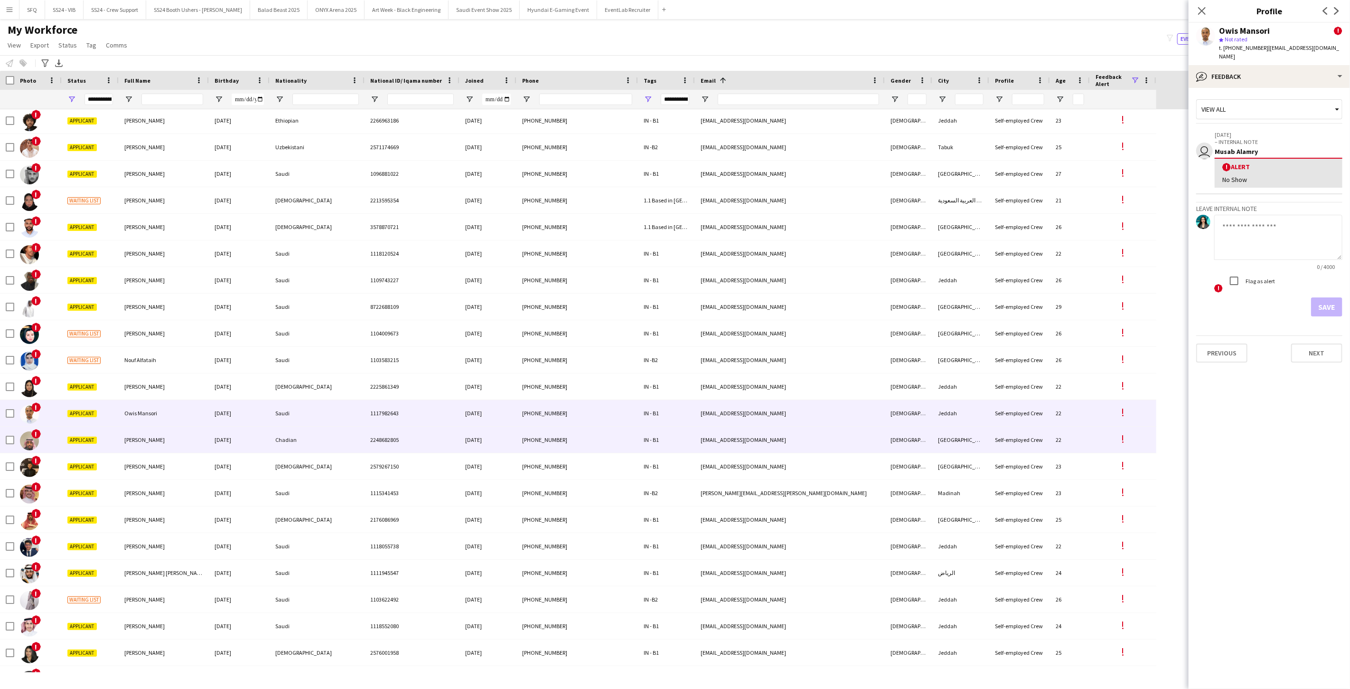
click at [63, 439] on div "Applicant" at bounding box center [90, 439] width 57 height 26
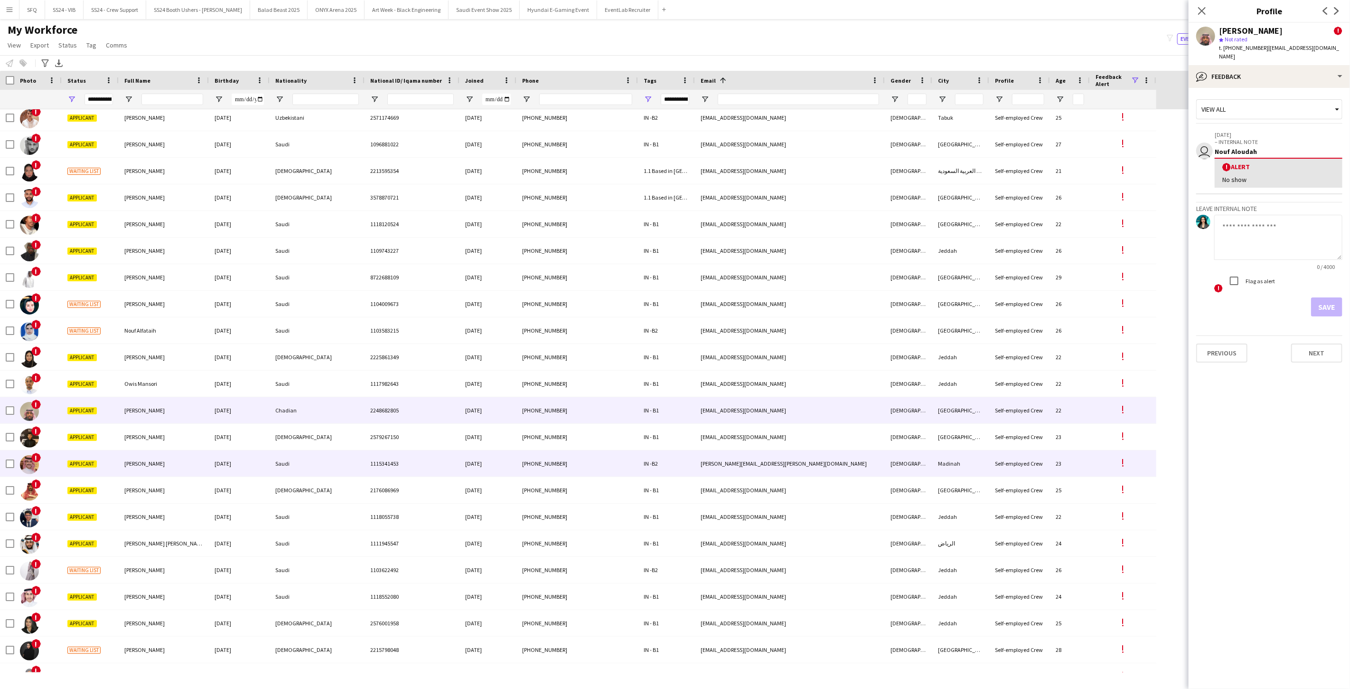
scroll to position [3113, 0]
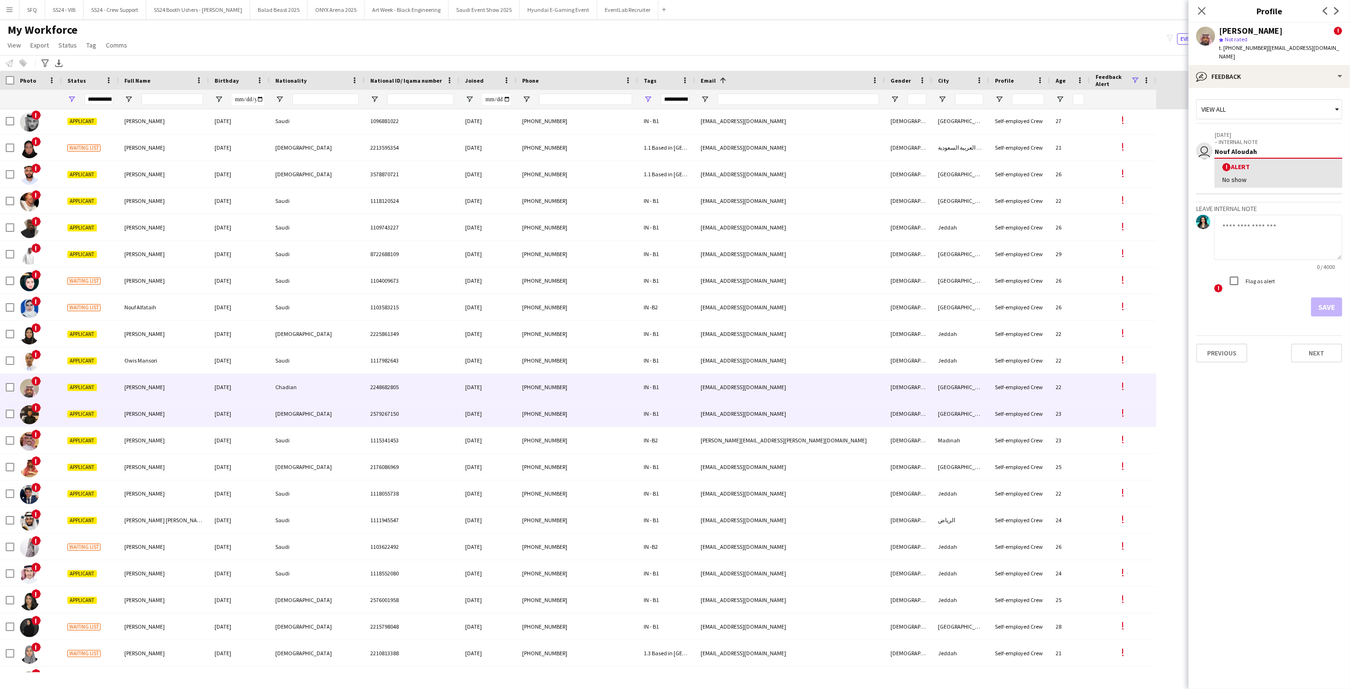
click at [58, 414] on div "!" at bounding box center [37, 413] width 47 height 26
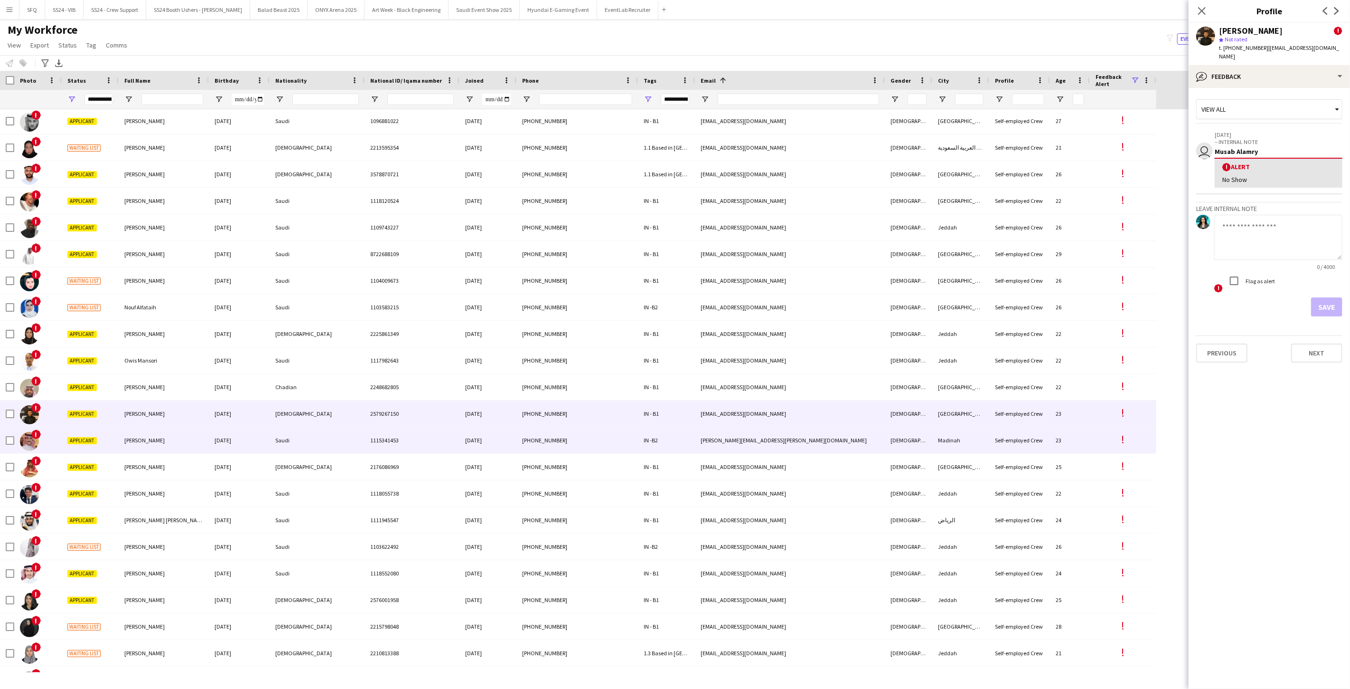
click at [44, 444] on div "!" at bounding box center [37, 440] width 47 height 26
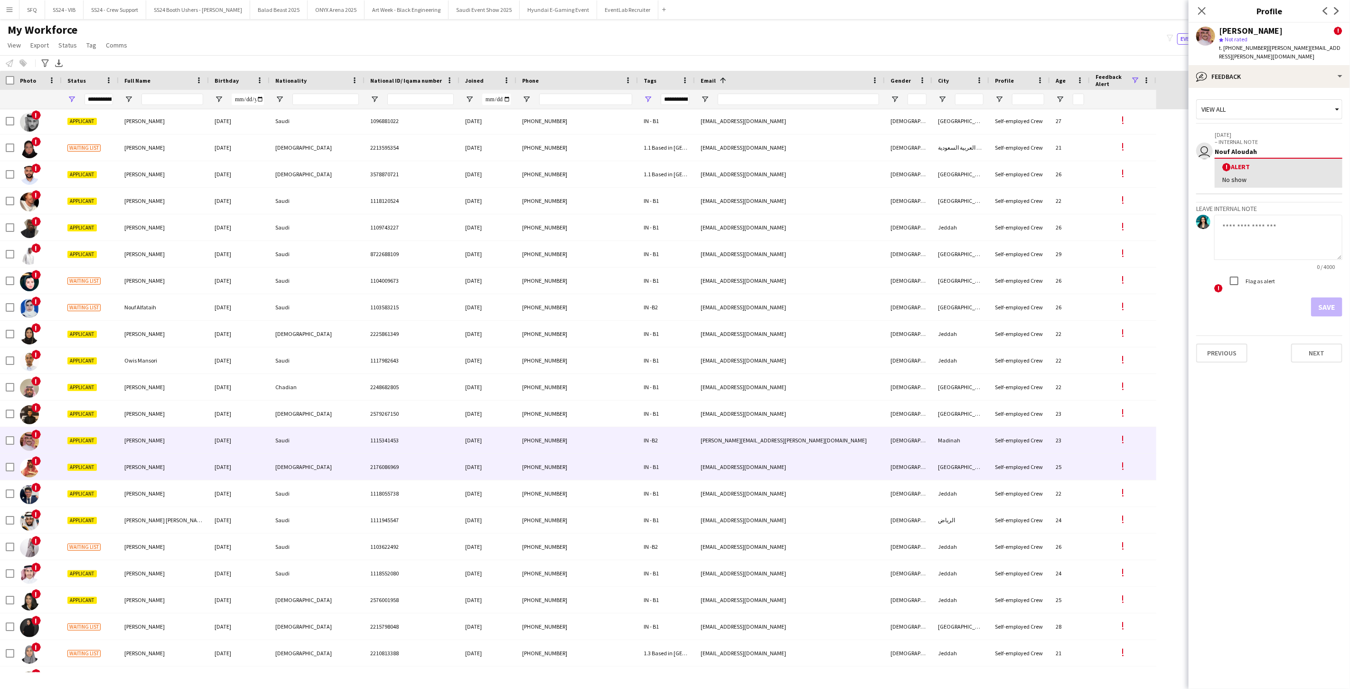
click at [46, 475] on div "!" at bounding box center [37, 466] width 47 height 26
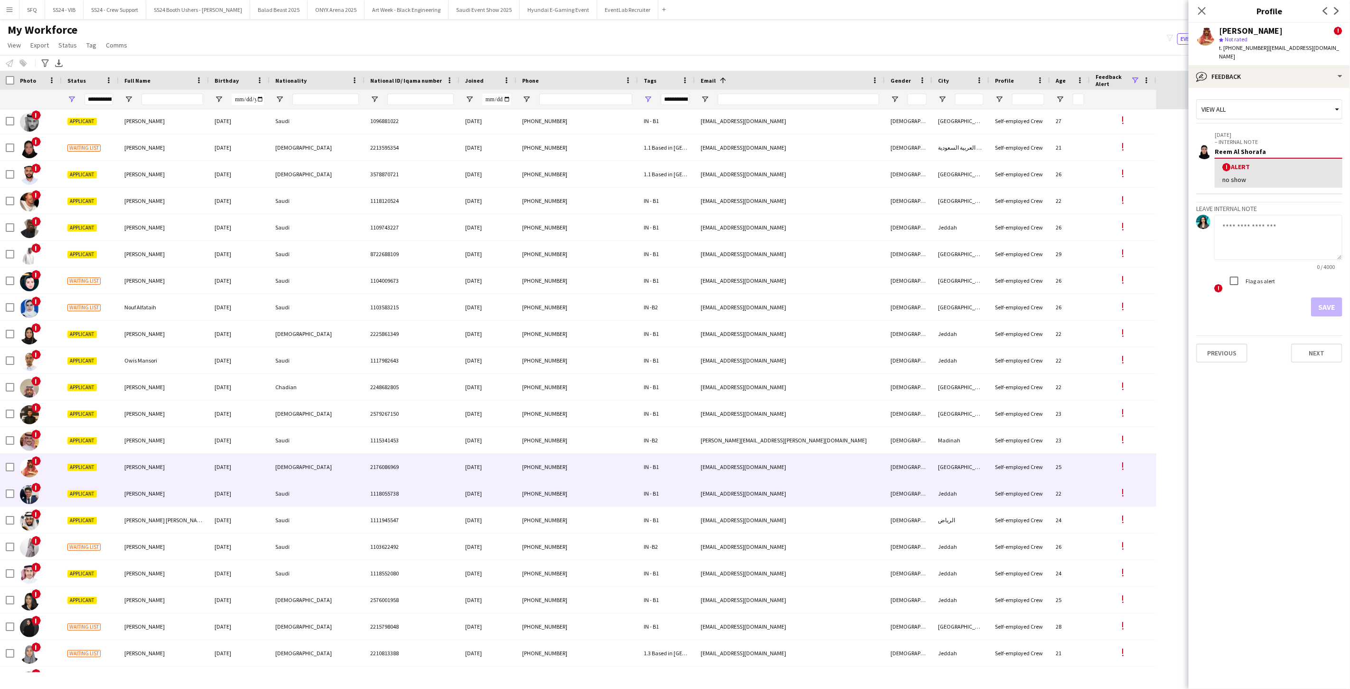
click at [51, 496] on div "!" at bounding box center [37, 493] width 47 height 26
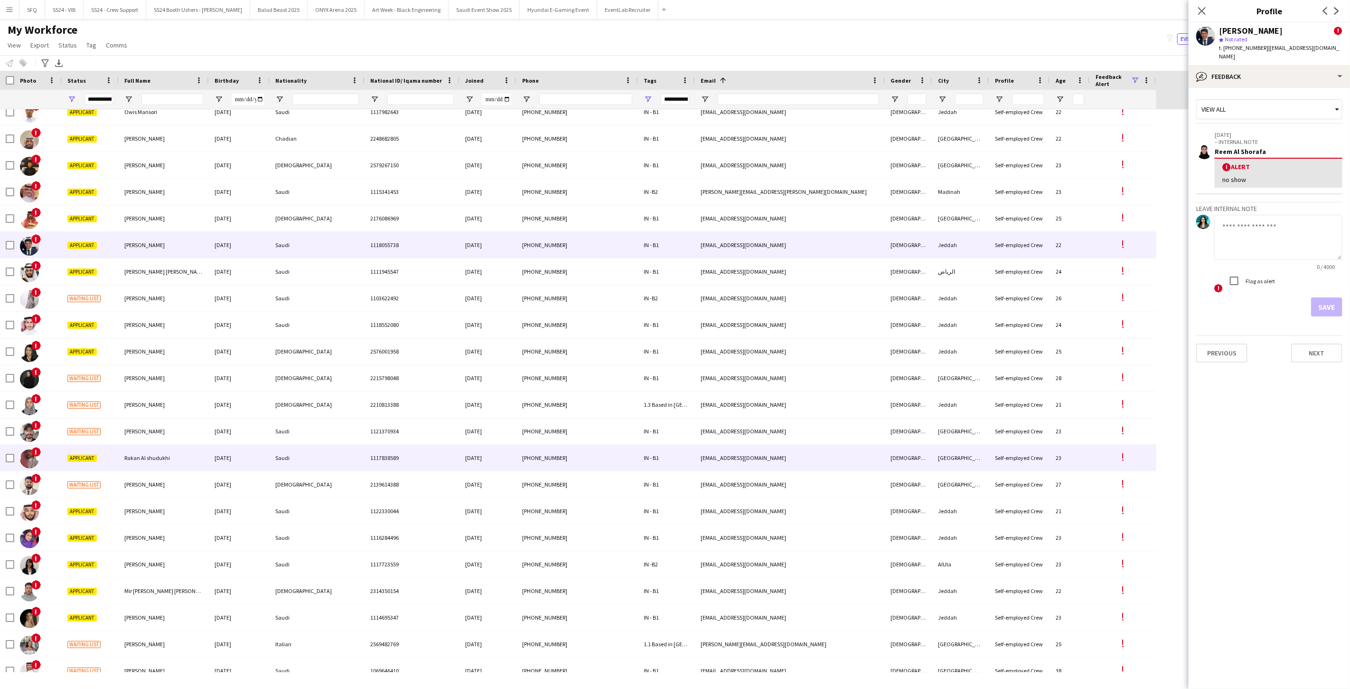
scroll to position [3377, 0]
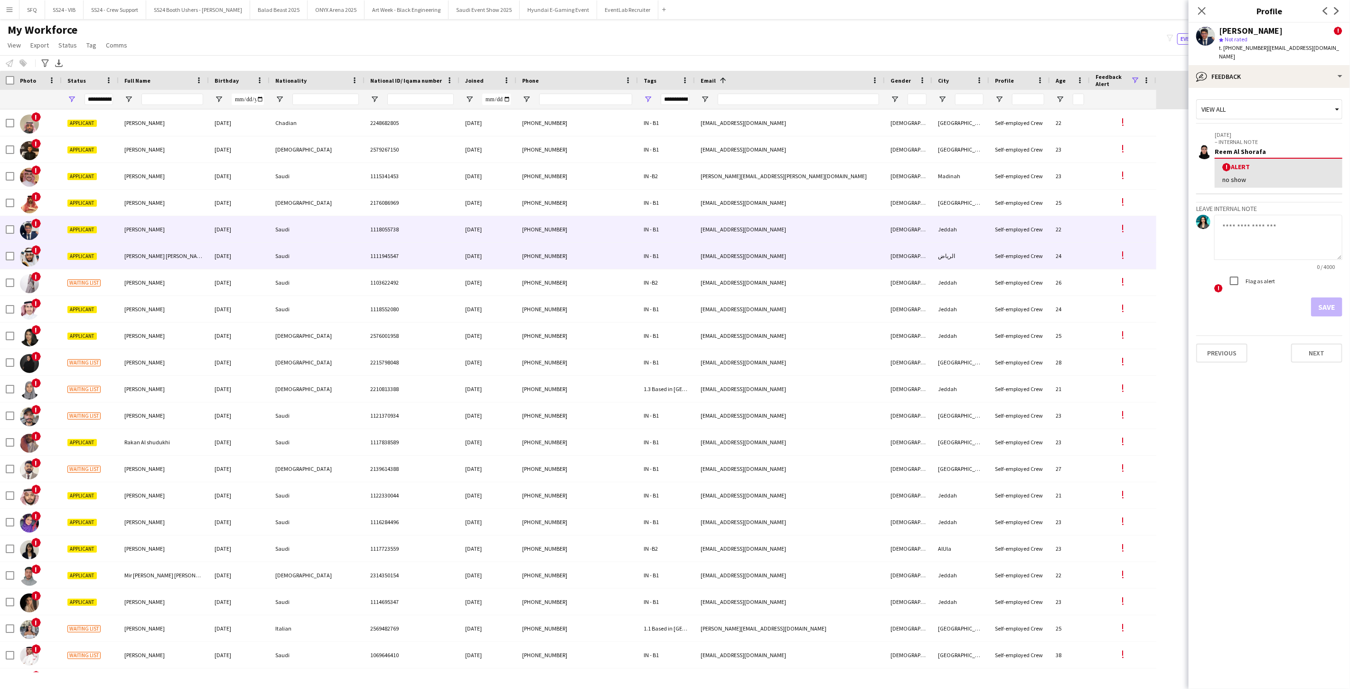
click at [44, 255] on div "!" at bounding box center [37, 256] width 47 height 26
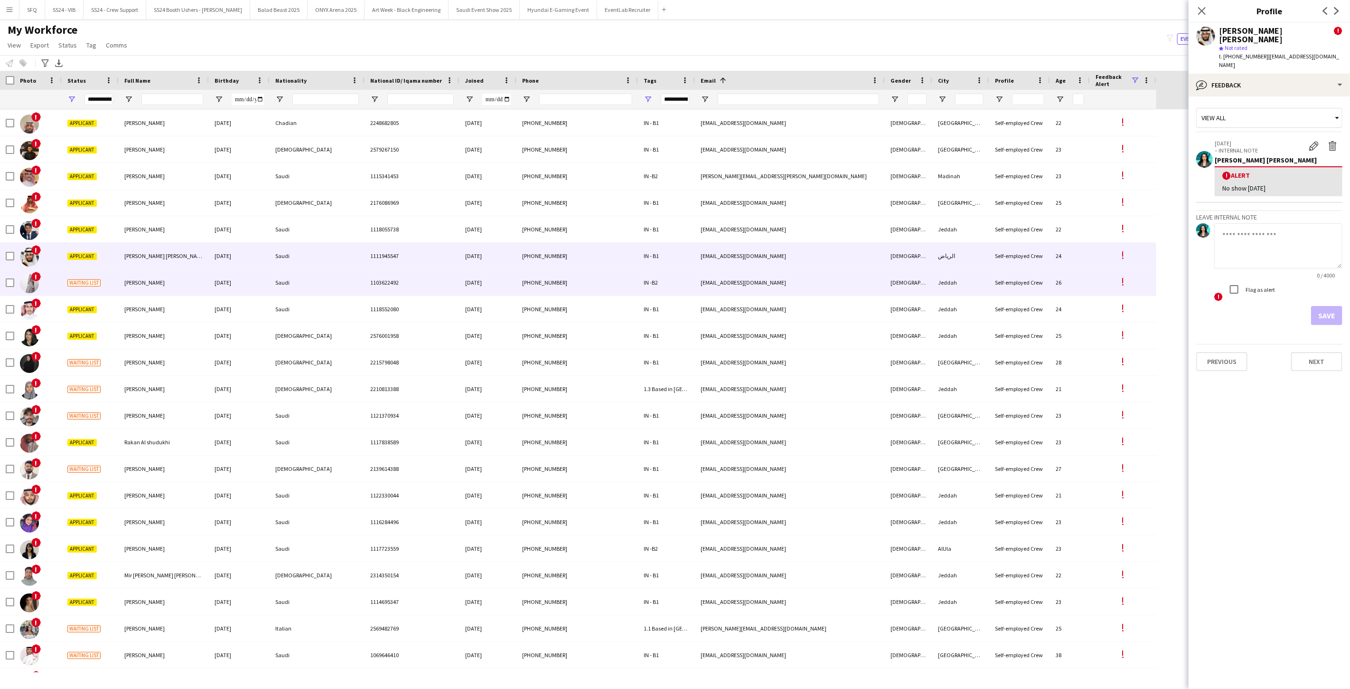
click at [44, 283] on div "!" at bounding box center [37, 282] width 47 height 26
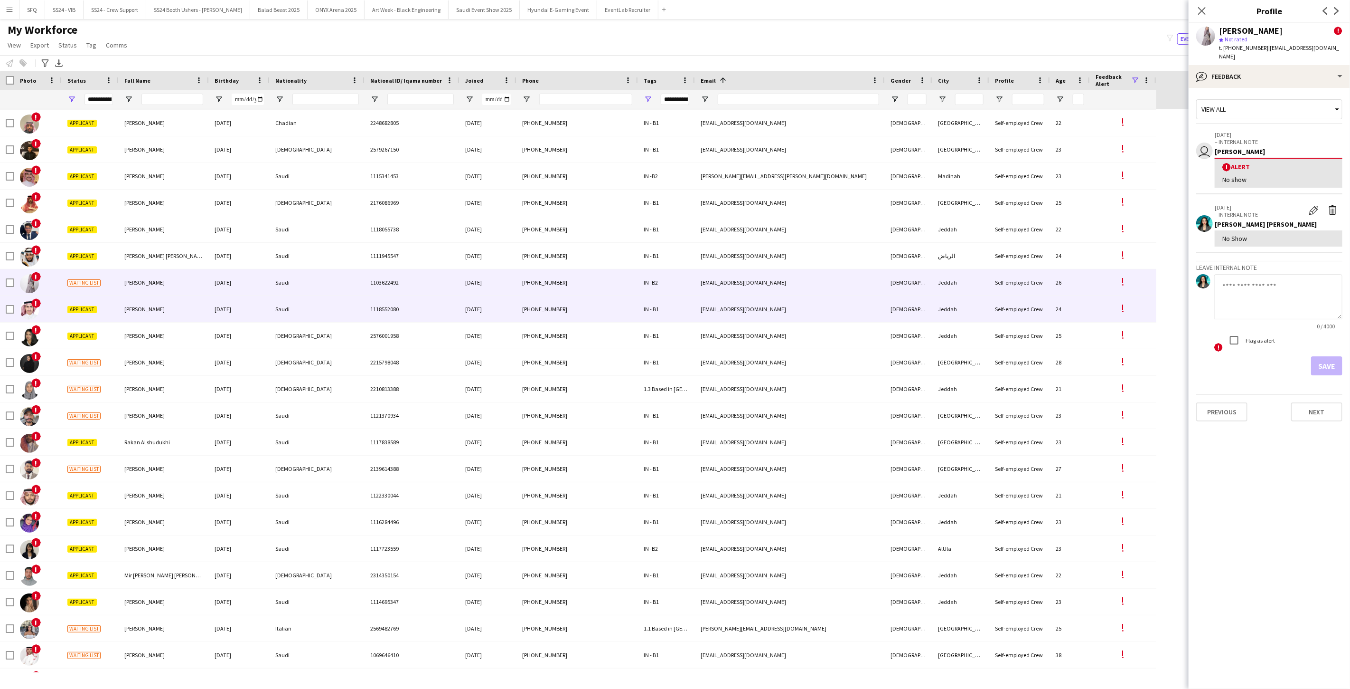
click at [54, 302] on div "!" at bounding box center [37, 309] width 47 height 26
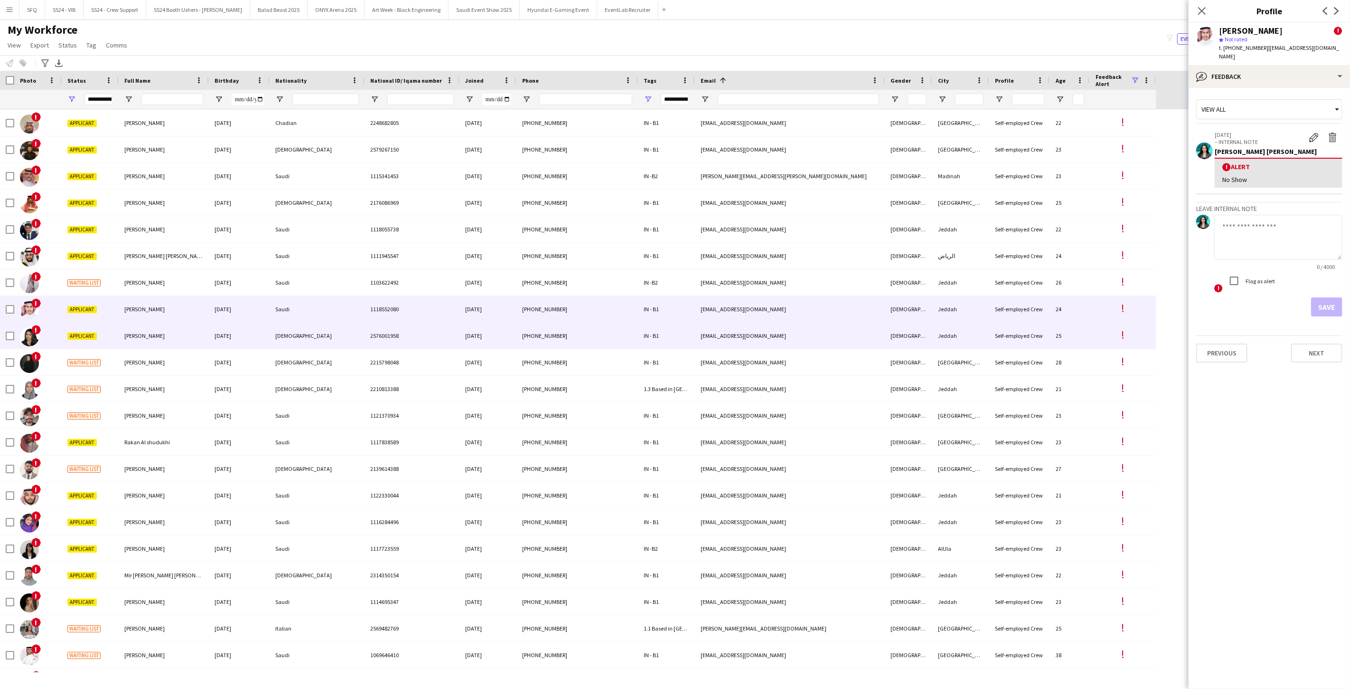
click at [49, 342] on div "!" at bounding box center [37, 335] width 47 height 26
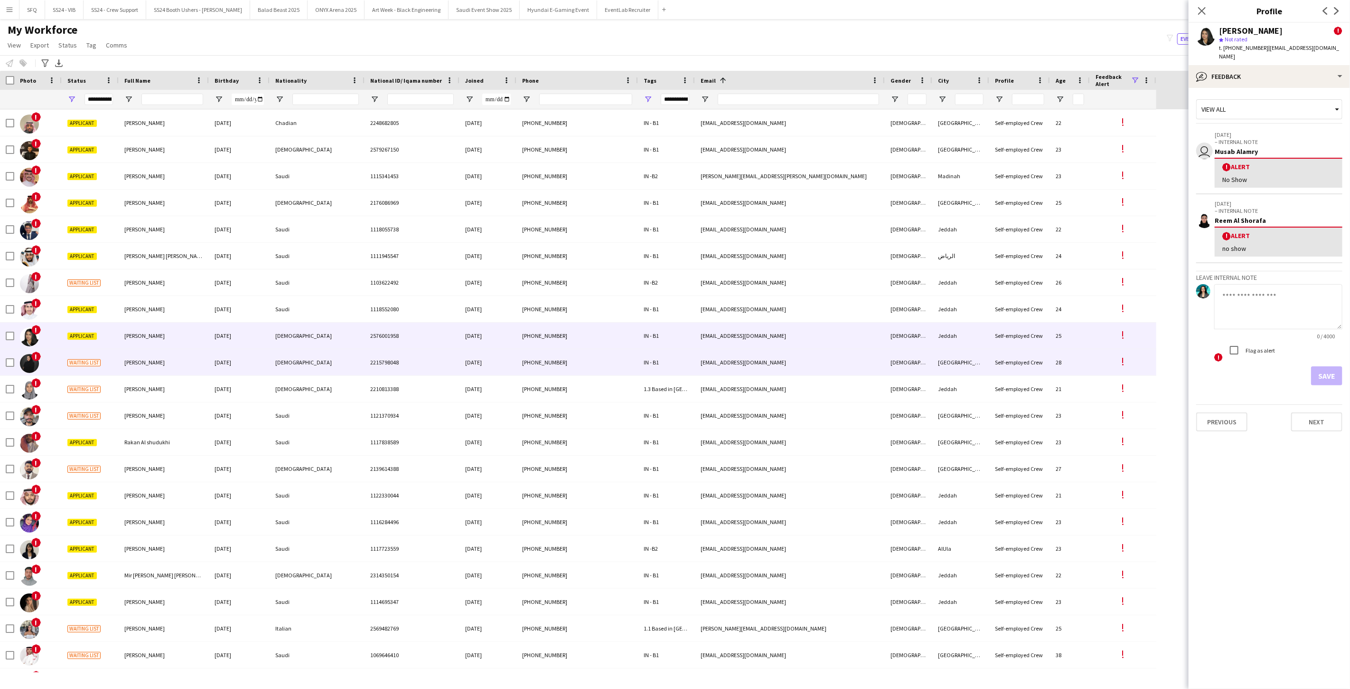
click at [60, 366] on div "!" at bounding box center [37, 362] width 47 height 26
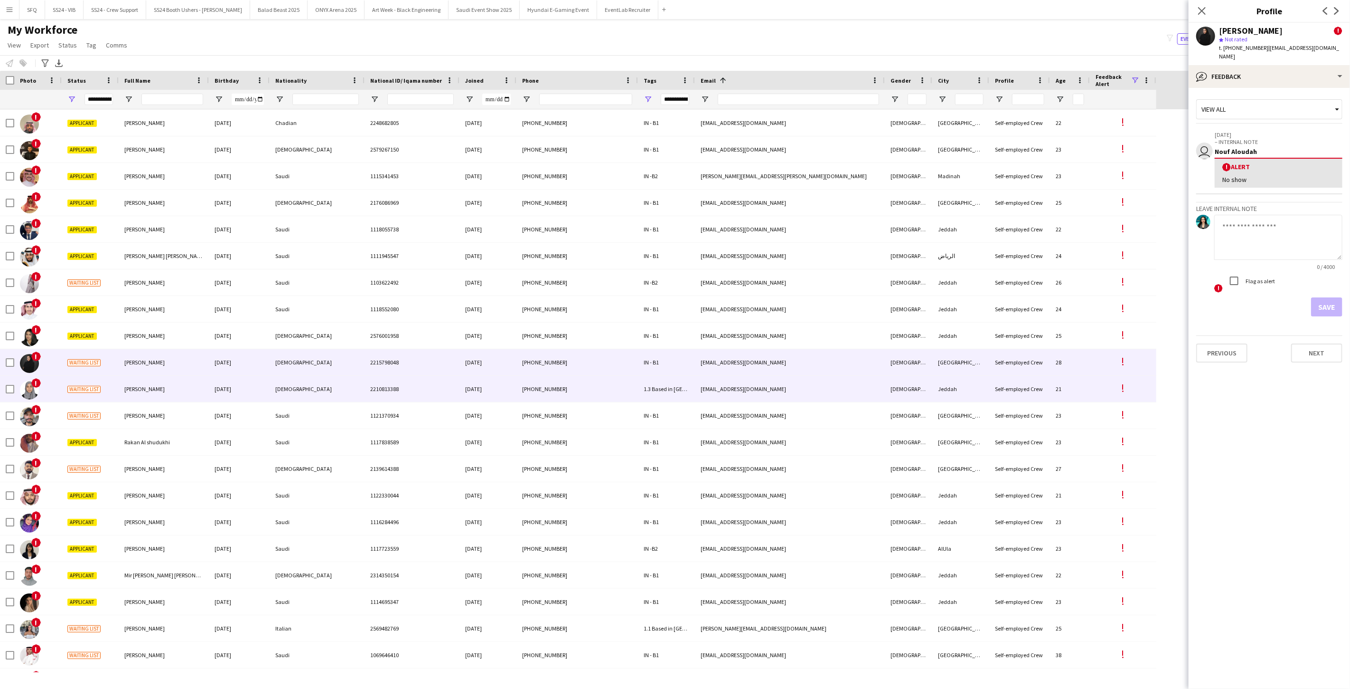
click at [58, 383] on div "!" at bounding box center [37, 389] width 47 height 26
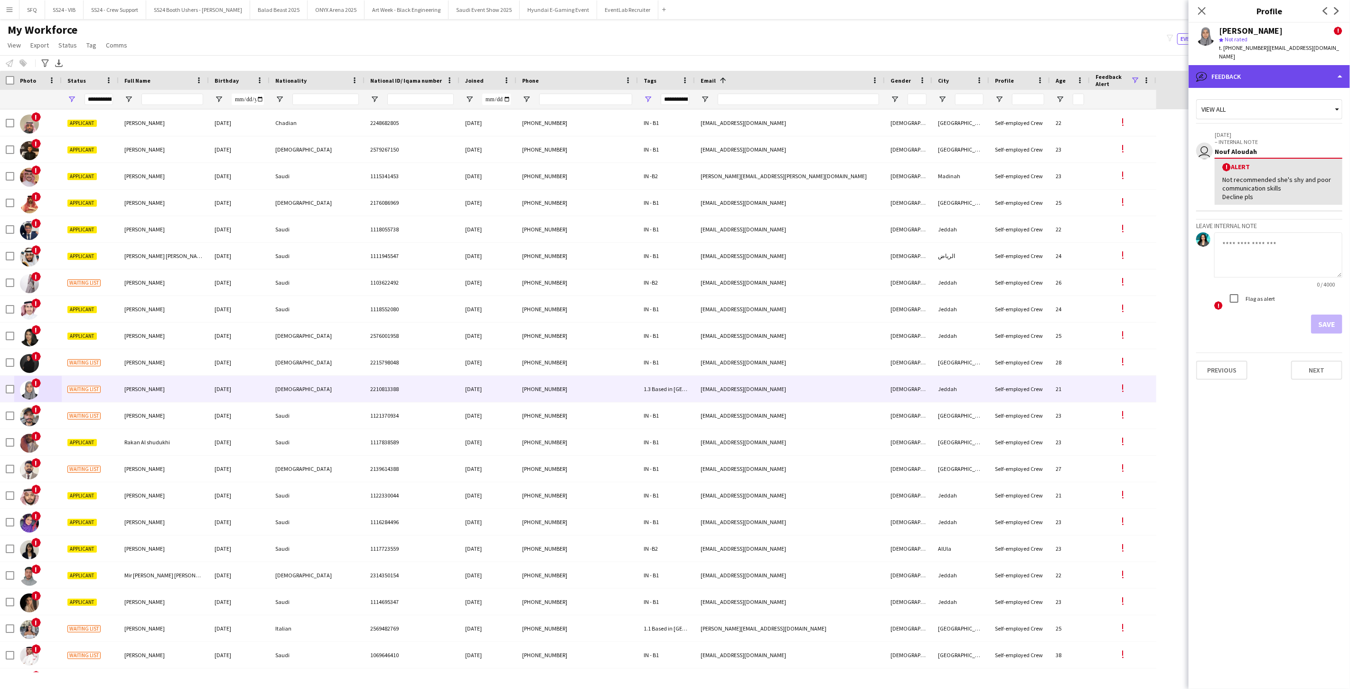
click at [1269, 68] on div "bubble-pencil Feedback" at bounding box center [1269, 76] width 161 height 23
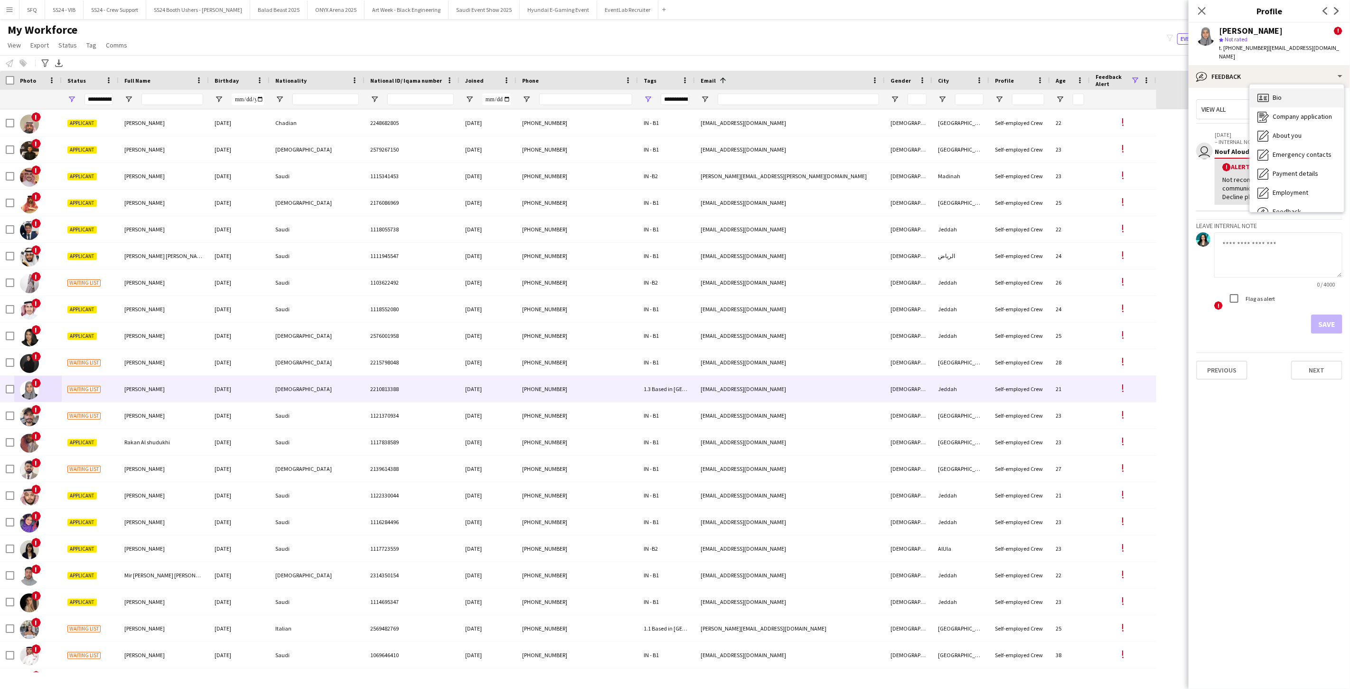
click at [1294, 88] on div "Bio Bio" at bounding box center [1297, 97] width 94 height 19
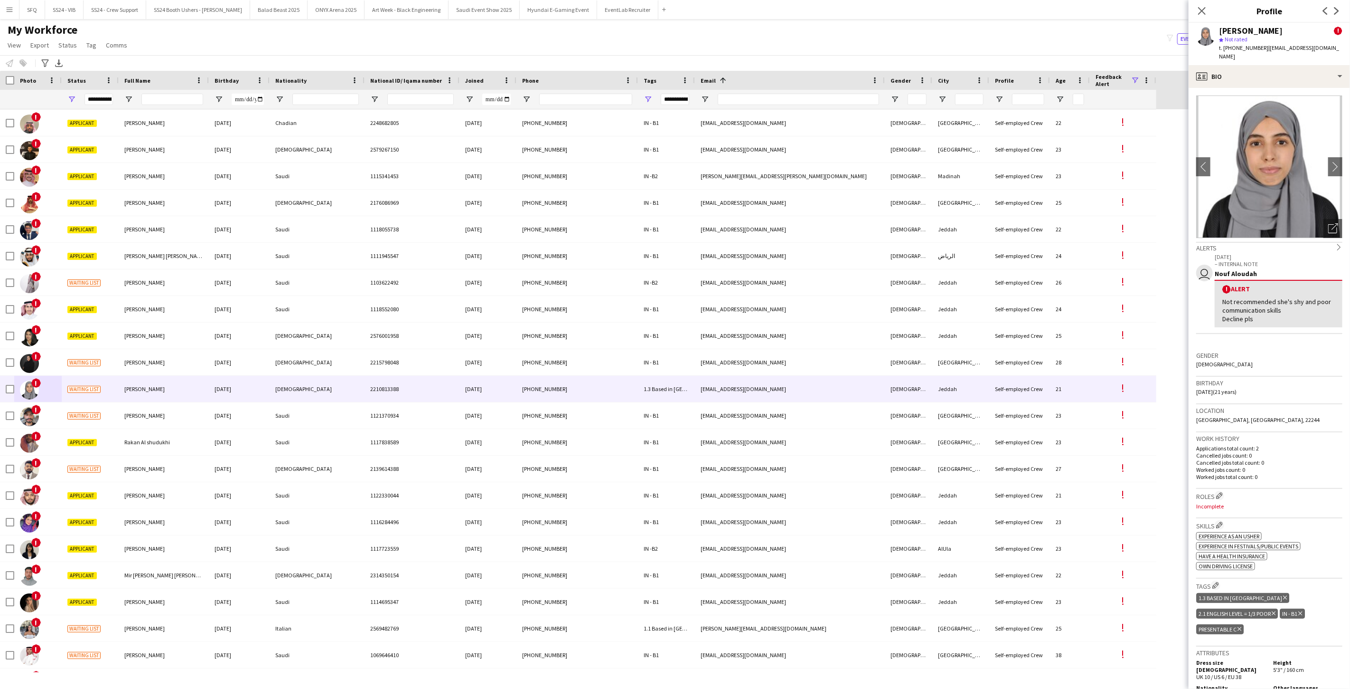
click at [1336, 155] on app-crew-profile-bio "chevron-left chevron-right Open photos pop-in Alerts chevron-right user 18-09-2…" at bounding box center [1269, 388] width 161 height 601
click at [1329, 161] on app-icon "chevron-right" at bounding box center [1336, 166] width 15 height 10
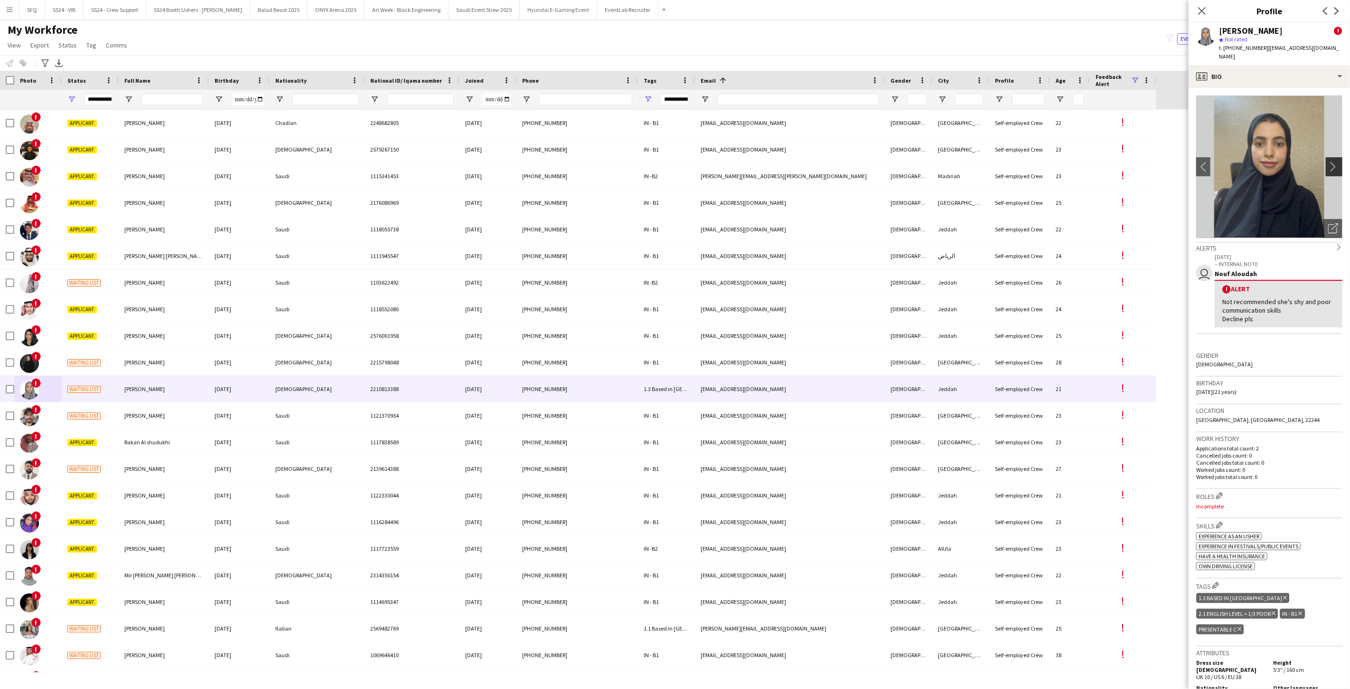
click at [1329, 161] on app-icon "chevron-right" at bounding box center [1336, 166] width 15 height 10
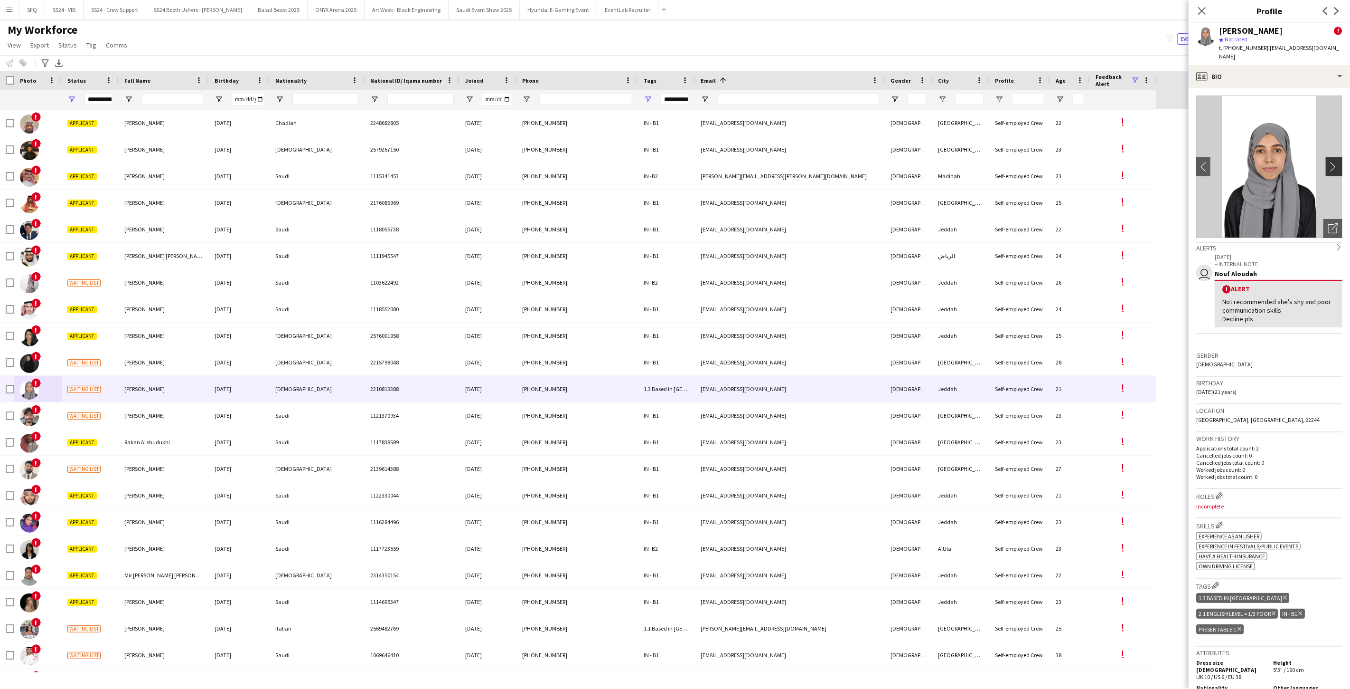
click at [1329, 161] on app-icon "chevron-right" at bounding box center [1336, 166] width 15 height 10
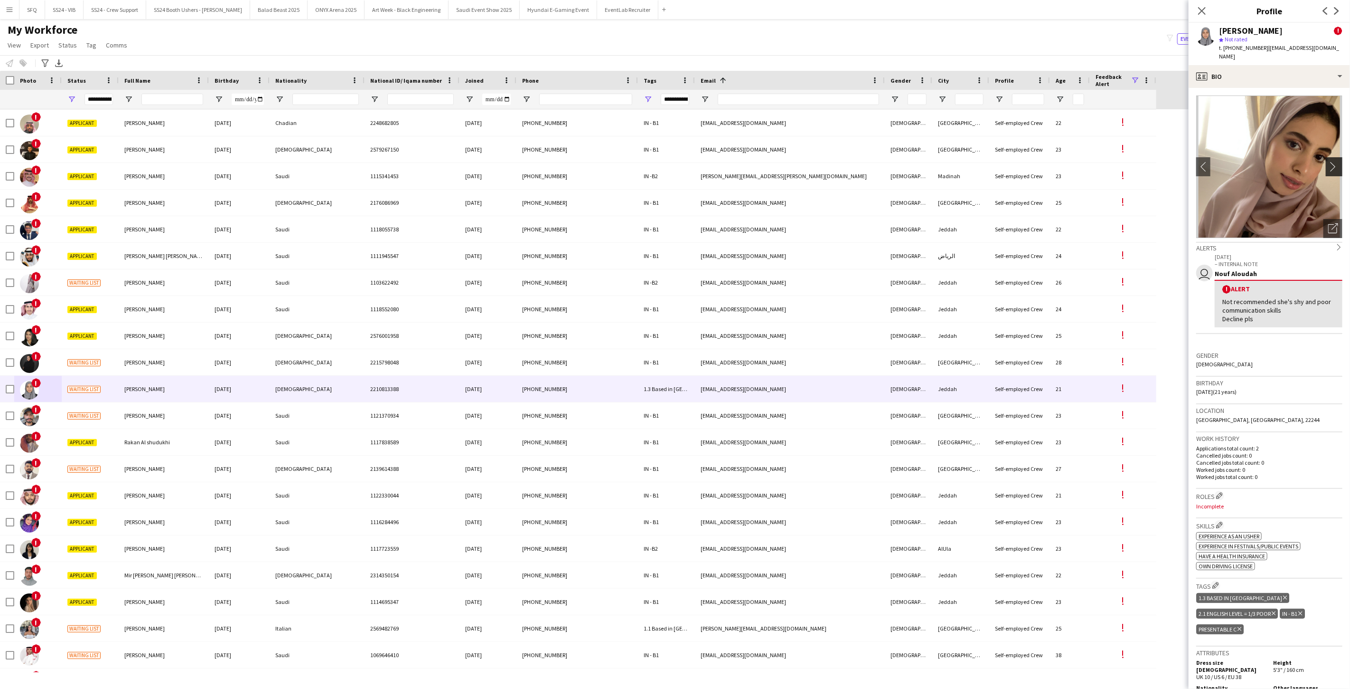
click at [1329, 161] on app-icon "chevron-right" at bounding box center [1336, 166] width 15 height 10
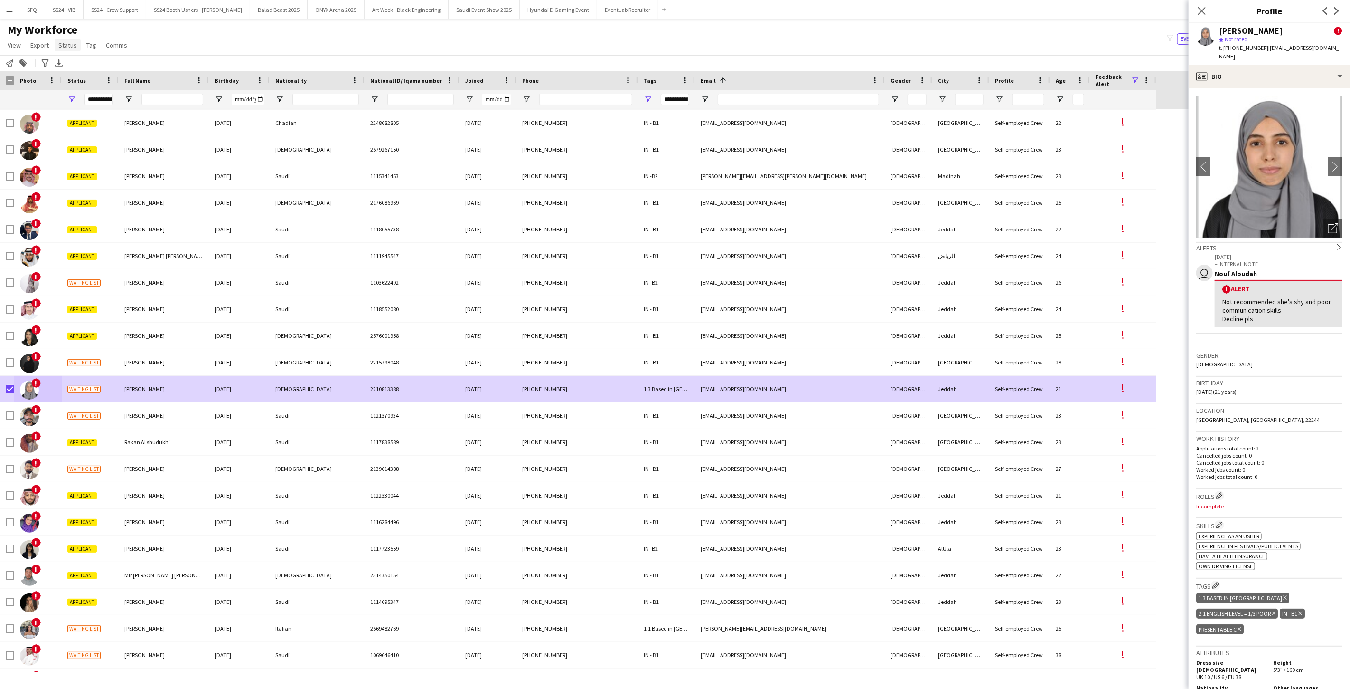
click at [69, 39] on link "Status" at bounding box center [68, 45] width 26 height 12
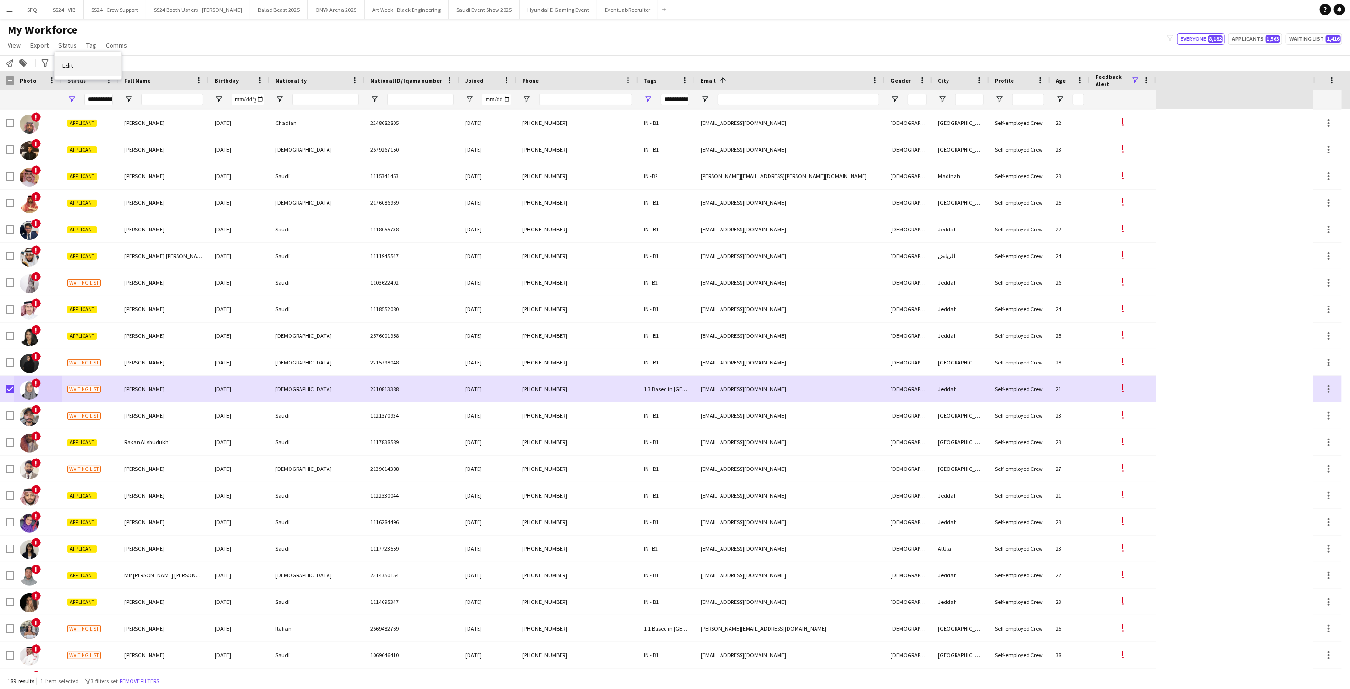
click at [91, 61] on link "Edit" at bounding box center [88, 66] width 66 height 20
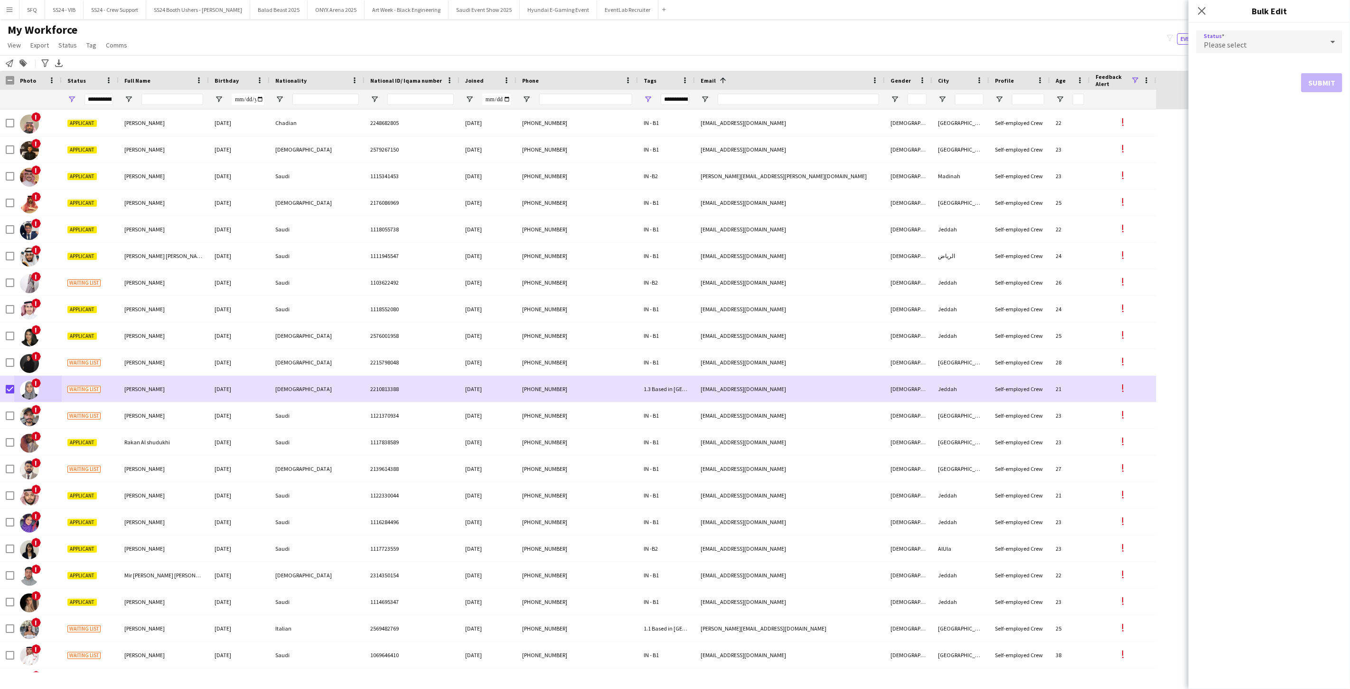
click at [1272, 45] on div "Please select" at bounding box center [1260, 41] width 127 height 23
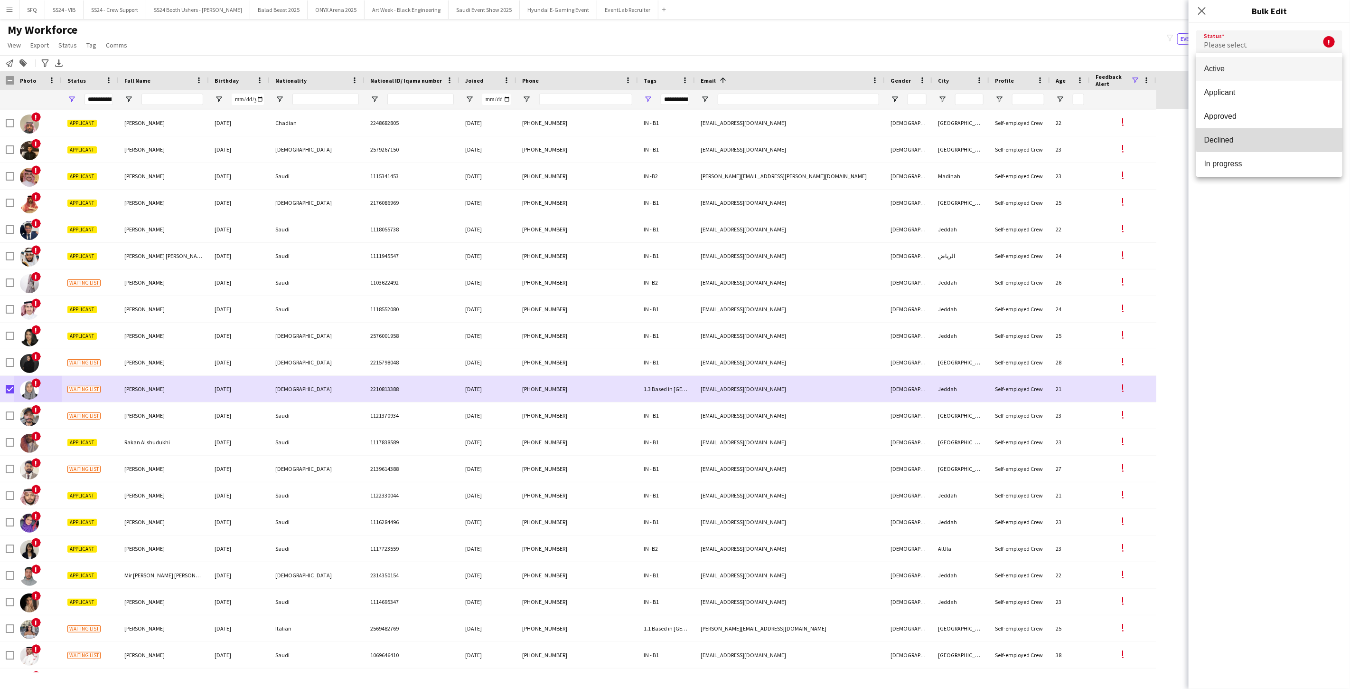
click at [1270, 134] on mat-option "Declined" at bounding box center [1270, 140] width 146 height 24
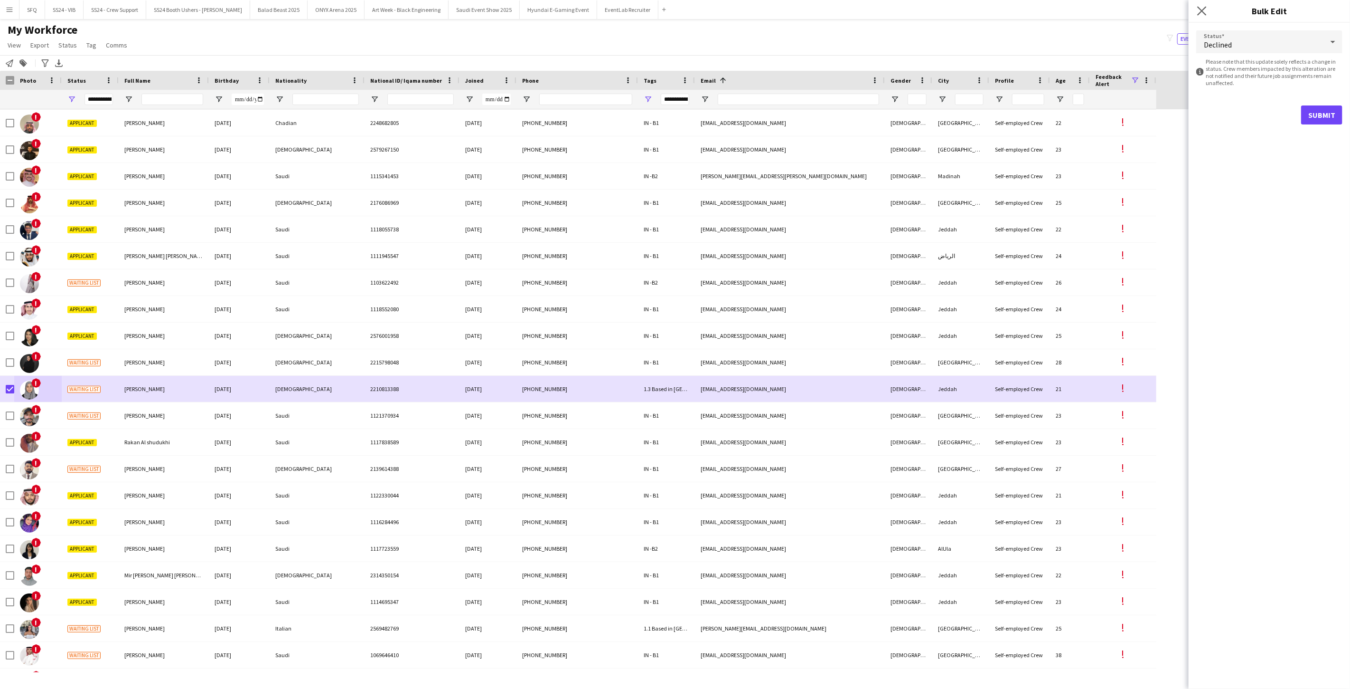
click at [1208, 11] on app-icon "Close pop-in" at bounding box center [1203, 11] width 14 height 14
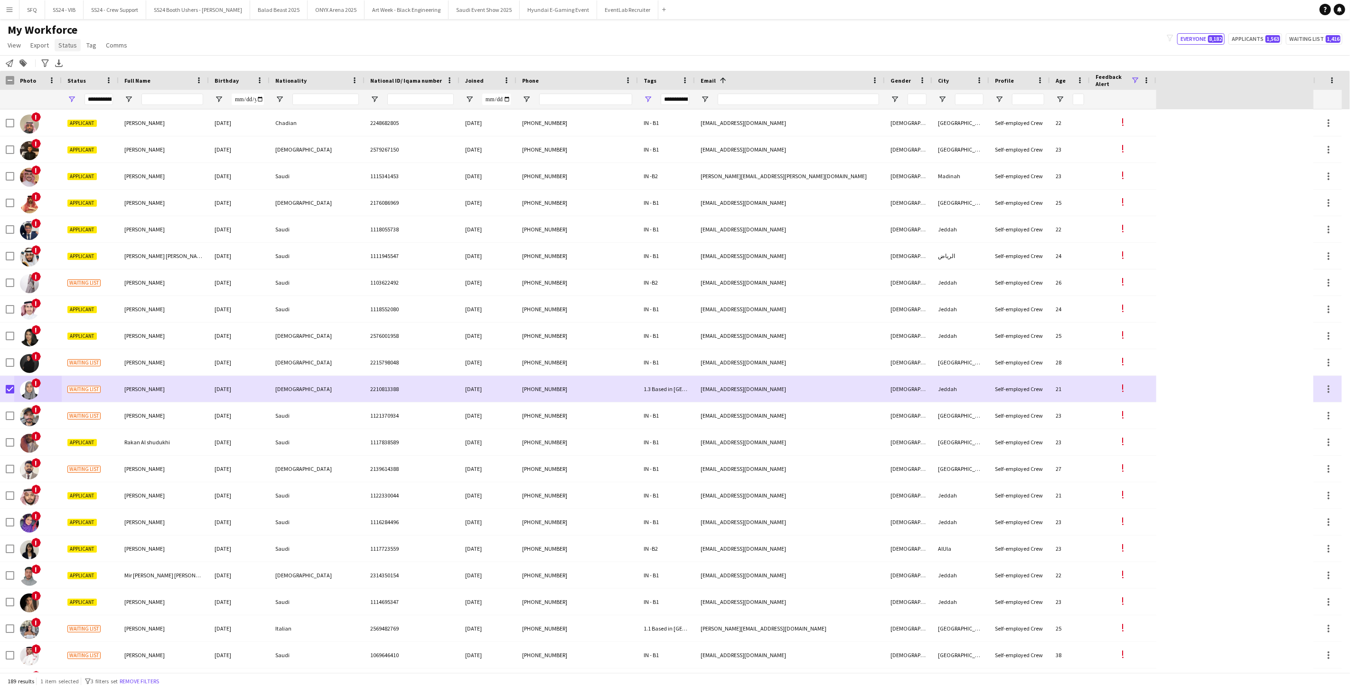
click at [69, 41] on span "Status" at bounding box center [67, 45] width 19 height 9
click at [93, 68] on link "Edit" at bounding box center [88, 66] width 66 height 20
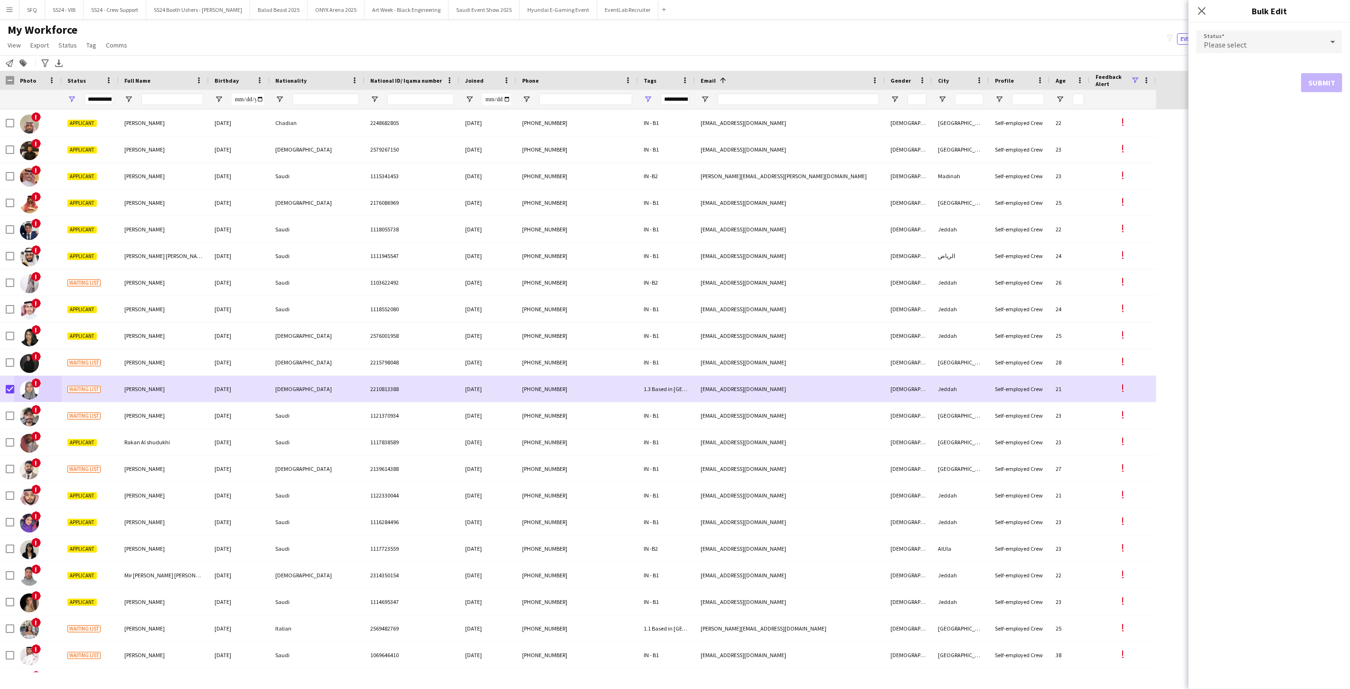
click at [1232, 29] on form "Status Please select Submit" at bounding box center [1270, 61] width 146 height 77
click at [1233, 38] on div "Please select" at bounding box center [1260, 41] width 127 height 23
click at [1266, 135] on span "Declined" at bounding box center [1269, 139] width 131 height 9
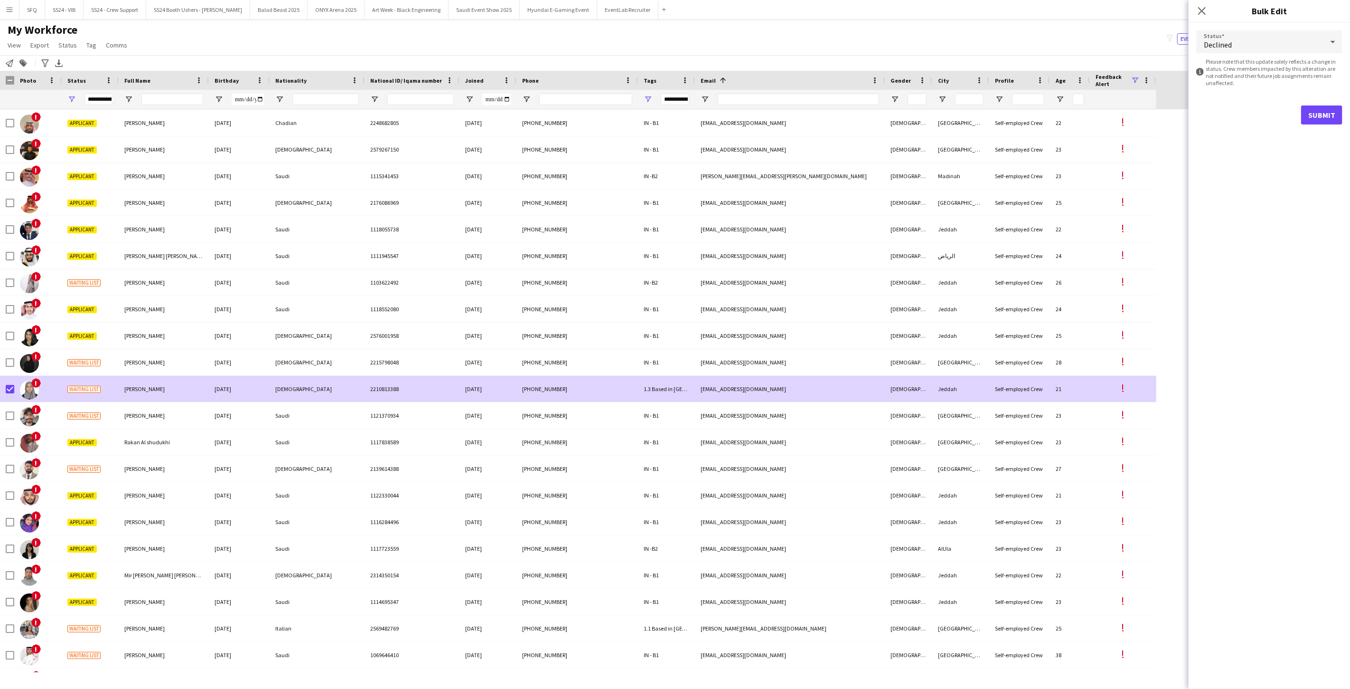
click at [351, 389] on div "[DEMOGRAPHIC_DATA]" at bounding box center [317, 389] width 95 height 26
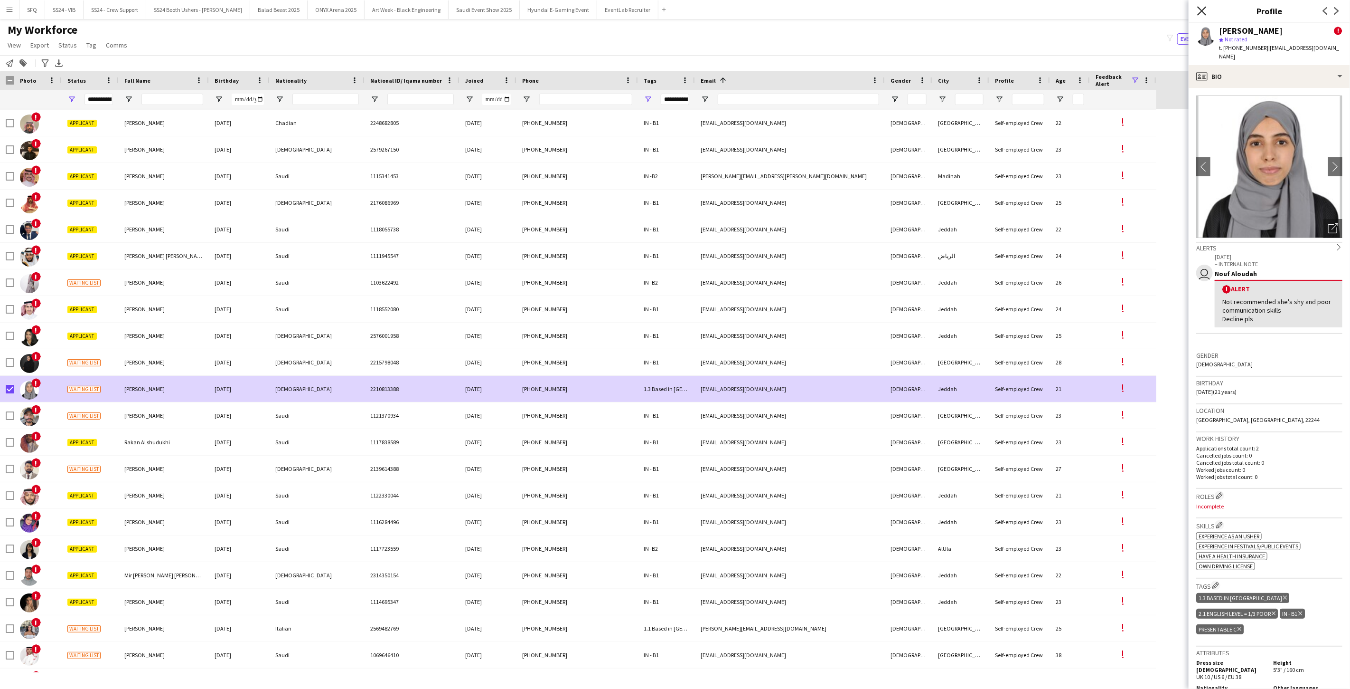
click at [1201, 11] on icon "Close pop-in" at bounding box center [1202, 10] width 9 height 9
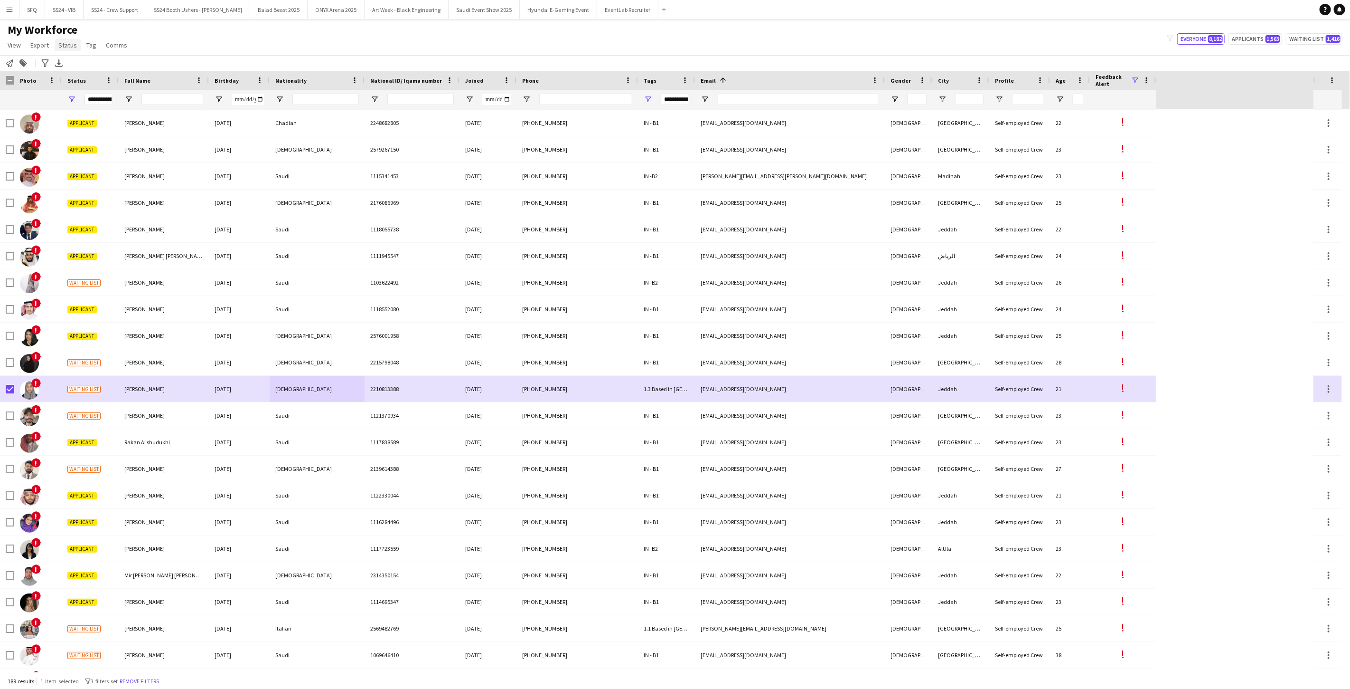
click at [67, 47] on span "Status" at bounding box center [67, 45] width 19 height 9
click at [111, 63] on link "Edit" at bounding box center [88, 66] width 66 height 20
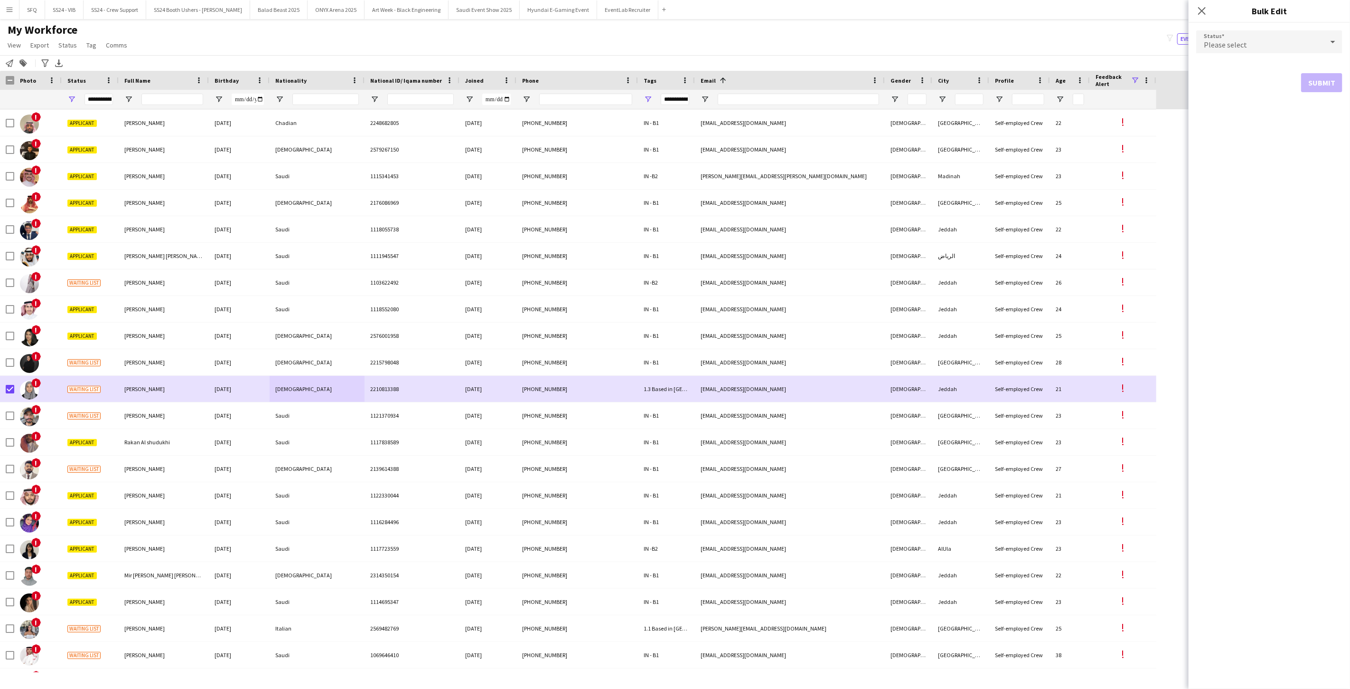
click at [1313, 44] on div "Please select" at bounding box center [1260, 41] width 127 height 23
click at [1271, 143] on span "Declined" at bounding box center [1269, 139] width 131 height 9
click at [1330, 118] on button "Submit" at bounding box center [1322, 114] width 41 height 19
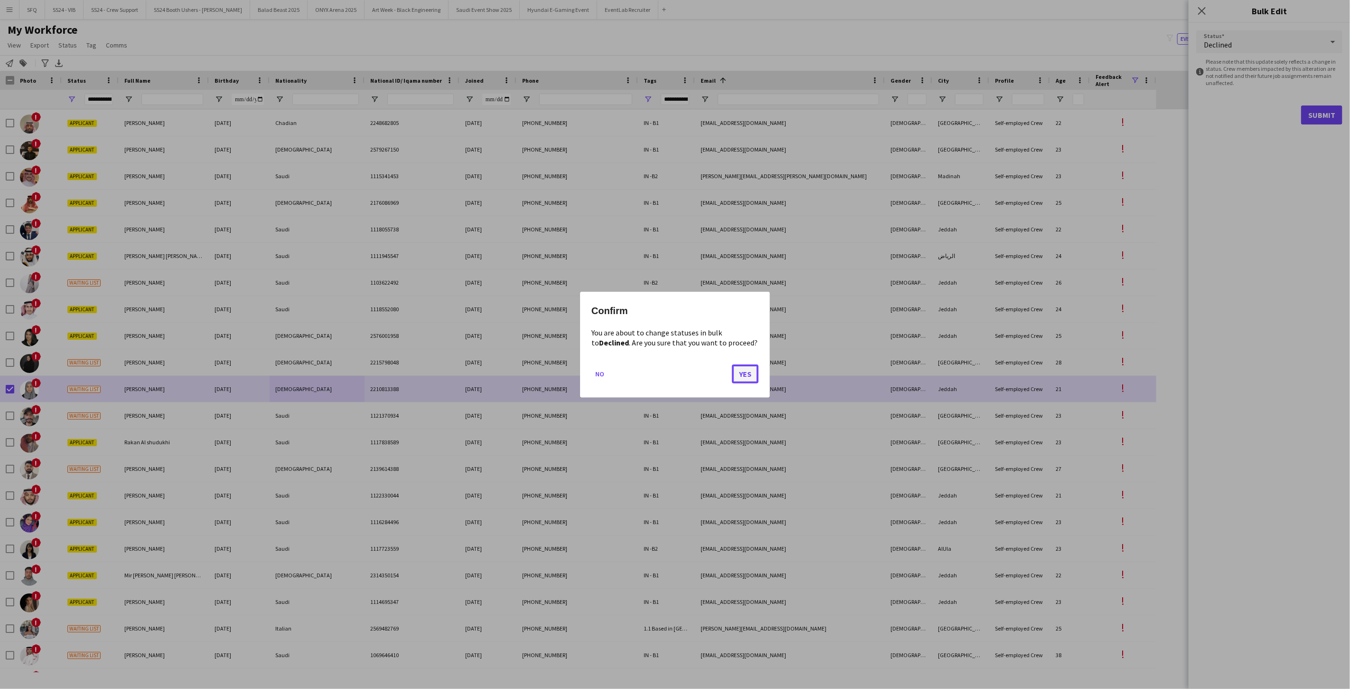
click at [746, 373] on button "Yes" at bounding box center [745, 373] width 27 height 19
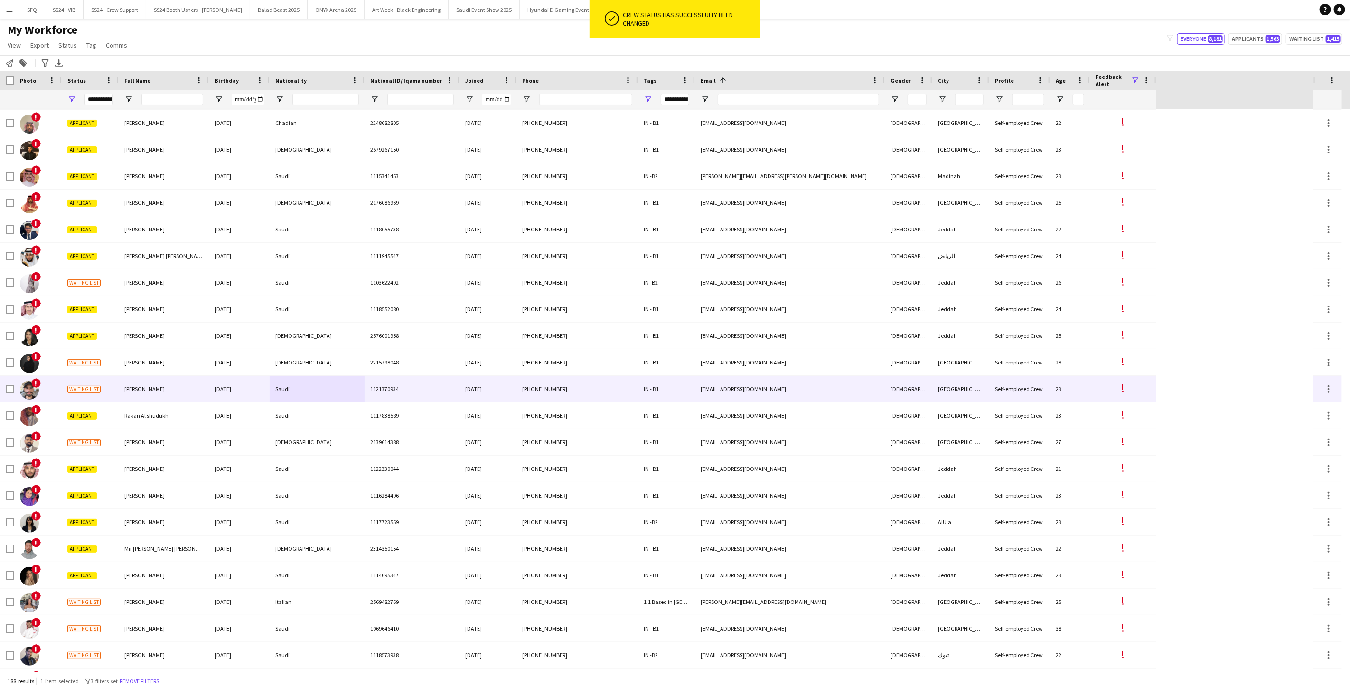
click at [47, 393] on div "!" at bounding box center [37, 389] width 47 height 26
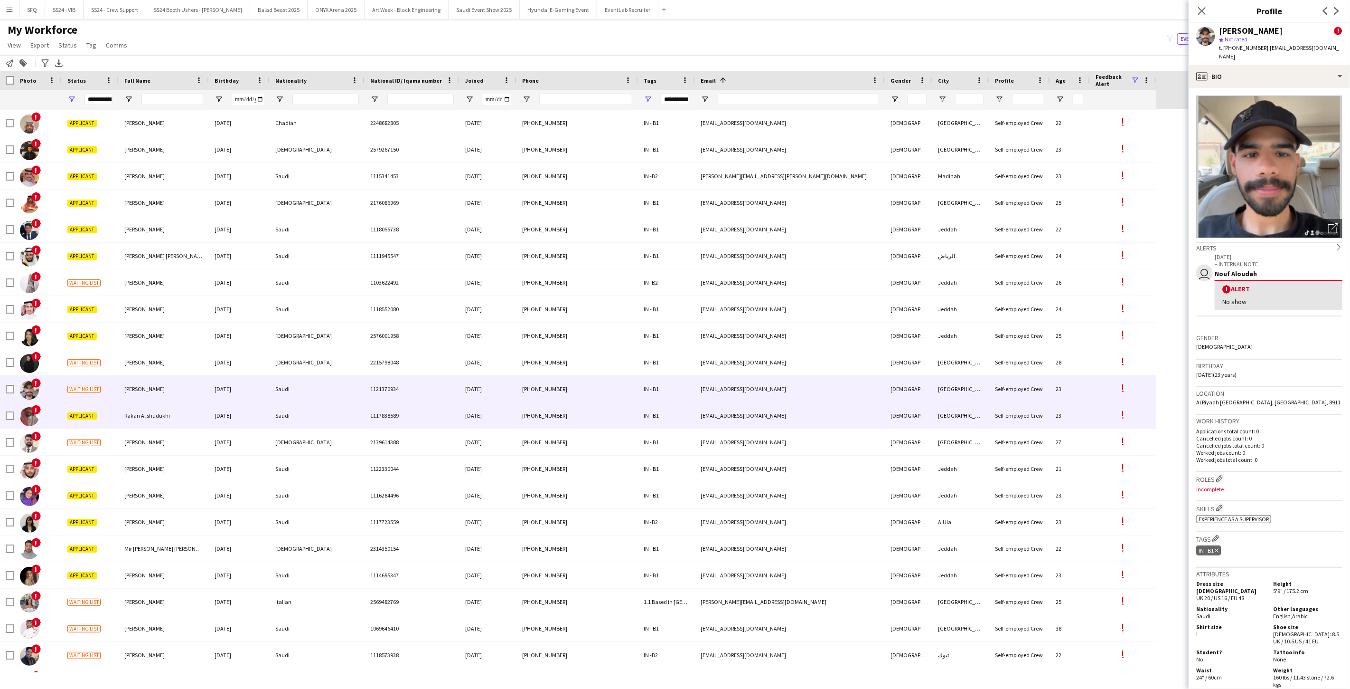
click at [59, 415] on div "!" at bounding box center [37, 415] width 47 height 26
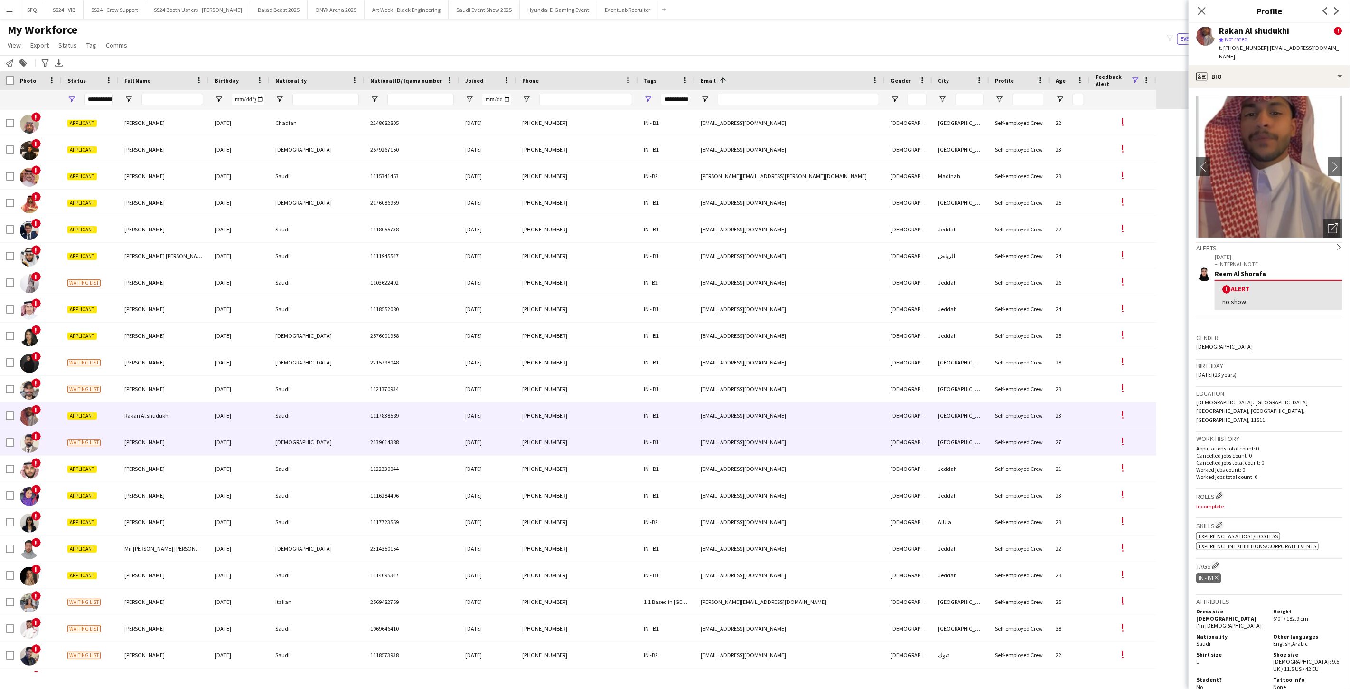
click at [61, 434] on div "!" at bounding box center [37, 442] width 47 height 26
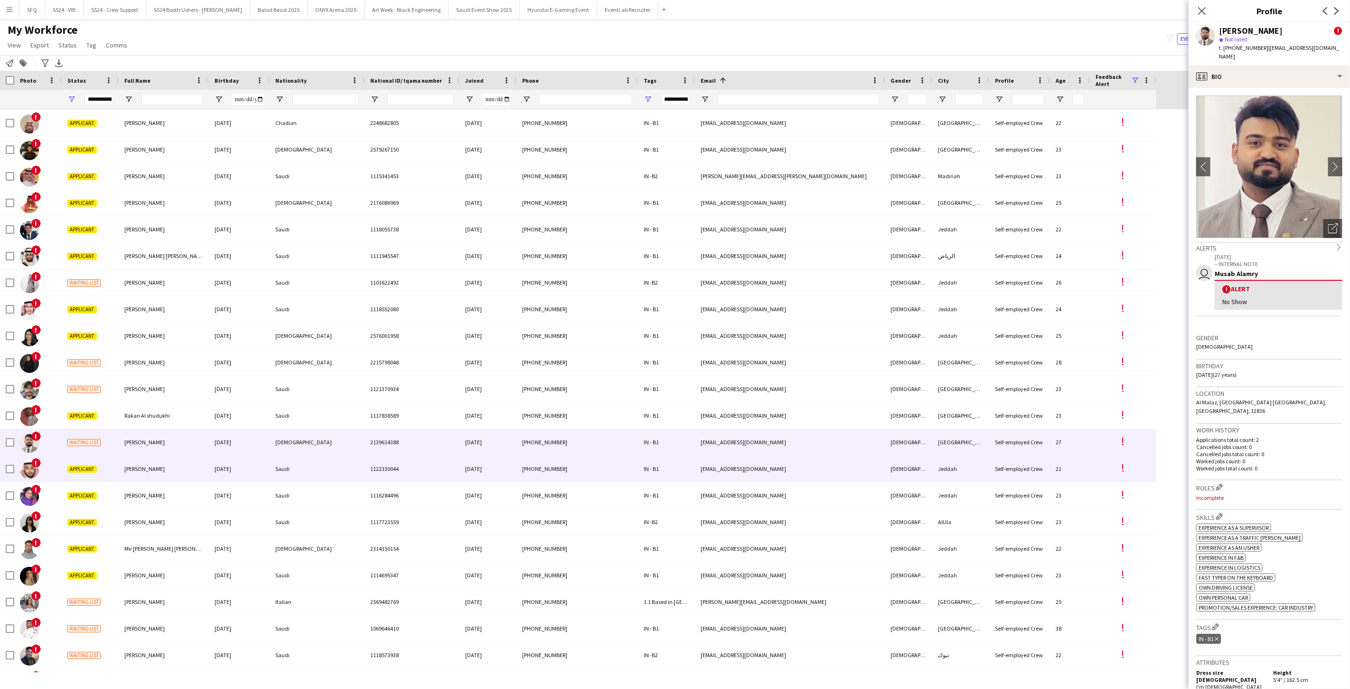
click at [64, 462] on div "Applicant" at bounding box center [90, 468] width 57 height 26
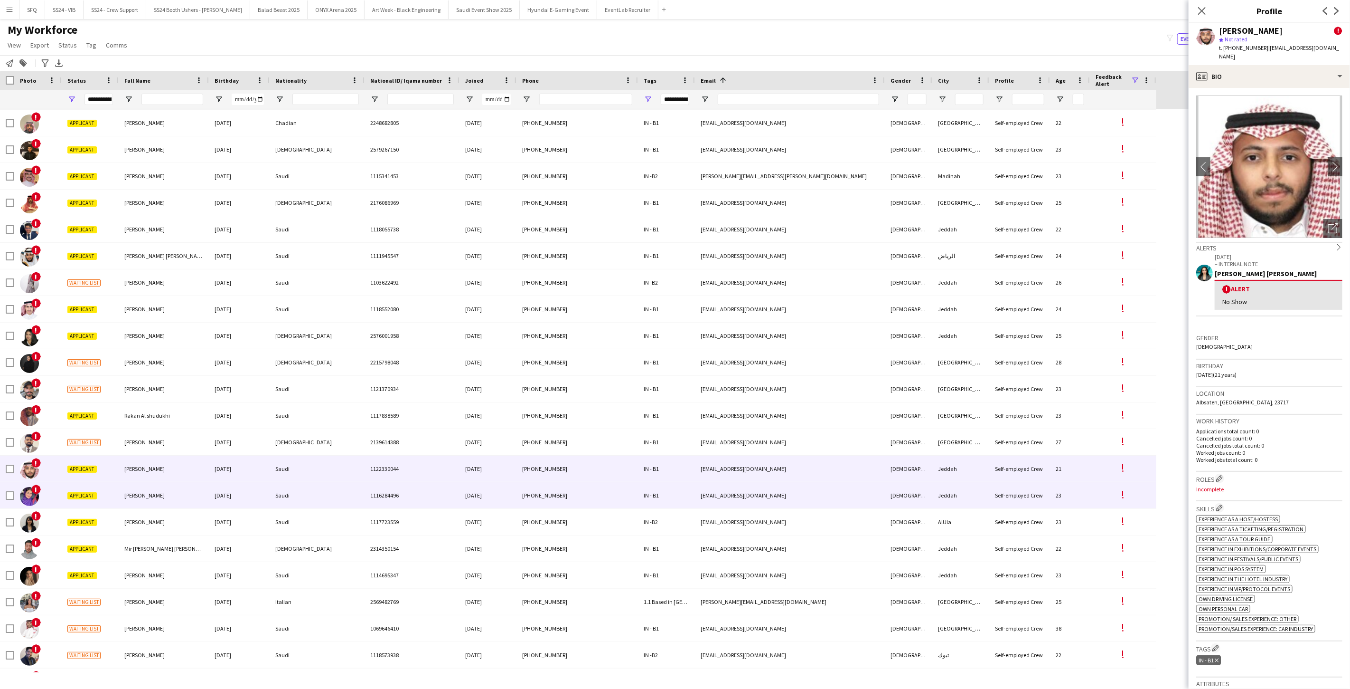
click at [60, 491] on div "!" at bounding box center [37, 495] width 47 height 26
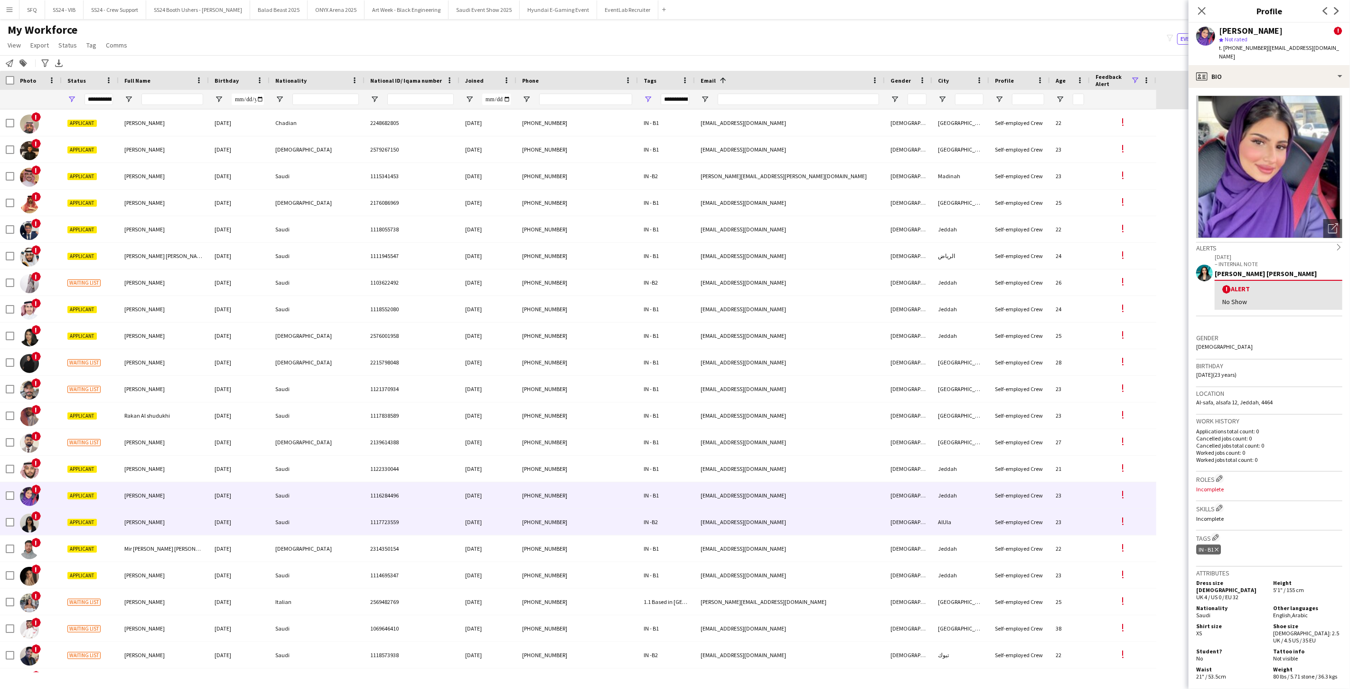
click at [54, 515] on div "!" at bounding box center [37, 522] width 47 height 26
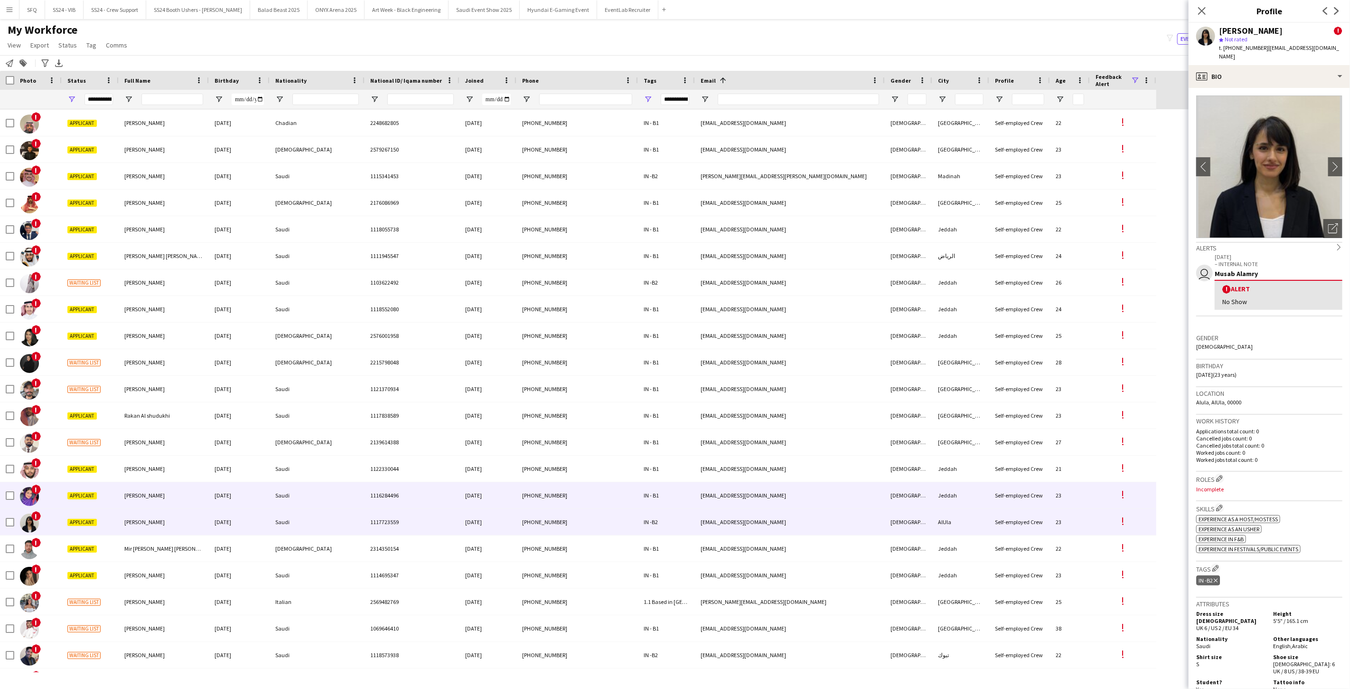
click at [55, 499] on div "!" at bounding box center [37, 495] width 47 height 26
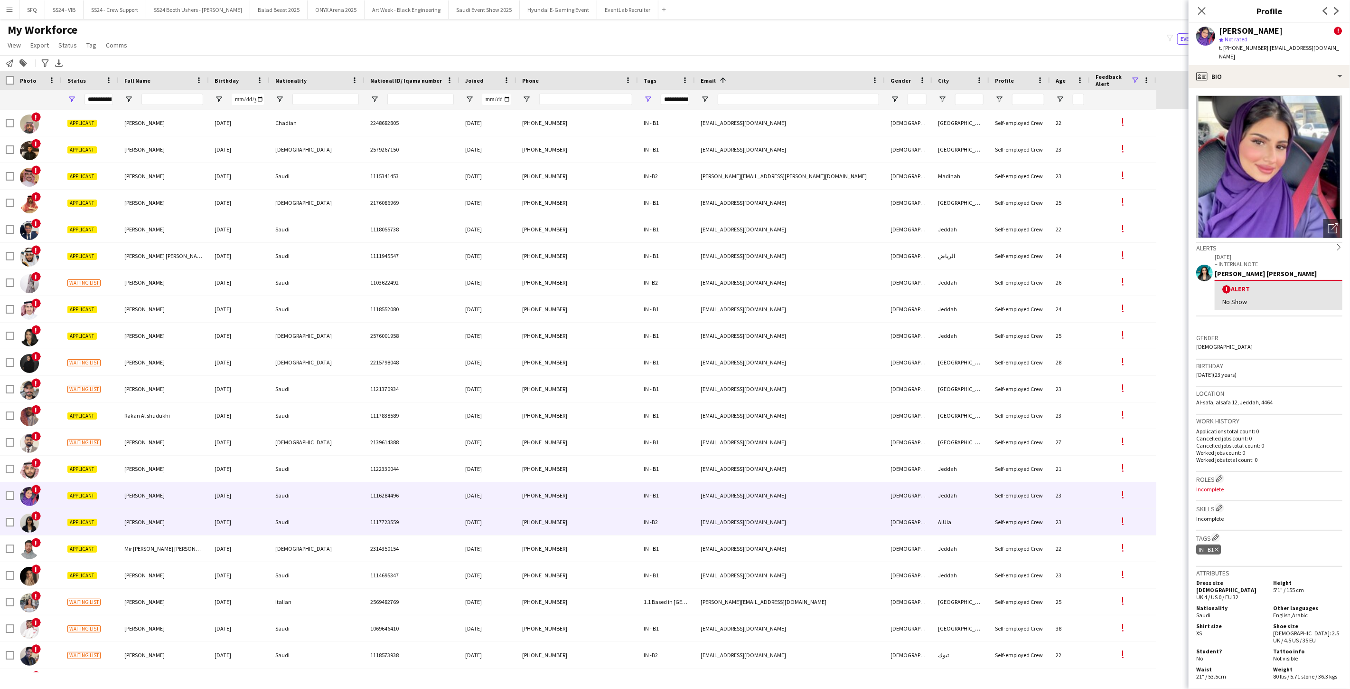
click at [55, 522] on div "!" at bounding box center [37, 522] width 47 height 26
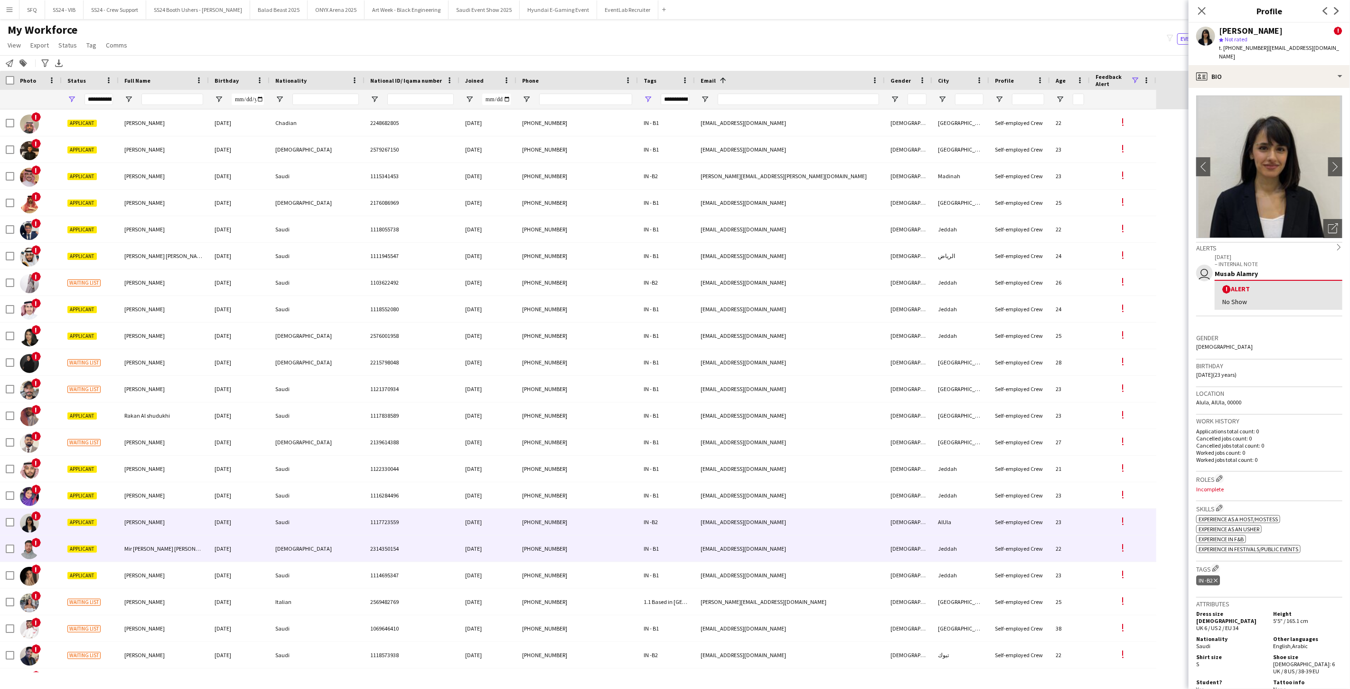
click at [57, 552] on div "!" at bounding box center [37, 548] width 47 height 26
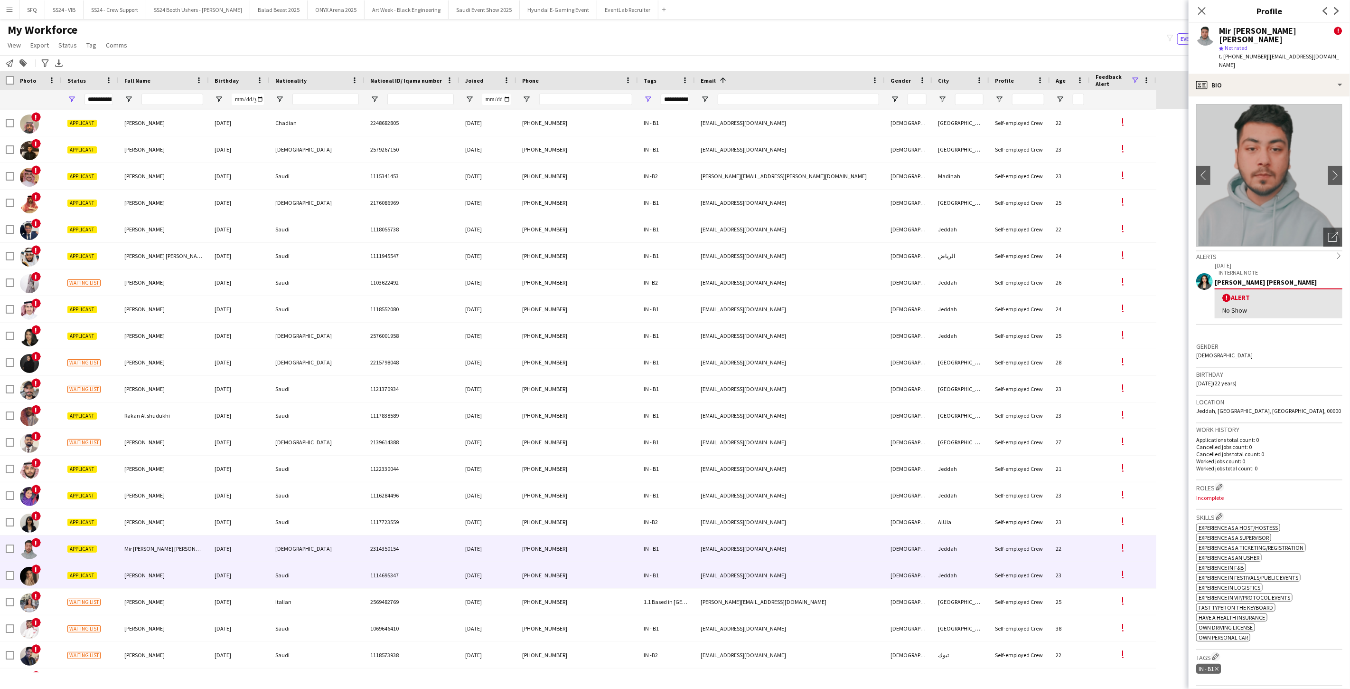
click at [55, 567] on div "!" at bounding box center [37, 575] width 47 height 26
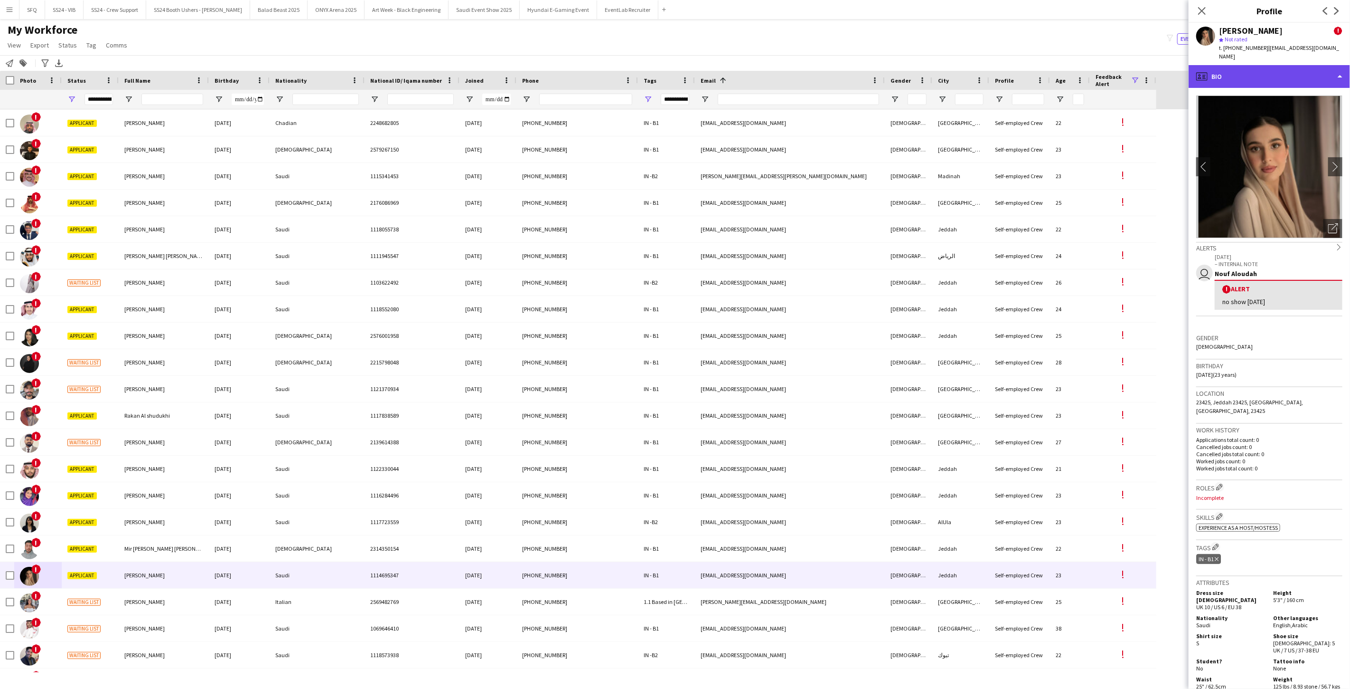
click at [1241, 66] on div "profile Bio" at bounding box center [1269, 76] width 161 height 23
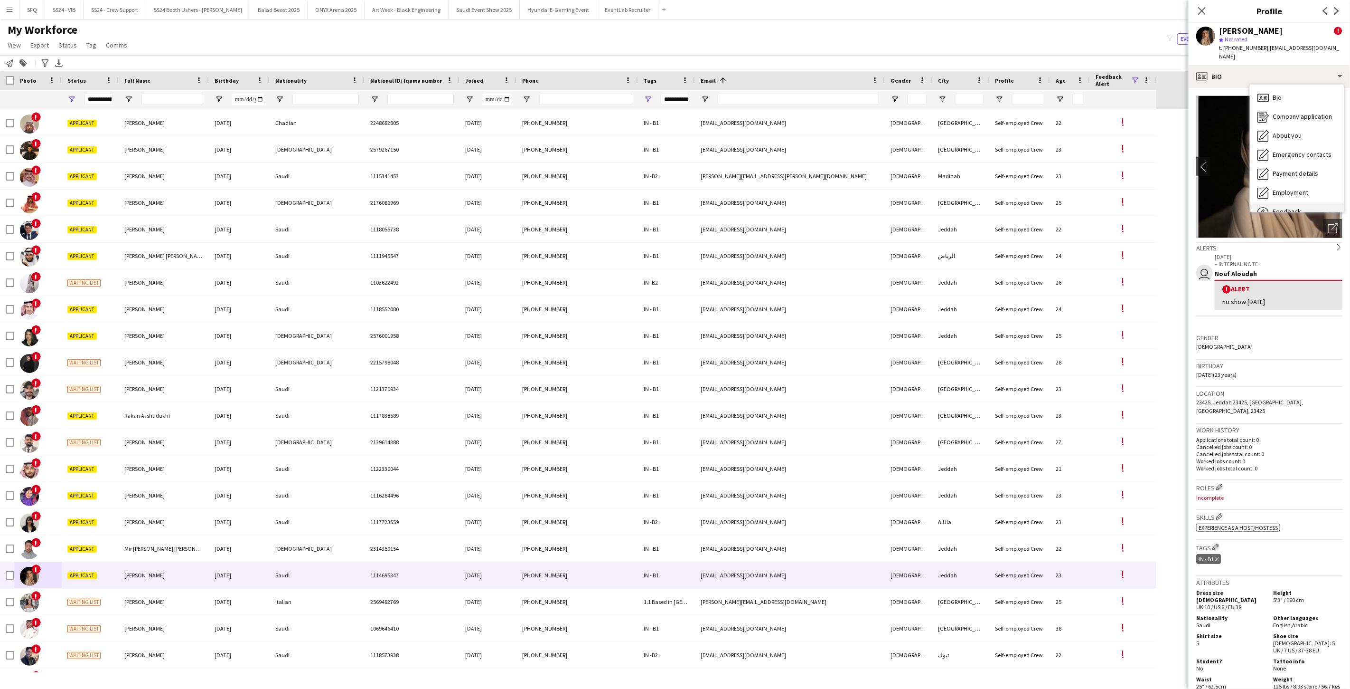
click at [1288, 207] on span "Feedback" at bounding box center [1287, 211] width 28 height 9
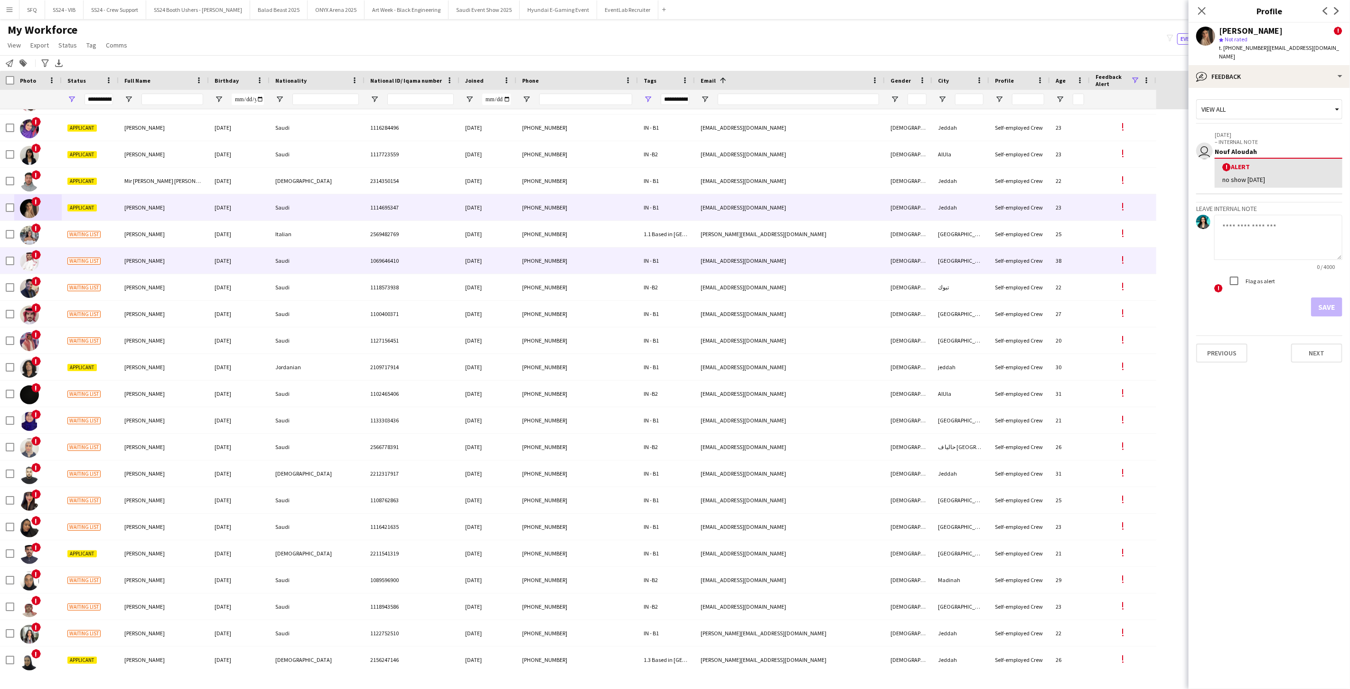
scroll to position [3746, 0]
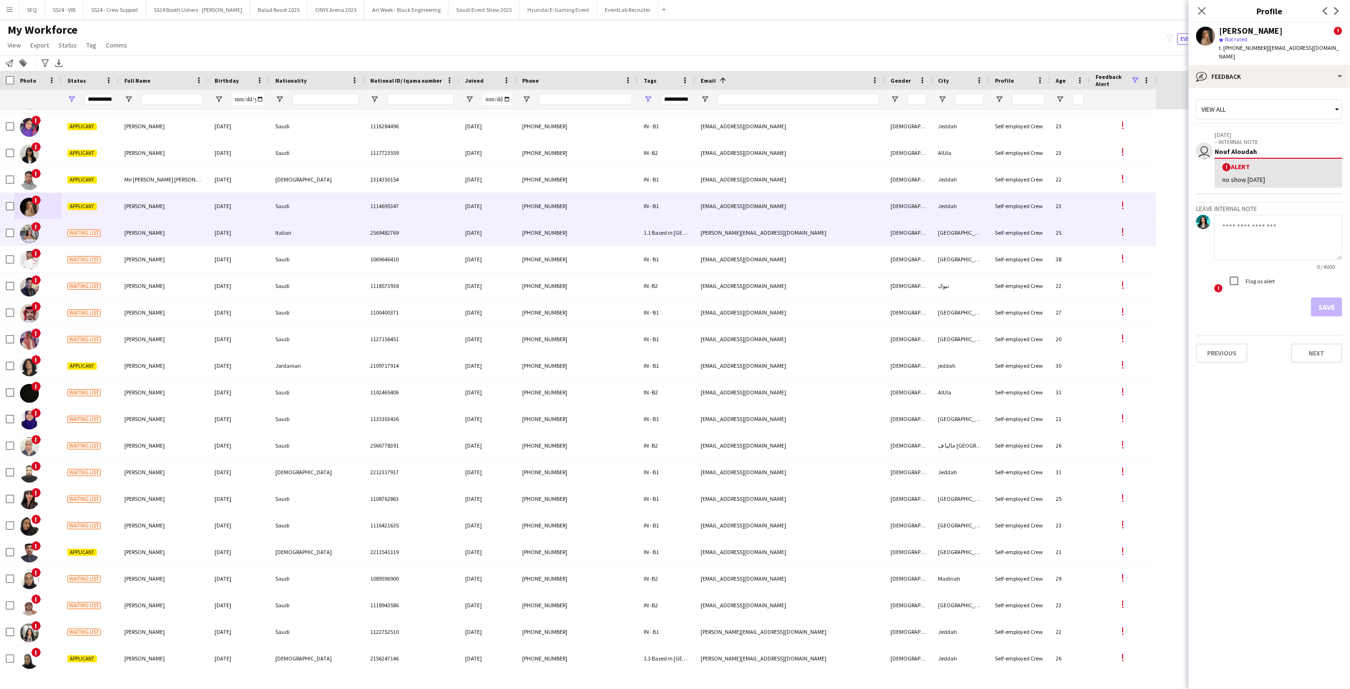
click at [46, 230] on div "!" at bounding box center [37, 232] width 47 height 26
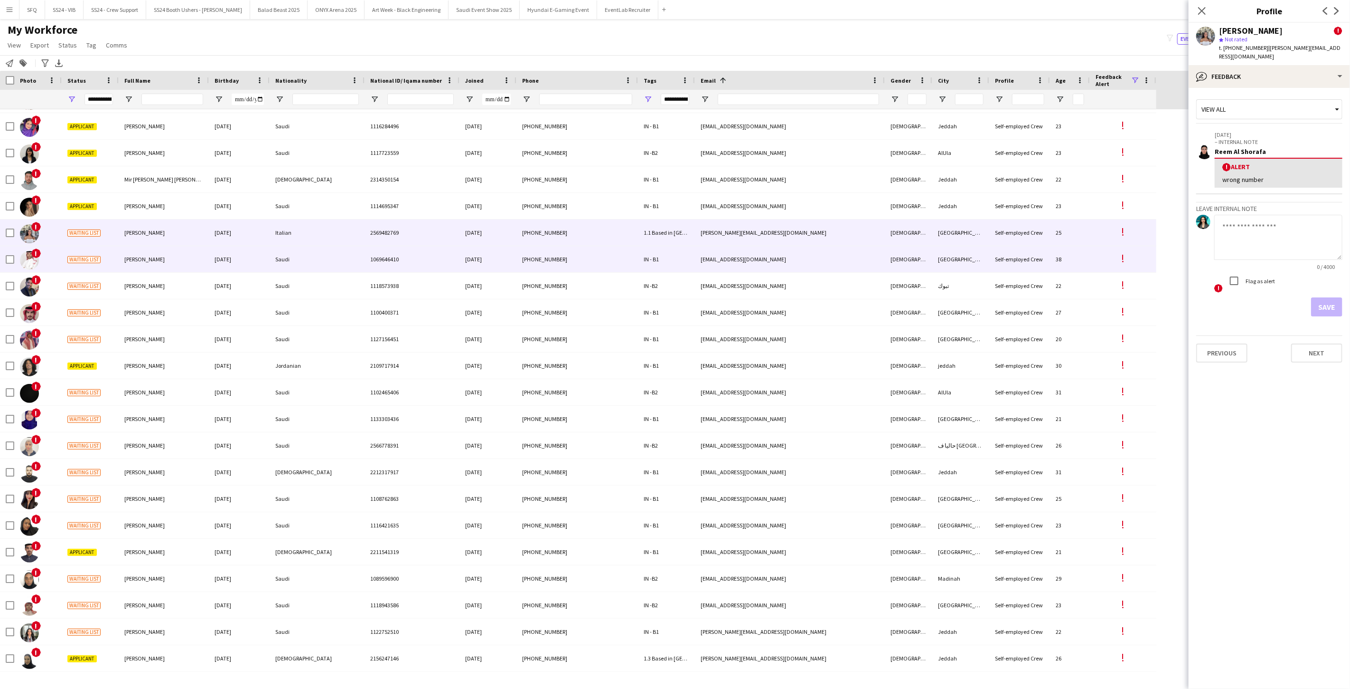
click at [53, 259] on div "!" at bounding box center [37, 259] width 47 height 26
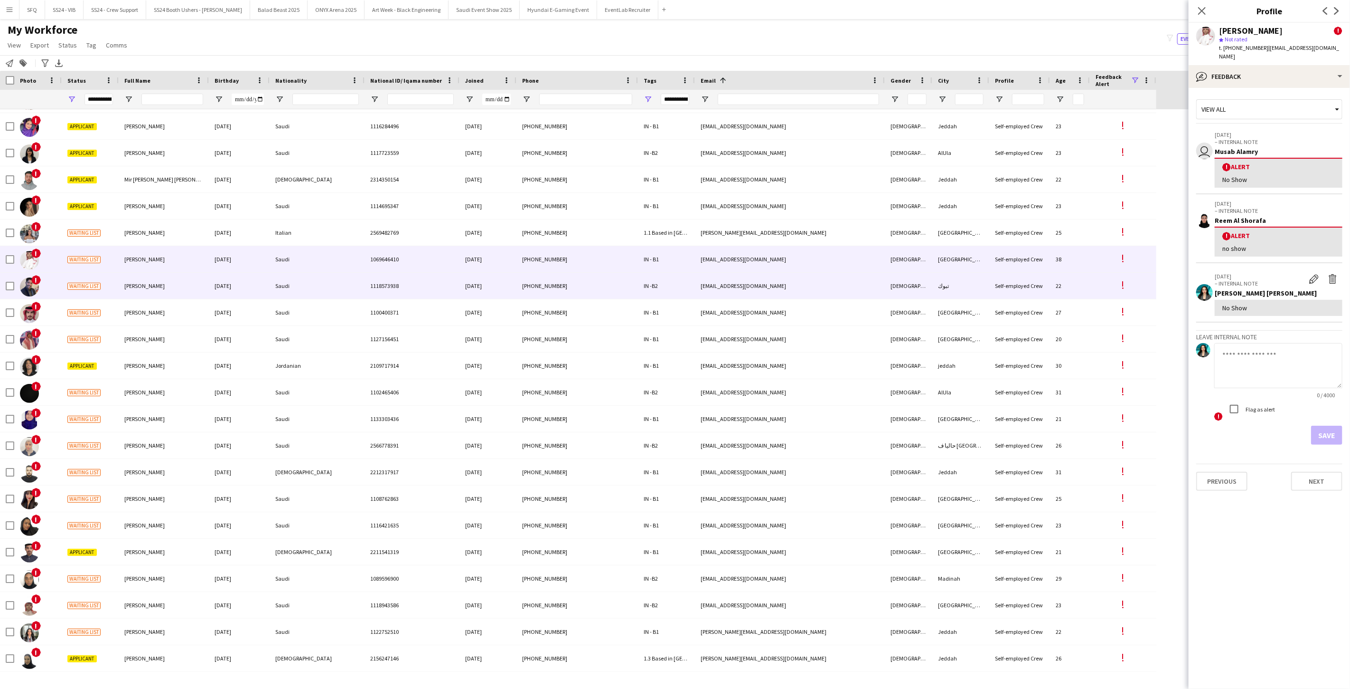
click at [49, 281] on div "!" at bounding box center [37, 286] width 47 height 26
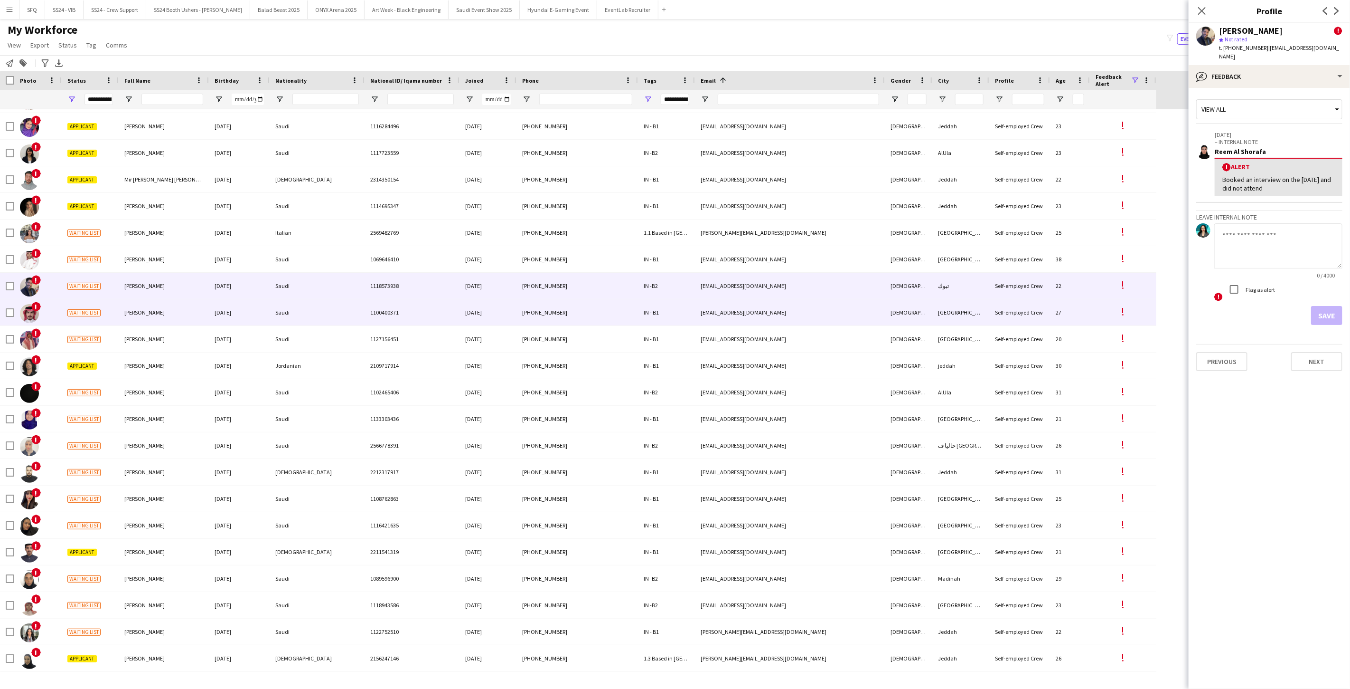
click at [53, 311] on div "!" at bounding box center [37, 312] width 47 height 26
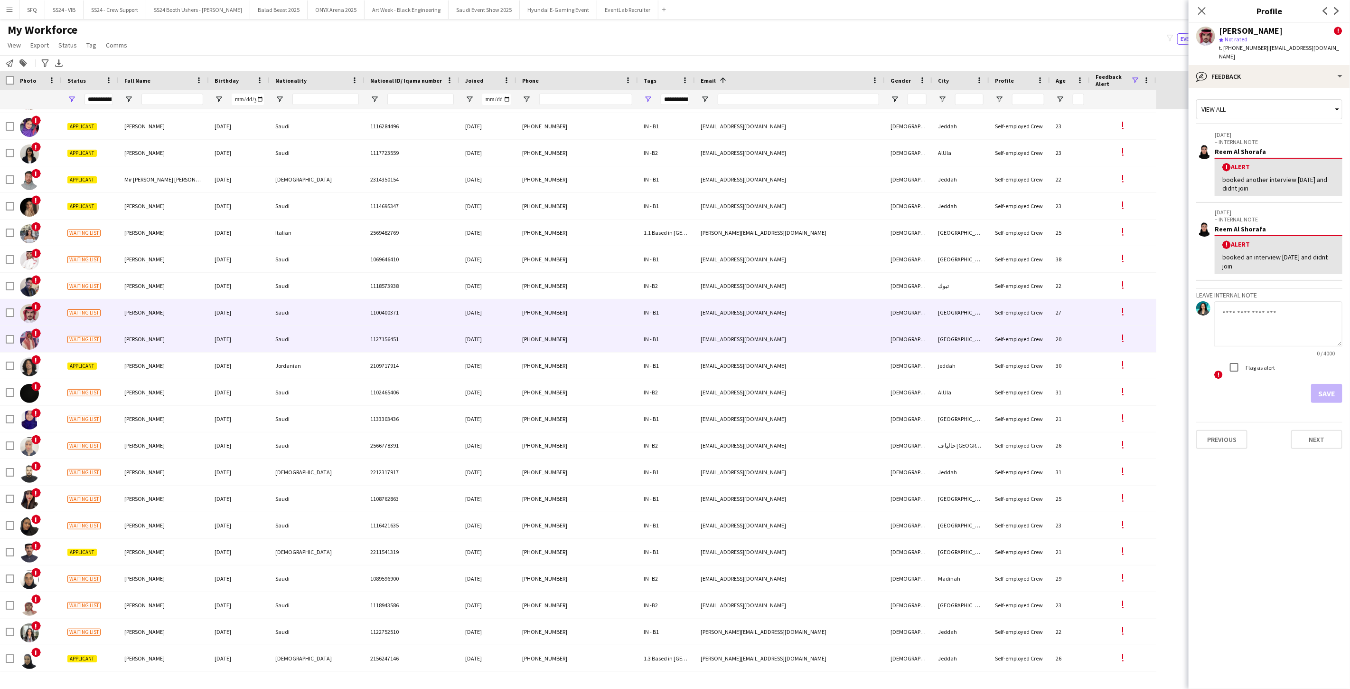
click at [44, 337] on div "!" at bounding box center [37, 339] width 47 height 26
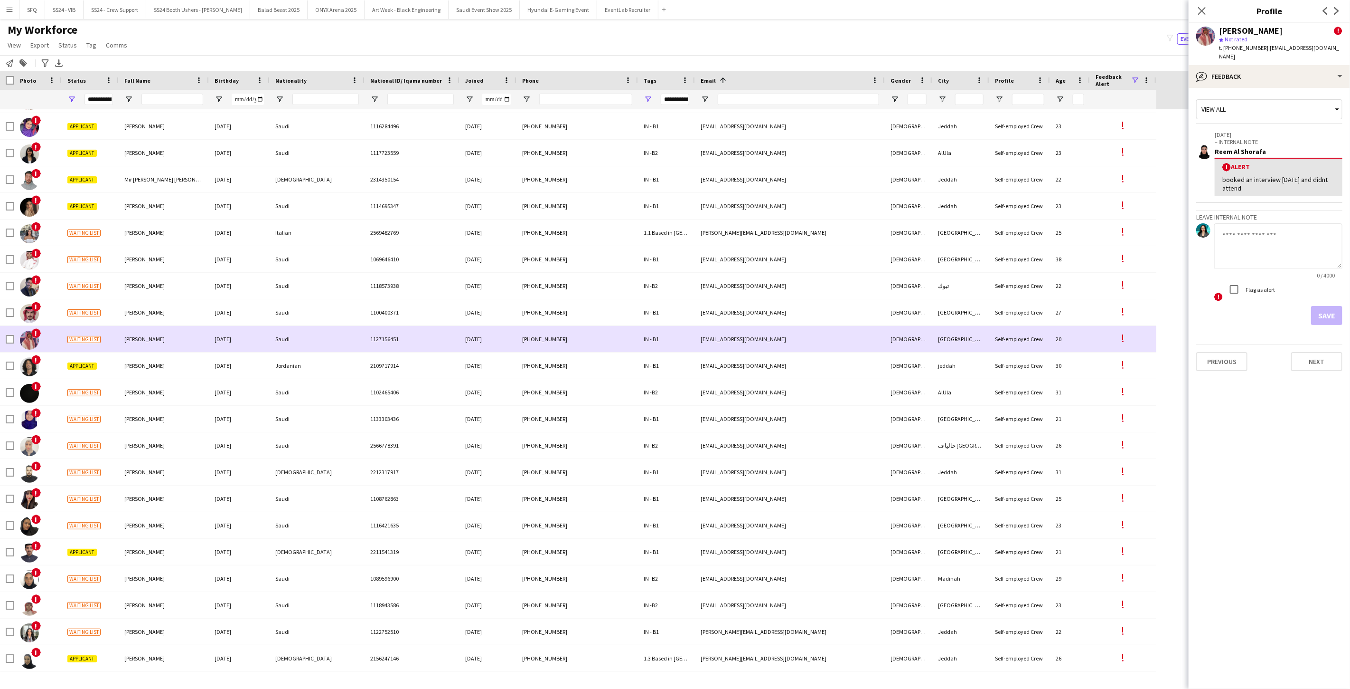
click at [58, 335] on div "!" at bounding box center [37, 339] width 47 height 26
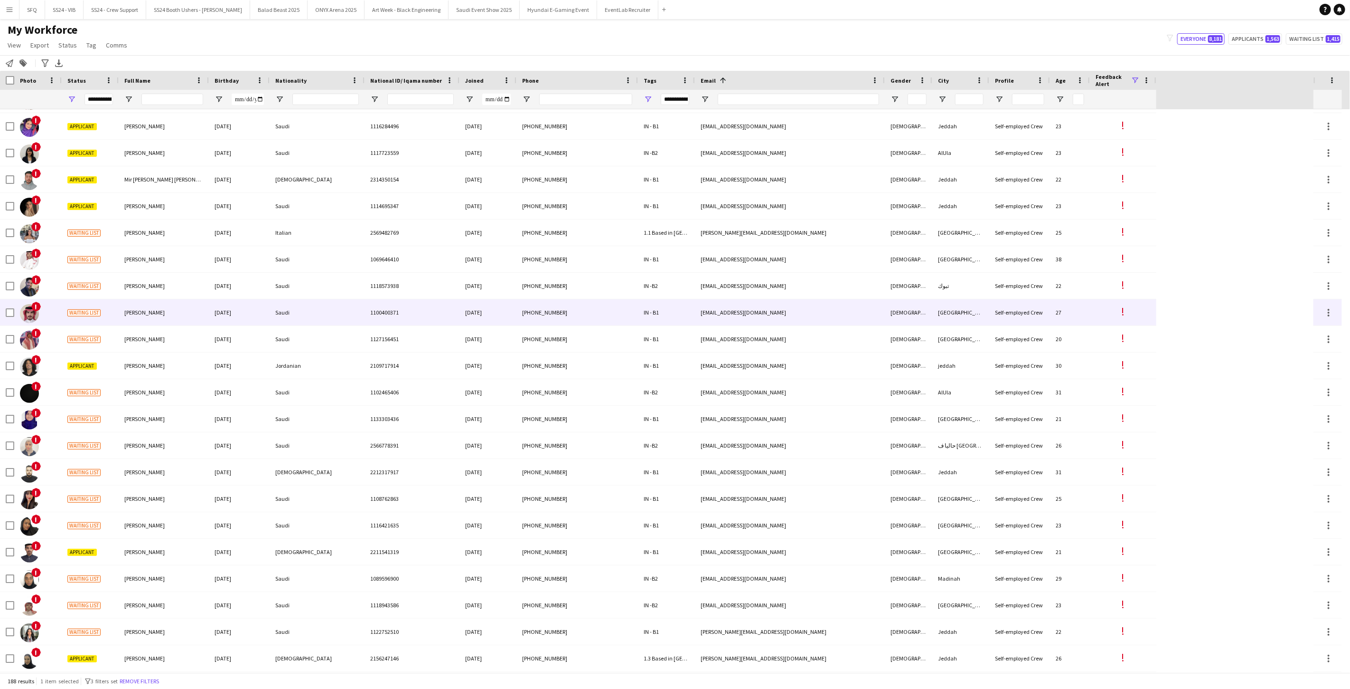
click at [57, 324] on div "!" at bounding box center [37, 312] width 47 height 26
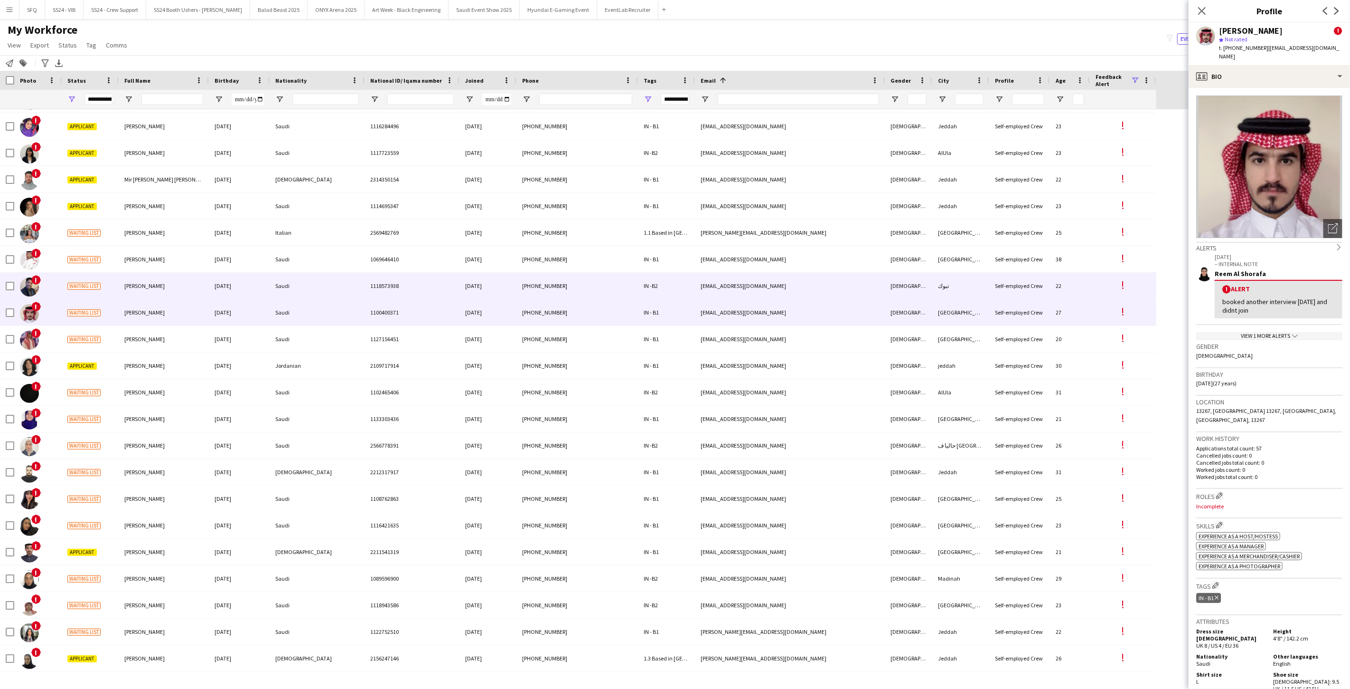
click at [104, 285] on div "Waiting list" at bounding box center [90, 286] width 57 height 26
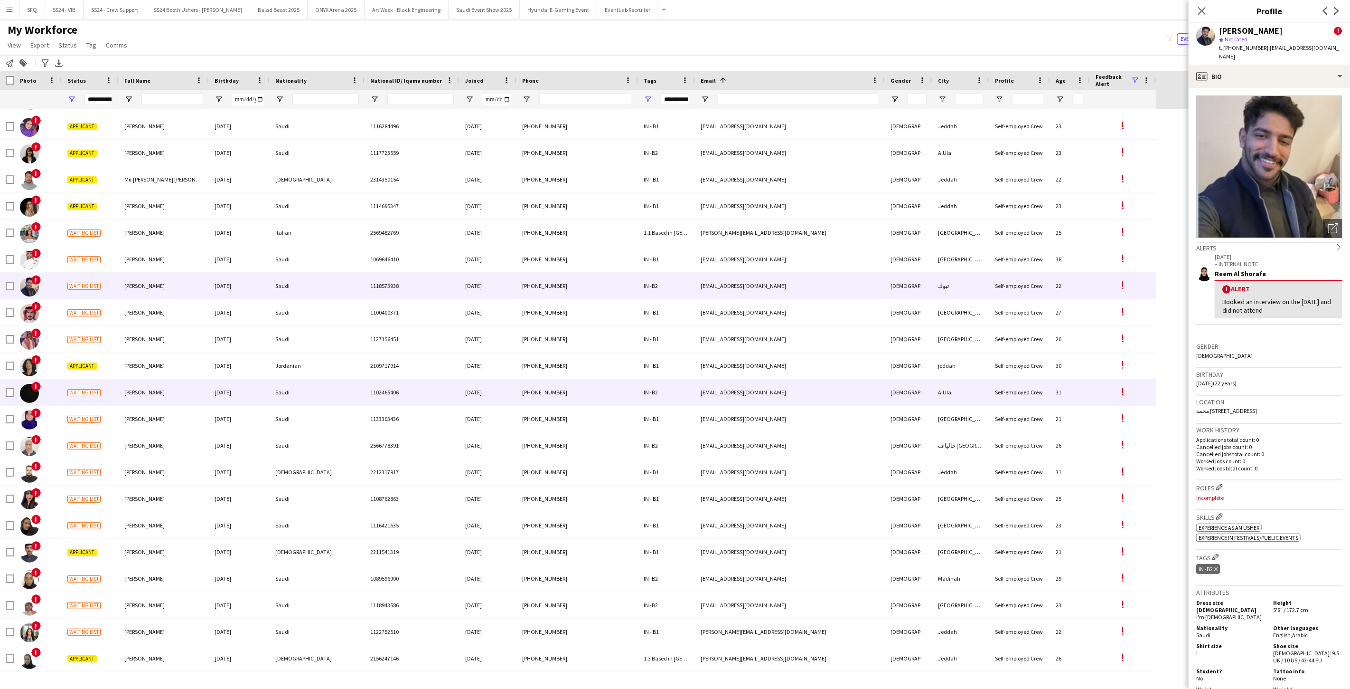
click at [91, 389] on span "Waiting list" at bounding box center [83, 392] width 33 height 7
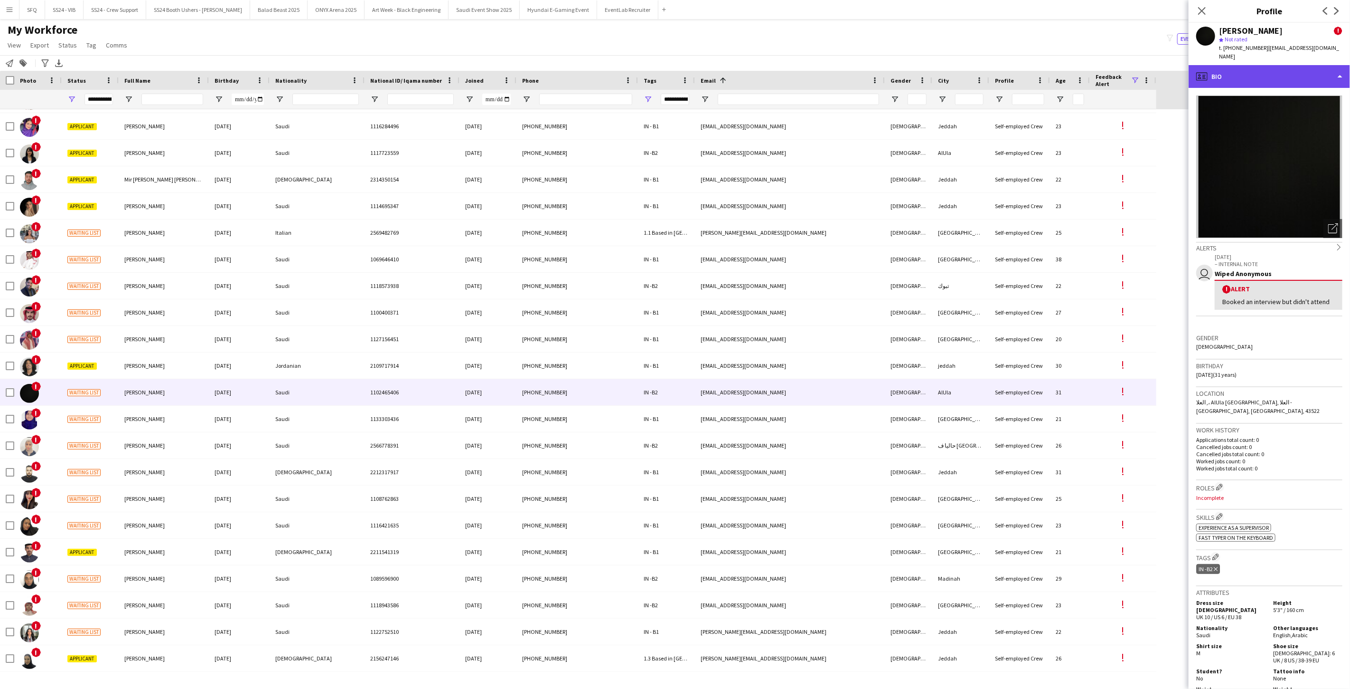
click at [1252, 68] on div "profile Bio" at bounding box center [1269, 76] width 161 height 23
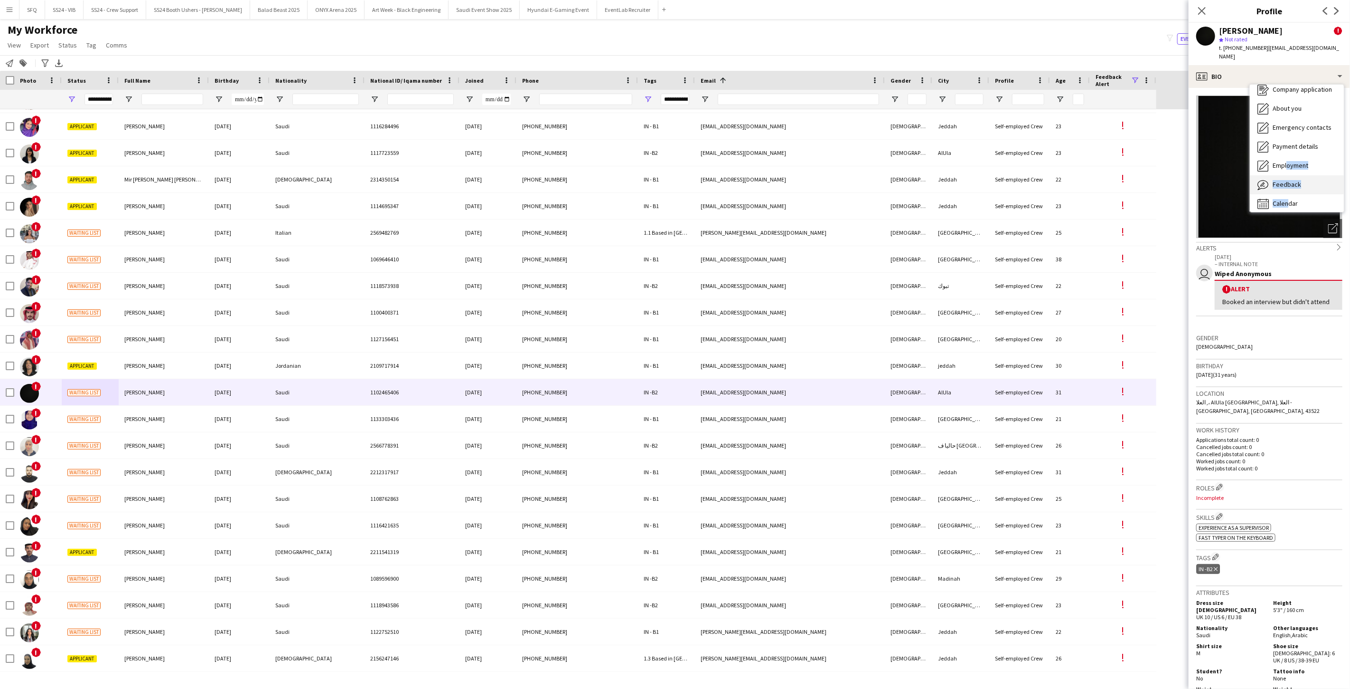
scroll to position [32, 0]
drag, startPoint x: 1285, startPoint y: 187, endPoint x: 1284, endPoint y: 196, distance: 9.0
click at [1284, 196] on div "Bio Bio Company application Company application About you About you Emergency c…" at bounding box center [1297, 148] width 94 height 127
click at [1284, 175] on span "Feedback" at bounding box center [1287, 179] width 28 height 9
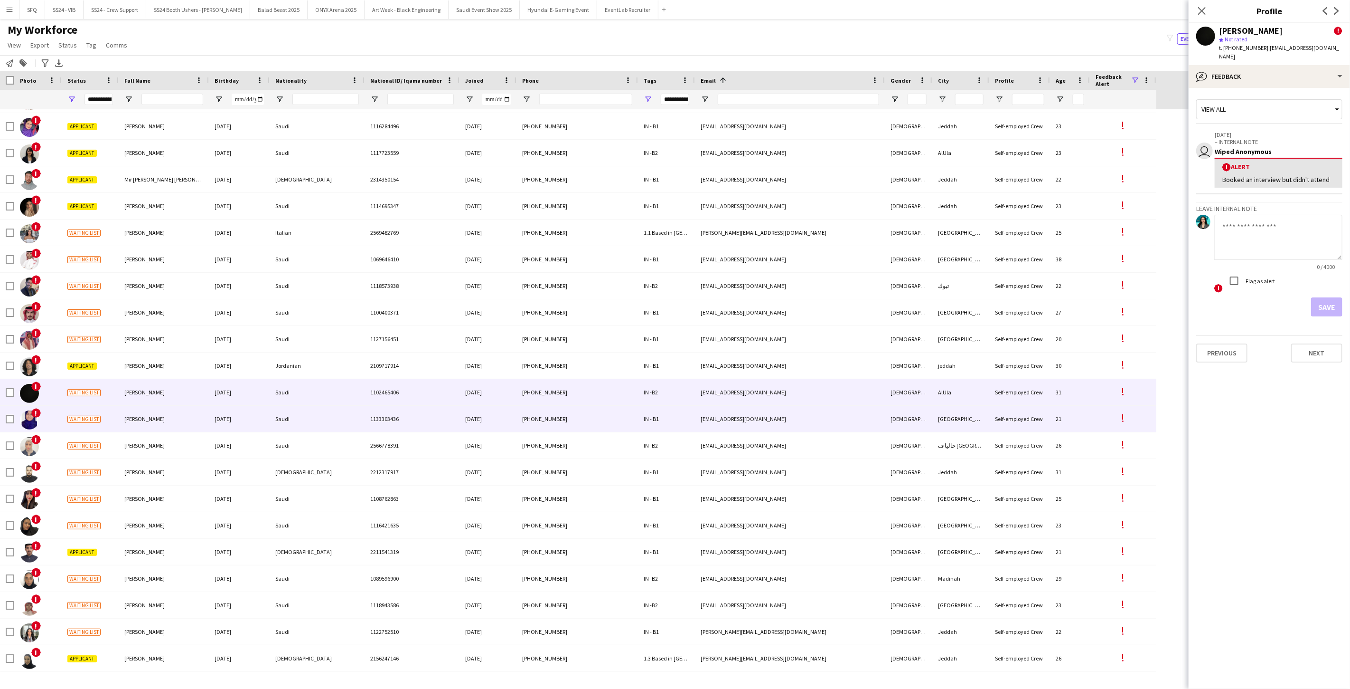
click at [135, 421] on span "Sadeen Alrhilie" at bounding box center [144, 418] width 40 height 7
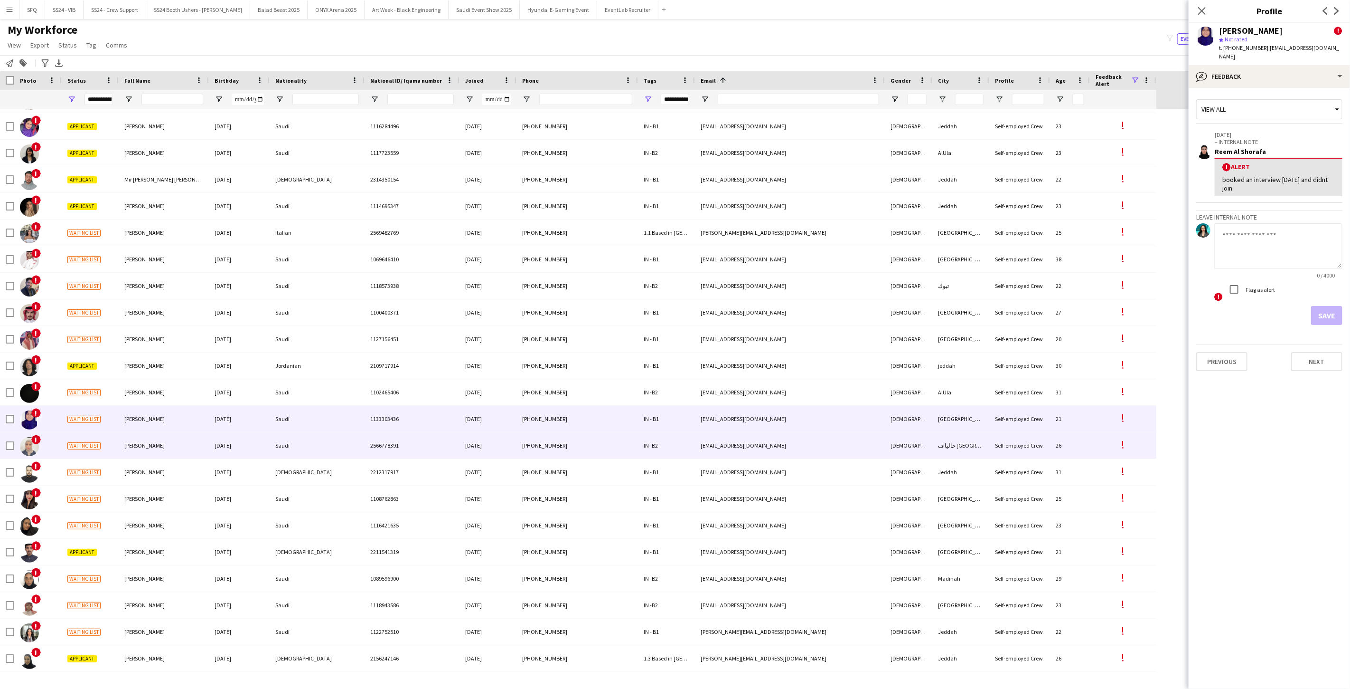
click at [155, 446] on div "فريدة هابوا" at bounding box center [164, 445] width 90 height 26
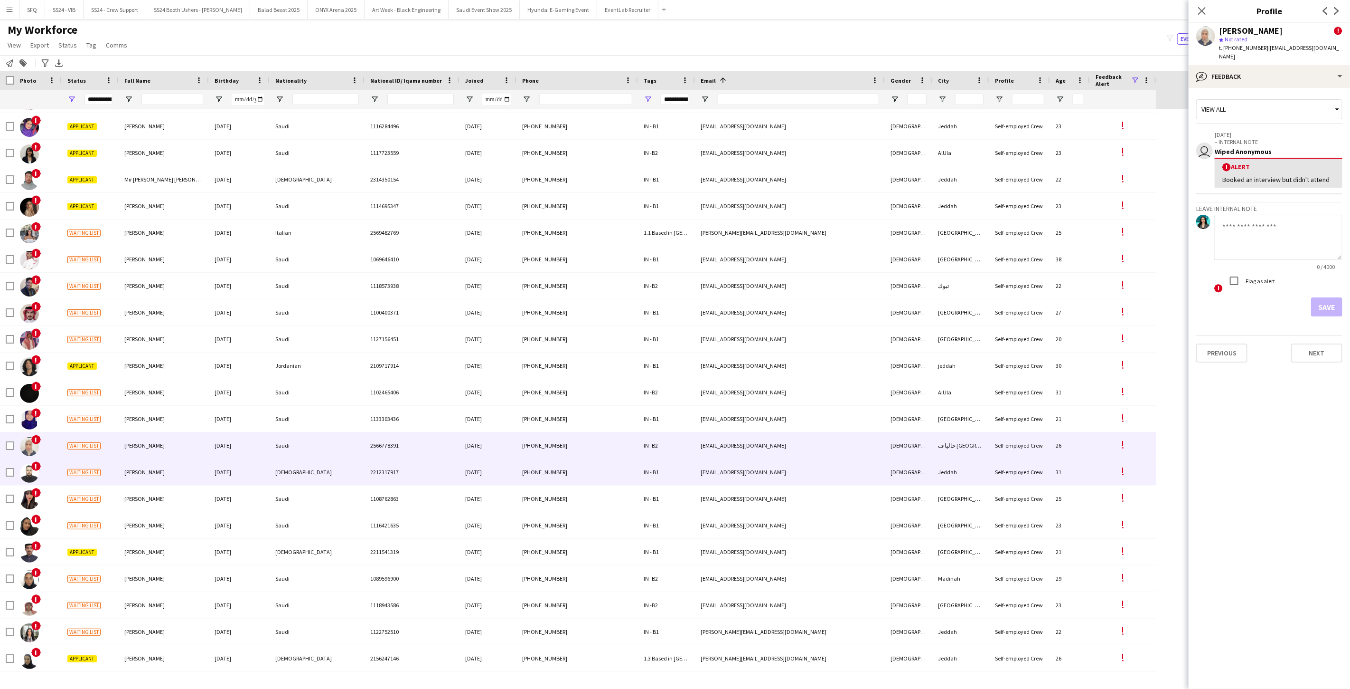
click at [145, 472] on span "Saeed Alhoki" at bounding box center [144, 471] width 40 height 7
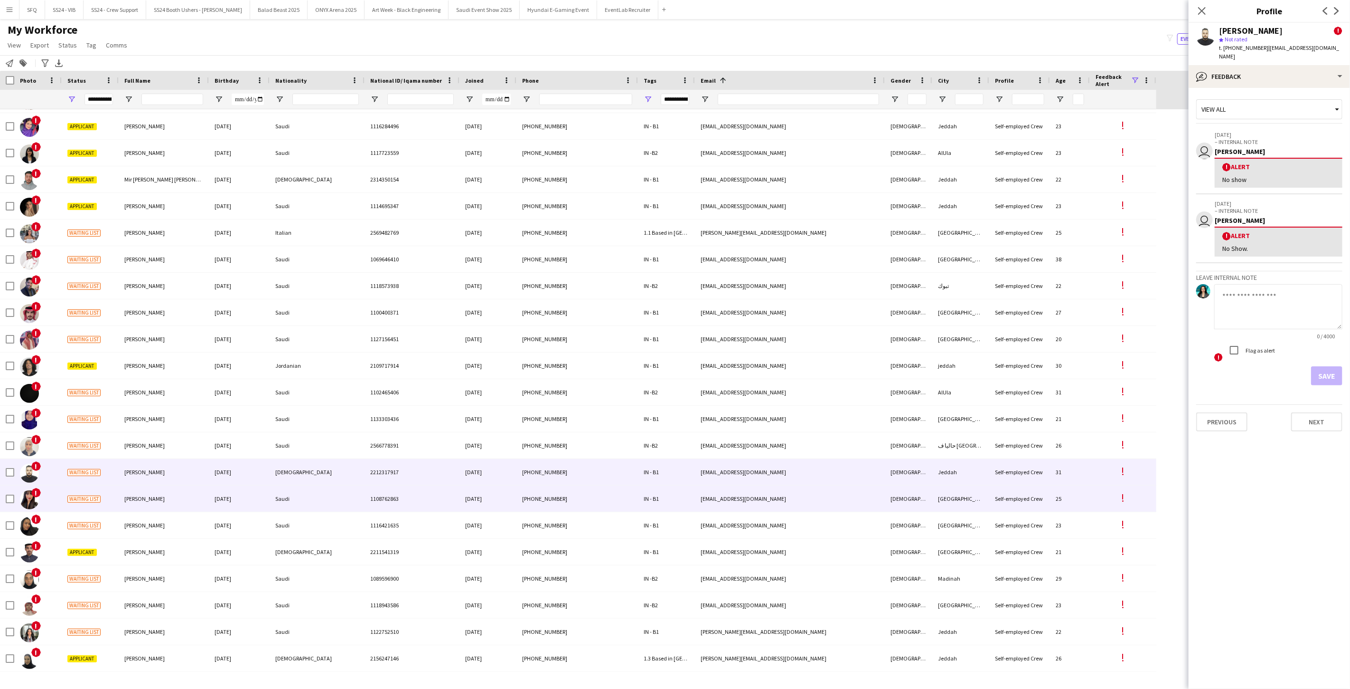
click at [149, 492] on div "ANWAR HAKAMI" at bounding box center [164, 498] width 90 height 26
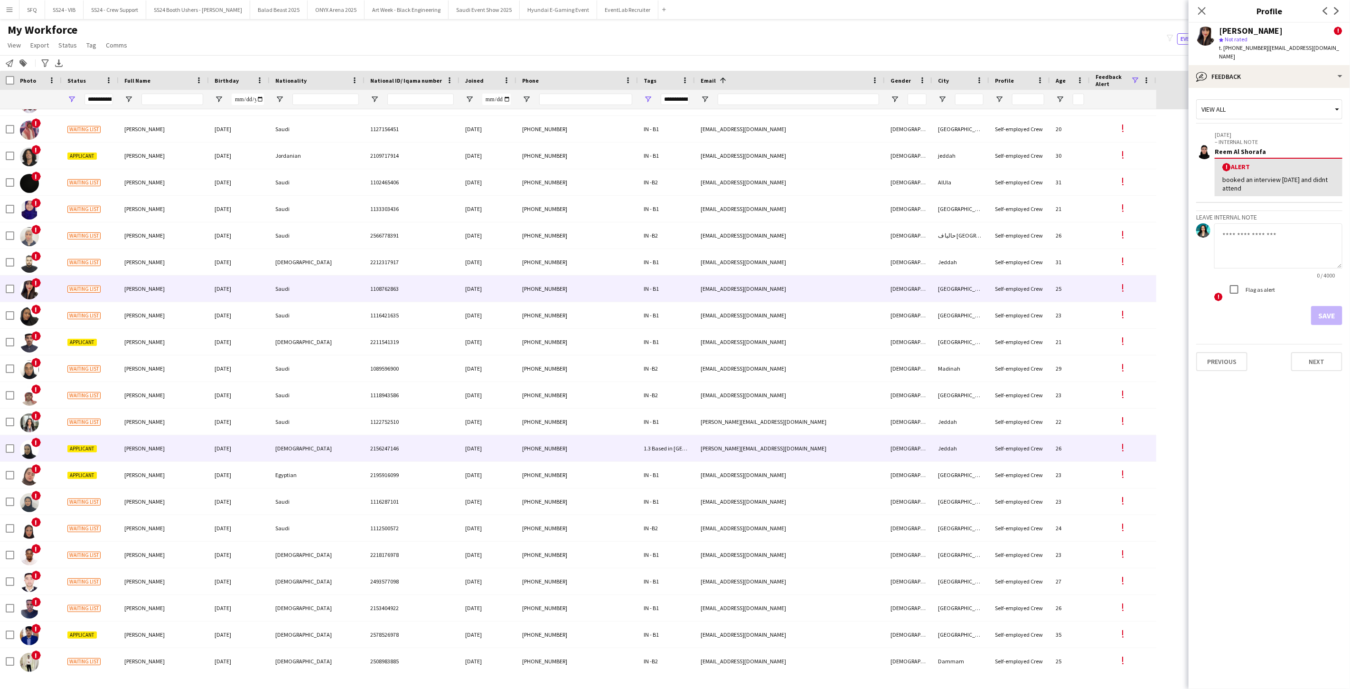
scroll to position [3956, 0]
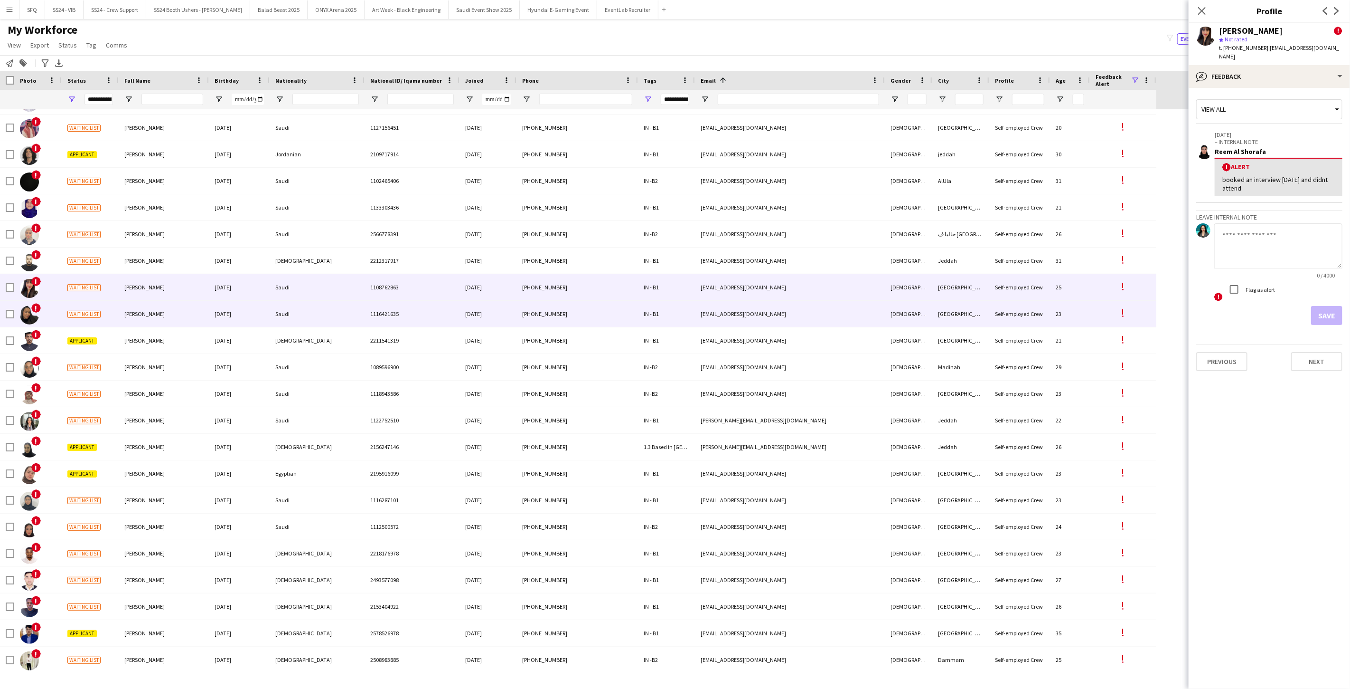
click at [157, 320] on div "Salma Almutairi" at bounding box center [164, 314] width 90 height 26
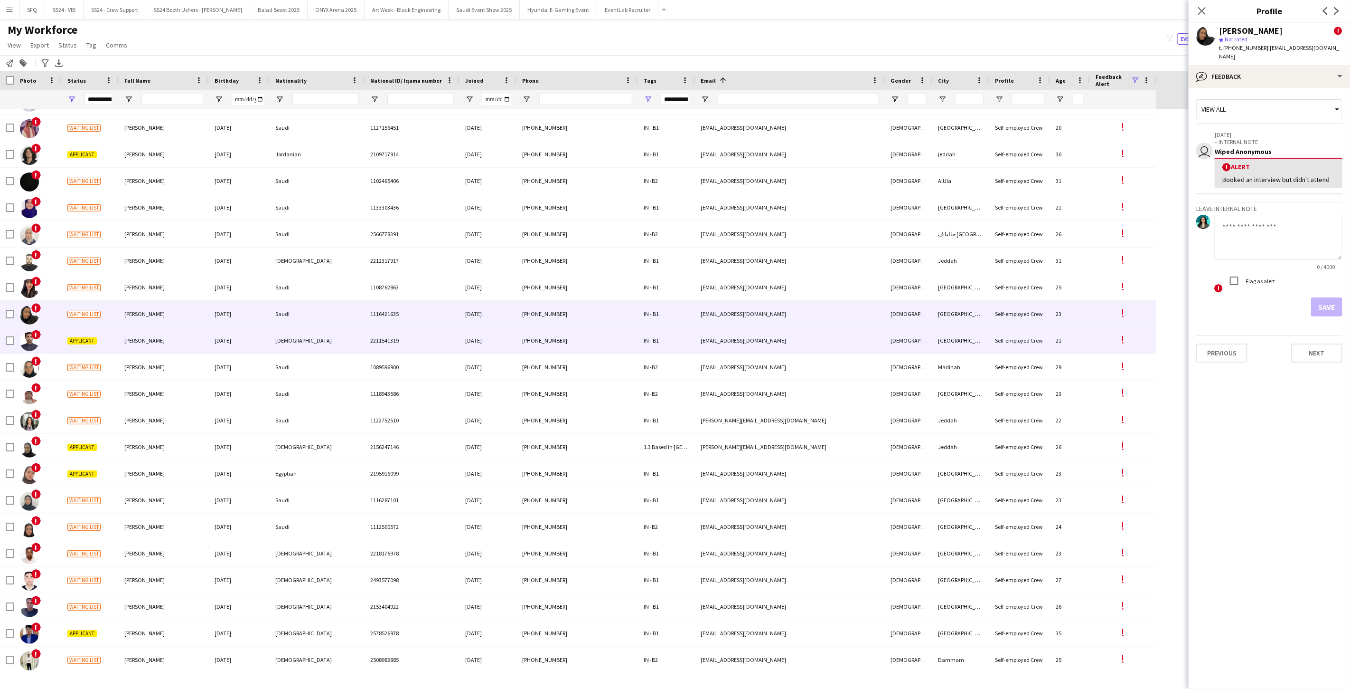
click at [158, 336] on div "Samair Saif" at bounding box center [164, 340] width 90 height 26
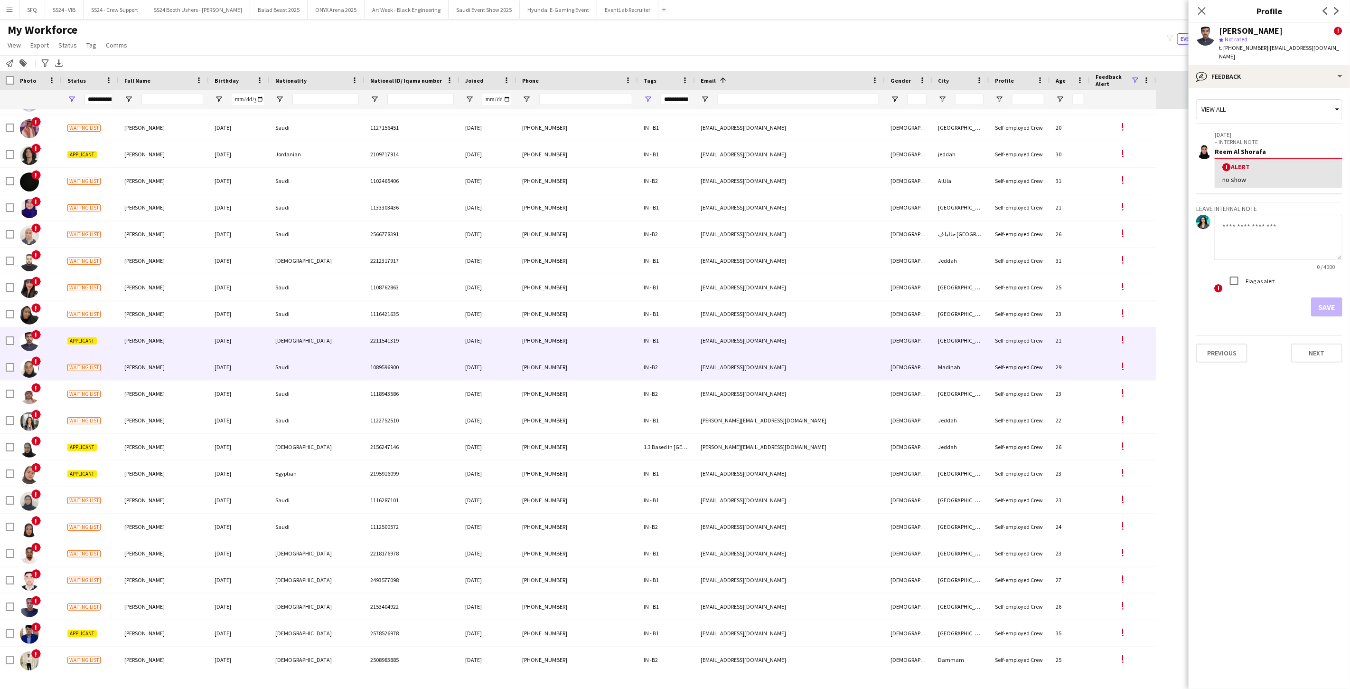
click at [154, 364] on div "Samiah Alali" at bounding box center [164, 367] width 90 height 26
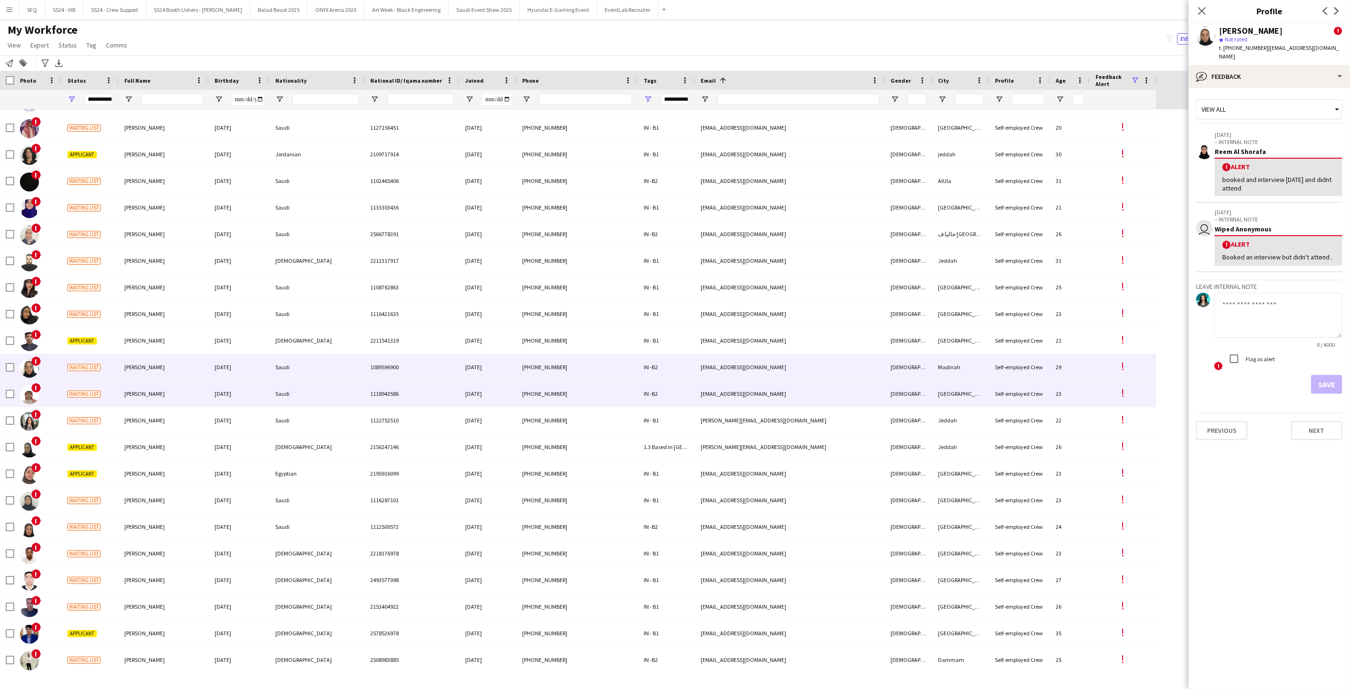
click at [164, 401] on div "Saud Mohammed" at bounding box center [164, 393] width 90 height 26
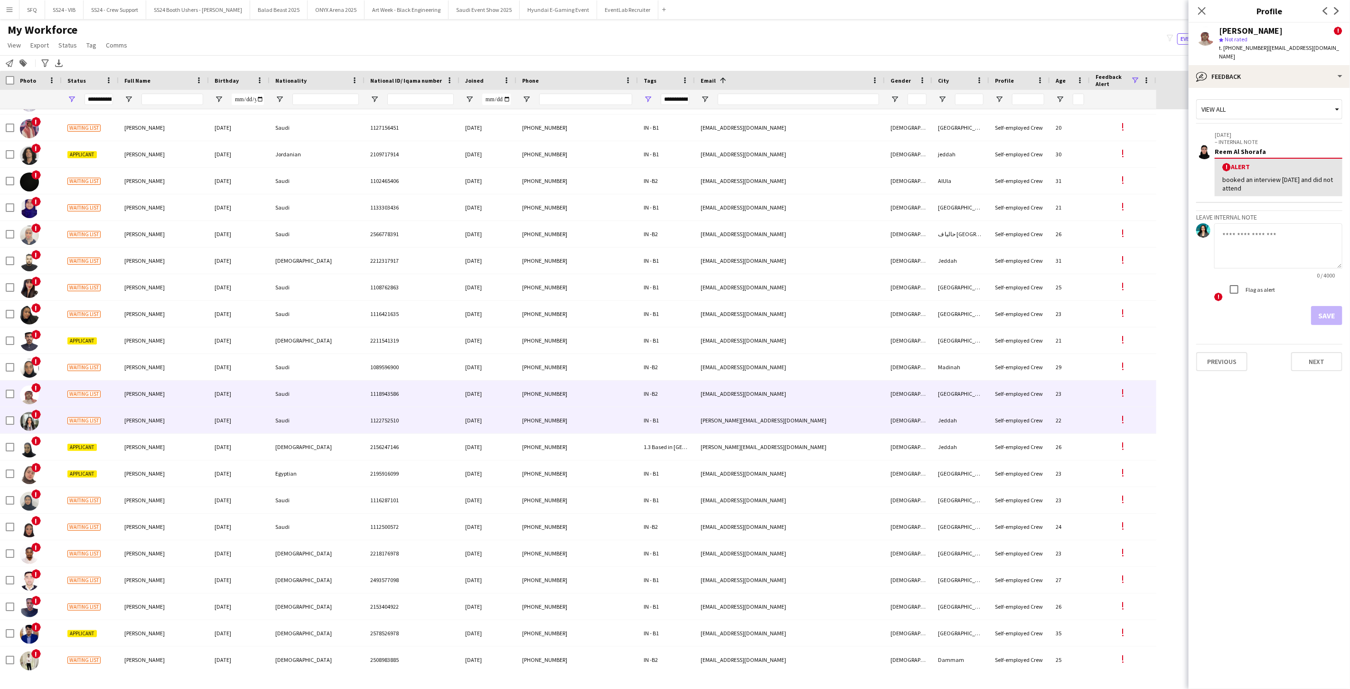
click at [175, 419] on div "Sara Fakhri" at bounding box center [164, 420] width 90 height 26
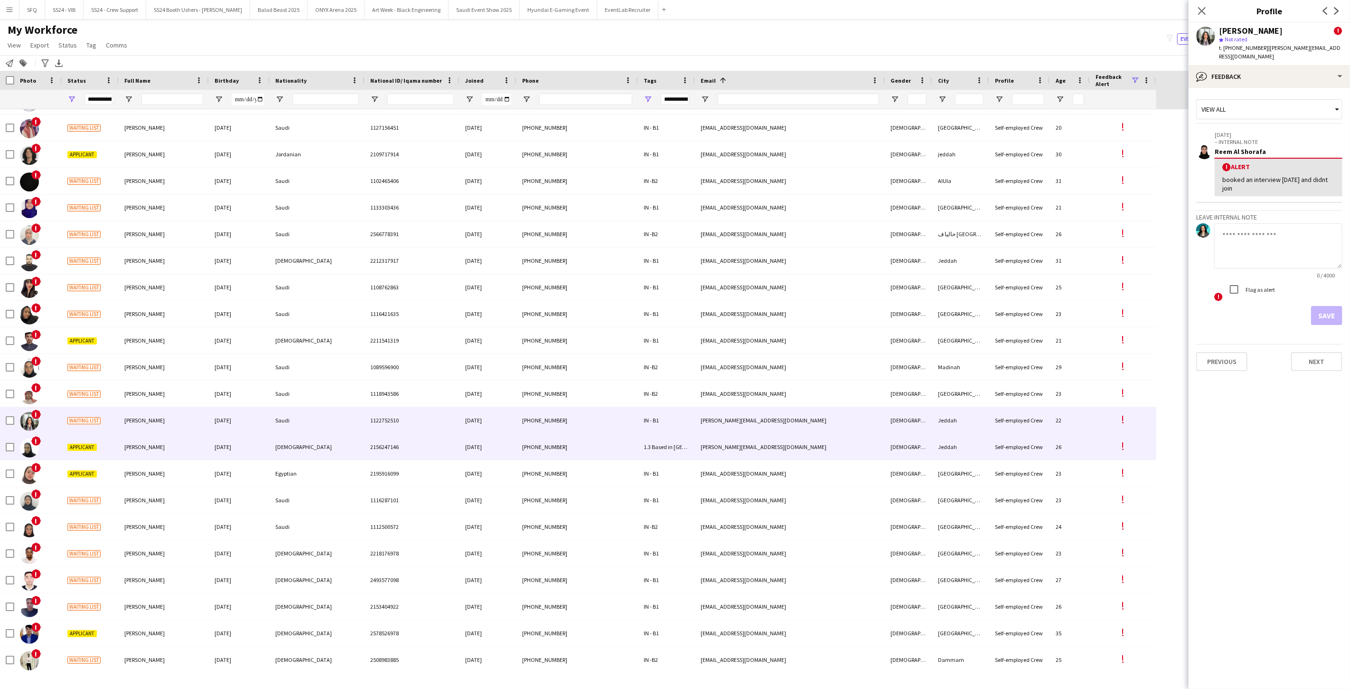
click at [146, 448] on span "Sara Mohammed" at bounding box center [144, 446] width 40 height 7
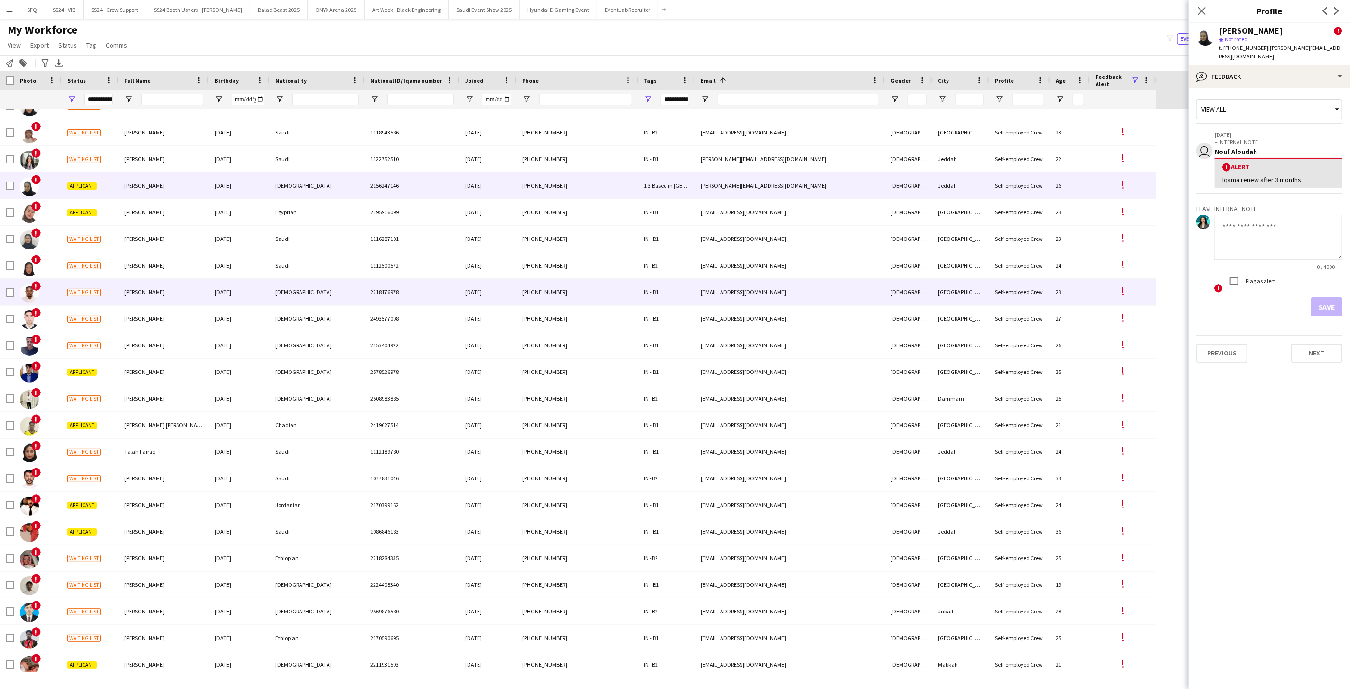
scroll to position [4272, 0]
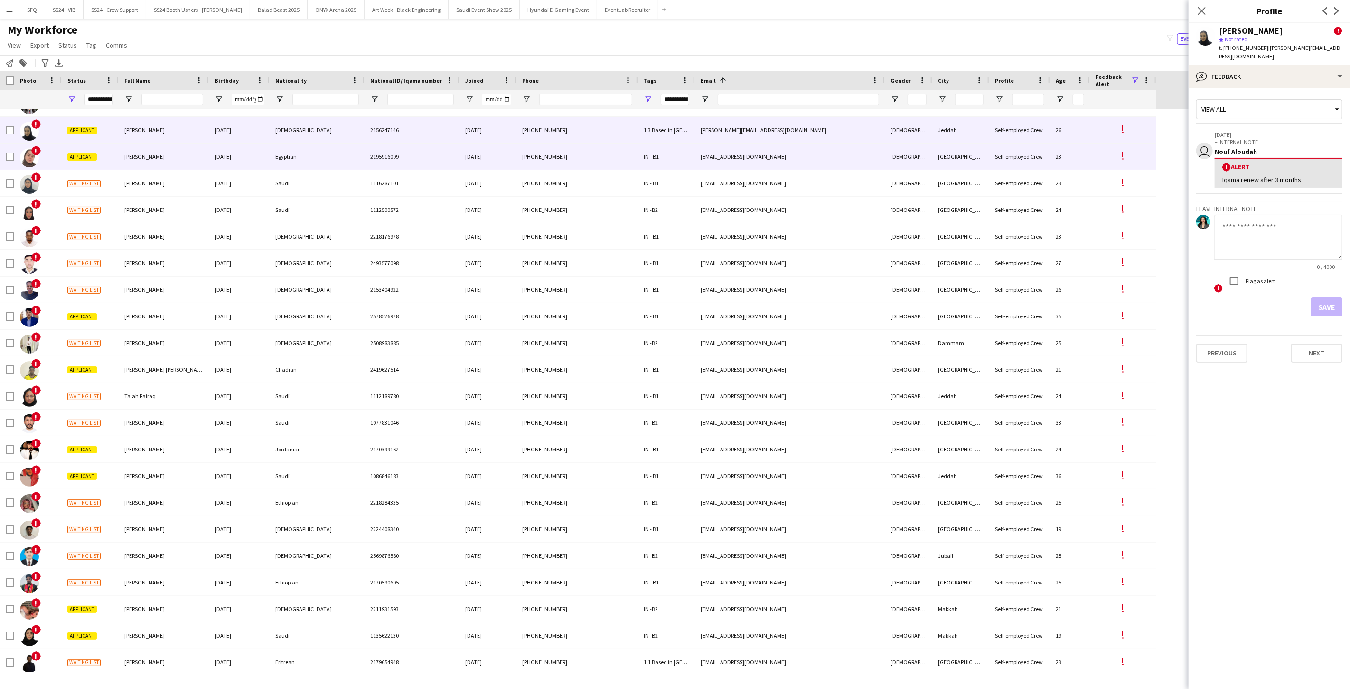
click at [159, 153] on div "Sarah A.Khalil" at bounding box center [164, 156] width 90 height 26
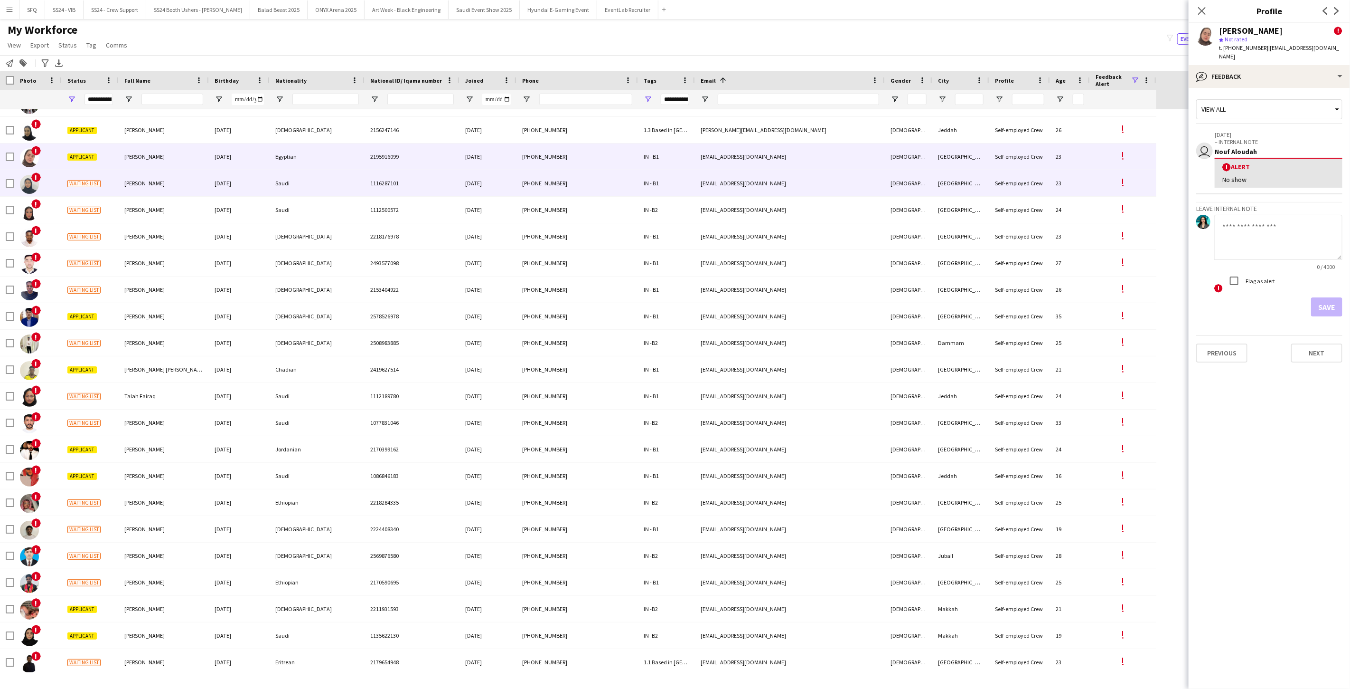
click at [145, 185] on span "Sara Alqarni" at bounding box center [144, 182] width 40 height 7
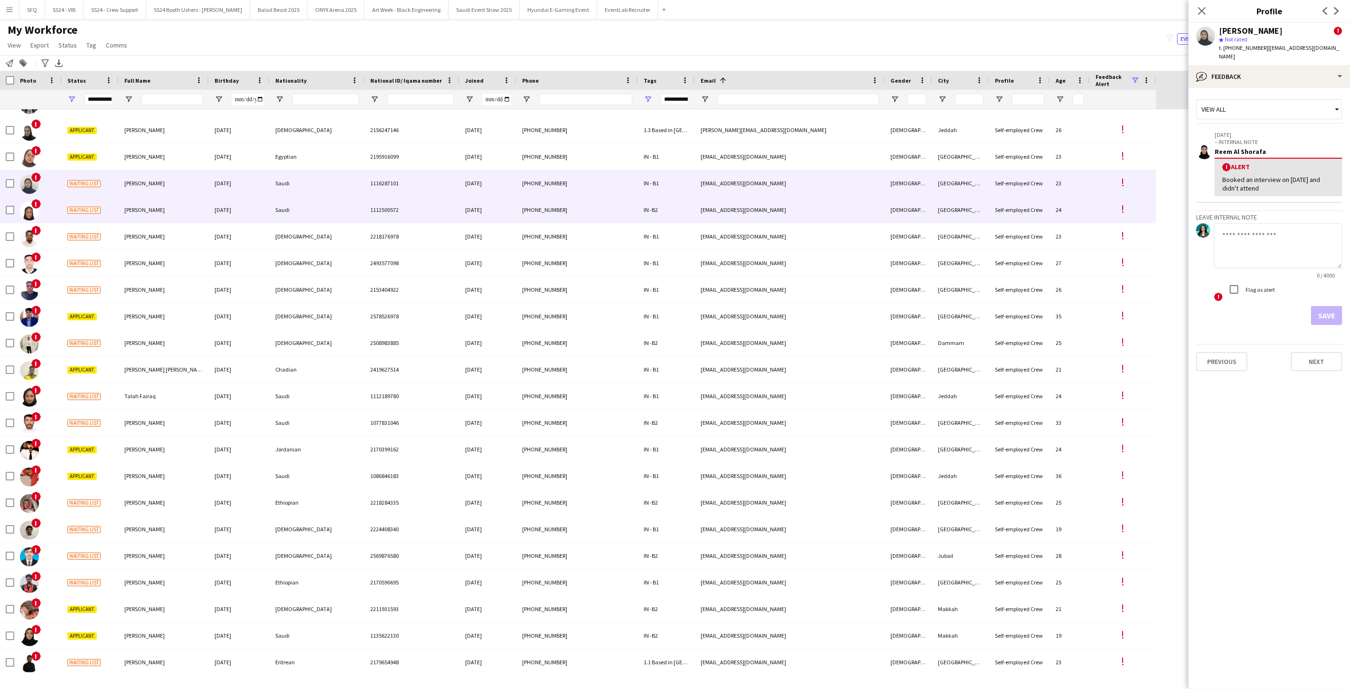
click at [146, 205] on div "Sarah Alsadun" at bounding box center [164, 210] width 90 height 26
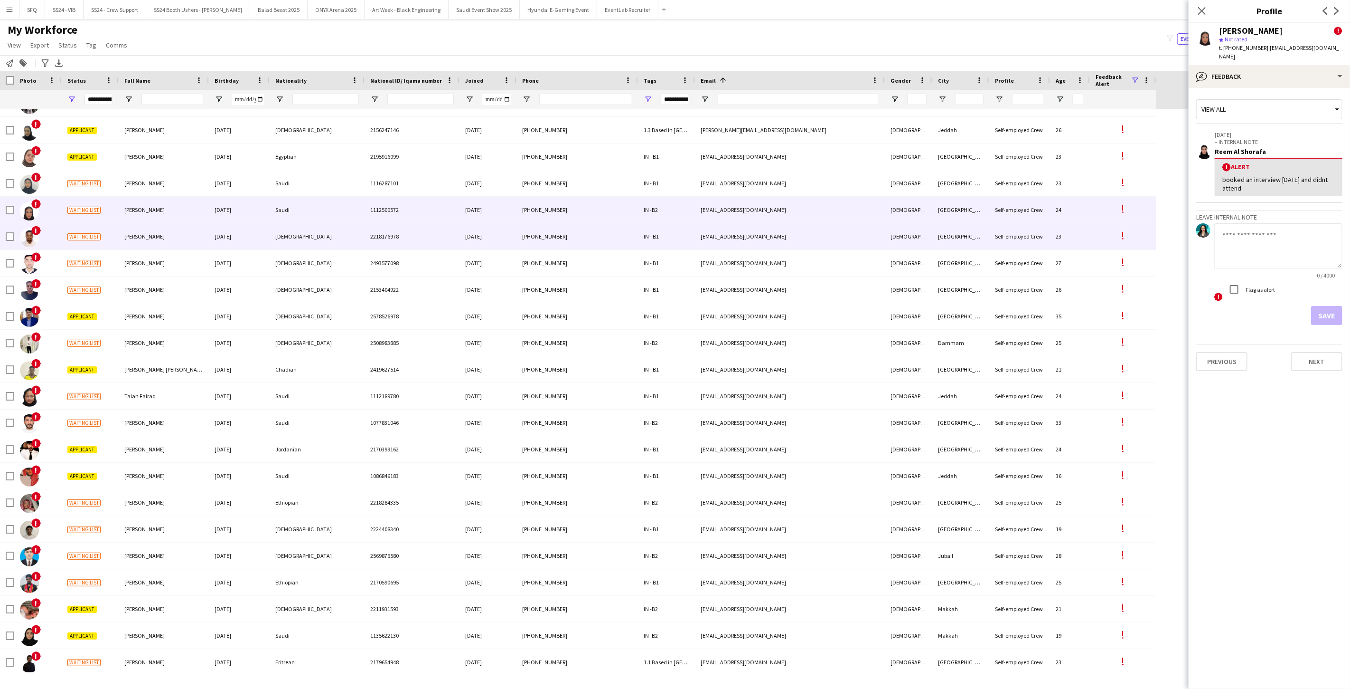
click at [140, 232] on div "Mohammed Shaker" at bounding box center [164, 236] width 90 height 26
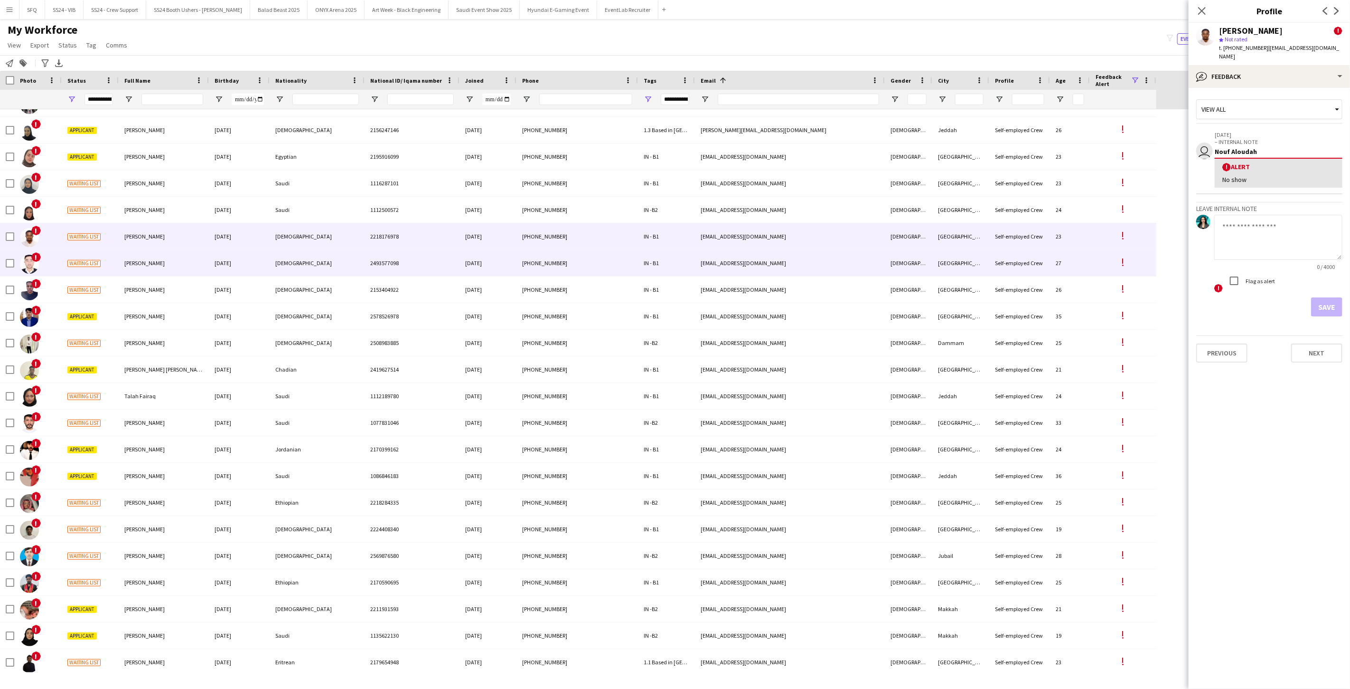
click at [135, 260] on span "Siddiq Ullah" at bounding box center [144, 262] width 40 height 7
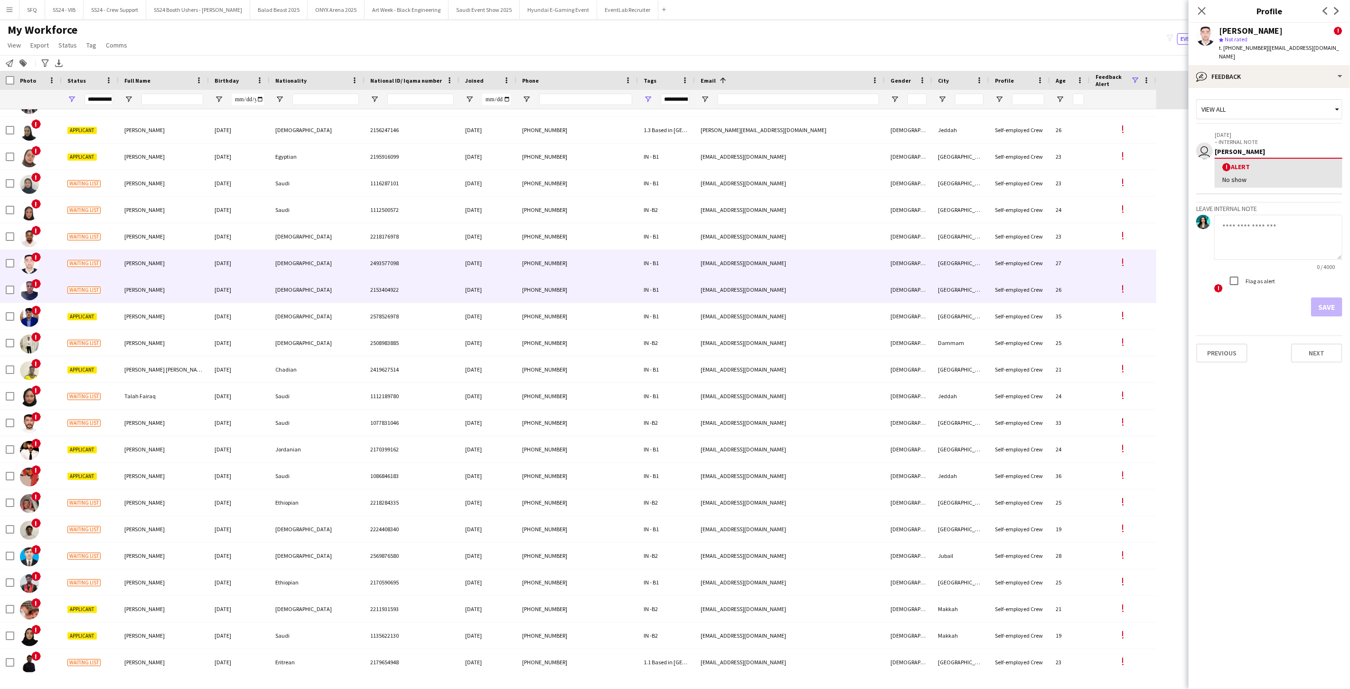
click at [132, 295] on div "صالح محمد" at bounding box center [164, 289] width 90 height 26
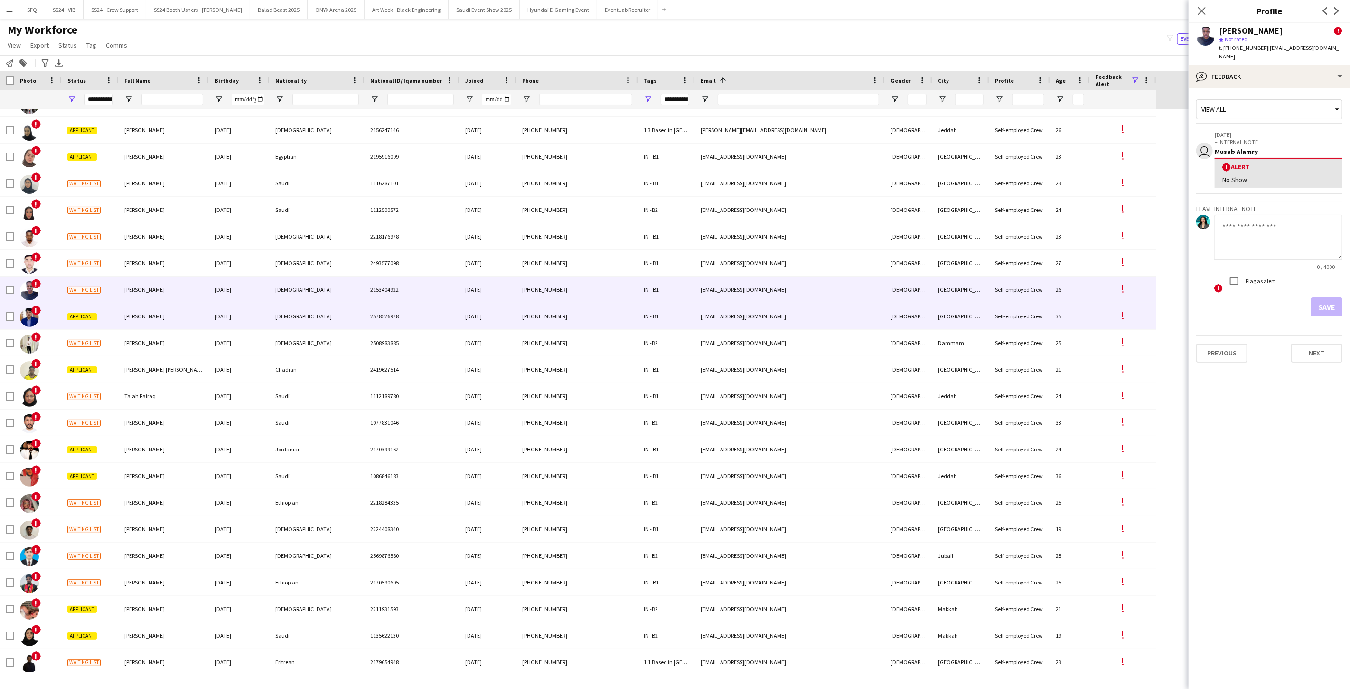
click at [127, 311] on div "Shahid Iqbal" at bounding box center [164, 316] width 90 height 26
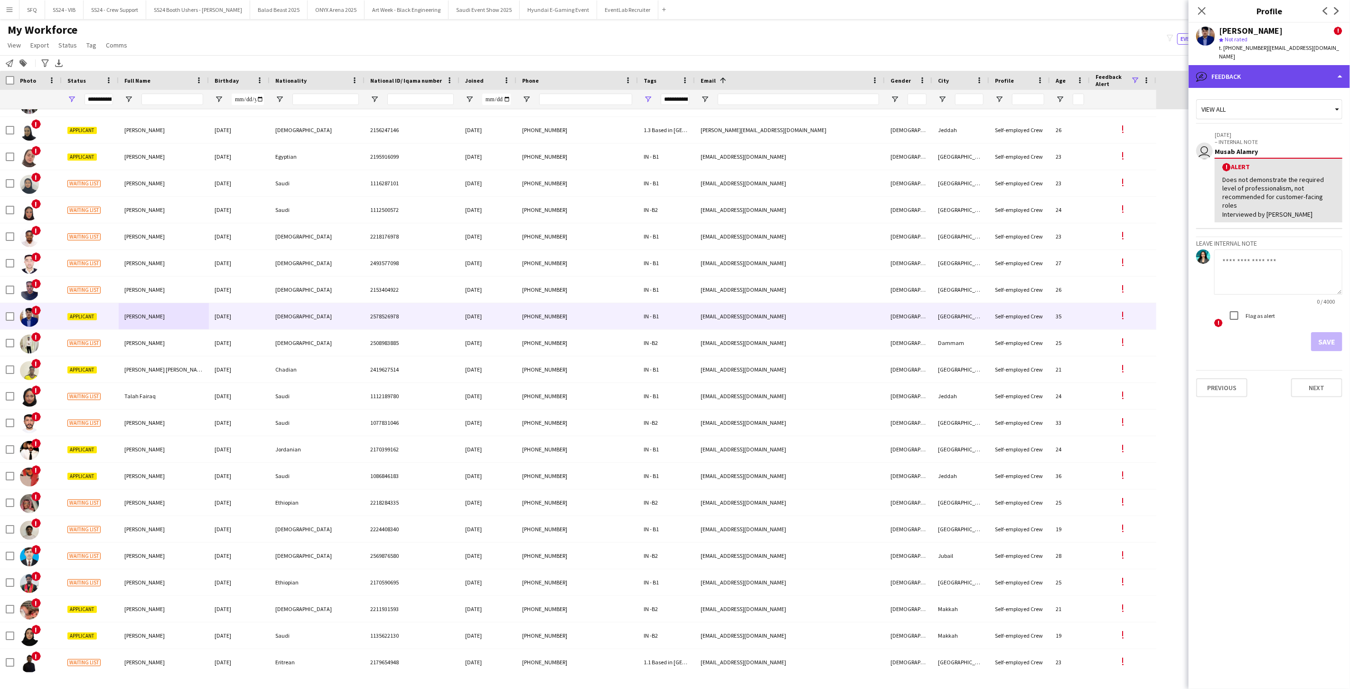
click at [1273, 67] on div "bubble-pencil Feedback" at bounding box center [1269, 76] width 161 height 23
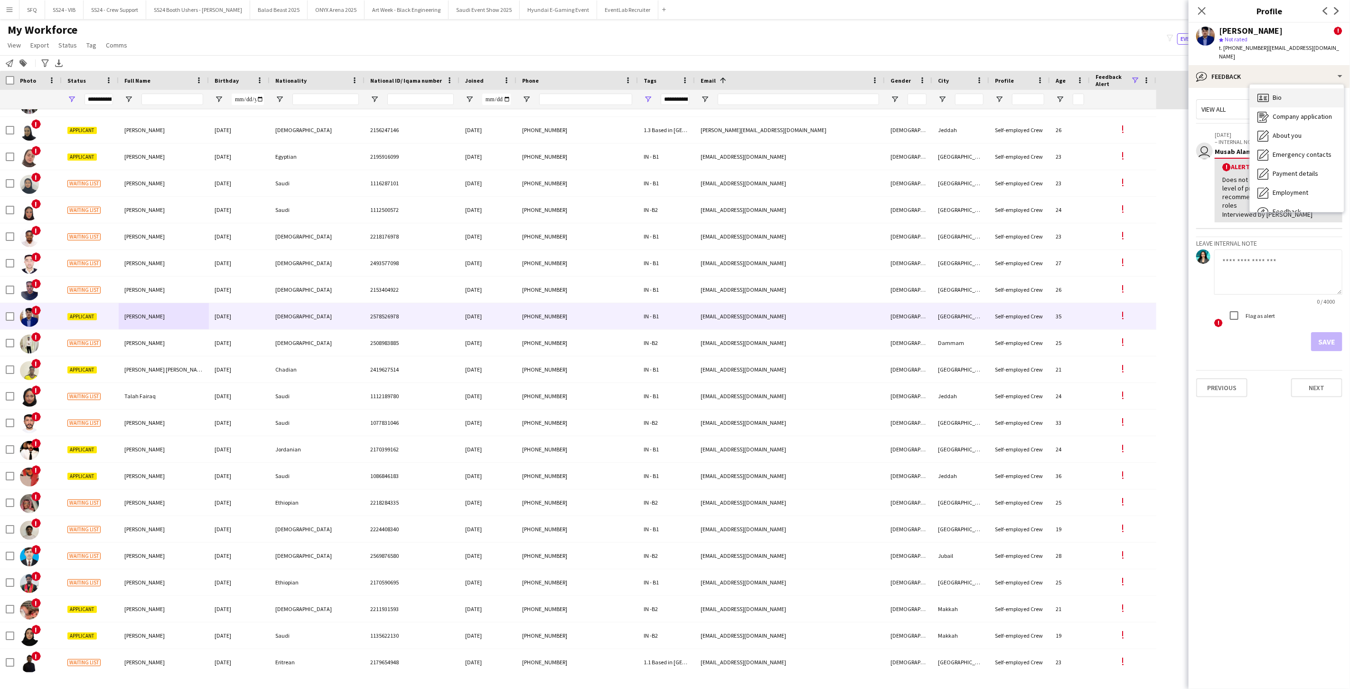
click at [1280, 93] on span "Bio" at bounding box center [1277, 97] width 9 height 9
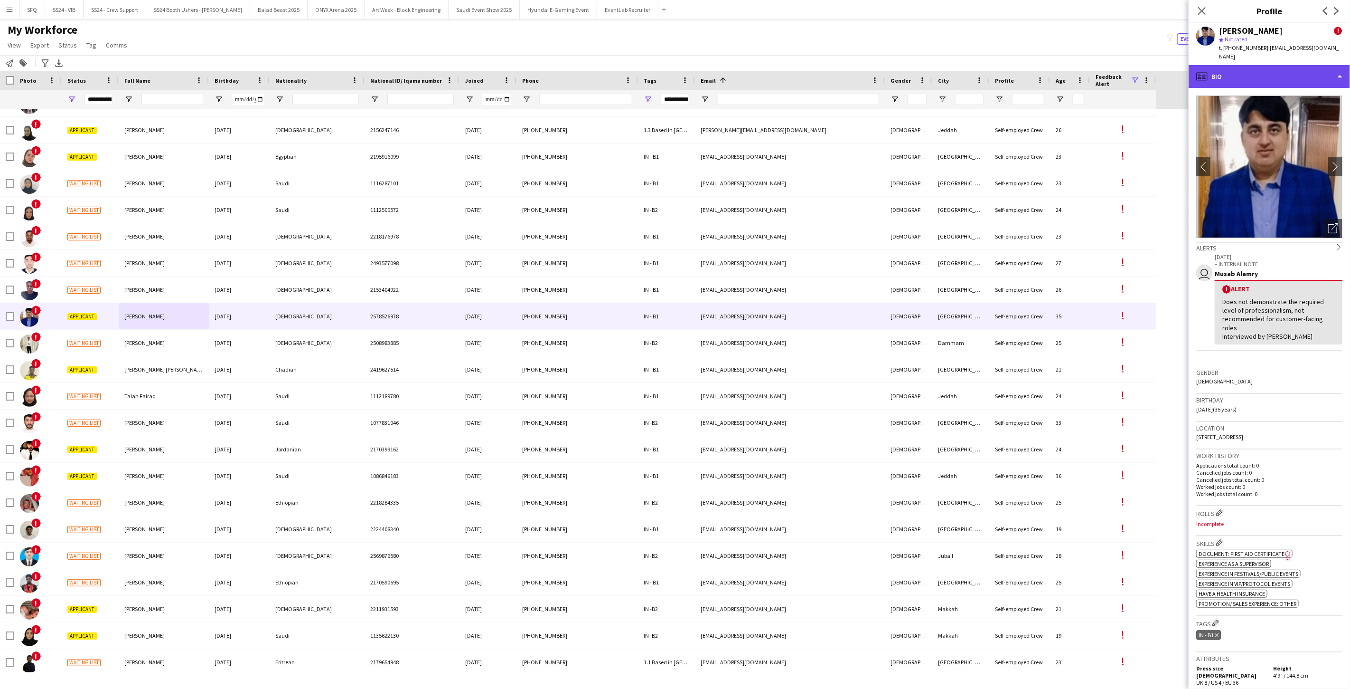
click at [1237, 76] on div "profile Bio" at bounding box center [1269, 76] width 161 height 23
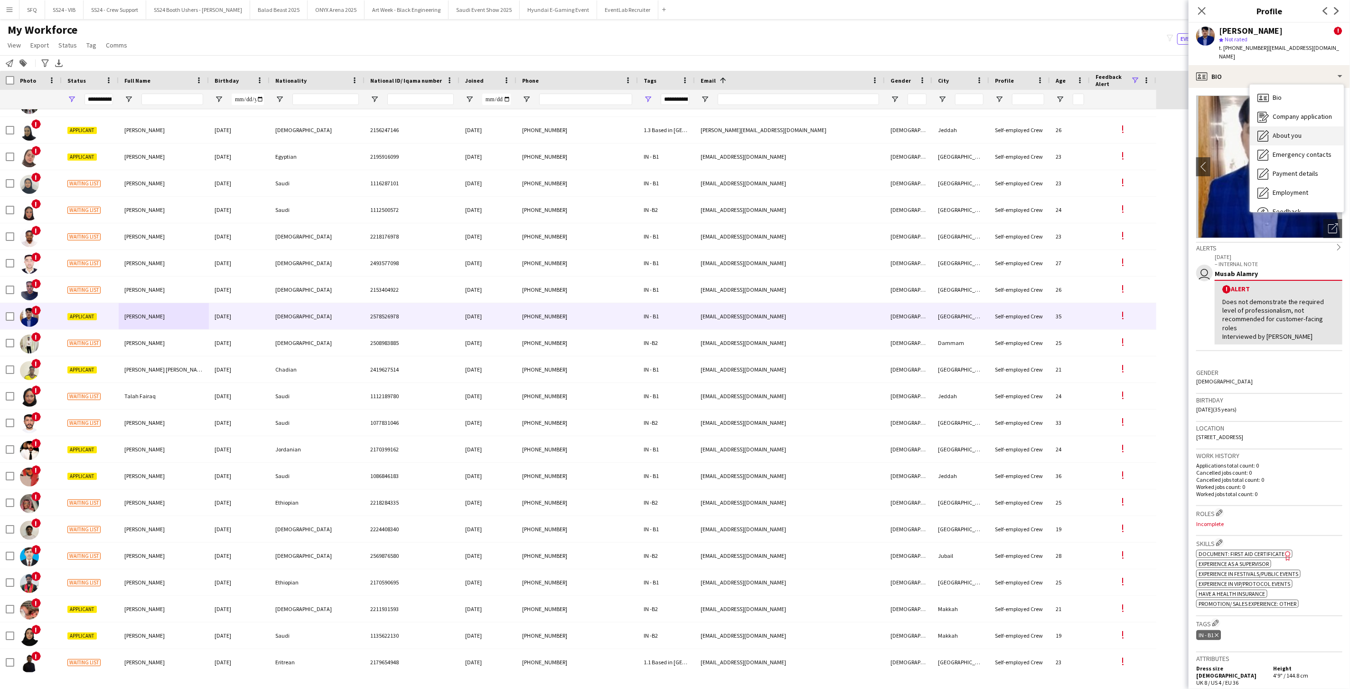
click at [1263, 130] on icon "About you" at bounding box center [1263, 135] width 11 height 11
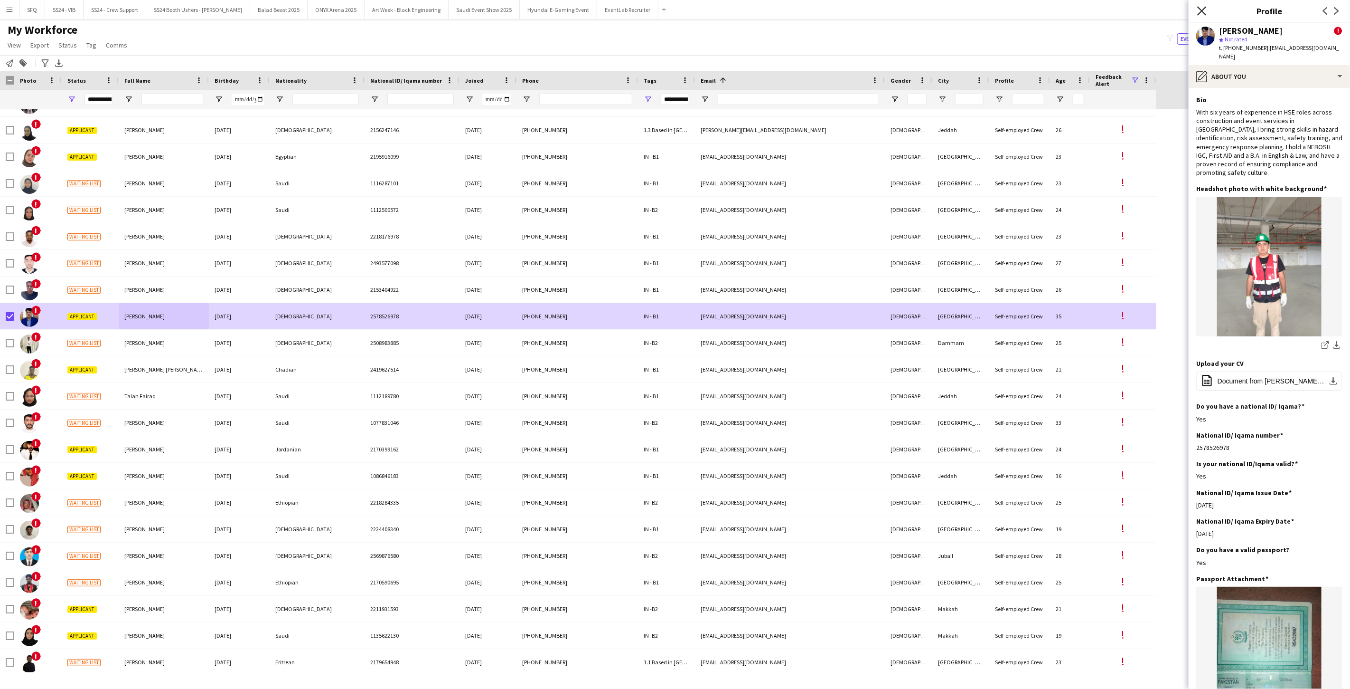
click at [1201, 11] on icon at bounding box center [1202, 10] width 9 height 9
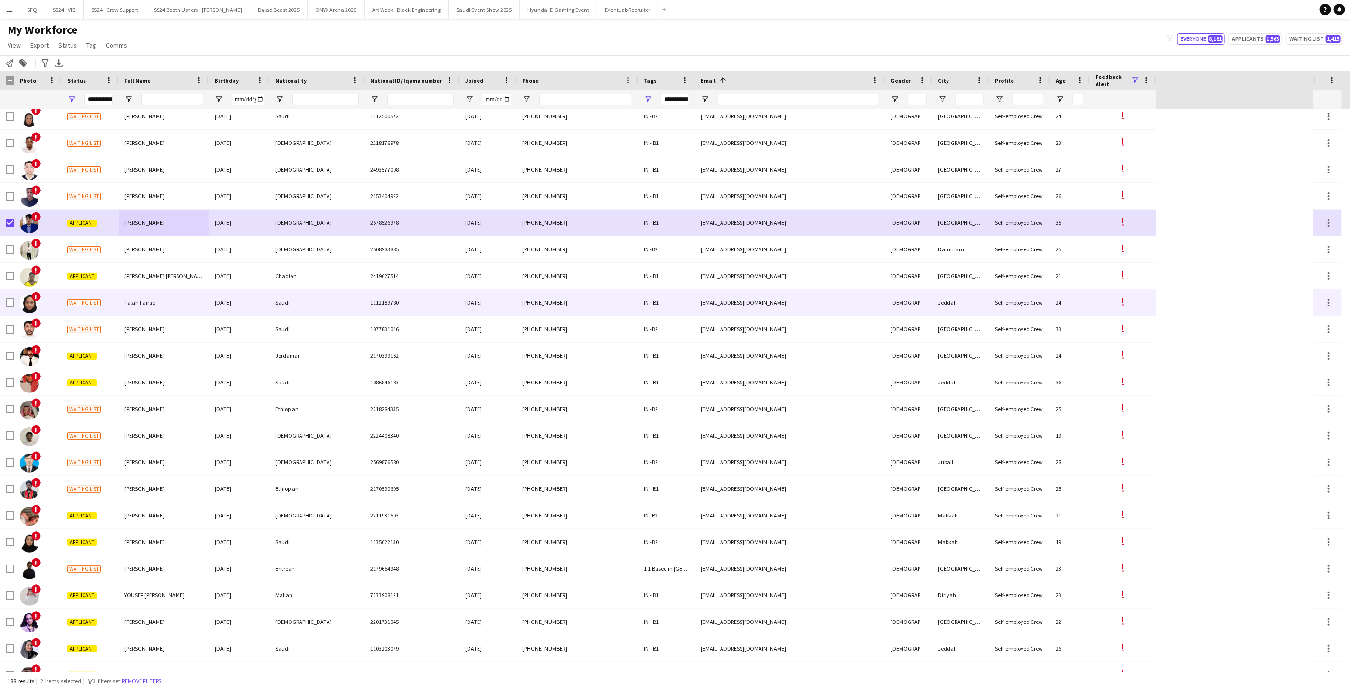
scroll to position [4436, 0]
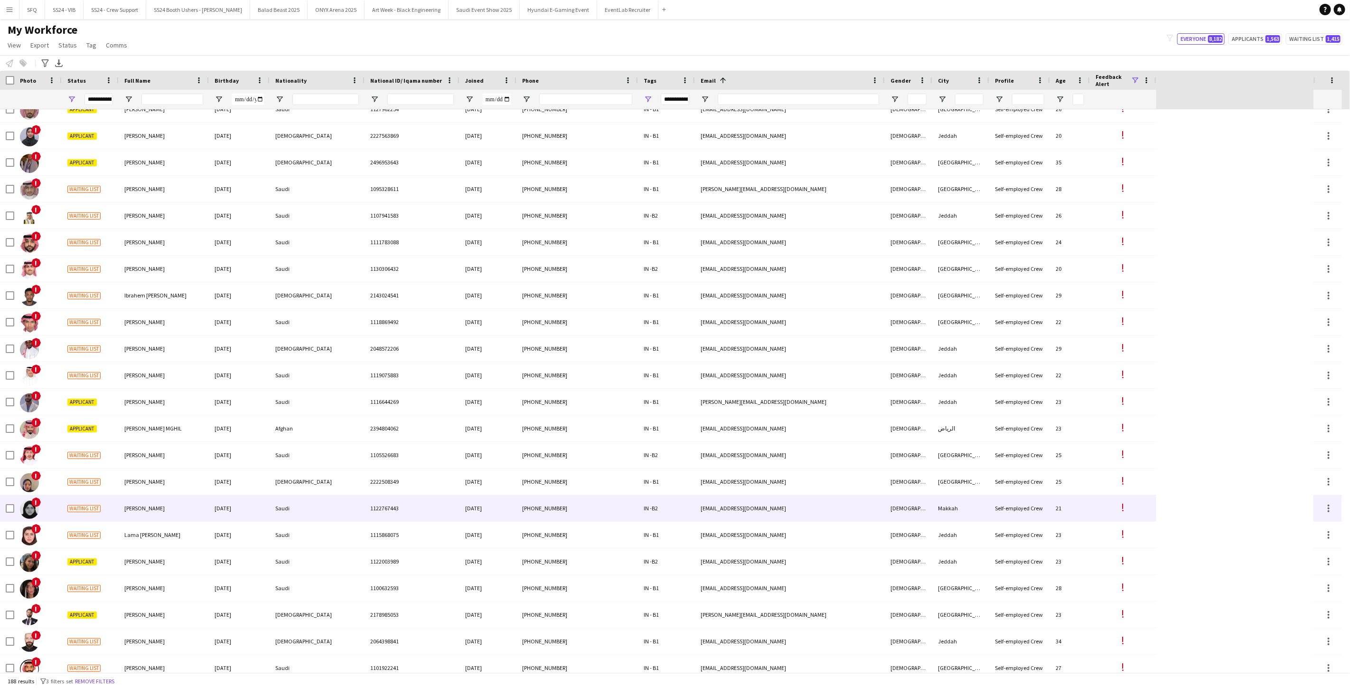
click at [138, 516] on div "[PERSON_NAME]" at bounding box center [164, 508] width 90 height 26
click at [190, 512] on div "[PERSON_NAME]" at bounding box center [164, 508] width 90 height 26
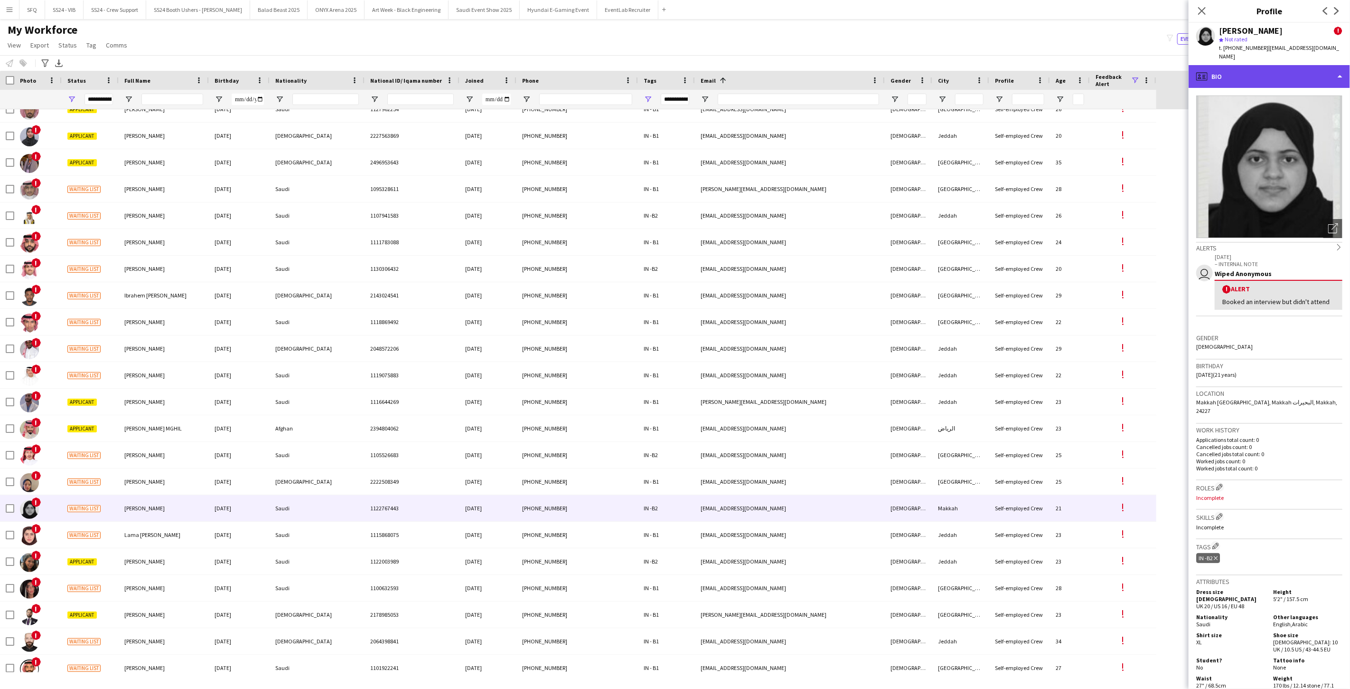
click at [1213, 65] on div "profile Bio" at bounding box center [1269, 76] width 161 height 23
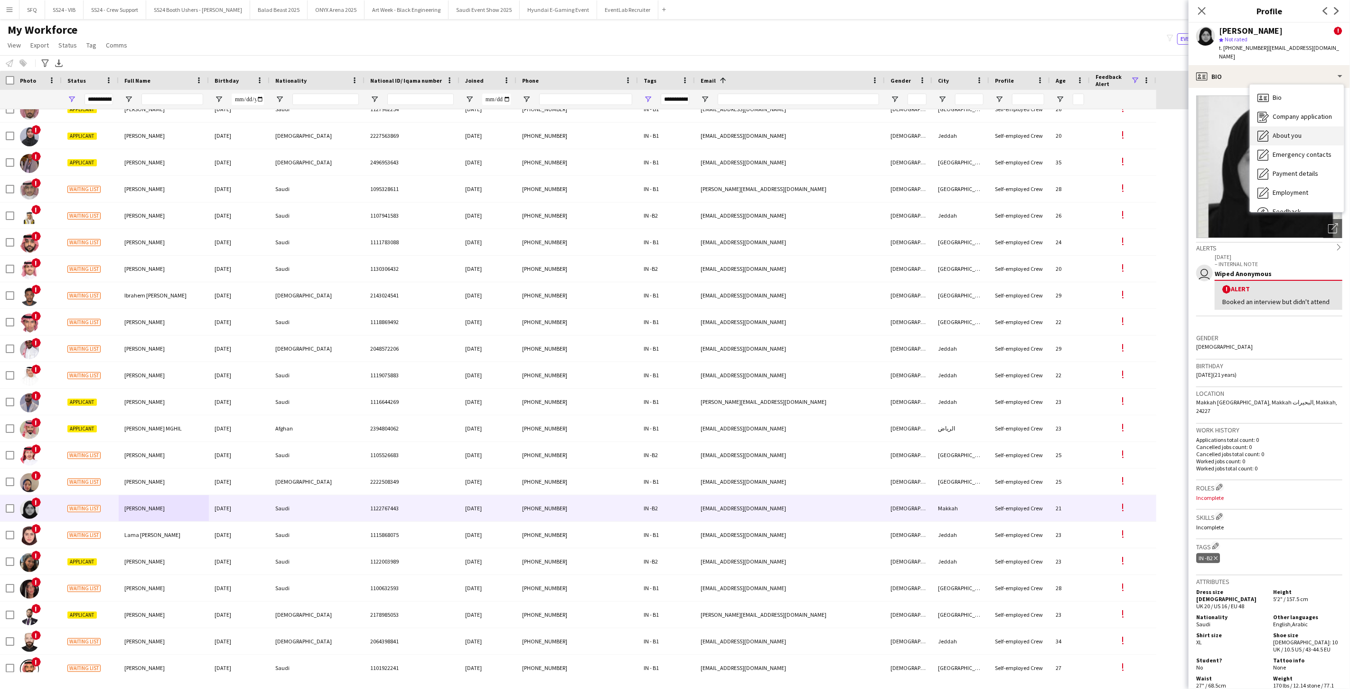
click at [1298, 133] on div "About you About you" at bounding box center [1297, 135] width 94 height 19
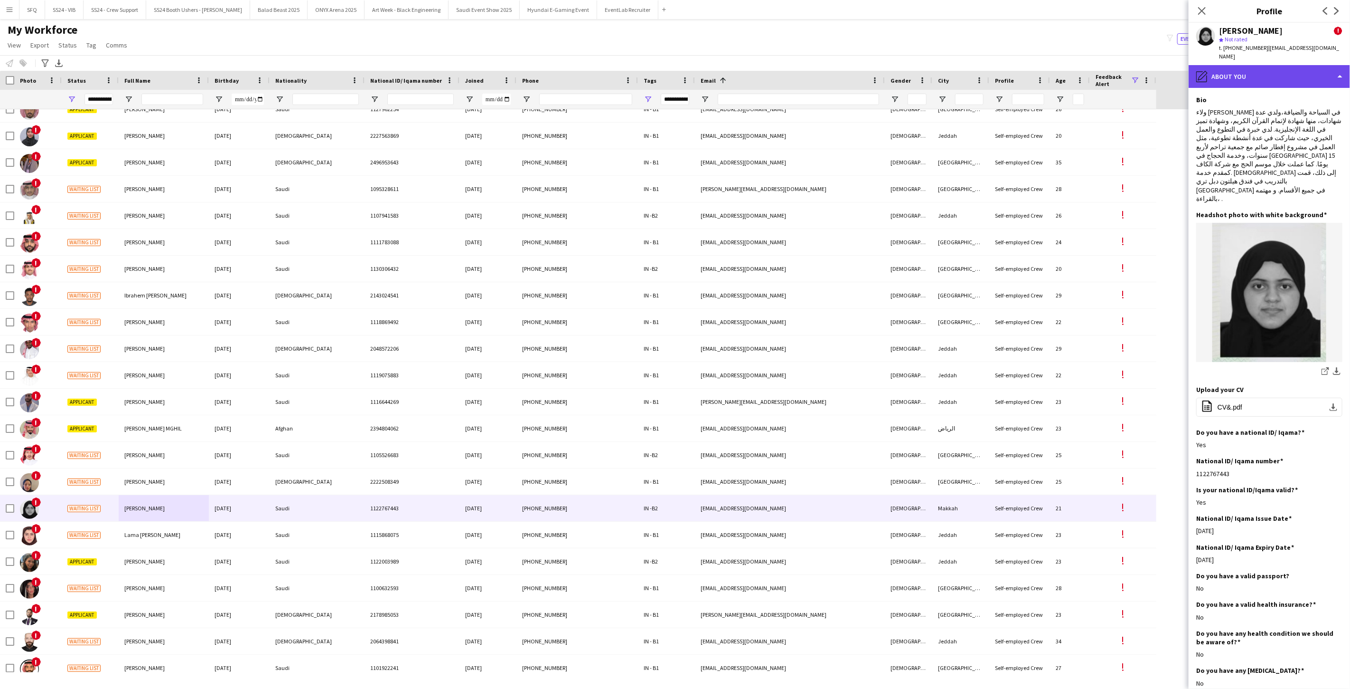
click at [1248, 75] on div "pencil4 About you" at bounding box center [1269, 76] width 161 height 23
click at [1281, 170] on div "Feedback Feedback" at bounding box center [1297, 179] width 94 height 19
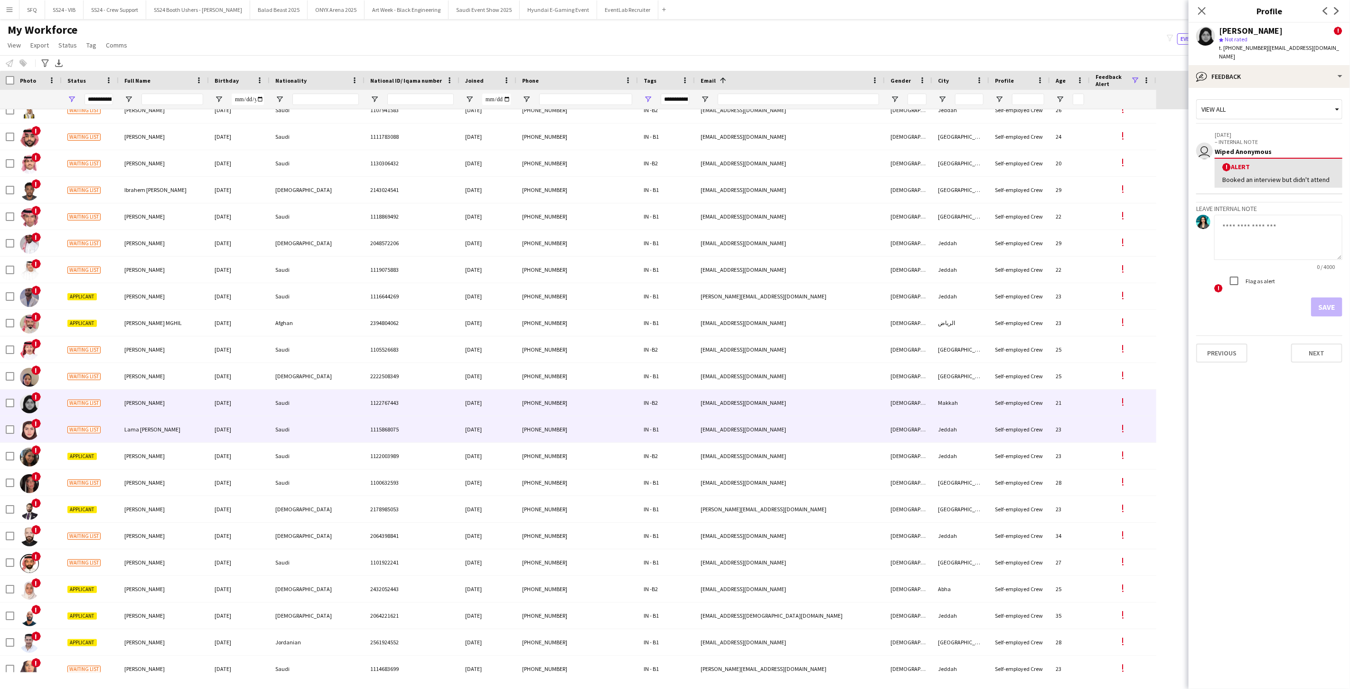
click at [117, 431] on div "Waiting list" at bounding box center [90, 429] width 57 height 26
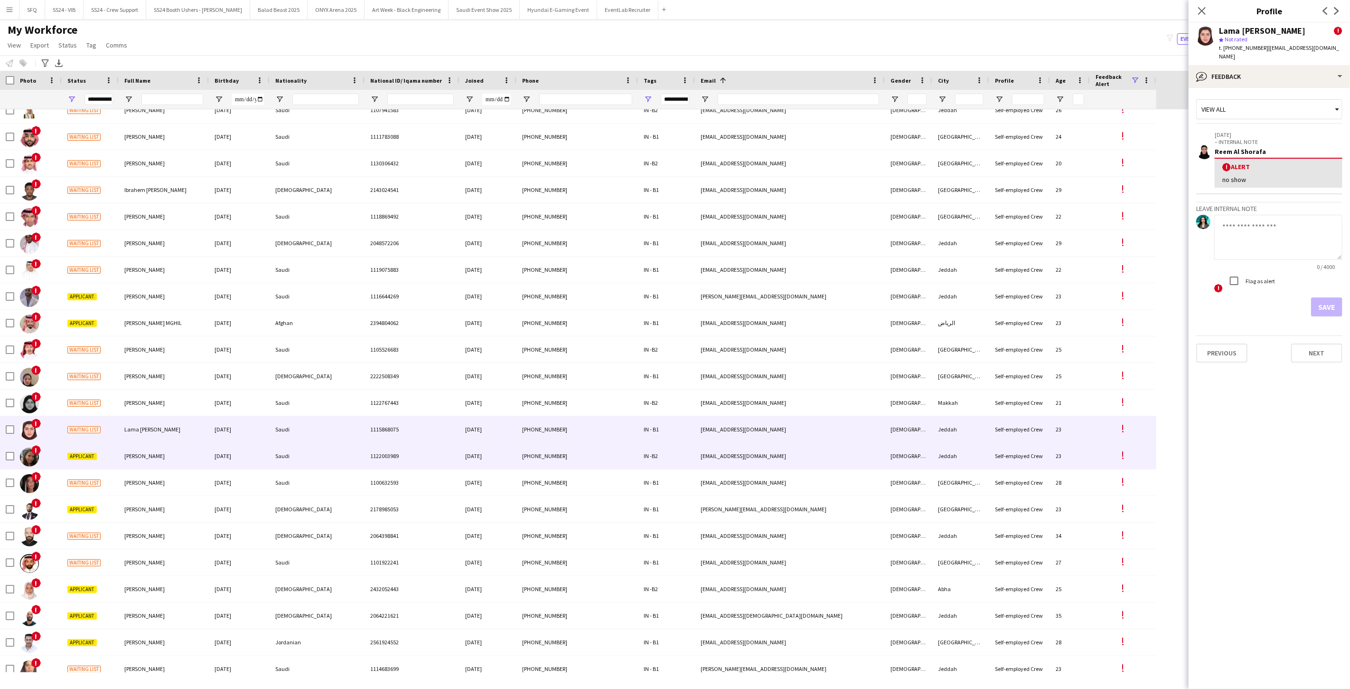
click at [127, 468] on div "[PERSON_NAME]" at bounding box center [164, 456] width 90 height 26
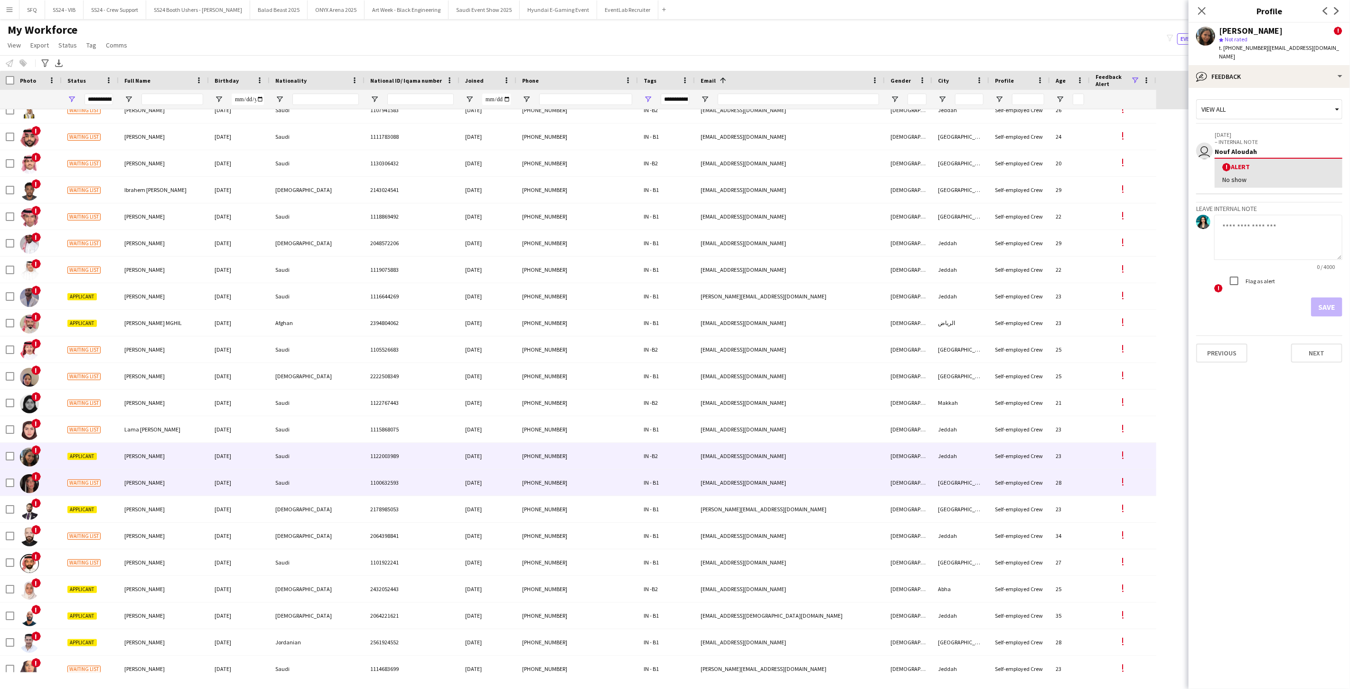
click at [127, 482] on span "[PERSON_NAME]" at bounding box center [144, 482] width 40 height 7
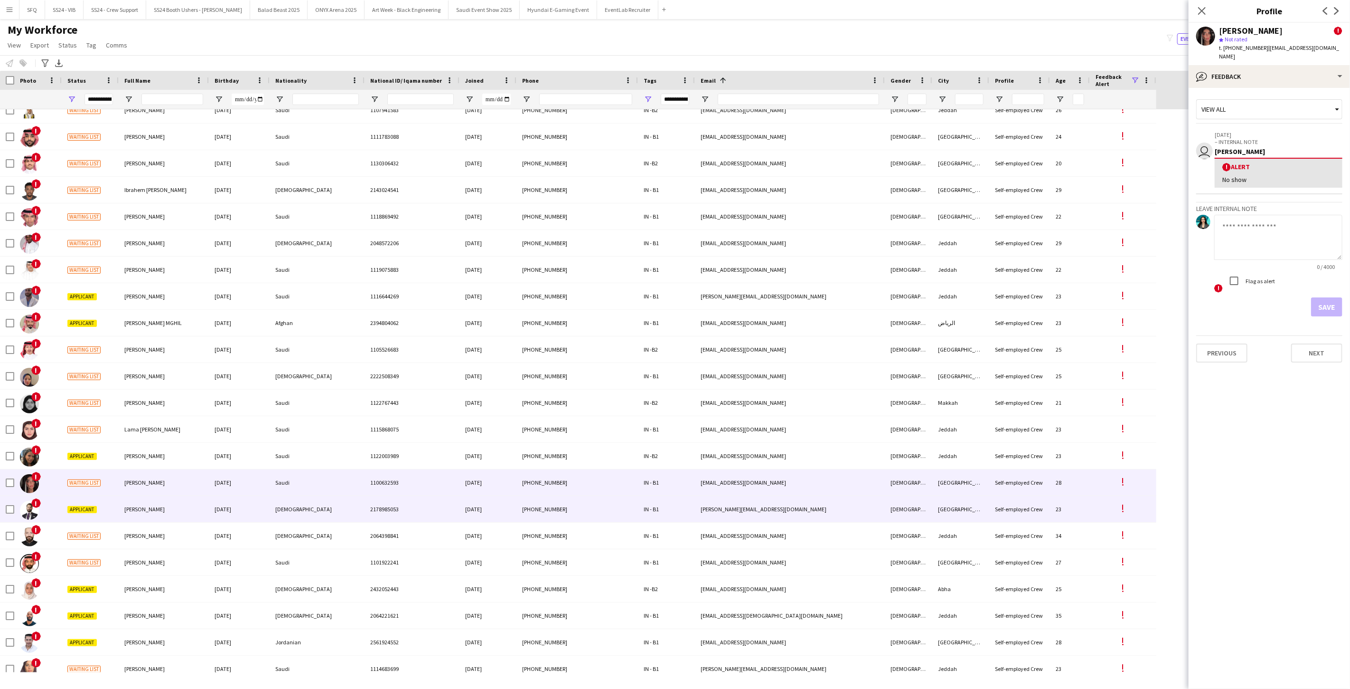
click at [121, 516] on div "[PERSON_NAME]" at bounding box center [164, 509] width 90 height 26
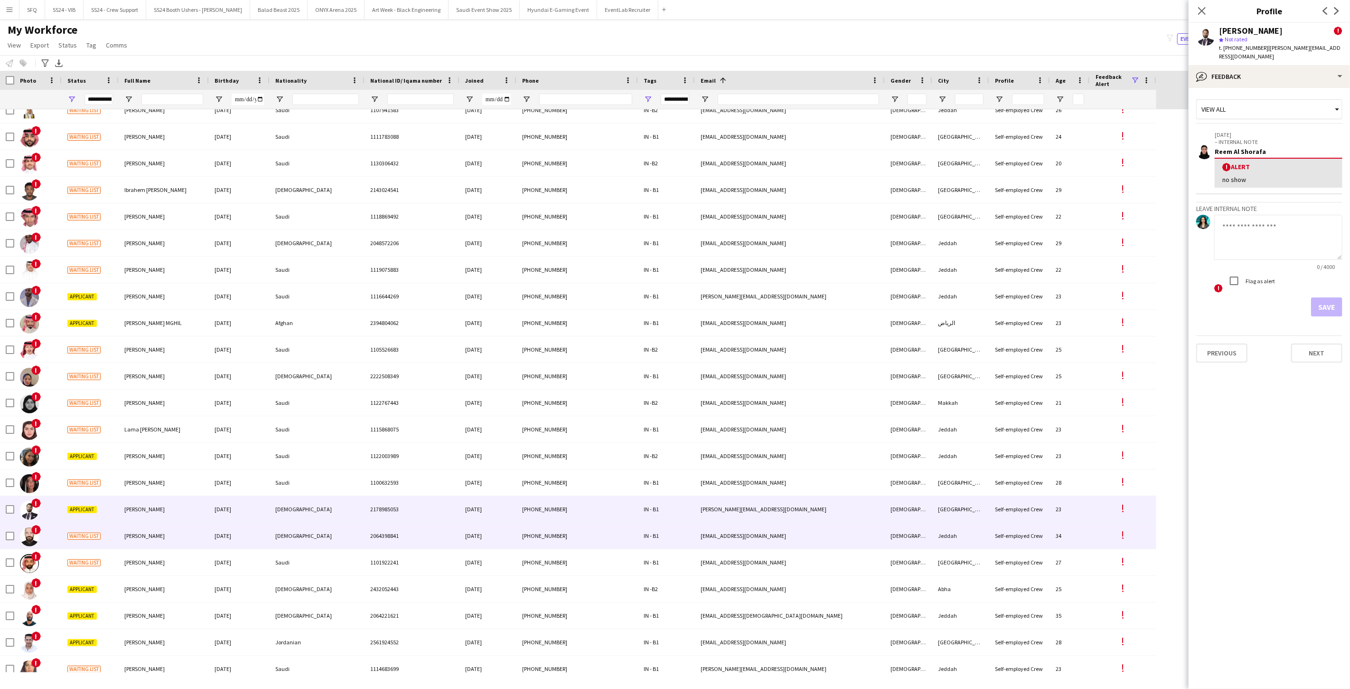
click at [122, 533] on div "[PERSON_NAME]" at bounding box center [164, 535] width 90 height 26
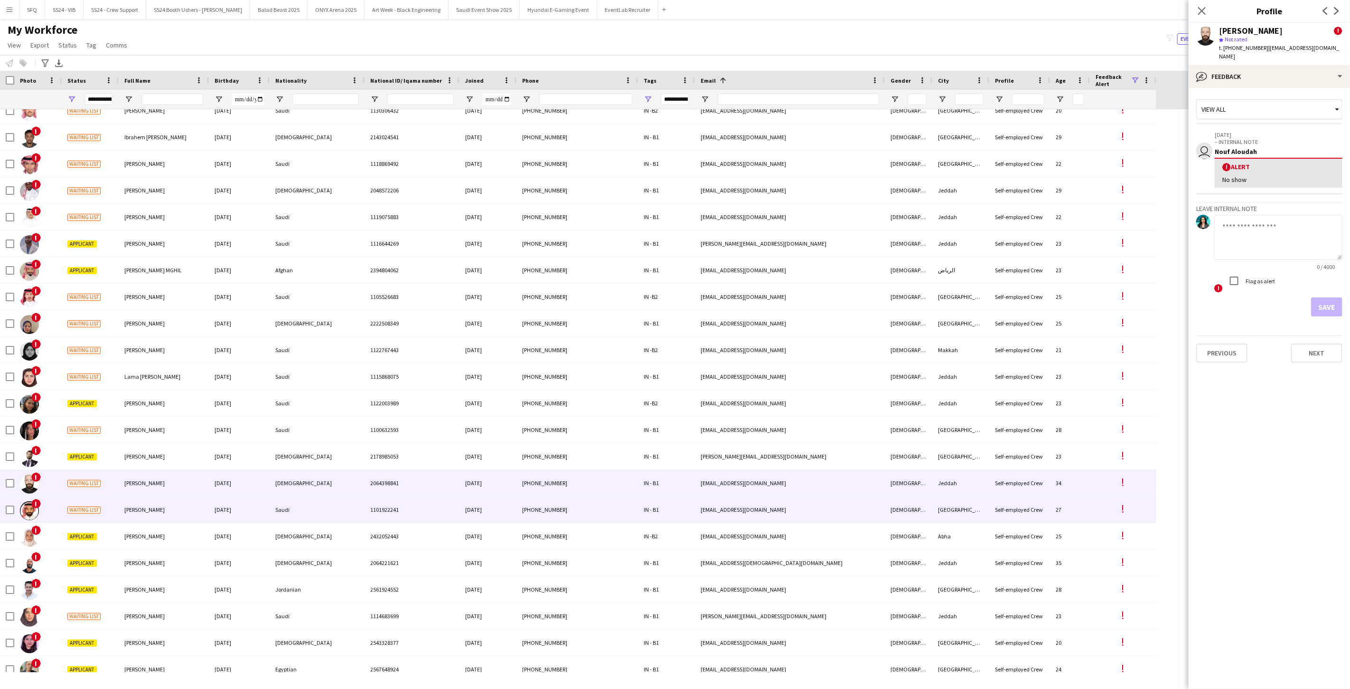
click at [132, 514] on div "[PERSON_NAME]" at bounding box center [164, 509] width 90 height 26
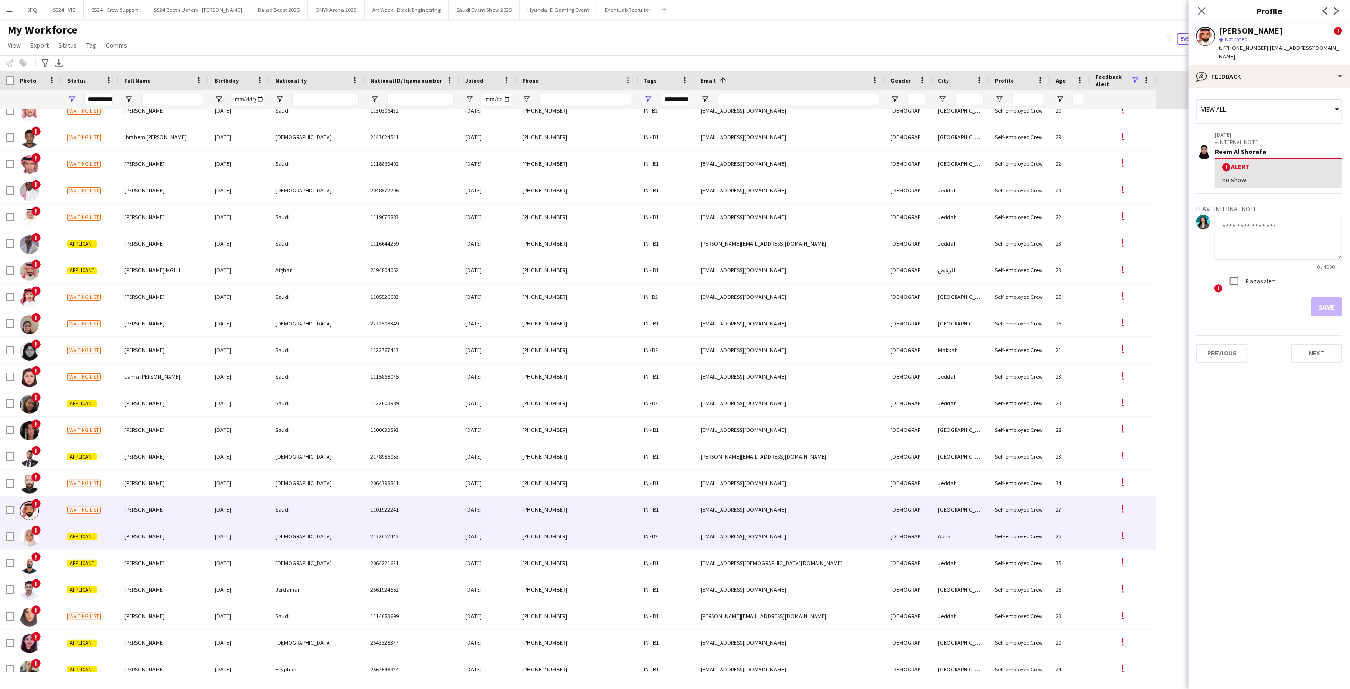
click at [130, 530] on div "[PERSON_NAME]" at bounding box center [164, 536] width 90 height 26
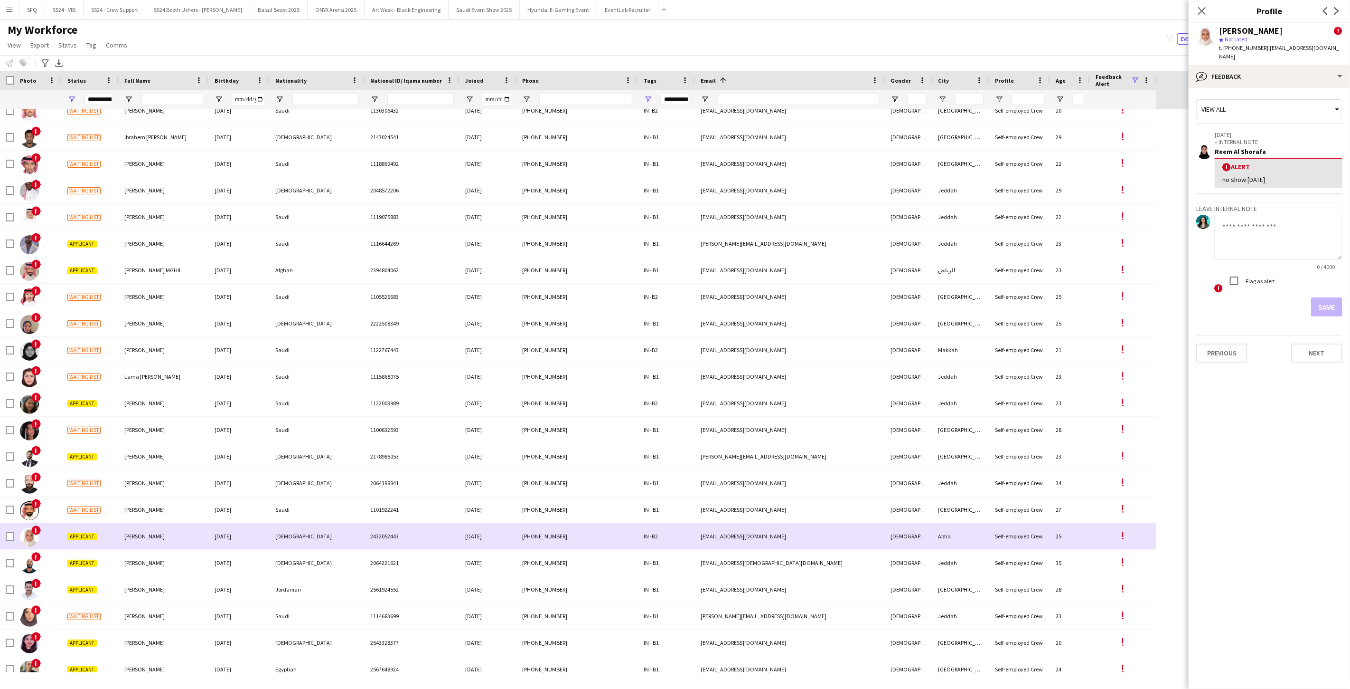
click at [130, 547] on div "[PERSON_NAME]" at bounding box center [164, 536] width 90 height 26
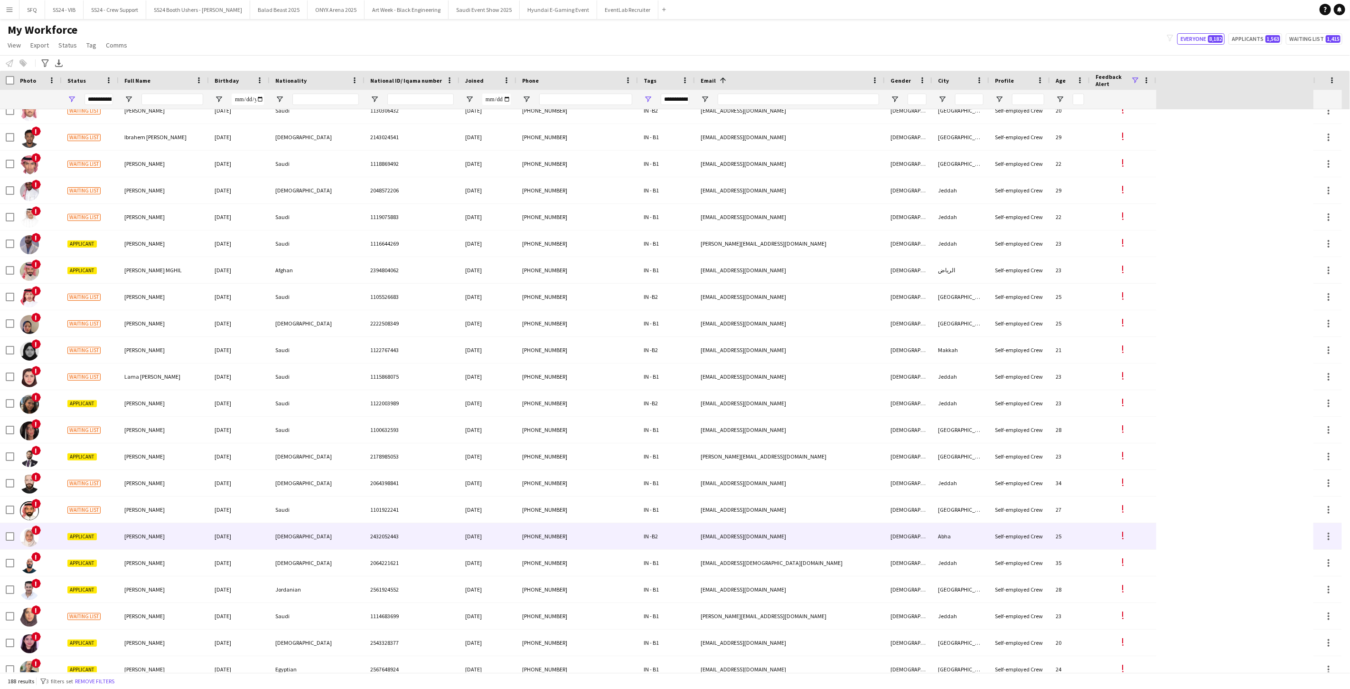
click at [130, 544] on div "[PERSON_NAME]" at bounding box center [164, 536] width 90 height 26
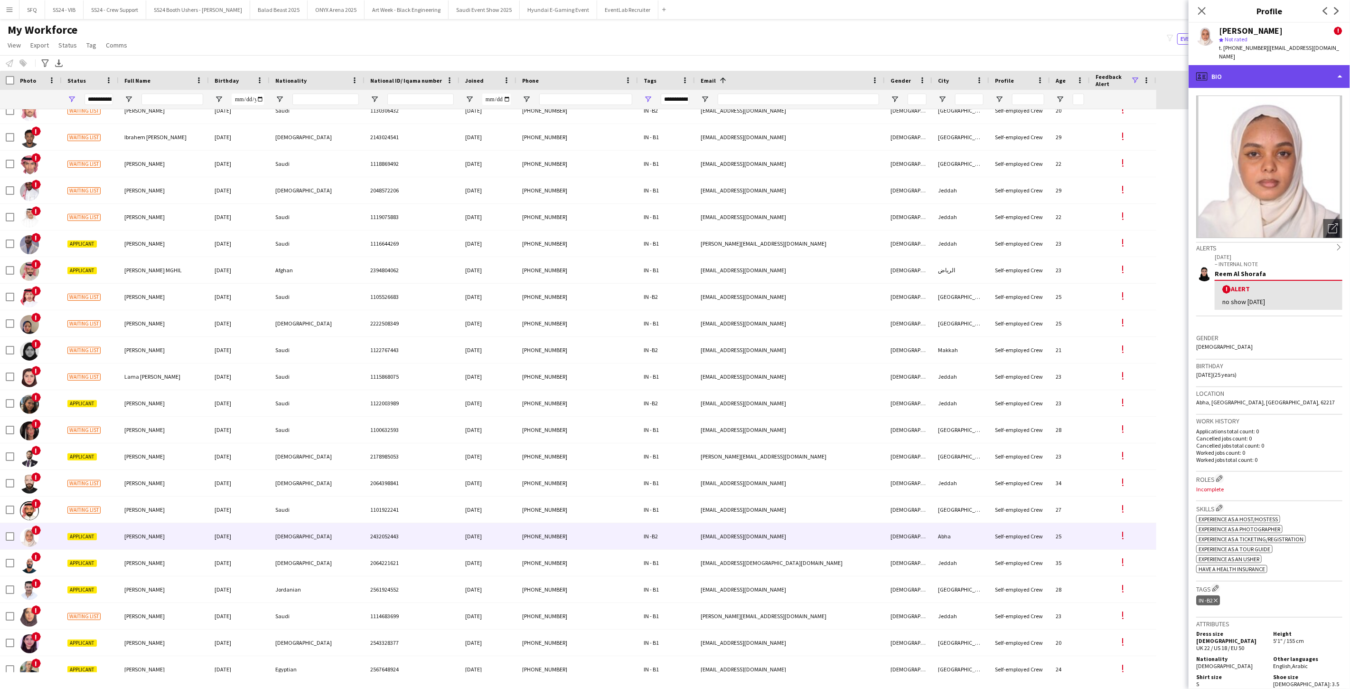
click at [1276, 65] on div "profile Bio" at bounding box center [1269, 76] width 161 height 23
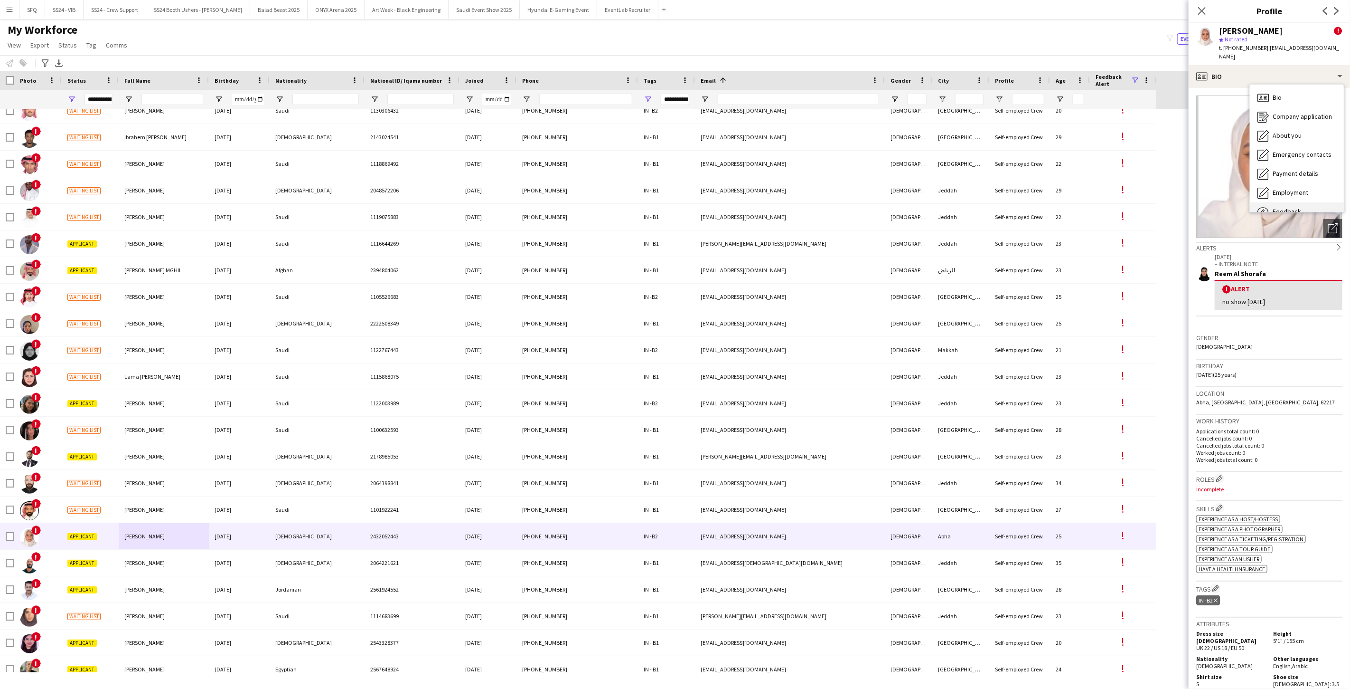
click at [1278, 207] on span "Feedback" at bounding box center [1287, 211] width 28 height 9
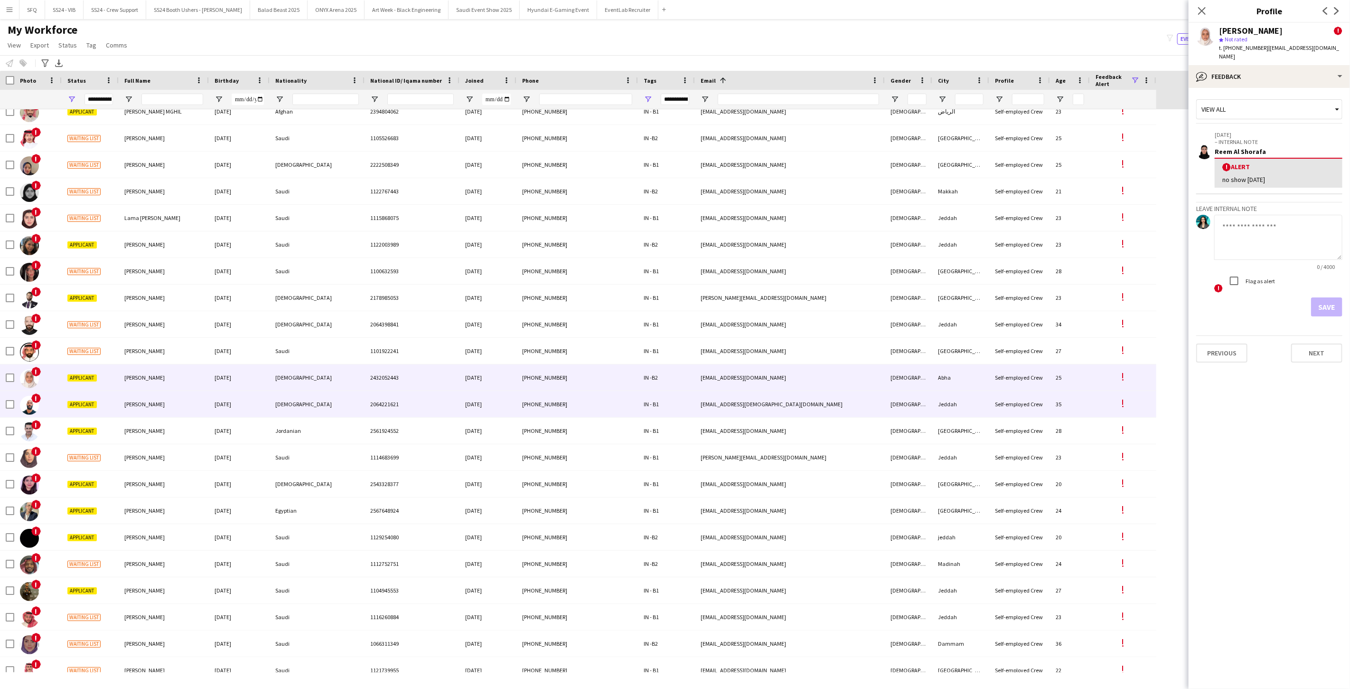
click at [117, 404] on div "Applicant" at bounding box center [90, 404] width 57 height 26
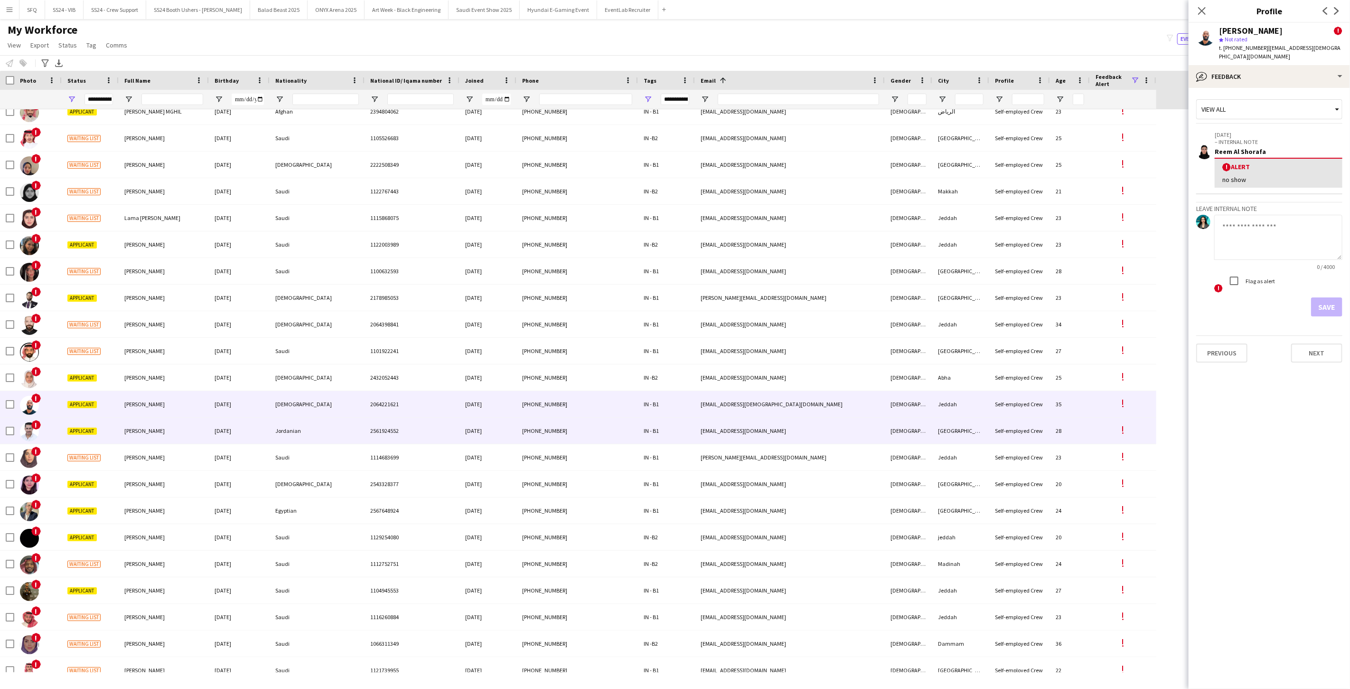
click at [127, 427] on span "[PERSON_NAME]" at bounding box center [144, 430] width 40 height 7
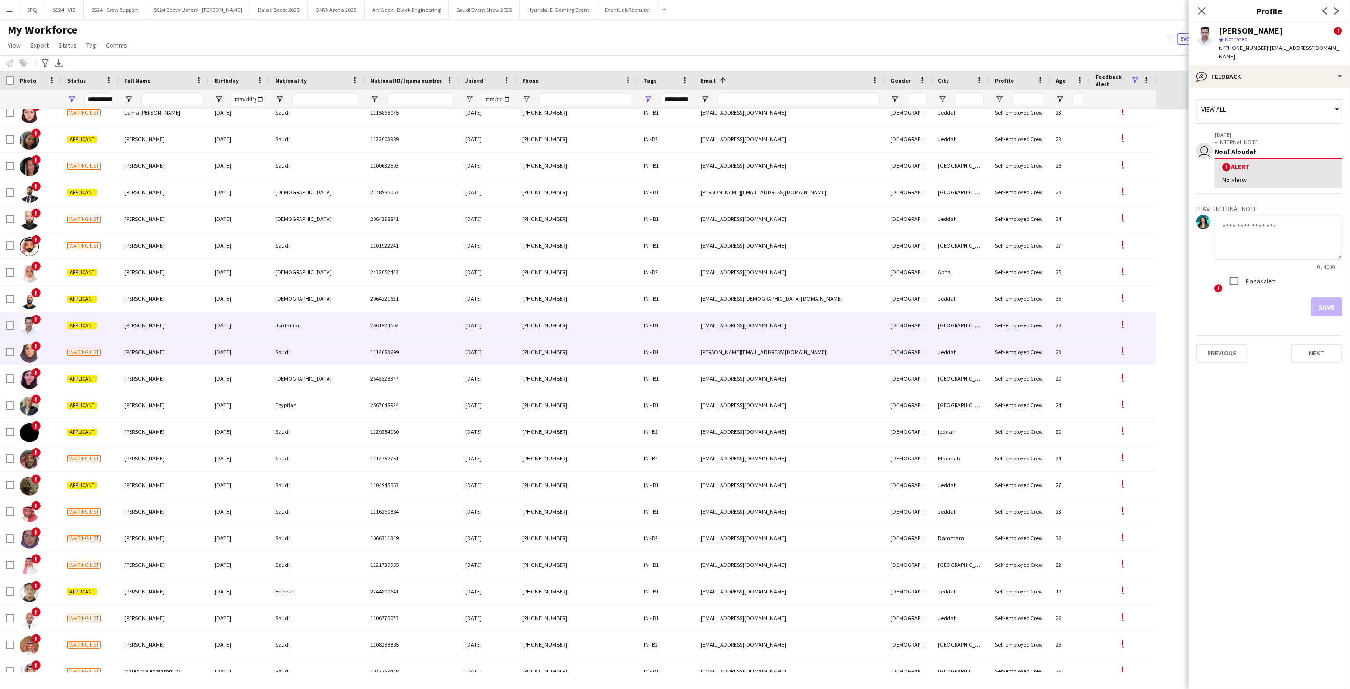
click at [116, 352] on div "Waiting list" at bounding box center [90, 352] width 57 height 26
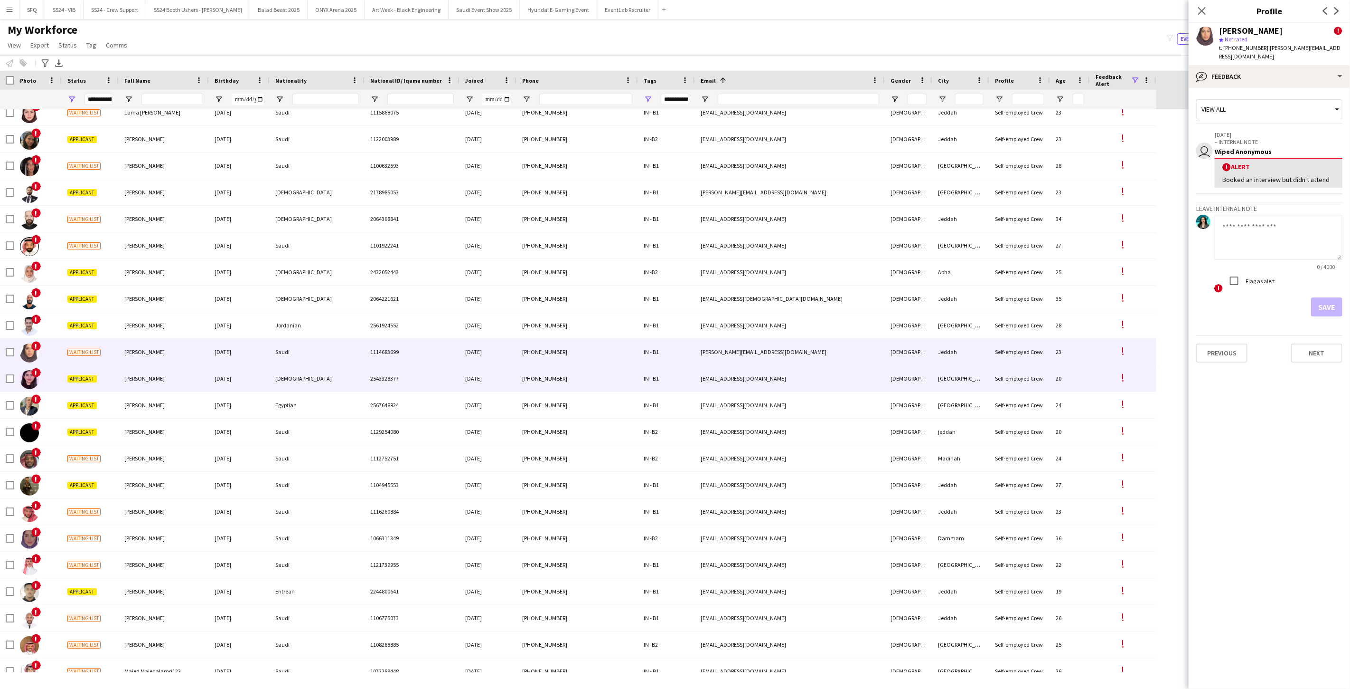
click at [130, 371] on div "[PERSON_NAME]" at bounding box center [164, 378] width 90 height 26
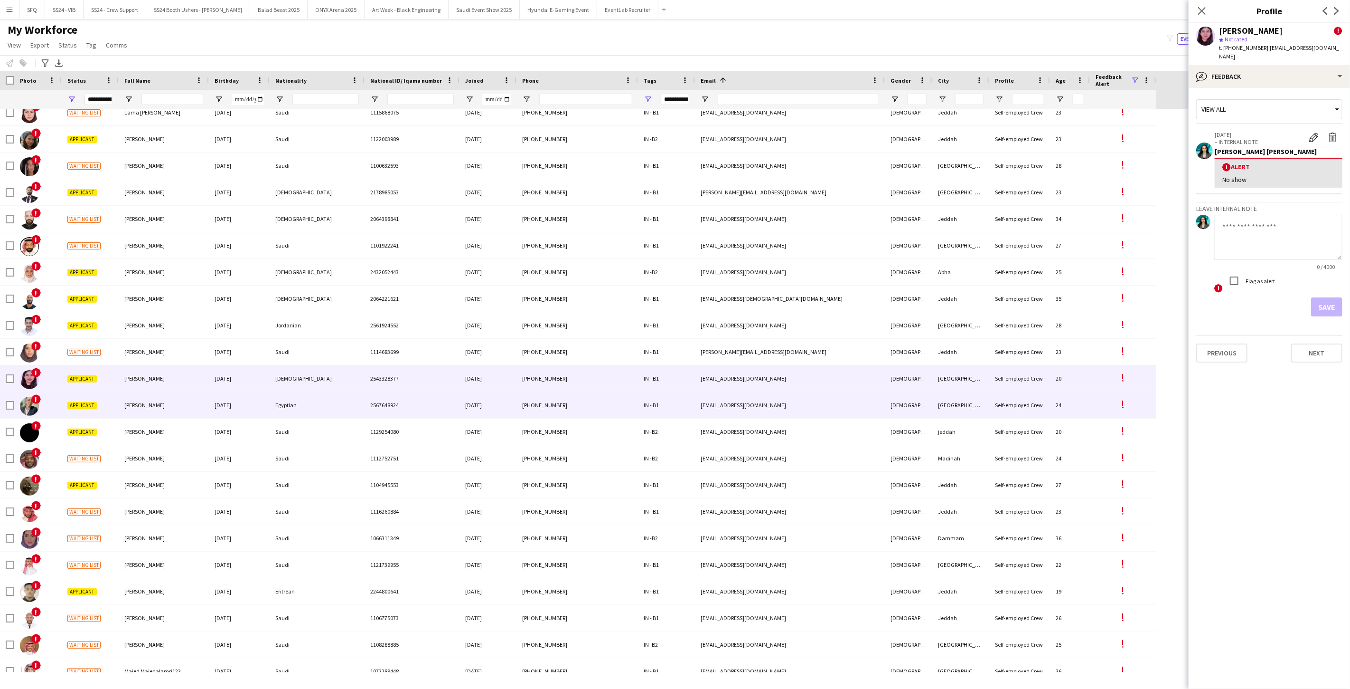
click at [104, 404] on div "Applicant" at bounding box center [90, 405] width 57 height 26
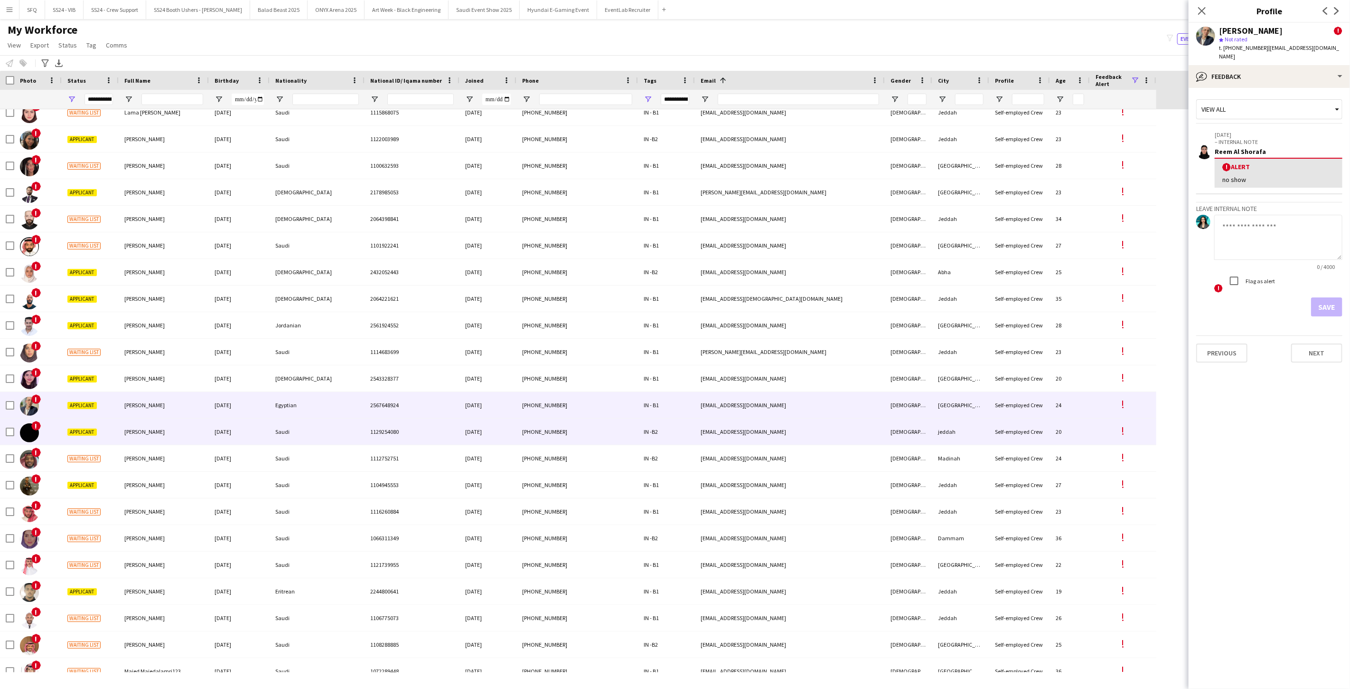
click at [123, 427] on div "[PERSON_NAME]" at bounding box center [164, 431] width 90 height 26
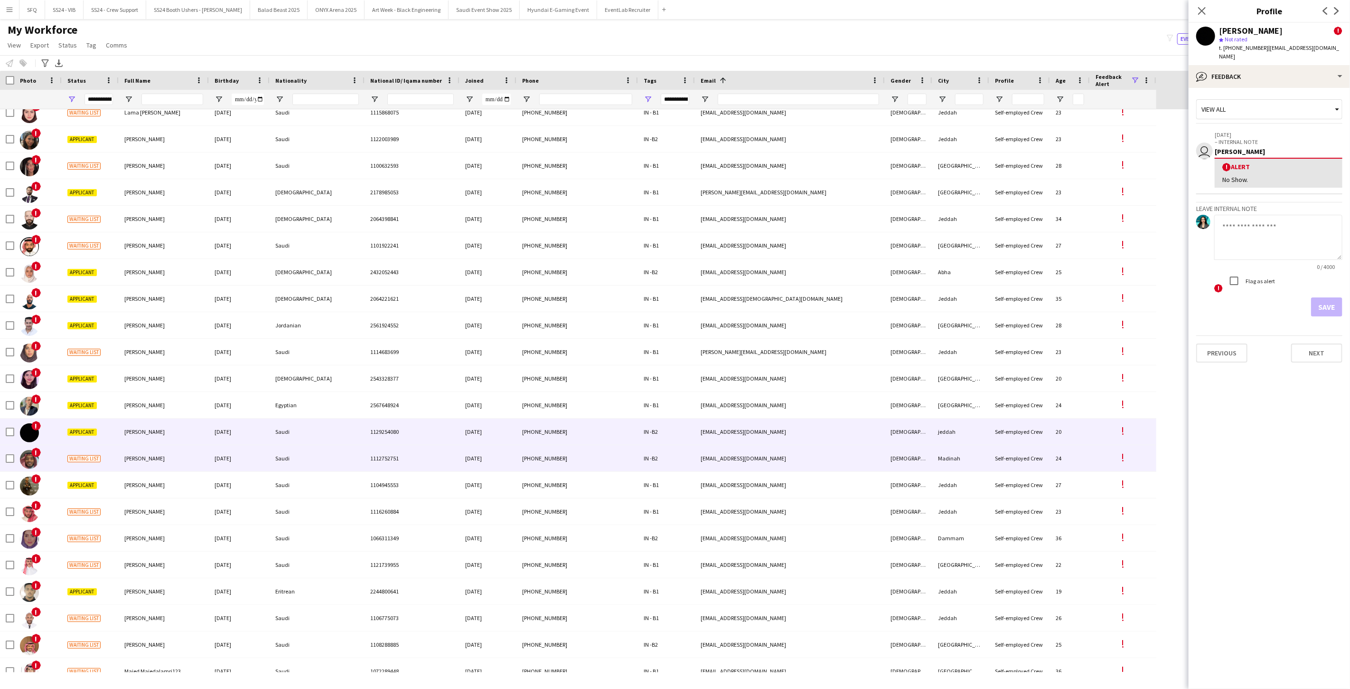
click at [119, 457] on div "[PERSON_NAME]" at bounding box center [164, 458] width 90 height 26
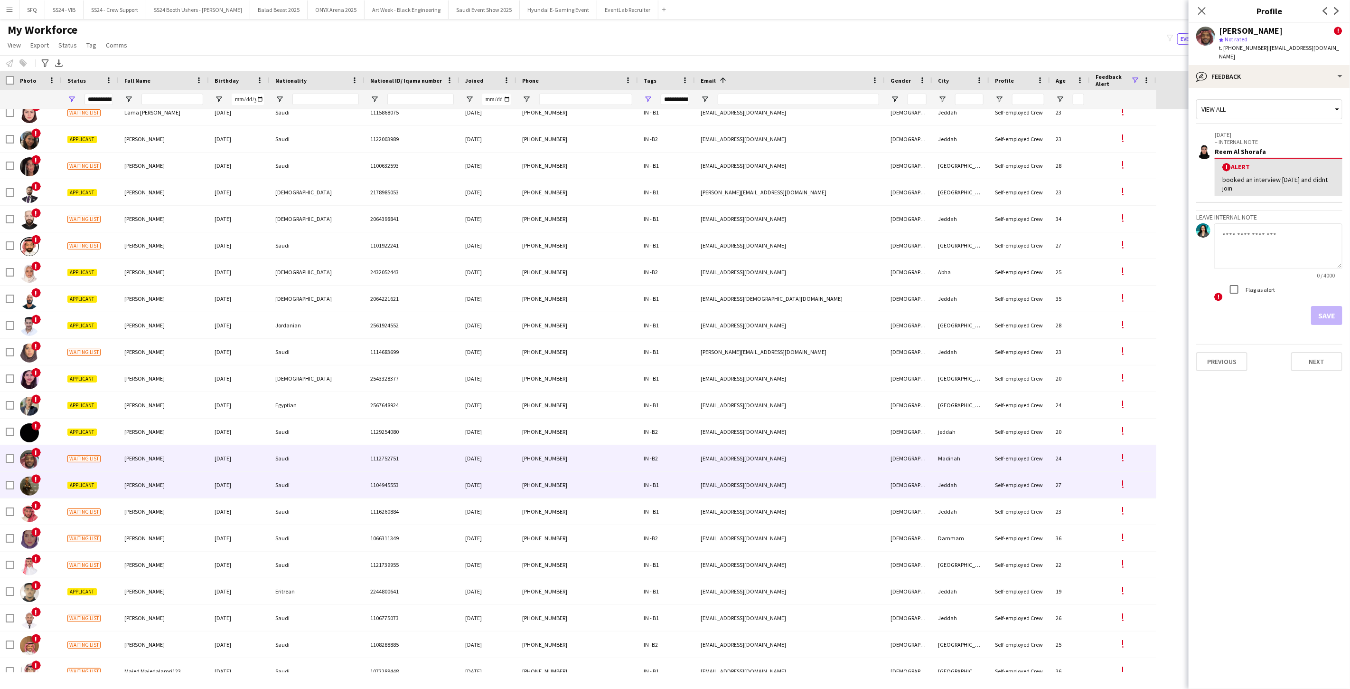
click at [139, 490] on div "[PERSON_NAME]" at bounding box center [164, 485] width 90 height 26
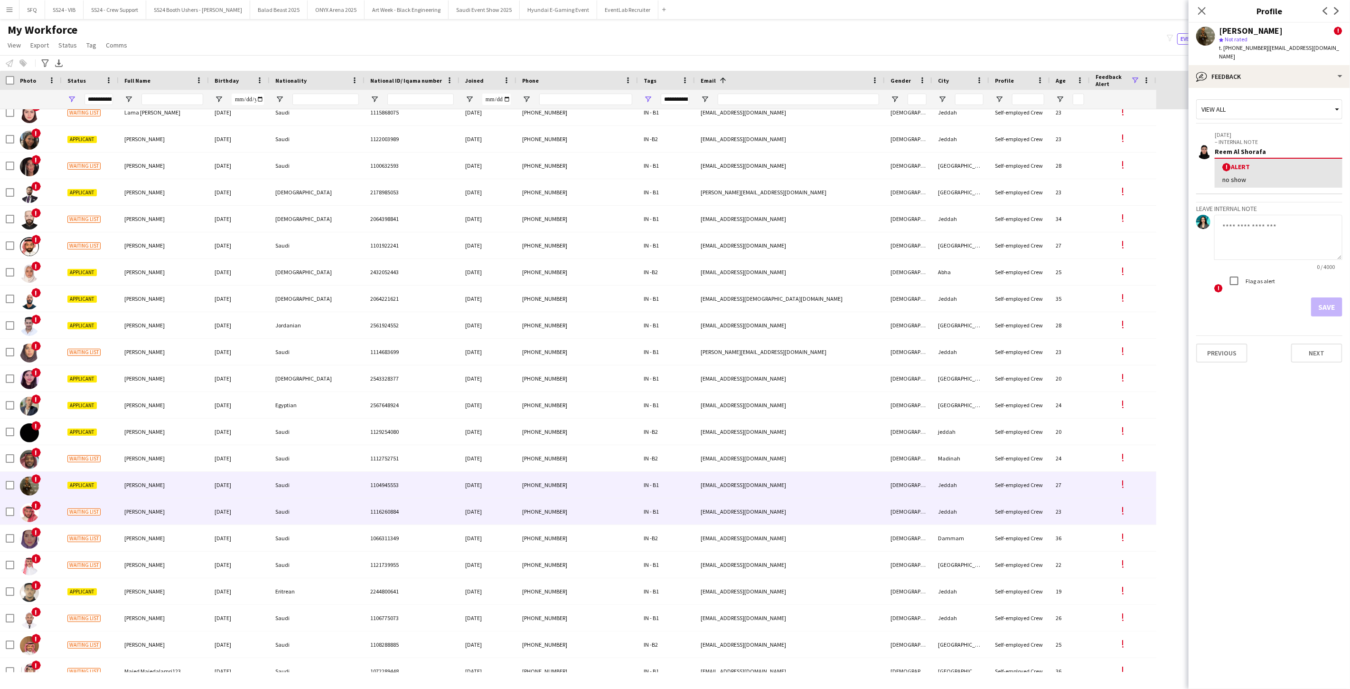
click at [140, 502] on div "[PERSON_NAME]" at bounding box center [164, 511] width 90 height 26
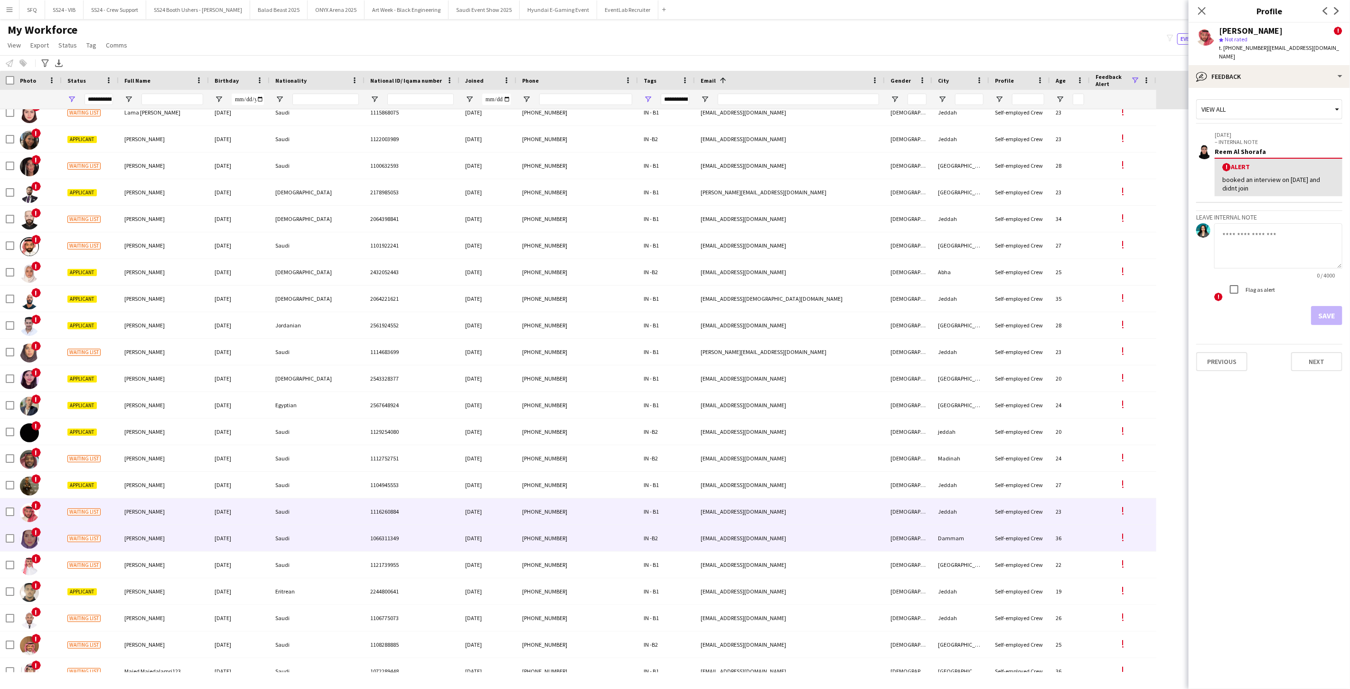
click at [129, 548] on div "[PERSON_NAME]" at bounding box center [164, 538] width 90 height 26
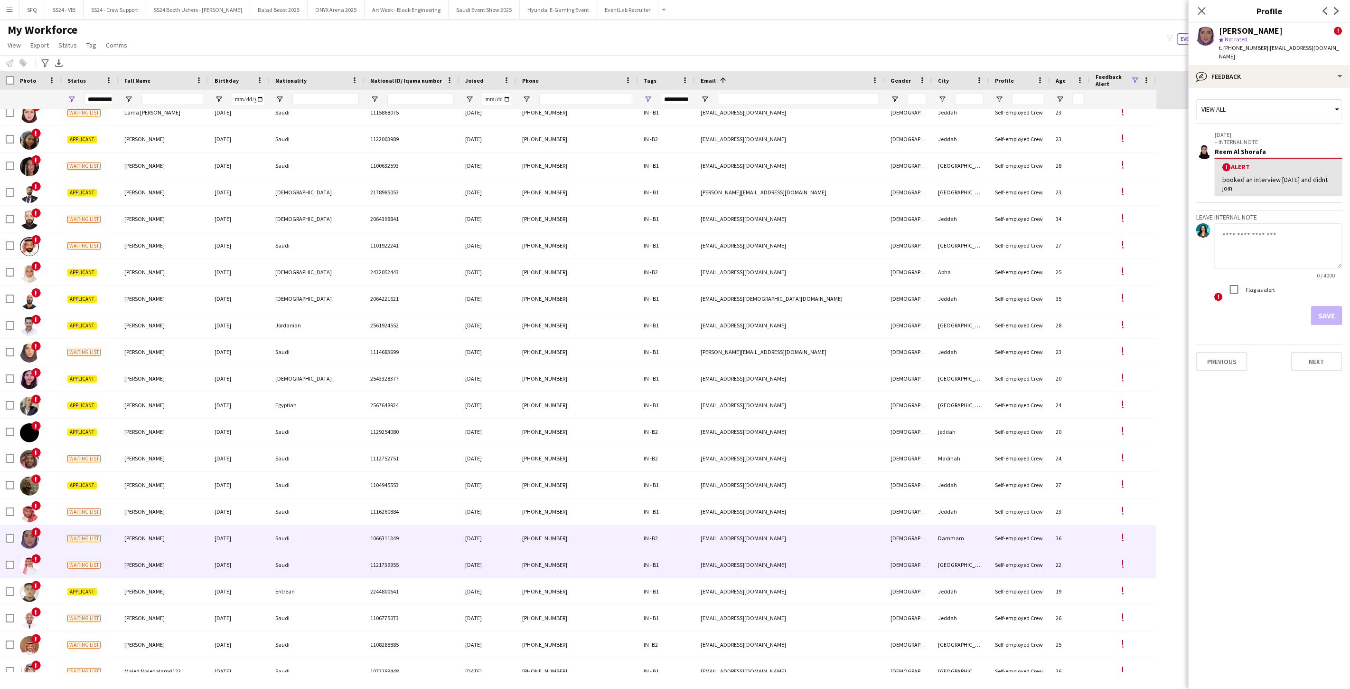
click at [132, 572] on div "[PERSON_NAME]" at bounding box center [164, 564] width 90 height 26
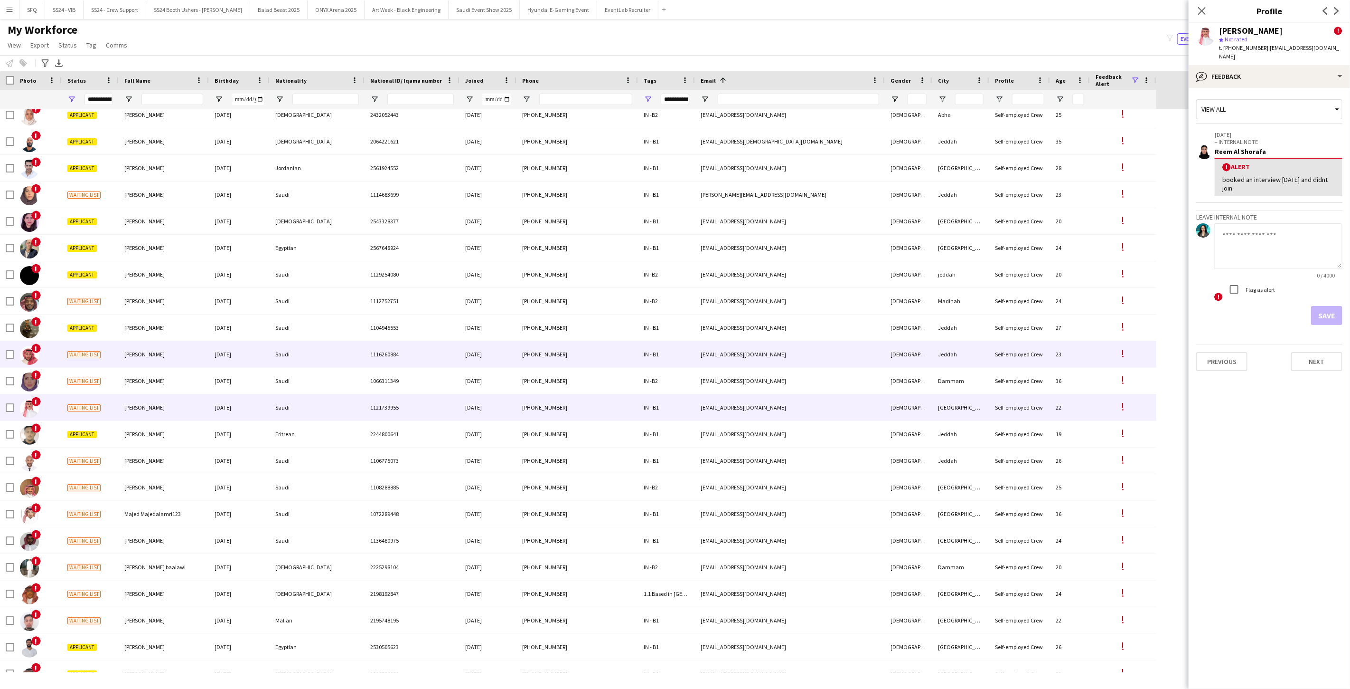
scroll to position [2245, 0]
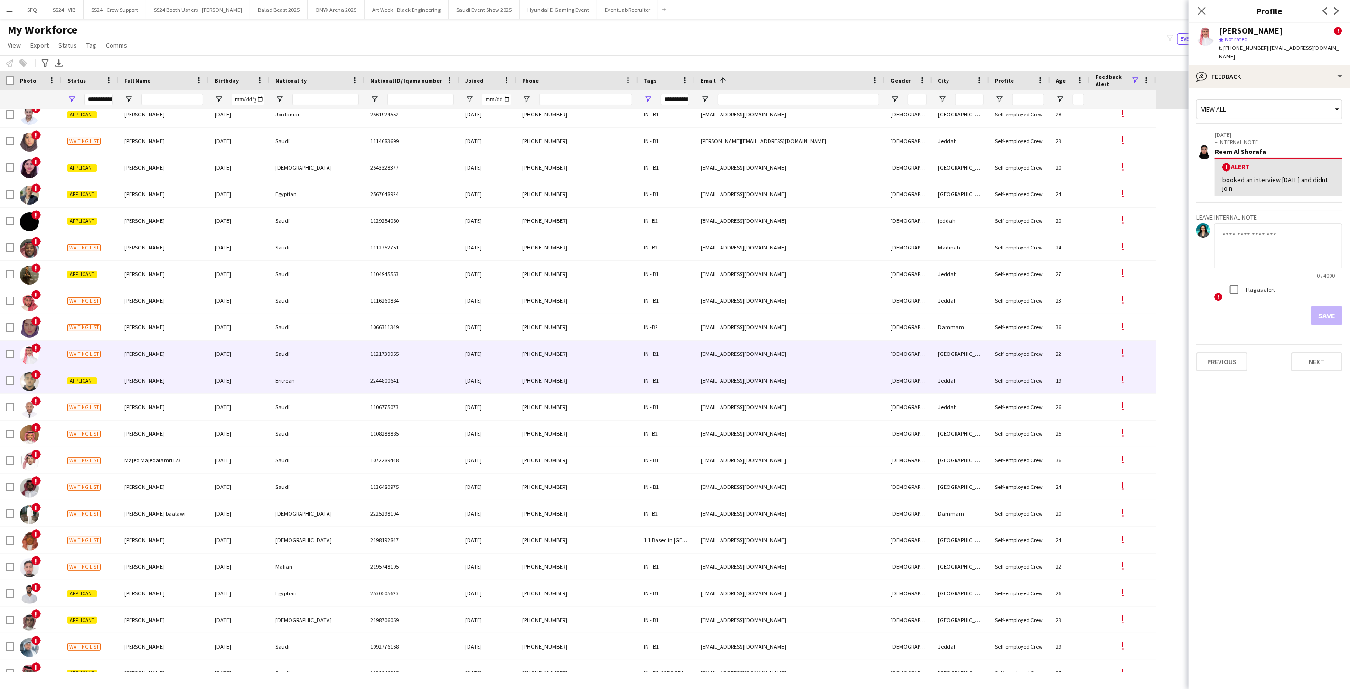
click at [152, 378] on span "[PERSON_NAME]" at bounding box center [144, 380] width 40 height 7
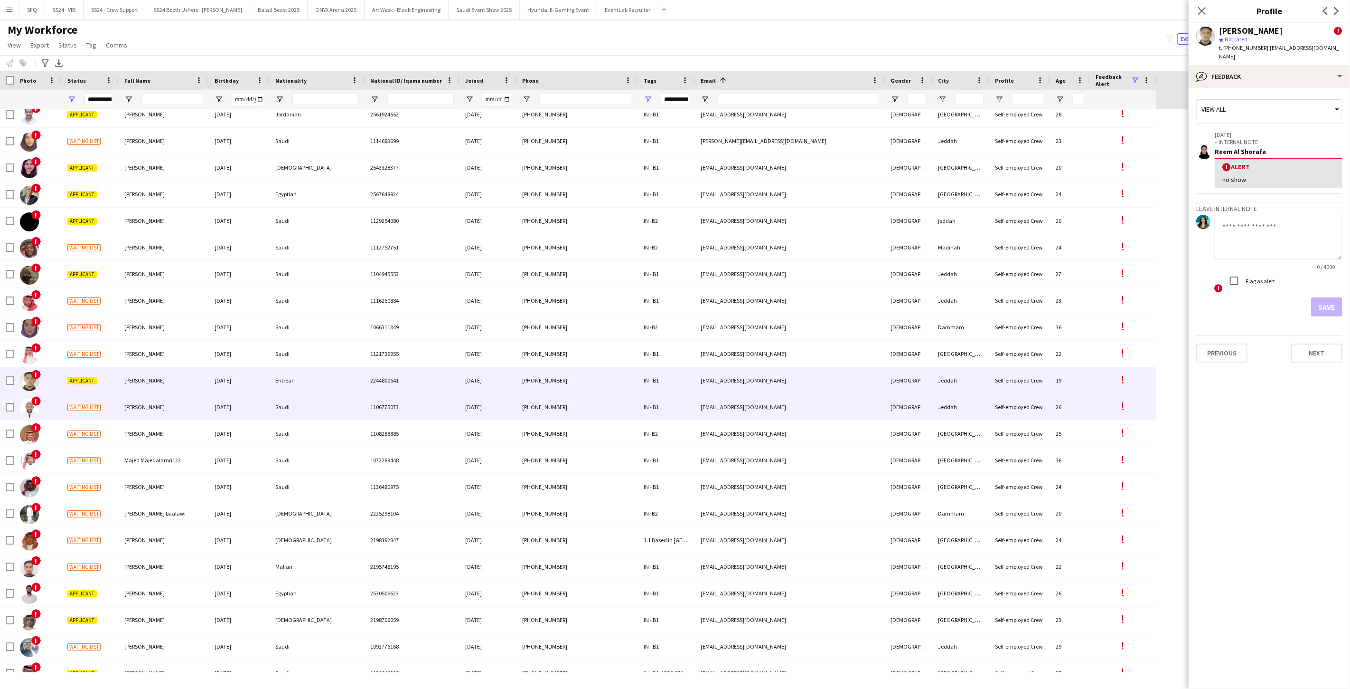
click at [150, 406] on span "[PERSON_NAME]" at bounding box center [144, 406] width 40 height 7
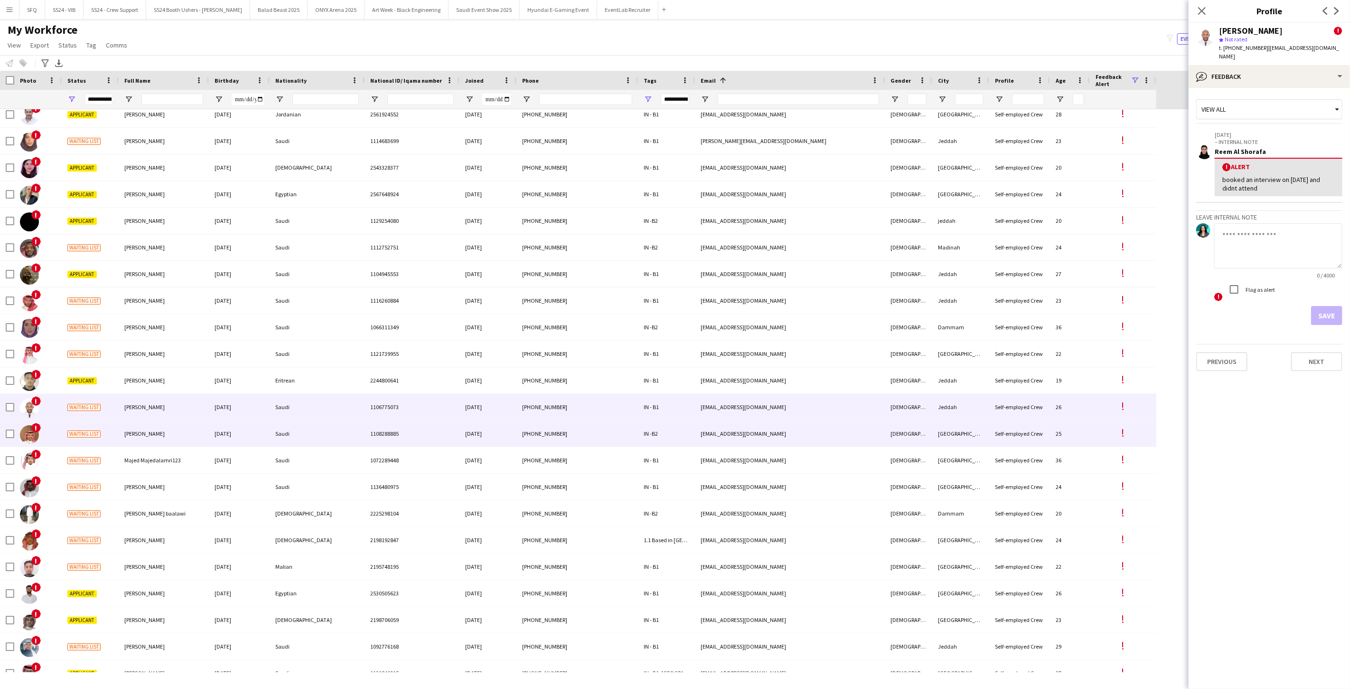
click at [154, 431] on span "[PERSON_NAME]" at bounding box center [144, 433] width 40 height 7
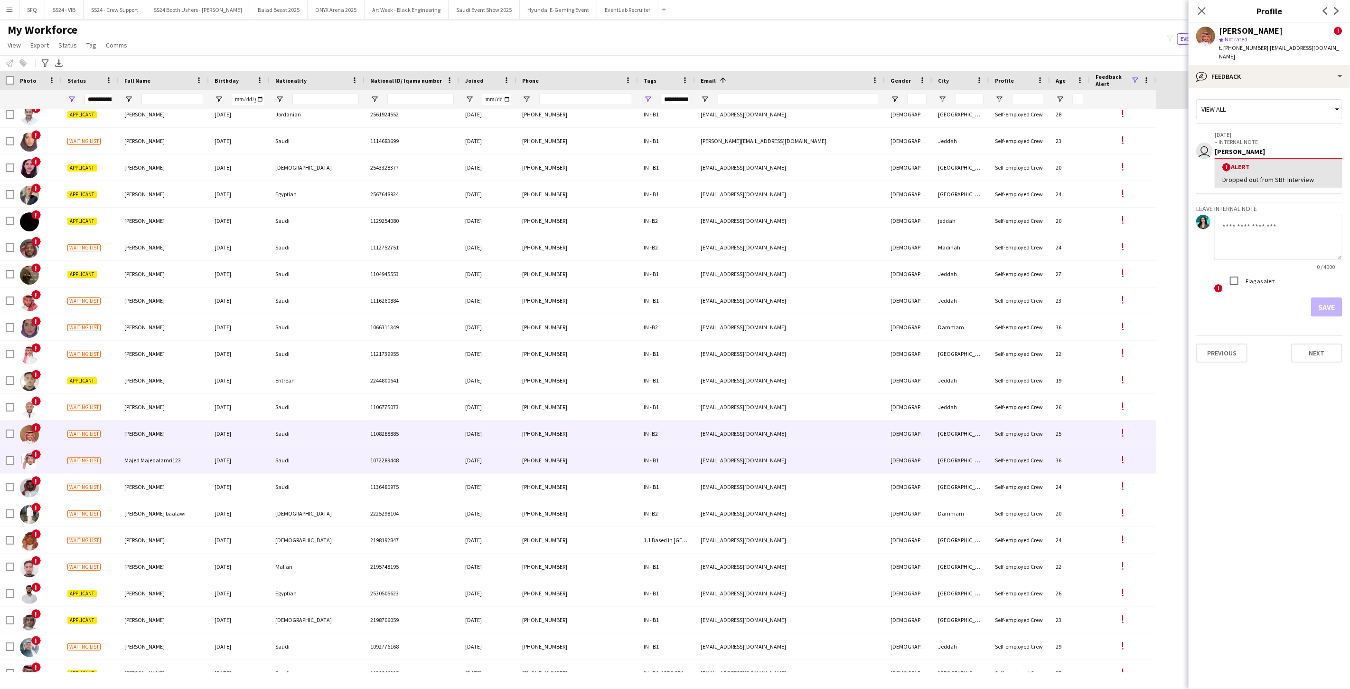
click at [149, 457] on span "Majed Majedalamri123" at bounding box center [152, 459] width 57 height 7
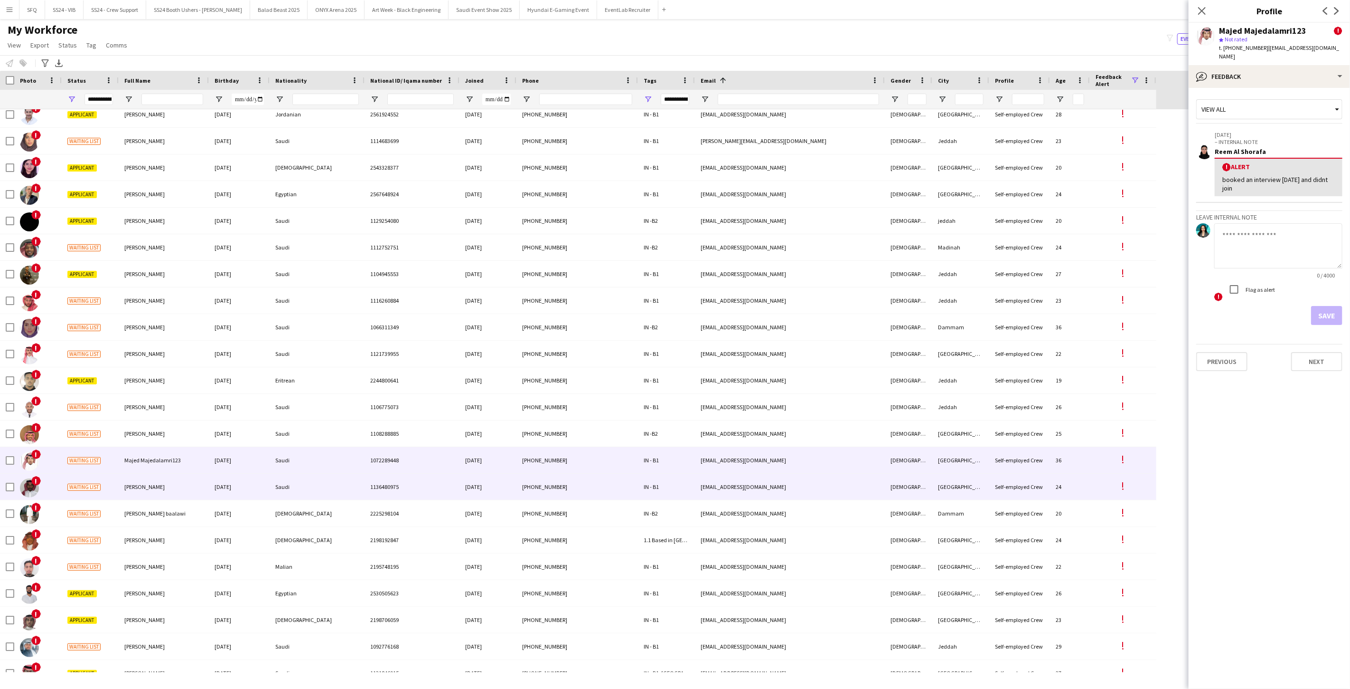
click at [157, 485] on span "Khalid Mohammed" at bounding box center [144, 486] width 40 height 7
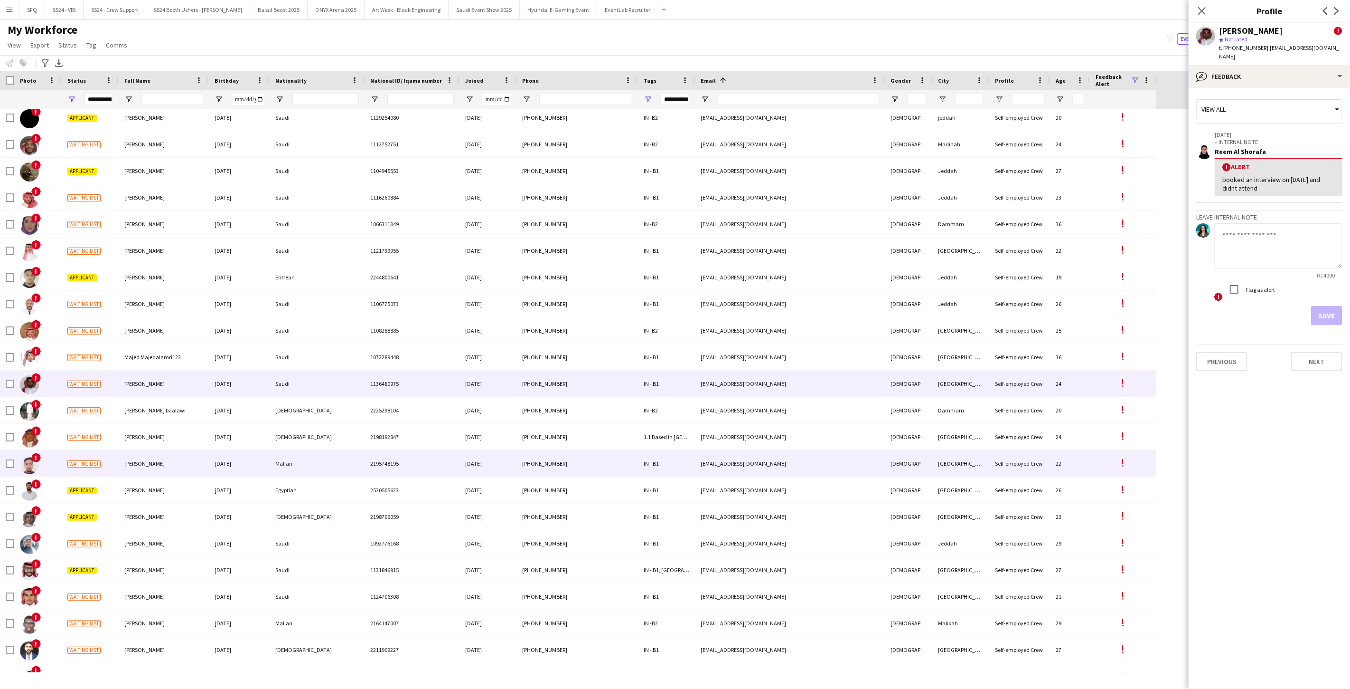
scroll to position [2374, 0]
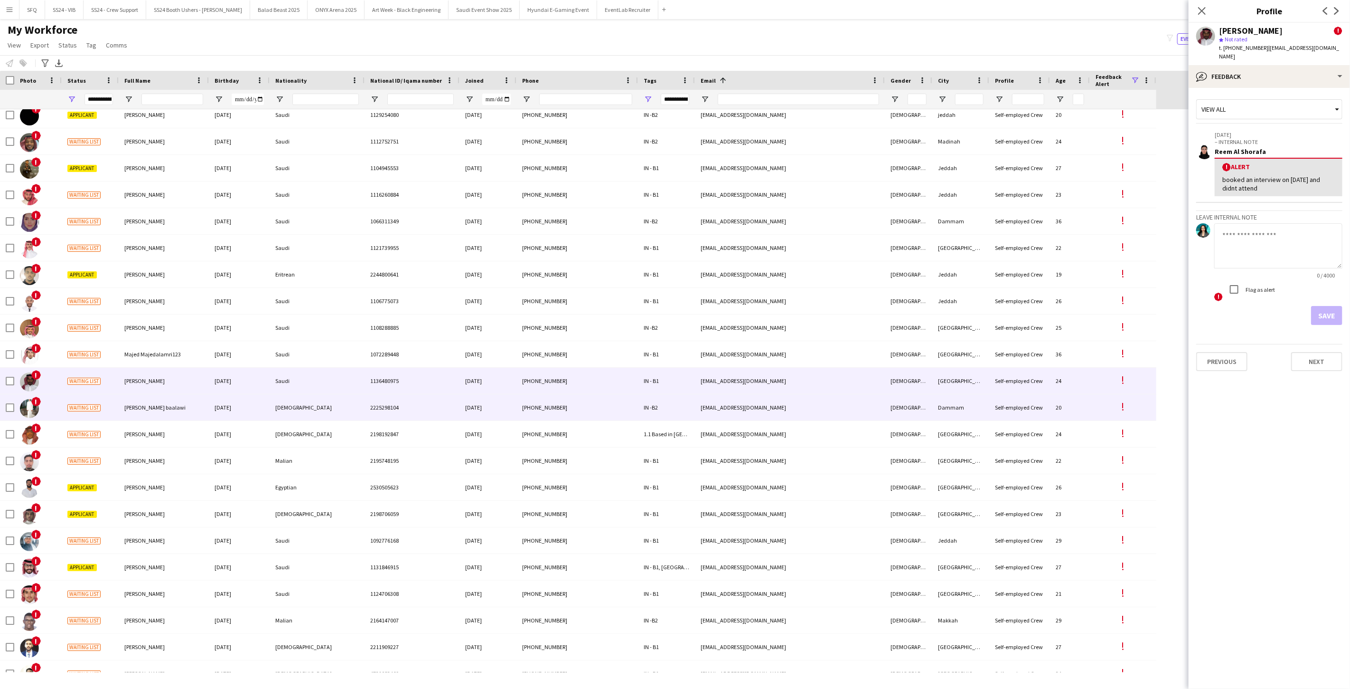
click at [135, 415] on div "Moad baalawi" at bounding box center [164, 407] width 90 height 26
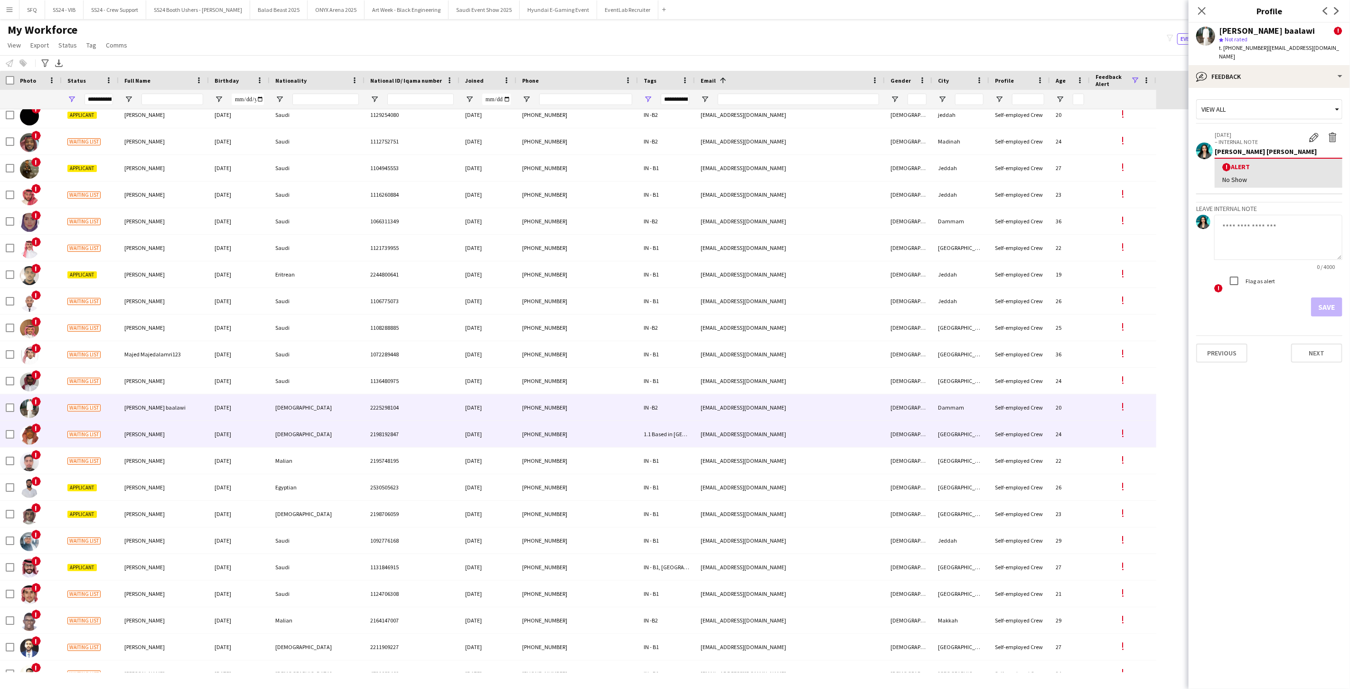
click at [131, 442] on div "Mohammed Al mahri" at bounding box center [164, 434] width 90 height 26
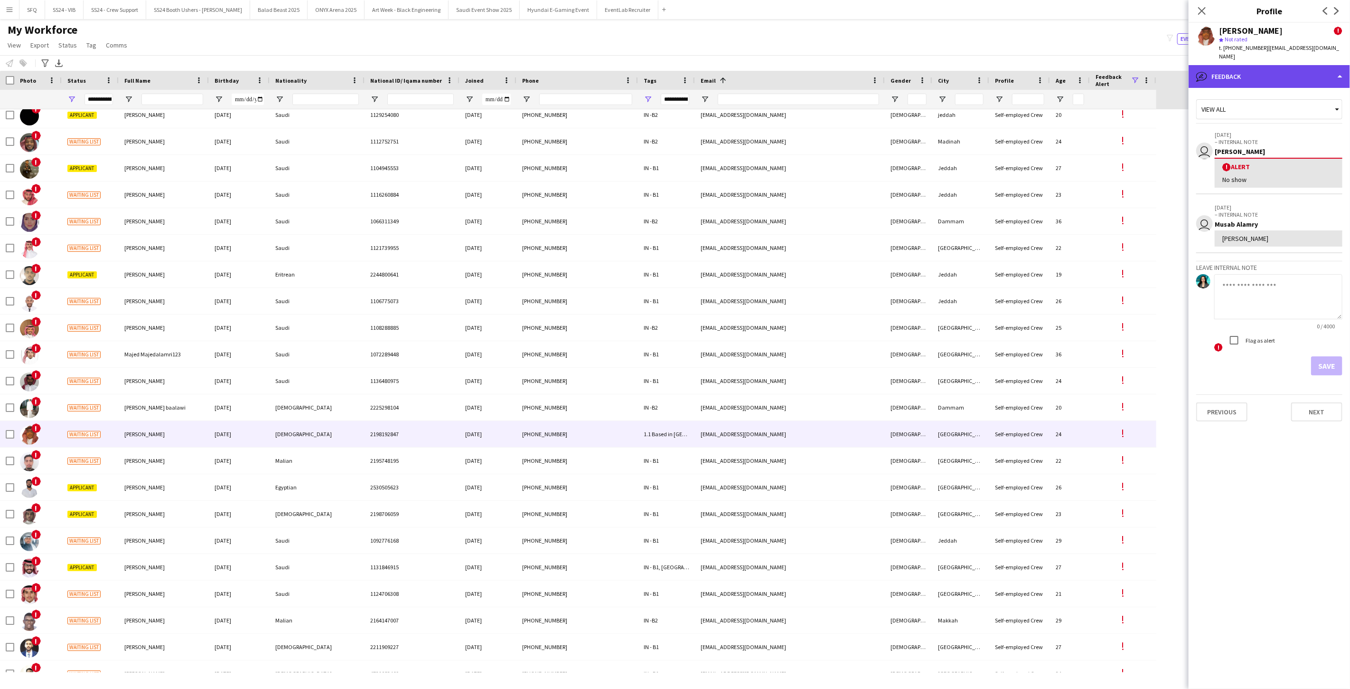
click at [1257, 75] on div "bubble-pencil Feedback" at bounding box center [1269, 76] width 161 height 23
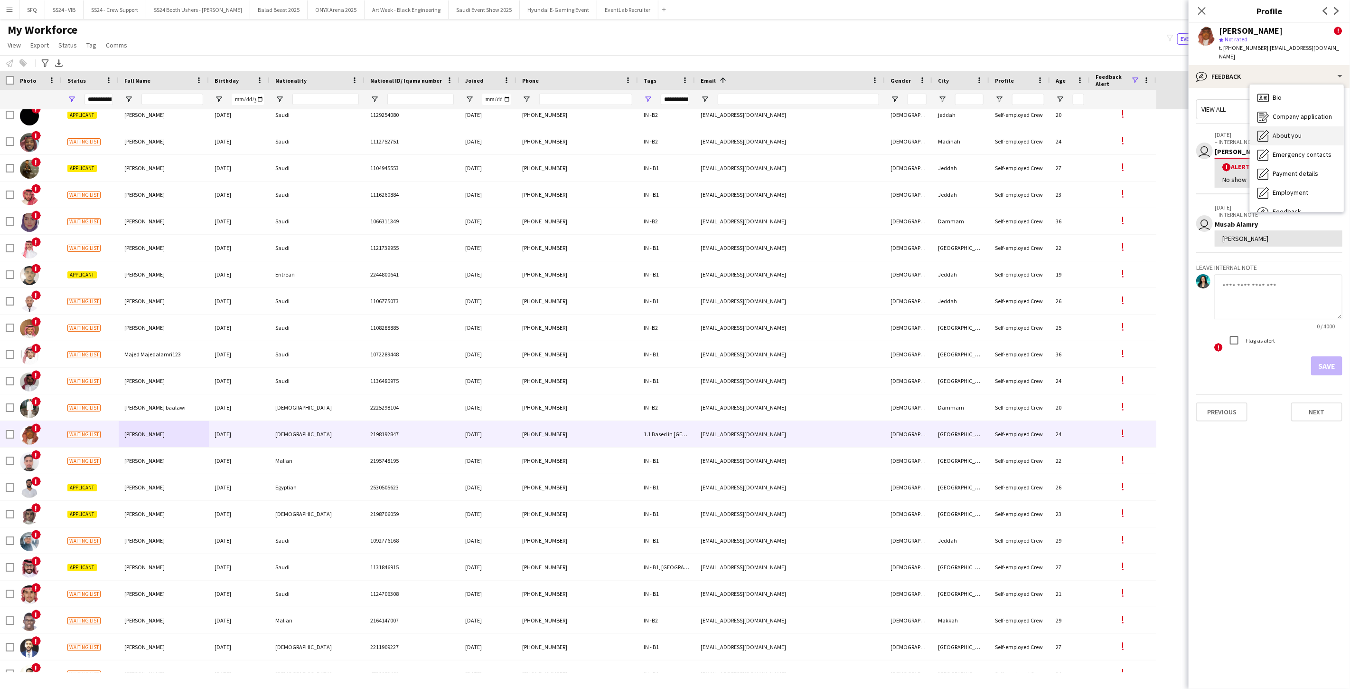
click at [1276, 131] on span "About you" at bounding box center [1287, 135] width 29 height 9
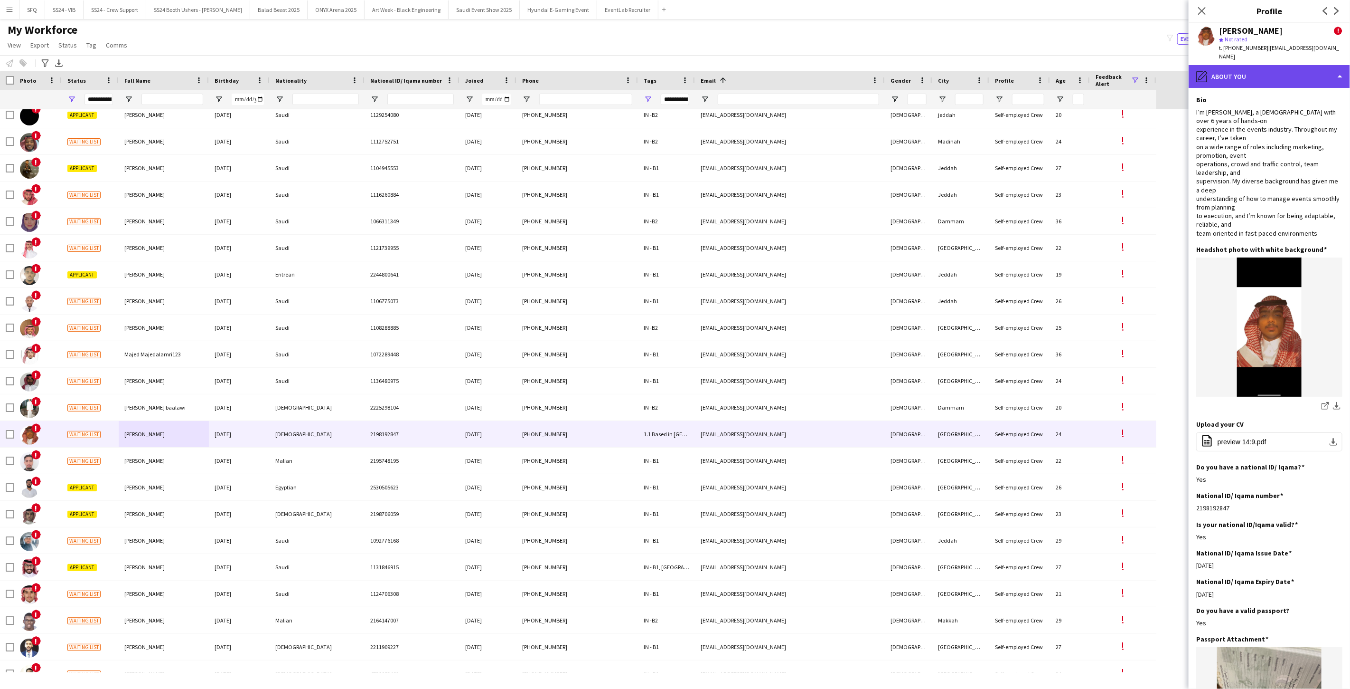
click at [1252, 70] on div "pencil4 About you" at bounding box center [1269, 76] width 161 height 23
click at [1279, 93] on span "Bio" at bounding box center [1277, 97] width 9 height 9
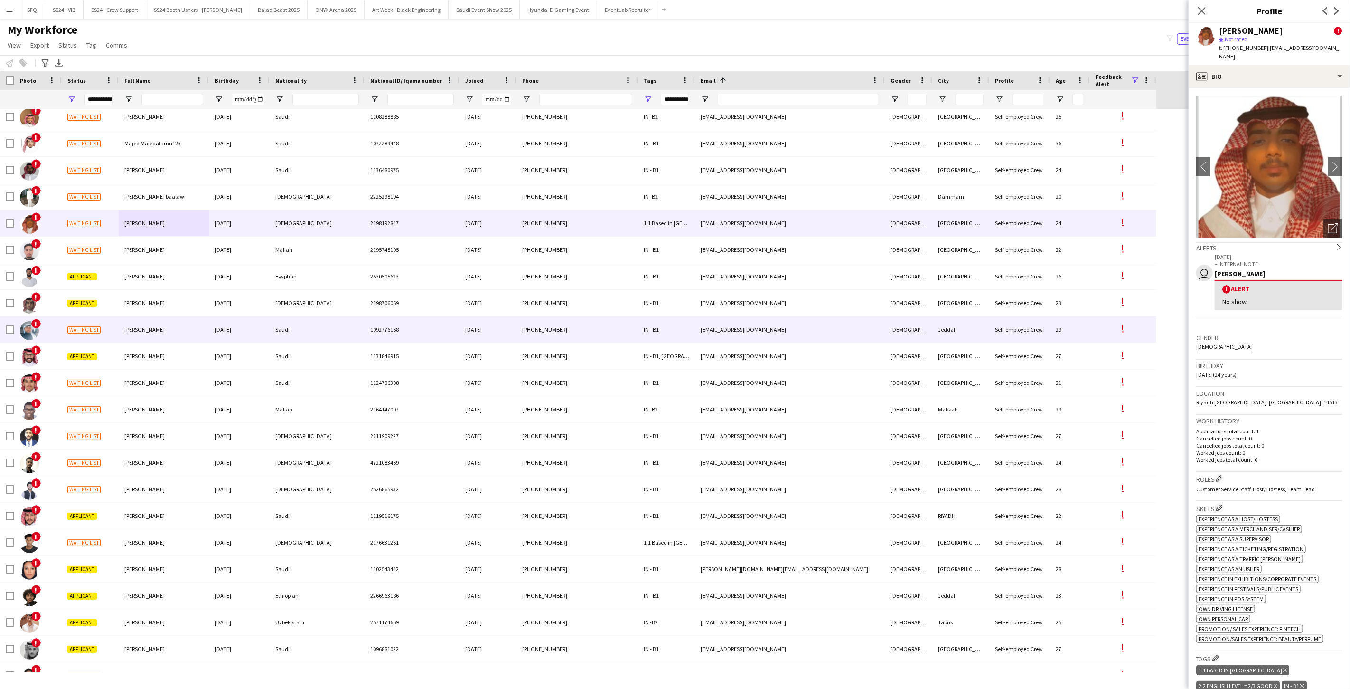
scroll to position [2585, 0]
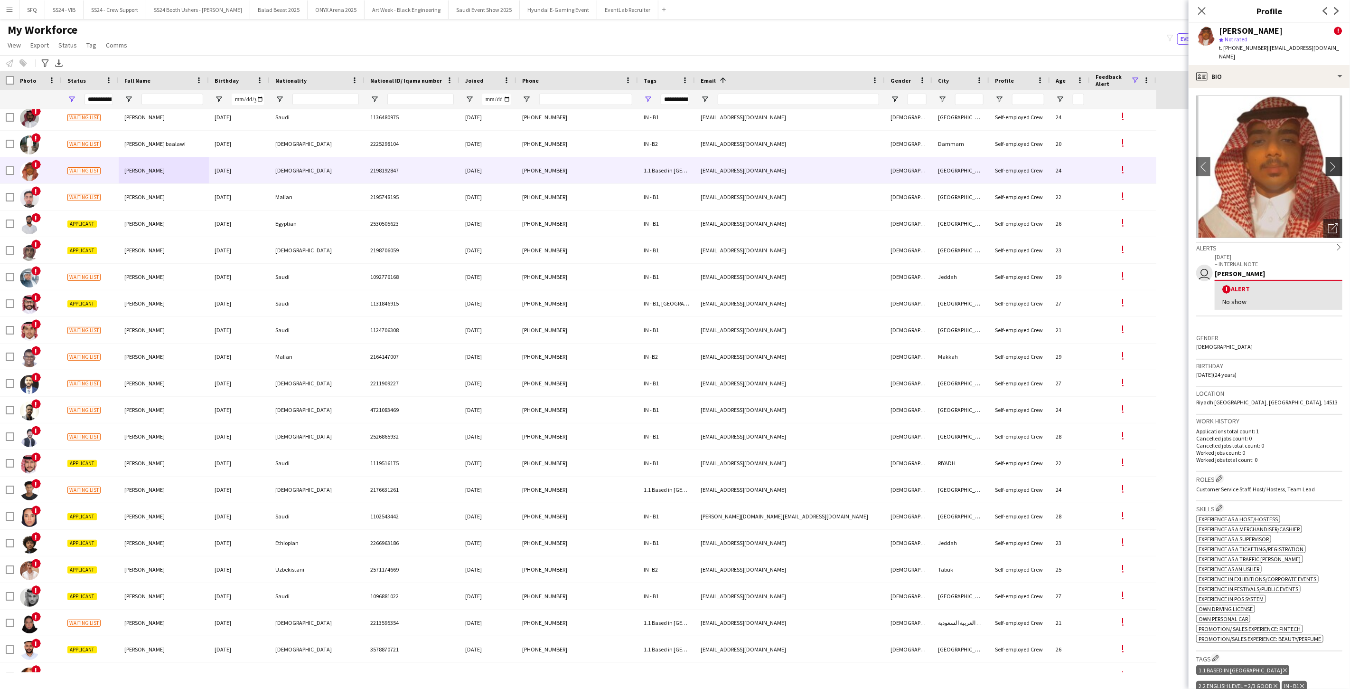
click at [1329, 161] on app-icon "chevron-right" at bounding box center [1336, 166] width 15 height 10
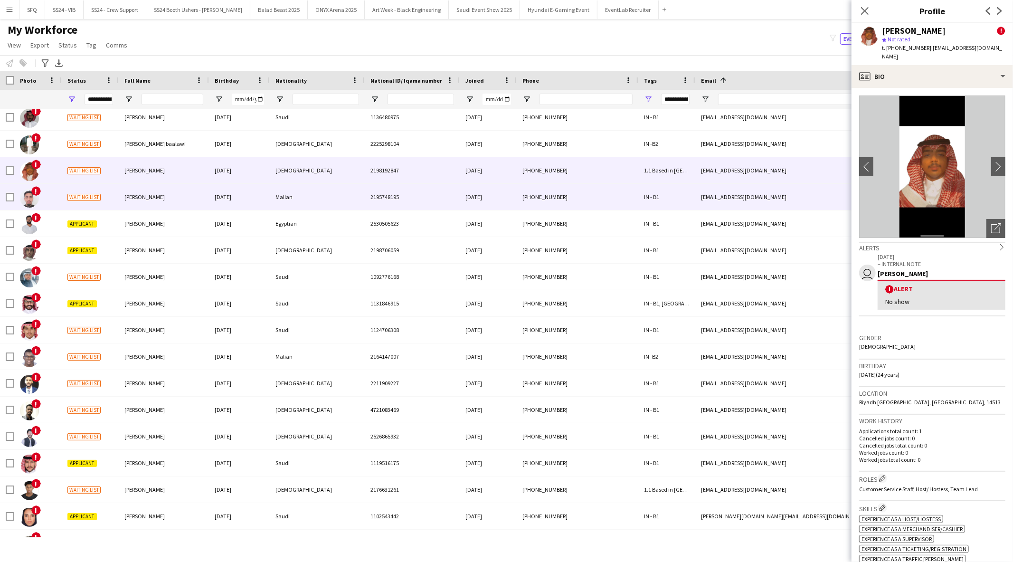
click at [111, 202] on div "Waiting list" at bounding box center [90, 197] width 57 height 26
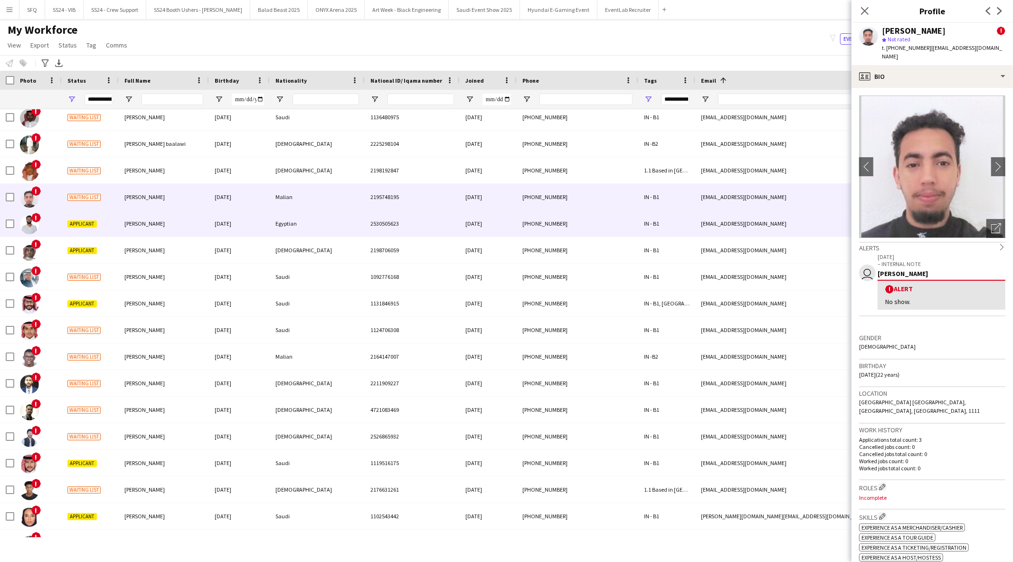
click at [56, 217] on div "!" at bounding box center [37, 223] width 47 height 26
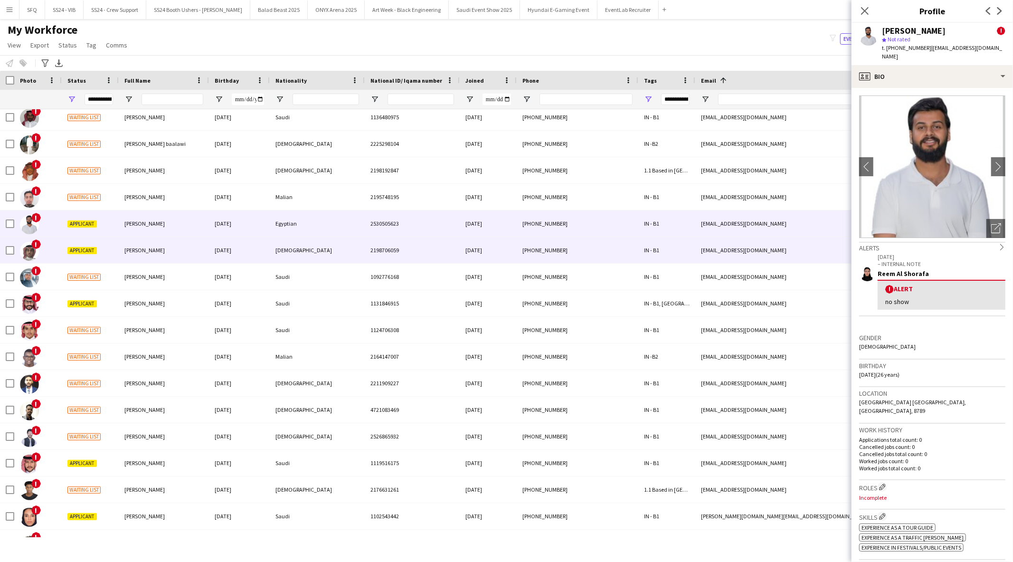
click at [62, 249] on div "Applicant" at bounding box center [90, 250] width 57 height 26
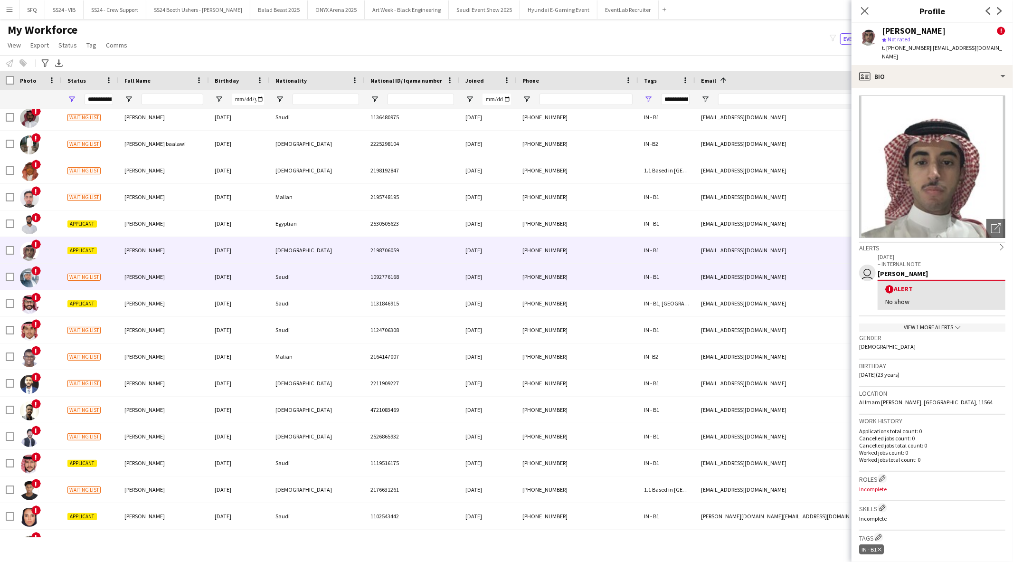
click at [63, 287] on div "Waiting list" at bounding box center [90, 277] width 57 height 26
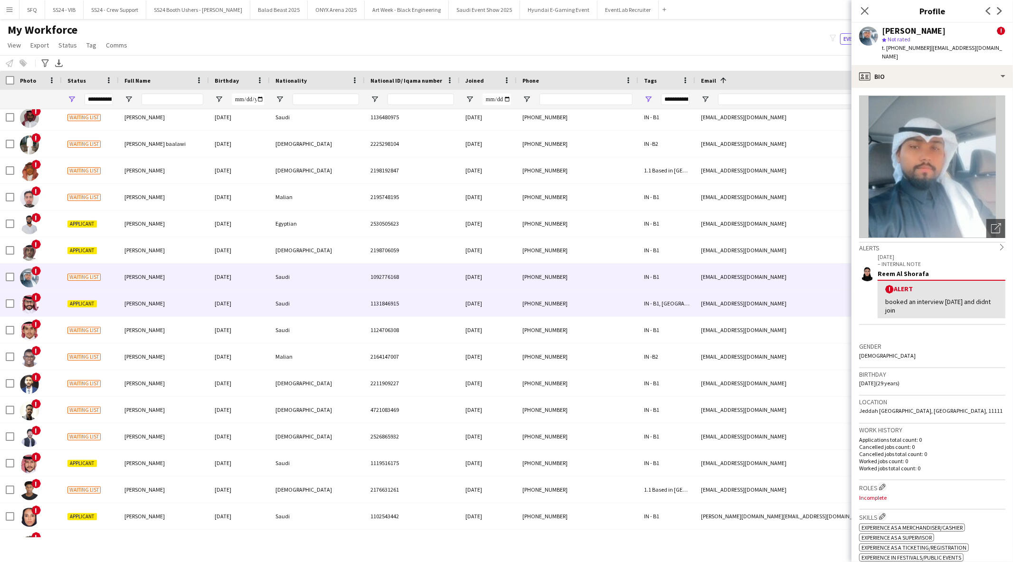
click at [60, 300] on div "!" at bounding box center [37, 303] width 47 height 26
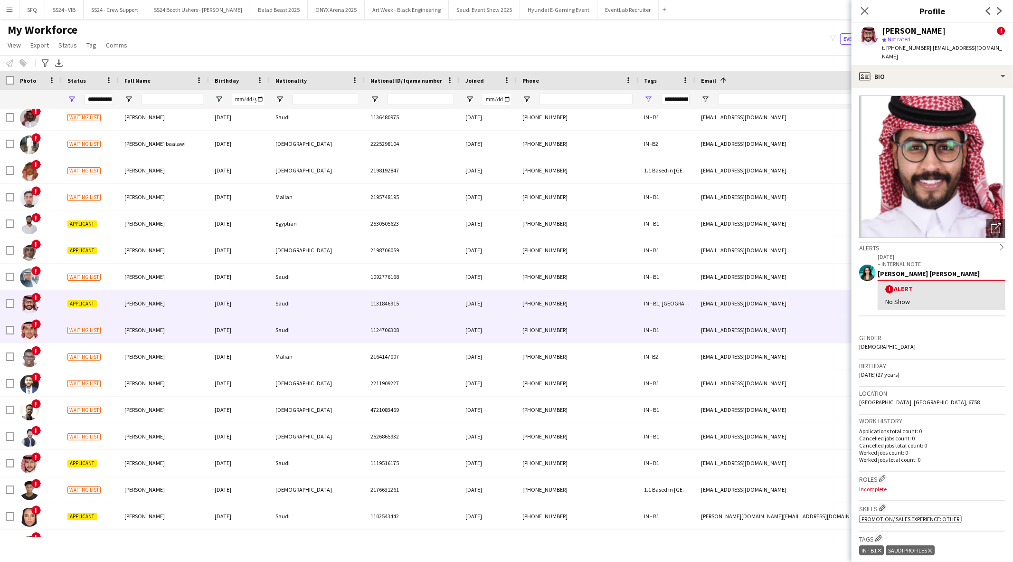
click at [64, 330] on div "Waiting list" at bounding box center [90, 330] width 57 height 26
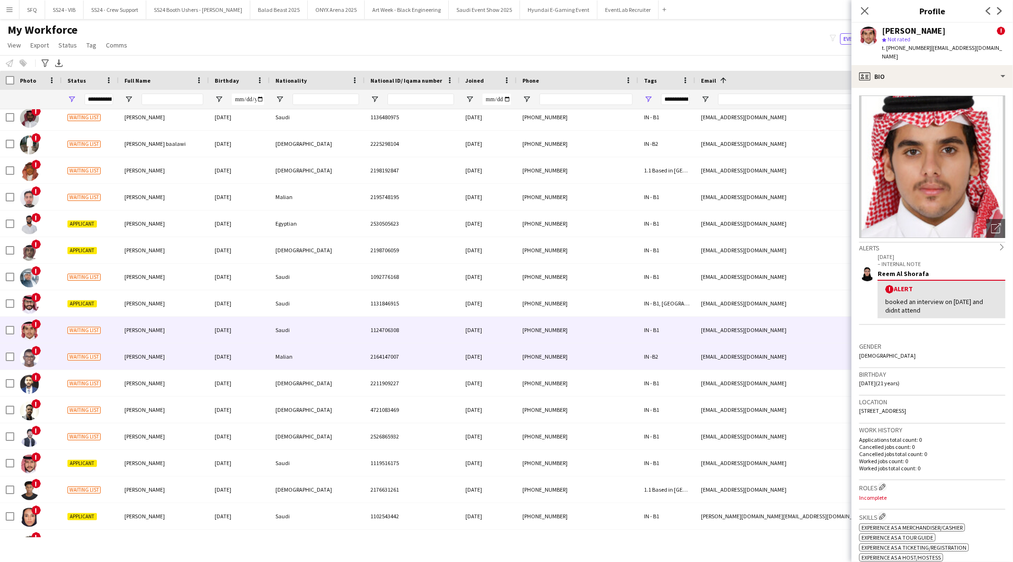
click at [68, 349] on div "Waiting list" at bounding box center [90, 356] width 57 height 26
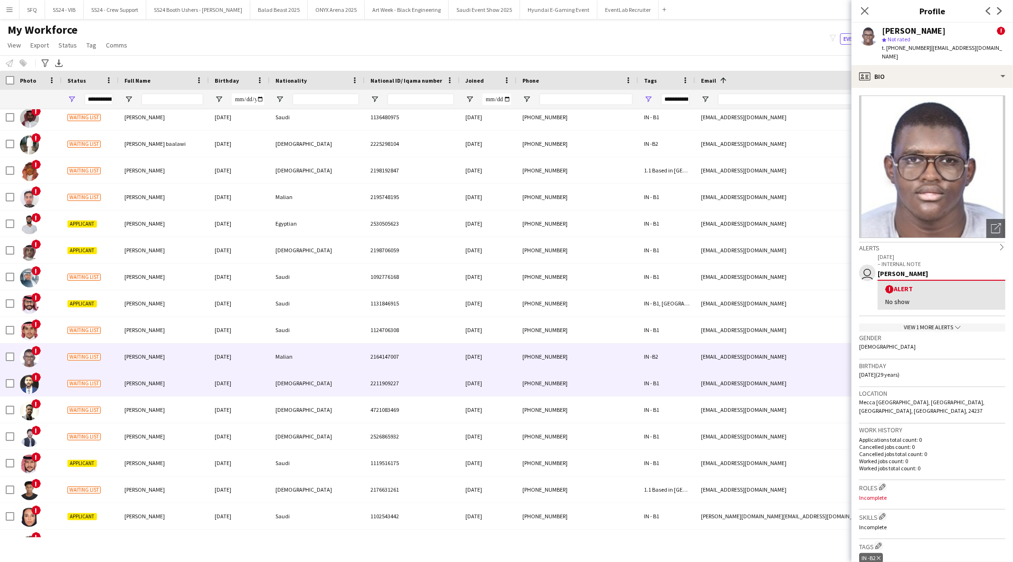
click at [65, 372] on div "Waiting list" at bounding box center [90, 383] width 57 height 26
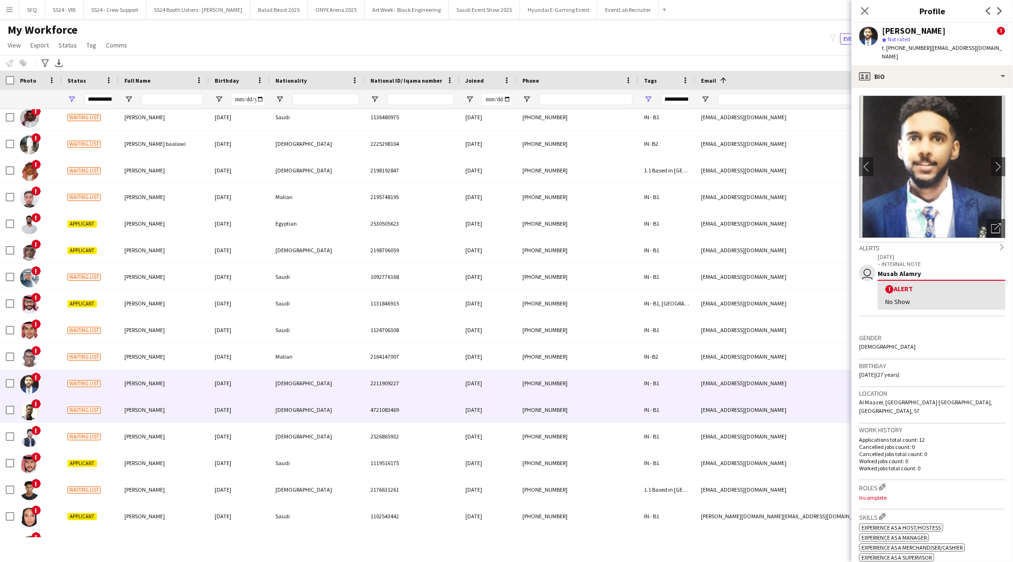
click at [65, 415] on div "Waiting list" at bounding box center [90, 410] width 57 height 26
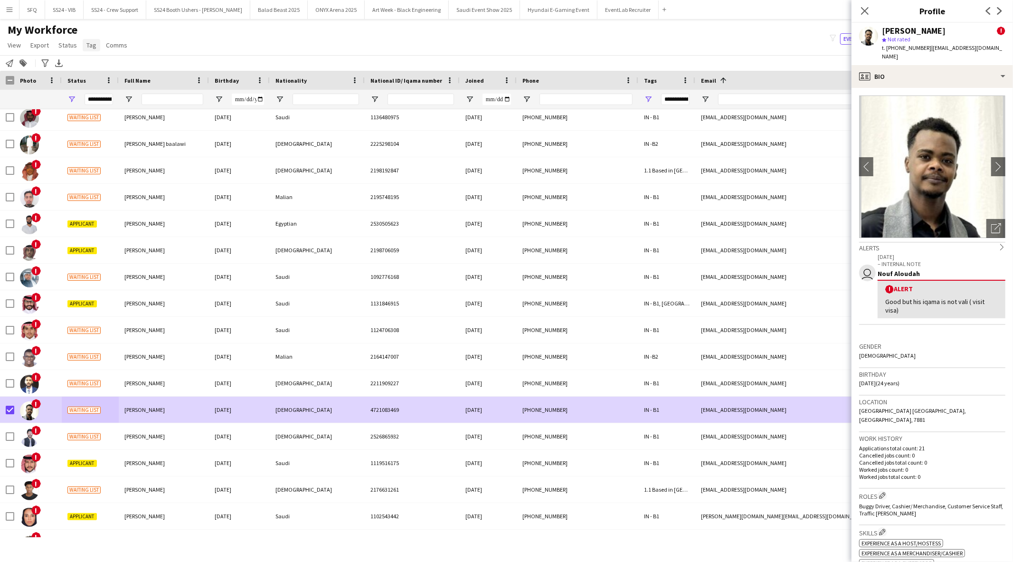
click at [95, 47] on link "Tag" at bounding box center [92, 45] width 18 height 12
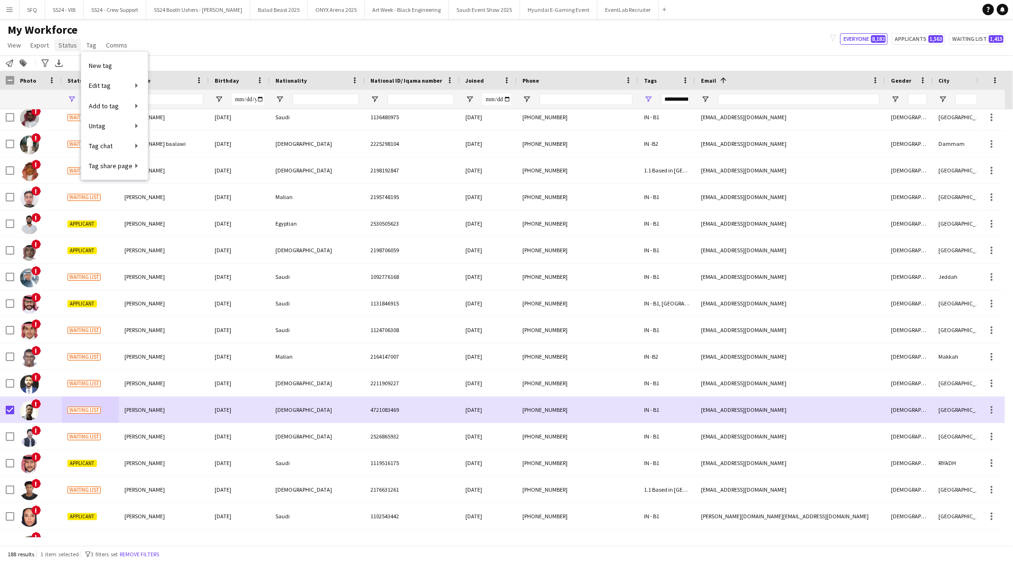
click at [71, 48] on span "Status" at bounding box center [67, 45] width 19 height 9
click at [78, 63] on link "Edit" at bounding box center [88, 66] width 66 height 20
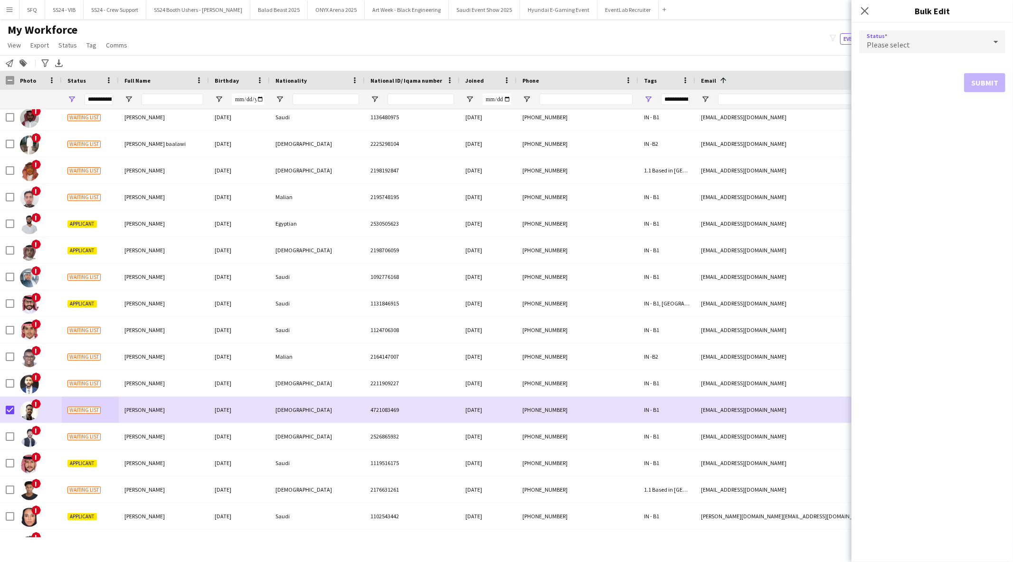
click at [934, 47] on div "Please select" at bounding box center [922, 41] width 127 height 23
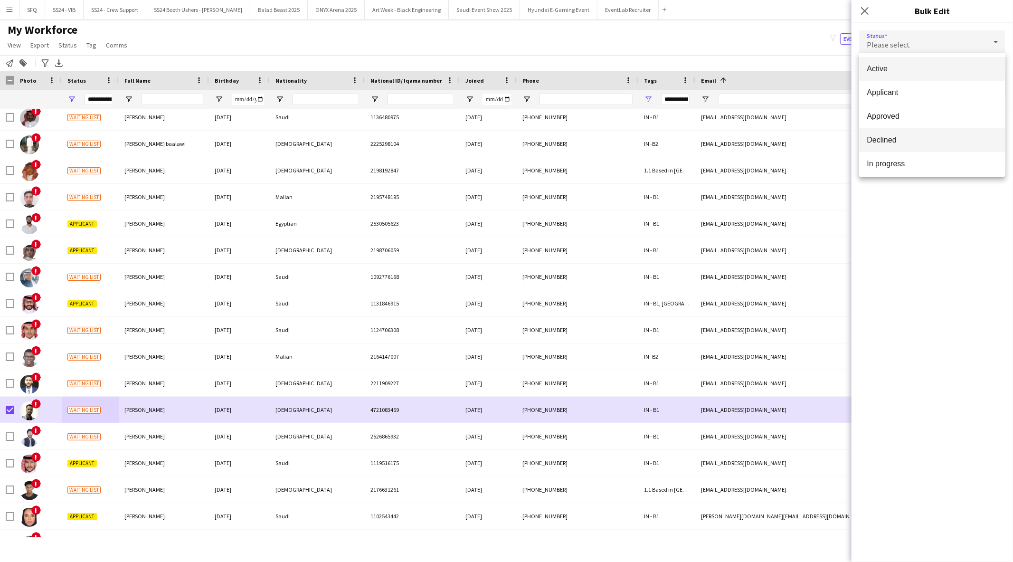
click at [923, 140] on span "Declined" at bounding box center [932, 139] width 131 height 9
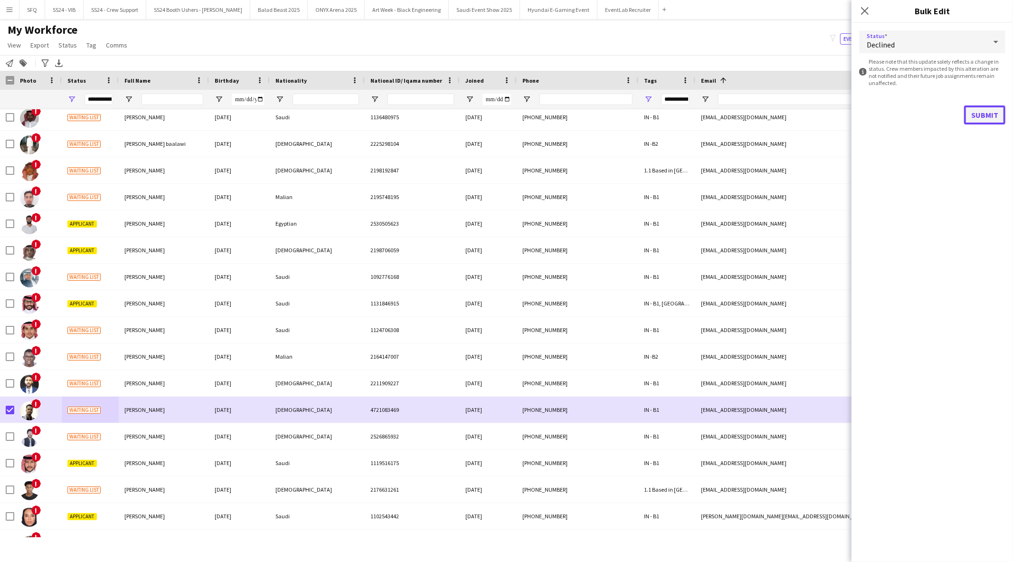
click at [980, 120] on button "Submit" at bounding box center [984, 114] width 41 height 19
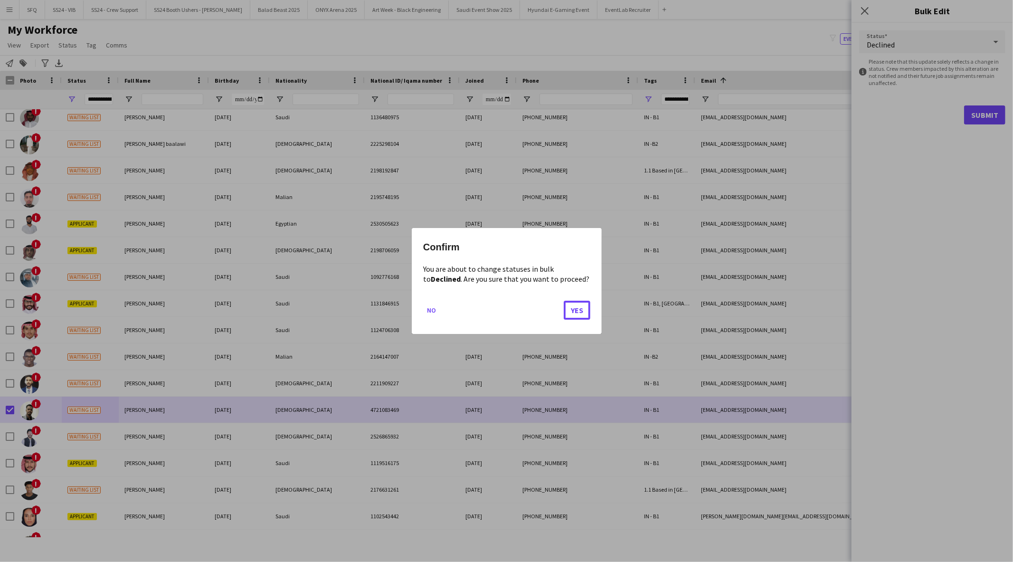
click at [578, 314] on button "Yes" at bounding box center [577, 310] width 27 height 19
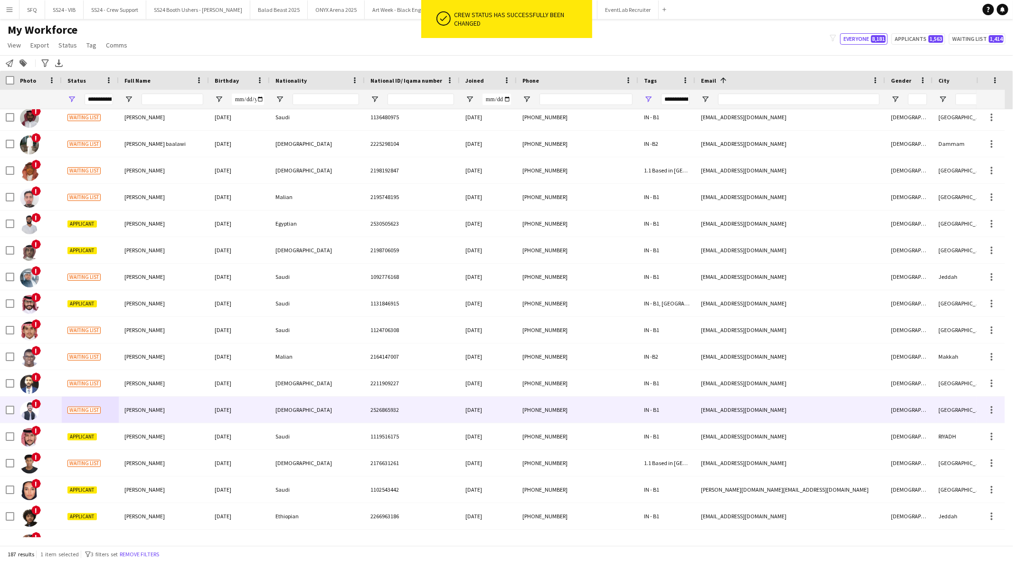
click at [63, 415] on div "Waiting list" at bounding box center [90, 410] width 57 height 26
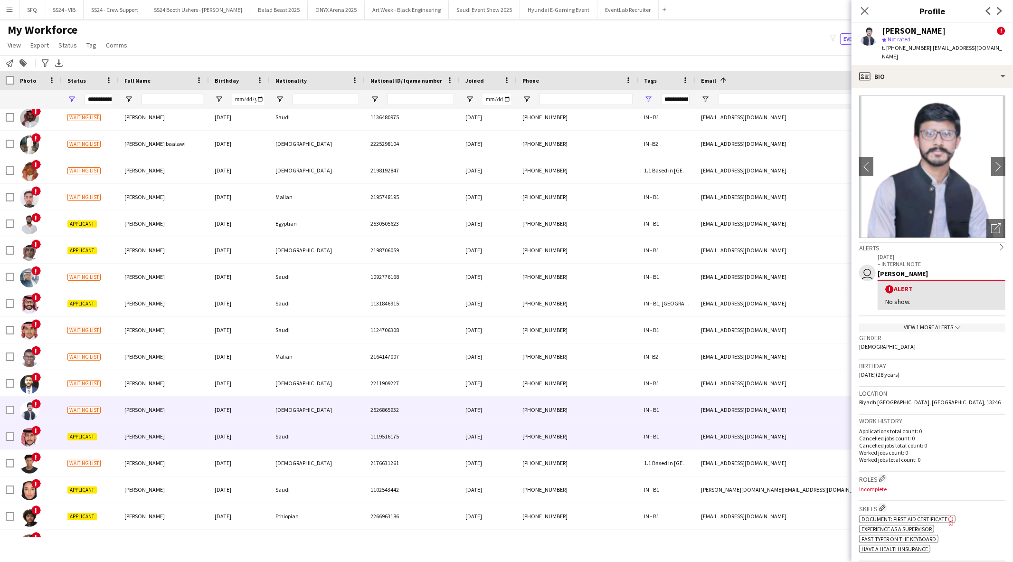
click at [65, 438] on div "Applicant" at bounding box center [90, 436] width 57 height 26
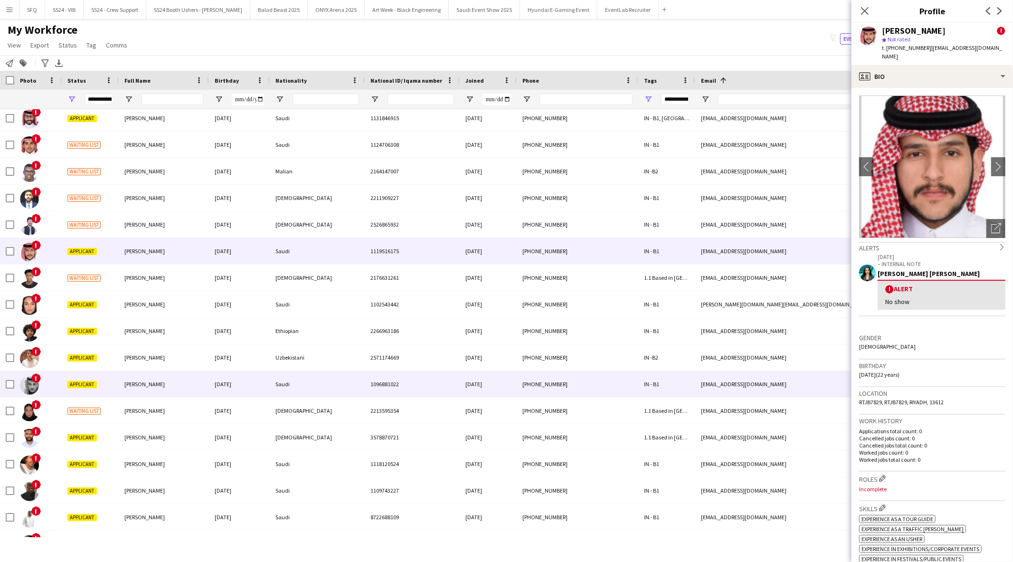
scroll to position [2849, 0]
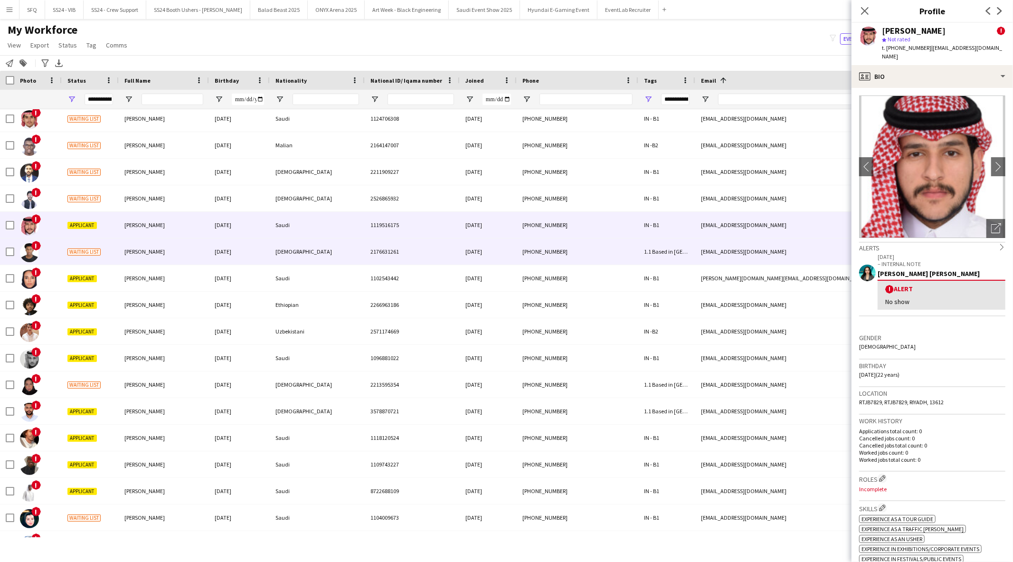
click at [49, 255] on div "!" at bounding box center [37, 251] width 47 height 26
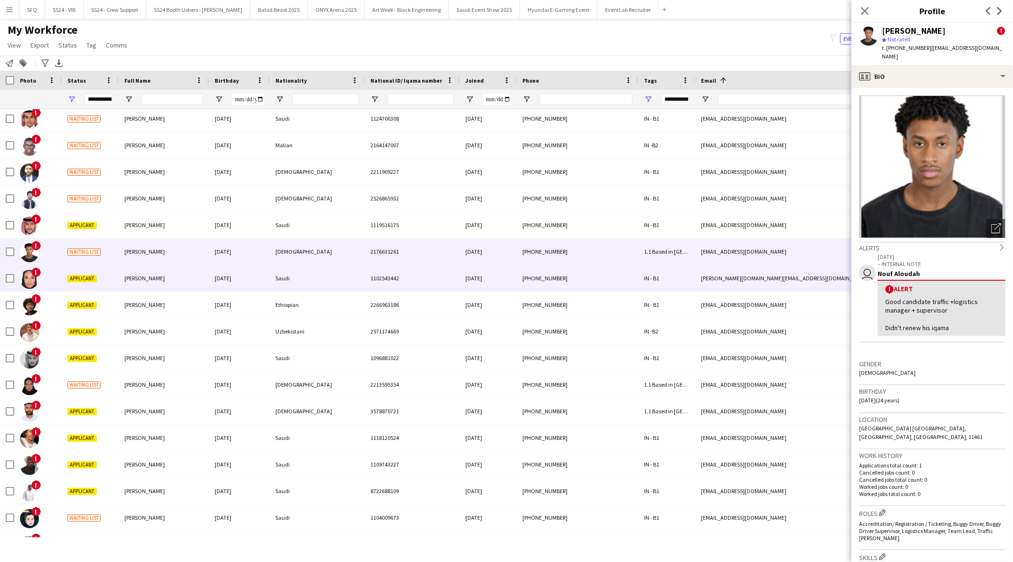
click at [63, 276] on div "Applicant" at bounding box center [90, 278] width 57 height 26
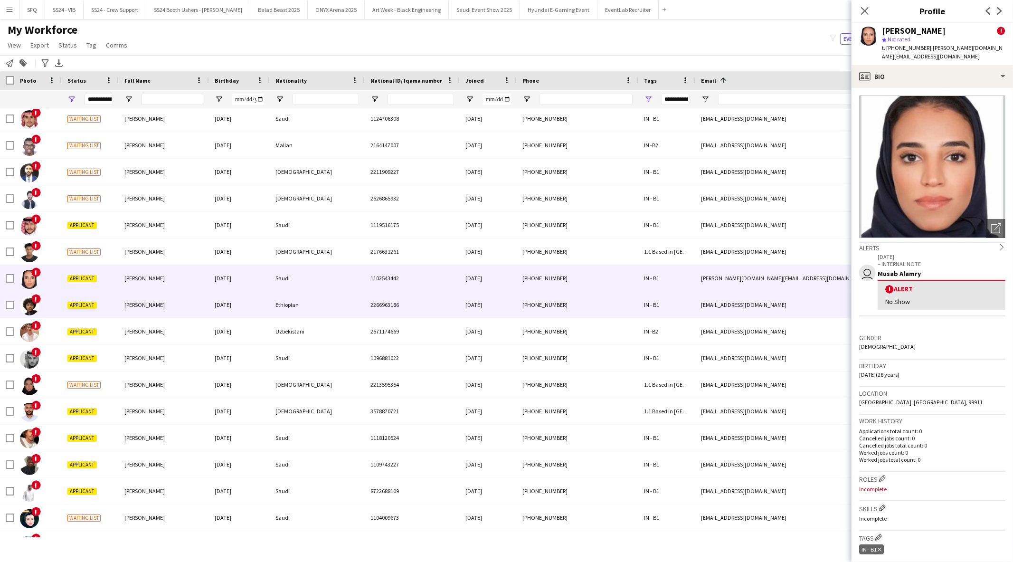
click at [67, 311] on div "Applicant" at bounding box center [90, 305] width 57 height 26
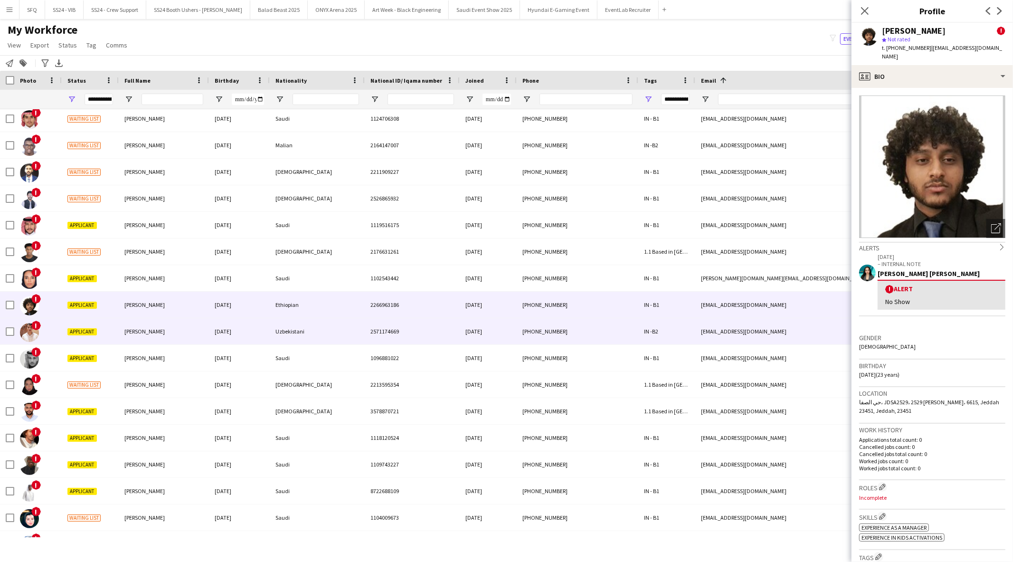
click at [70, 340] on div "Applicant" at bounding box center [90, 331] width 57 height 26
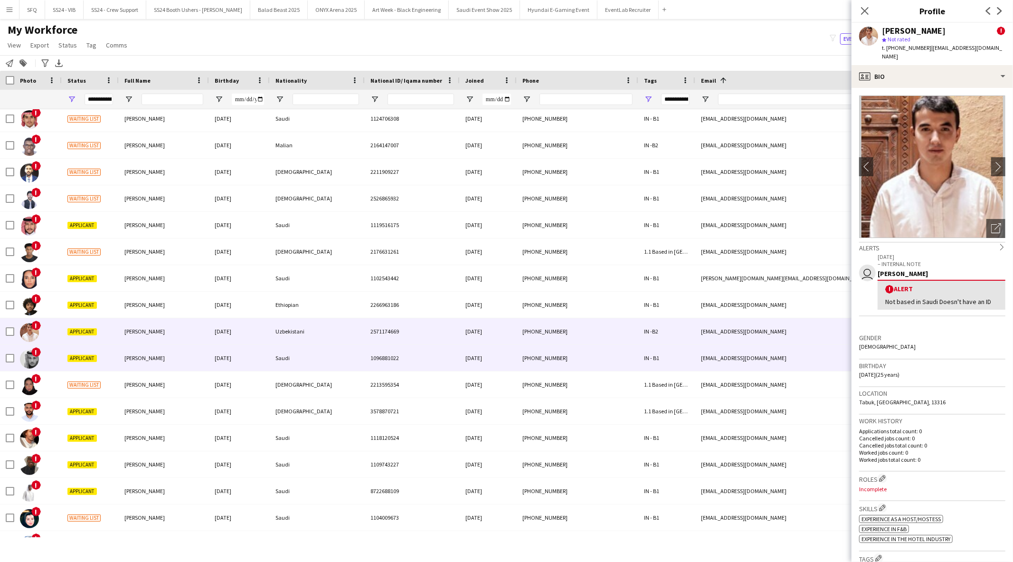
click at [71, 363] on div "Applicant" at bounding box center [90, 358] width 57 height 26
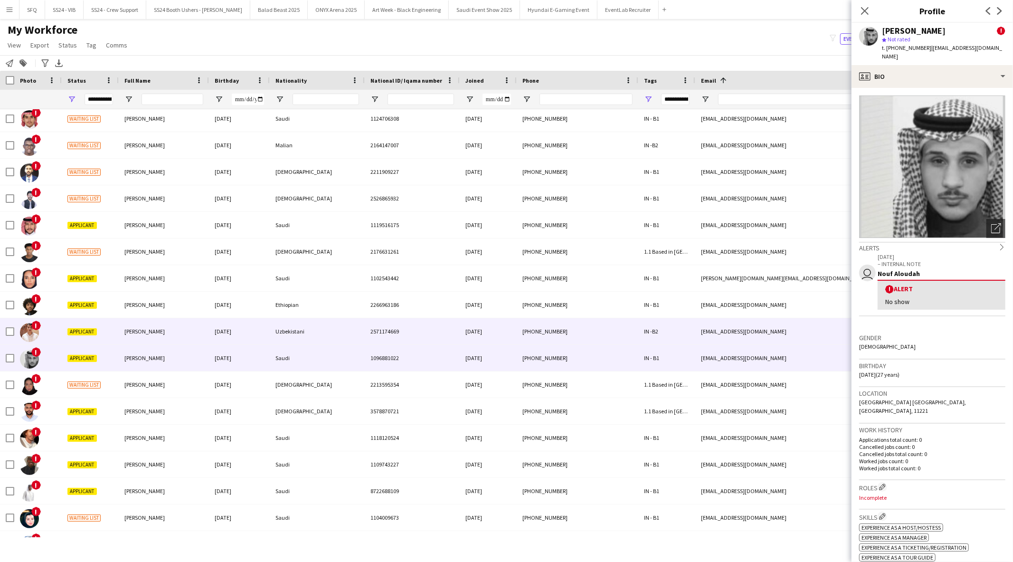
click at [70, 344] on div "Applicant" at bounding box center [90, 331] width 57 height 26
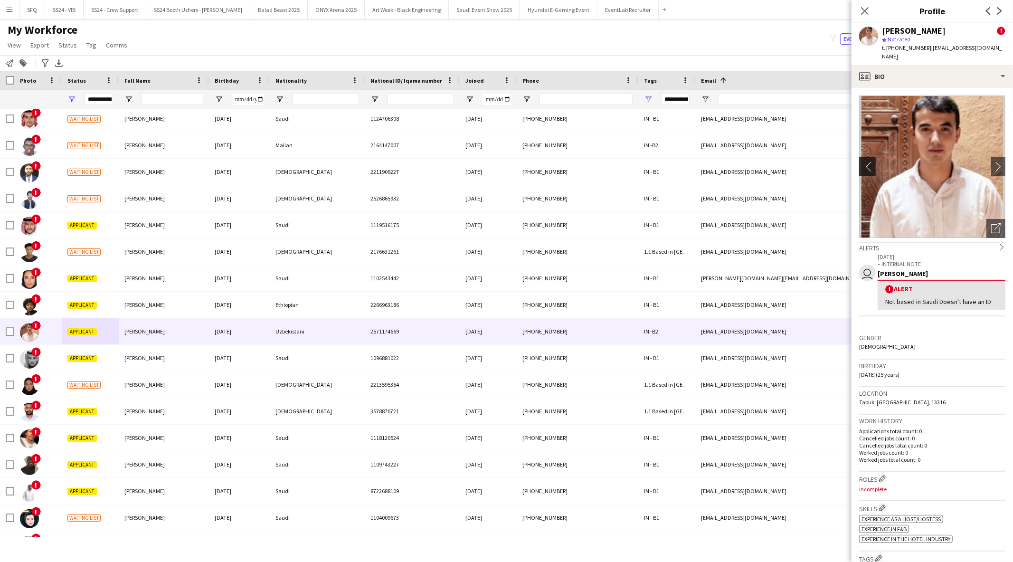
click at [861, 161] on app-icon "chevron-left" at bounding box center [866, 166] width 15 height 10
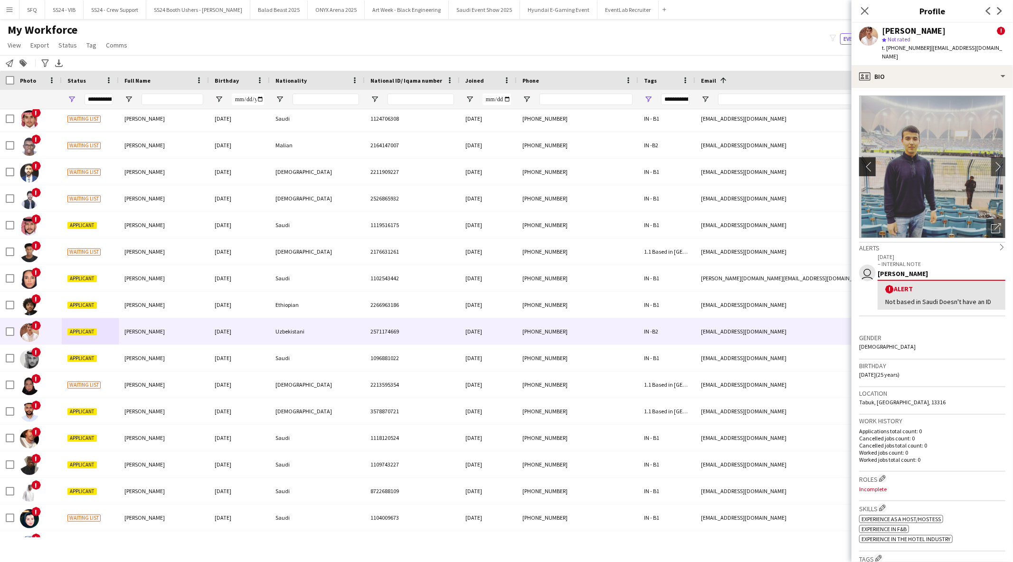
click at [864, 161] on app-icon "chevron-left" at bounding box center [866, 166] width 15 height 10
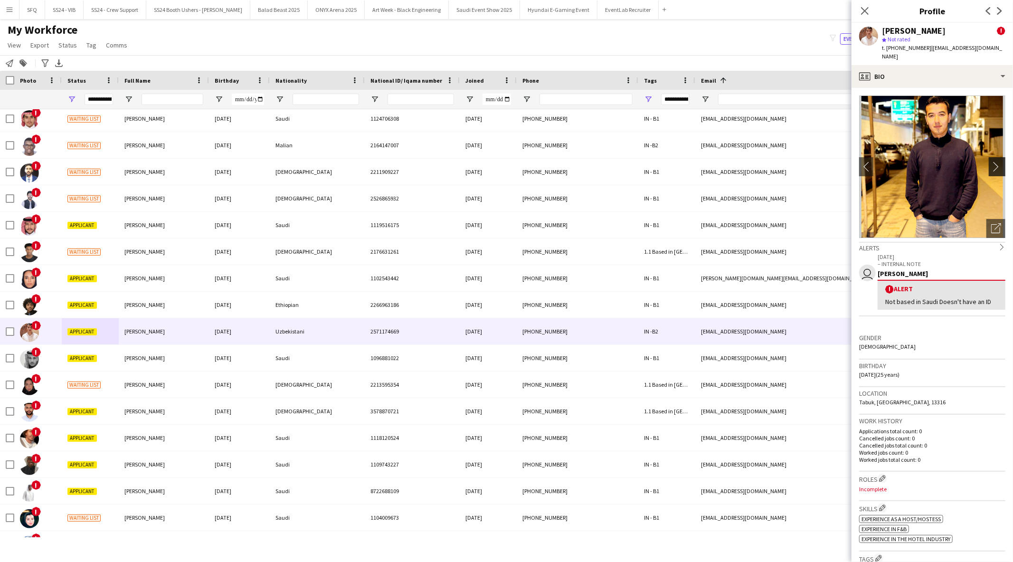
click at [991, 161] on app-icon "chevron-right" at bounding box center [998, 166] width 15 height 10
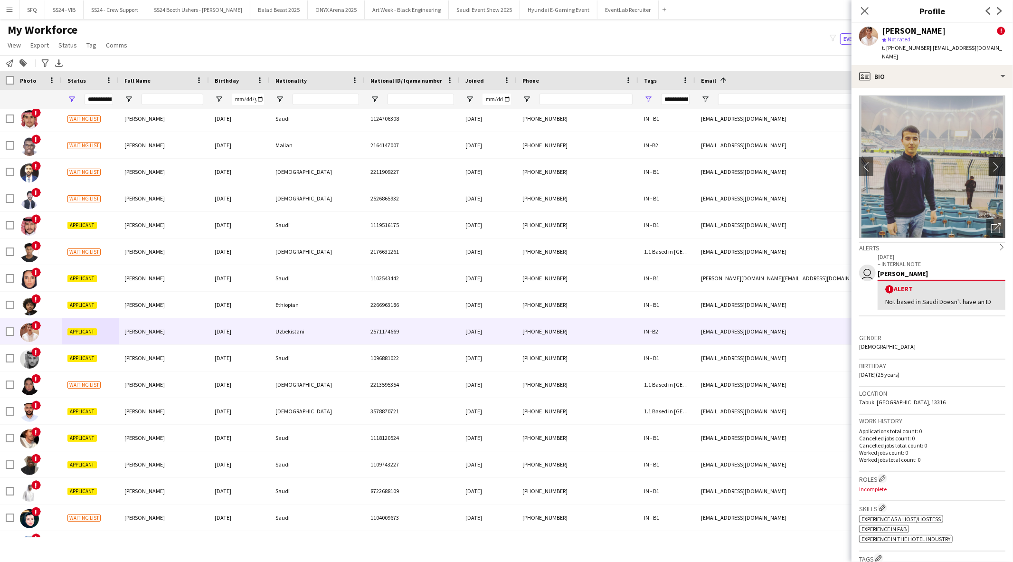
click at [991, 161] on app-icon "chevron-right" at bounding box center [998, 166] width 15 height 10
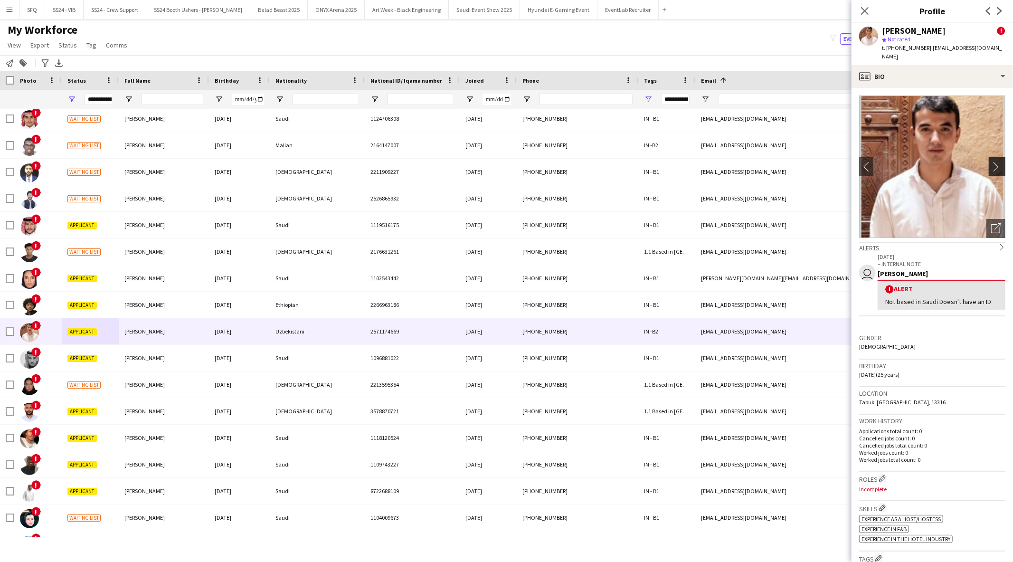
click at [991, 161] on app-icon "chevron-right" at bounding box center [998, 166] width 15 height 10
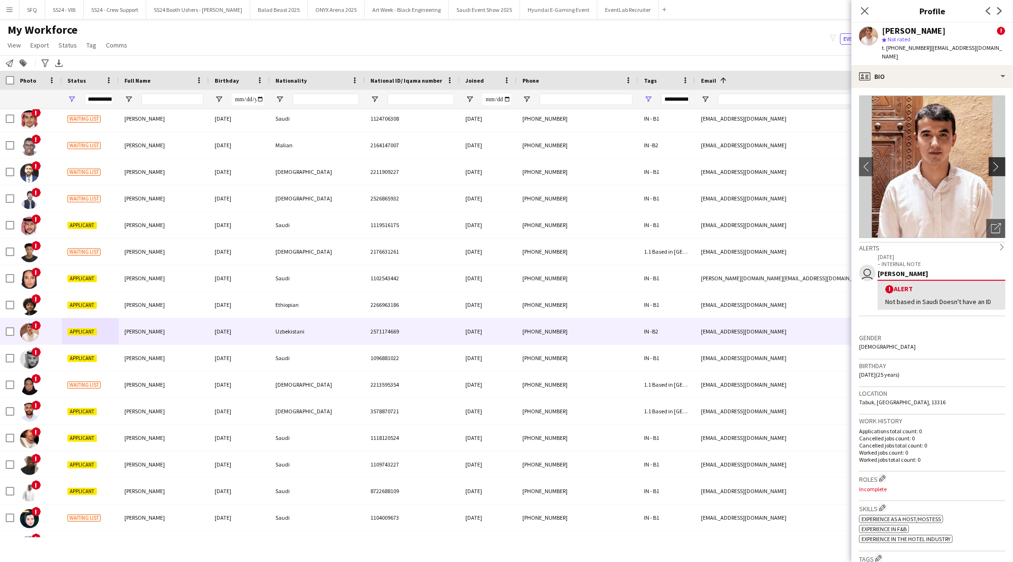
click at [991, 161] on app-icon "chevron-right" at bounding box center [998, 166] width 15 height 10
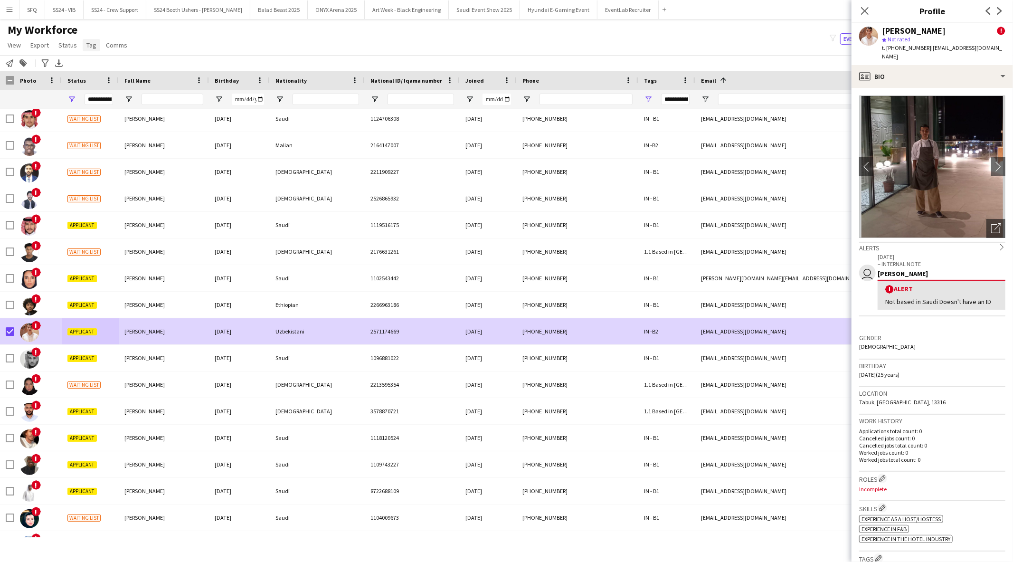
click at [93, 47] on span "Tag" at bounding box center [91, 45] width 10 height 9
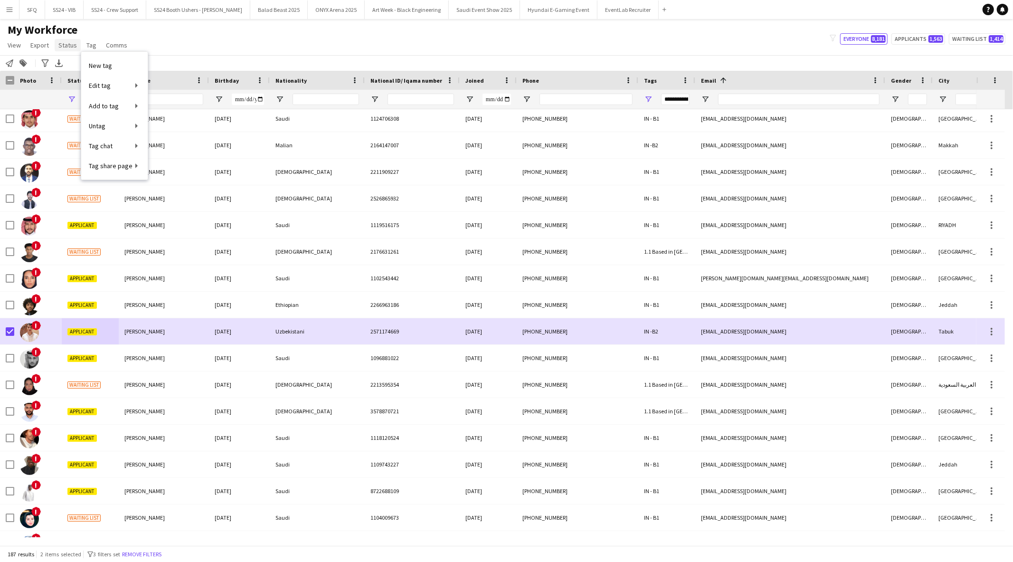
click at [62, 47] on span "Status" at bounding box center [67, 45] width 19 height 9
click at [84, 60] on link "Edit" at bounding box center [88, 66] width 66 height 20
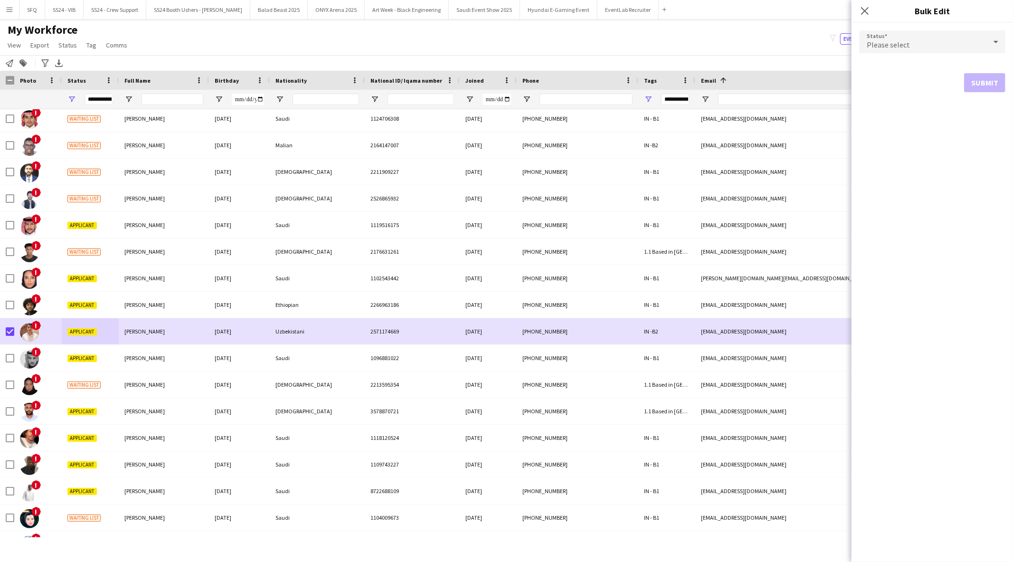
click at [913, 40] on div "Please select" at bounding box center [922, 41] width 127 height 23
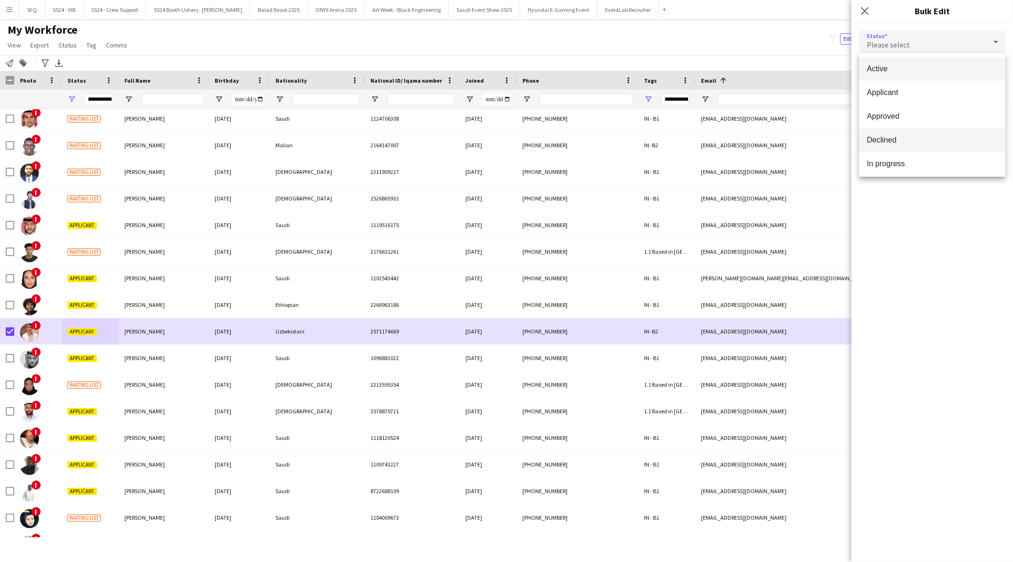
click at [925, 140] on span "Declined" at bounding box center [932, 139] width 131 height 9
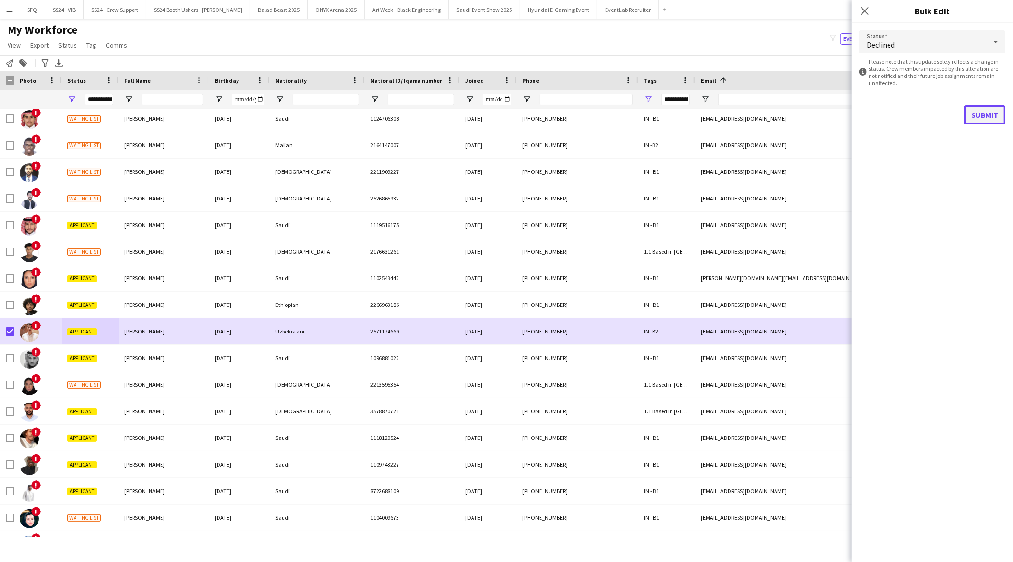
click at [984, 120] on button "Submit" at bounding box center [984, 114] width 41 height 19
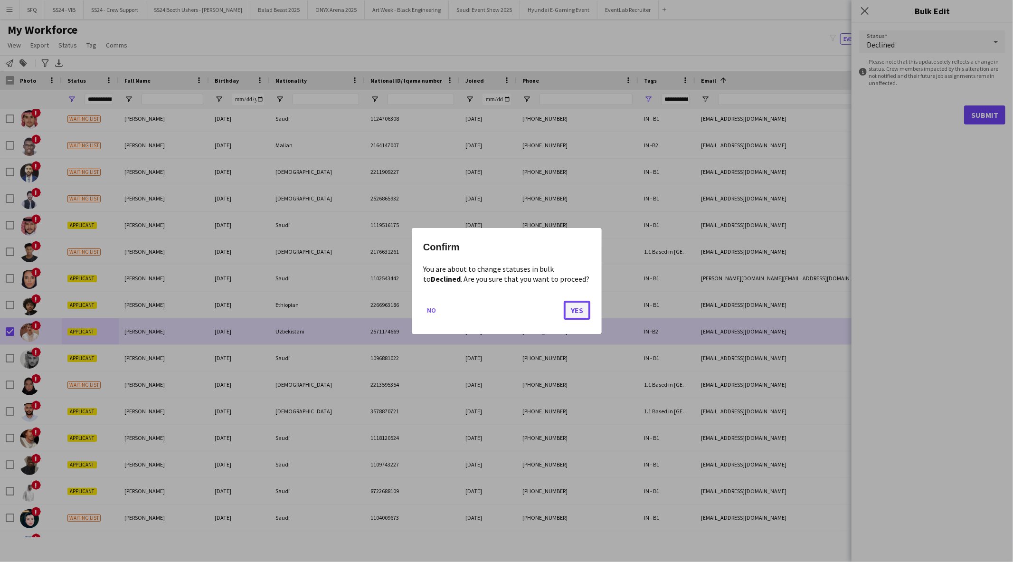
click at [586, 307] on button "Yes" at bounding box center [577, 310] width 27 height 19
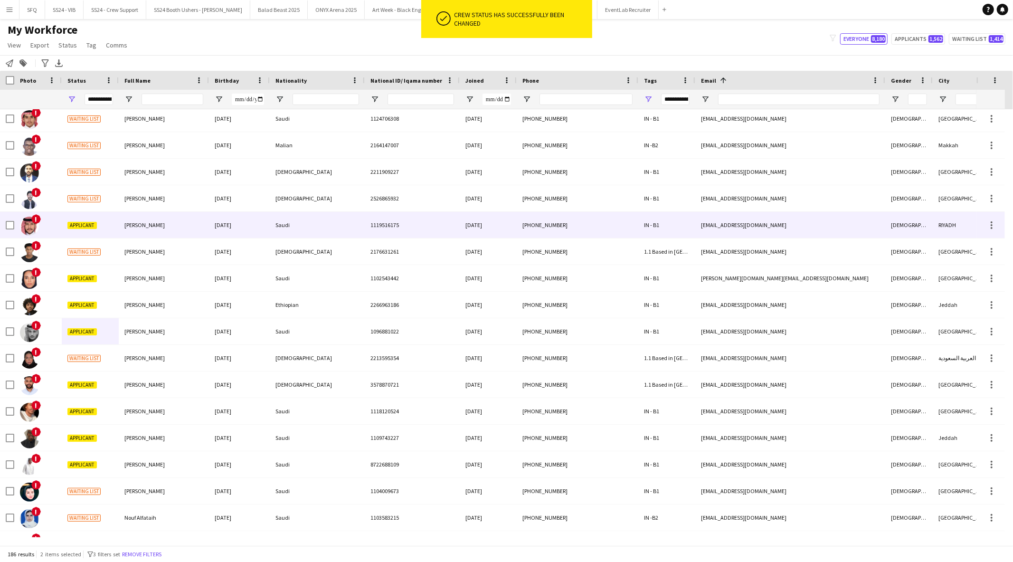
scroll to position [2902, 0]
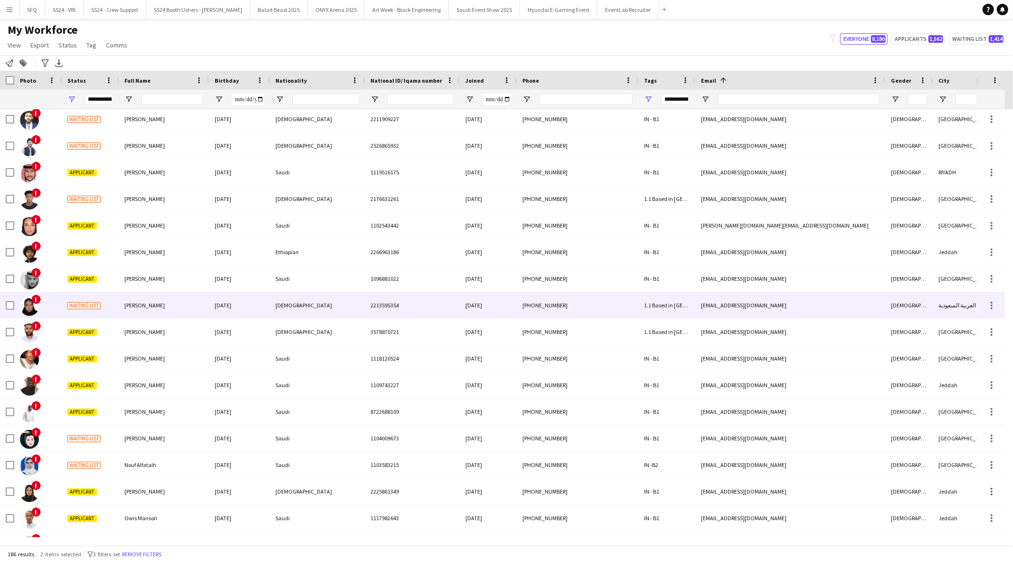
click at [180, 312] on div "Nadeen Nadeen" at bounding box center [164, 305] width 90 height 26
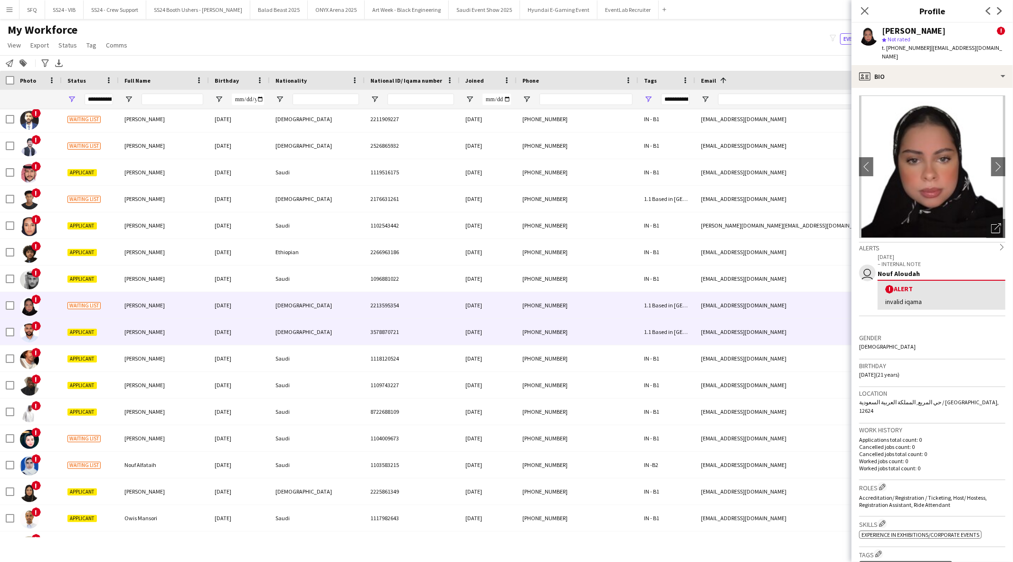
click at [182, 330] on div "Nader Albager" at bounding box center [164, 332] width 90 height 26
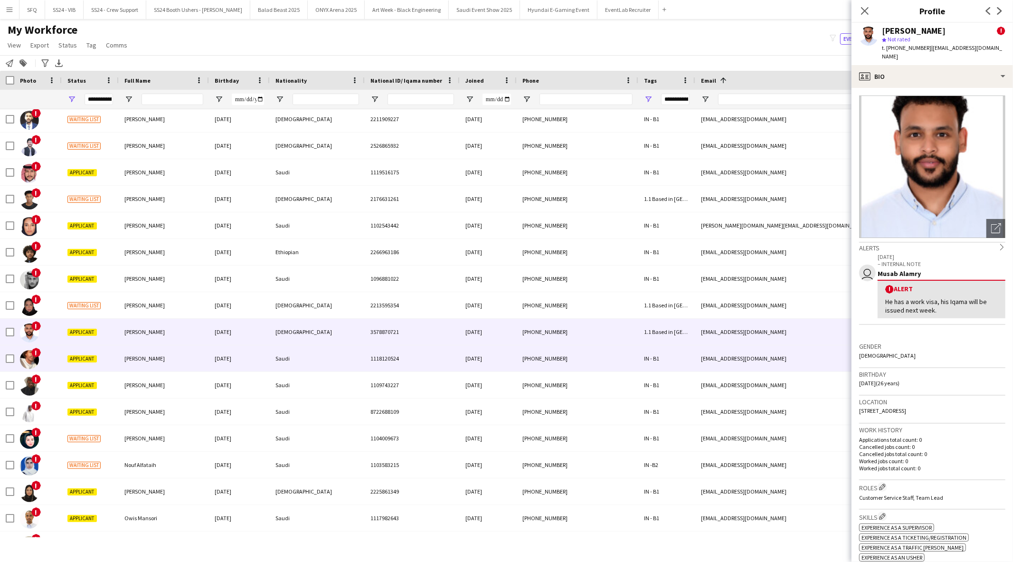
click at [56, 359] on div "!" at bounding box center [37, 358] width 47 height 26
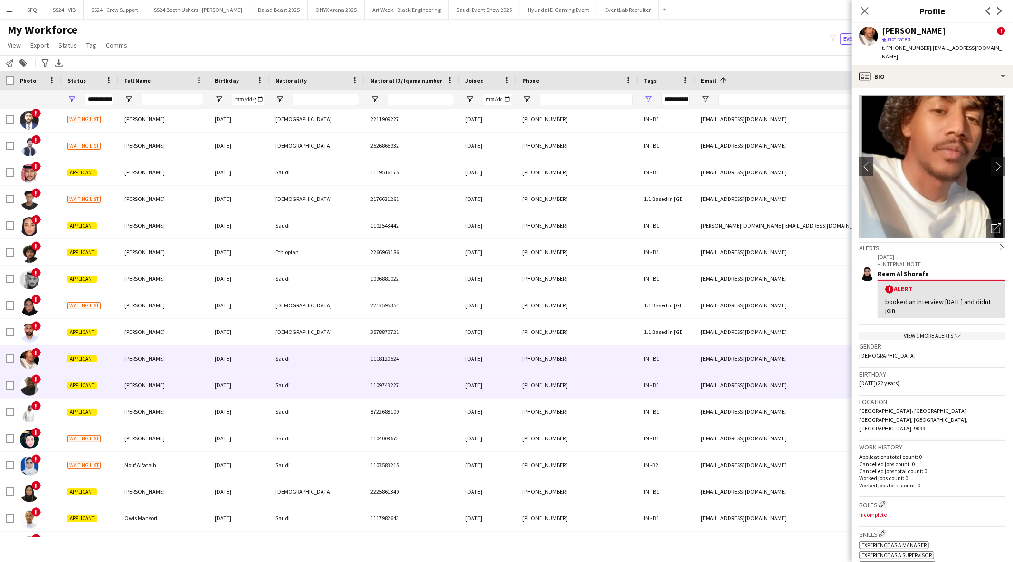
click at [149, 383] on span "Nawaf Alghareeb" at bounding box center [144, 384] width 40 height 7
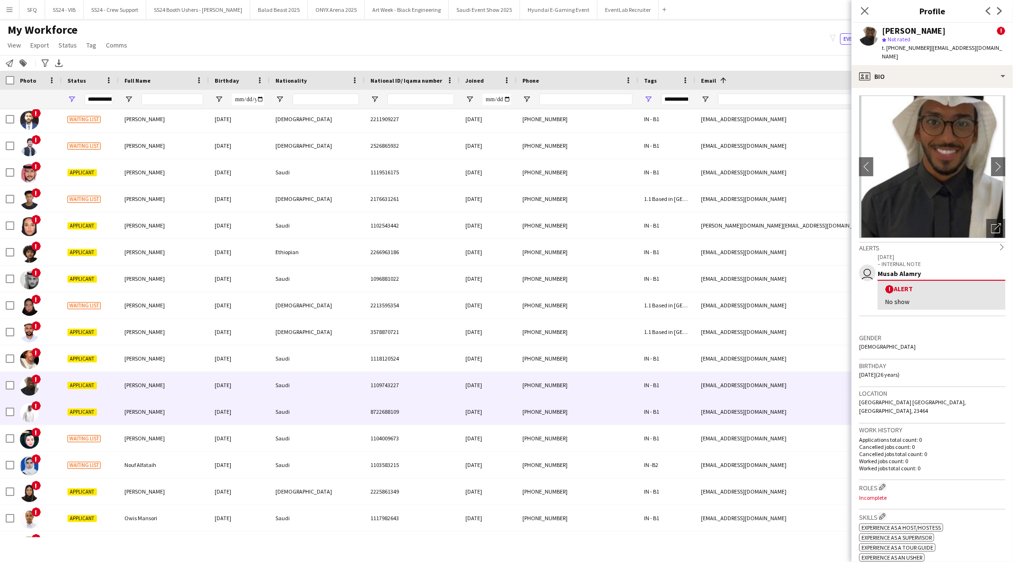
click at [128, 416] on div "Abdulrahman Almohammdi" at bounding box center [164, 411] width 90 height 26
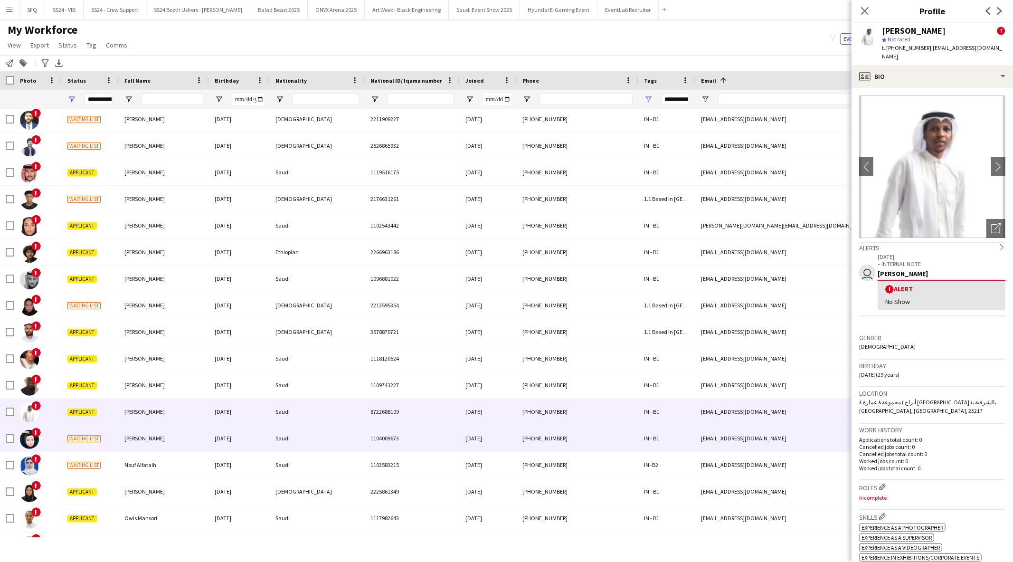
click at [135, 438] on span "Nawal Alghamdi" at bounding box center [144, 437] width 40 height 7
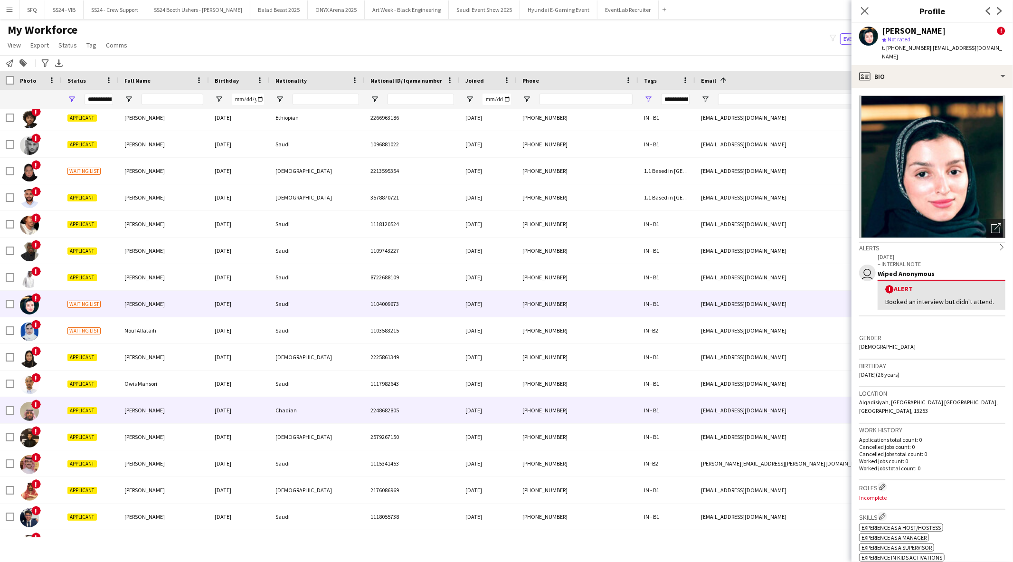
scroll to position [3060, 0]
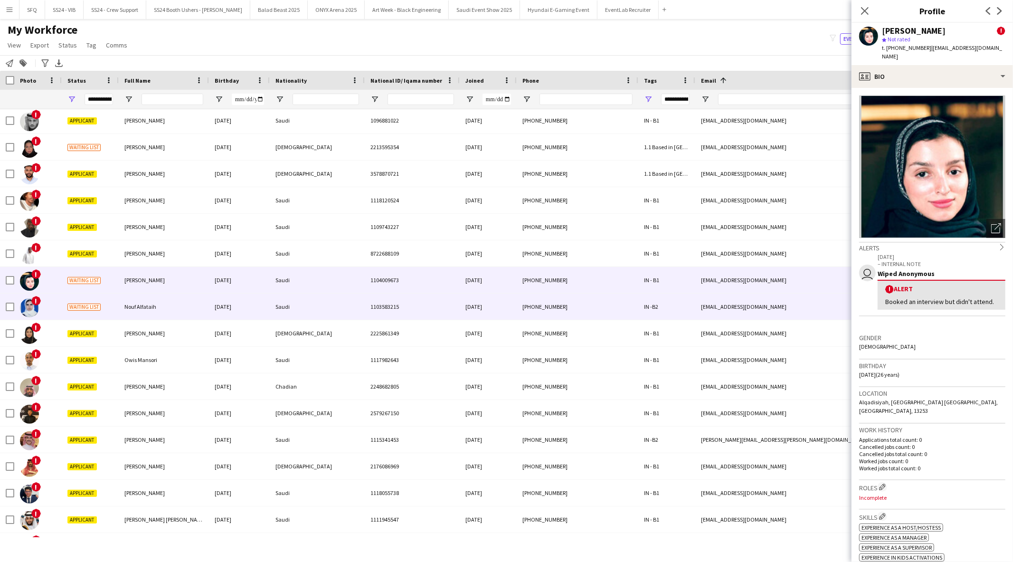
click at [124, 310] on span "Nouf Alfataih" at bounding box center [140, 306] width 32 height 7
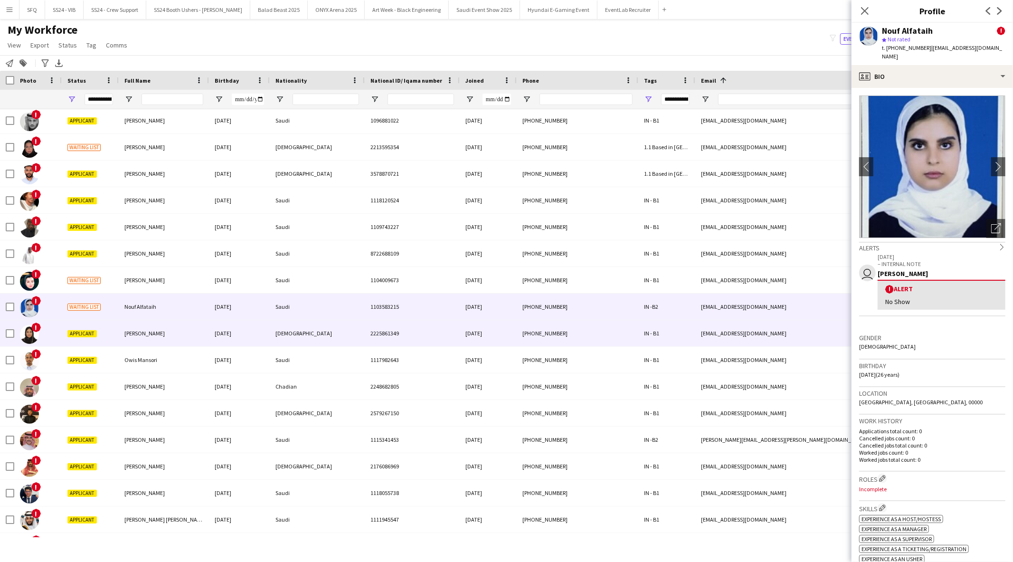
click at [133, 332] on span "Nour Alhaddad" at bounding box center [144, 333] width 40 height 7
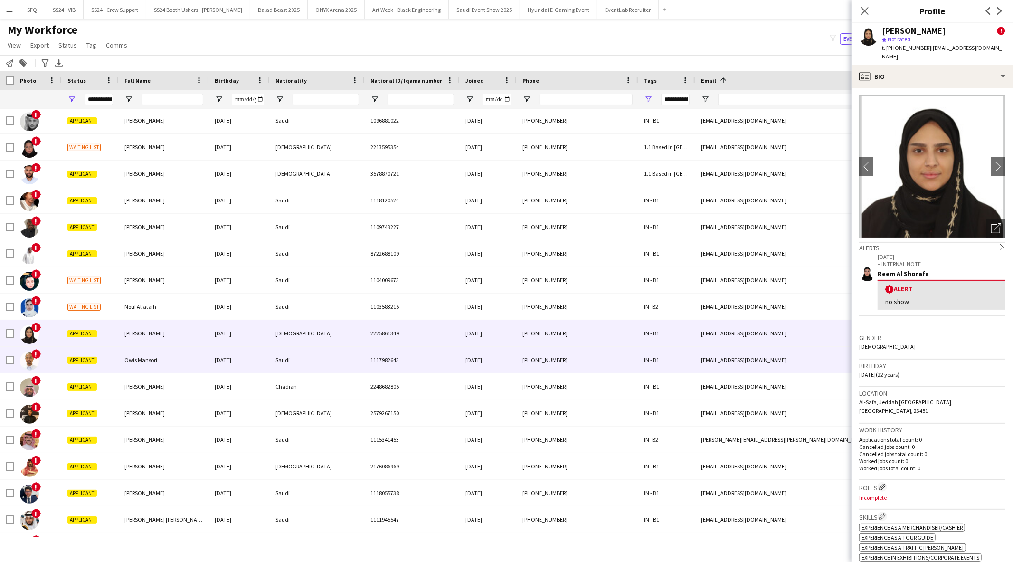
click at [123, 363] on div "Owis Mansori" at bounding box center [164, 360] width 90 height 26
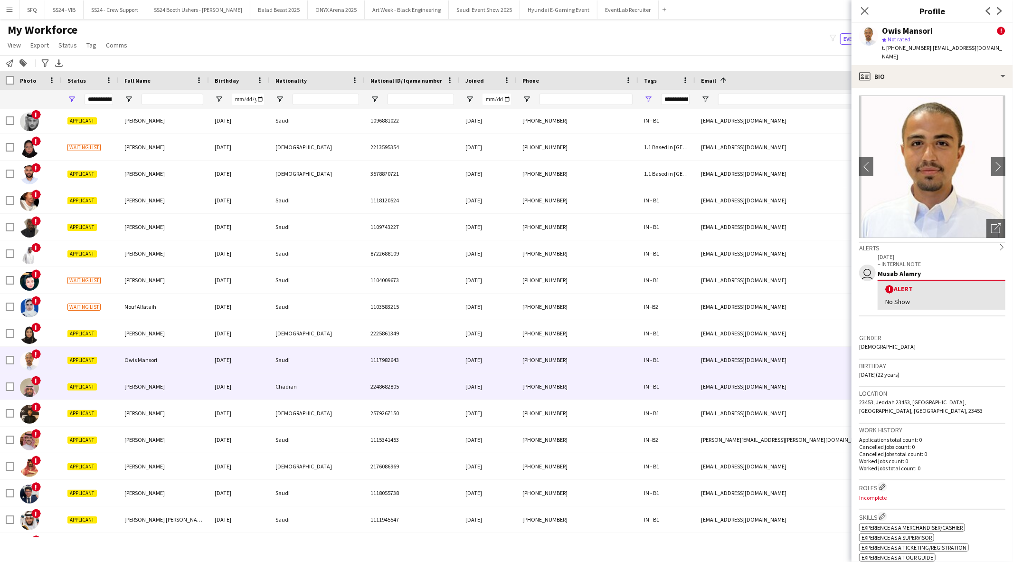
click at [129, 397] on div "Omar Alhamed" at bounding box center [164, 386] width 90 height 26
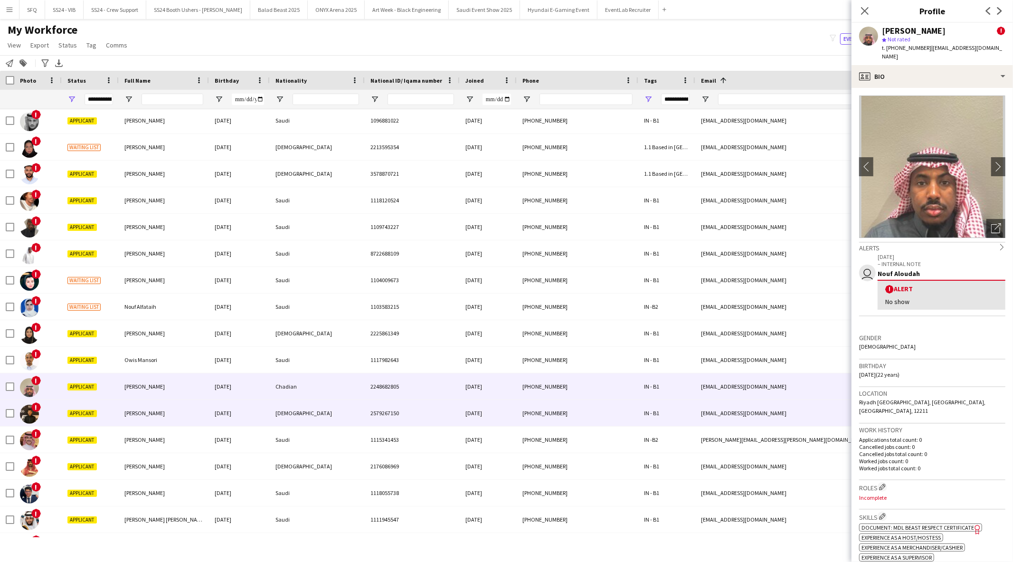
click at [126, 420] on div "Oday Abdalkhaleq" at bounding box center [164, 413] width 90 height 26
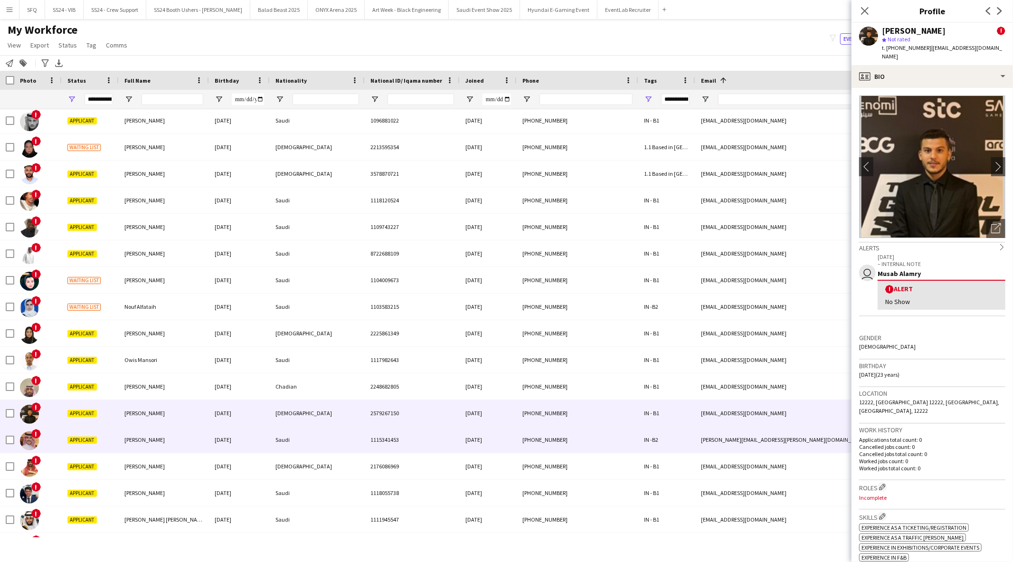
click at [117, 435] on div "Applicant" at bounding box center [90, 439] width 57 height 26
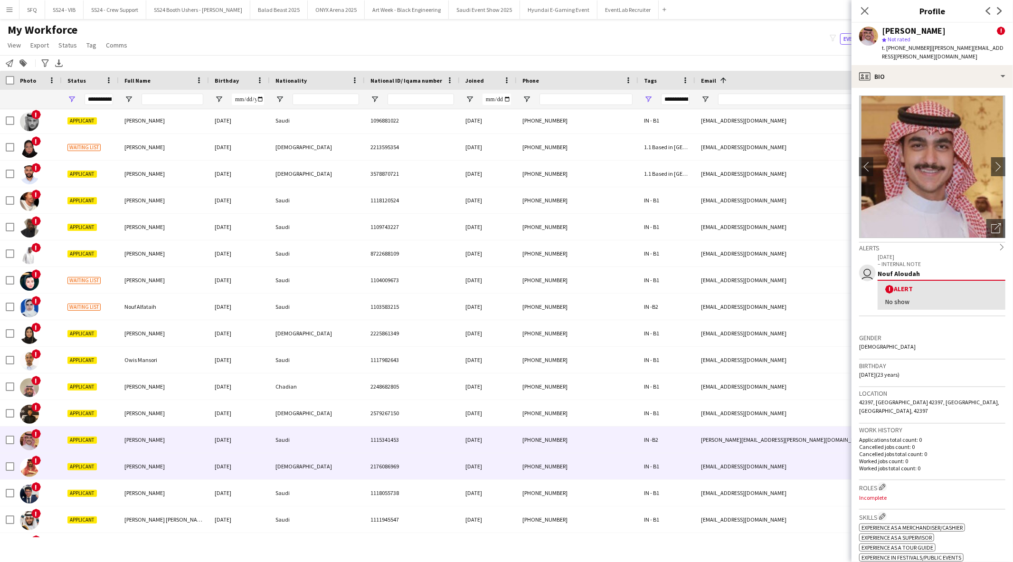
click at [100, 468] on div "Applicant" at bounding box center [90, 466] width 57 height 26
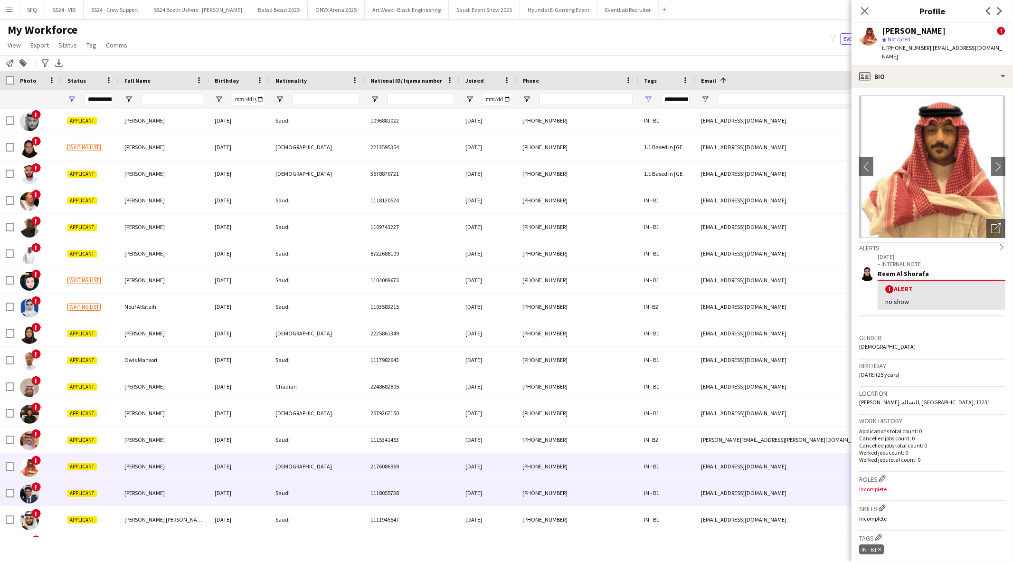
click at [107, 496] on div "Applicant" at bounding box center [90, 493] width 57 height 26
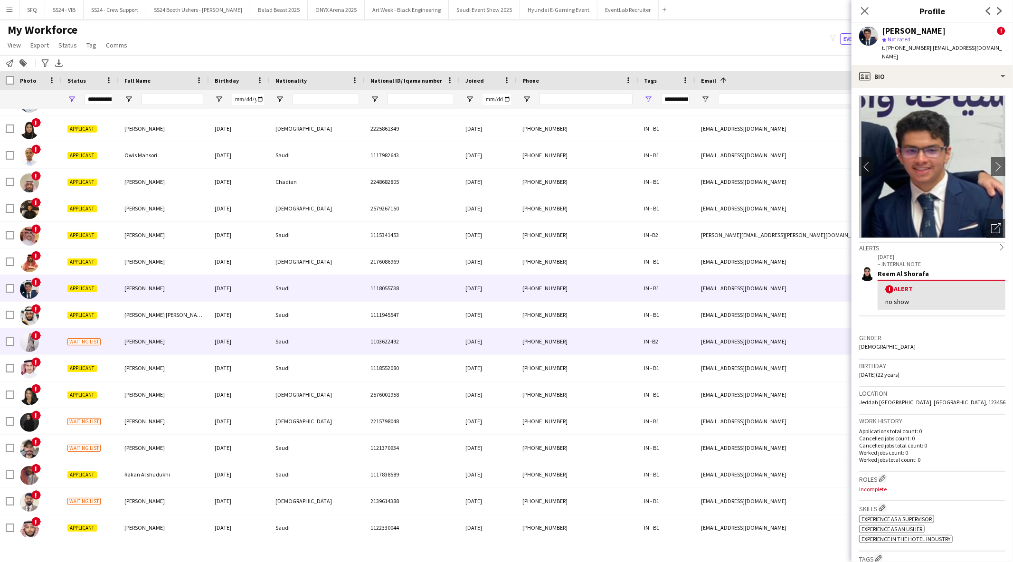
scroll to position [3271, 0]
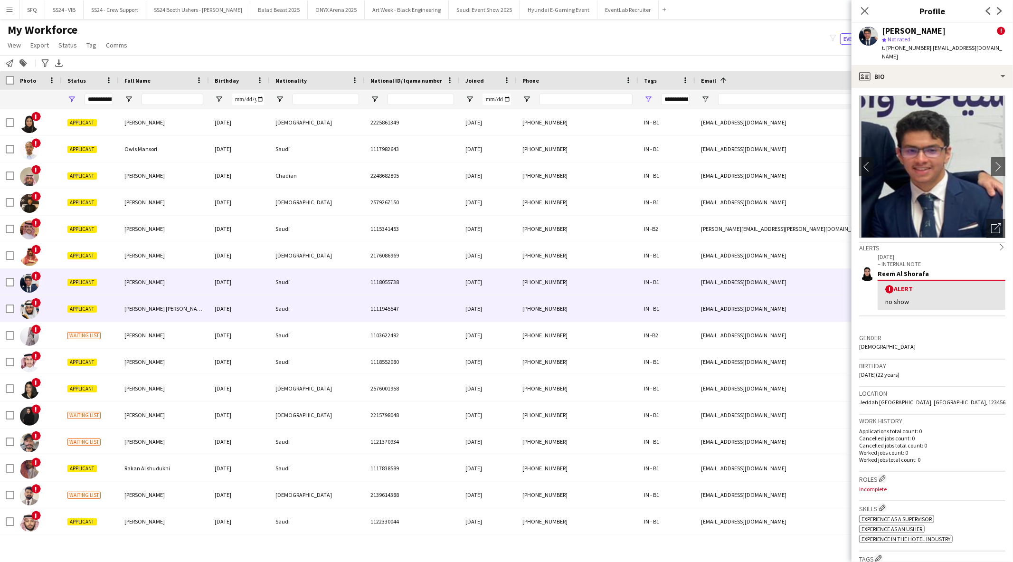
click at [114, 308] on div "Applicant" at bounding box center [90, 308] width 57 height 26
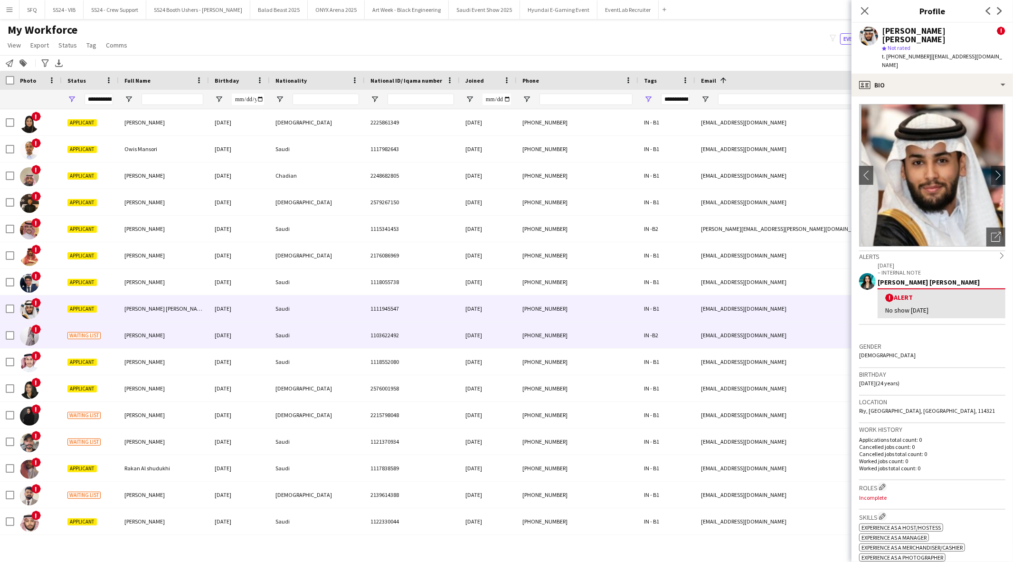
click at [117, 338] on div "Waiting list" at bounding box center [90, 335] width 57 height 26
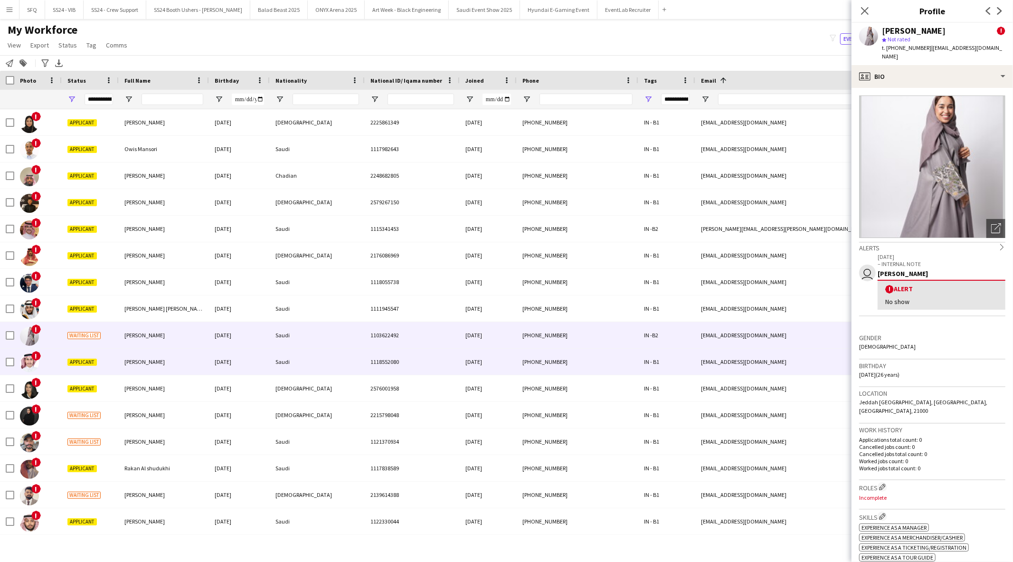
click at [117, 360] on div "Applicant" at bounding box center [90, 362] width 57 height 26
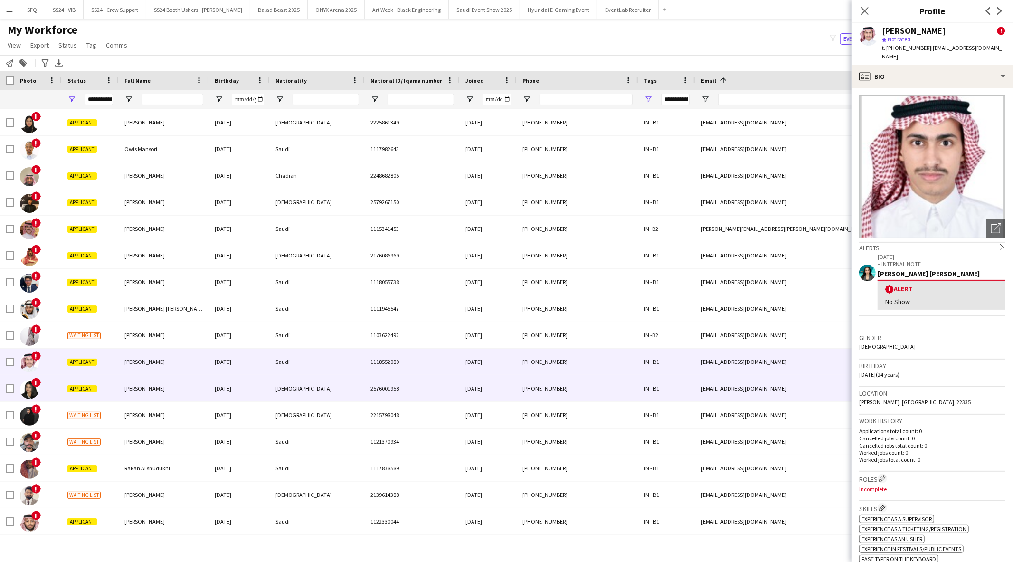
click at [117, 387] on div "Applicant" at bounding box center [90, 388] width 57 height 26
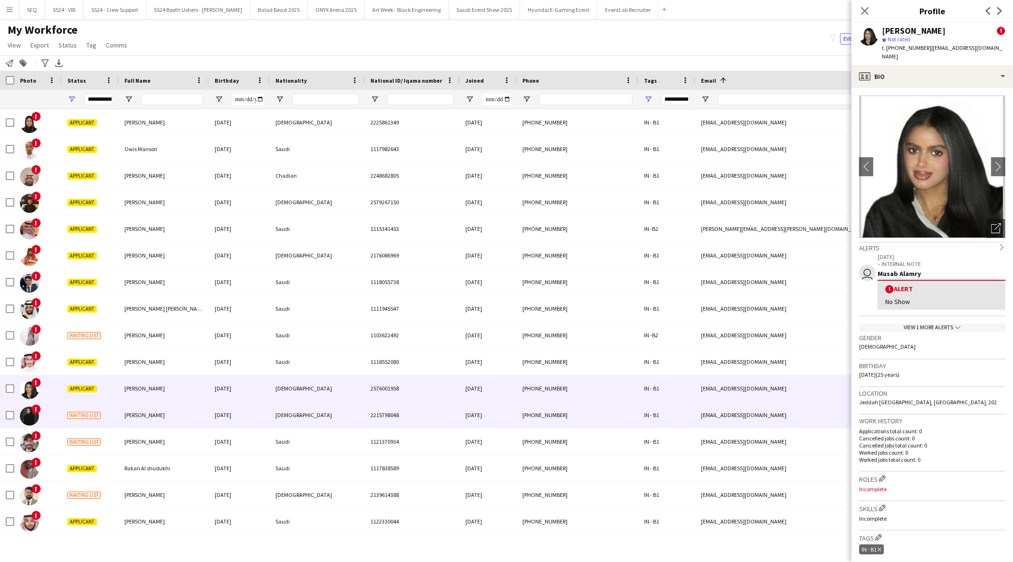
click at [126, 412] on span "Rahaf Gafar" at bounding box center [144, 414] width 40 height 7
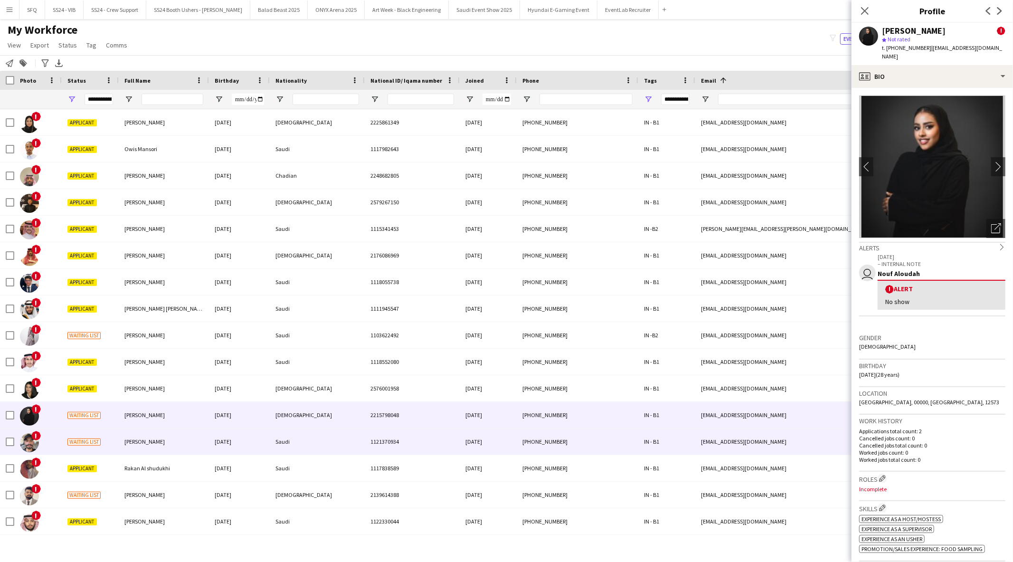
click at [129, 434] on div "Rakan Ali" at bounding box center [164, 441] width 90 height 26
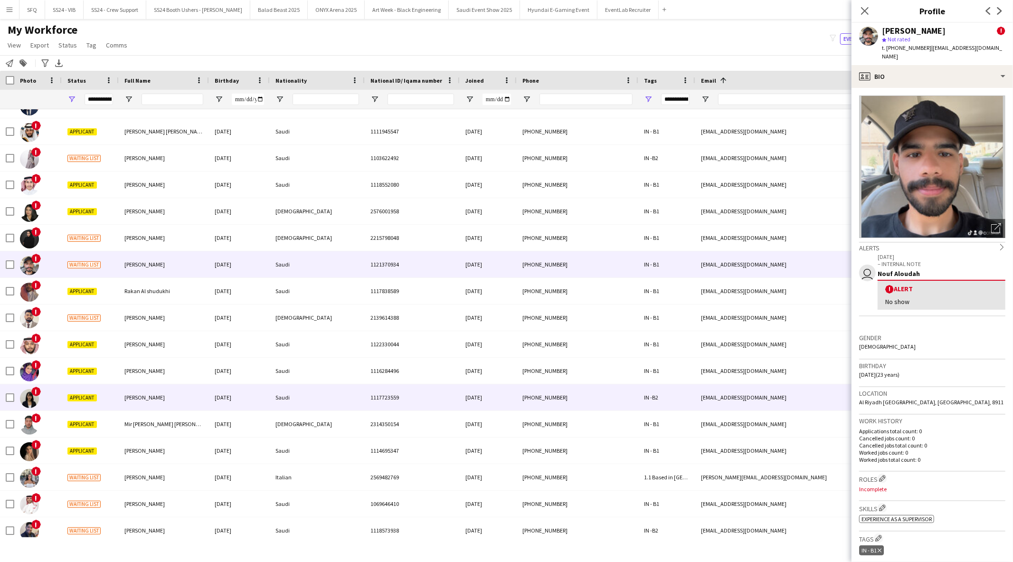
scroll to position [3482, 0]
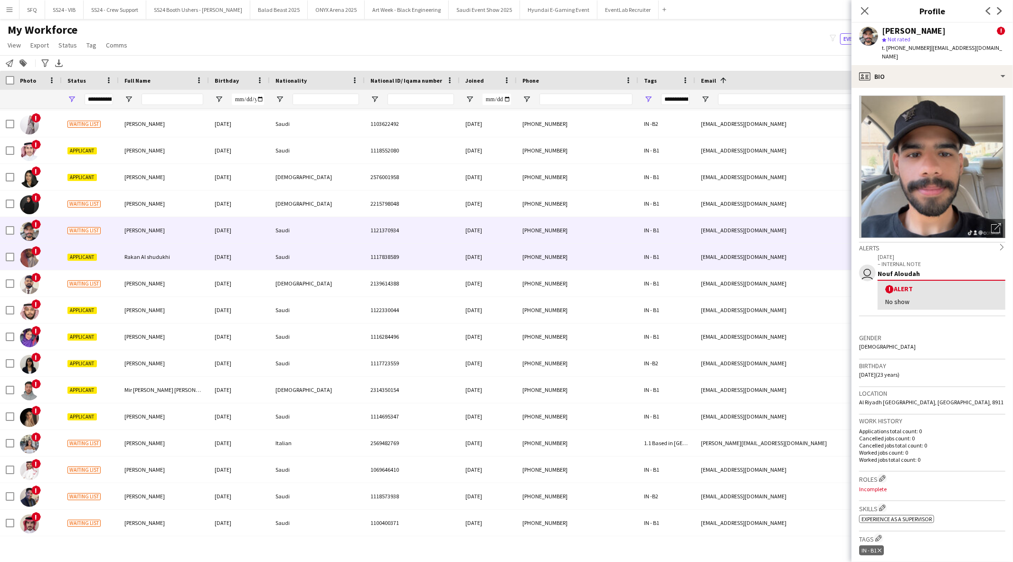
click at [120, 262] on div "Rakan Al shudukhi" at bounding box center [164, 257] width 90 height 26
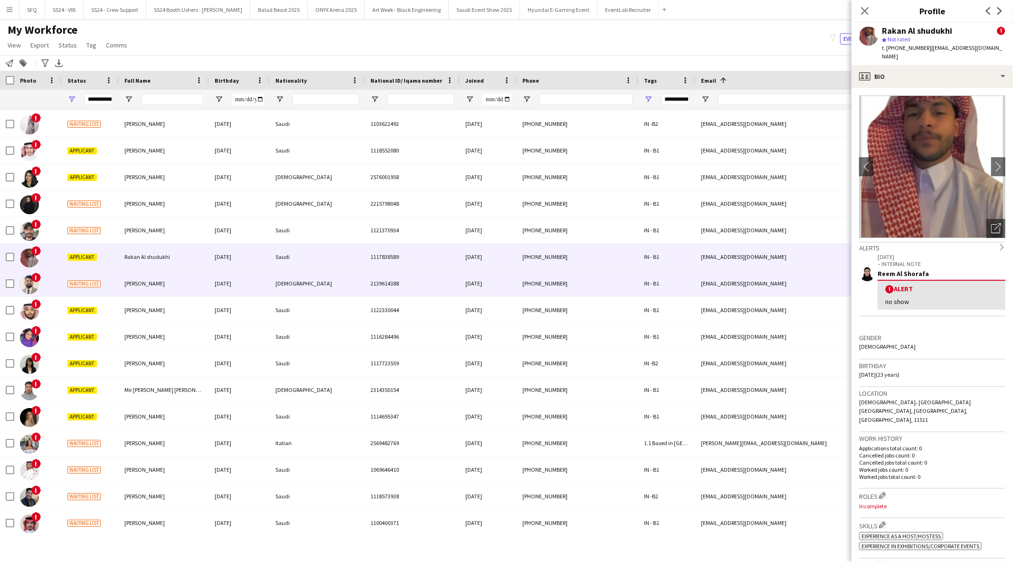
click at [121, 288] on div "Rehan Mohammed" at bounding box center [164, 283] width 90 height 26
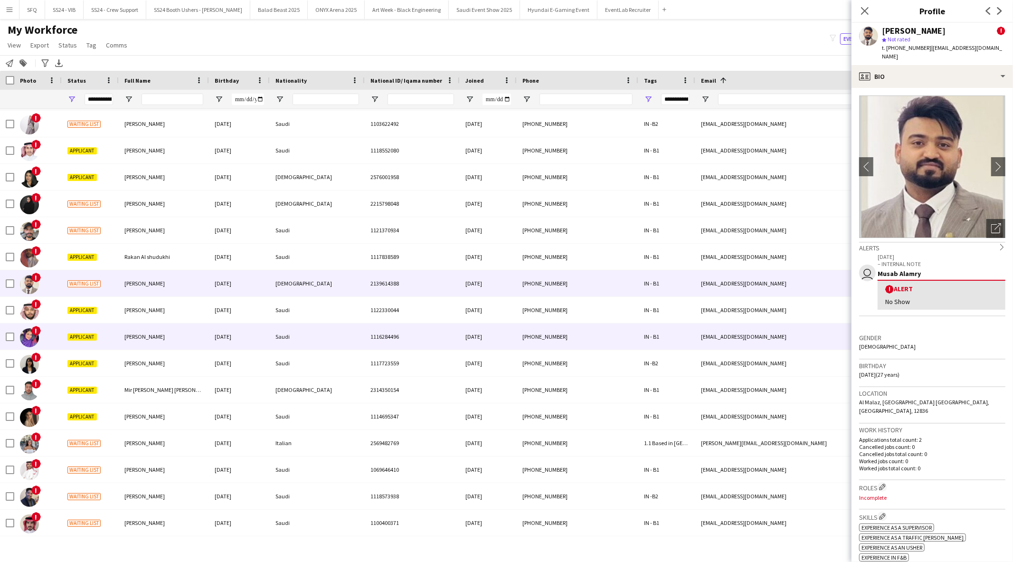
click at [126, 331] on div "Rawaf Mohammed" at bounding box center [164, 336] width 90 height 26
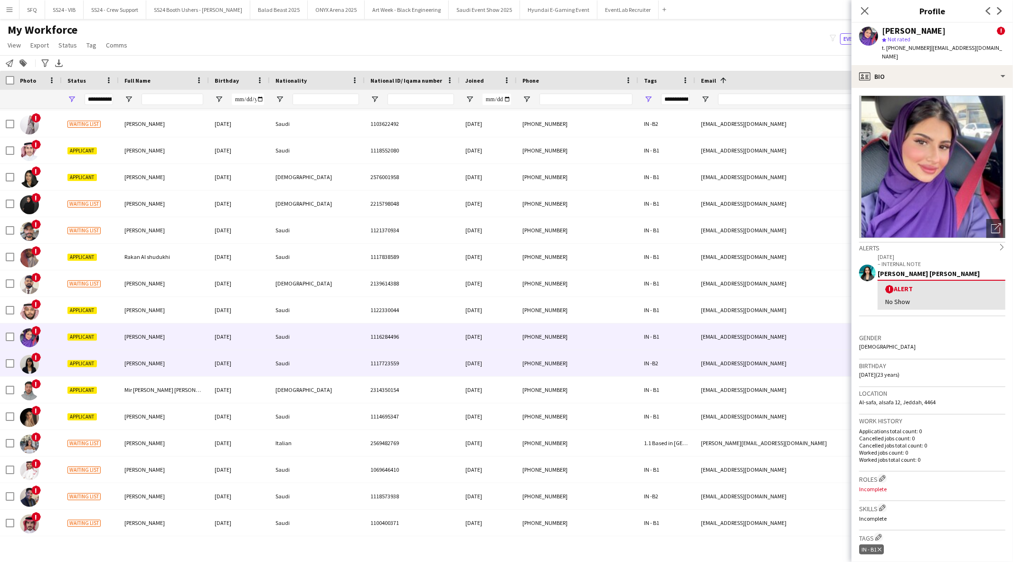
click at [131, 363] on span "Rawan Alamrani" at bounding box center [144, 362] width 40 height 7
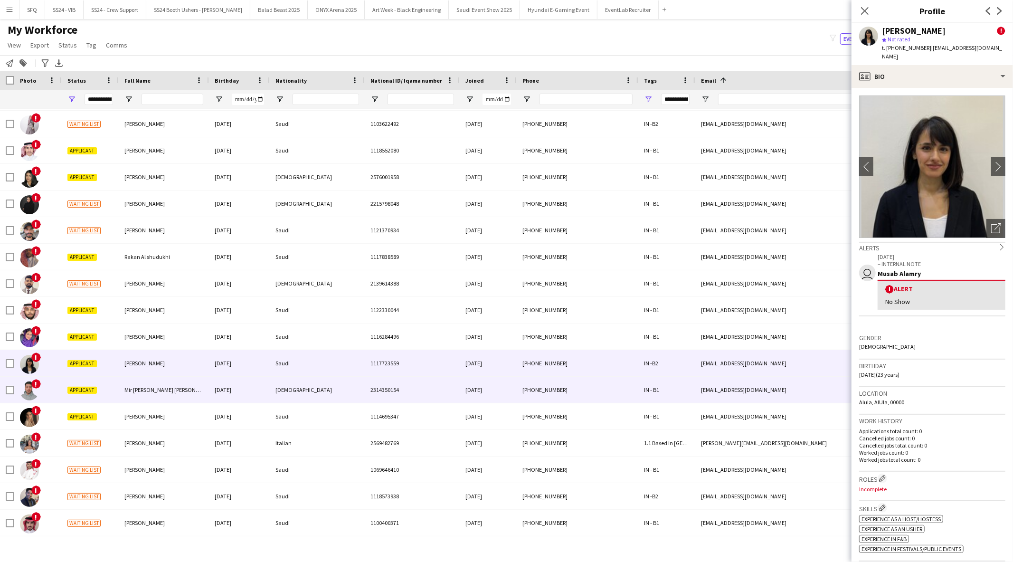
click at [143, 391] on span "Mir Muhammad Rayyan Afzal" at bounding box center [169, 389] width 90 height 7
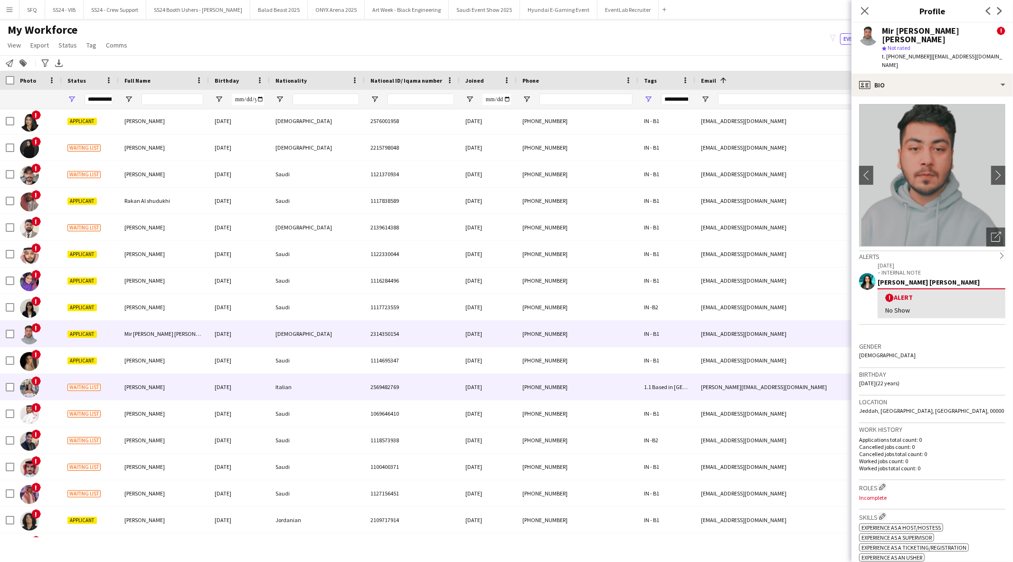
scroll to position [3588, 0]
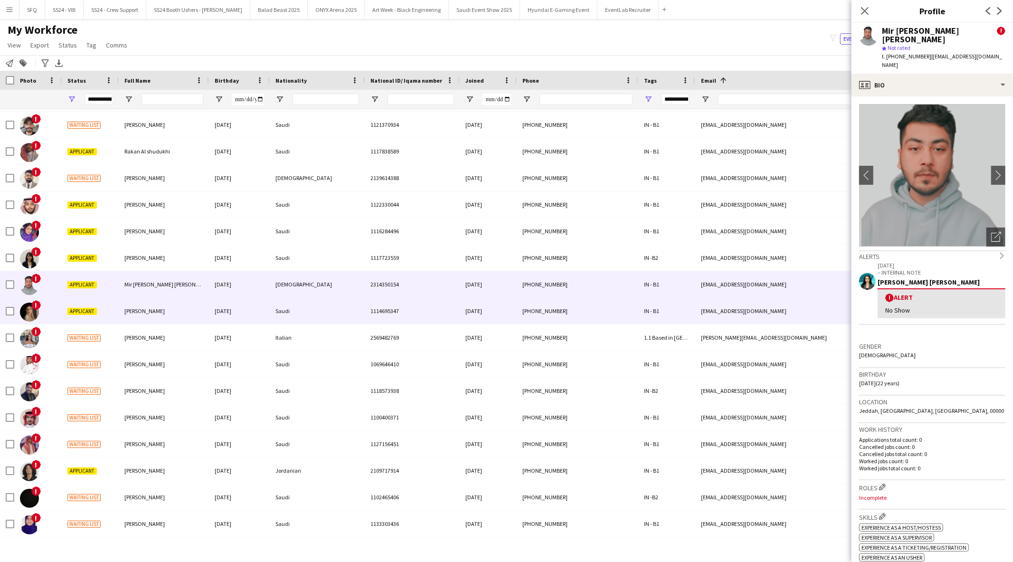
click at [124, 301] on div "Razan Mohammed" at bounding box center [164, 311] width 90 height 26
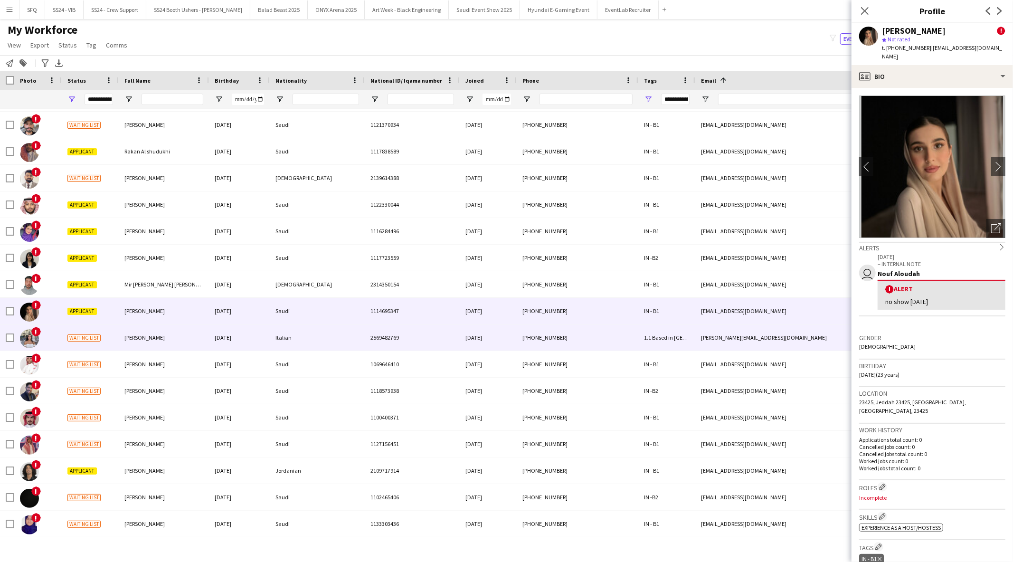
click at [136, 345] on div "Rebecca Frattianni" at bounding box center [164, 337] width 90 height 26
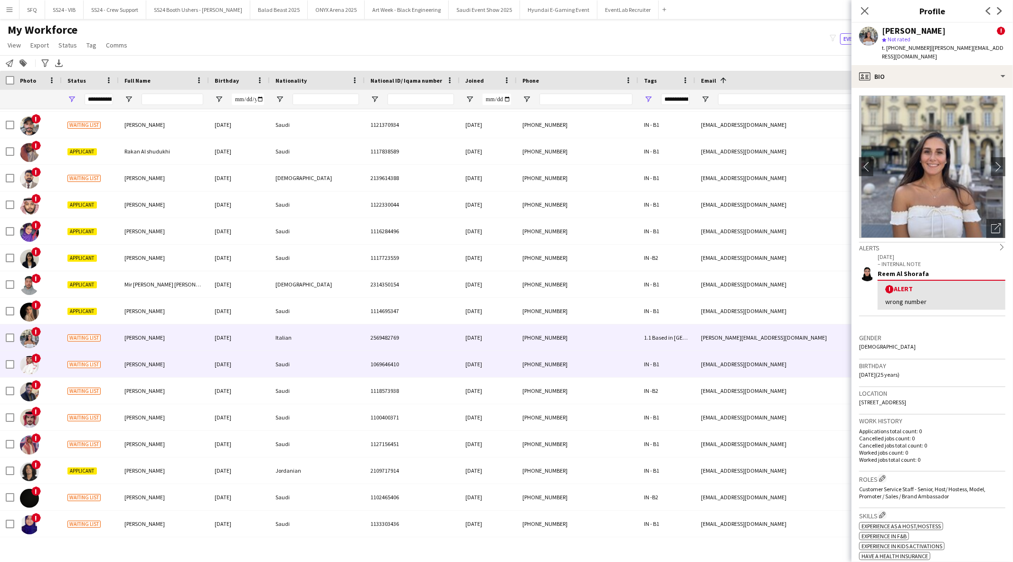
click at [134, 373] on div "Riyadh Alamoudi" at bounding box center [164, 364] width 90 height 26
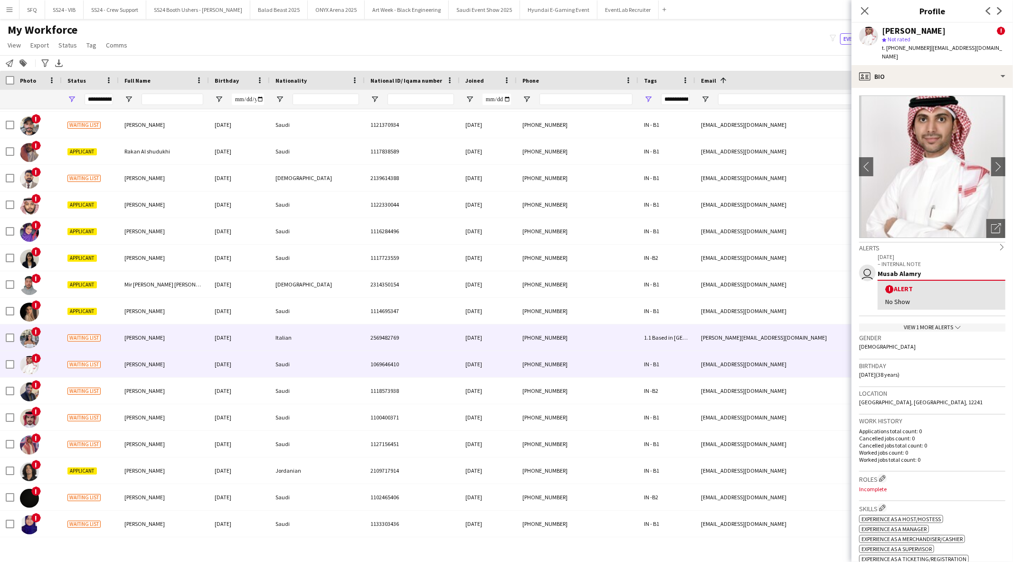
click at [130, 345] on div "Rebecca Frattianni" at bounding box center [164, 337] width 90 height 26
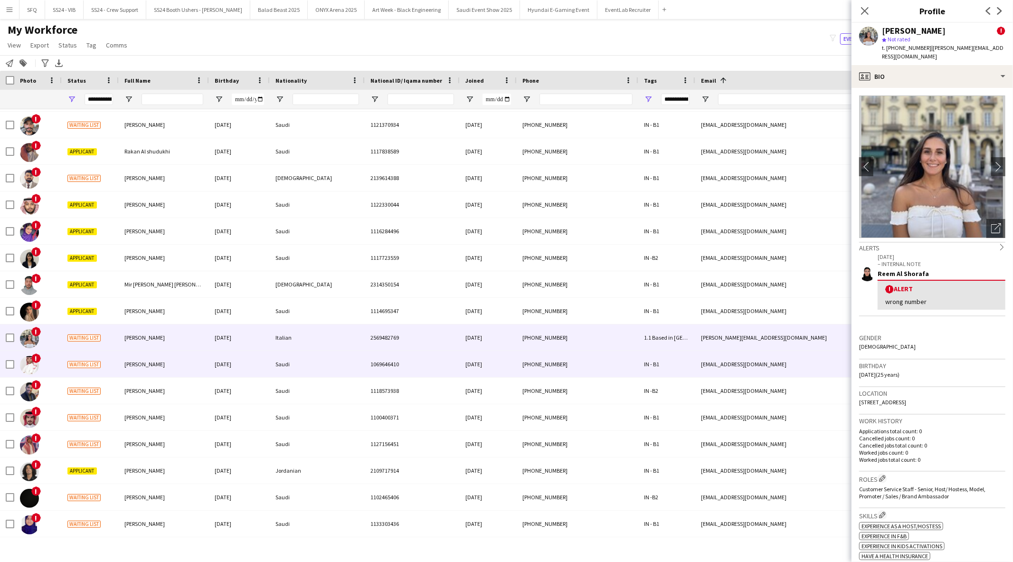
click at [178, 355] on div "Riyadh Alamoudi" at bounding box center [164, 364] width 90 height 26
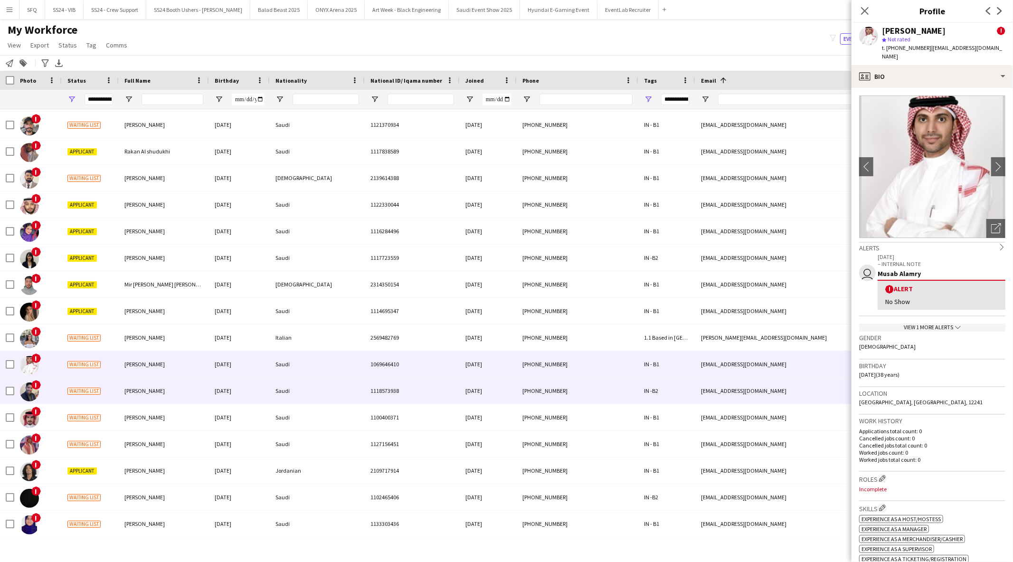
click at [187, 392] on div "Saud ALBalawi" at bounding box center [164, 391] width 90 height 26
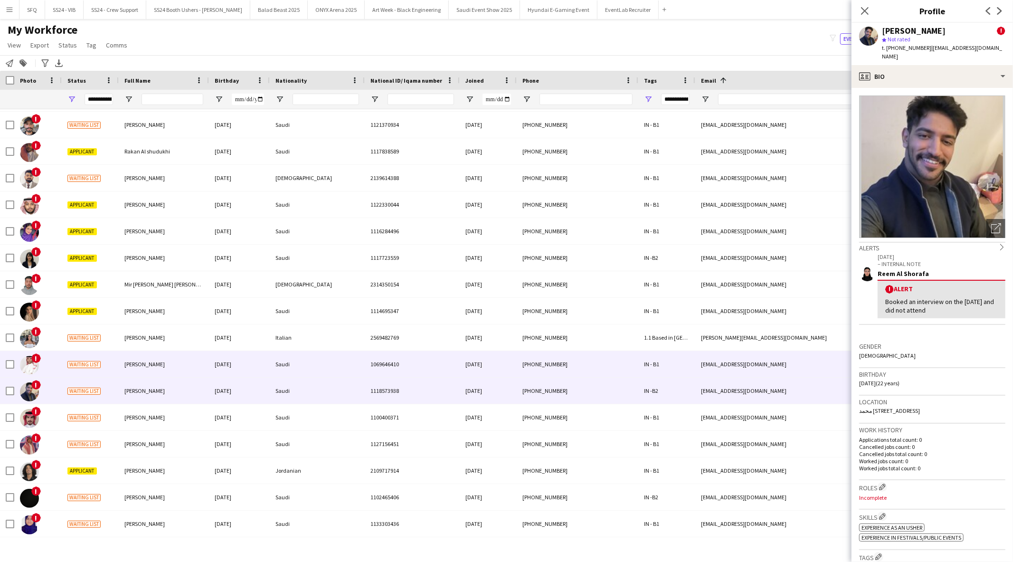
click at [191, 364] on div "Riyadh Alamoudi" at bounding box center [164, 364] width 90 height 26
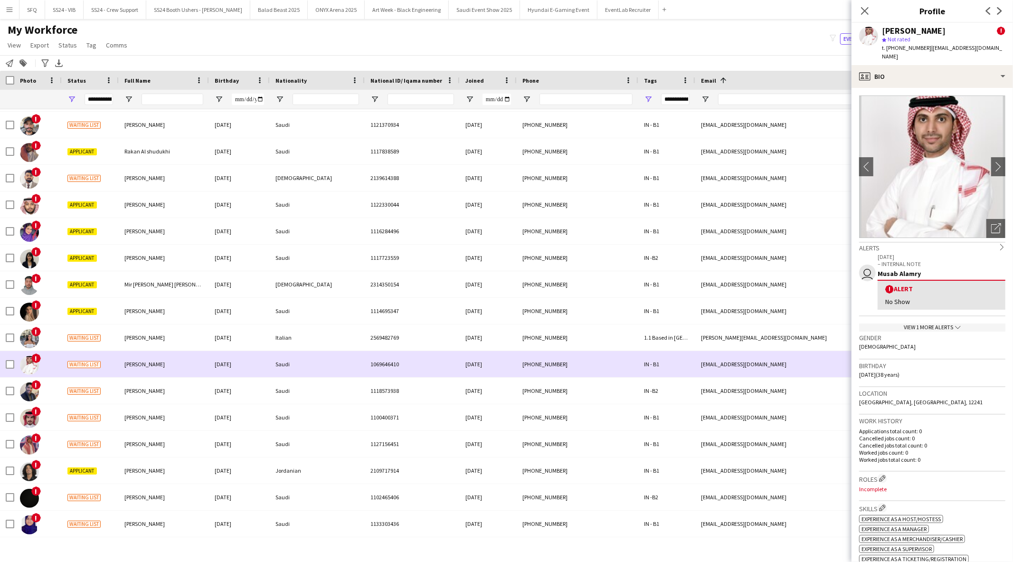
click at [181, 373] on div "Riyadh Alamoudi" at bounding box center [164, 364] width 90 height 26
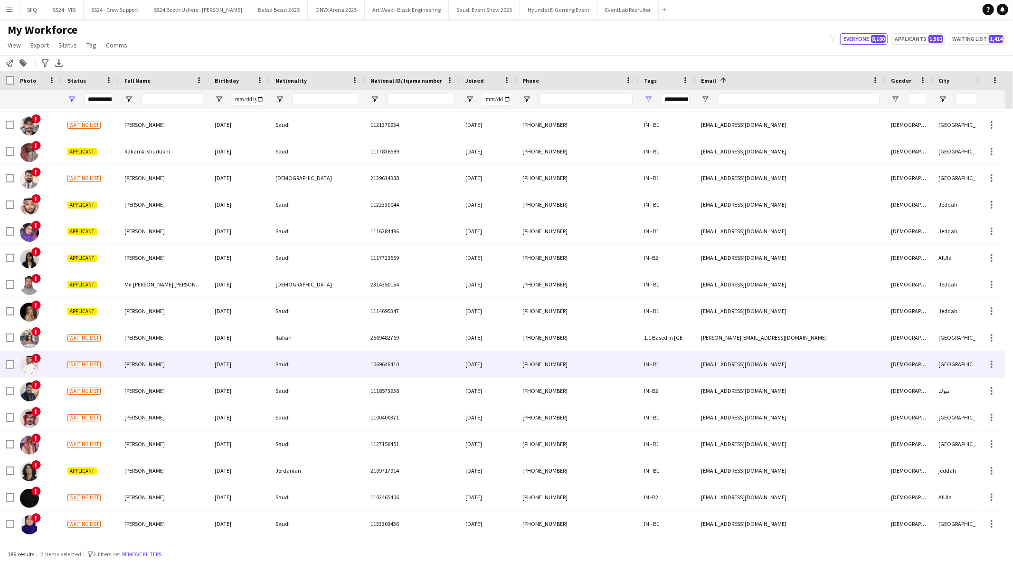
click at [179, 374] on div "Riyadh Alamoudi" at bounding box center [164, 364] width 90 height 26
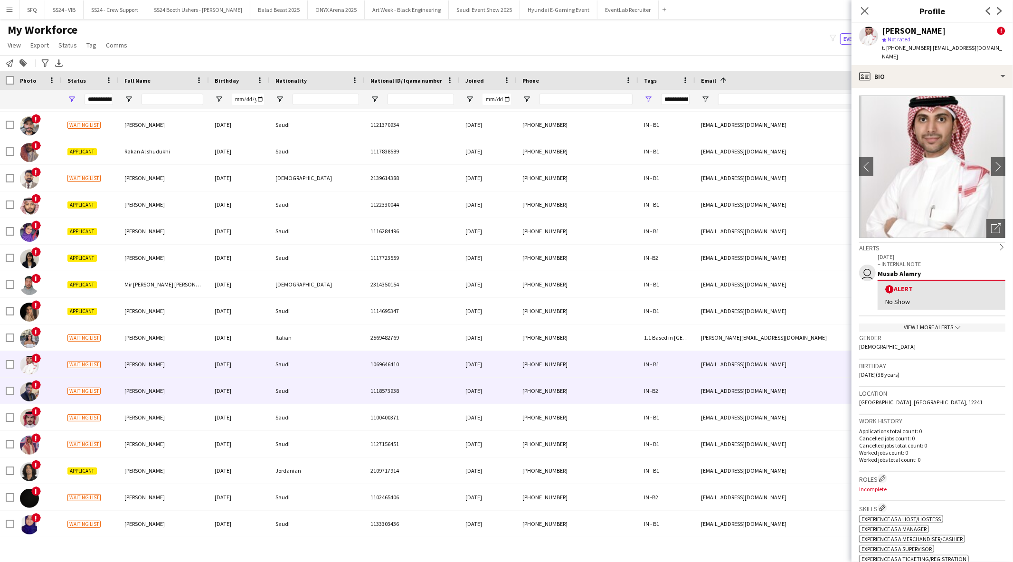
click at [179, 383] on div "Saud ALBalawi" at bounding box center [164, 391] width 90 height 26
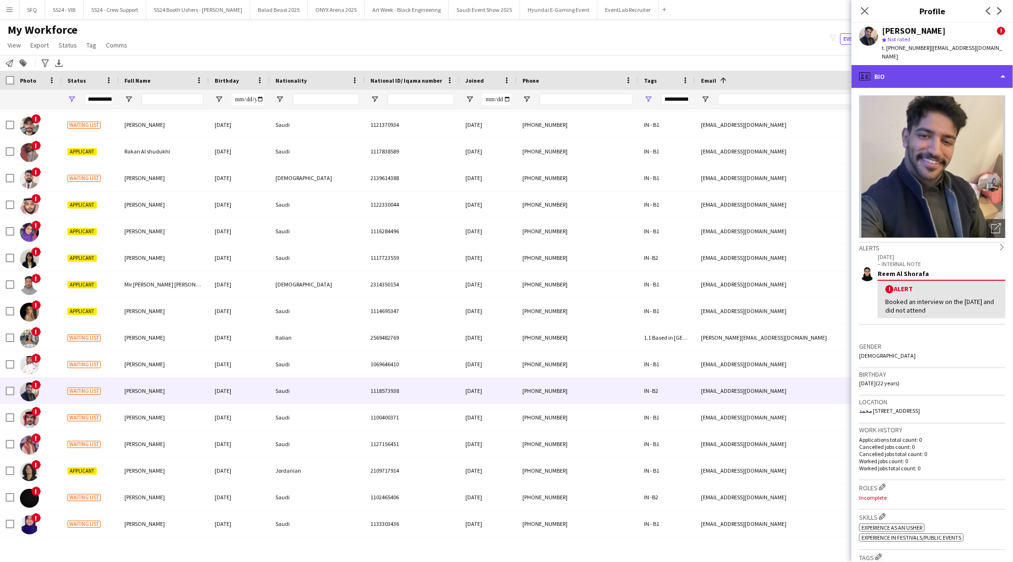
click at [893, 69] on div "profile Bio" at bounding box center [931, 76] width 161 height 23
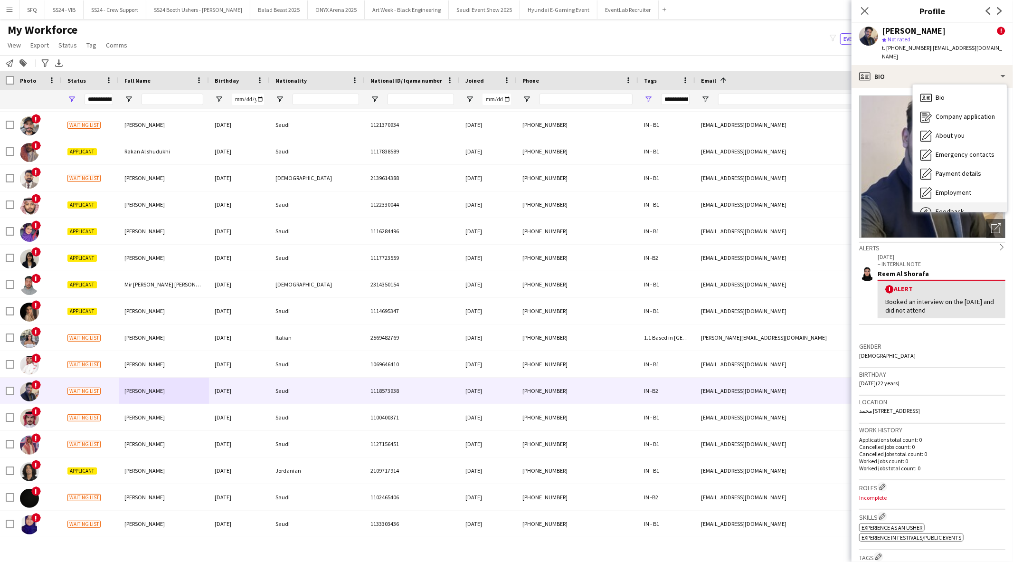
click at [946, 207] on span "Feedback" at bounding box center [949, 211] width 28 height 9
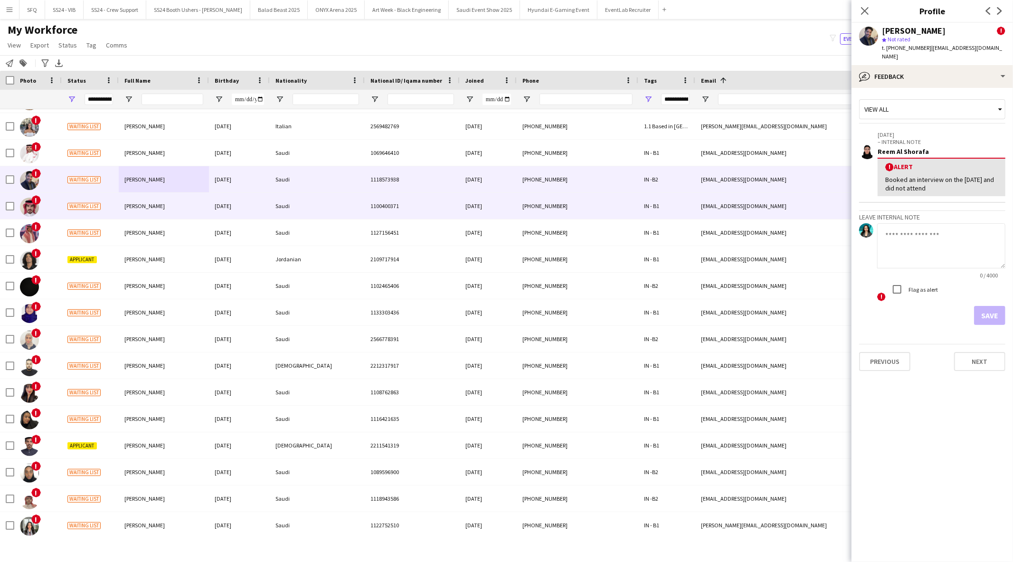
scroll to position [3799, 0]
click at [181, 207] on div "SAAD ALOTAIBI" at bounding box center [164, 206] width 90 height 26
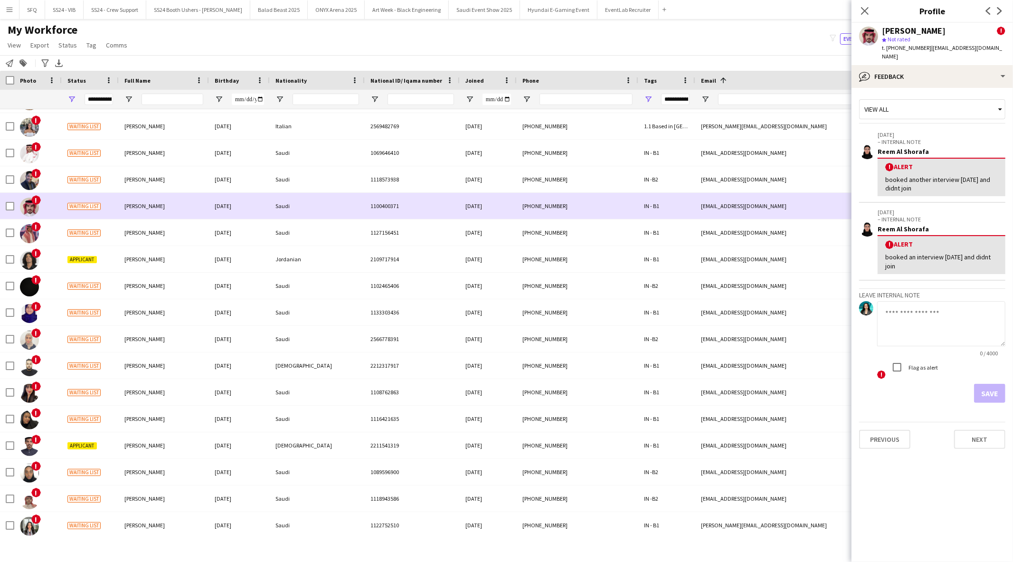
click at [172, 205] on div "SAAD ALOTAIBI" at bounding box center [164, 206] width 90 height 26
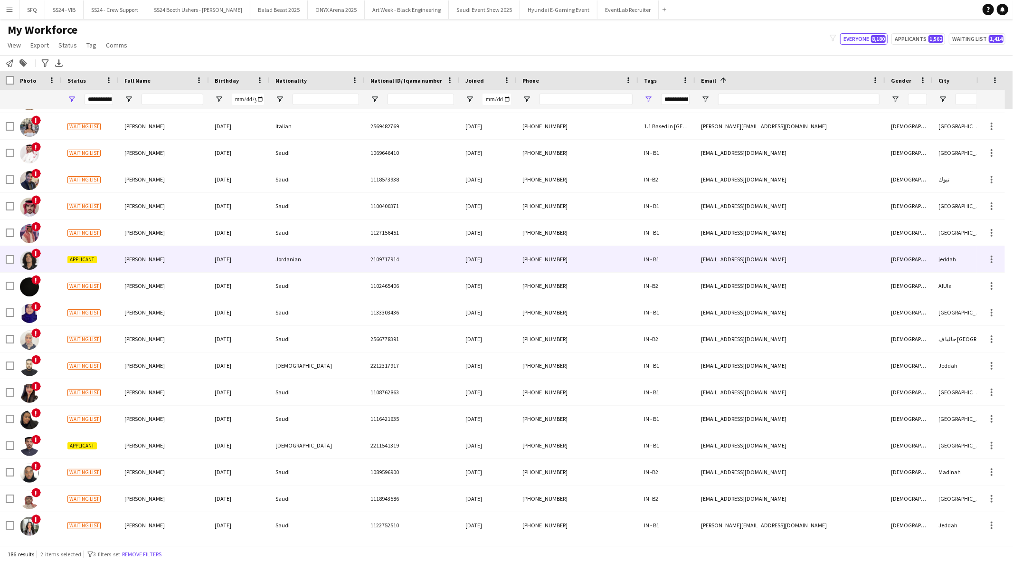
click at [162, 246] on div "Sami Ahmad" at bounding box center [164, 259] width 90 height 26
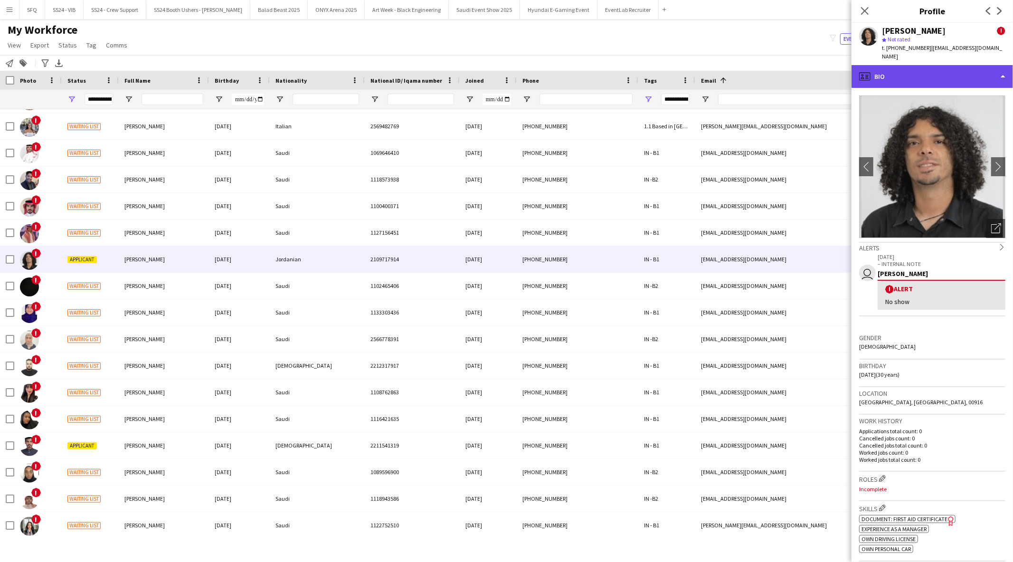
click at [883, 65] on div "profile Bio" at bounding box center [931, 76] width 161 height 23
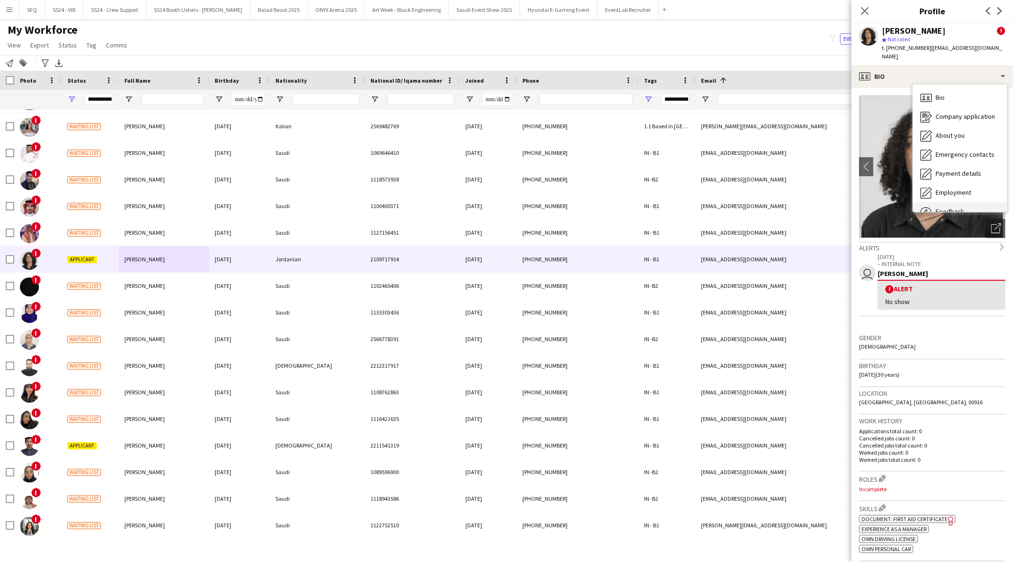
click at [940, 207] on span "Feedback" at bounding box center [949, 211] width 28 height 9
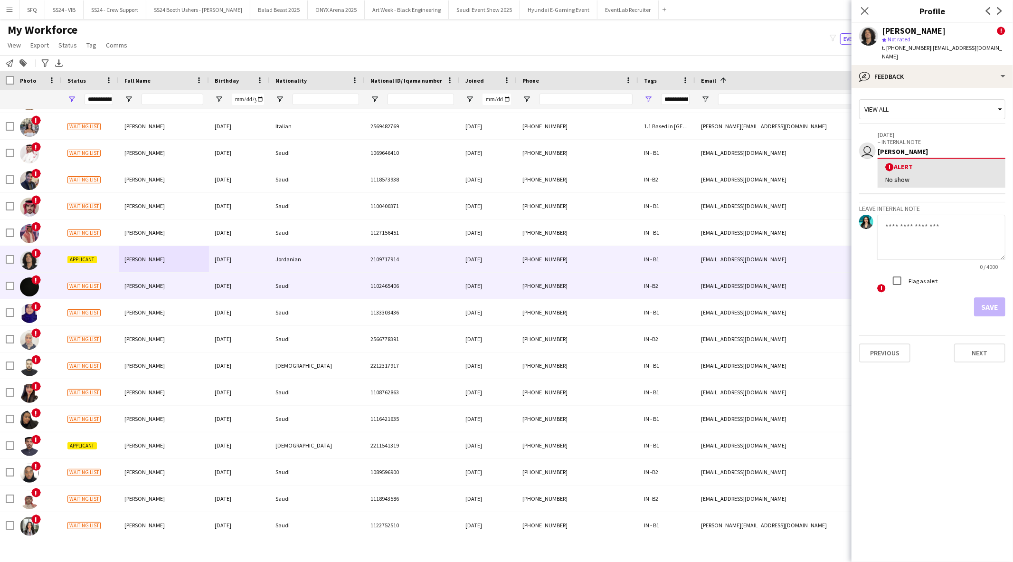
click at [160, 294] on div "صابرين العلاوي" at bounding box center [164, 286] width 90 height 26
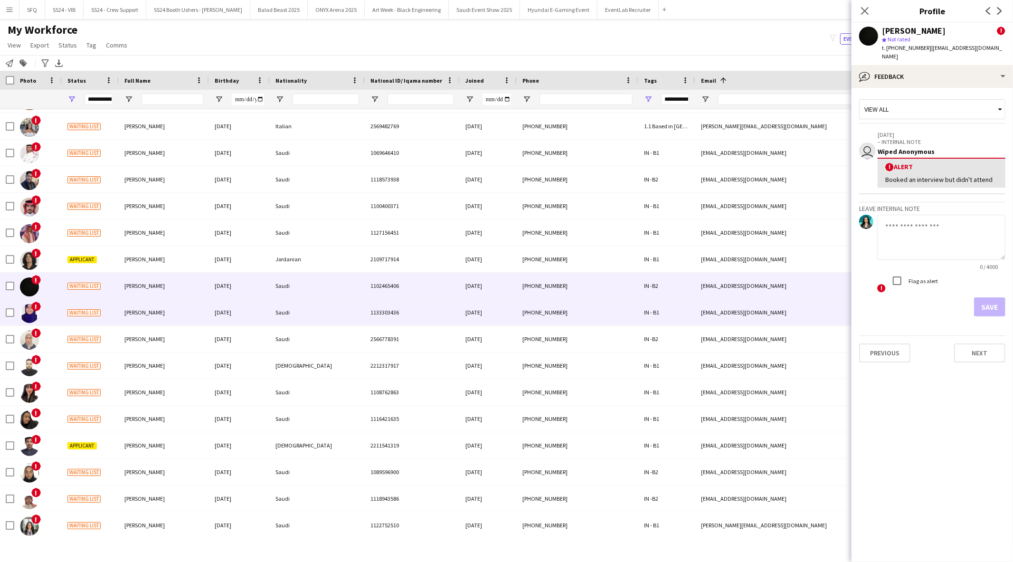
click at [155, 308] on div "Sadeen Alrhilie" at bounding box center [164, 312] width 90 height 26
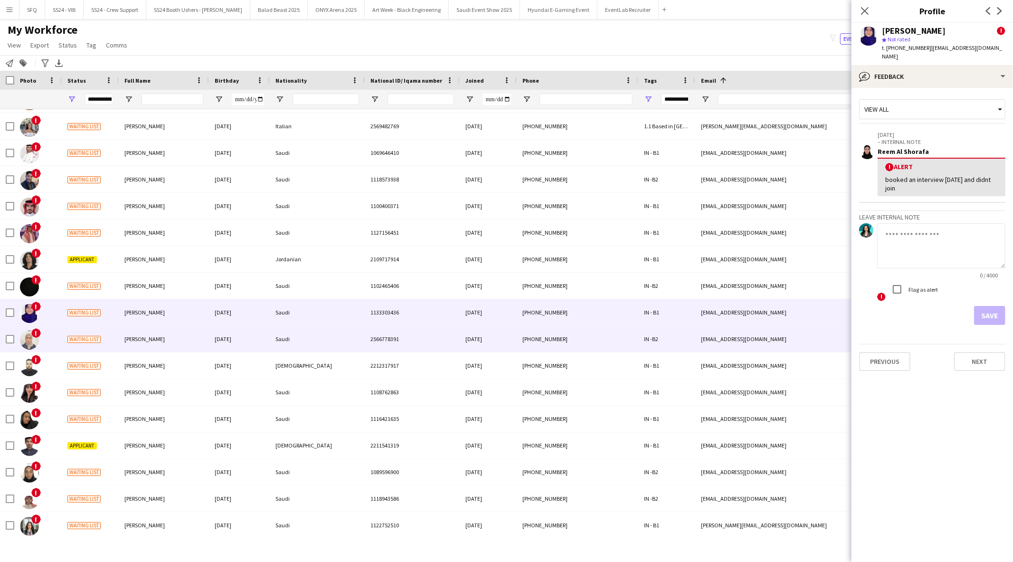
click at [159, 326] on div "فريدة هابوا" at bounding box center [164, 339] width 90 height 26
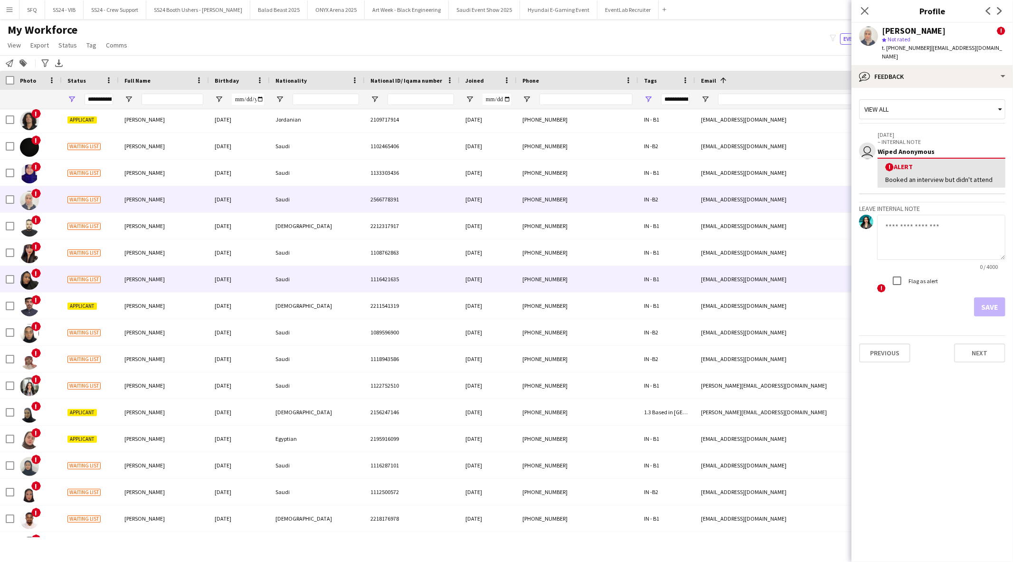
scroll to position [3957, 0]
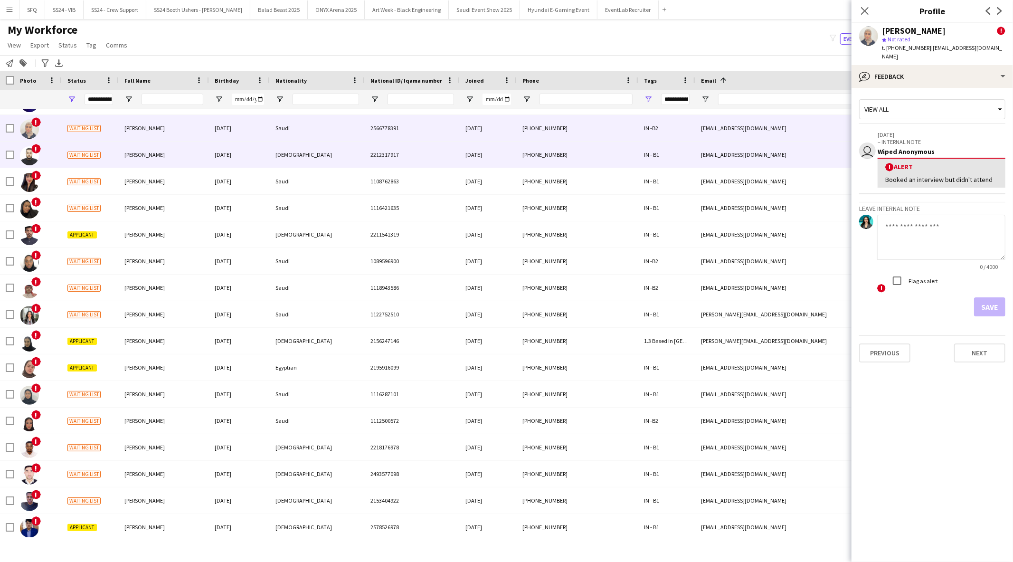
click at [131, 158] on span "Saeed Alhoki" at bounding box center [144, 154] width 40 height 7
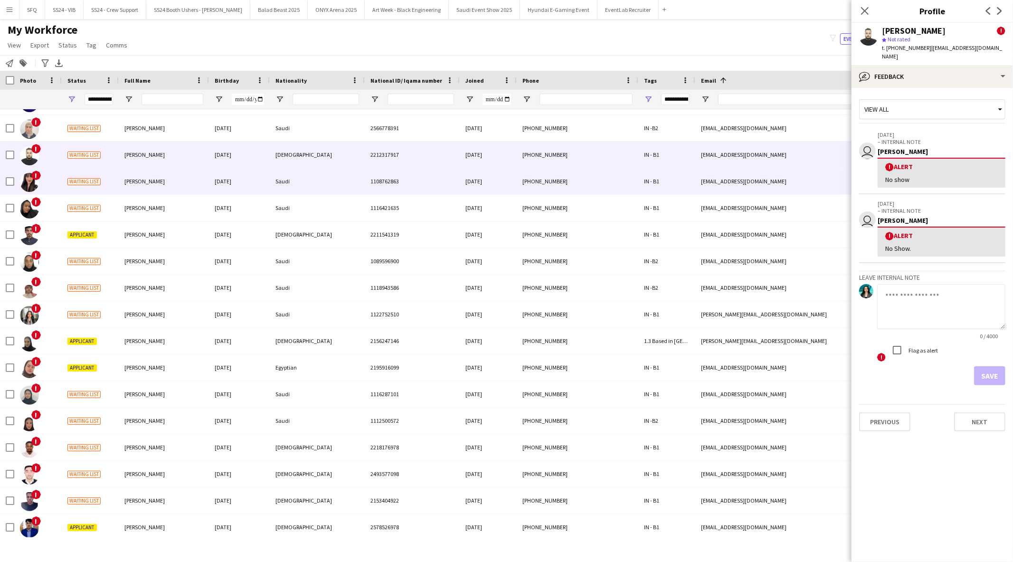
click at [139, 178] on span "ANWAR HAKAMI" at bounding box center [144, 181] width 40 height 7
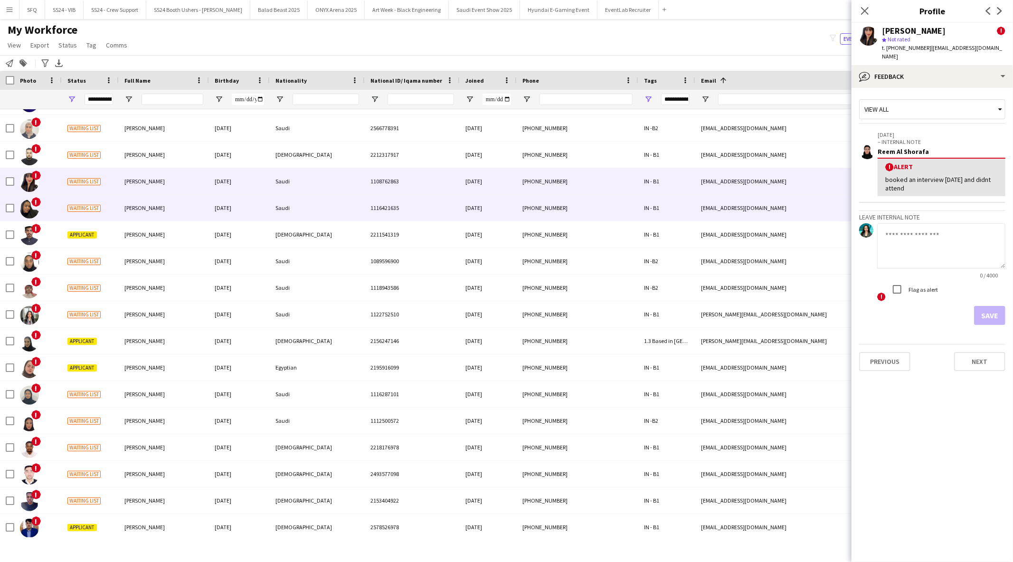
click at [139, 210] on span "Salma Almutairi" at bounding box center [144, 207] width 40 height 7
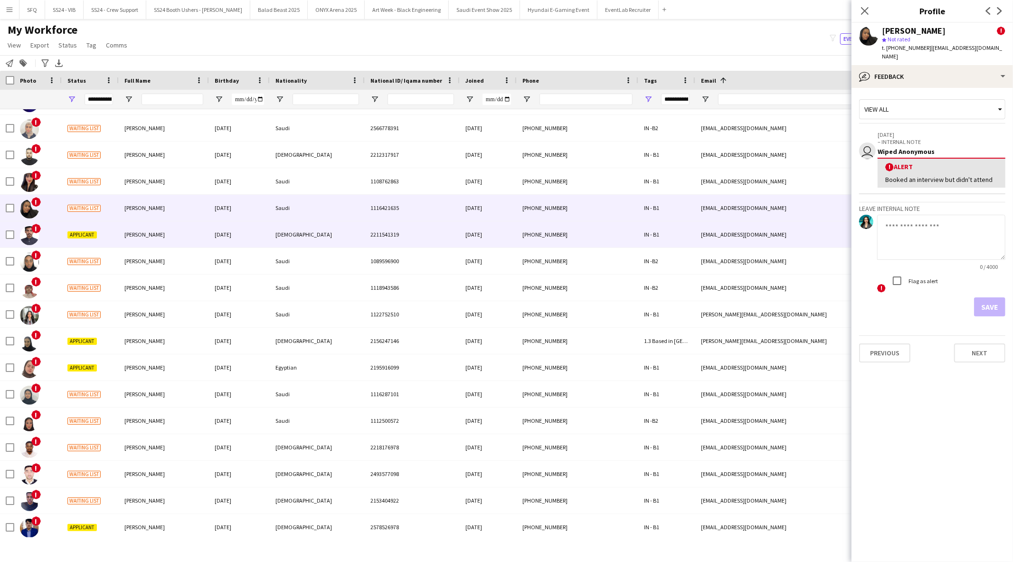
click at [141, 236] on span "Samair Saif" at bounding box center [144, 234] width 40 height 7
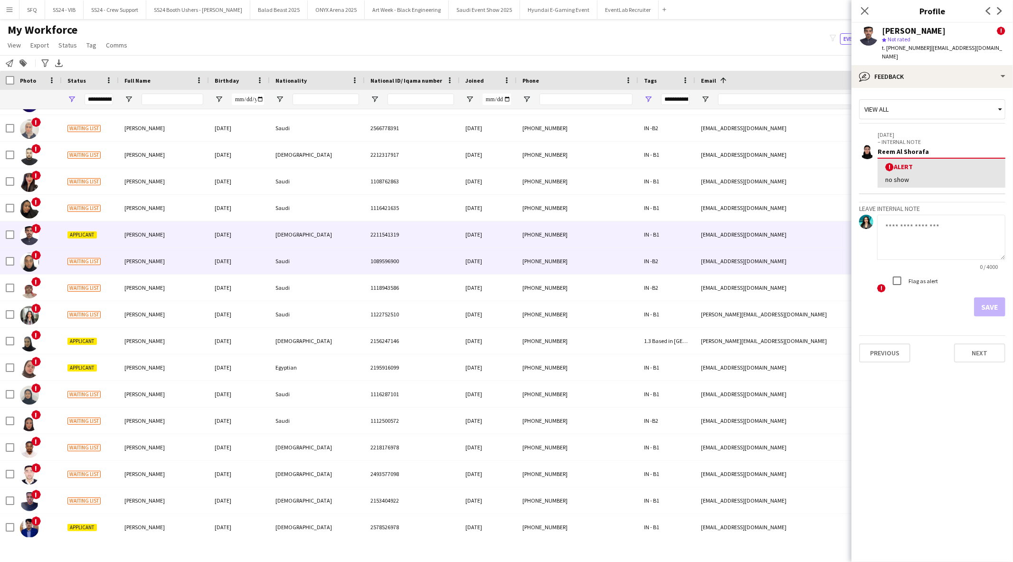
click at [145, 256] on div "Samiah Alali" at bounding box center [164, 261] width 90 height 26
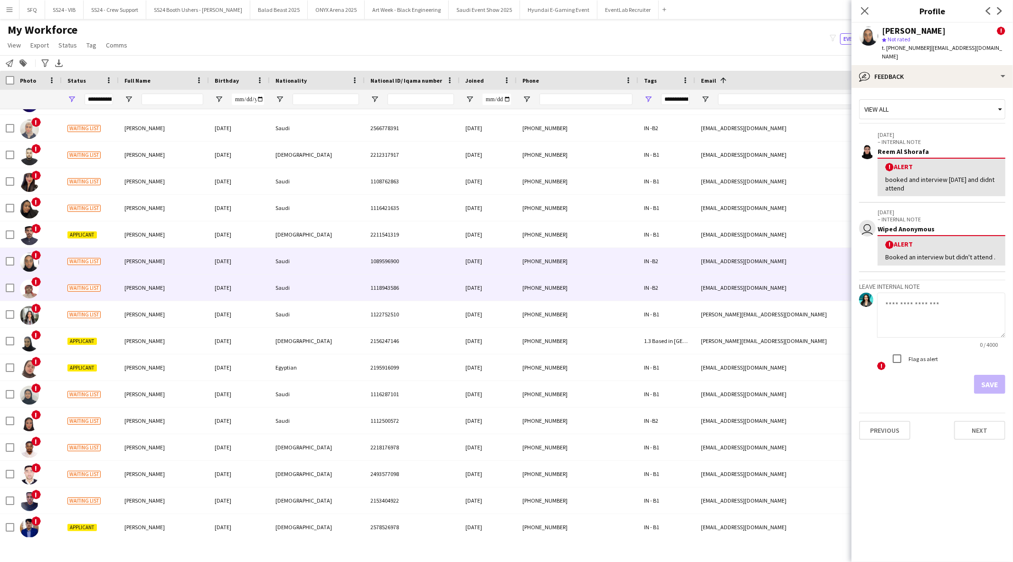
click at [144, 287] on span "Saud Mohammed" at bounding box center [144, 287] width 40 height 7
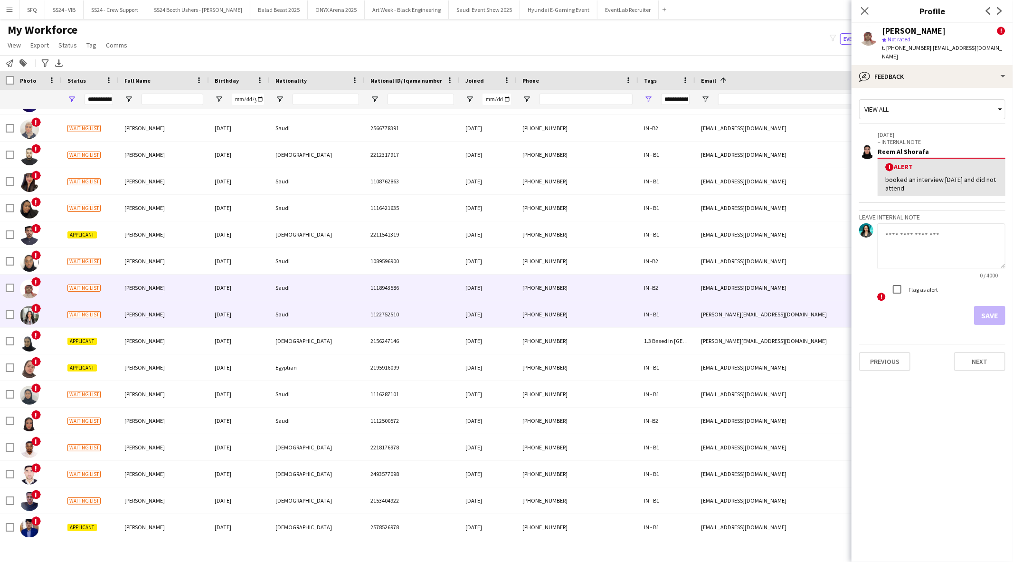
click at [138, 302] on div "Sara Fakhri" at bounding box center [164, 314] width 90 height 26
click at [138, 292] on div "Saud Mohammed" at bounding box center [164, 287] width 90 height 26
click at [127, 326] on div "Sara Fakhri" at bounding box center [164, 314] width 90 height 26
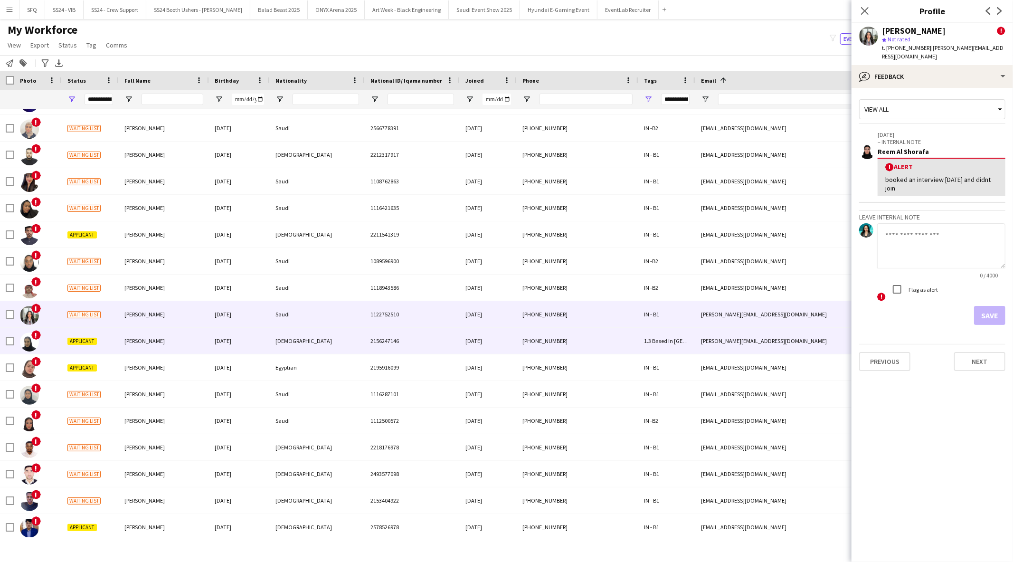
click at [130, 338] on span "Sara Mohammed" at bounding box center [144, 340] width 40 height 7
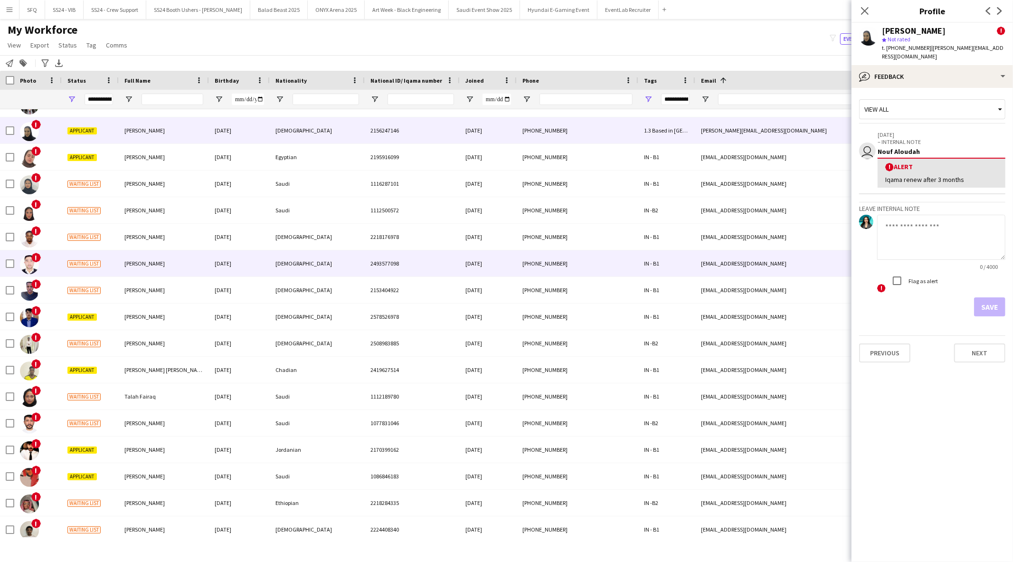
scroll to position [4221, 0]
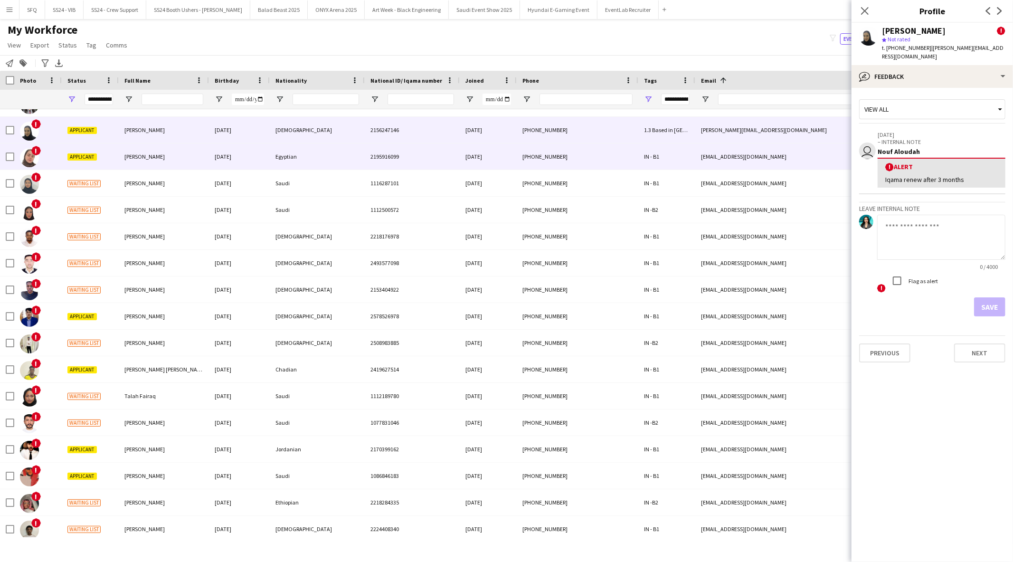
click at [136, 162] on div "Sarah A.Khalil" at bounding box center [164, 156] width 90 height 26
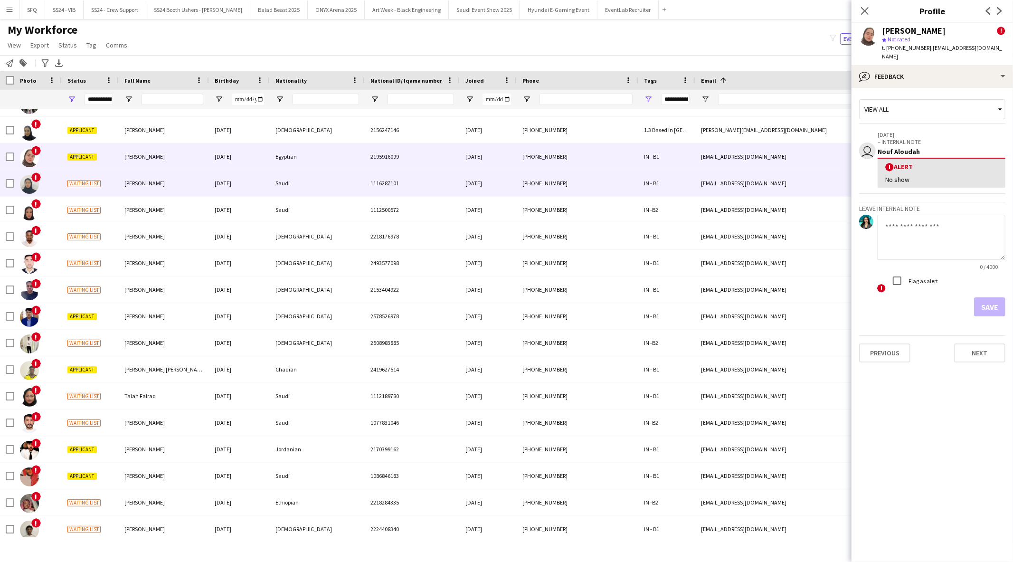
click at [139, 190] on div "Sara Alqarni" at bounding box center [164, 183] width 90 height 26
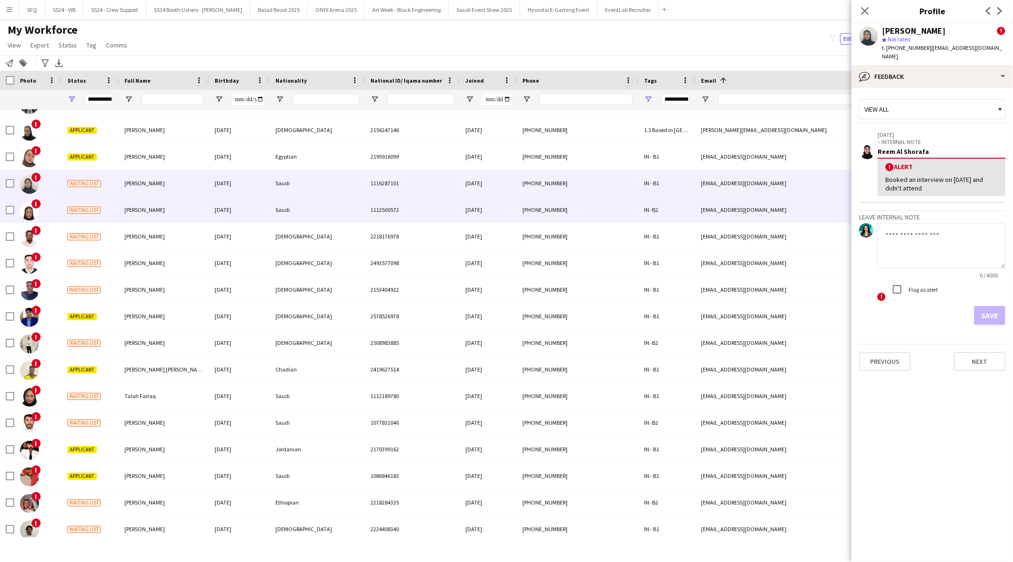
click at [137, 202] on div "Sarah Alsadun" at bounding box center [164, 210] width 90 height 26
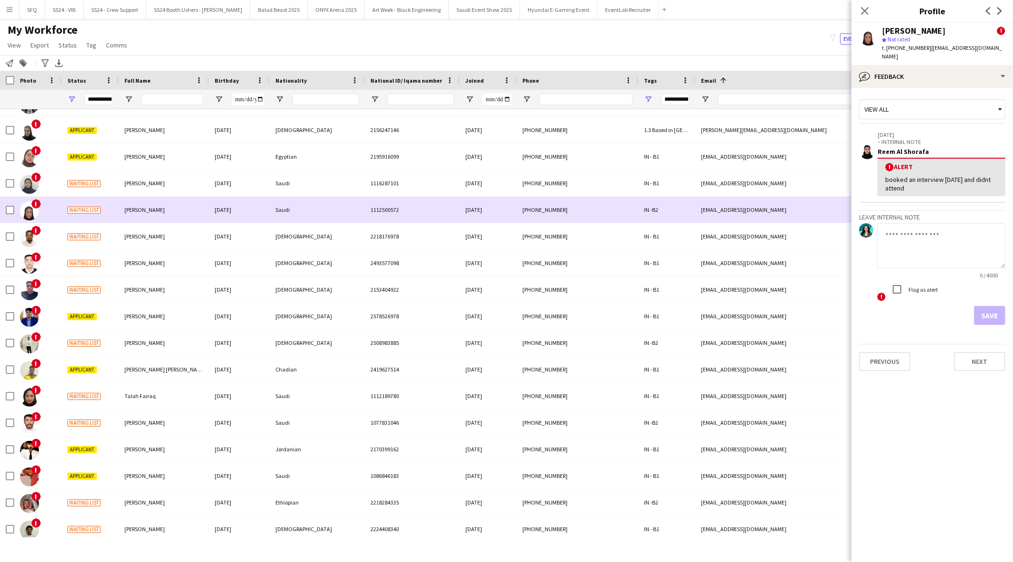
click at [117, 204] on div "Waiting list" at bounding box center [90, 210] width 57 height 26
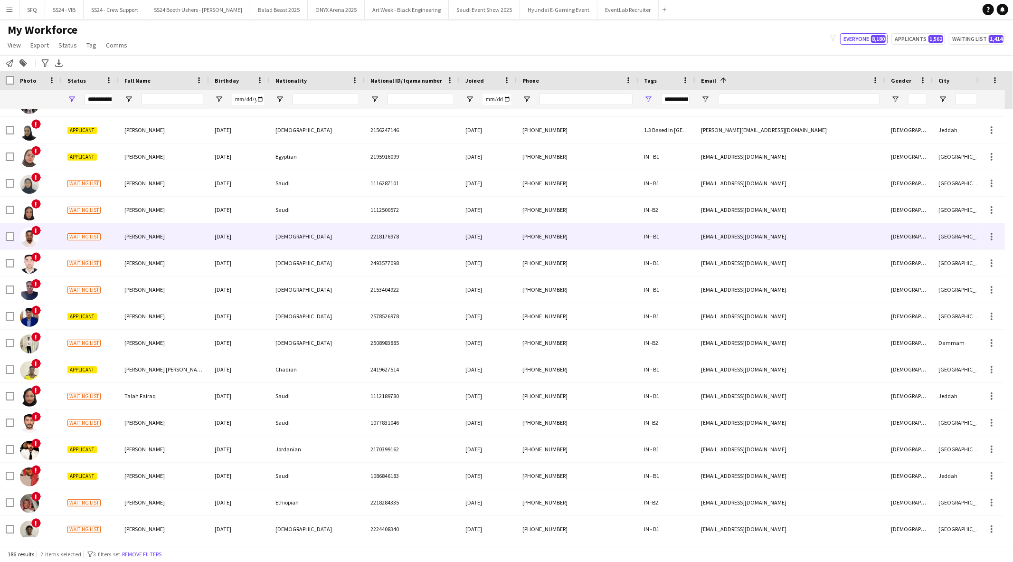
click at [118, 225] on div "Waiting list" at bounding box center [90, 236] width 57 height 26
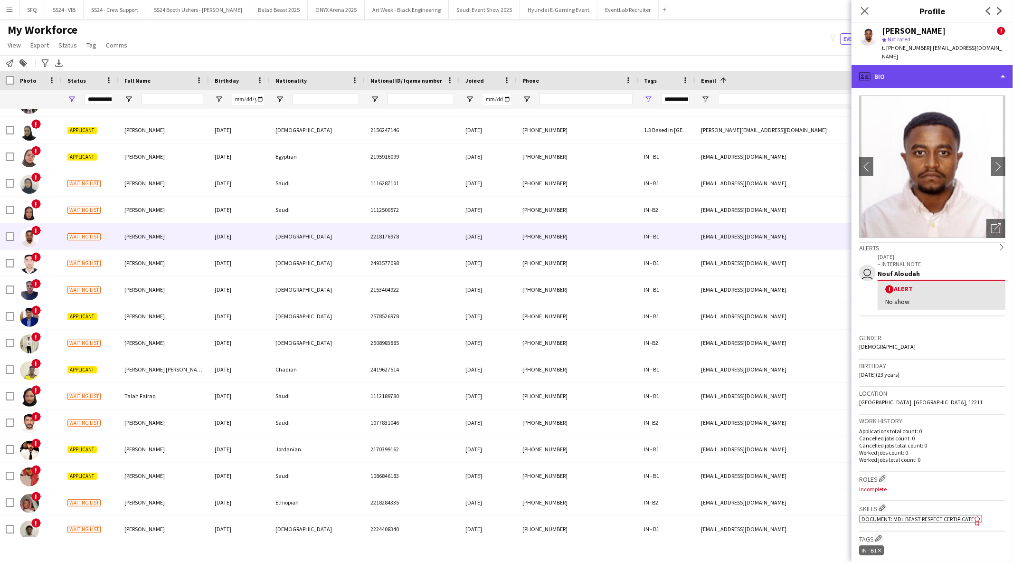
click at [893, 76] on div "profile Bio" at bounding box center [931, 76] width 161 height 23
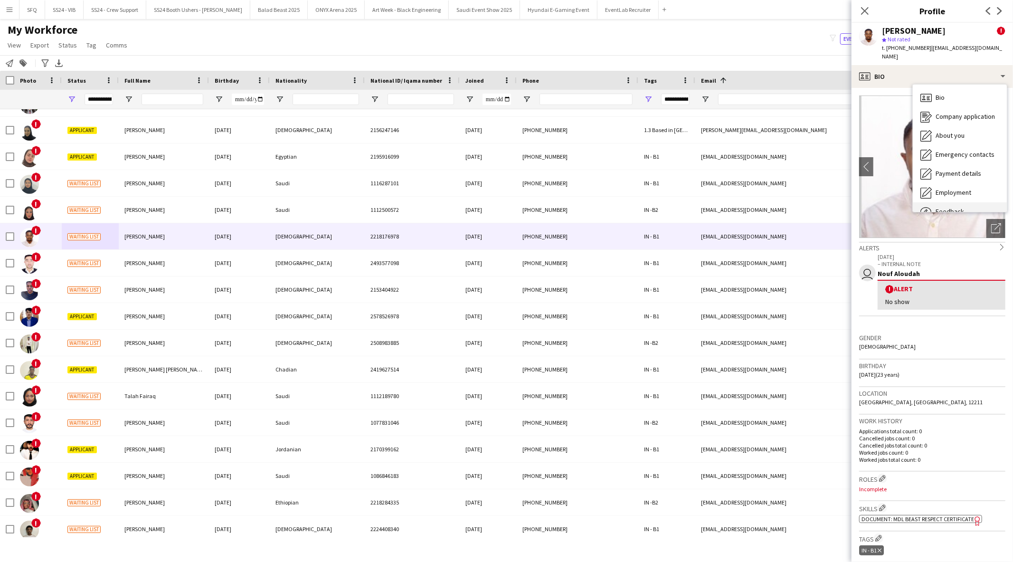
click at [943, 202] on div "Feedback Feedback" at bounding box center [960, 211] width 94 height 19
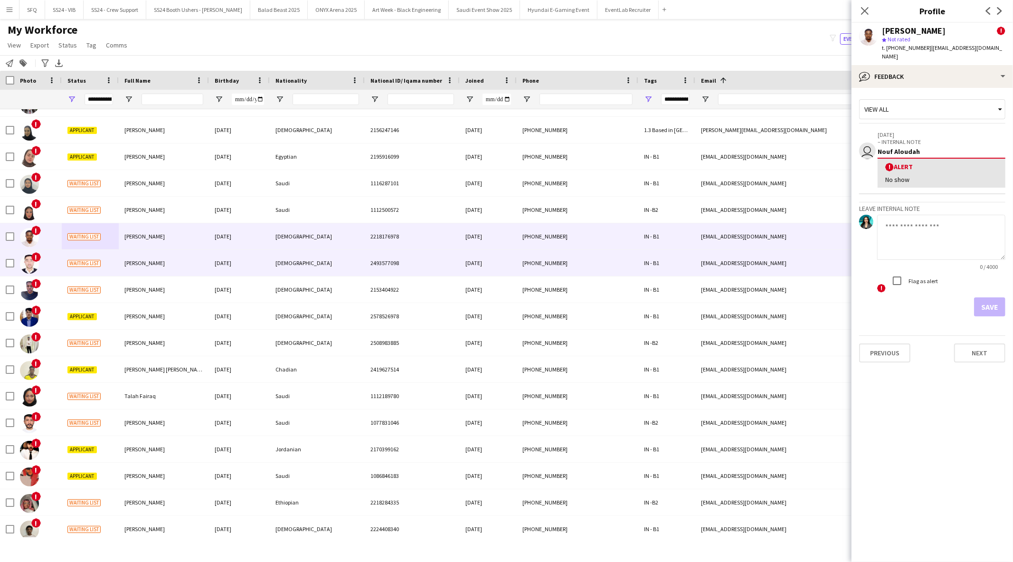
click at [188, 264] on div "Siddiq Ullah" at bounding box center [164, 263] width 90 height 26
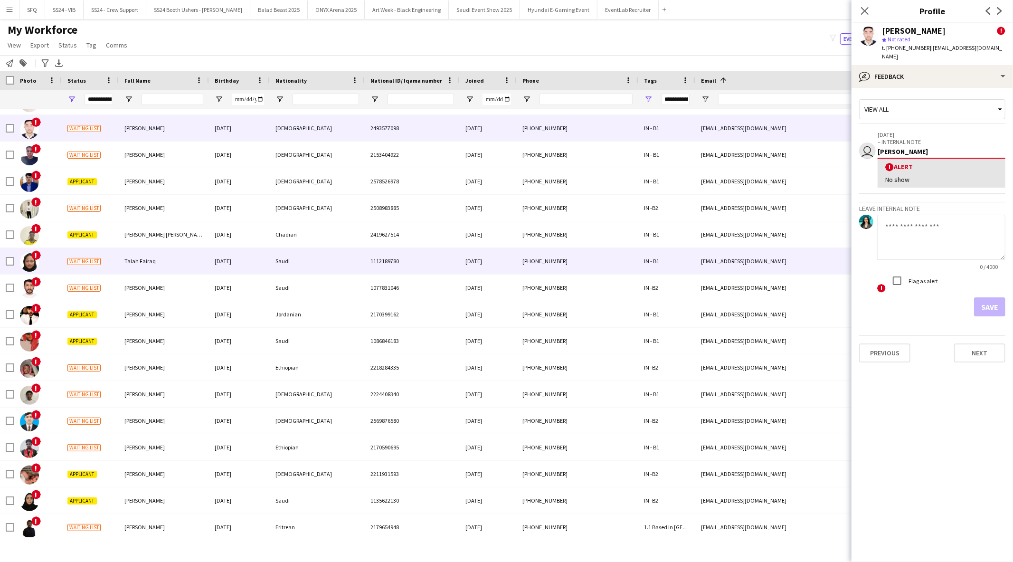
scroll to position [4379, 0]
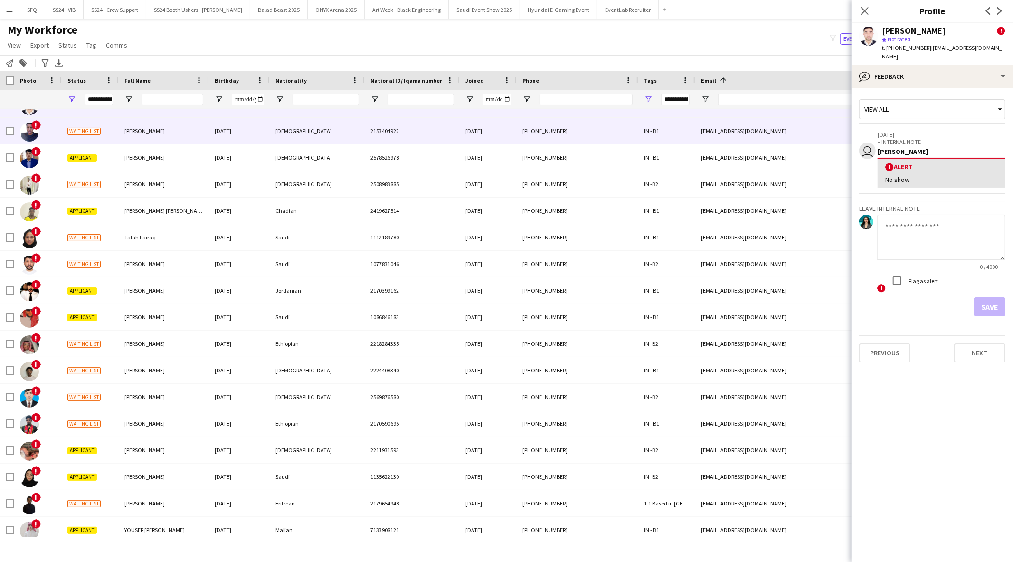
click at [158, 136] on div "صالح محمد" at bounding box center [164, 131] width 90 height 26
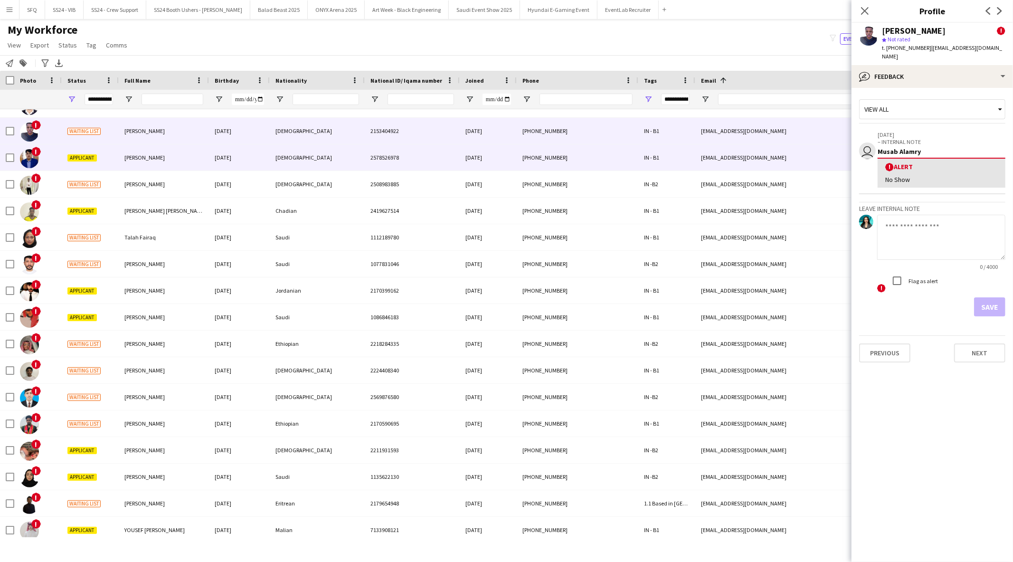
click at [165, 161] on div "Shahid Iqbal" at bounding box center [164, 157] width 90 height 26
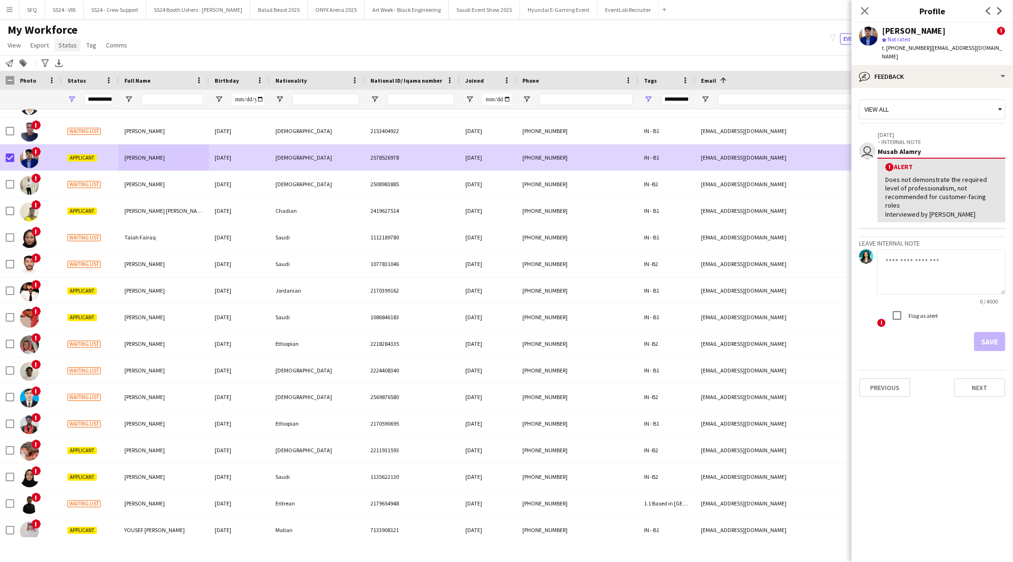
click at [60, 44] on span "Status" at bounding box center [67, 45] width 19 height 9
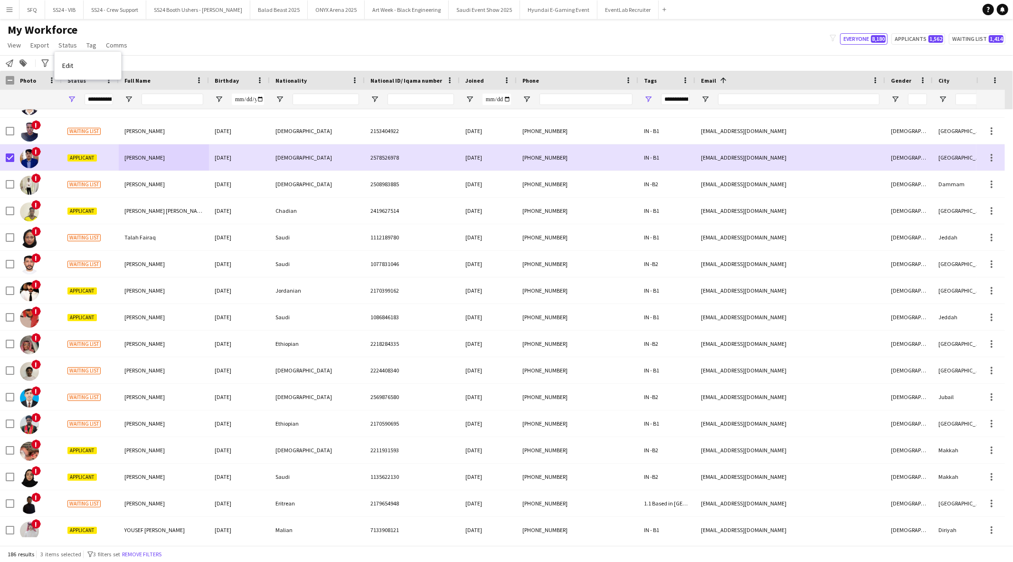
click at [122, 69] on div "Notify workforce Add to tag Search tags magnifier Add tag Advanced filters Adva…" at bounding box center [506, 63] width 1013 height 16
click at [108, 68] on div "Notify workforce Add to tag Search tags magnifier Add tag Advanced filters Adva…" at bounding box center [506, 63] width 1013 height 16
click at [70, 45] on span "Status" at bounding box center [67, 45] width 19 height 9
click at [89, 63] on link "Edit" at bounding box center [88, 66] width 66 height 20
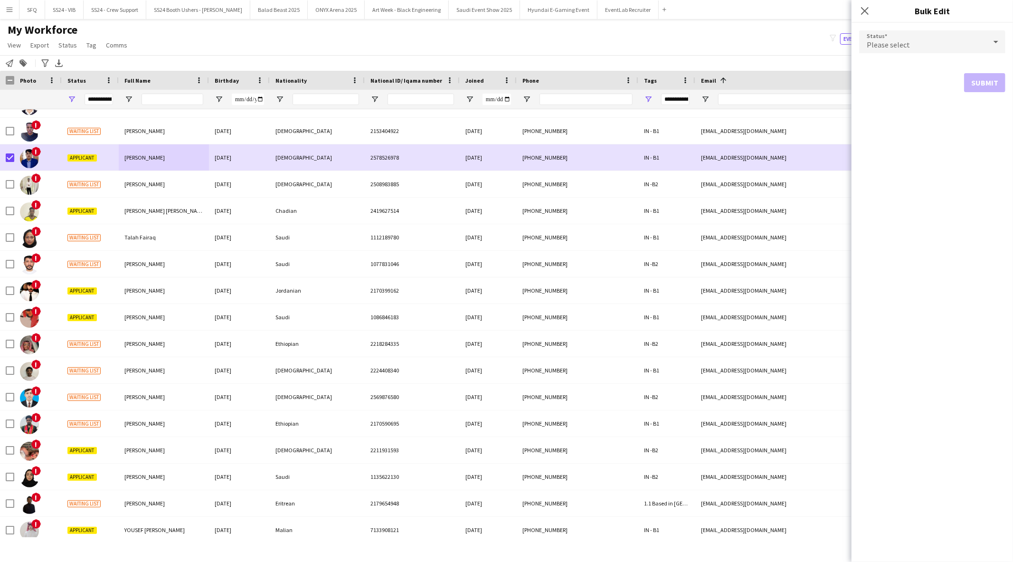
click at [872, 40] on span "Please select" at bounding box center [888, 44] width 43 height 9
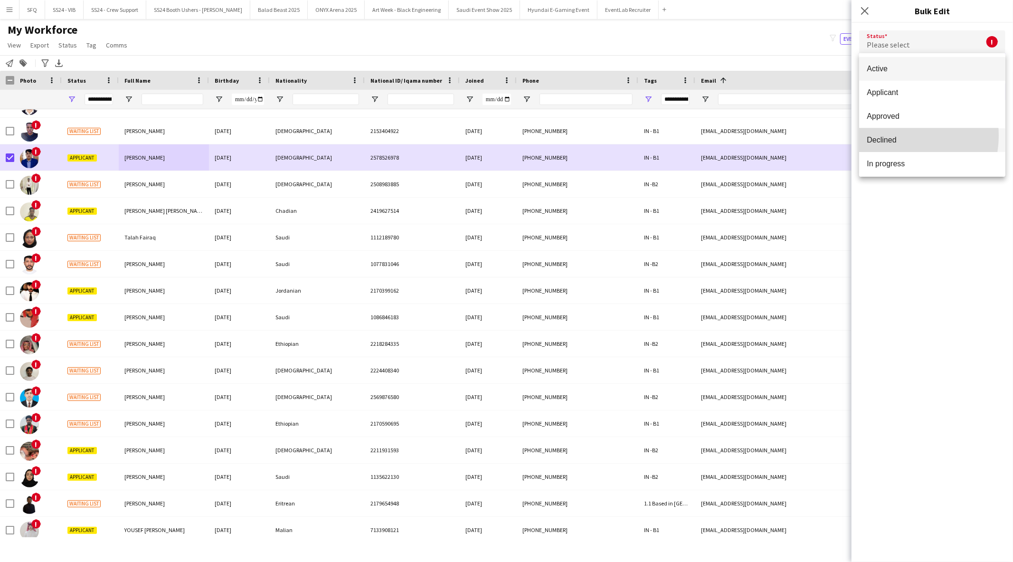
click at [894, 135] on span "Declined" at bounding box center [932, 139] width 131 height 9
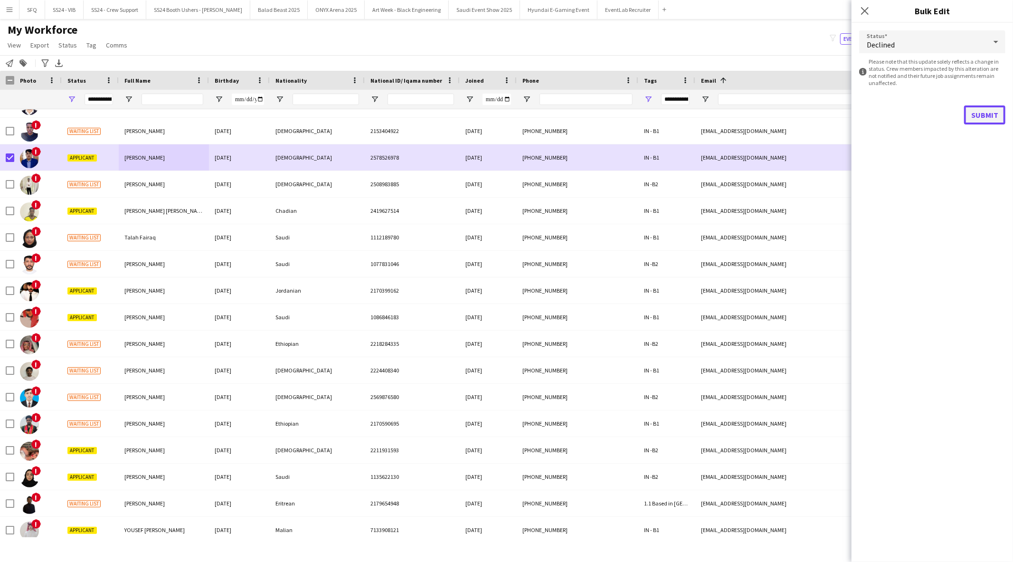
click at [992, 112] on button "Submit" at bounding box center [984, 114] width 41 height 19
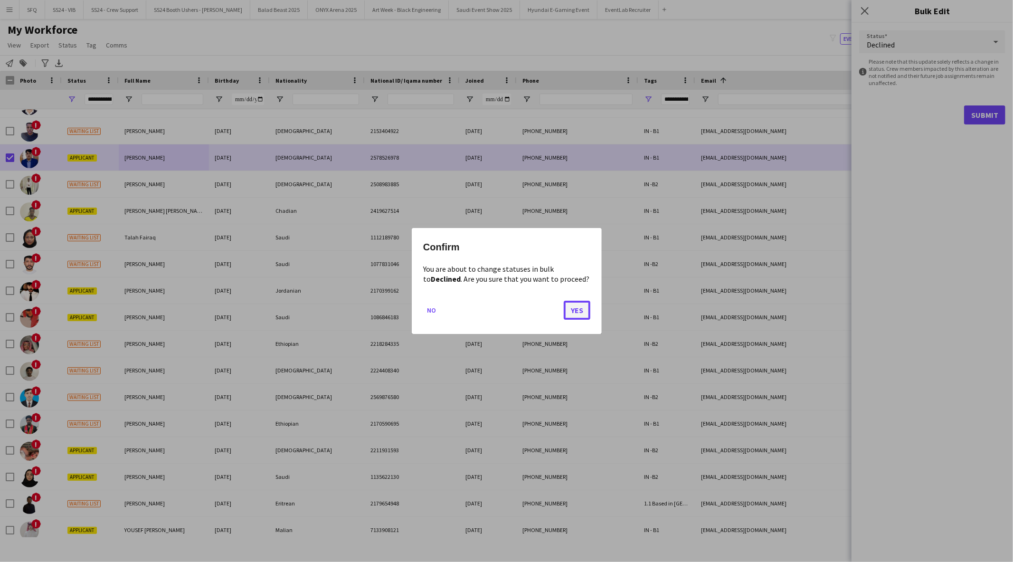
click at [578, 308] on button "Yes" at bounding box center [577, 310] width 27 height 19
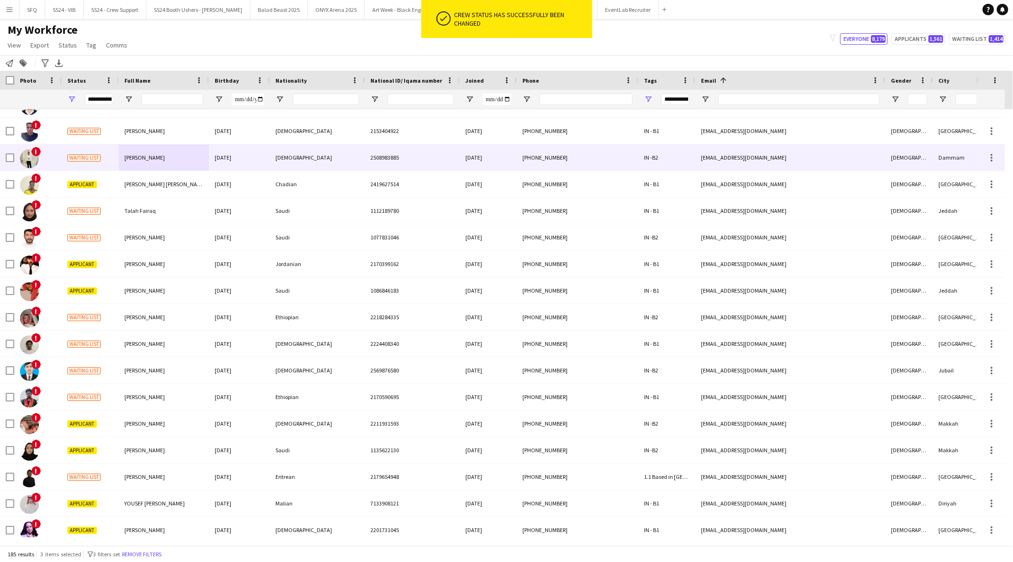
click at [25, 154] on img at bounding box center [29, 158] width 19 height 19
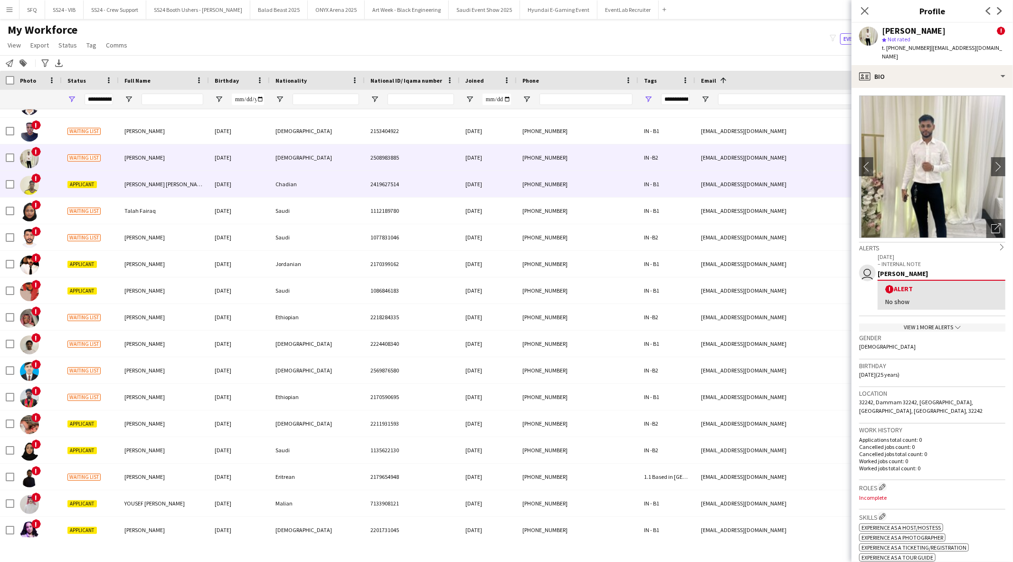
click at [38, 190] on div "!" at bounding box center [29, 184] width 19 height 27
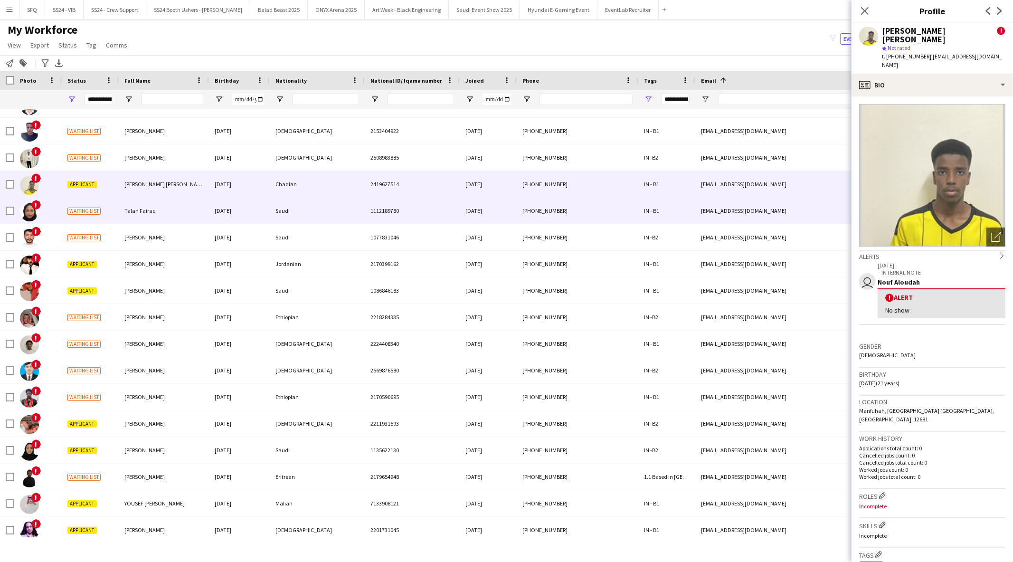
click at [40, 206] on div "!" at bounding box center [37, 211] width 47 height 26
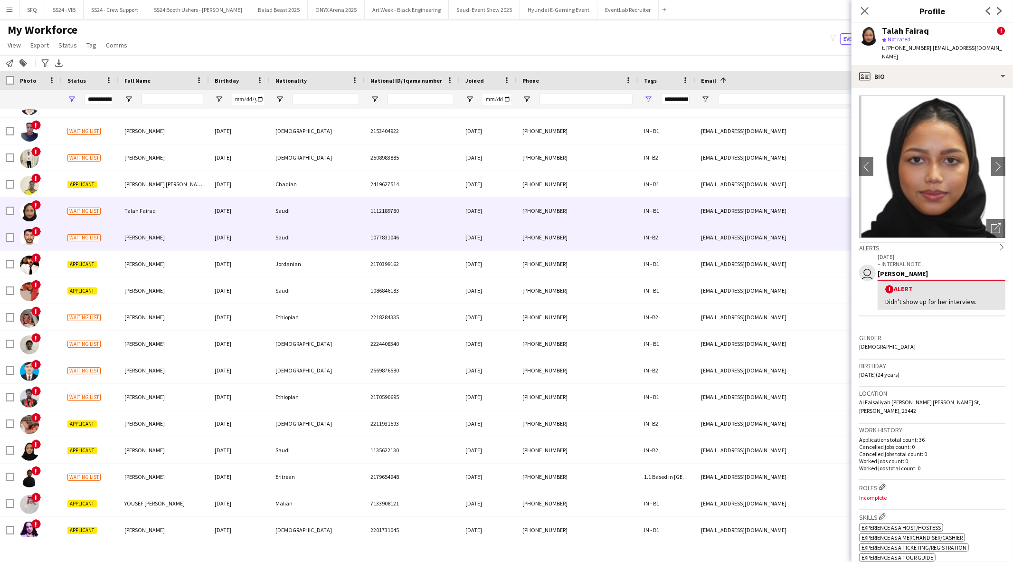
click at [38, 231] on span "!" at bounding box center [35, 231] width 9 height 9
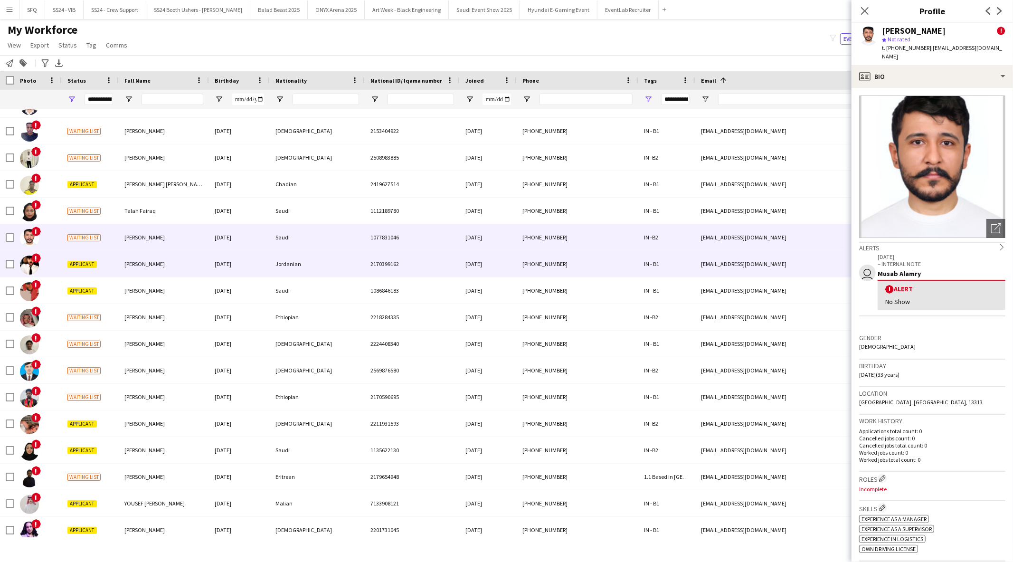
click at [34, 261] on span "!" at bounding box center [35, 257] width 9 height 9
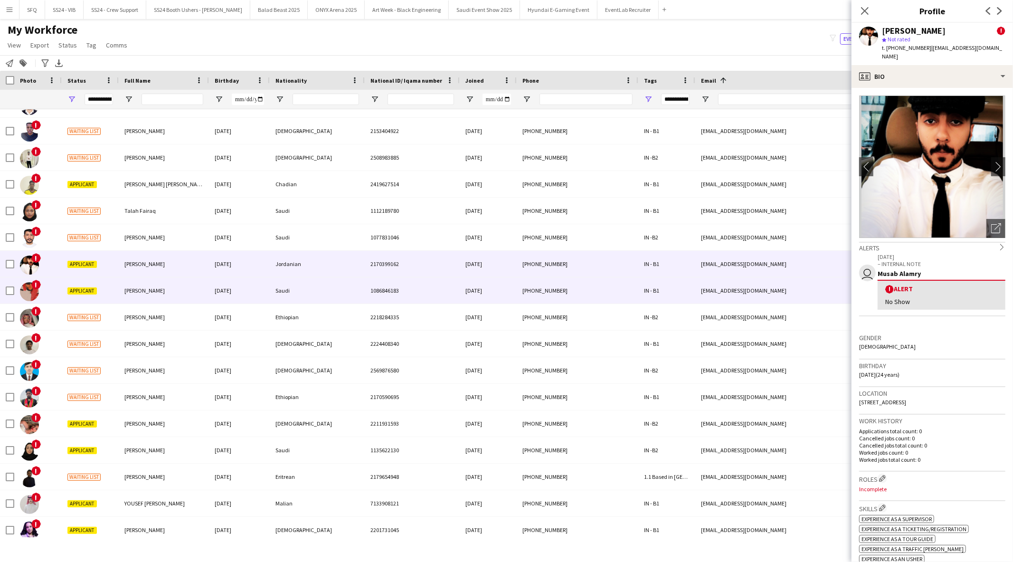
click at [36, 293] on img at bounding box center [29, 291] width 19 height 19
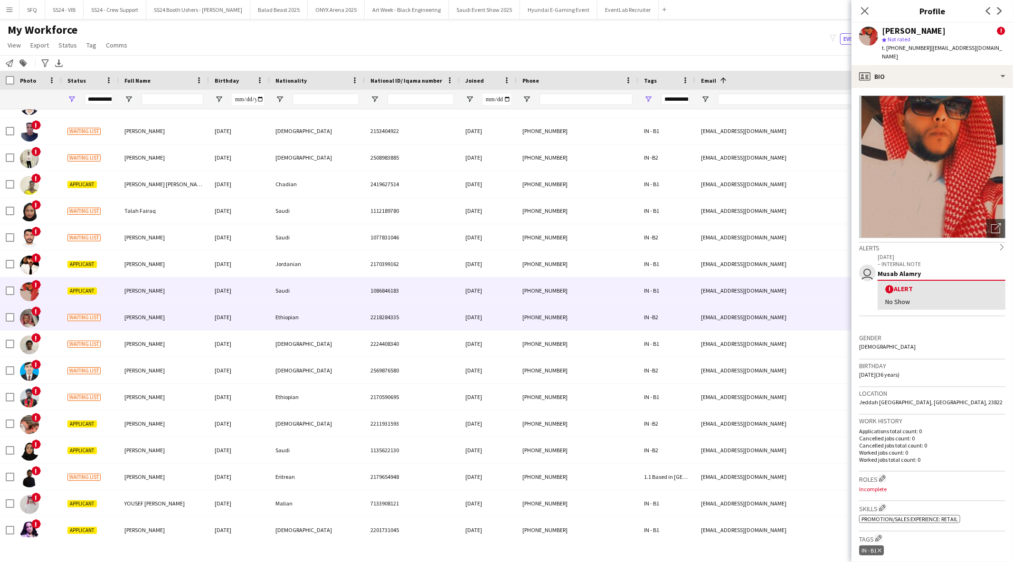
click at [41, 311] on div "!" at bounding box center [37, 317] width 47 height 26
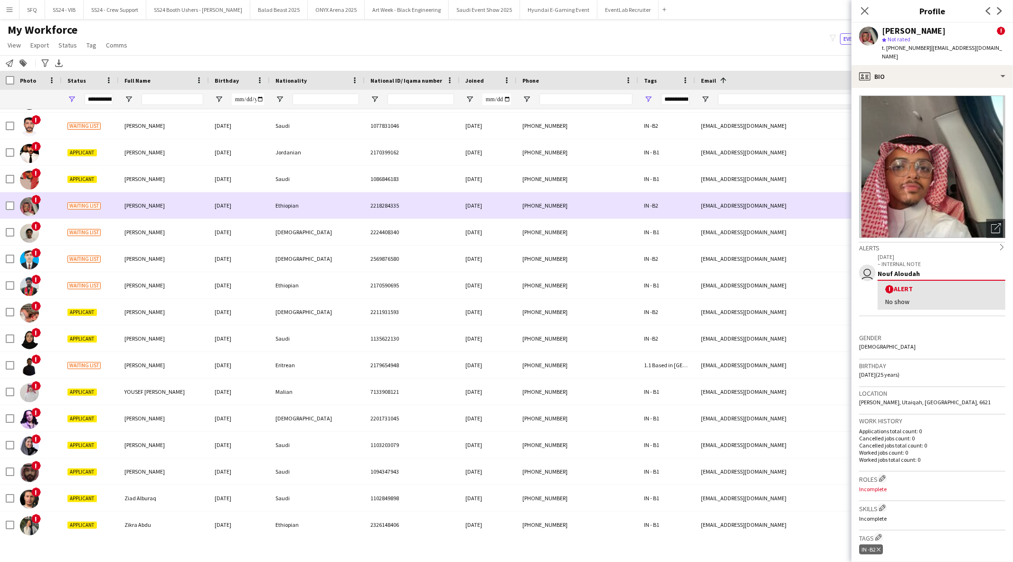
scroll to position [4491, 0]
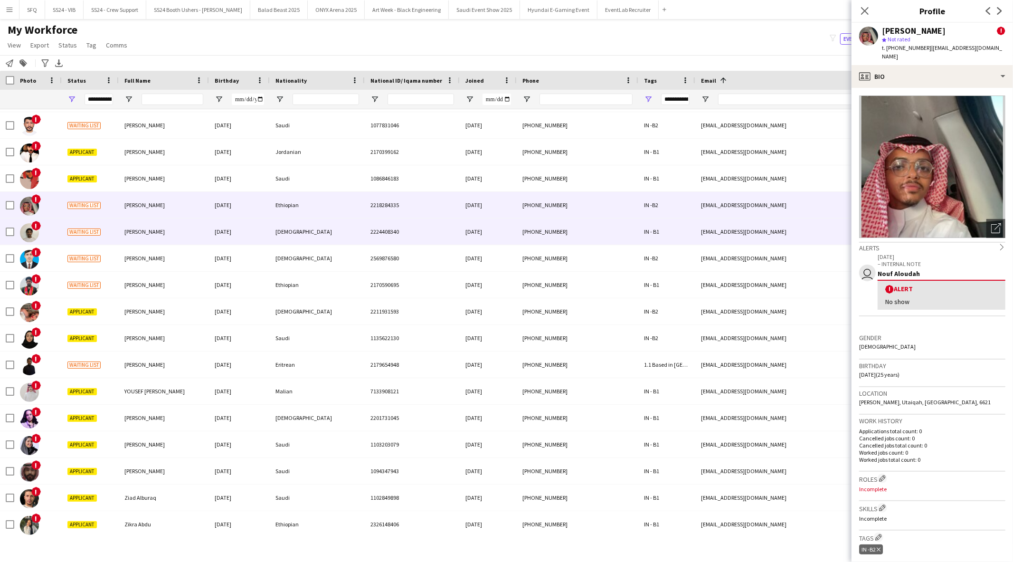
click at [120, 240] on div "Mohammed Ismail" at bounding box center [164, 231] width 90 height 26
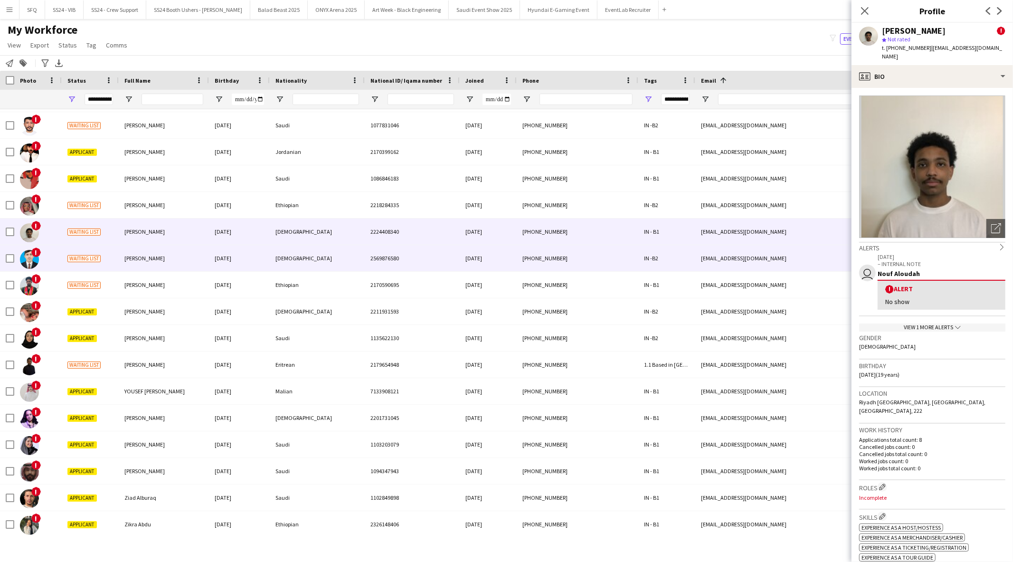
click at [121, 251] on div "Asif Umer" at bounding box center [164, 258] width 90 height 26
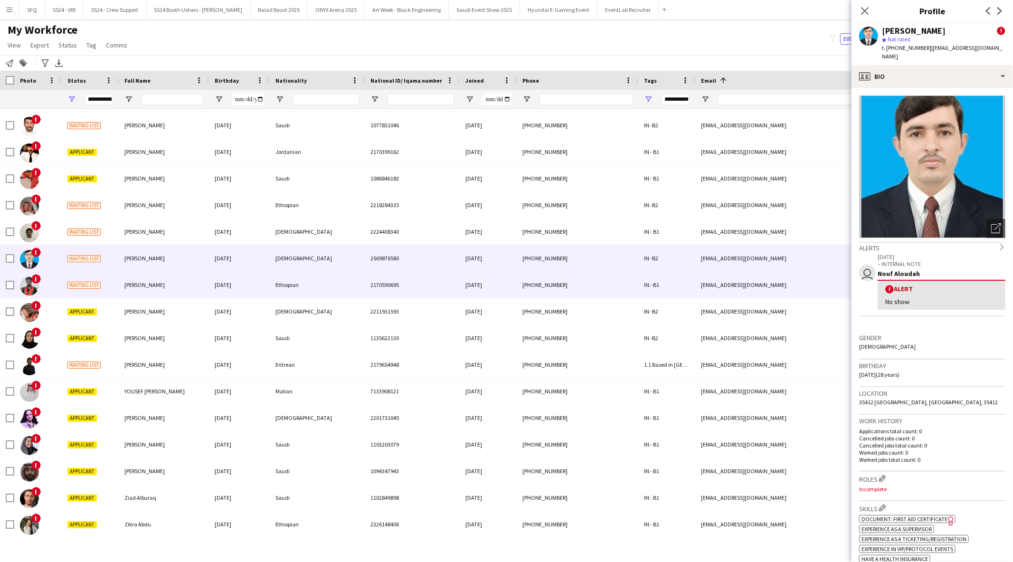
click at [136, 277] on div "Omer Ali" at bounding box center [164, 285] width 90 height 26
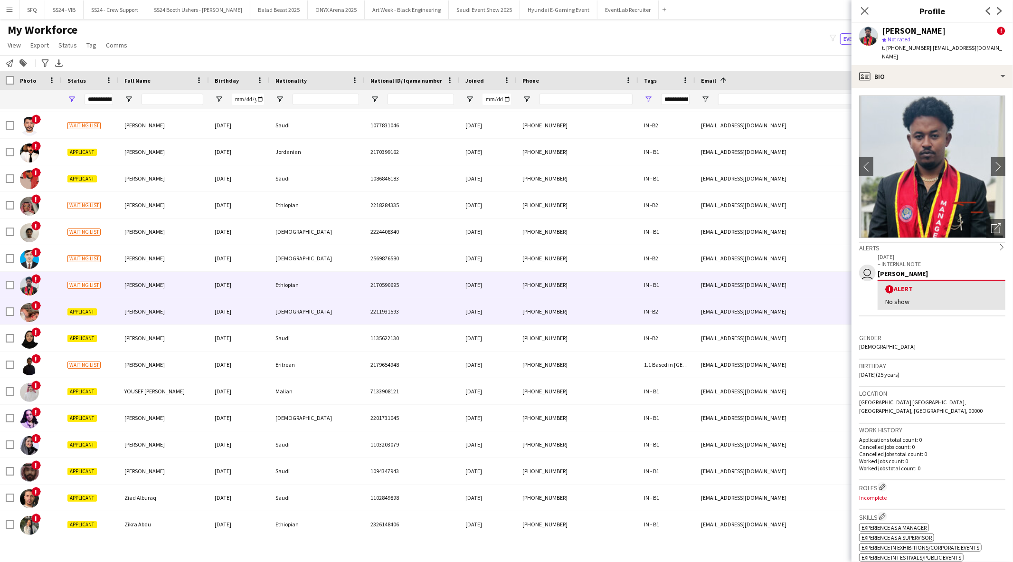
click at [125, 308] on span "Waad Darwish" at bounding box center [144, 311] width 40 height 7
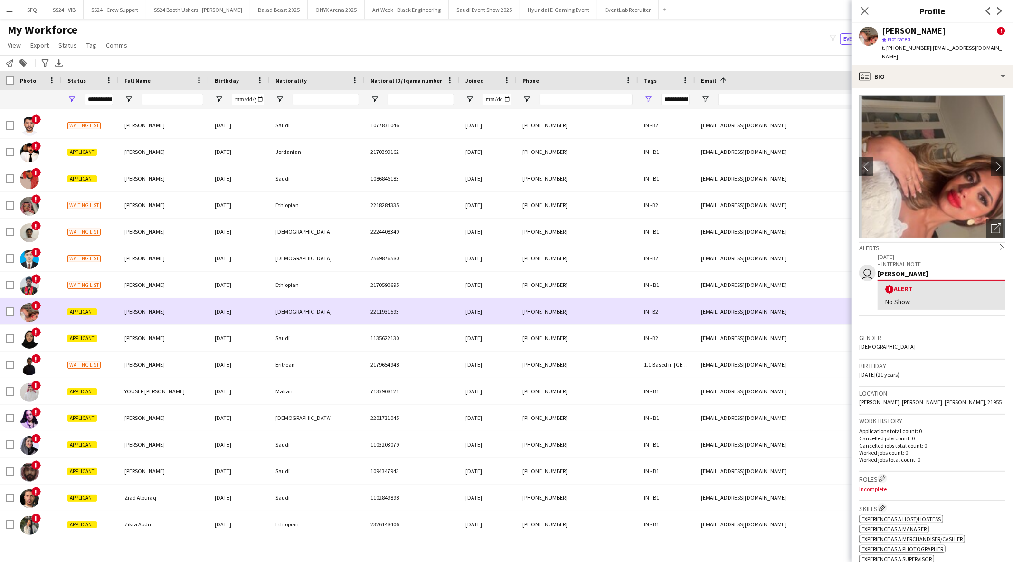
click at [124, 310] on span "Waad Darwish" at bounding box center [144, 311] width 40 height 7
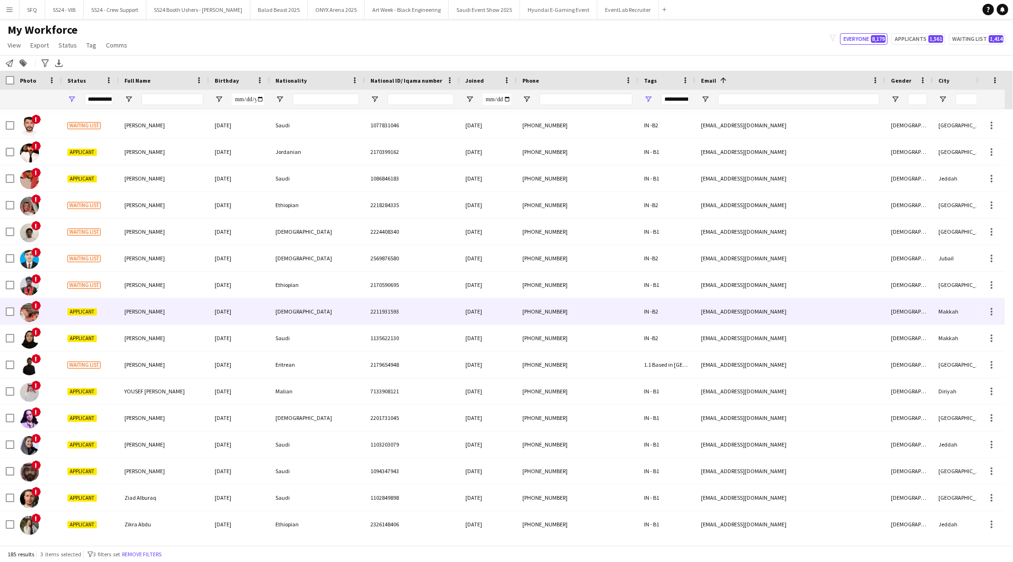
click at [122, 298] on div "Waad Darwish" at bounding box center [164, 311] width 90 height 26
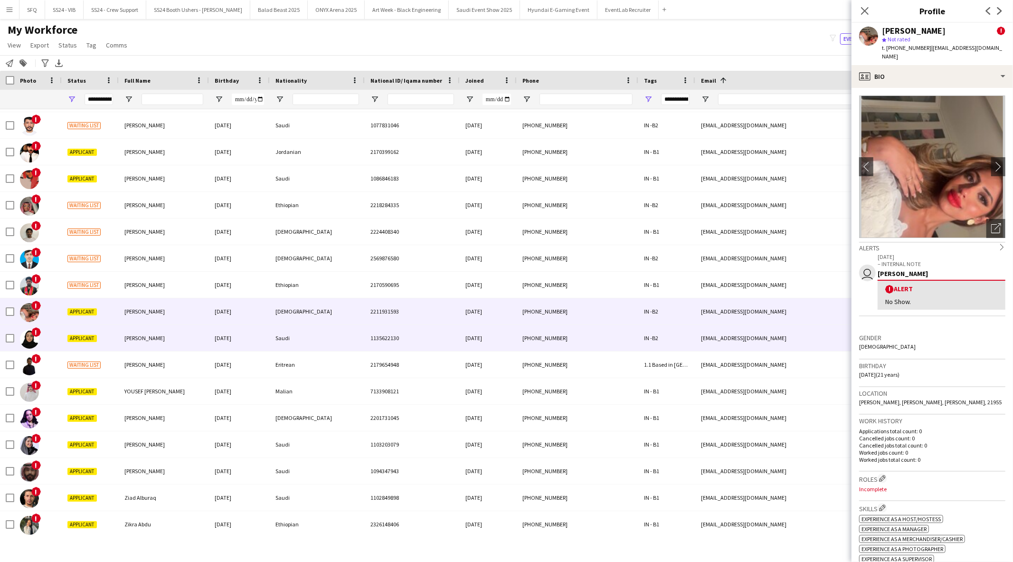
click at [122, 337] on div "Lana Shaikh" at bounding box center [164, 338] width 90 height 26
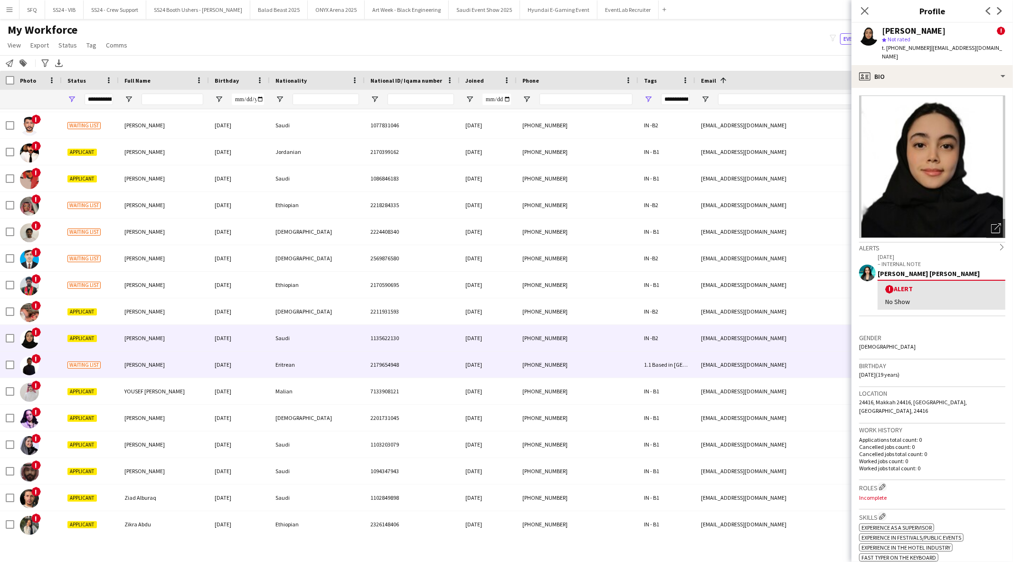
click at [127, 361] on span "Waleed Abdu" at bounding box center [144, 364] width 40 height 7
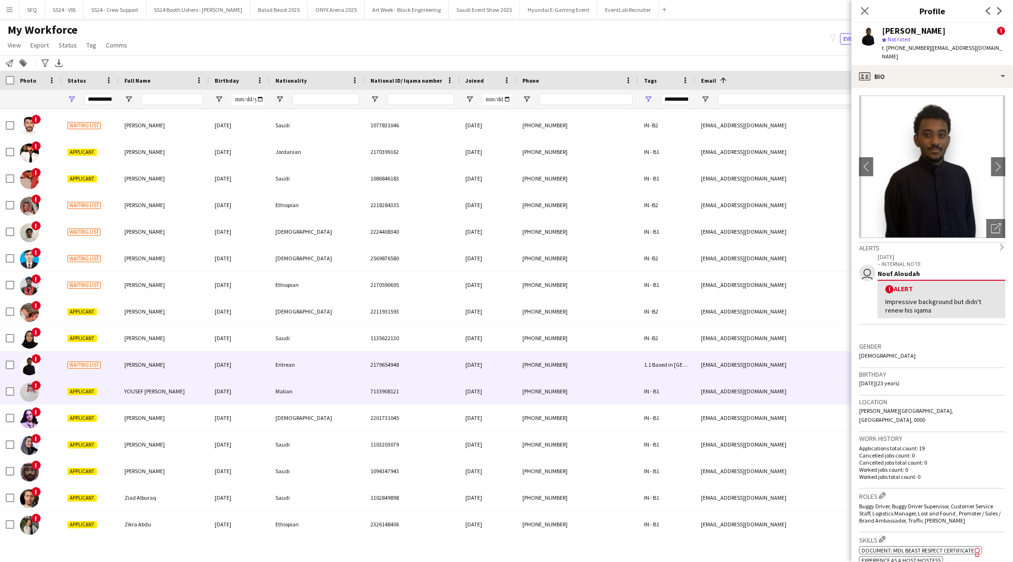
click at [126, 395] on div "‏YOUSEF ‏ALANSARY" at bounding box center [164, 391] width 90 height 26
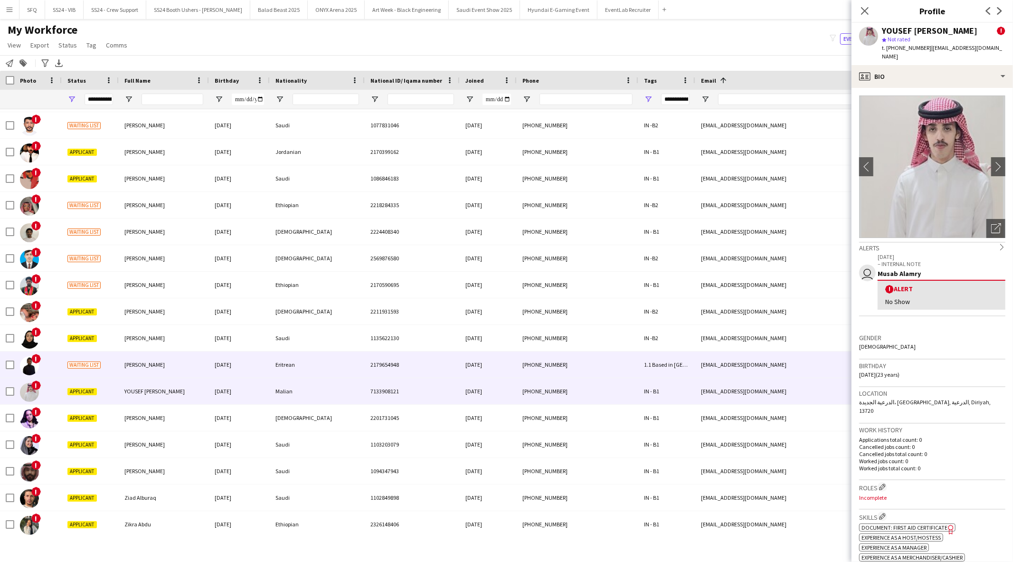
click at [118, 373] on div "Waiting list" at bounding box center [90, 364] width 57 height 26
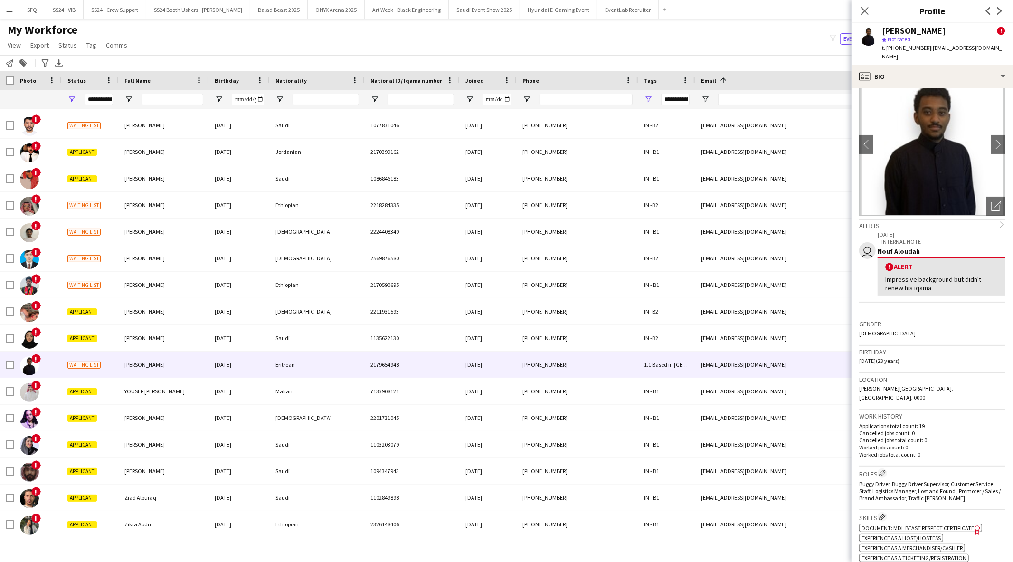
scroll to position [0, 0]
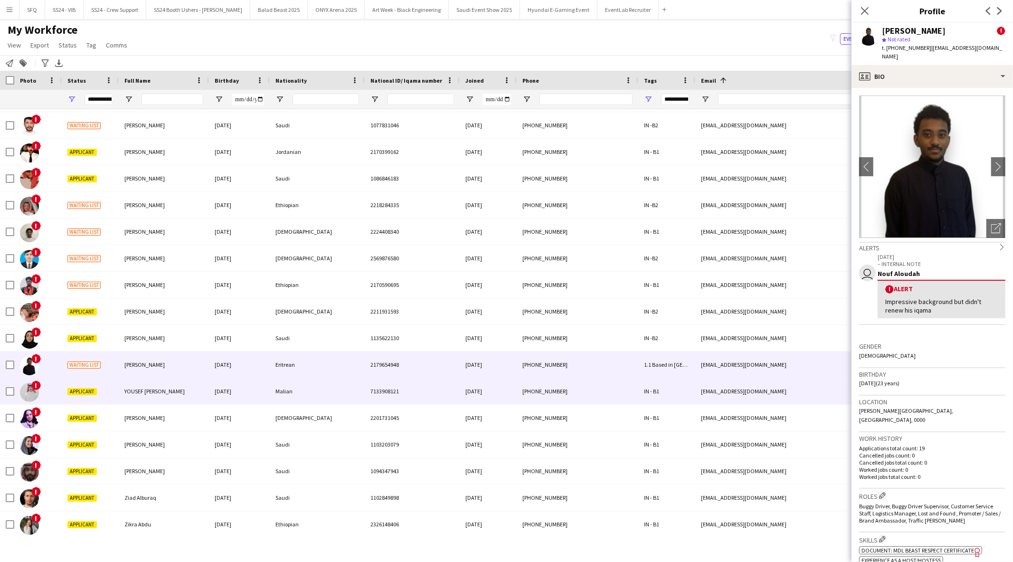
click at [148, 393] on span "‏YOUSEF ‏ALANSARY" at bounding box center [154, 390] width 60 height 7
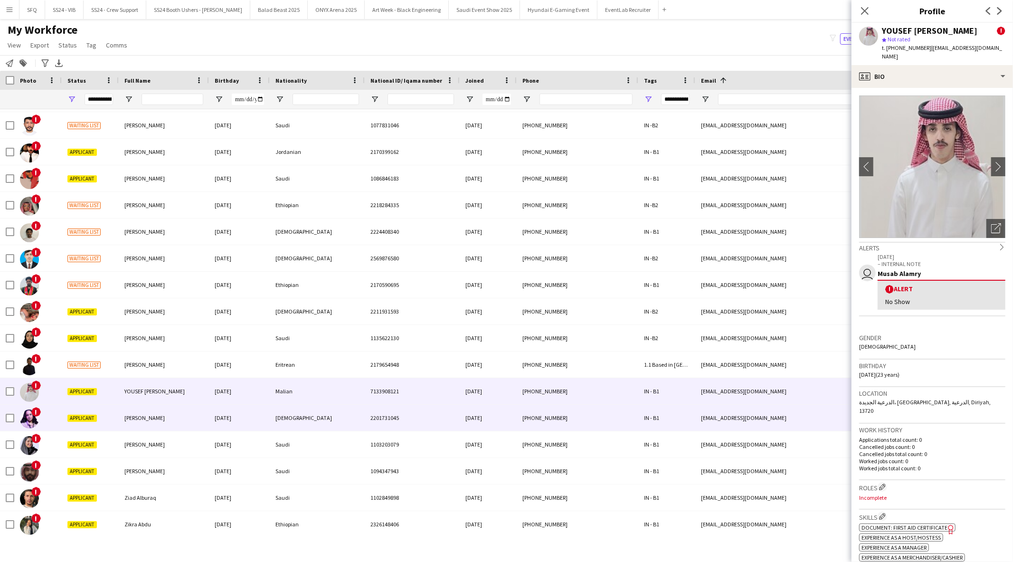
click at [143, 416] on span "Fawzia Mustafa" at bounding box center [144, 417] width 40 height 7
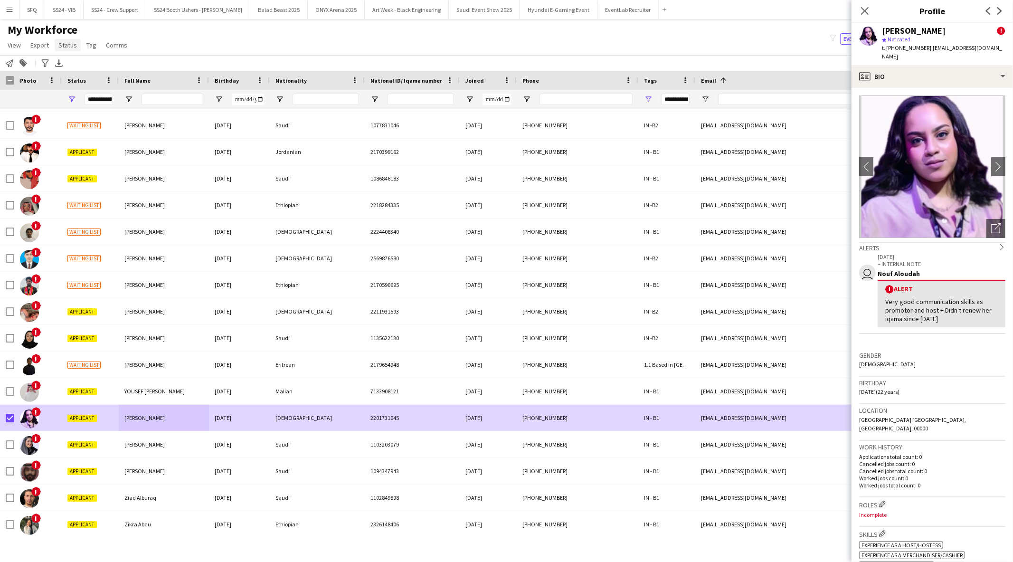
click at [64, 46] on span "Status" at bounding box center [67, 45] width 19 height 9
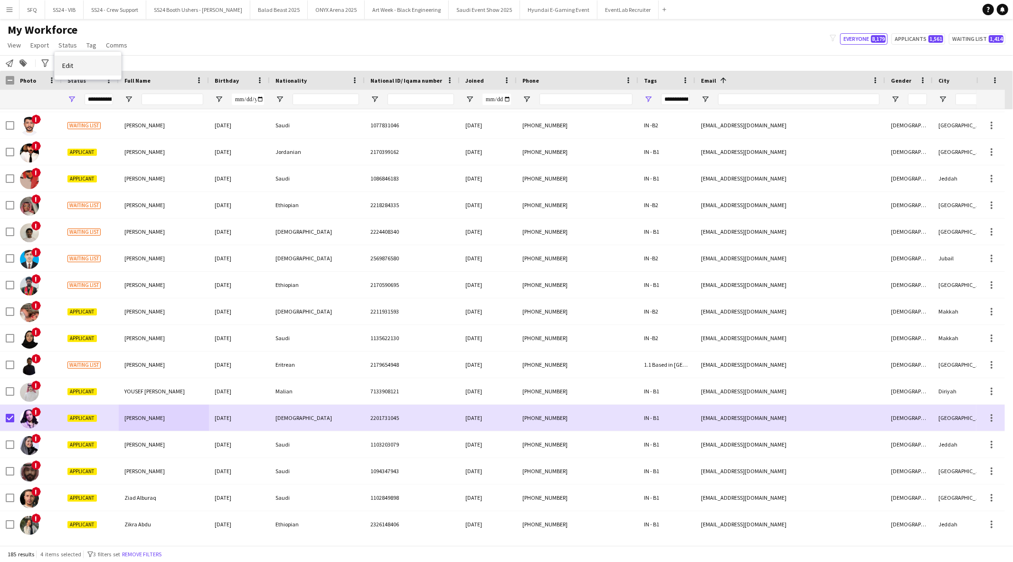
click at [107, 67] on link "Edit" at bounding box center [88, 66] width 66 height 20
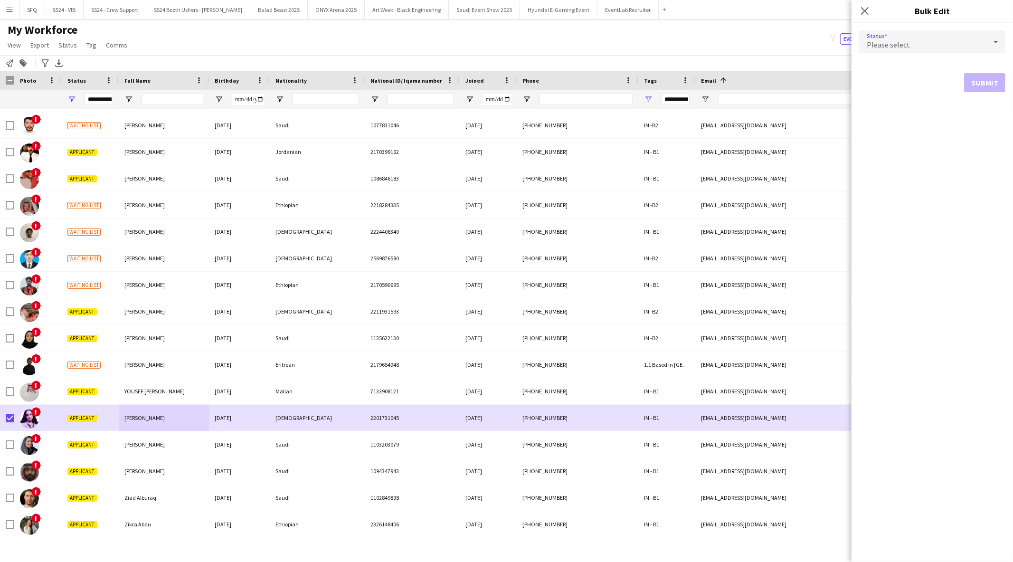
click at [931, 40] on div "Please select" at bounding box center [922, 41] width 127 height 23
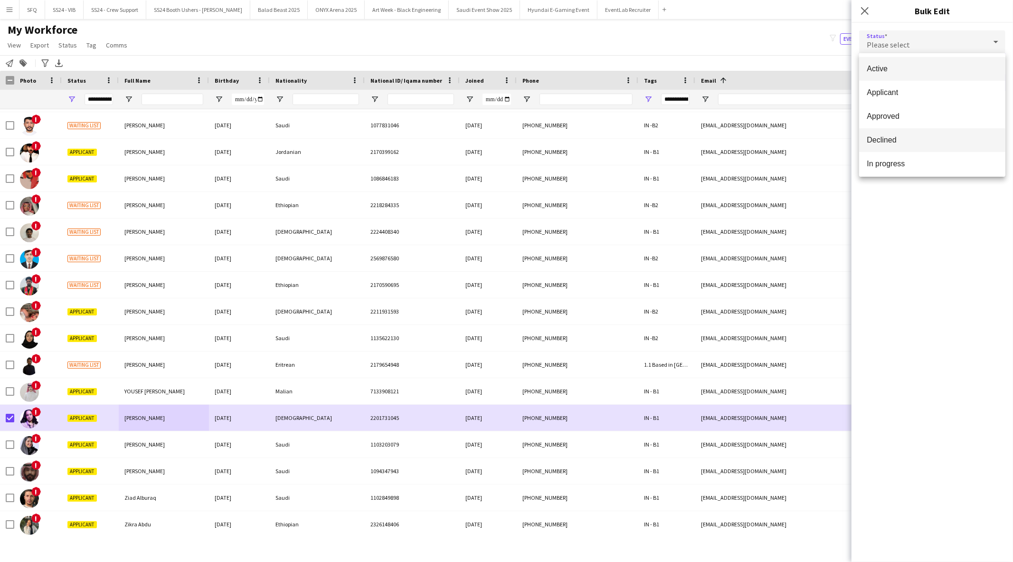
click at [927, 135] on span "Declined" at bounding box center [932, 139] width 131 height 9
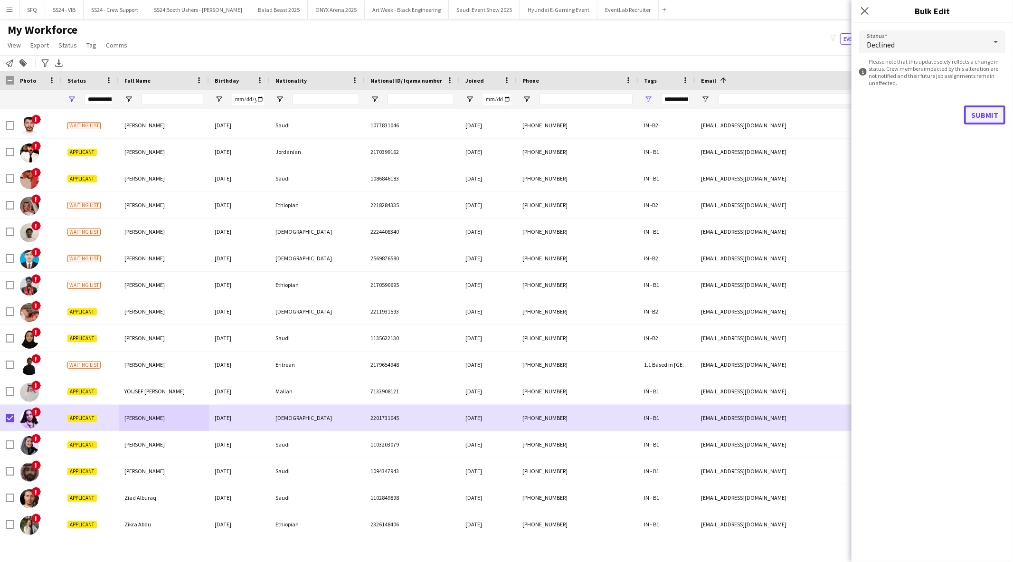
click at [990, 111] on button "Submit" at bounding box center [984, 114] width 41 height 19
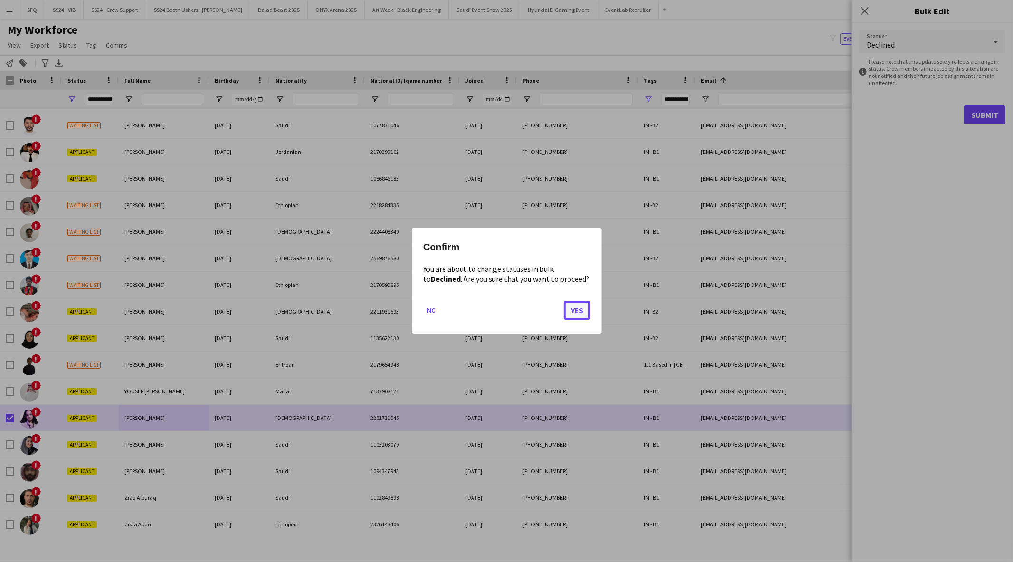
click at [572, 311] on button "Yes" at bounding box center [577, 310] width 27 height 19
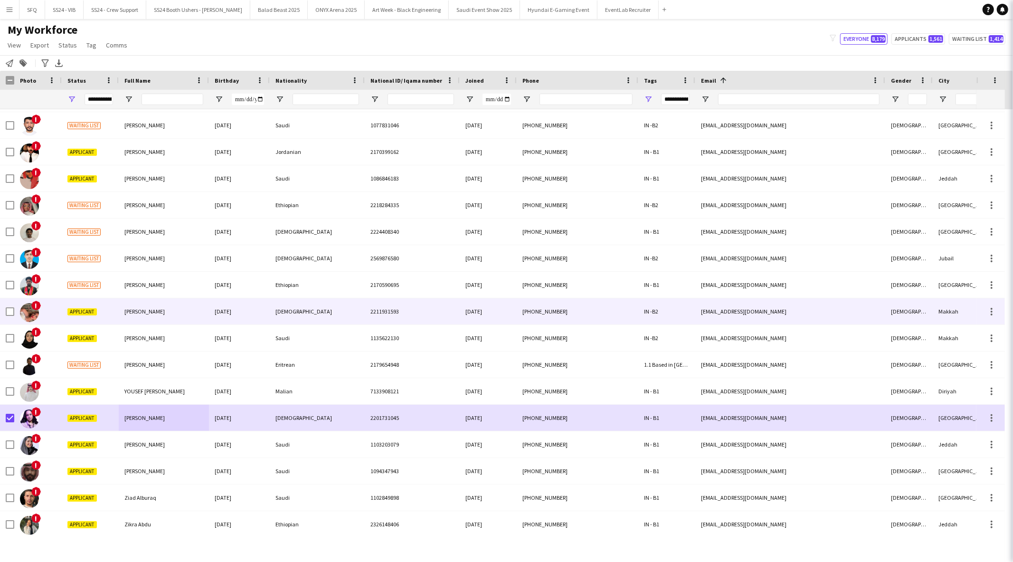
scroll to position [4465, 0]
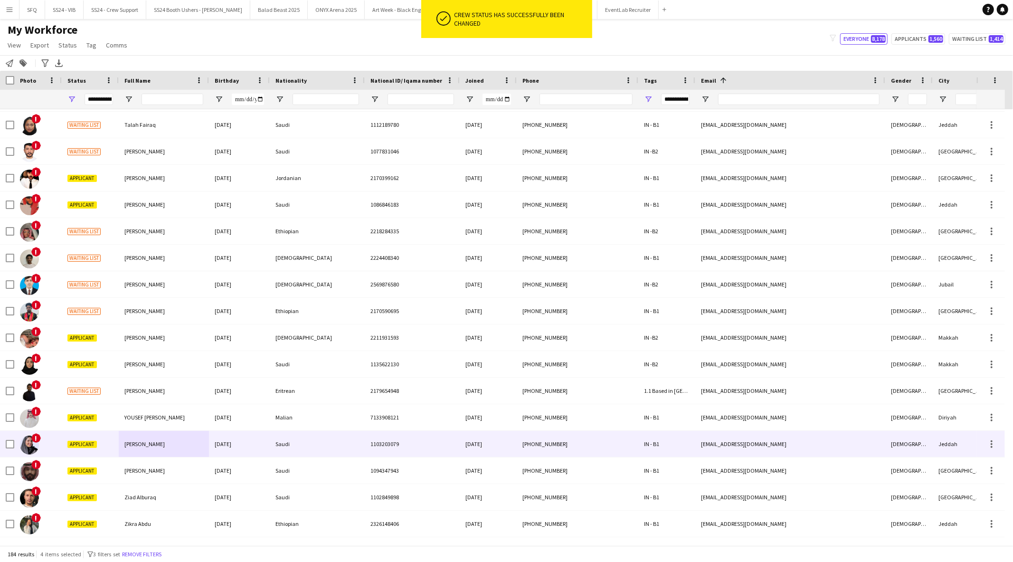
click at [93, 444] on span "Applicant" at bounding box center [81, 444] width 29 height 7
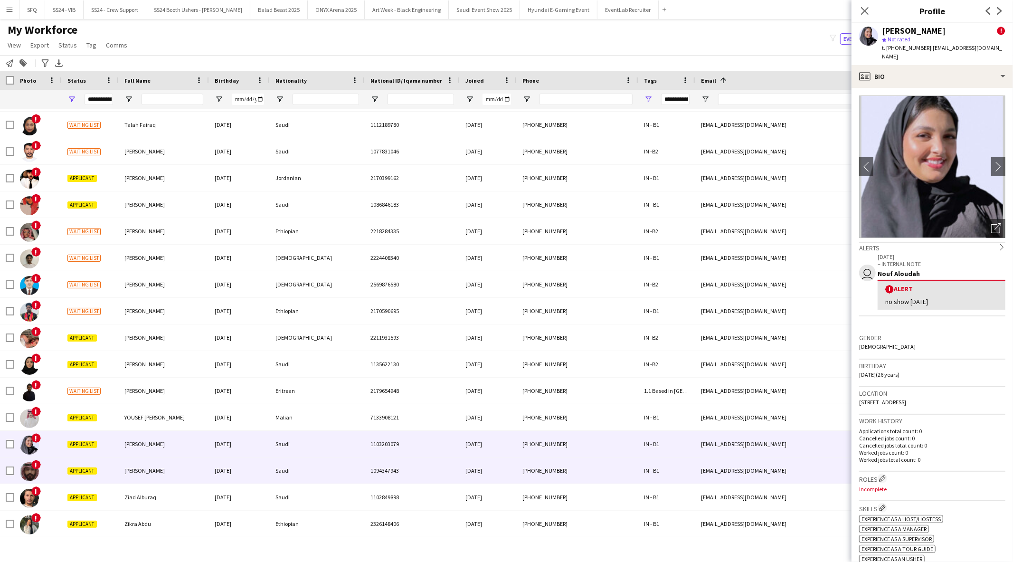
click at [66, 472] on div "Applicant" at bounding box center [90, 470] width 57 height 26
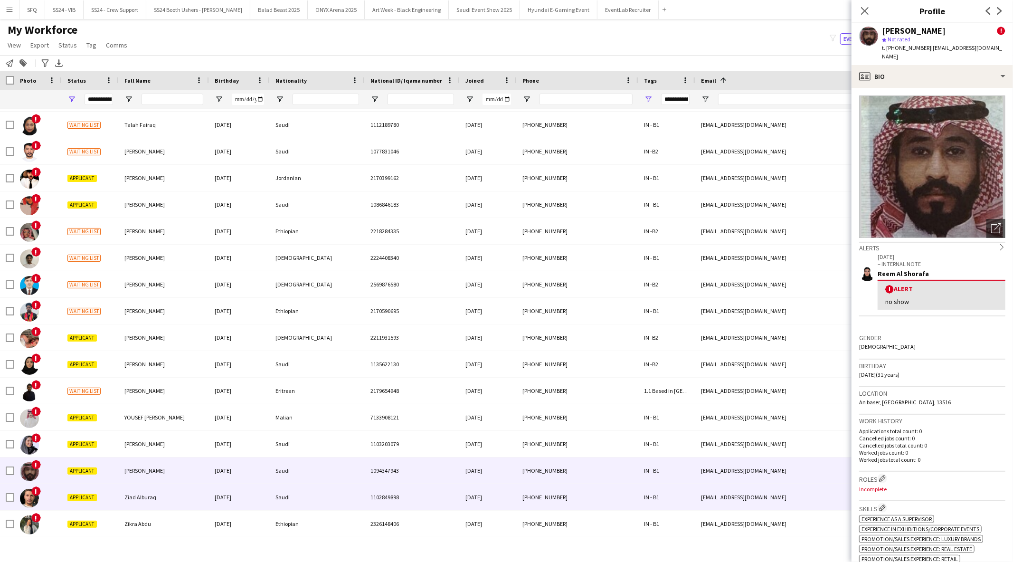
click at [73, 497] on span "Applicant" at bounding box center [81, 497] width 29 height 7
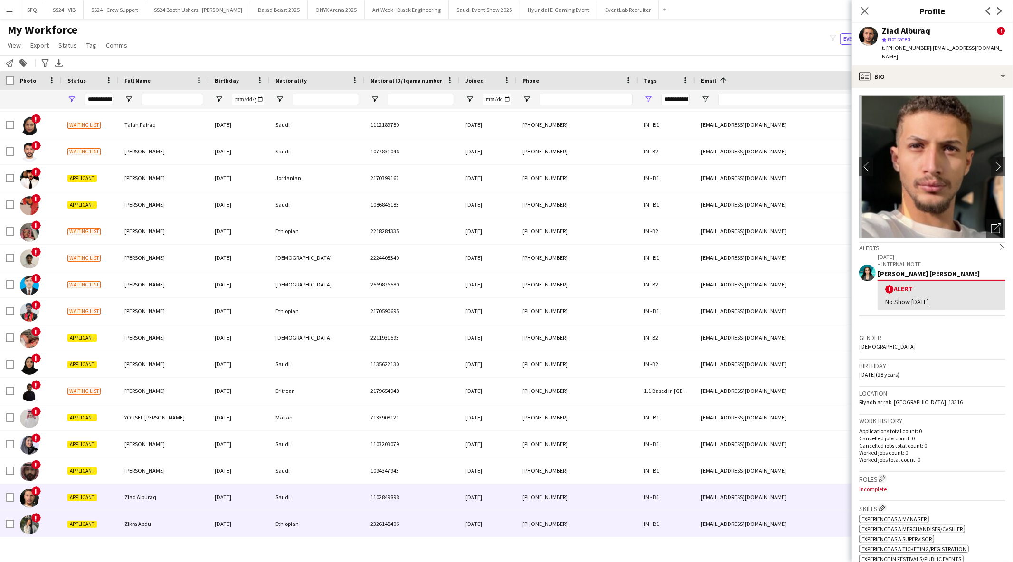
click at [149, 520] on span "Zikra Abdu" at bounding box center [137, 523] width 27 height 7
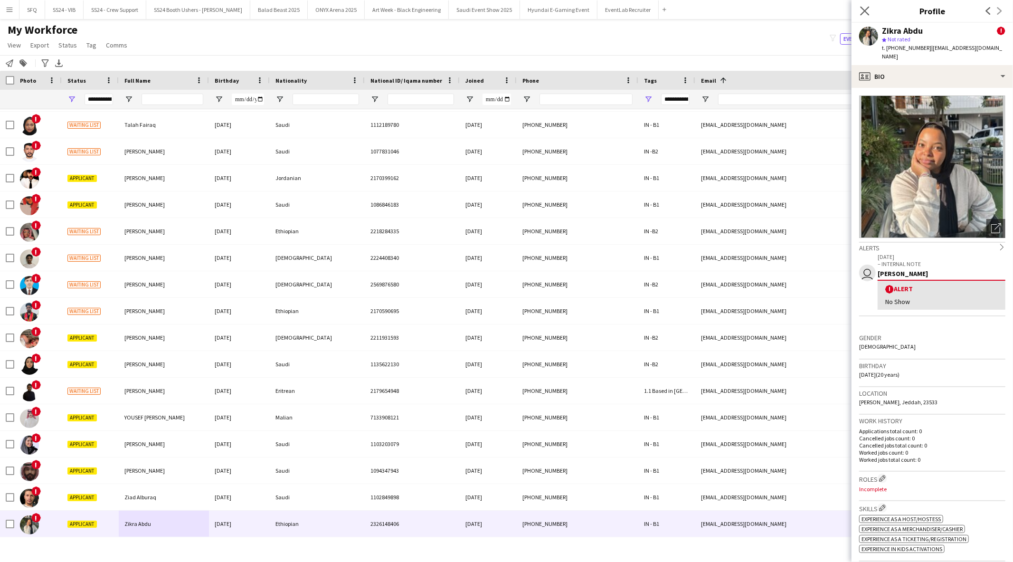
click at [868, 16] on app-icon "Close pop-in" at bounding box center [865, 11] width 14 height 14
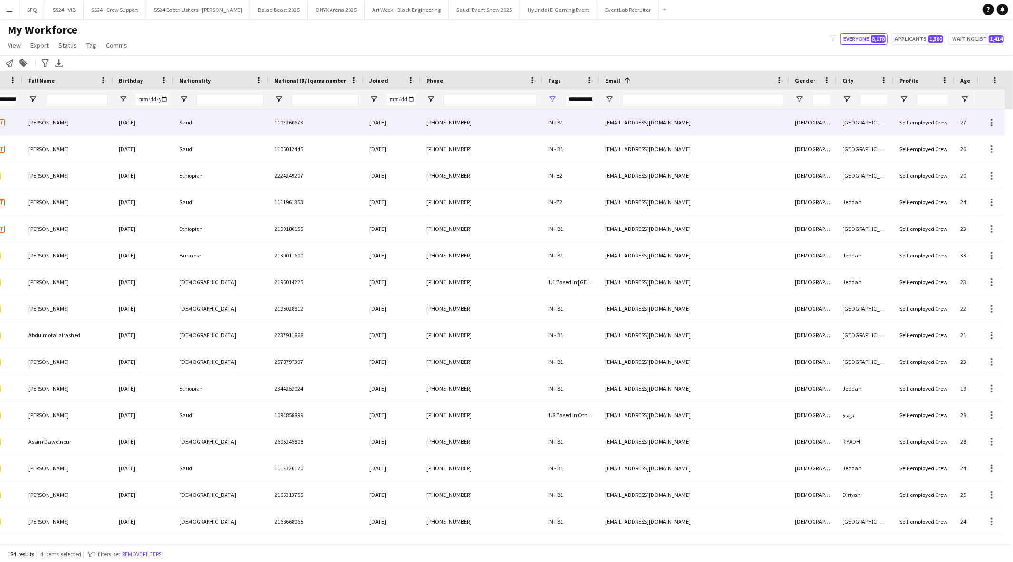
scroll to position [0, 98]
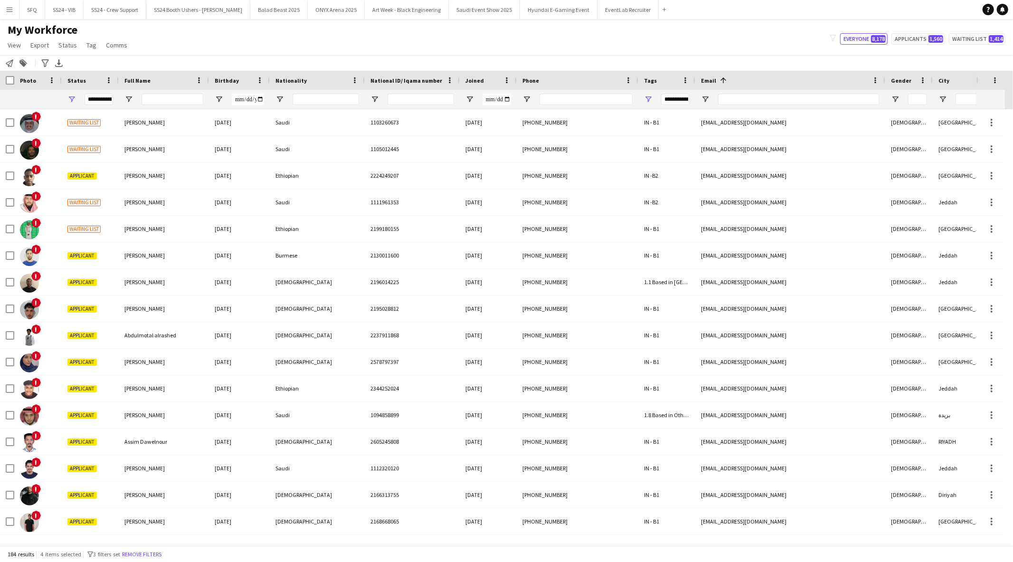
click at [531, 53] on div "My Workforce View Views Default view [PERSON_NAME] [PERSON_NAME] [PERSON_NAME] …" at bounding box center [506, 39] width 1013 height 32
click at [650, 98] on span "Open Filter Menu" at bounding box center [648, 99] width 9 height 9
click at [346, 36] on div "My Workforce View Views Default view [PERSON_NAME] [PERSON_NAME] [PERSON_NAME] …" at bounding box center [506, 39] width 1013 height 32
click at [65, 101] on div "**********" at bounding box center [90, 99] width 57 height 19
click at [74, 100] on span "Open Filter Menu" at bounding box center [71, 99] width 9 height 9
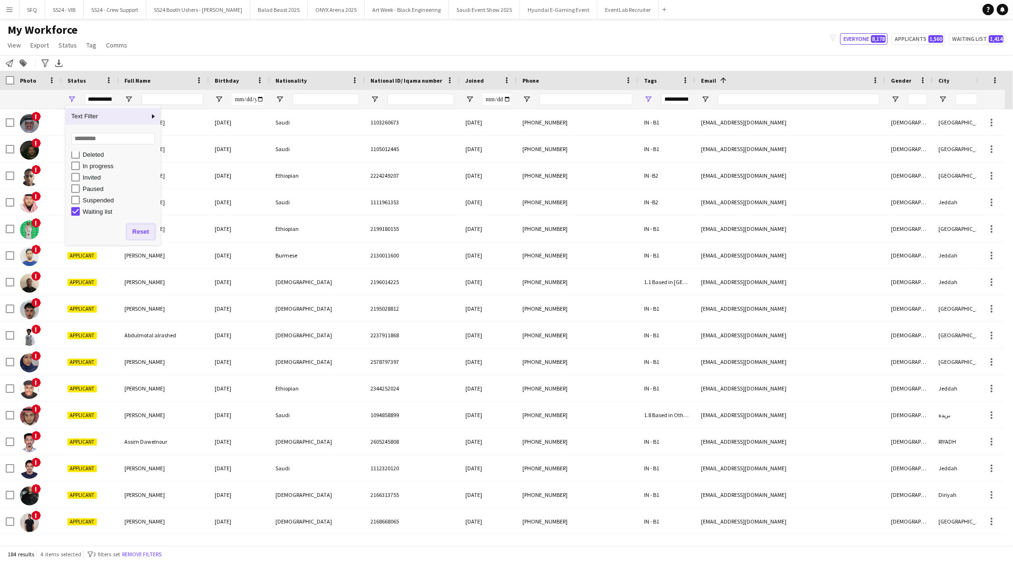
click at [144, 233] on button "Reset" at bounding box center [141, 231] width 28 height 15
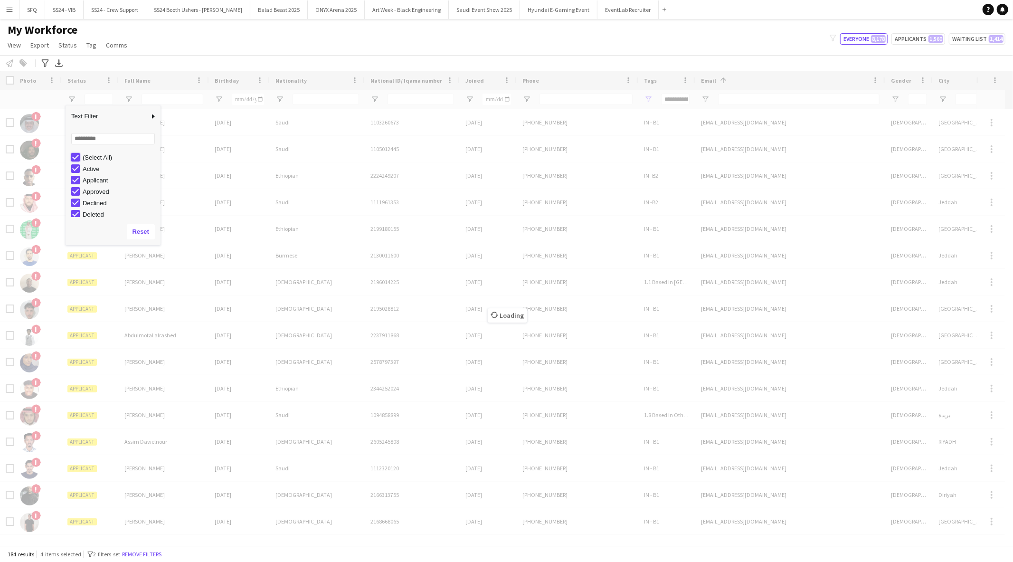
type input "***"
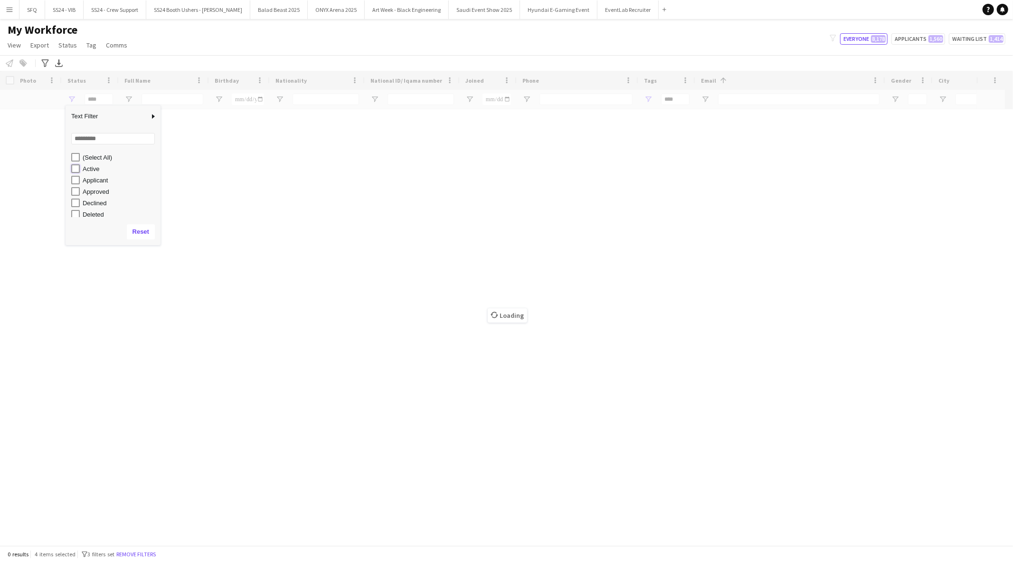
type input "**********"
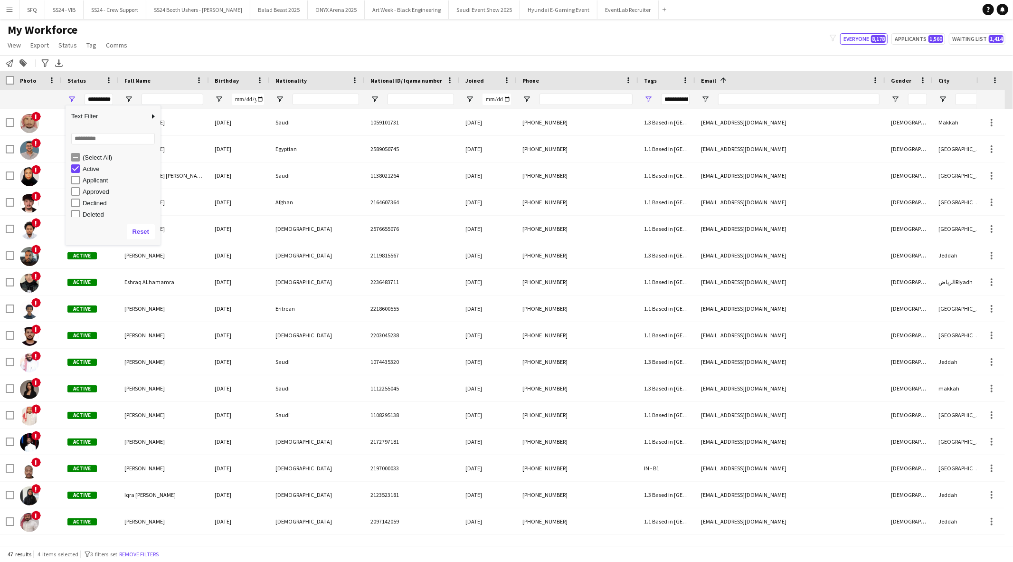
click at [169, 58] on div "Notify workforce Add to tag Search tags magnifier Add tag Advanced filters Adva…" at bounding box center [506, 63] width 1013 height 16
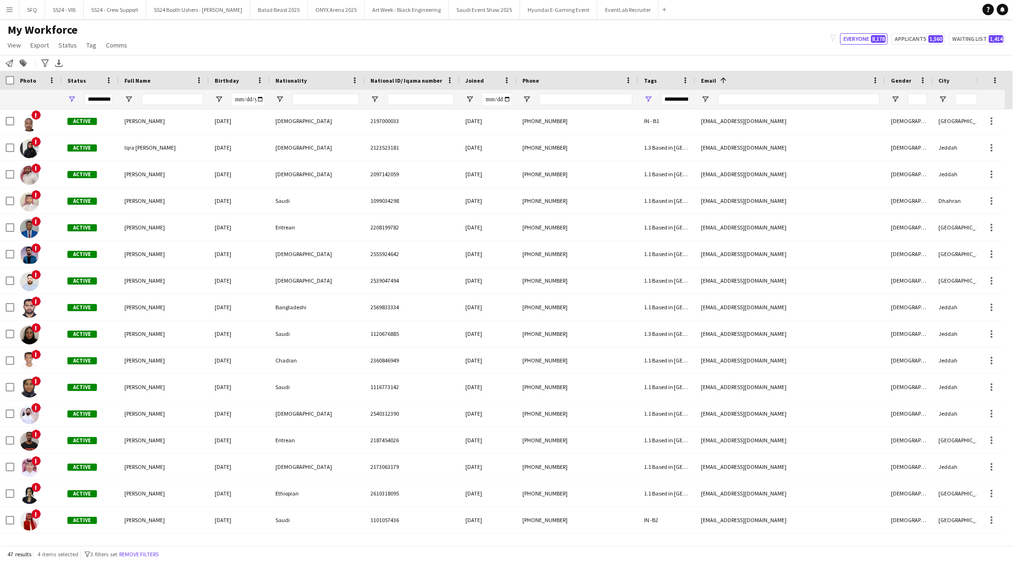
scroll to position [9, 0]
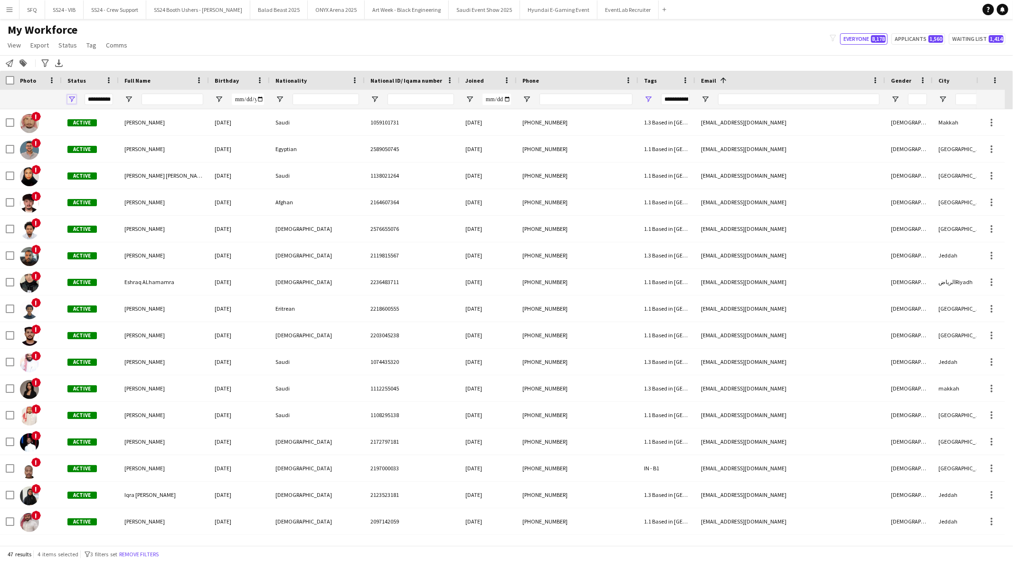
click at [73, 99] on span "Open Filter Menu" at bounding box center [71, 99] width 9 height 9
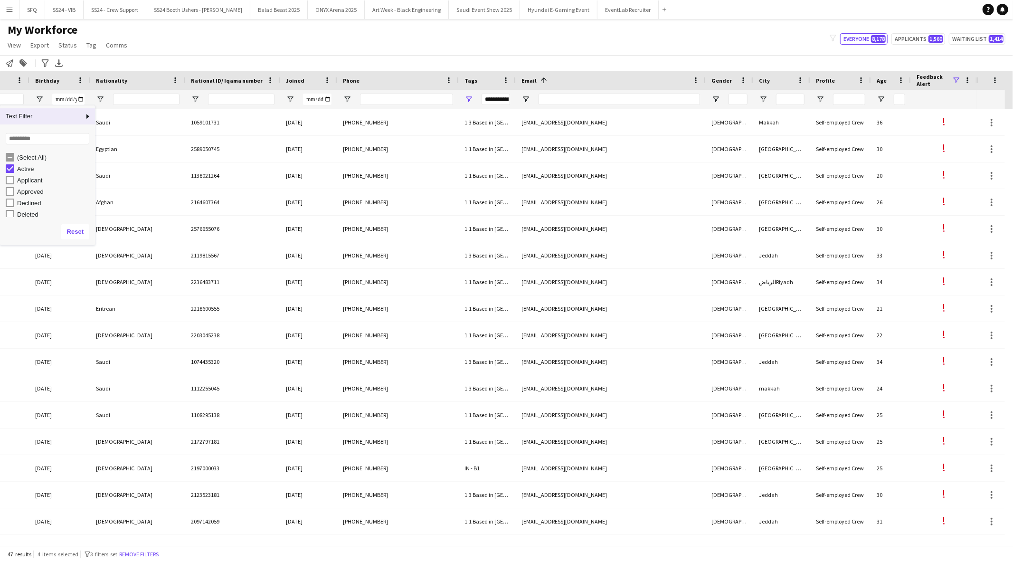
click at [955, 76] on div "Feedback Alert" at bounding box center [943, 80] width 55 height 19
click at [955, 77] on span at bounding box center [956, 80] width 9 height 9
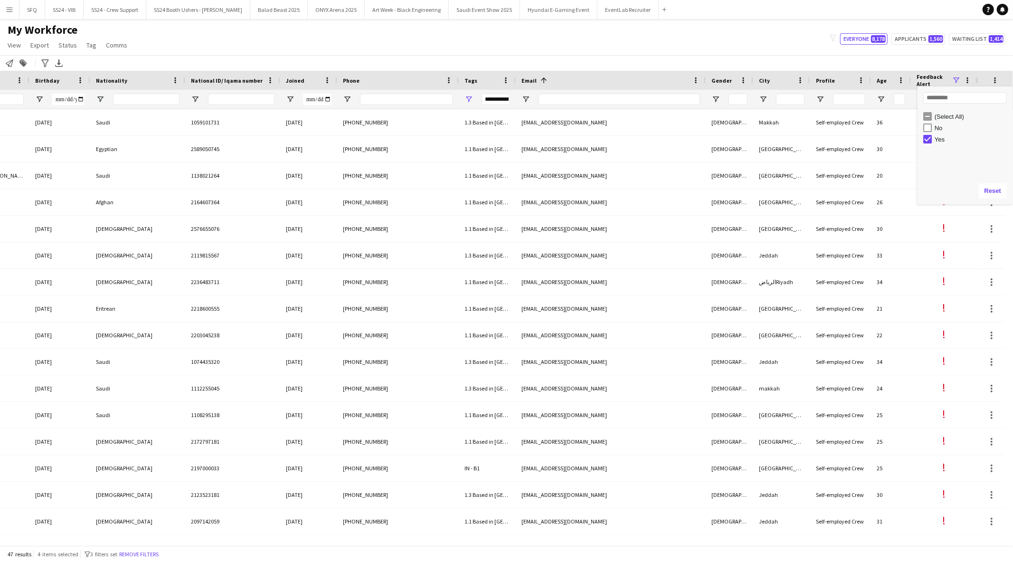
click at [945, 113] on div "(Select All)" at bounding box center [972, 116] width 75 height 7
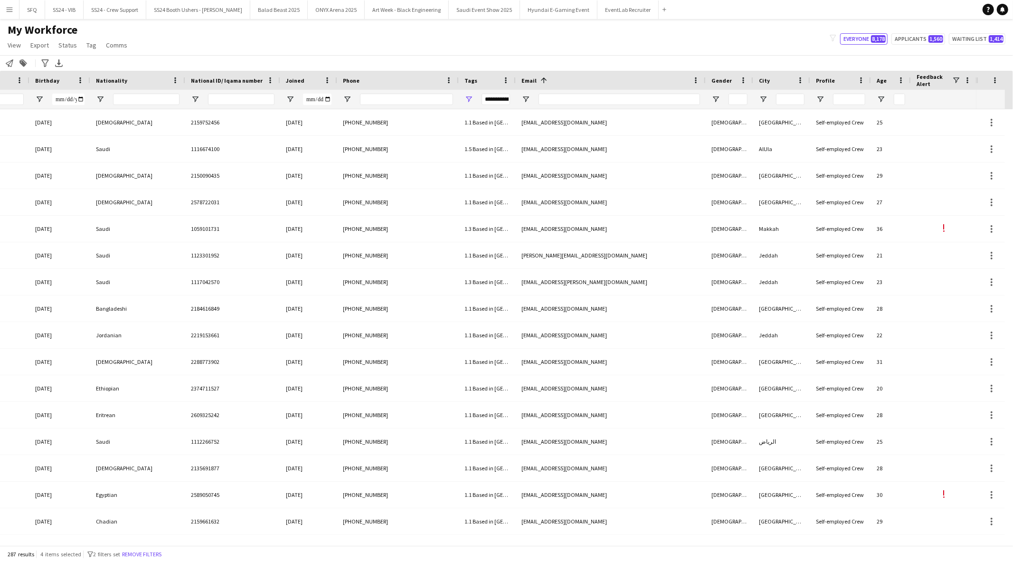
click at [771, 44] on div "My Workforce View Views Default view [PERSON_NAME] [PERSON_NAME] [PERSON_NAME] …" at bounding box center [506, 39] width 1013 height 32
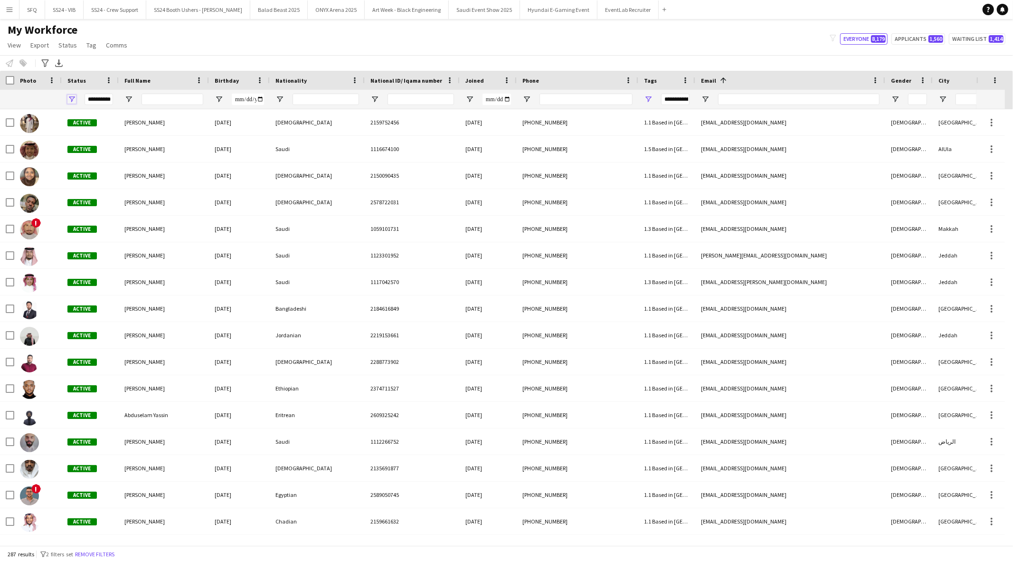
click at [73, 102] on span "Open Filter Menu" at bounding box center [71, 99] width 9 height 9
type input "***"
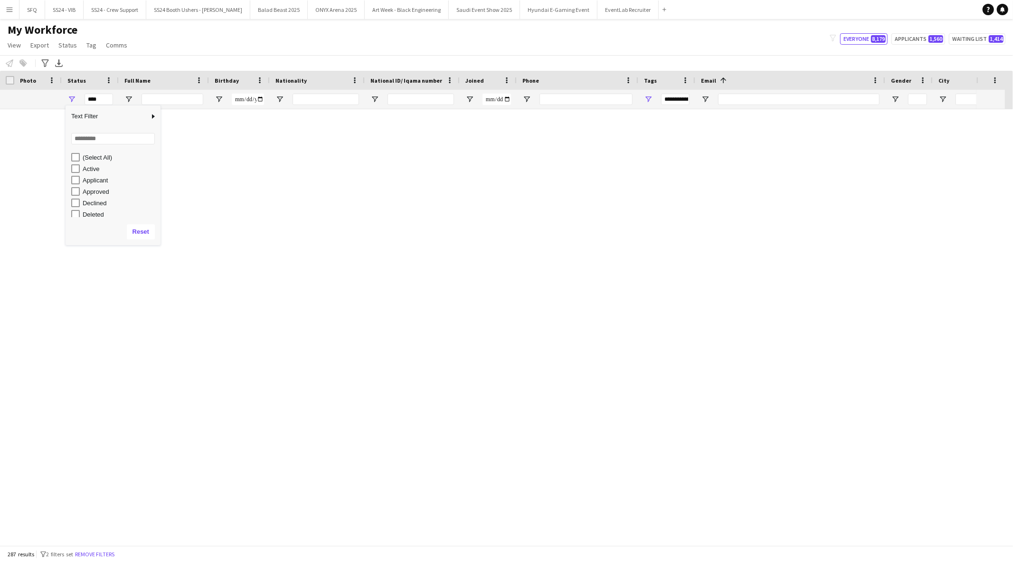
type input "***"
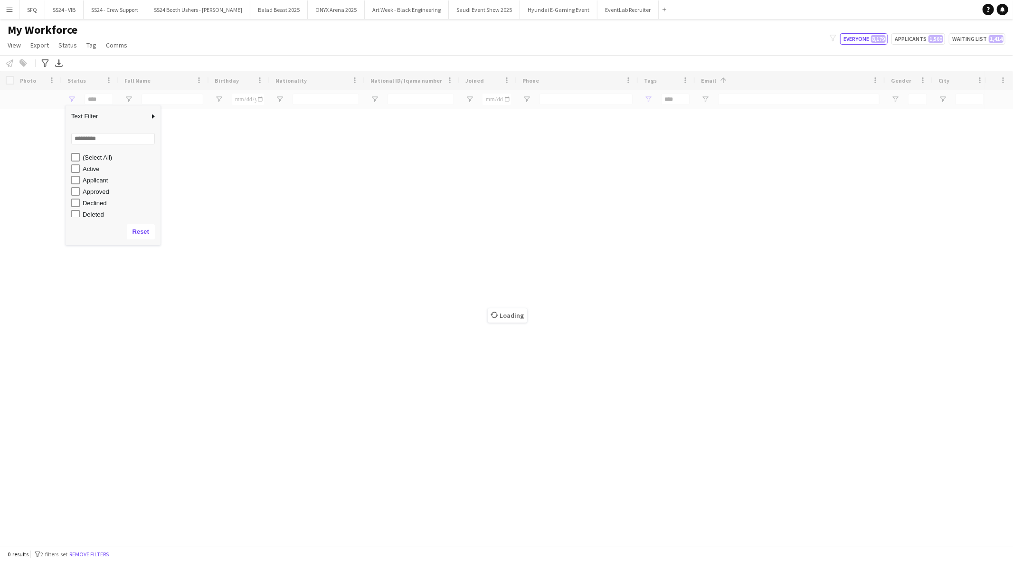
click at [102, 204] on div "Declined" at bounding box center [120, 202] width 75 height 7
type input "**********"
click at [167, 48] on div "My Workforce View Views Default view [PERSON_NAME] [PERSON_NAME] [PERSON_NAME] …" at bounding box center [506, 39] width 1013 height 32
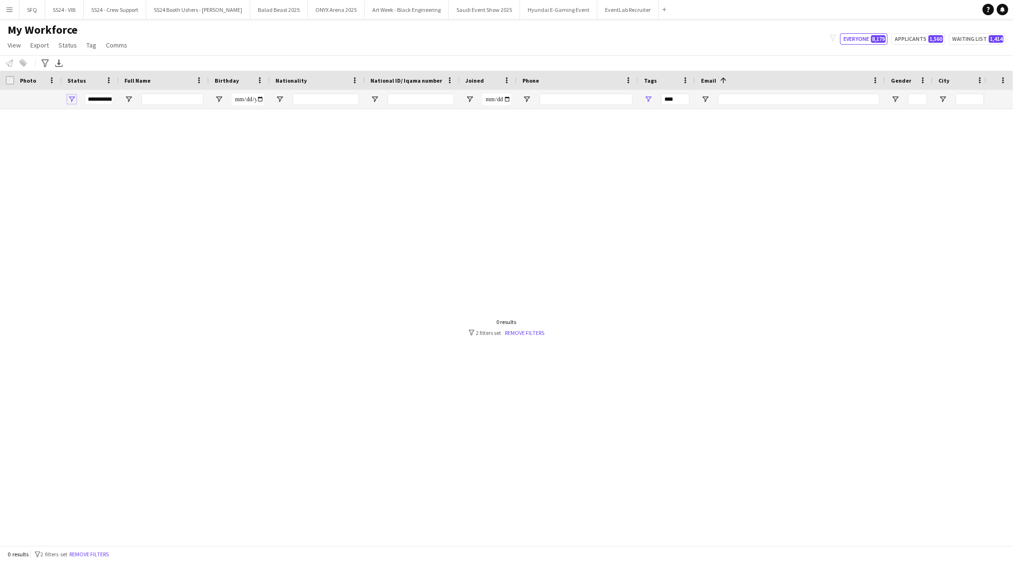
click at [72, 100] on span "Open Filter Menu" at bounding box center [71, 99] width 9 height 9
click at [594, 158] on div at bounding box center [492, 323] width 984 height 428
click at [649, 102] on span "Open Filter Menu" at bounding box center [648, 99] width 9 height 9
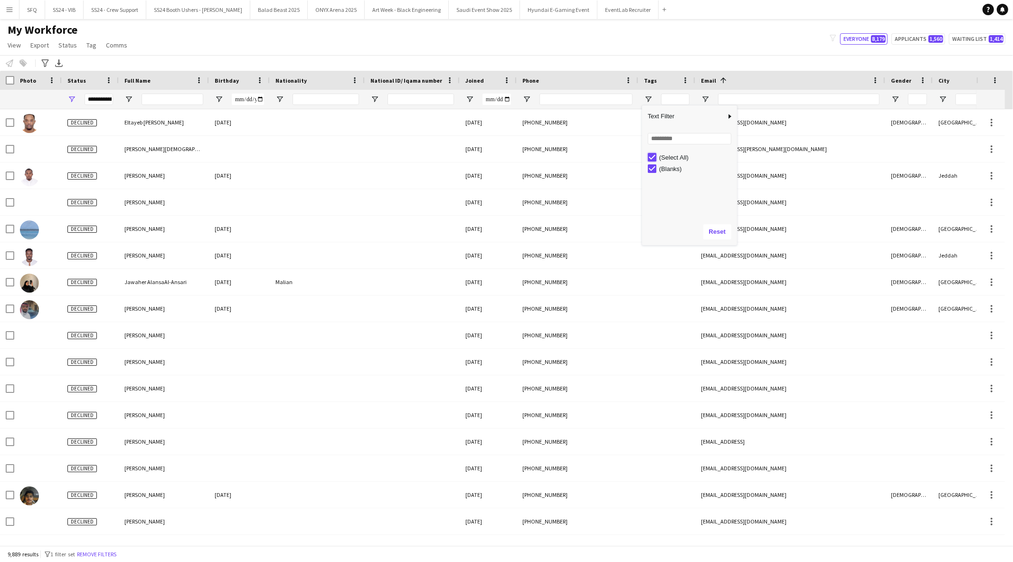
type input "***"
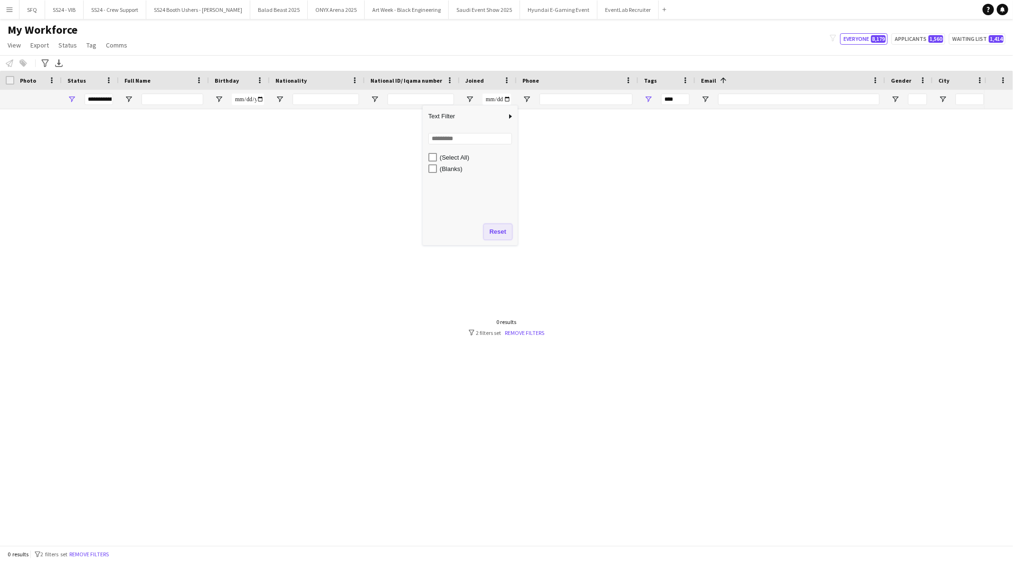
click at [497, 232] on button "Reset" at bounding box center [498, 231] width 28 height 15
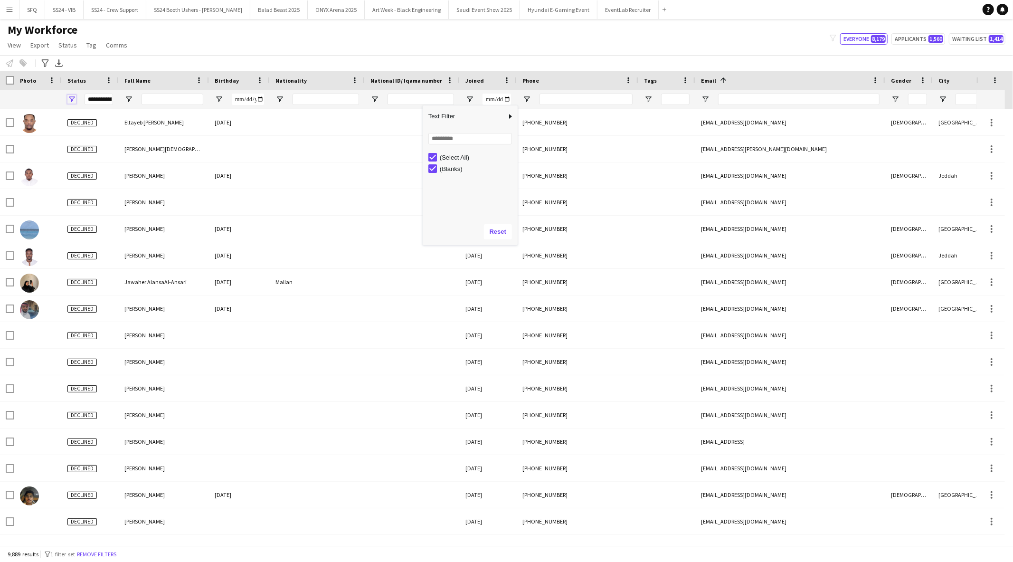
click at [75, 101] on span "Open Filter Menu" at bounding box center [71, 99] width 9 height 9
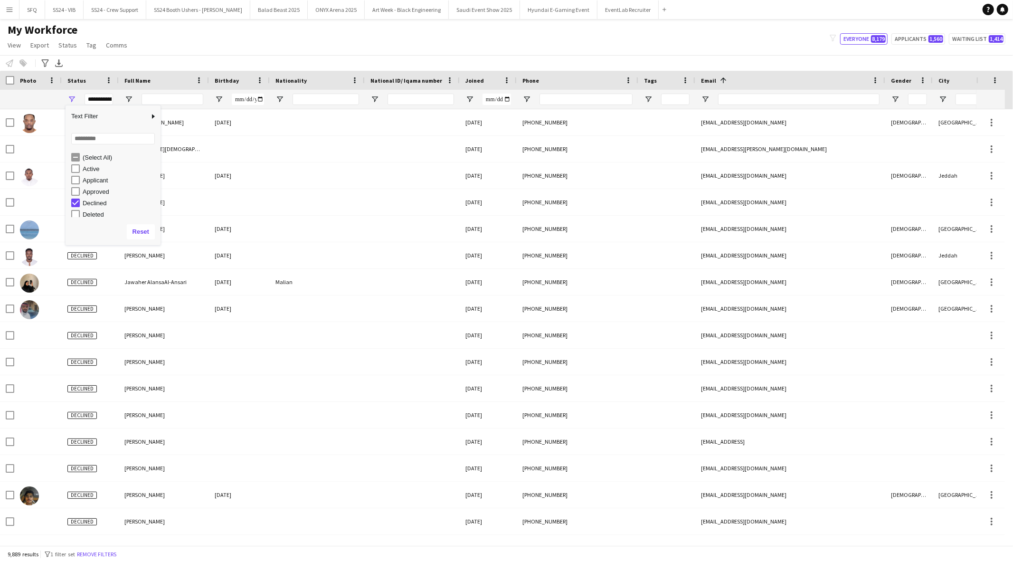
click at [105, 204] on div "Declined" at bounding box center [120, 202] width 75 height 7
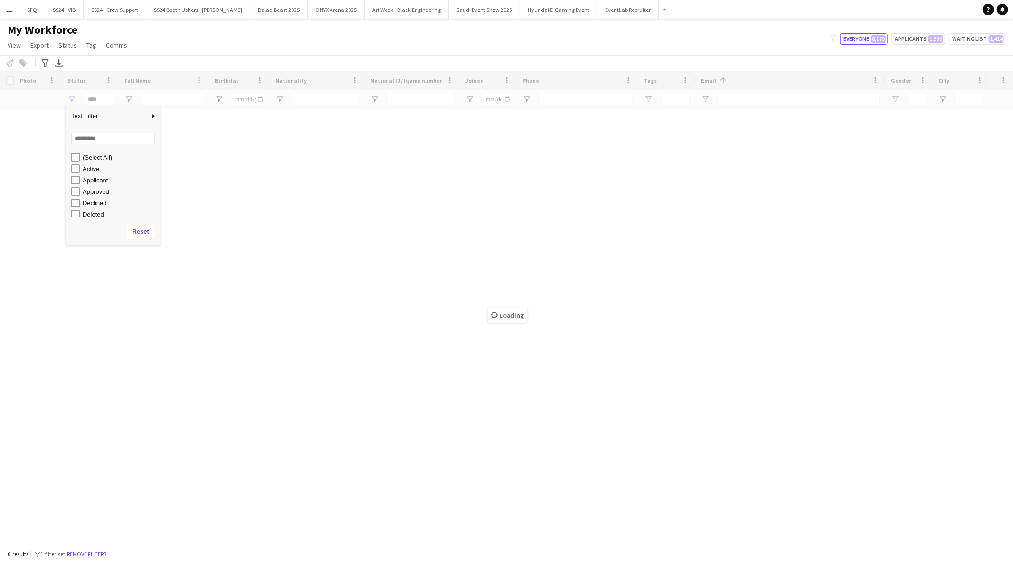
click at [97, 170] on div "Active" at bounding box center [120, 168] width 75 height 7
type input "**********"
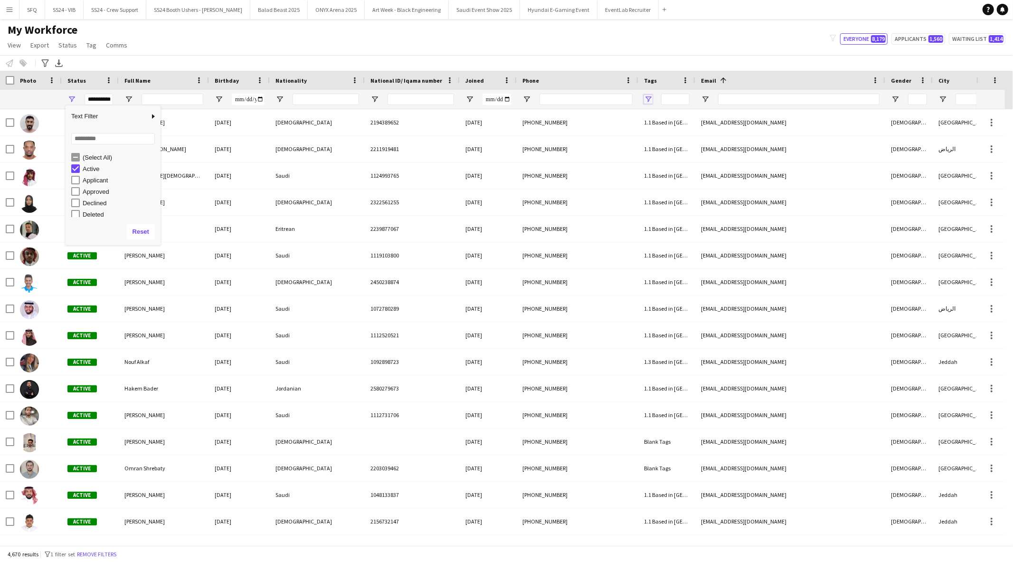
click at [647, 103] on span "Open Filter Menu" at bounding box center [648, 99] width 9 height 9
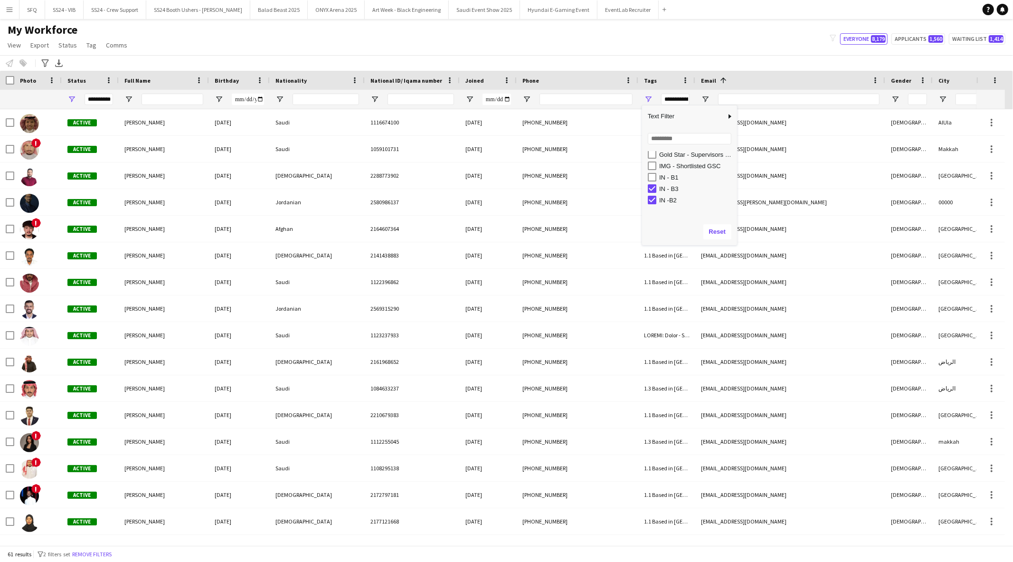
scroll to position [289, 0]
type input "**********"
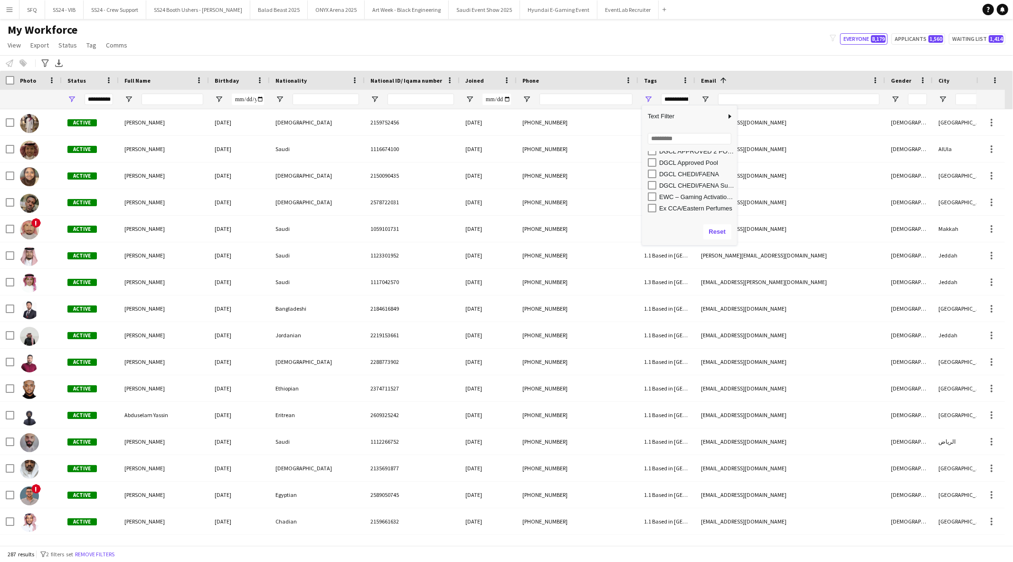
scroll to position [183, 0]
click at [544, 42] on div "My Workforce View Views Default view [PERSON_NAME] [PERSON_NAME] [PERSON_NAME] …" at bounding box center [506, 39] width 1013 height 32
click at [643, 97] on div "**********" at bounding box center [666, 99] width 57 height 19
click at [646, 96] on span "Open Filter Menu" at bounding box center [648, 99] width 9 height 9
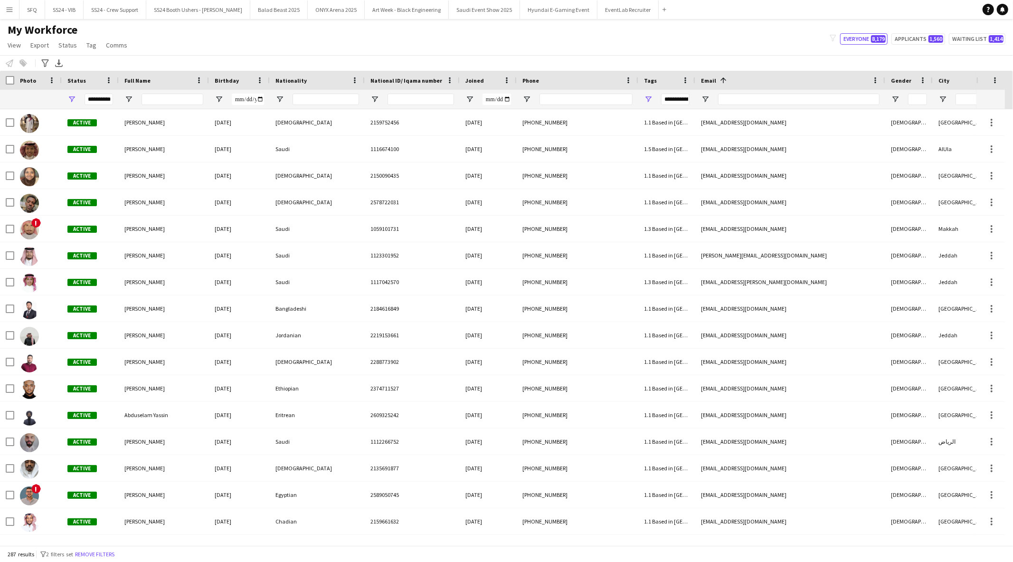
click at [652, 59] on div "Notify workforce Add to tag Select at least one crew to tag him or her. Advance…" at bounding box center [506, 63] width 1013 height 16
click at [178, 46] on div "My Workforce View Views Default view [PERSON_NAME] [PERSON_NAME] [PERSON_NAME] …" at bounding box center [506, 39] width 1013 height 32
click at [649, 101] on span "Open Filter Menu" at bounding box center [648, 99] width 9 height 9
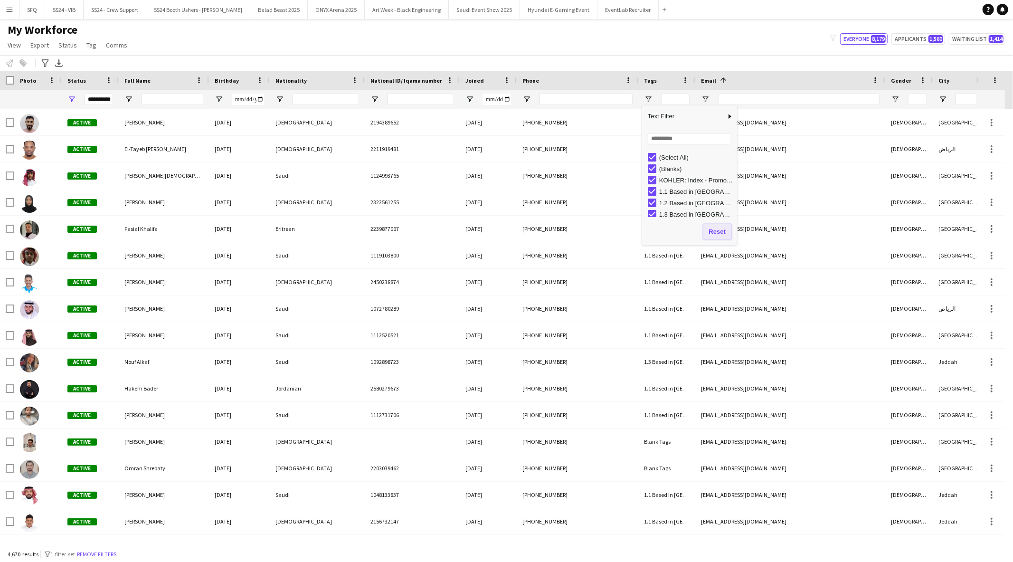
click at [713, 231] on button "Reset" at bounding box center [717, 231] width 28 height 15
click at [579, 33] on div "My Workforce View Views Default view [PERSON_NAME] [PERSON_NAME] [PERSON_NAME] …" at bounding box center [506, 39] width 1013 height 32
click at [471, 97] on span "Open Filter Menu" at bounding box center [469, 99] width 9 height 9
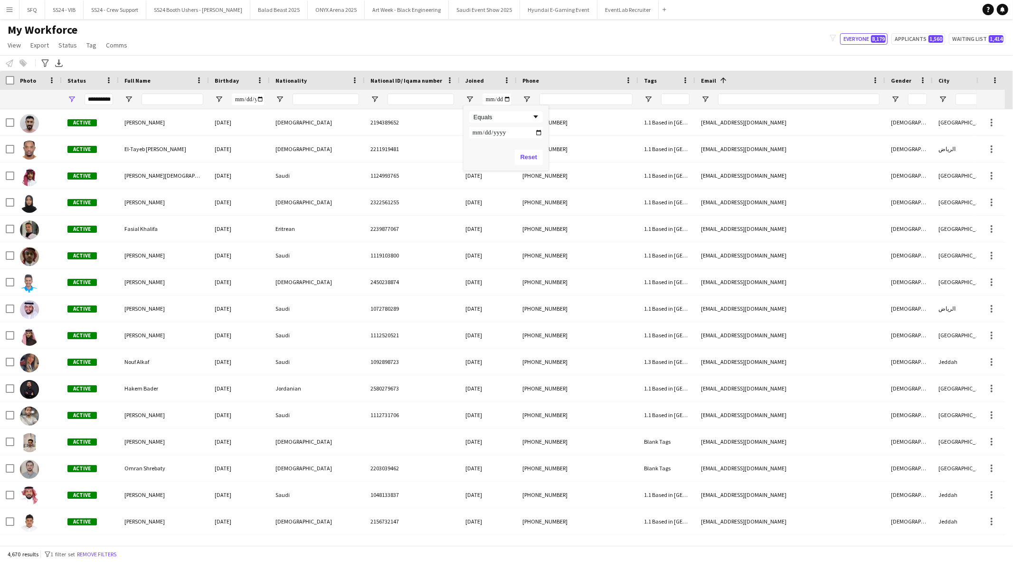
click at [538, 132] on input "Filter Value" at bounding box center [506, 132] width 74 height 11
click at [477, 134] on input "Filter Value" at bounding box center [506, 132] width 74 height 11
type input "**********"
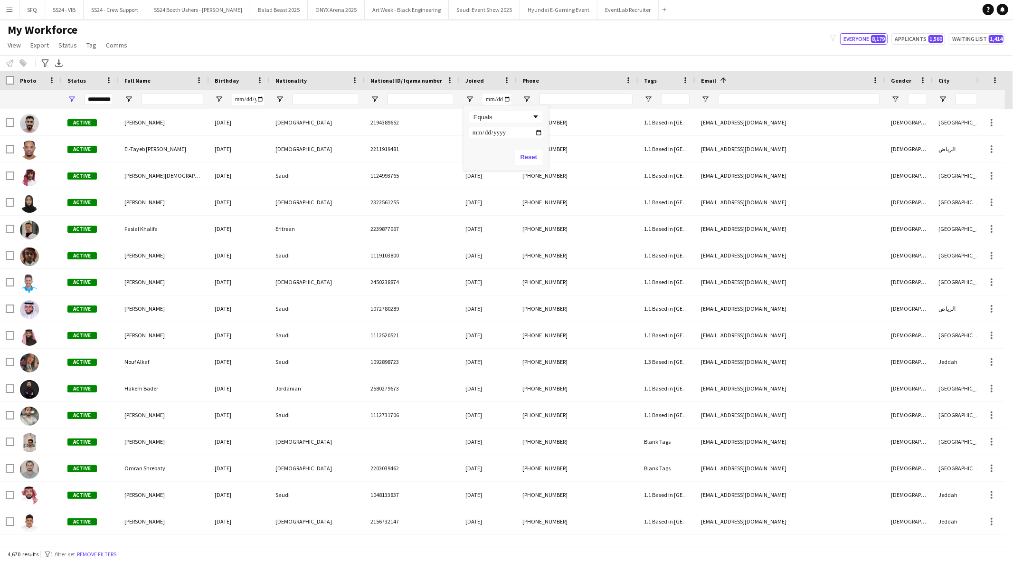
type input "**********"
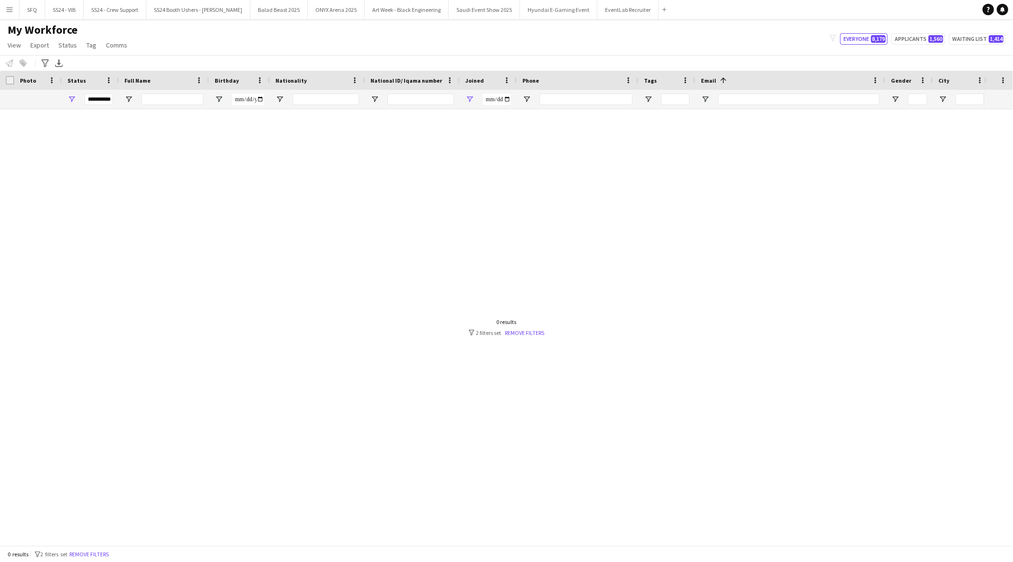
click at [537, 66] on div "Notify workforce Add to tag Select at least one crew to tag him or her. Advance…" at bounding box center [506, 63] width 1013 height 16
click at [507, 98] on input "**********" at bounding box center [496, 99] width 28 height 11
click at [491, 52] on div "My Workforce View Views Default view [PERSON_NAME] [PERSON_NAME] [PERSON_NAME] …" at bounding box center [506, 39] width 1013 height 32
click at [507, 99] on input "**********" at bounding box center [496, 99] width 28 height 11
click at [506, 82] on span at bounding box center [506, 80] width 9 height 9
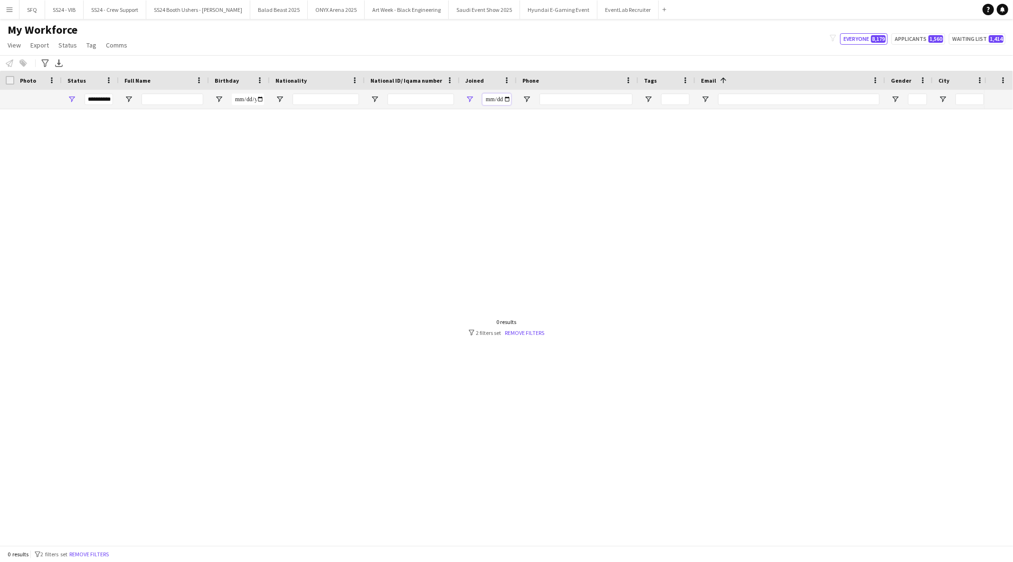
click at [495, 97] on input "**********" at bounding box center [496, 99] width 28 height 11
click at [474, 99] on div "**********" at bounding box center [488, 99] width 57 height 19
click at [472, 100] on span "Open Filter Menu" at bounding box center [469, 99] width 9 height 9
click at [497, 117] on div "Equals" at bounding box center [502, 116] width 58 height 7
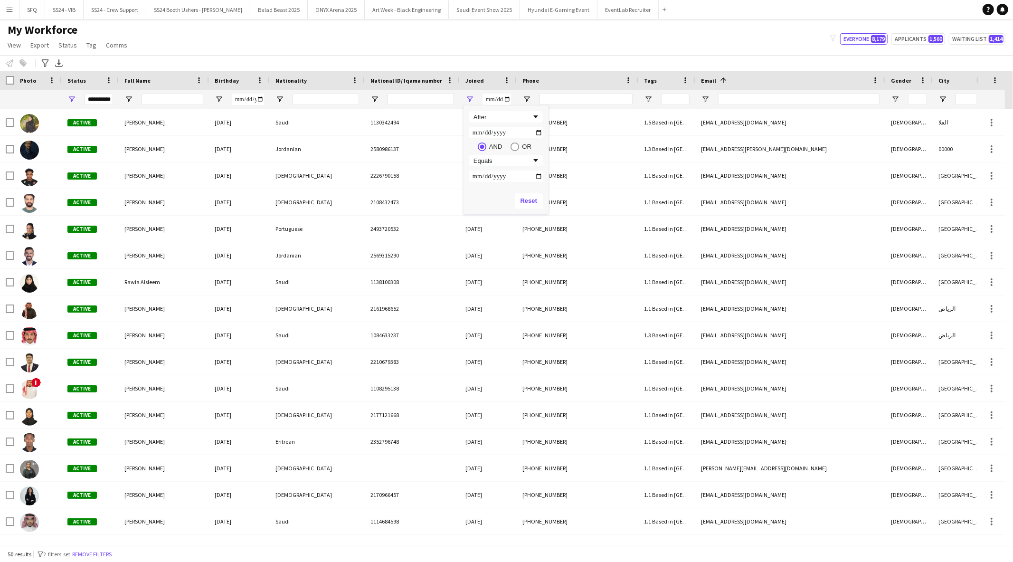
click at [467, 58] on div "Notify workforce Add to tag Select at least one crew to tag him or her. Advance…" at bounding box center [506, 63] width 1013 height 16
click at [72, 93] on div "**********" at bounding box center [90, 99] width 57 height 19
click at [72, 97] on span "Open Filter Menu" at bounding box center [71, 99] width 9 height 9
click at [647, 104] on div at bounding box center [666, 99] width 57 height 19
click at [647, 103] on span "Open Filter Menu" at bounding box center [648, 99] width 9 height 9
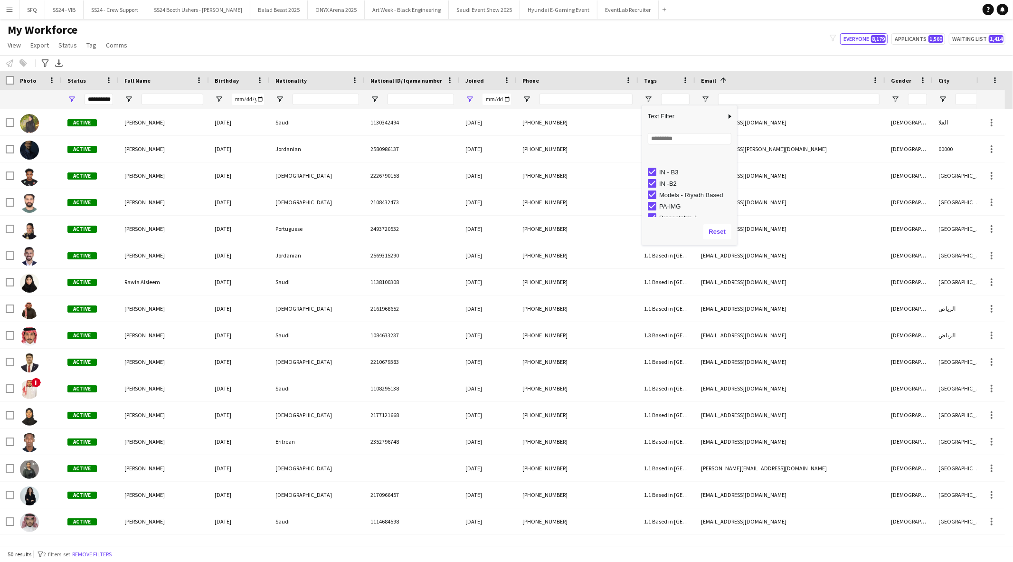
scroll to position [144, 0]
type input "**********"
click at [542, 59] on div "Notify workforce Add to tag Select at least one crew to tag him or her. Advance…" at bounding box center [506, 63] width 1013 height 16
click at [649, 104] on div "**********" at bounding box center [666, 99] width 57 height 19
click at [649, 103] on span "Open Filter Menu" at bounding box center [648, 99] width 9 height 9
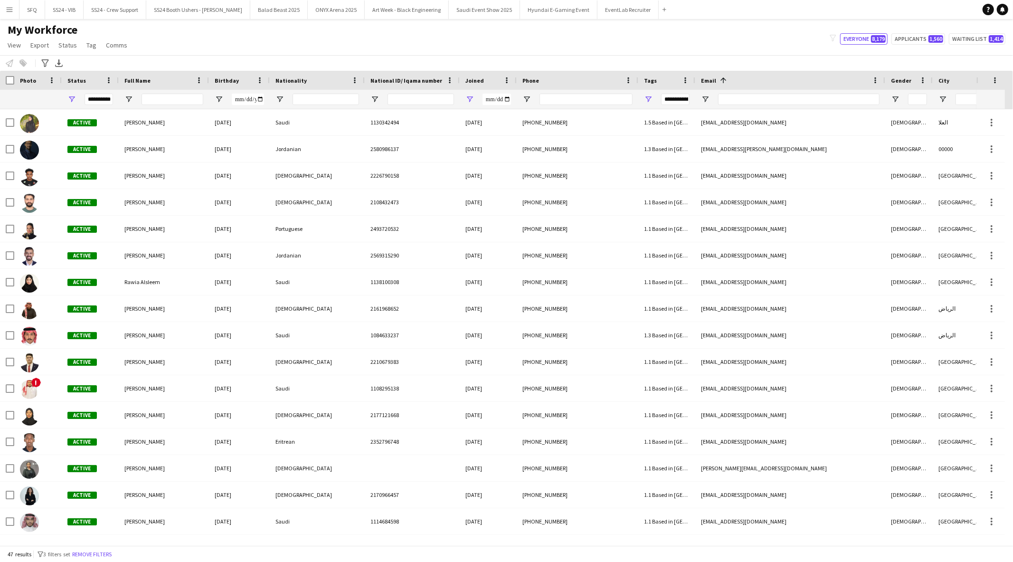
click at [591, 30] on div "My Workforce View Views Default view [PERSON_NAME] [PERSON_NAME] [PERSON_NAME] …" at bounding box center [506, 39] width 1013 height 32
click at [70, 98] on span "Open Filter Menu" at bounding box center [71, 99] width 9 height 9
click at [468, 97] on span "Open Filter Menu" at bounding box center [469, 99] width 9 height 9
click at [113, 552] on button "Remove filters" at bounding box center [91, 554] width 43 height 10
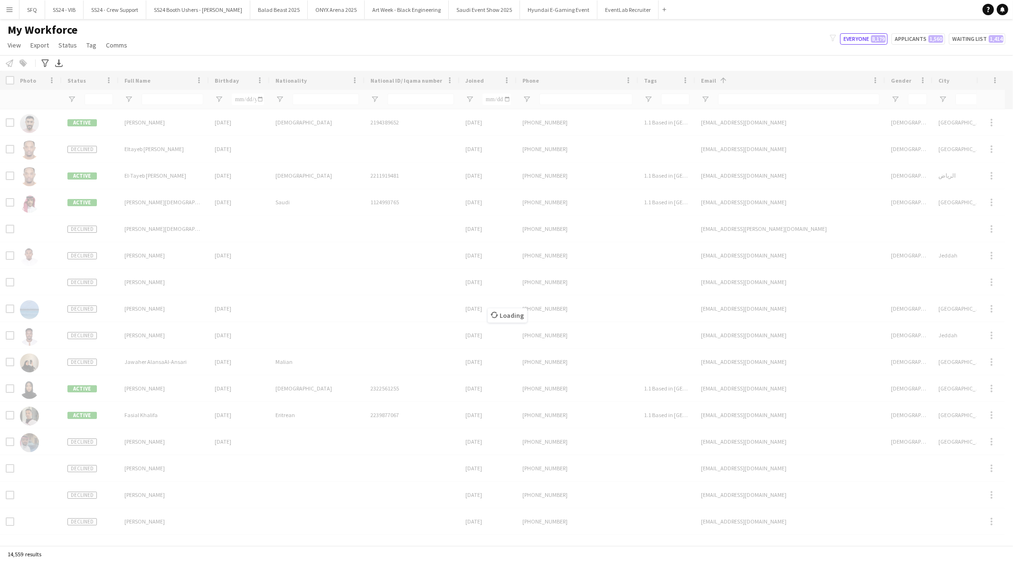
click at [646, 98] on div "Loading" at bounding box center [506, 308] width 1013 height 474
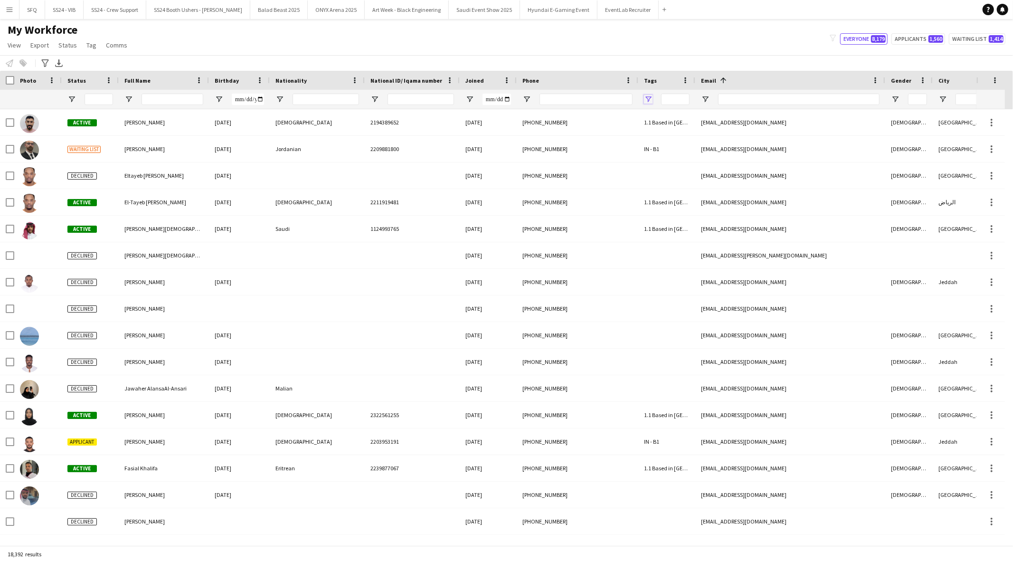
click at [650, 101] on span "Open Filter Menu" at bounding box center [648, 99] width 9 height 9
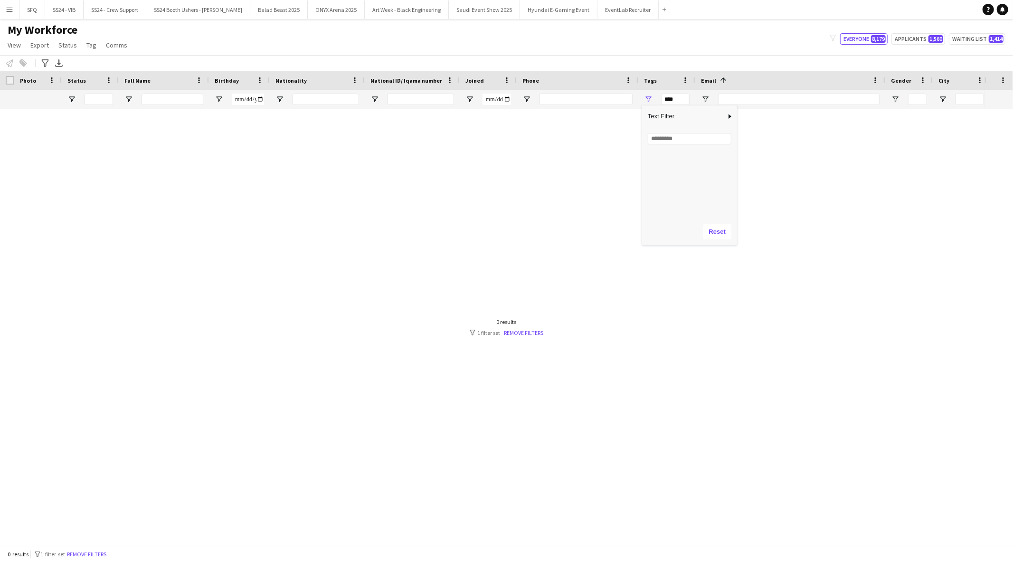
scroll to position [316, 0]
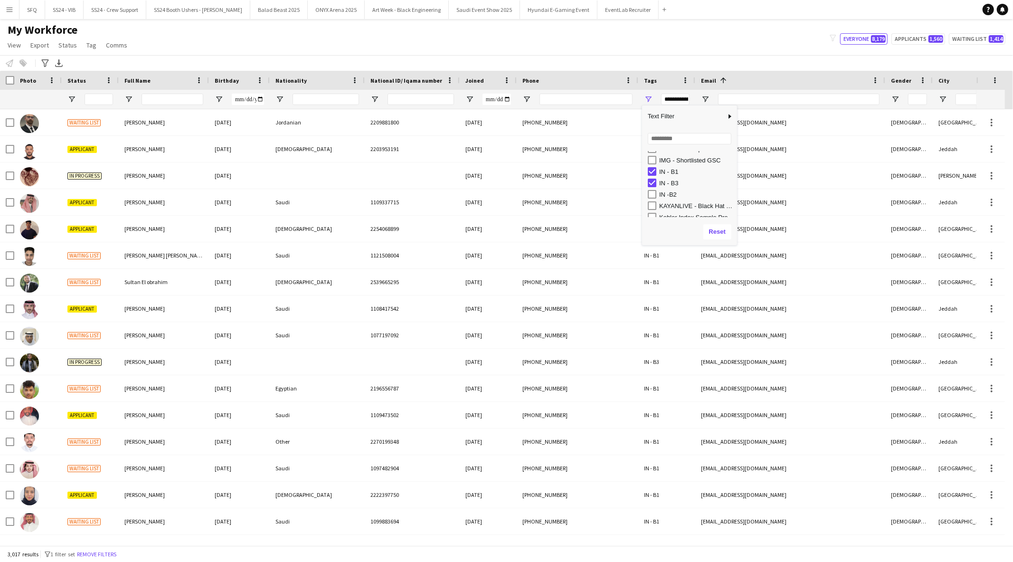
type input "**********"
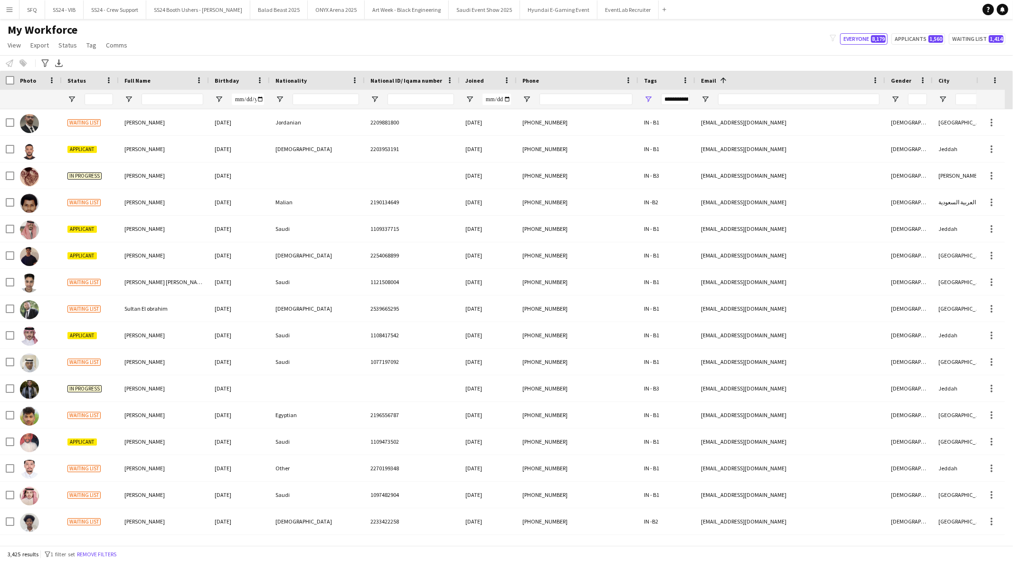
click at [459, 46] on div "My Workforce View Views Default view [PERSON_NAME] [PERSON_NAME] [PERSON_NAME] …" at bounding box center [506, 39] width 1013 height 32
click at [72, 103] on span "Open Filter Menu" at bounding box center [71, 99] width 9 height 9
click at [88, 154] on div "(Select All)" at bounding box center [120, 157] width 75 height 7
type input "***"
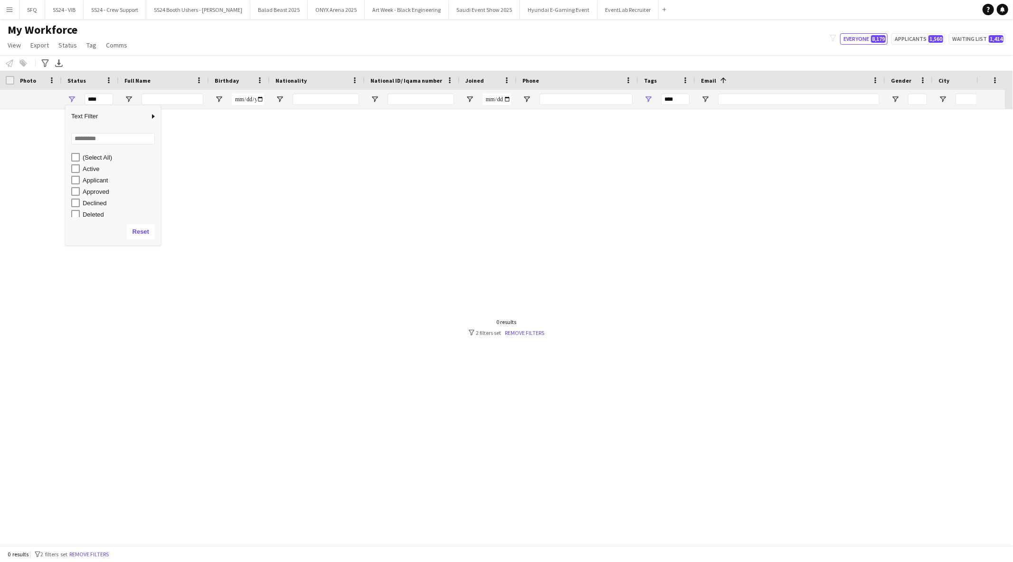
click at [82, 165] on div "Active" at bounding box center [115, 168] width 89 height 11
type input "**********"
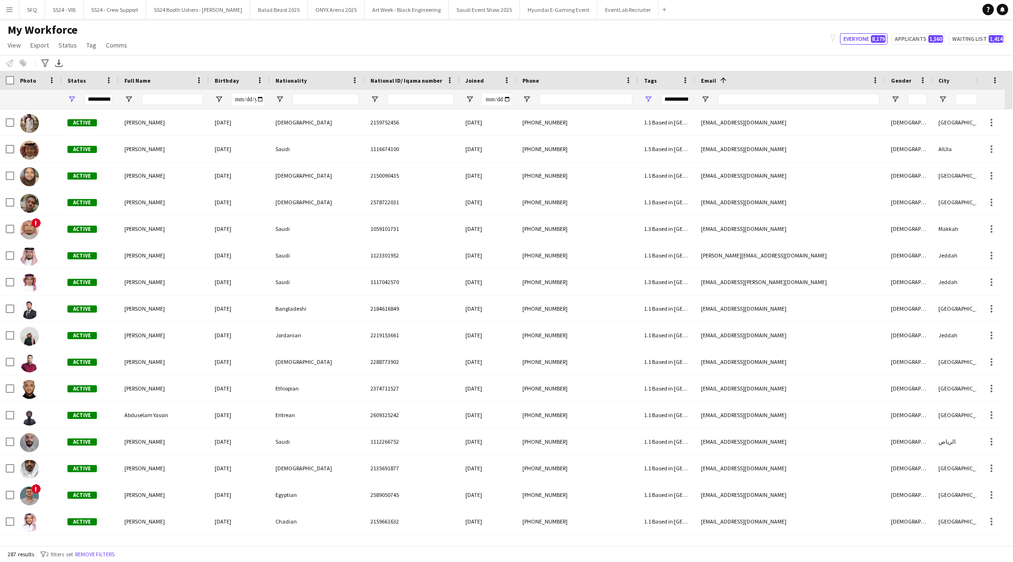
click at [217, 50] on div "My Workforce View Views Default view [PERSON_NAME] [PERSON_NAME] [PERSON_NAME] …" at bounding box center [506, 39] width 1013 height 32
click at [648, 94] on div "**********" at bounding box center [666, 99] width 57 height 19
click at [648, 96] on span "Open Filter Menu" at bounding box center [648, 99] width 9 height 9
click at [661, 154] on div "(Select All)" at bounding box center [696, 157] width 75 height 7
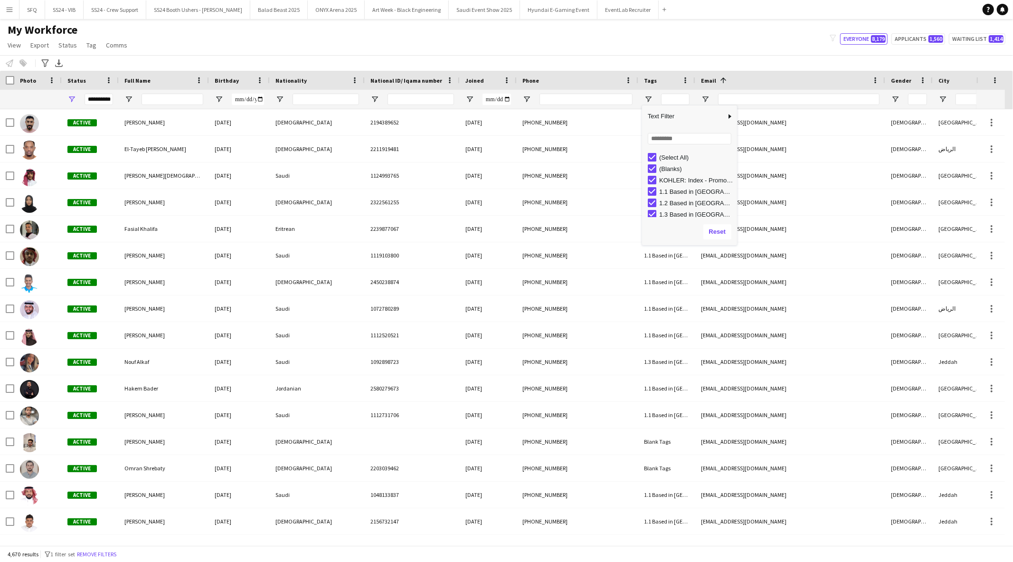
click at [651, 51] on div "My Workforce View Views Default view [PERSON_NAME] [PERSON_NAME] [PERSON_NAME] …" at bounding box center [506, 39] width 1013 height 32
click at [731, 49] on div "My Workforce View Views Default view [PERSON_NAME] [PERSON_NAME] [PERSON_NAME] …" at bounding box center [506, 39] width 1013 height 32
